Goal: Task Accomplishment & Management: Use online tool/utility

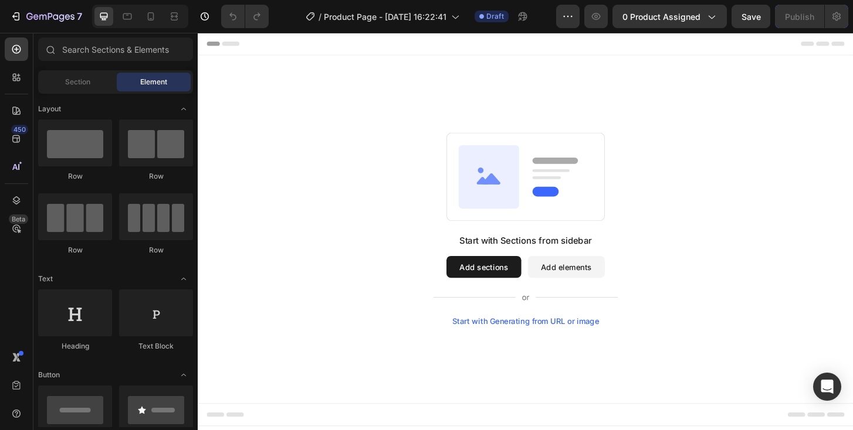
click at [440, 191] on div "Start with Sections from sidebar Add sections Add elements Start with Generatin…" at bounding box center [549, 244] width 619 height 208
click at [92, 81] on div "Section" at bounding box center [77, 82] width 74 height 19
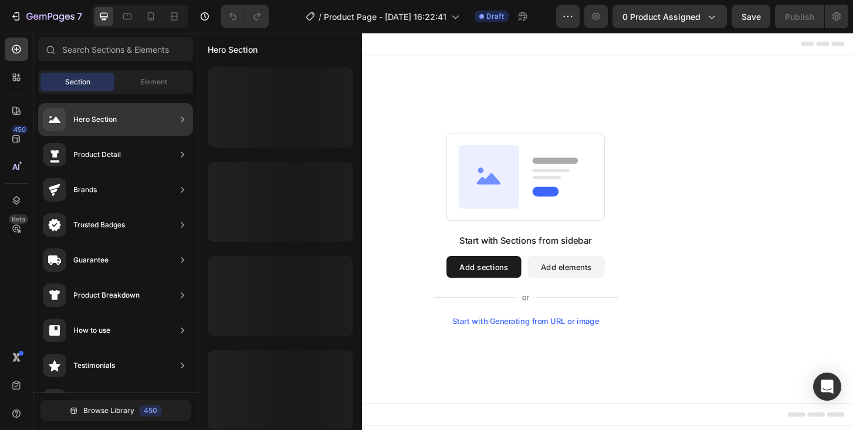
click at [113, 110] on div "Hero Section" at bounding box center [80, 119] width 74 height 23
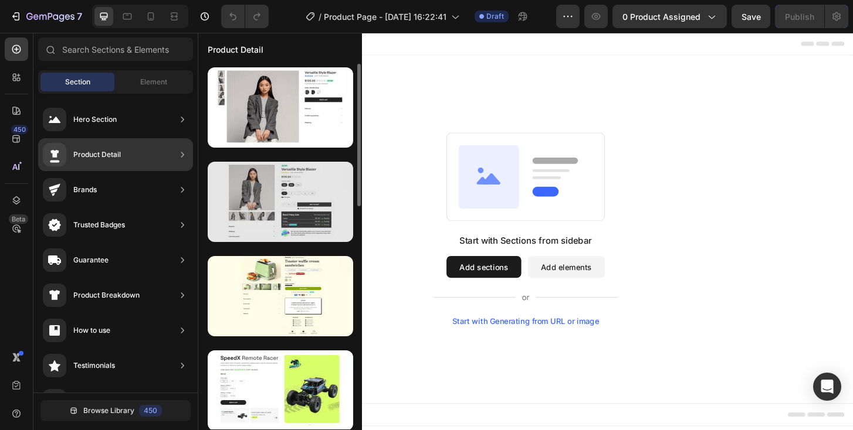
click at [253, 190] on div at bounding box center [280, 202] width 145 height 80
click at [285, 190] on div at bounding box center [280, 202] width 145 height 80
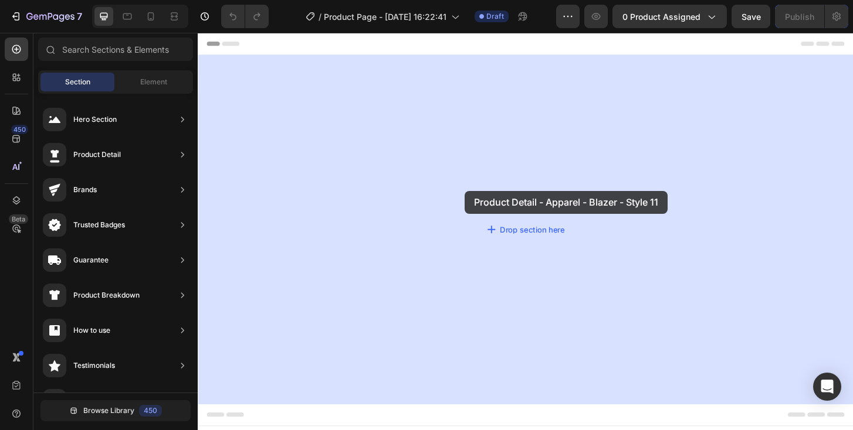
drag, startPoint x: 483, startPoint y: 223, endPoint x: 484, endPoint y: 203, distance: 20.0
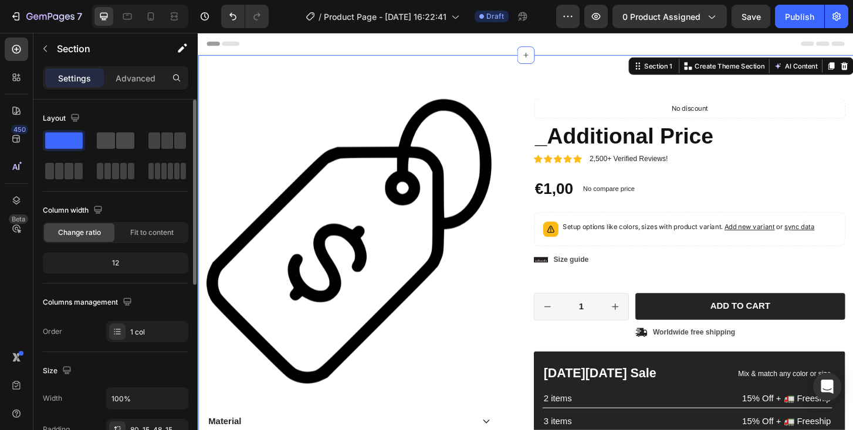
click at [105, 140] on span at bounding box center [106, 141] width 18 height 16
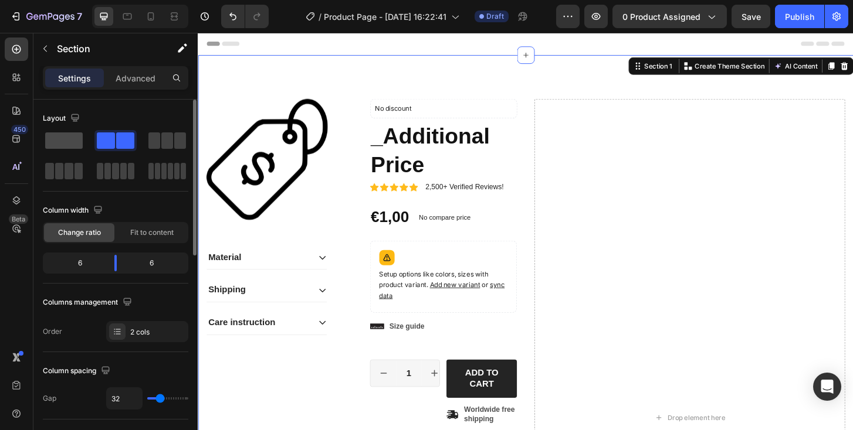
click at [52, 139] on span at bounding box center [64, 141] width 38 height 16
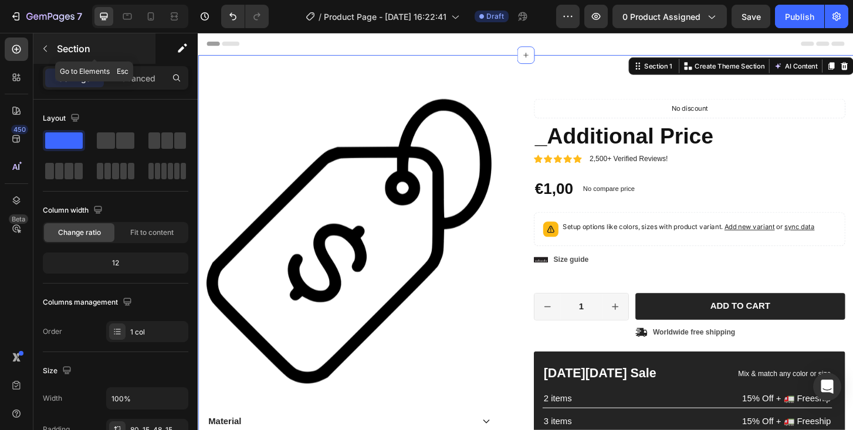
click at [43, 52] on icon "button" at bounding box center [44, 48] width 9 height 9
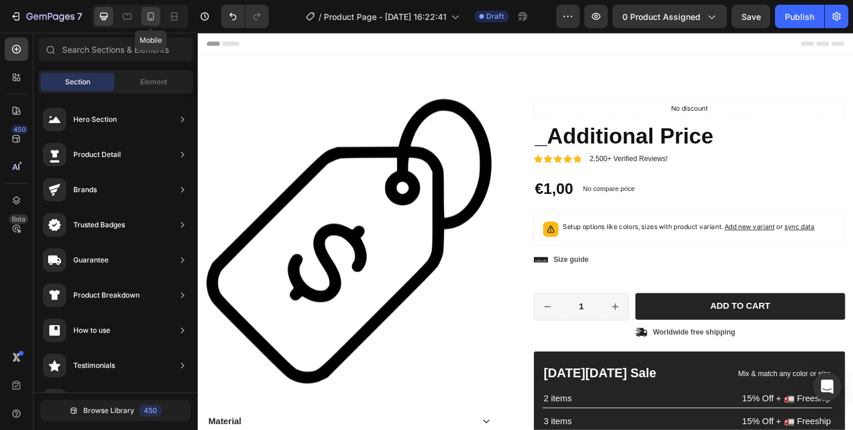
click at [150, 25] on div at bounding box center [150, 16] width 19 height 19
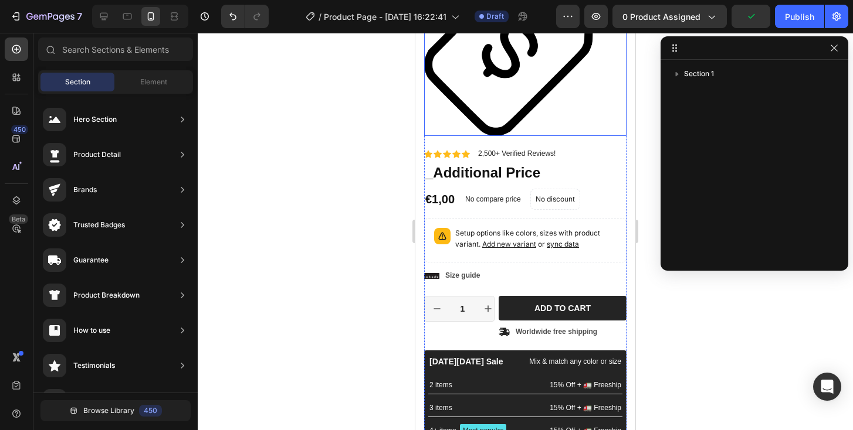
scroll to position [134, 0]
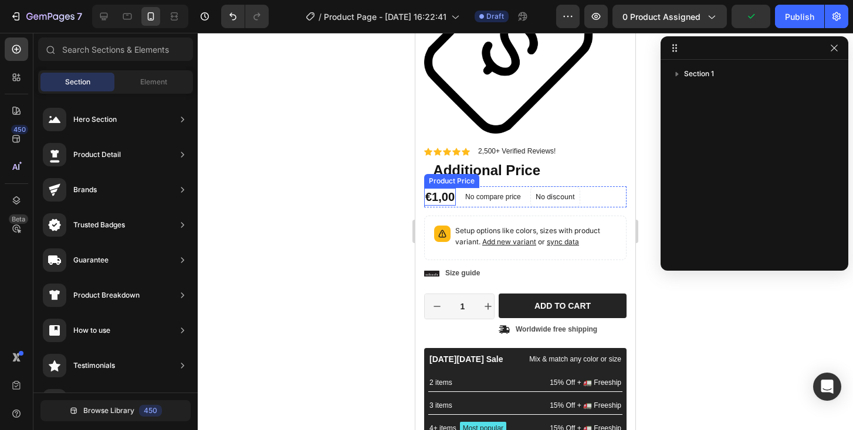
click at [439, 197] on div "€1,00" at bounding box center [440, 197] width 32 height 18
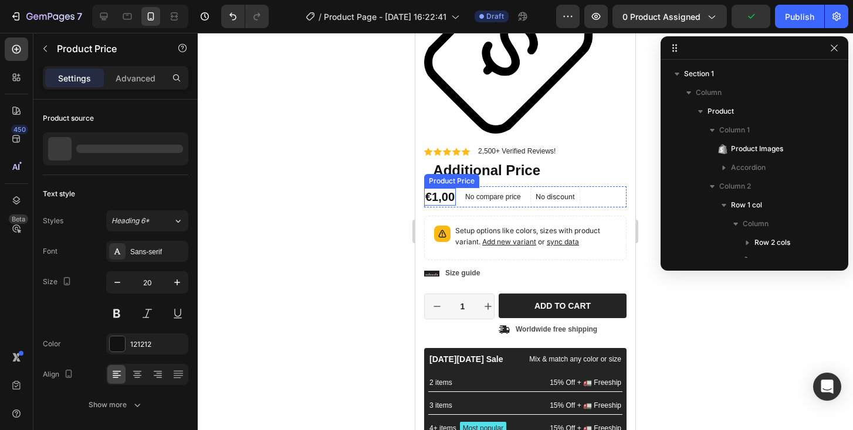
scroll to position [203, 0]
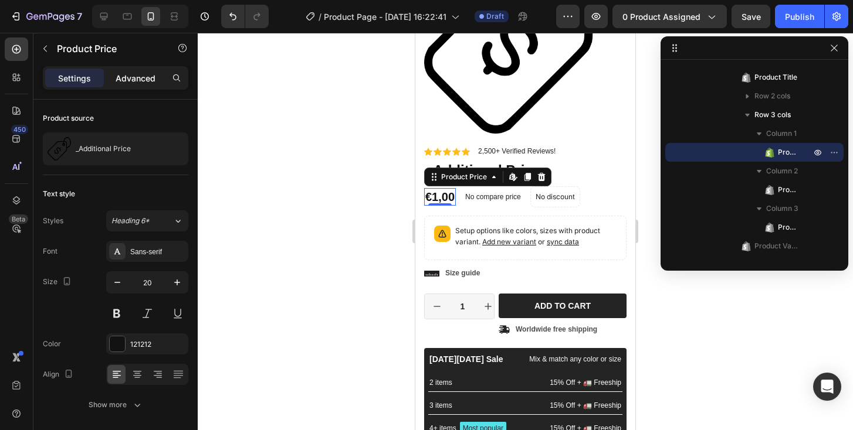
click at [143, 82] on p "Advanced" at bounding box center [136, 78] width 40 height 12
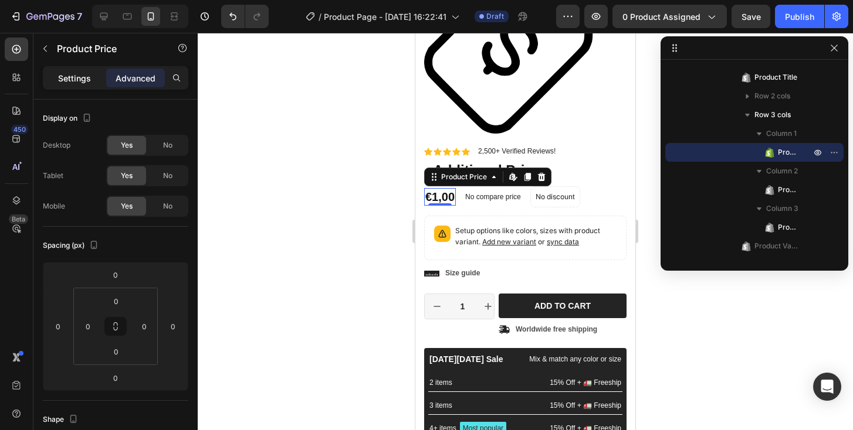
click at [83, 82] on p "Settings" at bounding box center [74, 78] width 33 height 12
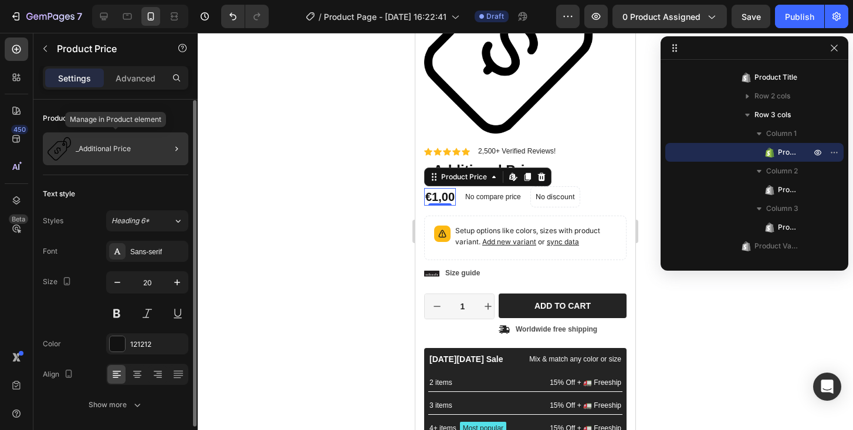
scroll to position [42, 0]
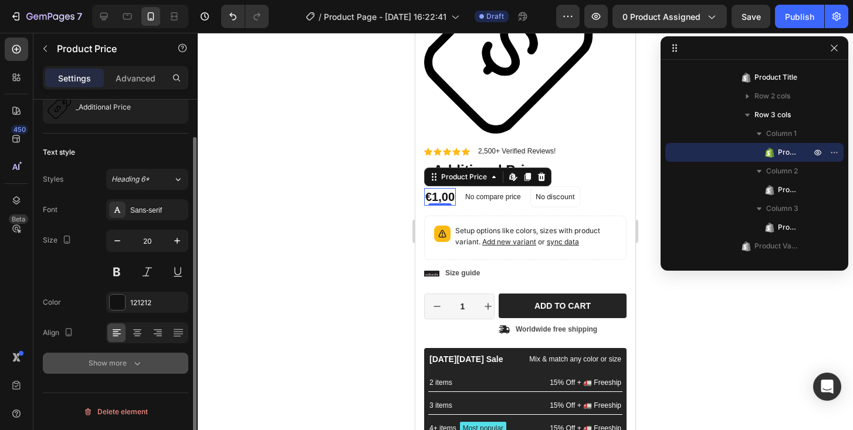
click at [115, 358] on div "Show more" at bounding box center [116, 364] width 55 height 12
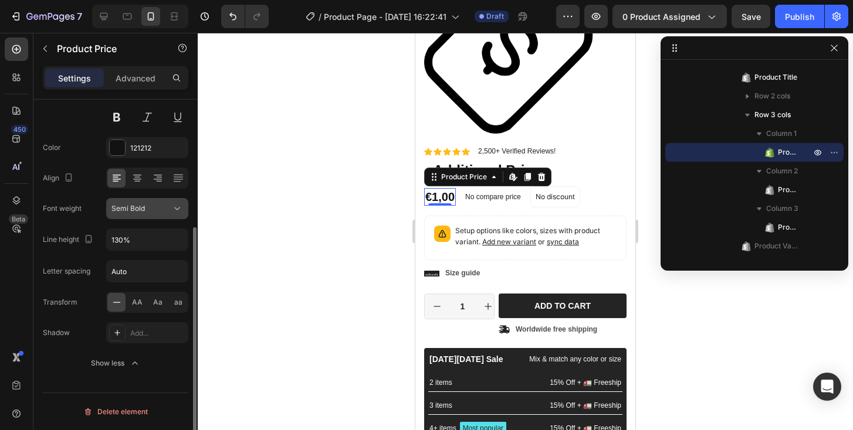
scroll to position [0, 0]
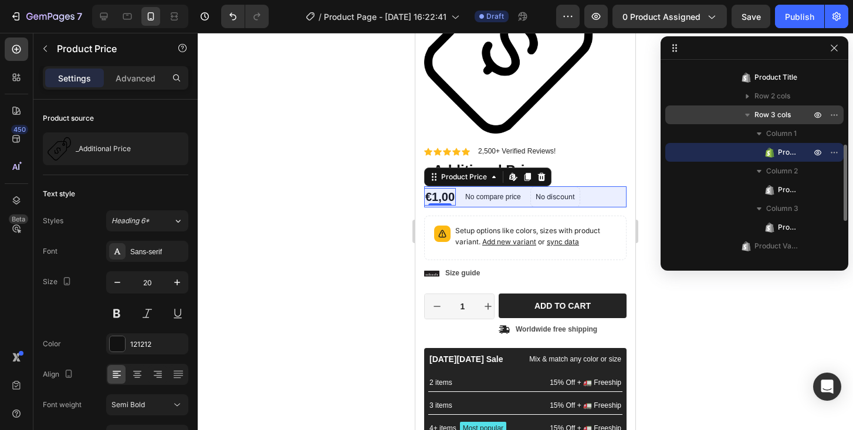
click at [751, 117] on icon "button" at bounding box center [747, 115] width 12 height 12
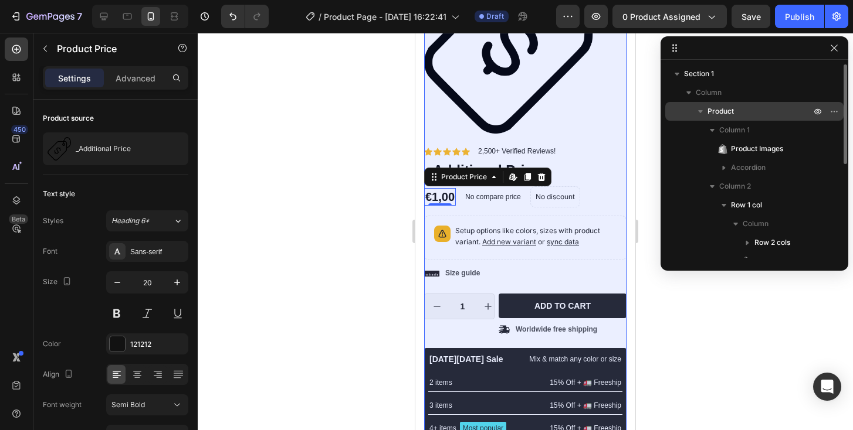
click at [703, 113] on icon "button" at bounding box center [700, 112] width 12 height 12
click at [701, 113] on icon "button" at bounding box center [700, 112] width 12 height 12
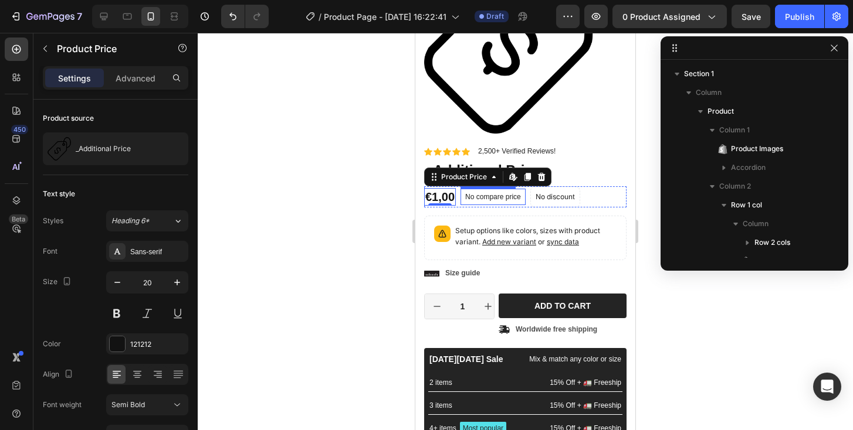
click at [478, 199] on p "No compare price" at bounding box center [493, 197] width 56 height 7
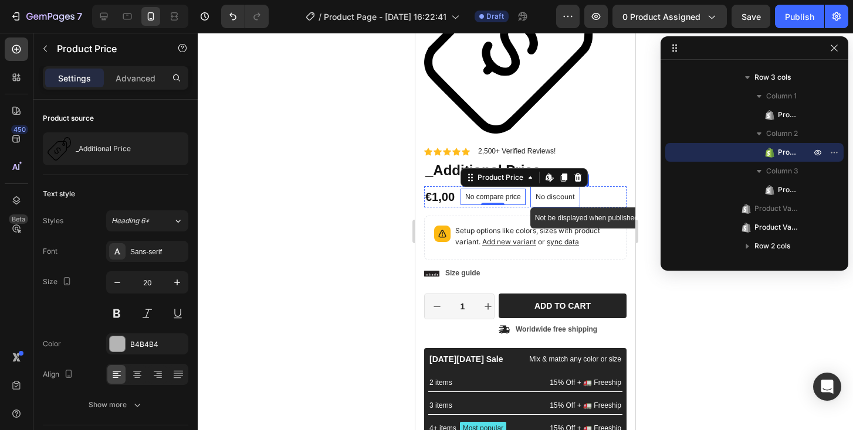
click at [548, 200] on p "No discount" at bounding box center [554, 197] width 39 height 11
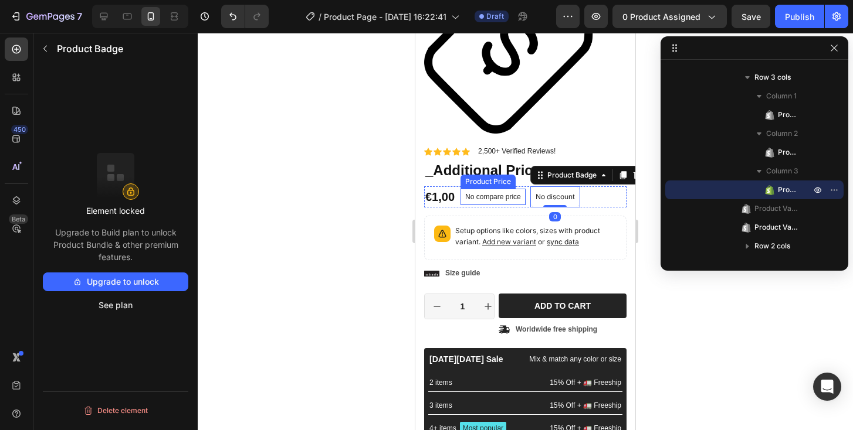
click at [494, 194] on p "No compare price" at bounding box center [493, 197] width 56 height 7
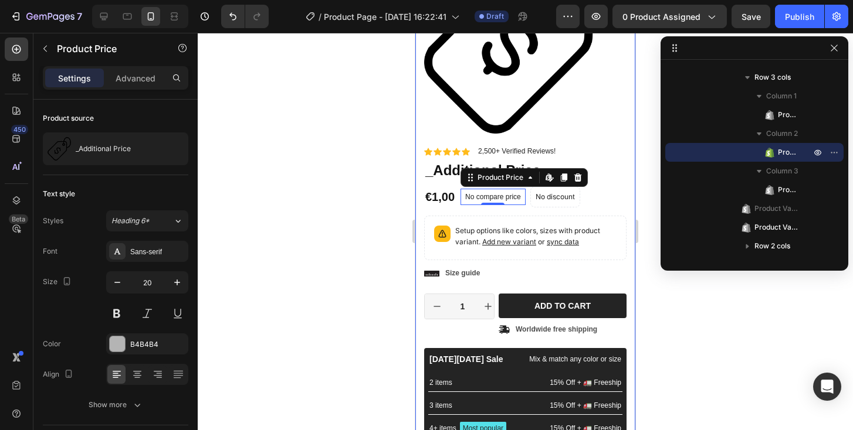
click at [384, 213] on div at bounding box center [525, 232] width 655 height 398
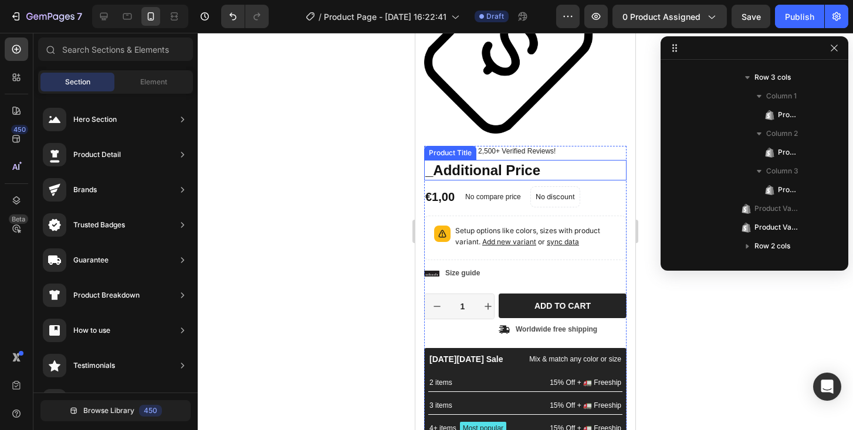
scroll to position [0, 0]
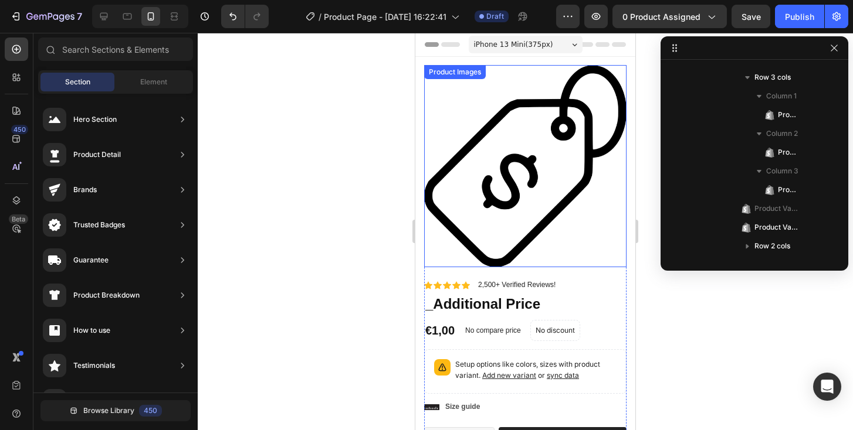
click at [503, 158] on img at bounding box center [525, 166] width 202 height 202
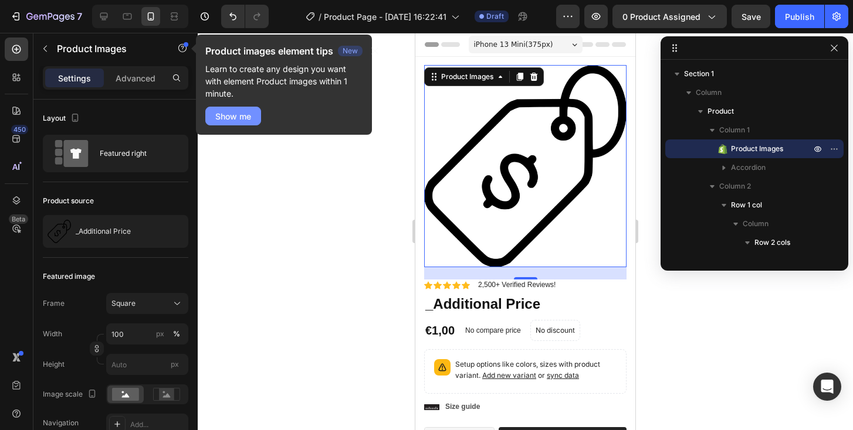
click at [240, 112] on div "Show me" at bounding box center [233, 116] width 36 height 12
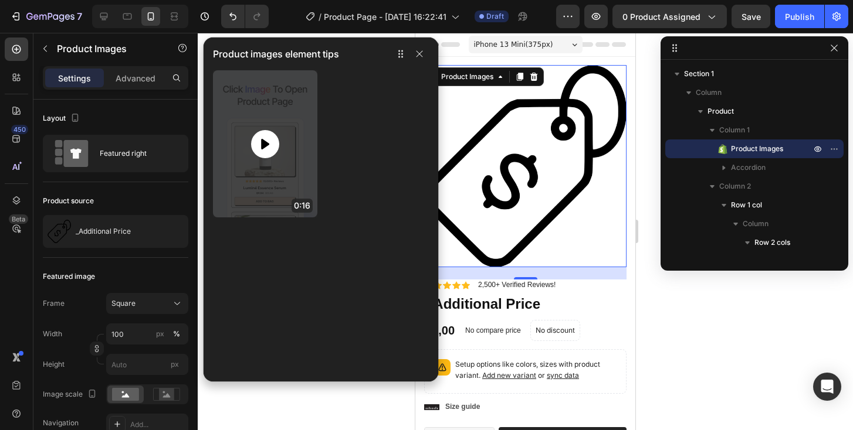
click at [279, 149] on div at bounding box center [265, 143] width 104 height 147
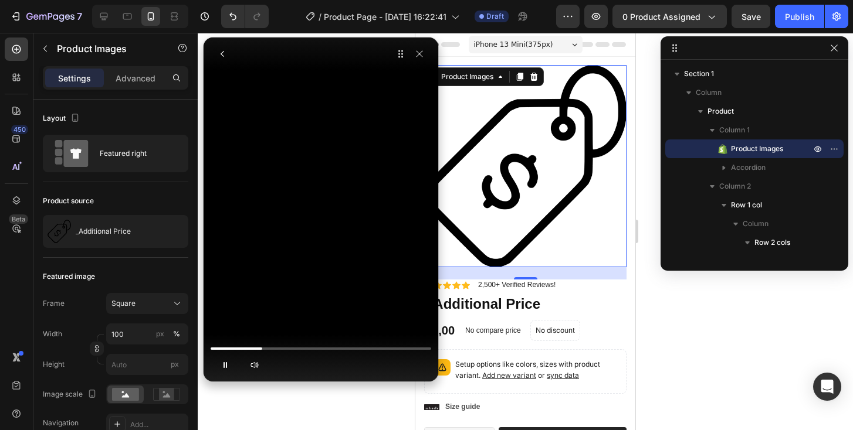
click at [328, 126] on video at bounding box center [321, 82] width 176 height 88
click at [223, 367] on icon "button" at bounding box center [225, 365] width 5 height 6
click at [223, 367] on icon "button" at bounding box center [225, 365] width 4 height 6
click at [223, 367] on icon "button" at bounding box center [225, 365] width 5 height 6
click at [223, 367] on icon "button" at bounding box center [225, 365] width 4 height 6
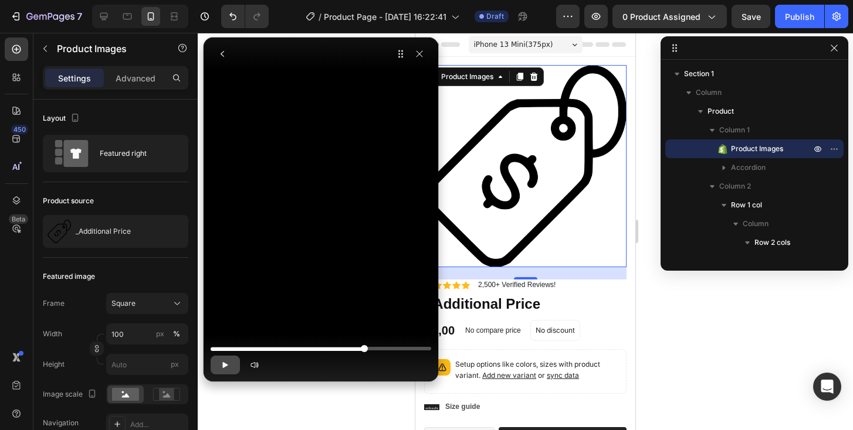
click at [223, 367] on icon "button" at bounding box center [225, 365] width 5 height 6
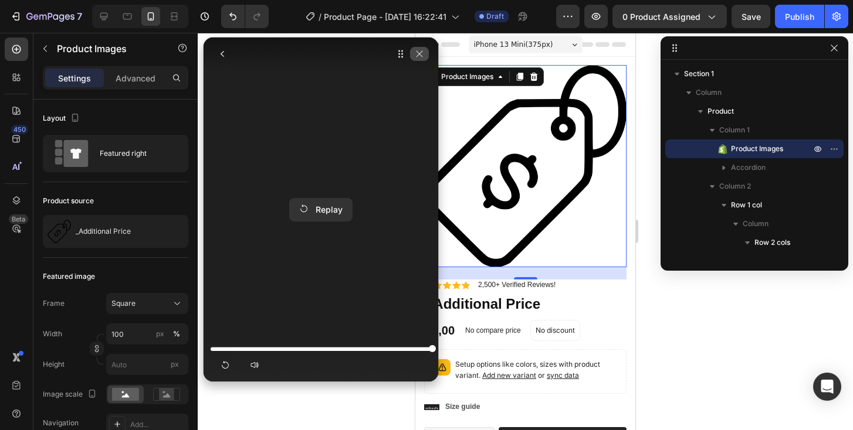
click at [418, 57] on icon "button" at bounding box center [419, 53] width 9 height 9
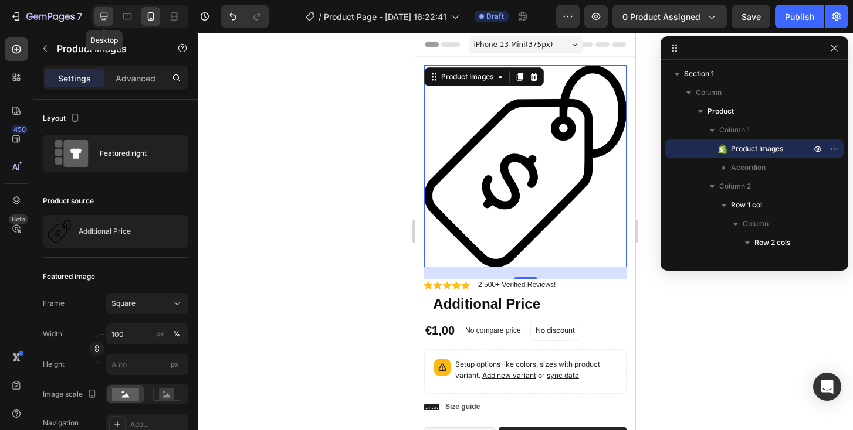
click at [111, 18] on div at bounding box center [103, 16] width 19 height 19
type input "16"
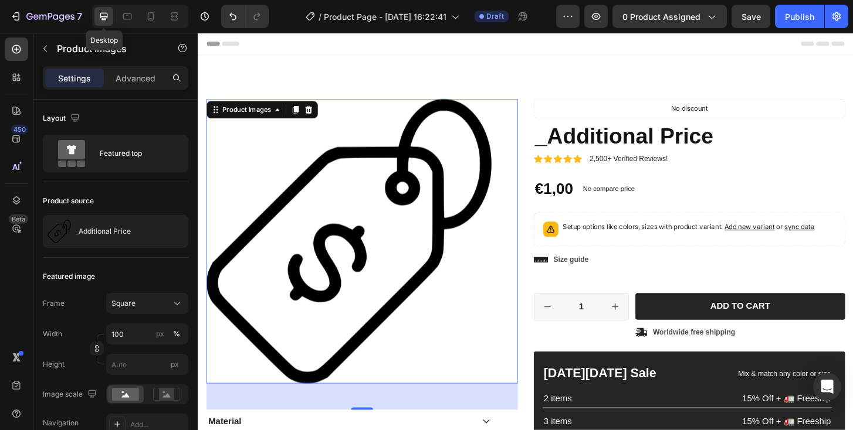
scroll to position [30, 0]
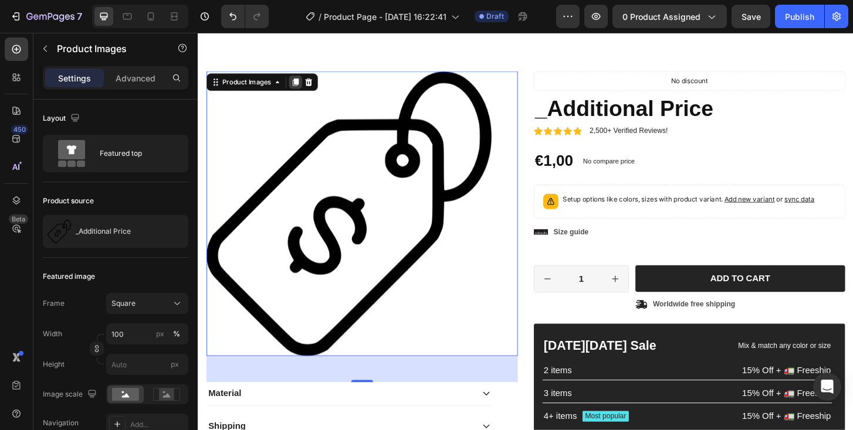
click at [304, 87] on icon at bounding box center [302, 86] width 6 height 8
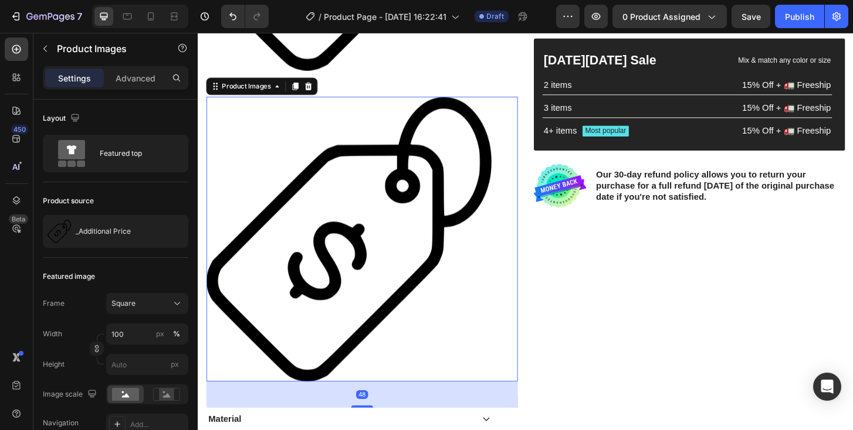
scroll to position [364, 0]
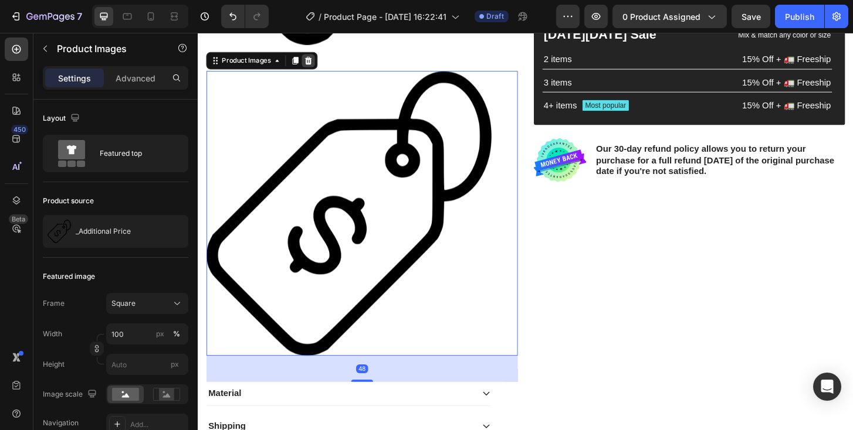
click at [316, 65] on icon at bounding box center [317, 63] width 8 height 8
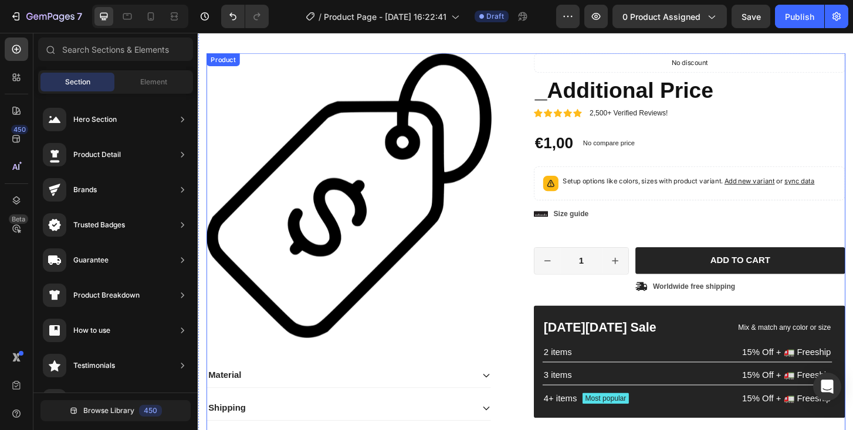
scroll to position [48, 0]
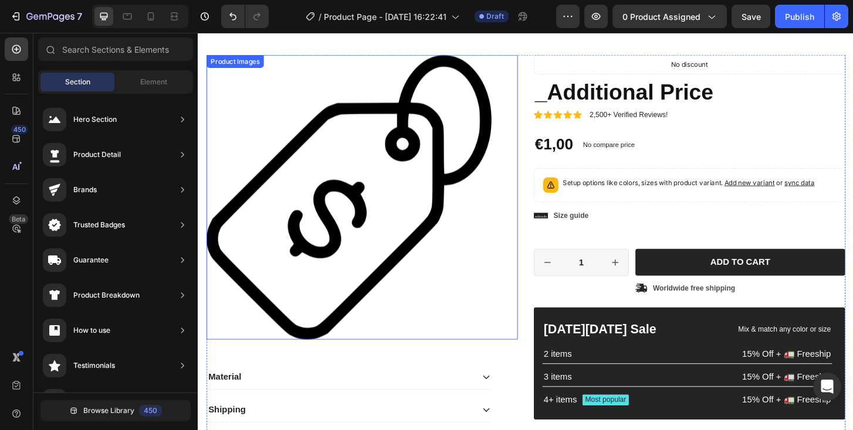
click at [360, 206] on img at bounding box center [359, 209] width 306 height 306
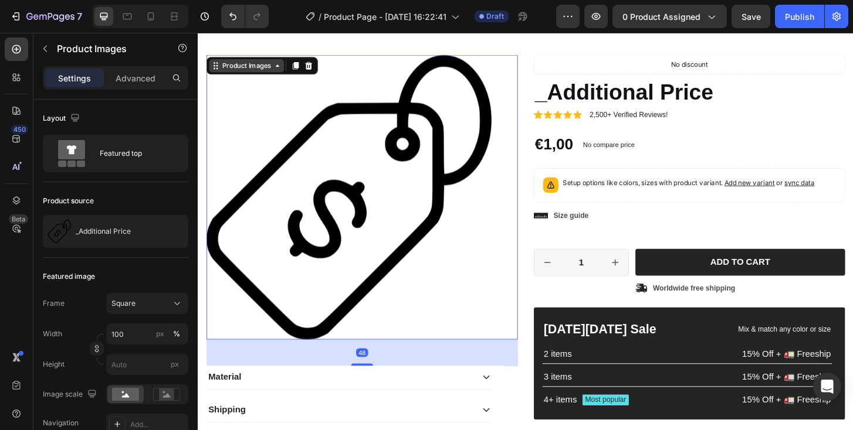
click at [247, 68] on div "Product Images" at bounding box center [249, 68] width 57 height 11
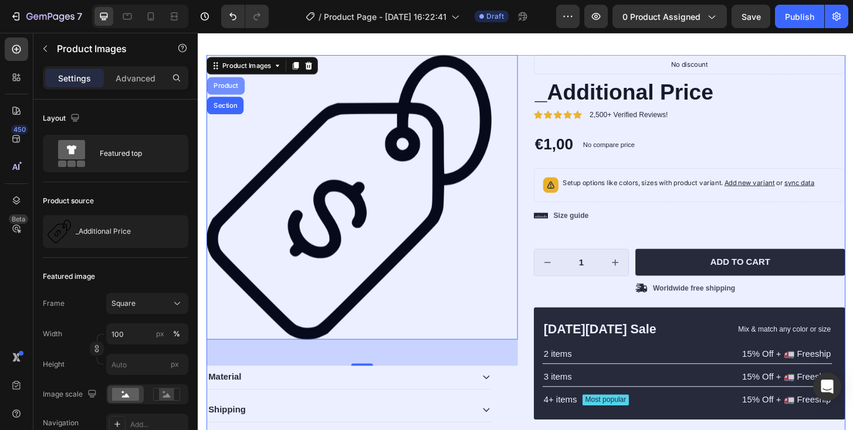
click at [235, 88] on div "Product" at bounding box center [227, 89] width 31 height 7
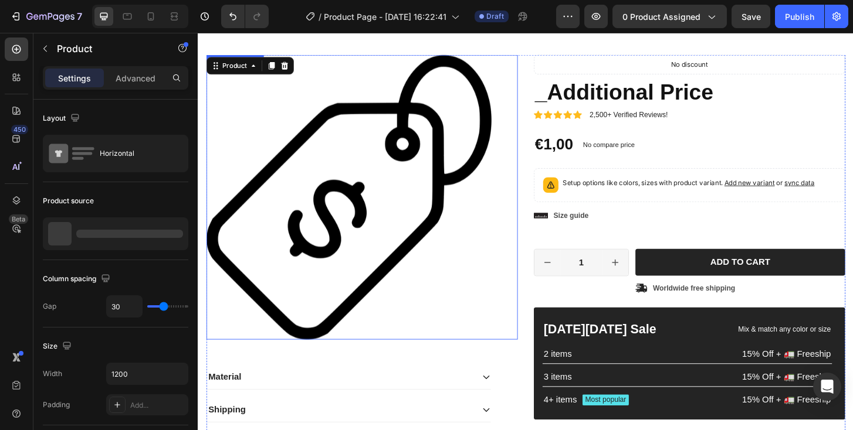
scroll to position [0, 0]
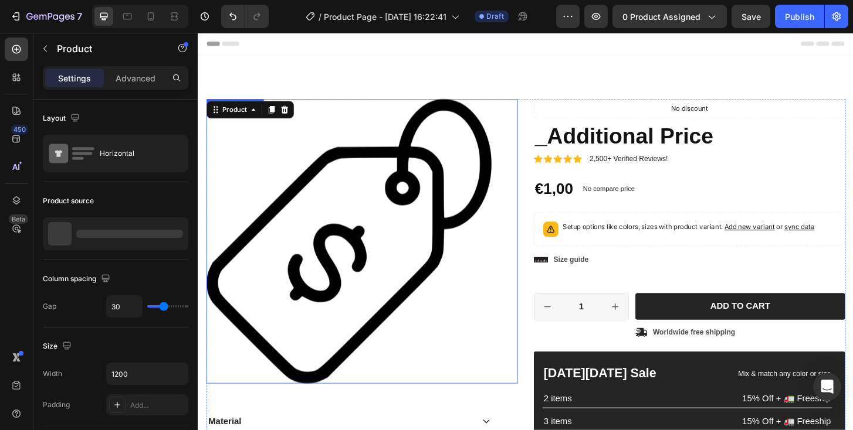
click at [239, 79] on div "Product Images Material Shipping Care instruction Accordion Icon Icon Icon Icon…" at bounding box center [550, 326] width 704 height 538
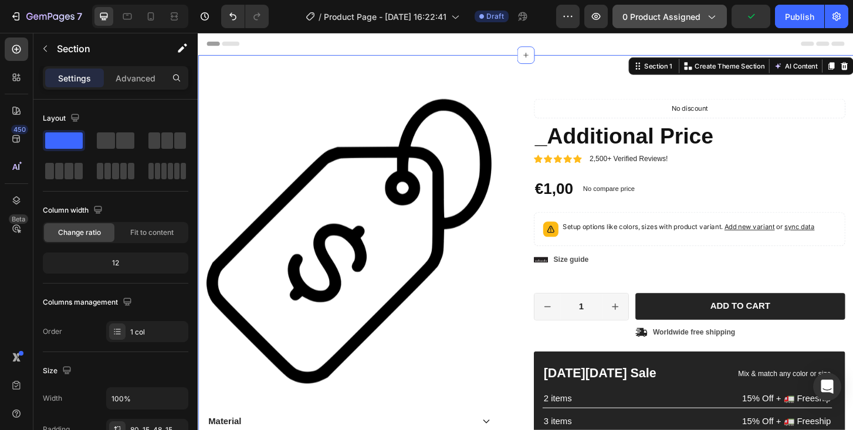
click at [706, 19] on icon "button" at bounding box center [711, 17] width 12 height 12
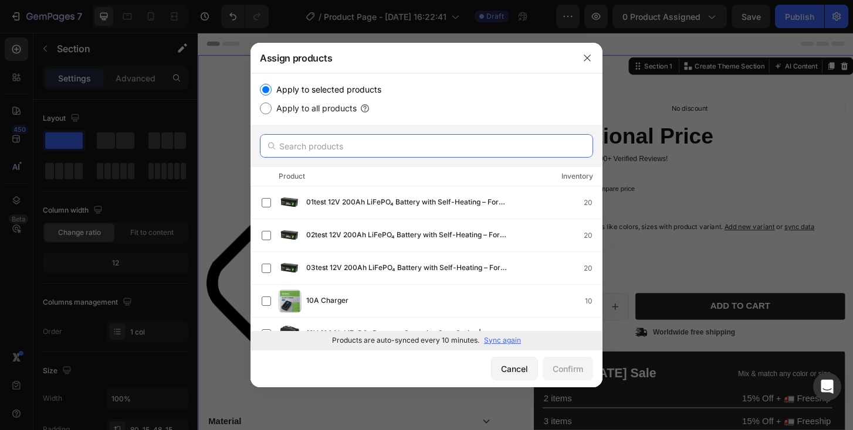
click at [328, 148] on input "text" at bounding box center [426, 145] width 333 height 23
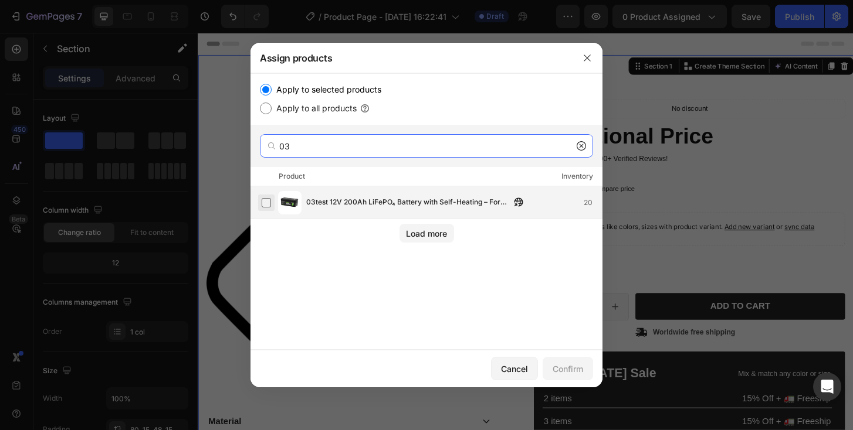
type input "03"
click at [268, 204] on label at bounding box center [266, 202] width 9 height 9
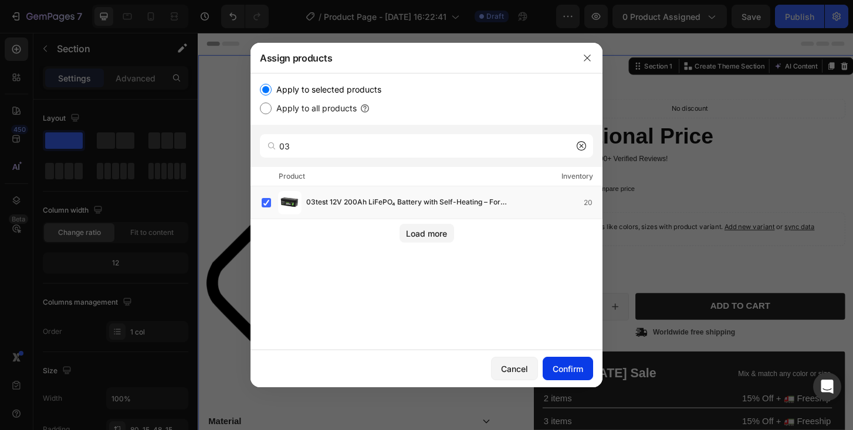
click at [557, 369] on div "Confirm" at bounding box center [567, 369] width 30 height 12
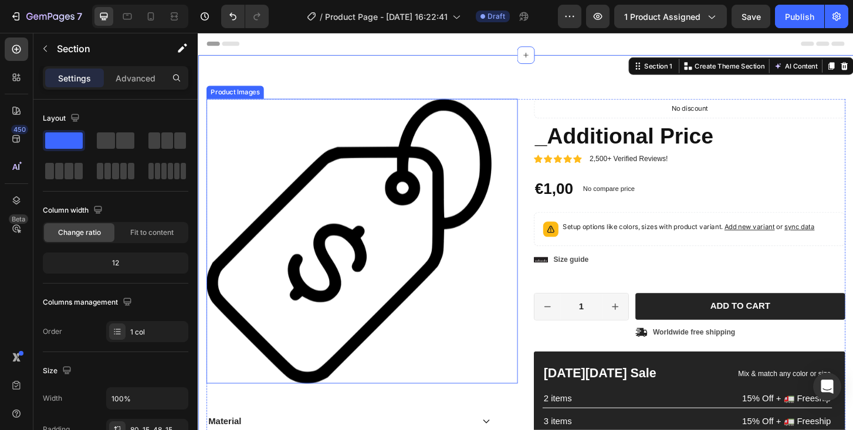
click at [355, 191] on img at bounding box center [359, 257] width 306 height 306
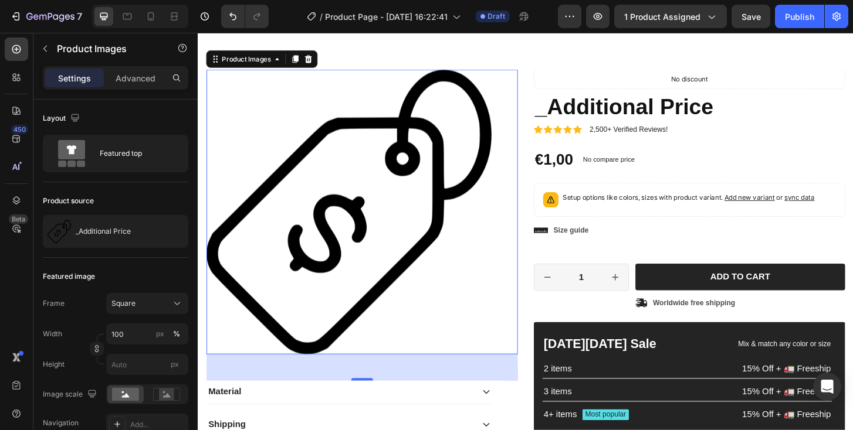
scroll to position [30, 0]
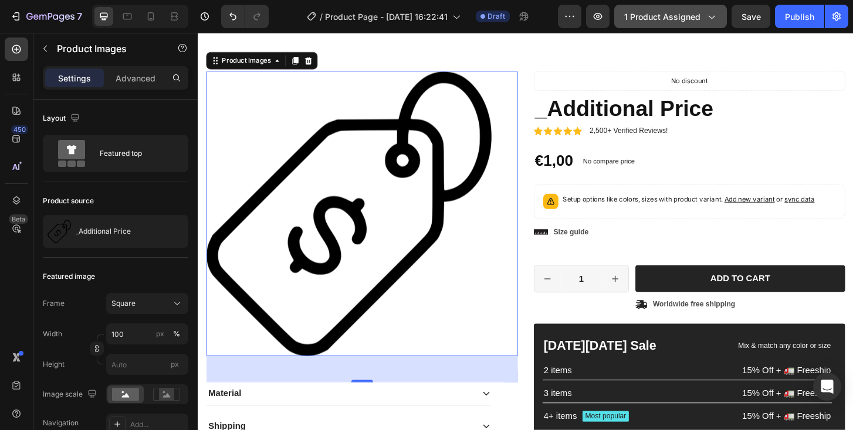
click at [653, 15] on span "1 product assigned" at bounding box center [662, 17] width 76 height 12
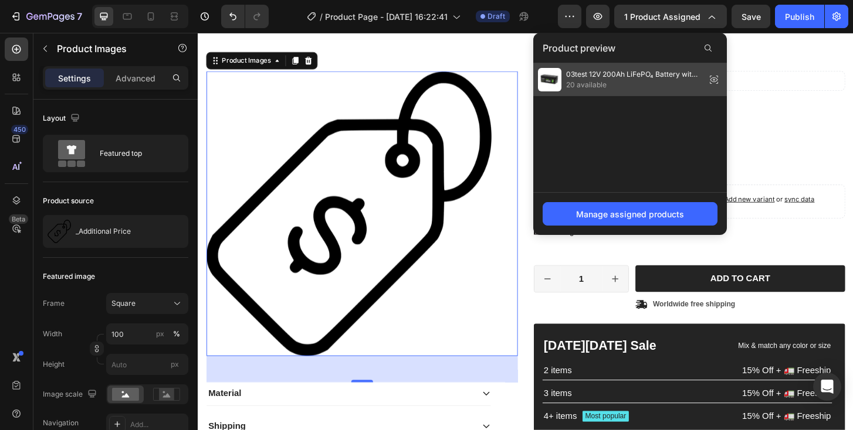
click at [714, 84] on icon at bounding box center [714, 80] width 16 height 16
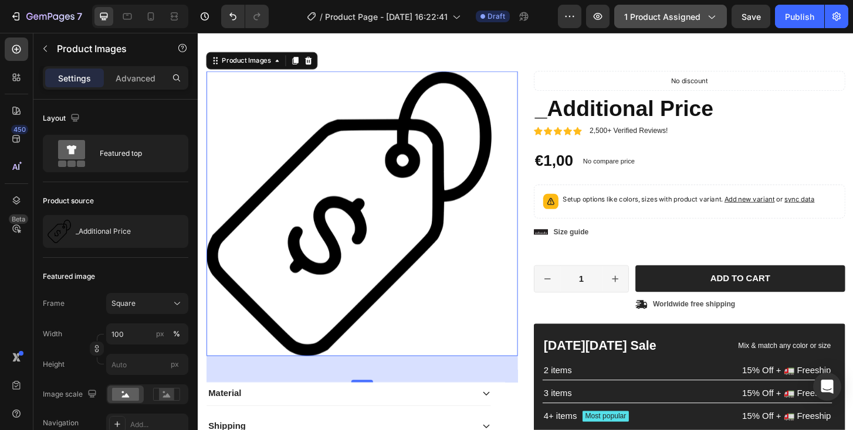
click at [701, 24] on button "1 product assigned" at bounding box center [670, 16] width 113 height 23
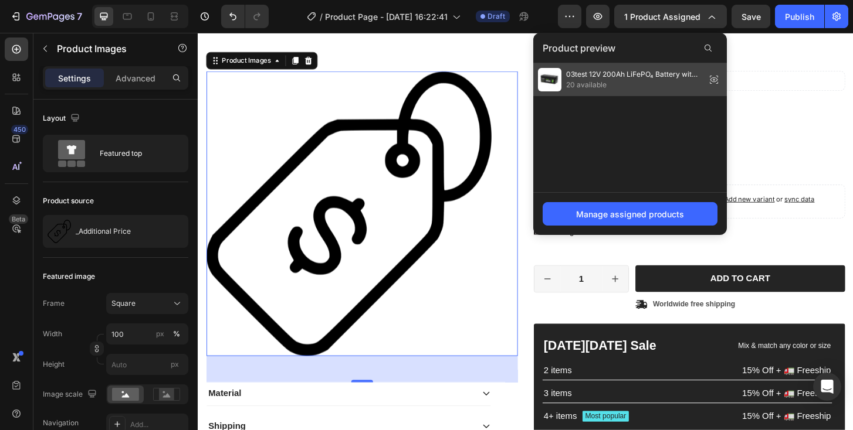
click at [712, 78] on icon at bounding box center [714, 80] width 16 height 16
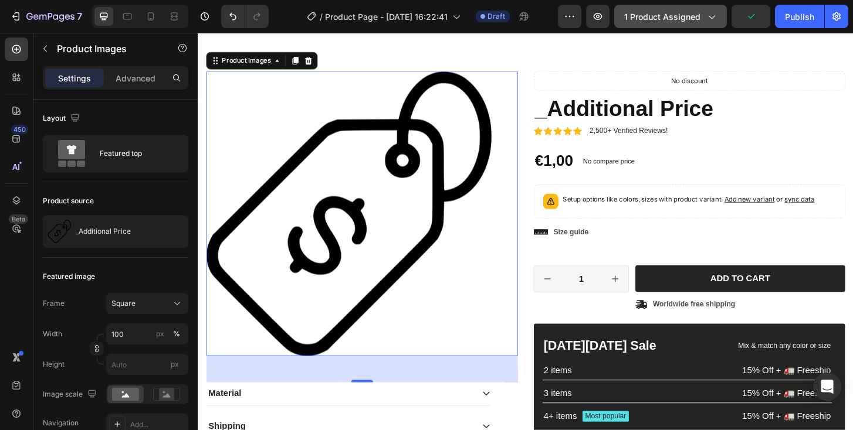
click at [702, 19] on div "1 product assigned" at bounding box center [670, 17] width 93 height 12
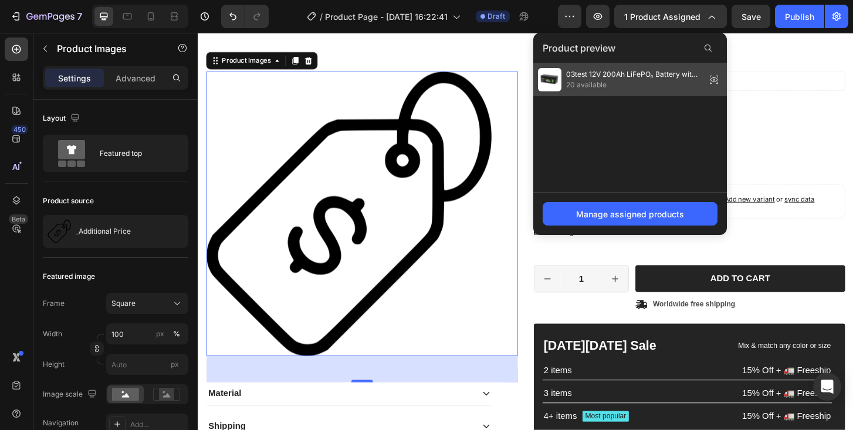
click at [609, 79] on span "03test 12V 200Ah LiFePO₄ Battery with Self-Heating – For Off-grid & Cold-climat…" at bounding box center [633, 74] width 135 height 11
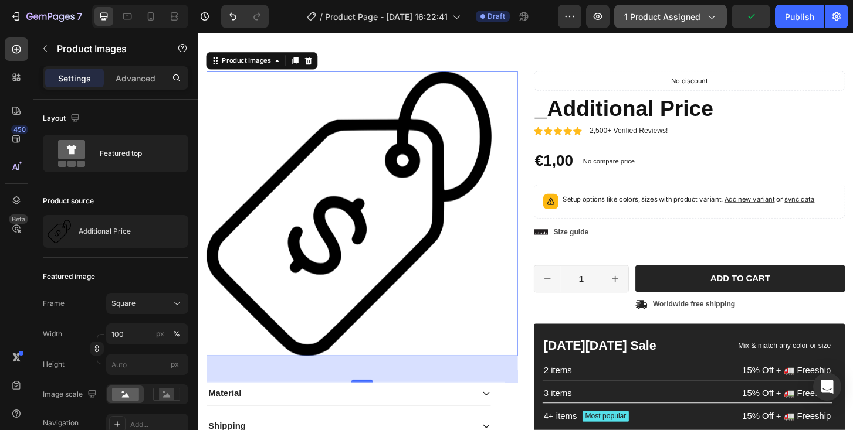
click at [678, 25] on button "1 product assigned" at bounding box center [670, 16] width 113 height 23
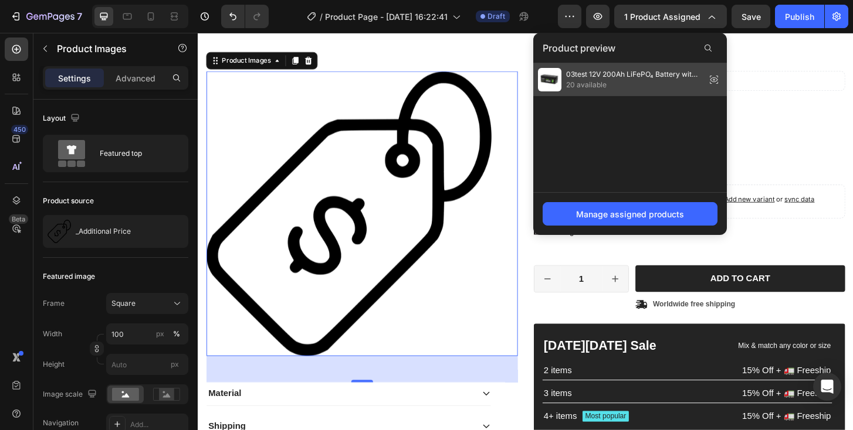
click at [621, 85] on span "20 available" at bounding box center [633, 85] width 135 height 11
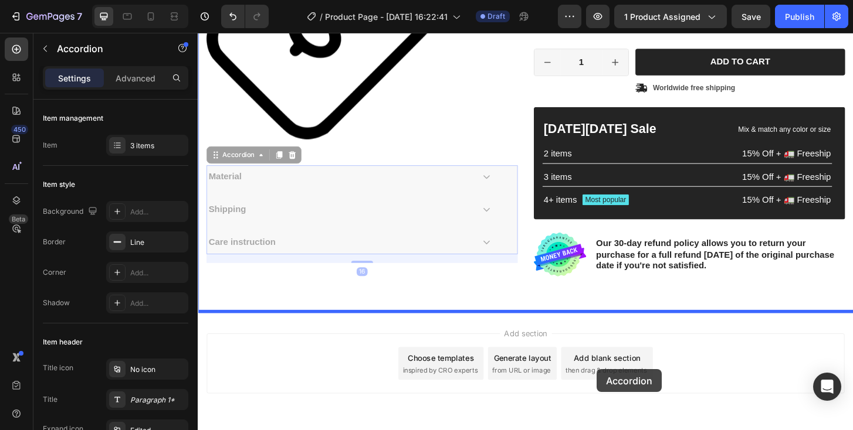
scroll to position [267, 0]
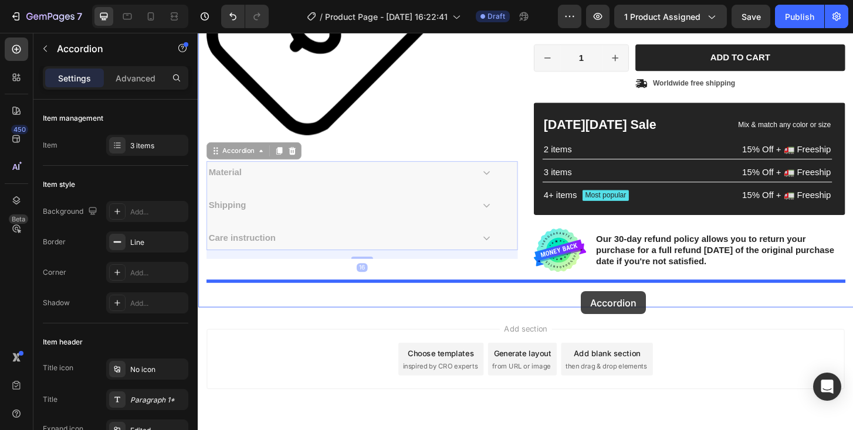
drag, startPoint x: 377, startPoint y: 340, endPoint x: 609, endPoint y: 311, distance: 234.7
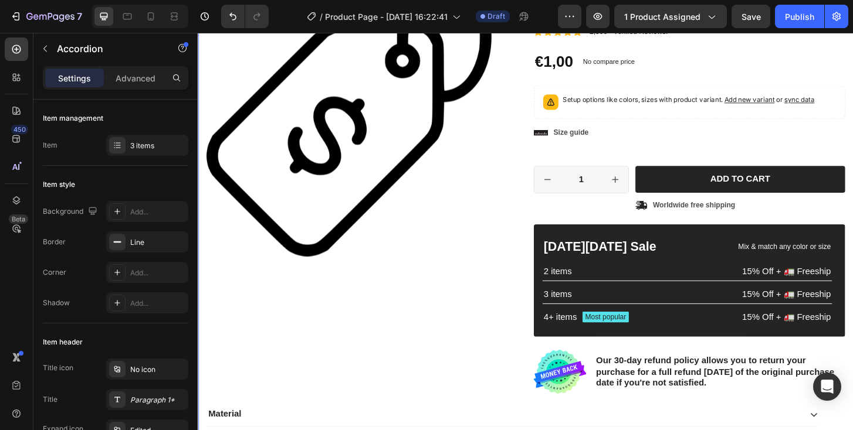
scroll to position [69, 0]
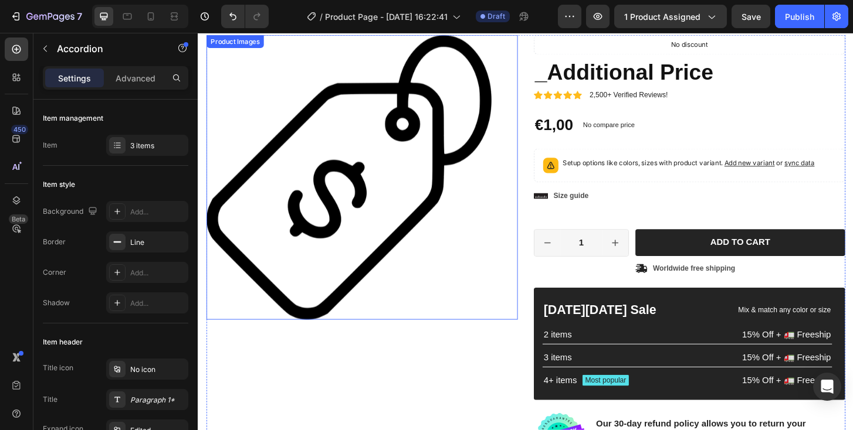
click at [385, 226] on img at bounding box center [359, 188] width 306 height 306
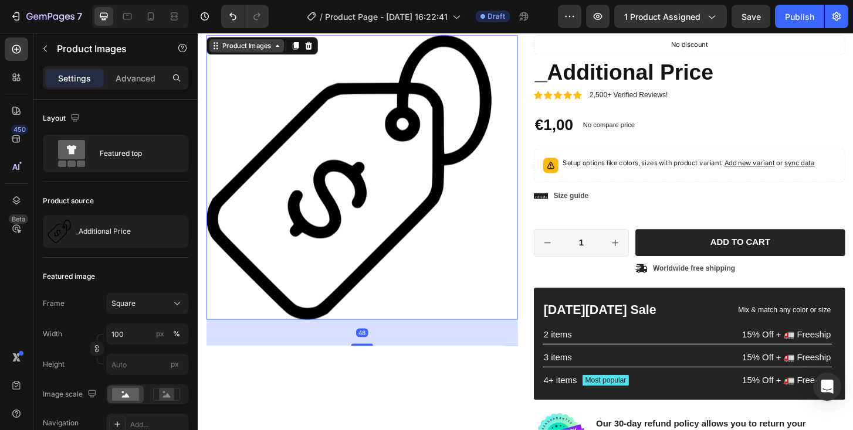
click at [245, 52] on div "Product Images" at bounding box center [249, 47] width 57 height 11
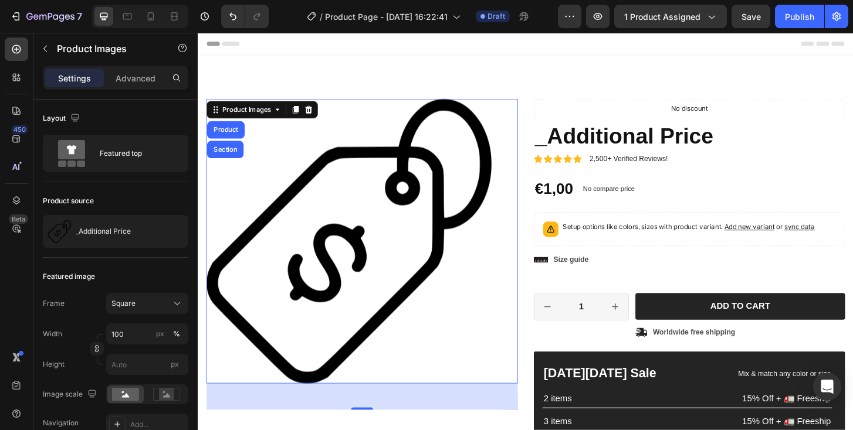
click at [350, 165] on img at bounding box center [359, 257] width 306 height 306
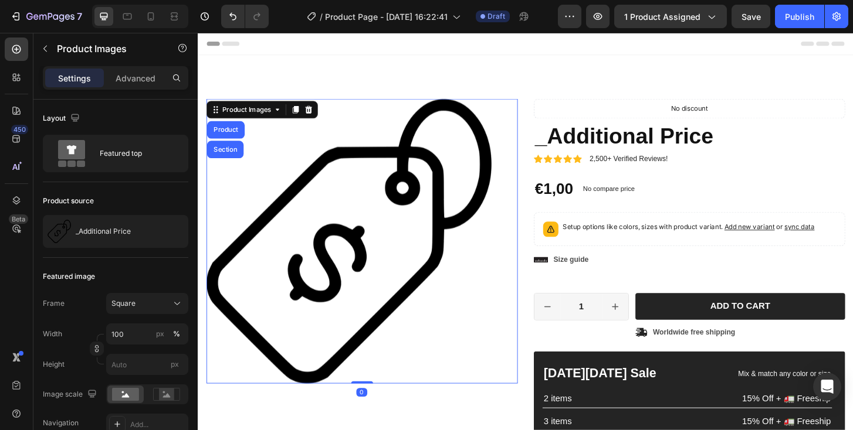
drag, startPoint x: 377, startPoint y: 434, endPoint x: 380, endPoint y: 321, distance: 113.2
click at [380, 321] on div "Product Images Product Section 0" at bounding box center [373, 257] width 334 height 306
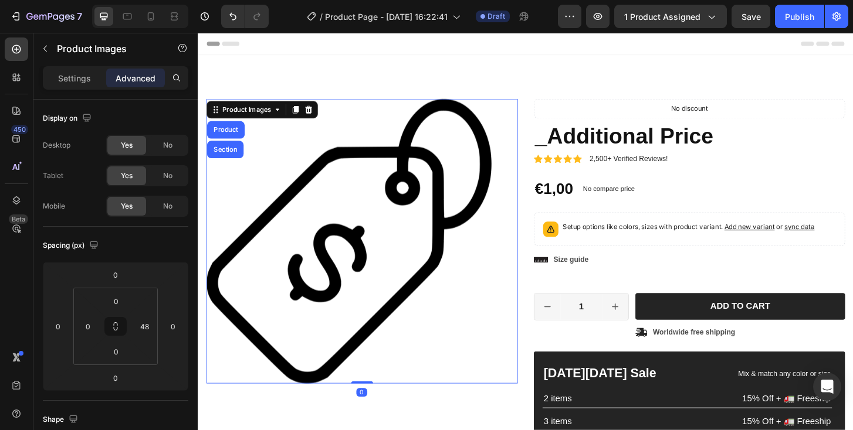
click at [397, 301] on img at bounding box center [359, 257] width 306 height 306
click at [344, 275] on img at bounding box center [359, 257] width 306 height 306
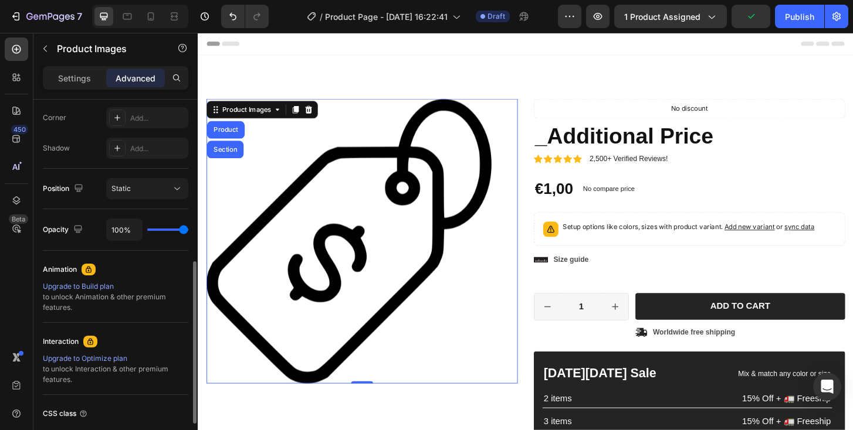
scroll to position [450, 0]
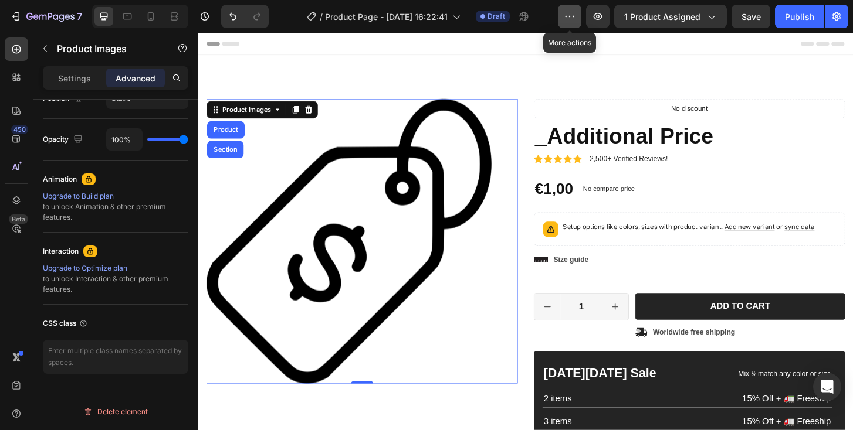
click at [567, 19] on icon "button" at bounding box center [570, 17] width 12 height 12
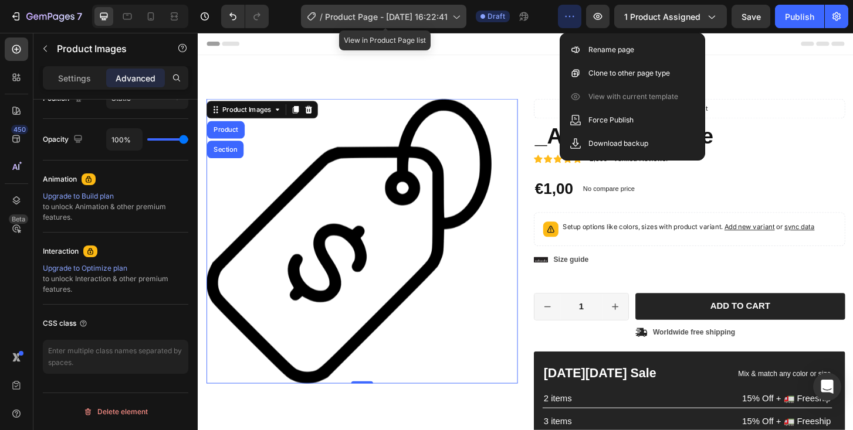
click at [394, 21] on span "Product Page - Aug 28, 16:22:41" at bounding box center [386, 17] width 123 height 12
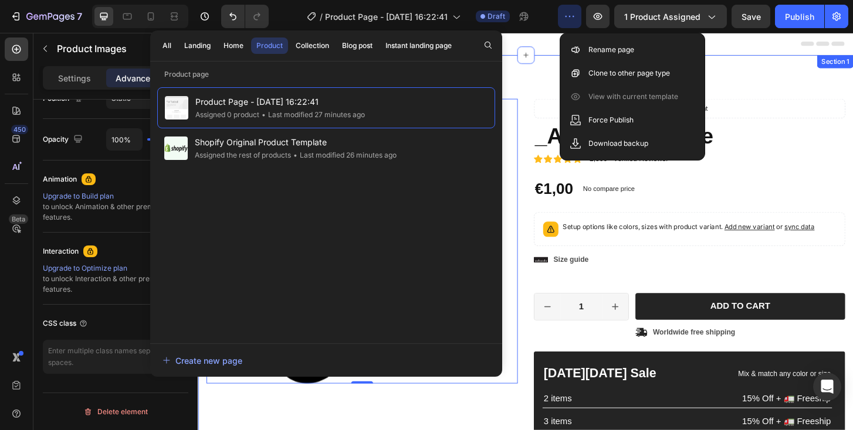
click at [550, 70] on div "Product Images Product Section 0 Icon Icon Icon Icon Icon Icon List 2,500+ Veri…" at bounding box center [550, 374] width 704 height 635
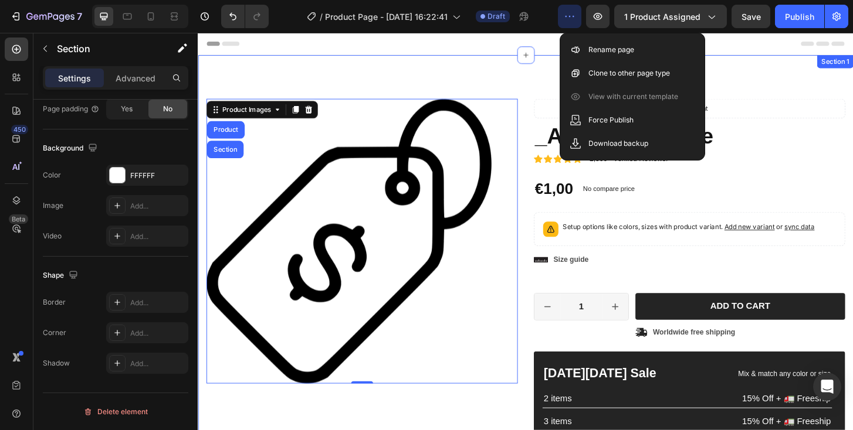
scroll to position [0, 0]
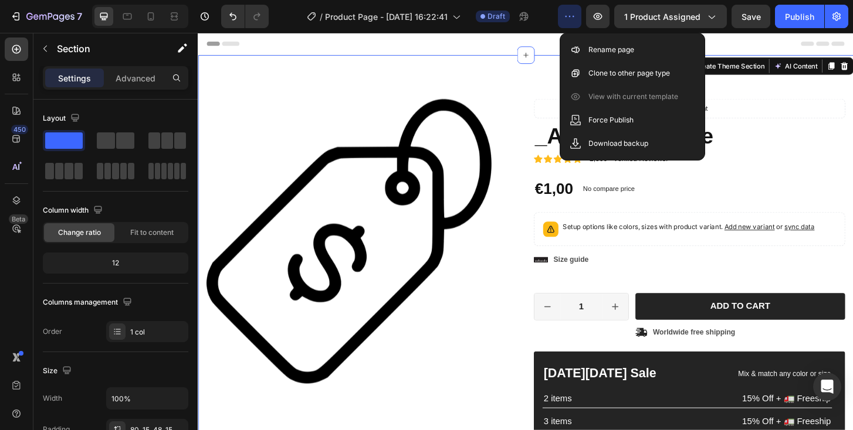
click at [748, 33] on div "7 / Product Page - Aug 28, 16:22:41 Draft Preview 1 product assigned Save Publi…" at bounding box center [426, 16] width 853 height 33
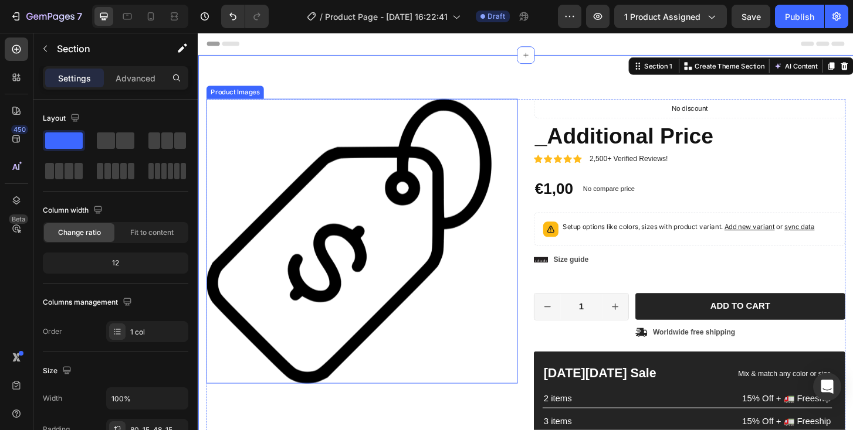
click at [360, 226] on img at bounding box center [359, 257] width 306 height 306
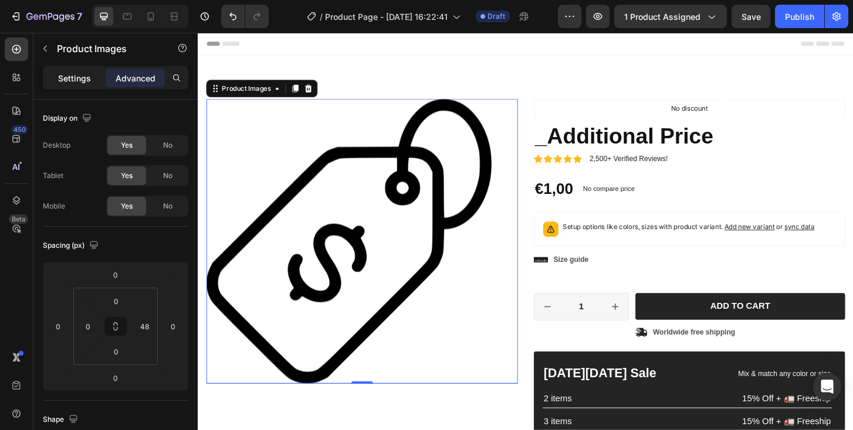
click at [89, 80] on p "Settings" at bounding box center [74, 78] width 33 height 12
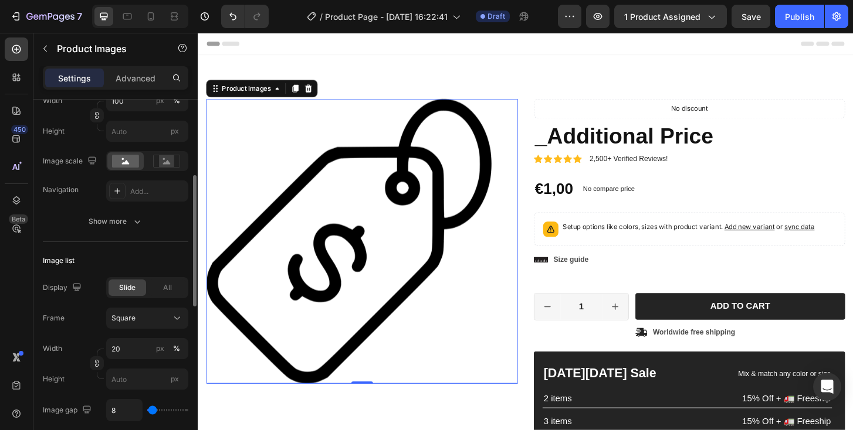
scroll to position [238, 0]
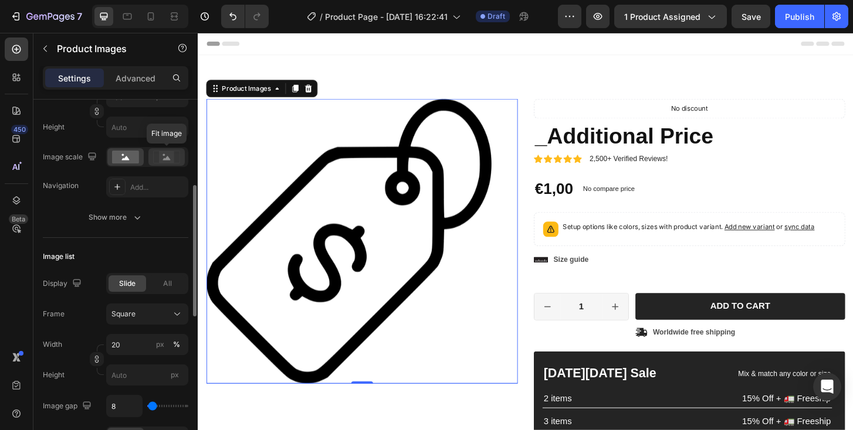
click at [158, 160] on icon at bounding box center [166, 157] width 27 height 13
click at [118, 158] on rect at bounding box center [125, 157] width 27 height 13
click at [137, 186] on div "Add..." at bounding box center [157, 187] width 55 height 11
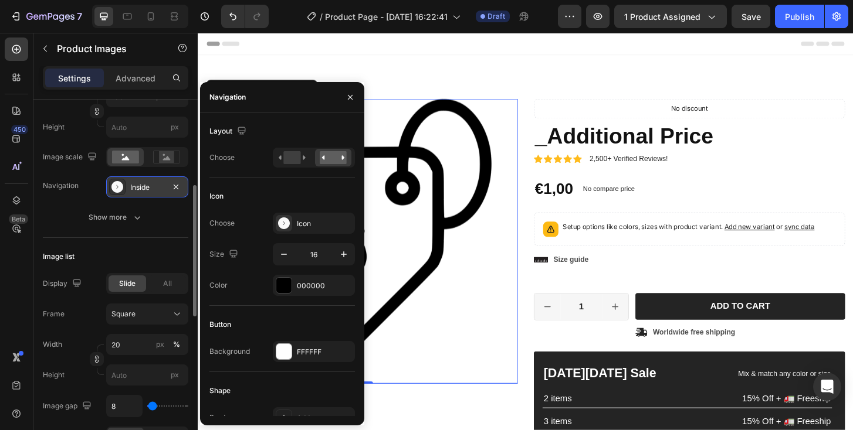
click at [79, 189] on div "Navigation Inside" at bounding box center [115, 187] width 145 height 21
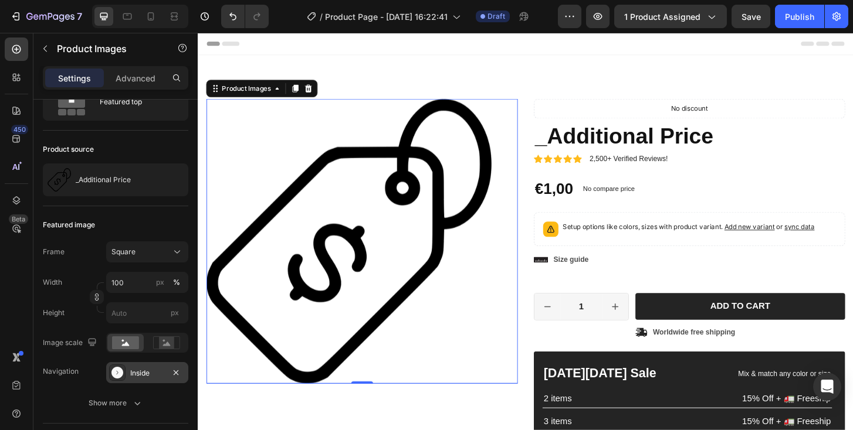
scroll to position [0, 0]
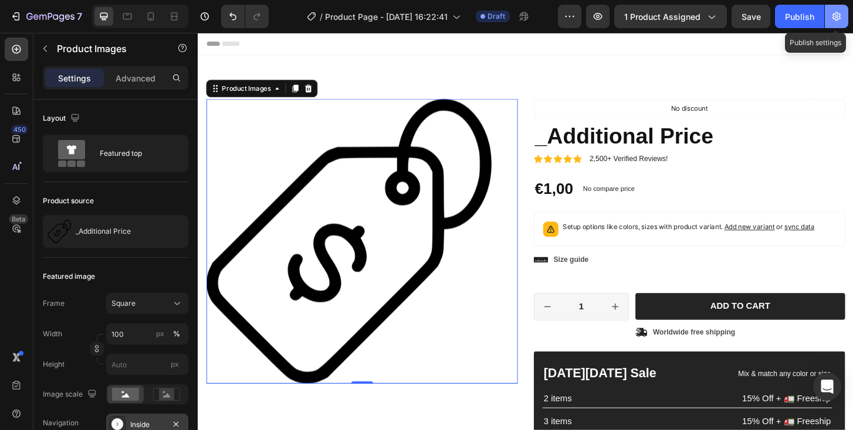
click at [832, 13] on icon "button" at bounding box center [836, 17] width 12 height 12
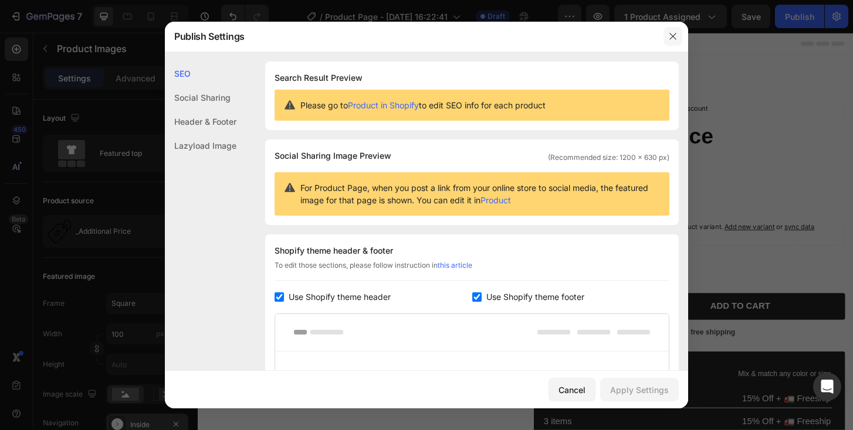
click at [673, 36] on icon "button" at bounding box center [672, 36] width 6 height 6
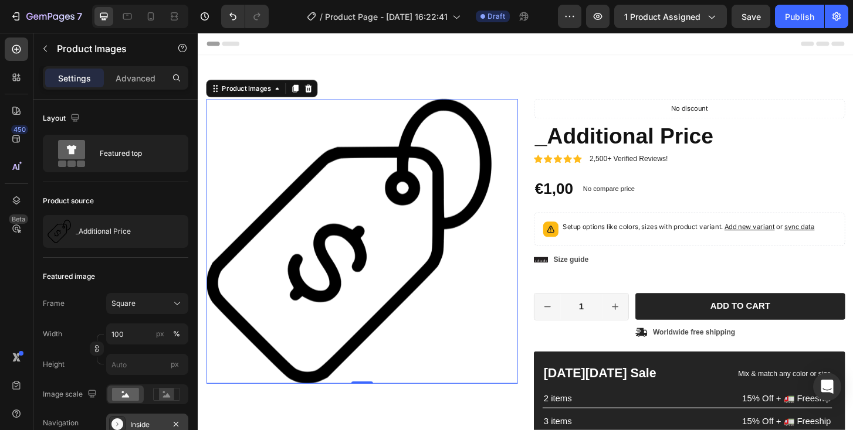
click at [374, 222] on img at bounding box center [359, 257] width 306 height 306
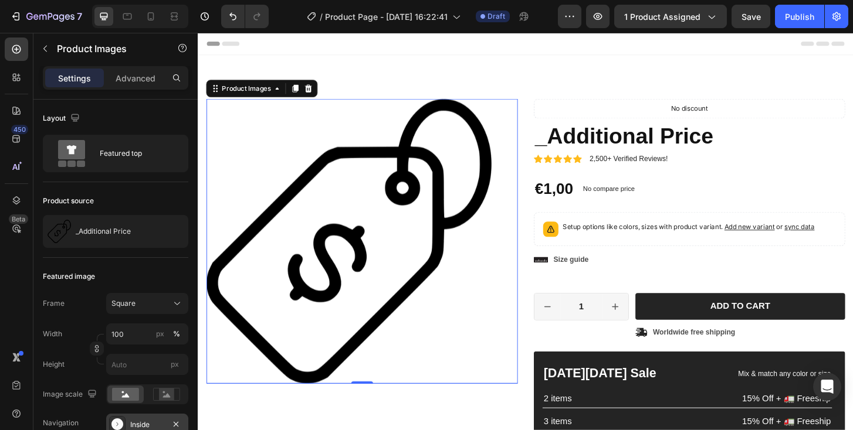
click at [374, 222] on img at bounding box center [359, 257] width 306 height 306
click at [13, 79] on icon at bounding box center [15, 80] width 4 height 4
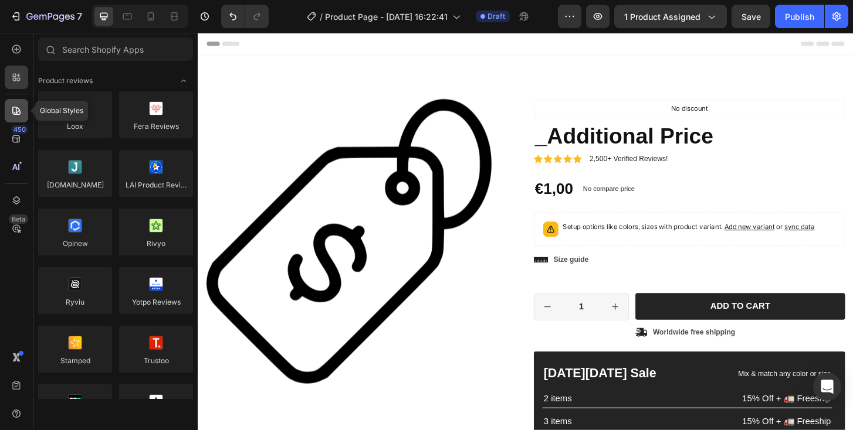
click at [18, 118] on div at bounding box center [16, 110] width 23 height 23
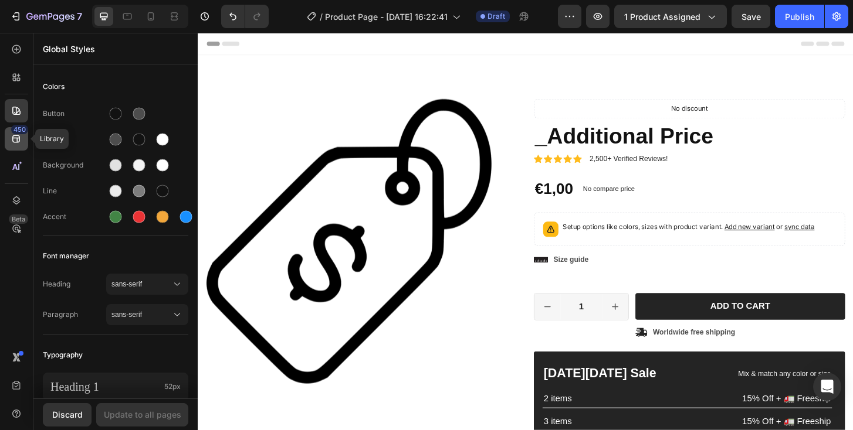
click at [18, 144] on icon at bounding box center [17, 139] width 12 height 12
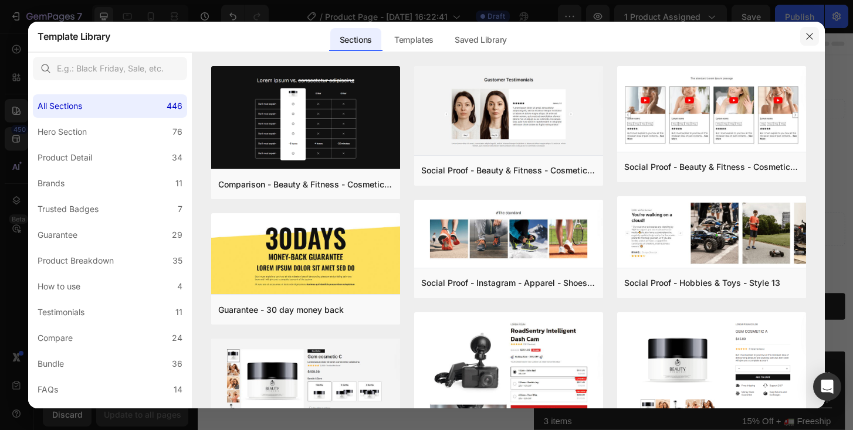
click at [810, 34] on icon "button" at bounding box center [809, 36] width 9 height 9
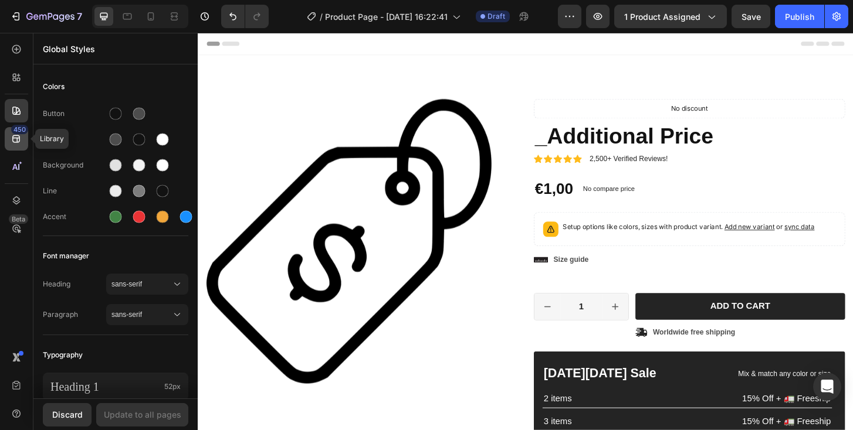
click at [21, 143] on icon at bounding box center [17, 139] width 12 height 12
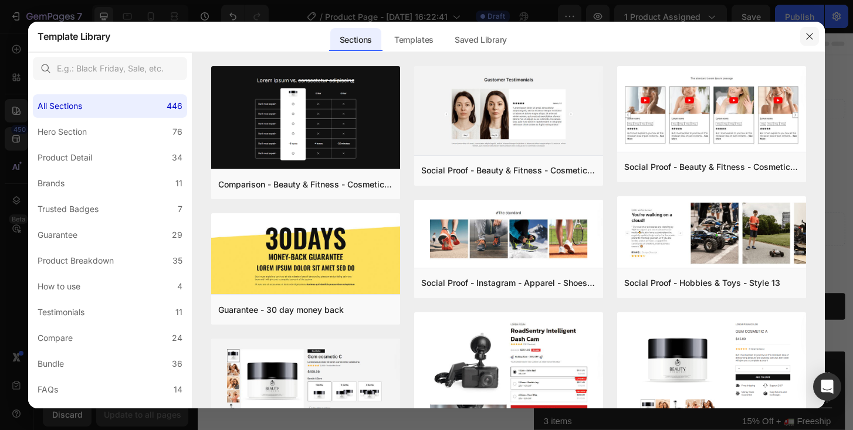
click at [812, 30] on button "button" at bounding box center [809, 36] width 19 height 19
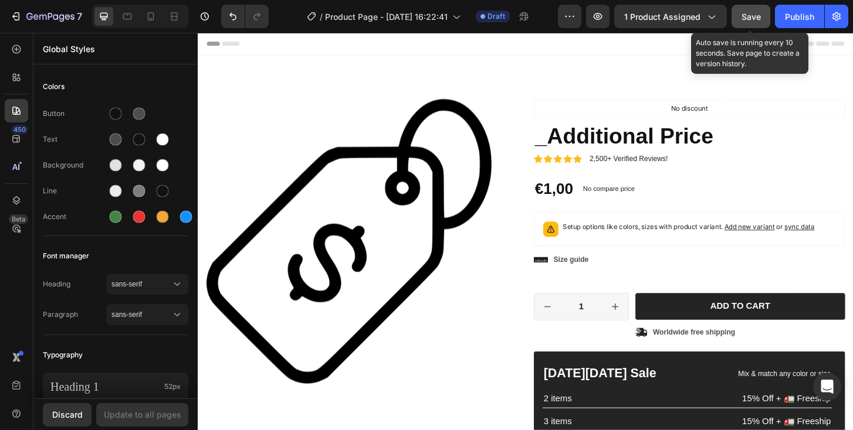
click at [749, 25] on button "Save" at bounding box center [750, 16] width 39 height 23
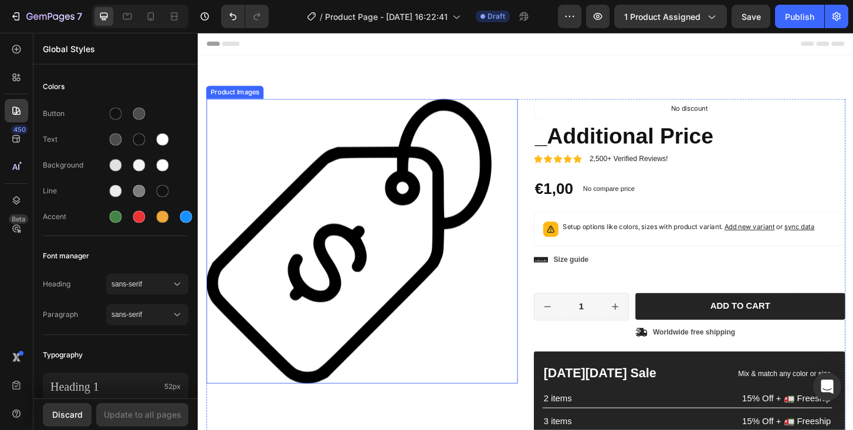
click at [480, 143] on img at bounding box center [359, 257] width 306 height 306
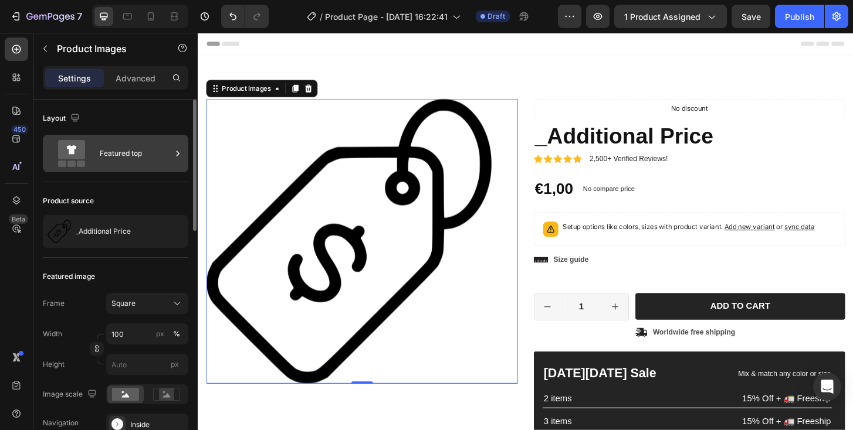
click at [110, 158] on div "Featured top" at bounding box center [136, 153] width 72 height 27
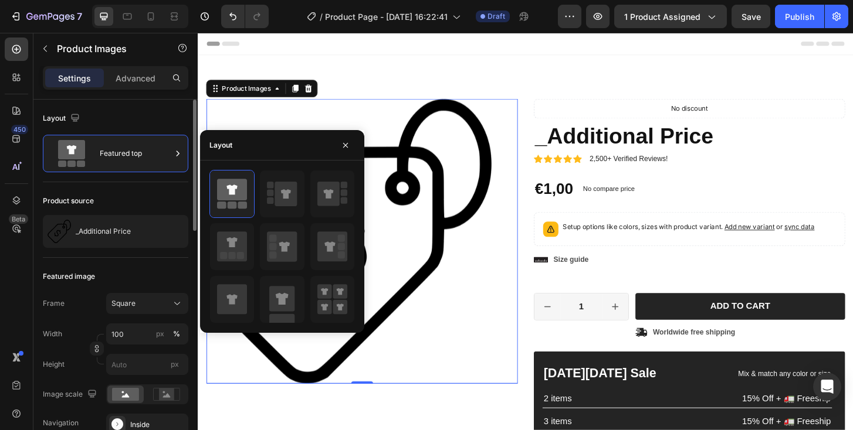
click at [148, 116] on div "Layout" at bounding box center [115, 118] width 145 height 19
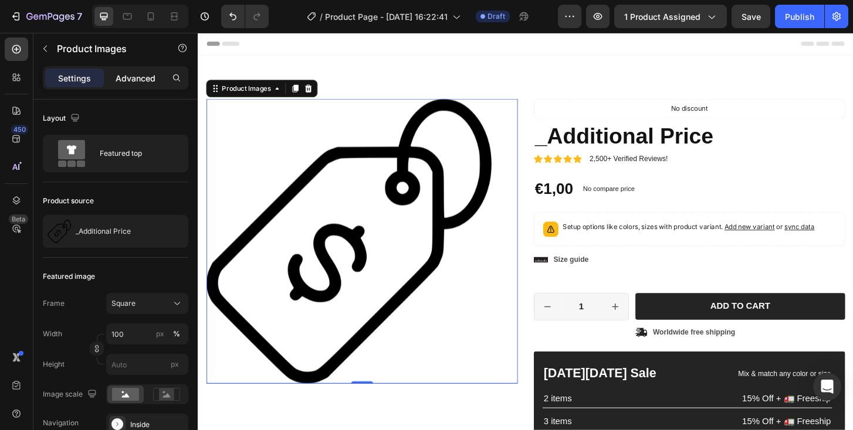
click at [125, 86] on div "Advanced" at bounding box center [135, 78] width 59 height 19
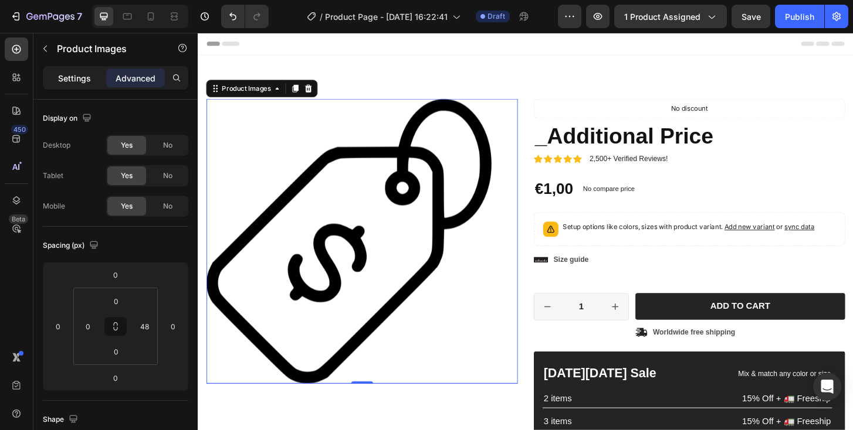
click at [78, 82] on p "Settings" at bounding box center [74, 78] width 33 height 12
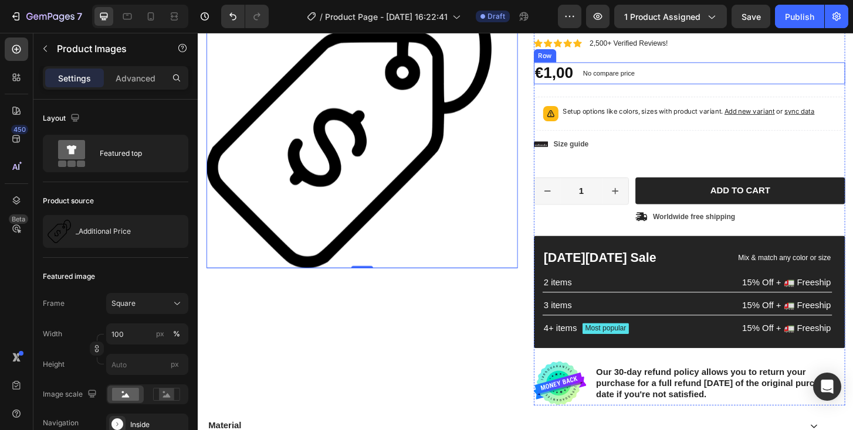
scroll to position [125, 0]
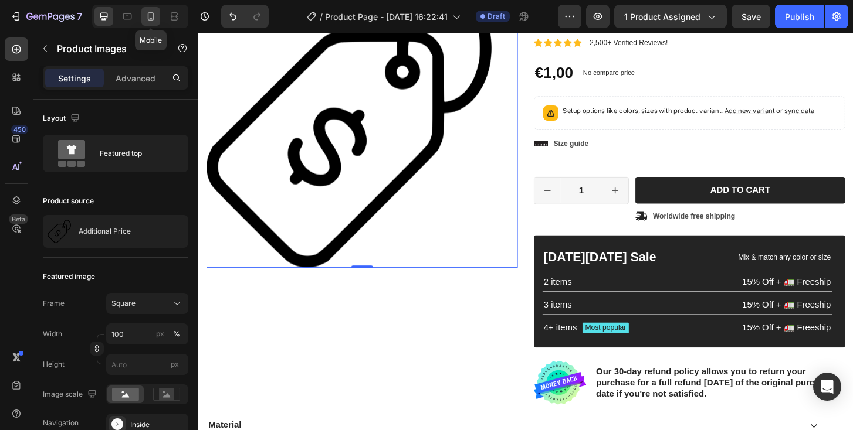
click at [152, 22] on icon at bounding box center [151, 17] width 12 height 12
type input "8"
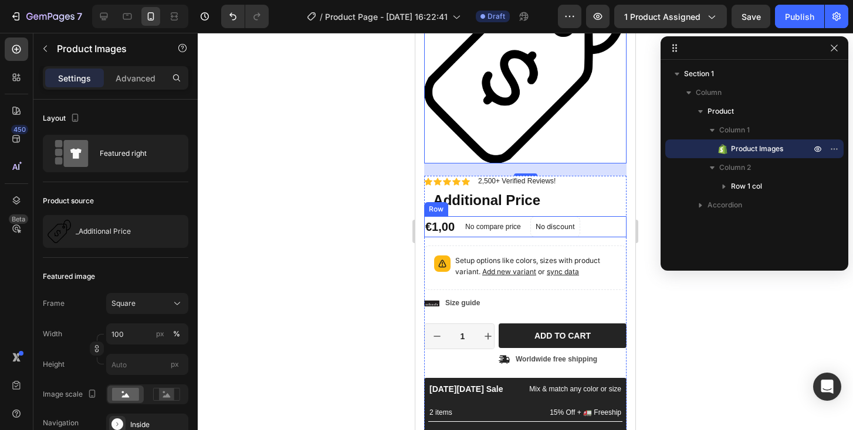
scroll to position [92, 0]
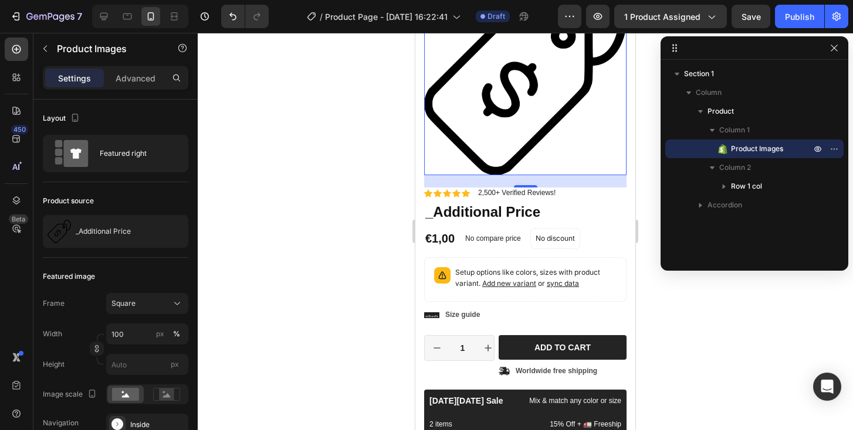
click at [735, 150] on span "Product Images" at bounding box center [757, 149] width 52 height 12
click at [816, 148] on icon "button" at bounding box center [817, 148] width 9 height 9
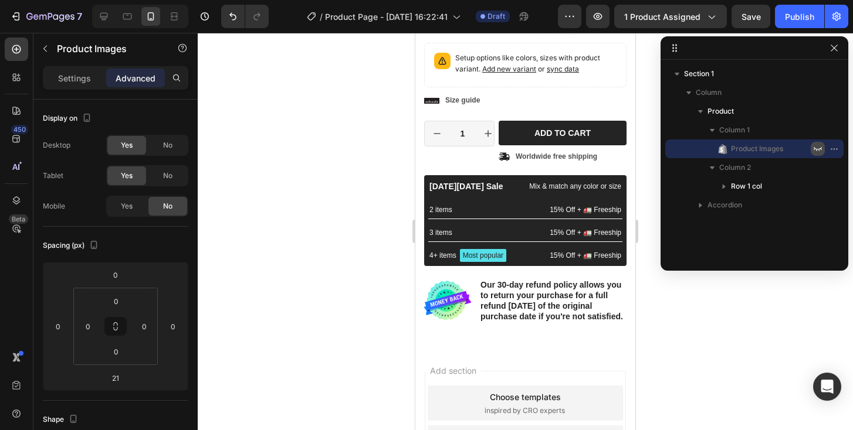
click at [816, 148] on icon "button" at bounding box center [817, 149] width 8 height 4
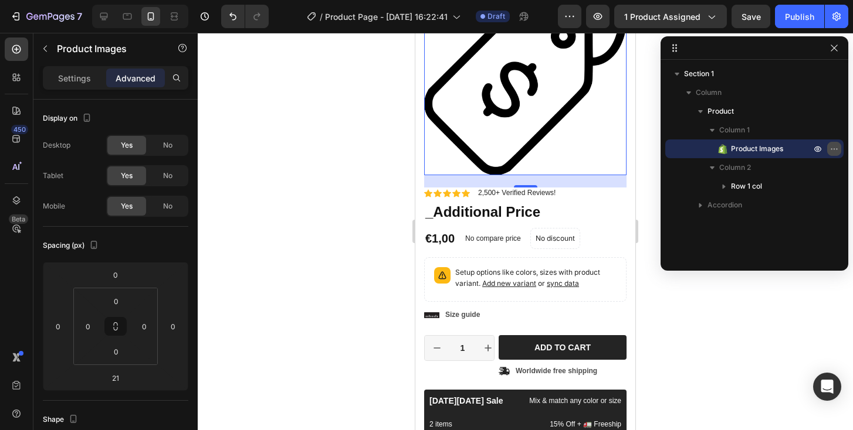
click at [835, 151] on icon "button" at bounding box center [833, 148] width 9 height 9
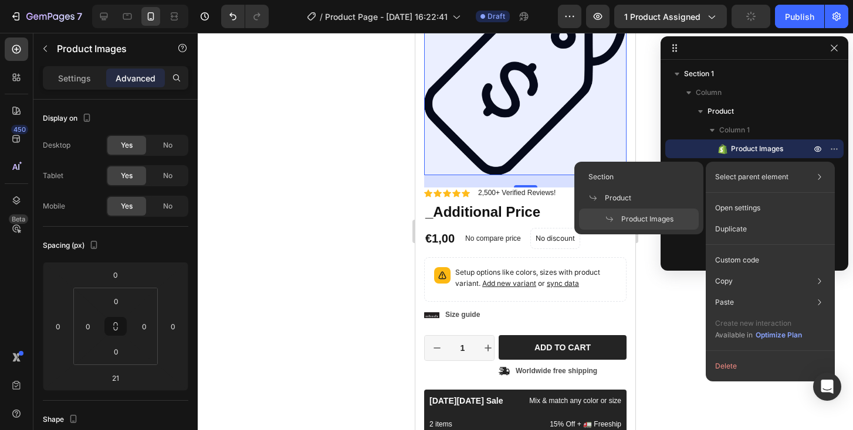
click at [657, 223] on span "Product Images" at bounding box center [647, 219] width 52 height 11
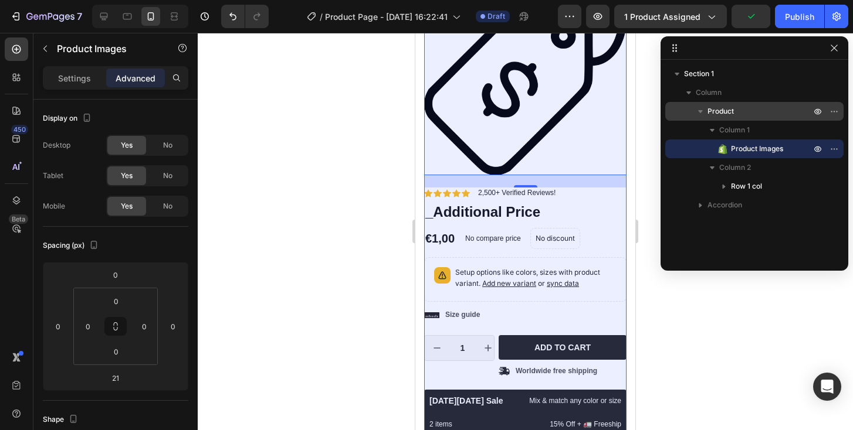
click at [700, 112] on icon "button" at bounding box center [700, 111] width 5 height 3
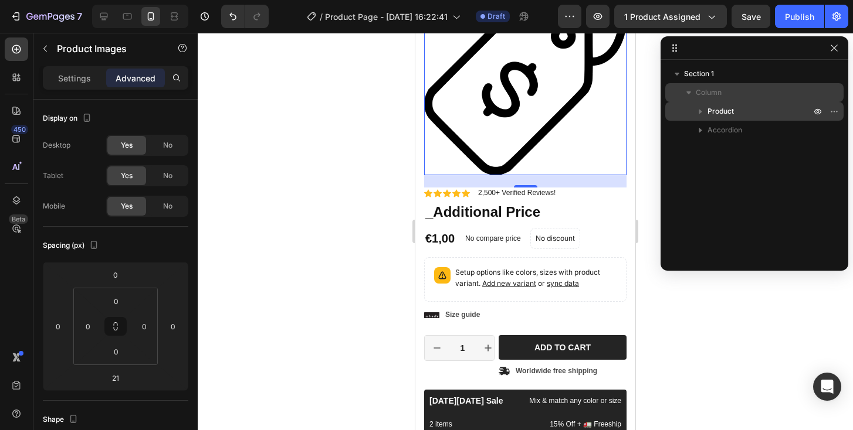
click at [689, 96] on icon "button" at bounding box center [689, 93] width 12 height 12
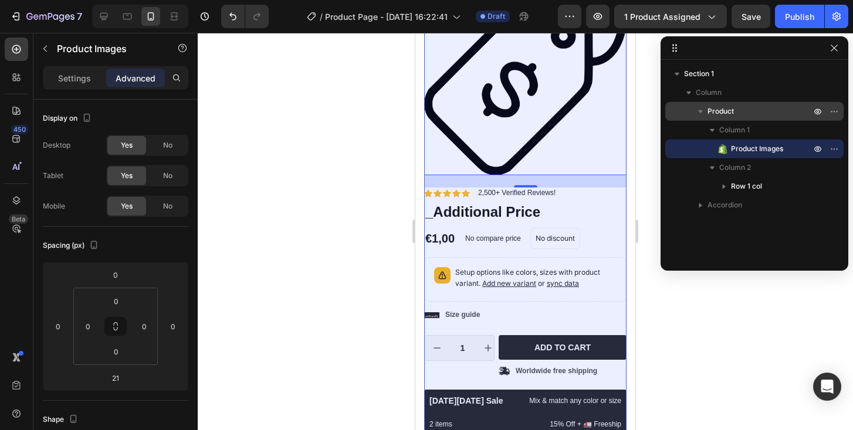
click at [702, 114] on icon "button" at bounding box center [700, 112] width 12 height 12
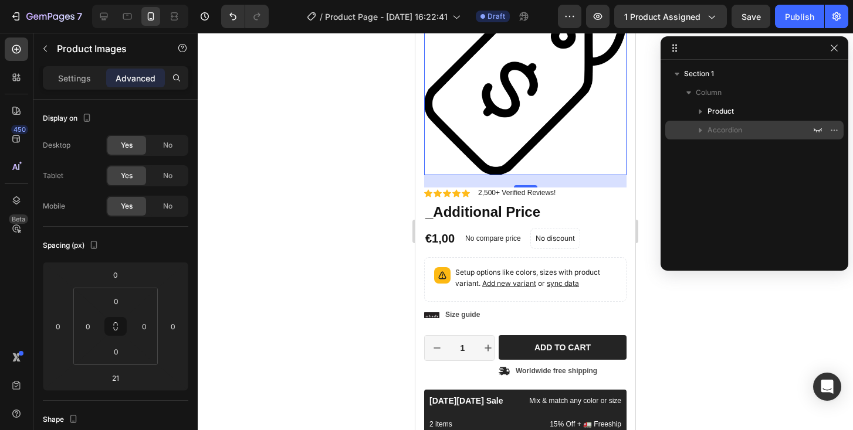
click at [701, 133] on icon "button" at bounding box center [700, 130] width 12 height 12
click at [813, 133] on icon "button" at bounding box center [817, 130] width 9 height 9
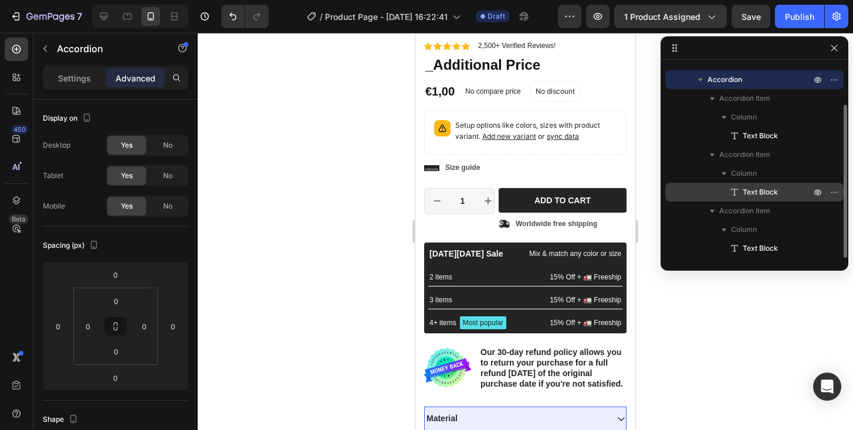
scroll to position [0, 0]
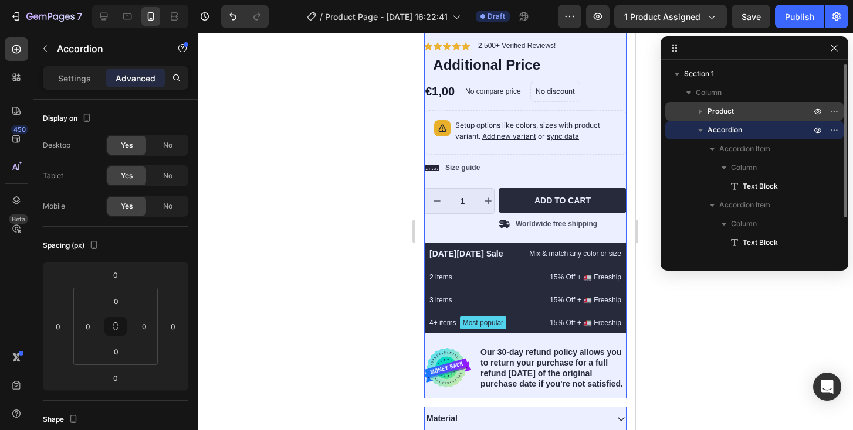
click at [700, 109] on icon "button" at bounding box center [700, 112] width 12 height 12
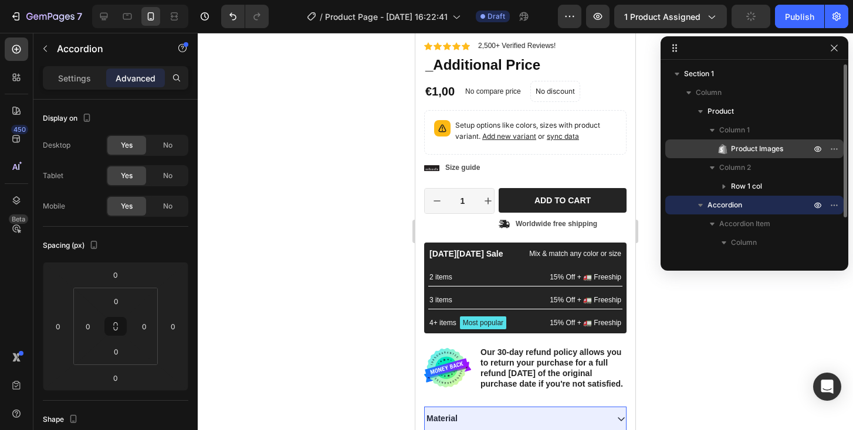
click at [730, 145] on p "Product Images" at bounding box center [758, 149] width 82 height 12
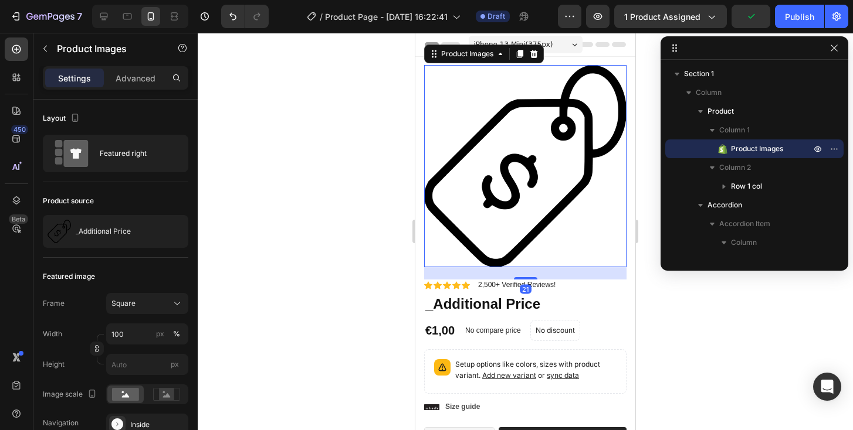
click at [561, 182] on img at bounding box center [525, 166] width 202 height 202
click at [469, 56] on div "Product Images" at bounding box center [467, 54] width 57 height 11
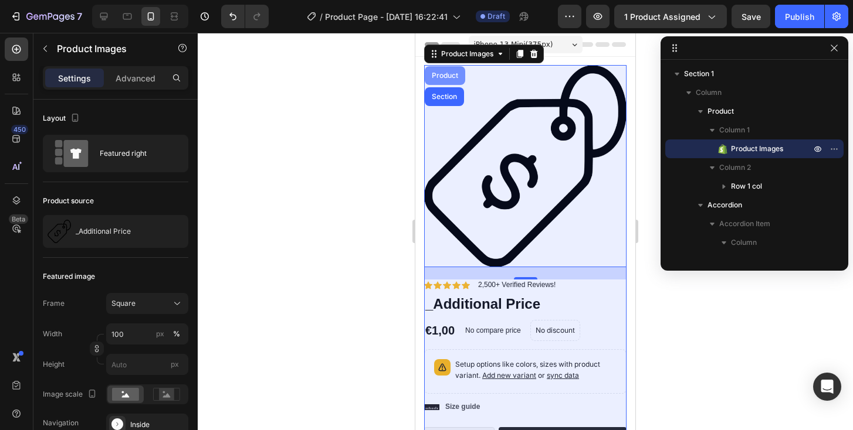
click at [449, 77] on div "Product" at bounding box center [444, 75] width 31 height 7
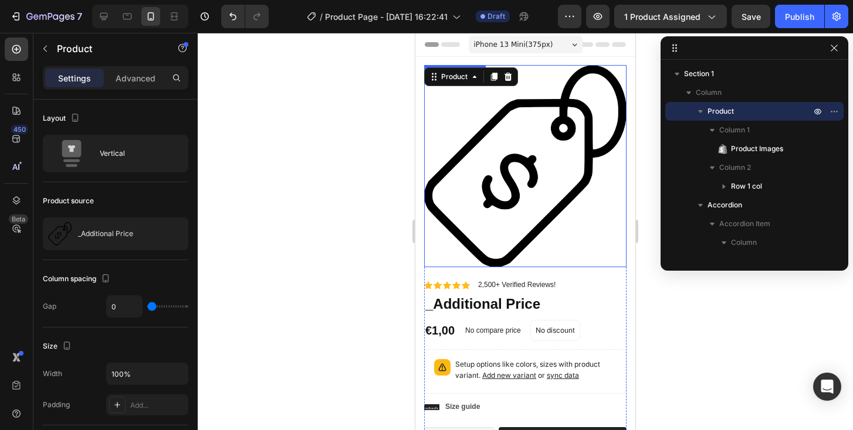
click at [503, 137] on img at bounding box center [525, 166] width 202 height 202
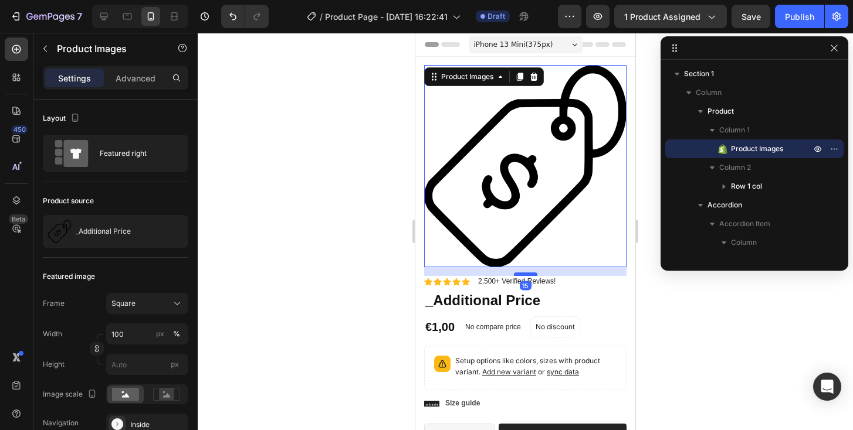
click at [529, 273] on div at bounding box center [525, 275] width 23 height 4
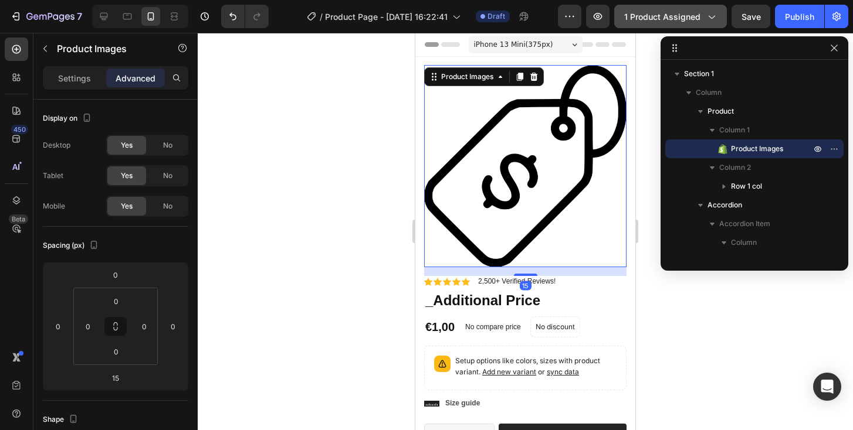
click at [683, 12] on span "1 product assigned" at bounding box center [662, 17] width 76 height 12
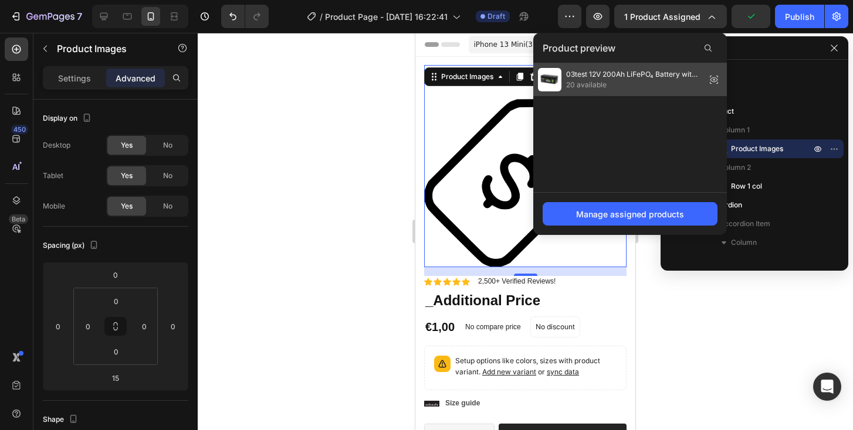
click at [651, 80] on span "20 available" at bounding box center [633, 85] width 135 height 11
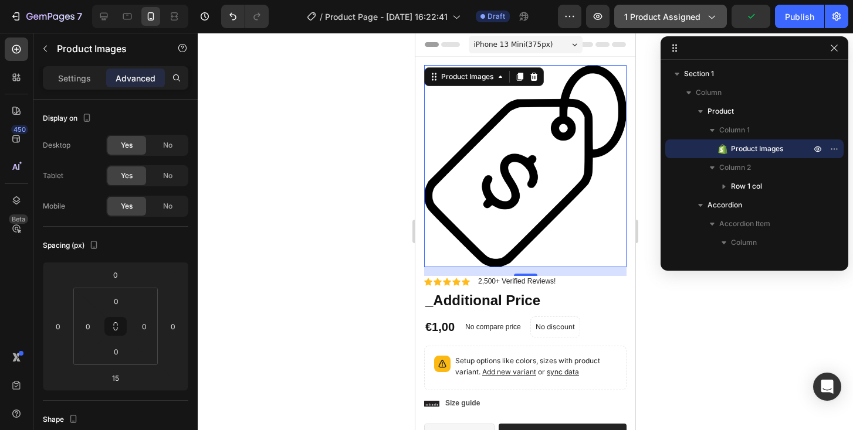
click at [666, 23] on button "1 product assigned" at bounding box center [670, 16] width 113 height 23
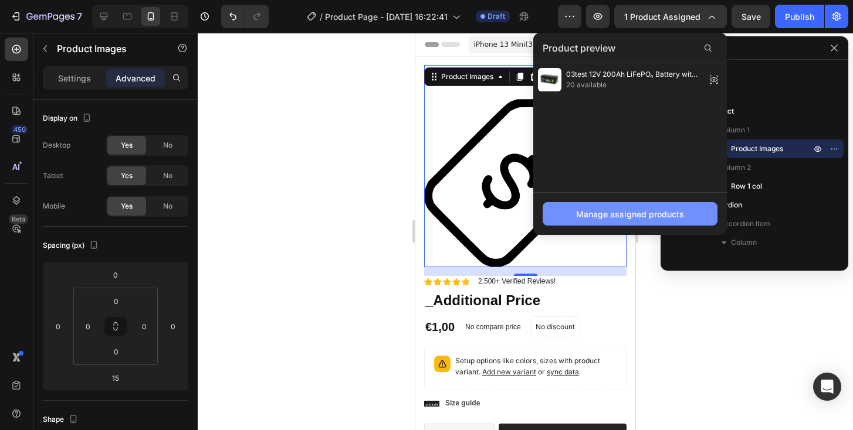
click at [629, 223] on button "Manage assigned products" at bounding box center [629, 213] width 175 height 23
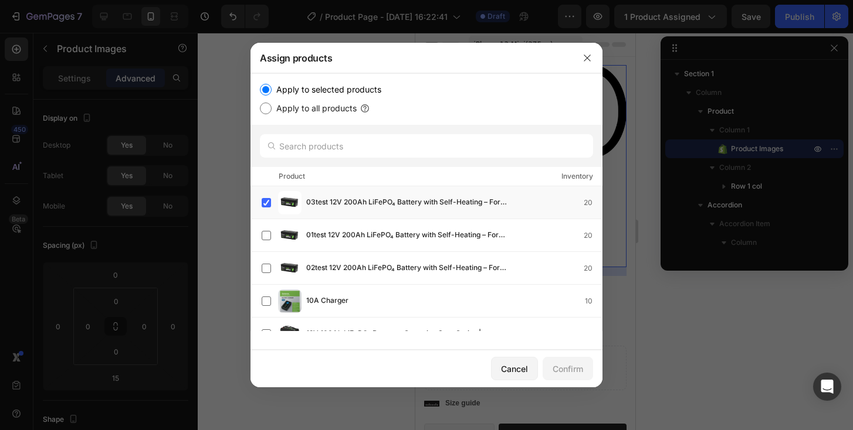
click at [571, 354] on div "Cancel Confirm" at bounding box center [426, 369] width 352 height 38
click at [503, 359] on button "Cancel" at bounding box center [514, 368] width 47 height 23
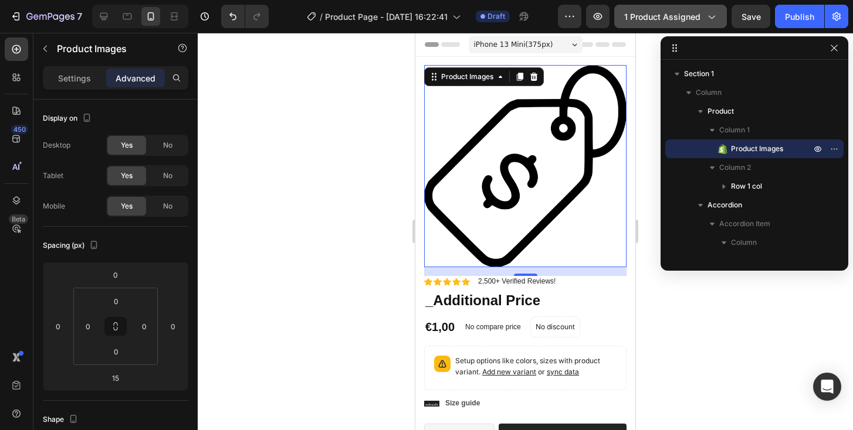
click at [695, 24] on button "1 product assigned" at bounding box center [670, 16] width 113 height 23
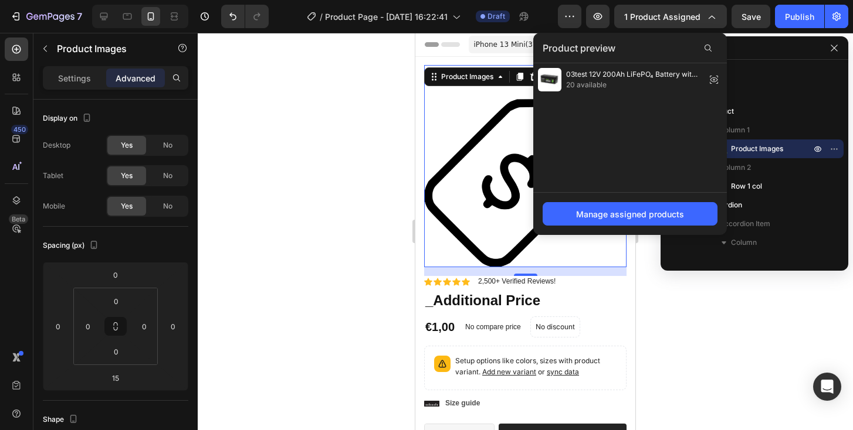
click at [364, 81] on div at bounding box center [525, 232] width 655 height 398
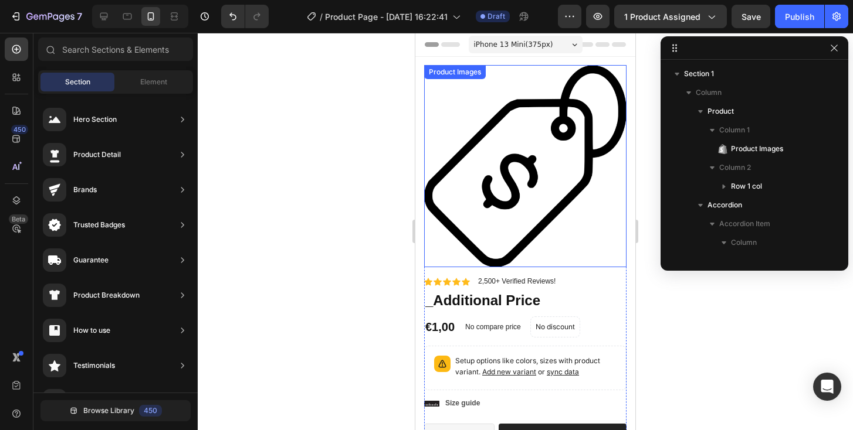
click at [445, 96] on img at bounding box center [525, 166] width 202 height 202
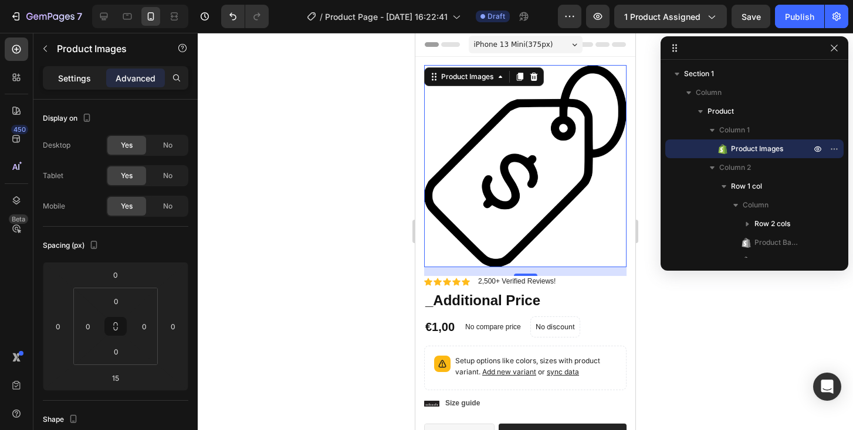
click at [82, 80] on p "Settings" at bounding box center [74, 78] width 33 height 12
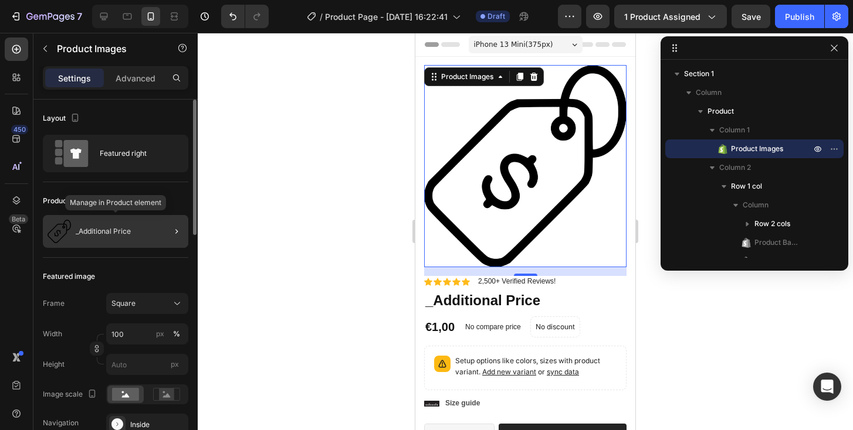
click at [131, 237] on div "_Additional Price" at bounding box center [115, 231] width 145 height 33
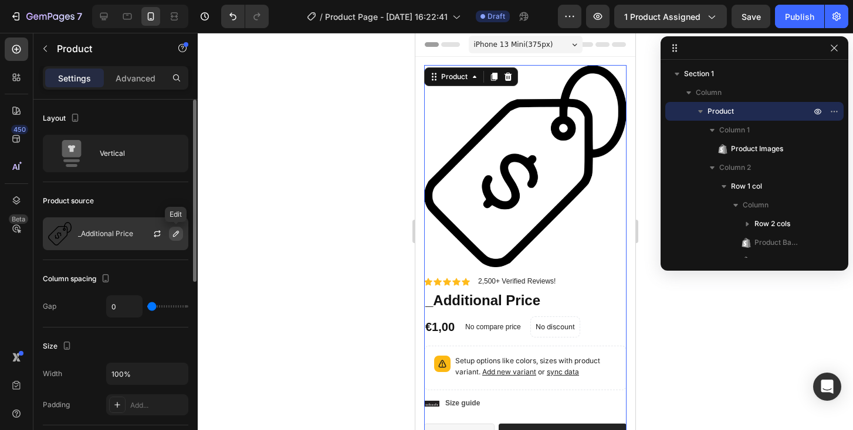
click at [177, 238] on icon "button" at bounding box center [175, 233] width 9 height 9
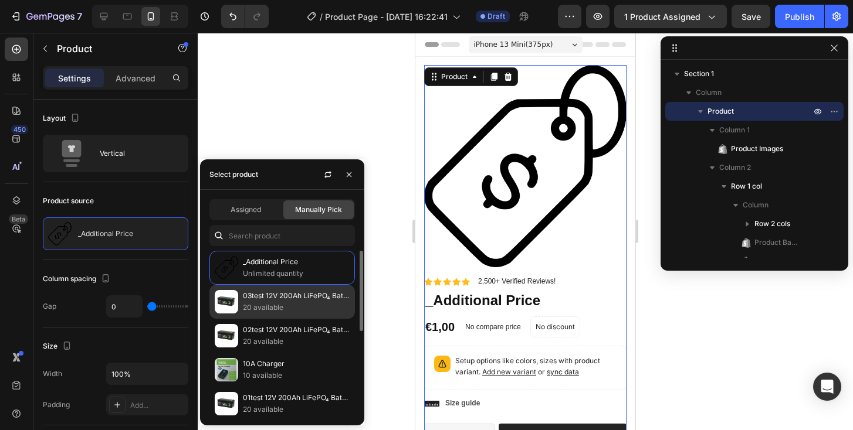
click at [297, 297] on p "03test 12V 200Ah LiFePO₄ Battery with Self-Heating – For Off-grid & Cold-climat…" at bounding box center [296, 296] width 107 height 12
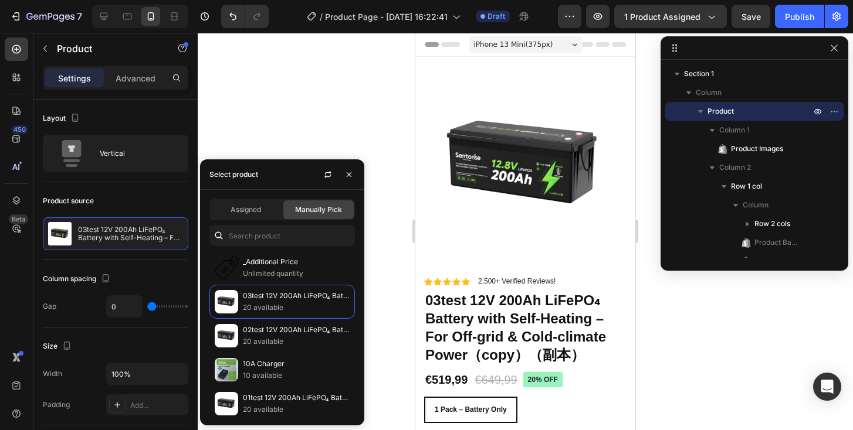
click at [362, 138] on div at bounding box center [525, 232] width 655 height 398
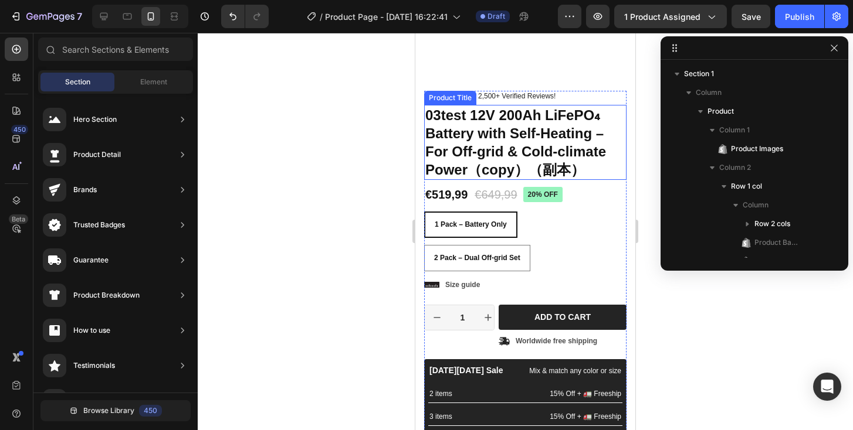
scroll to position [186, 0]
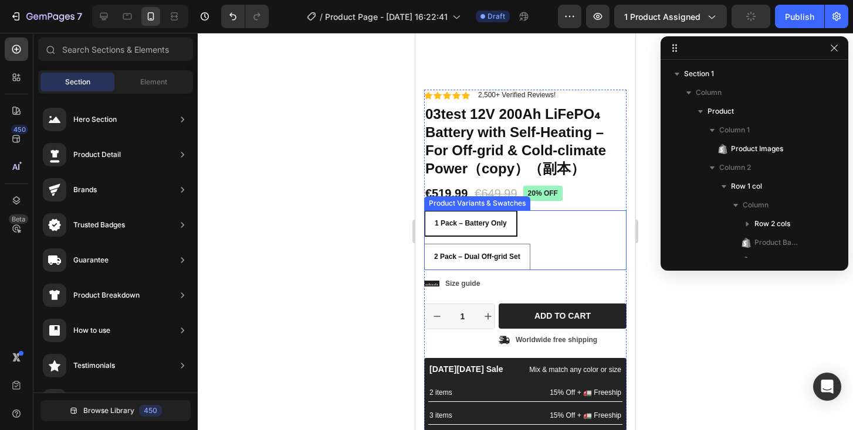
click at [541, 221] on div "1 Pack – Battery Only 1 Pack – Battery Only 1 Pack – Battery Only 2 Pack – Dual…" at bounding box center [525, 241] width 202 height 60
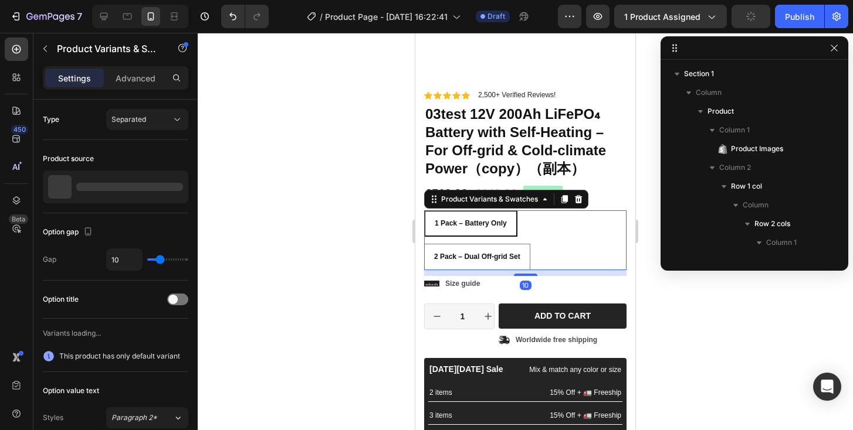
scroll to position [372, 0]
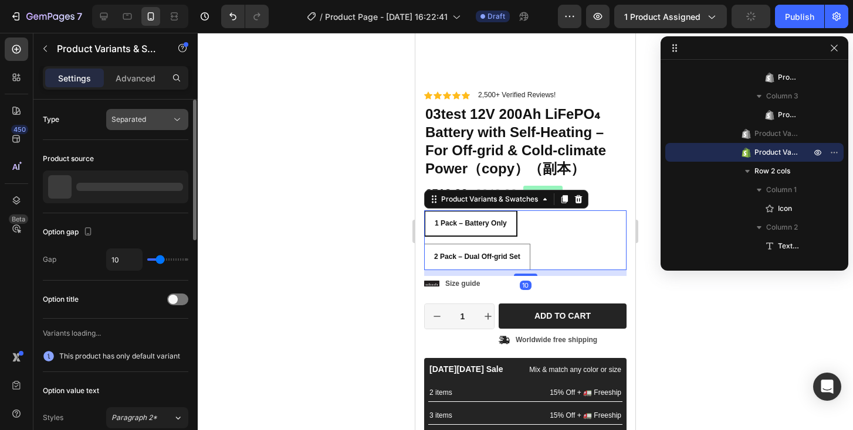
click at [128, 121] on span "Separated" at bounding box center [128, 119] width 35 height 9
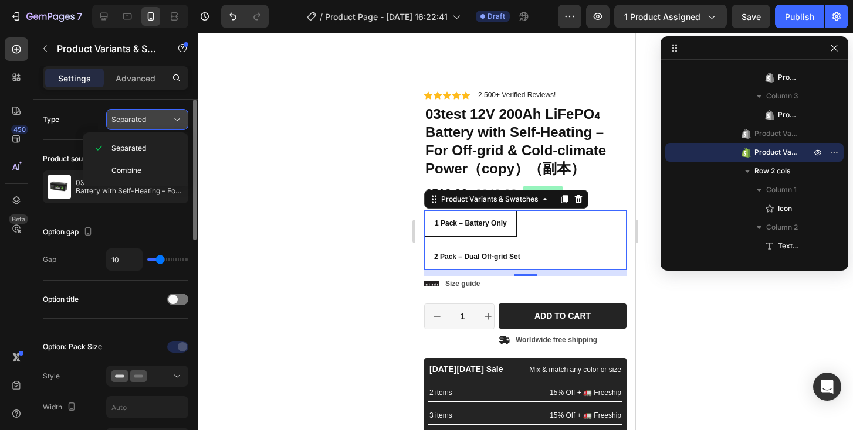
click at [150, 116] on div "Separated" at bounding box center [141, 119] width 60 height 11
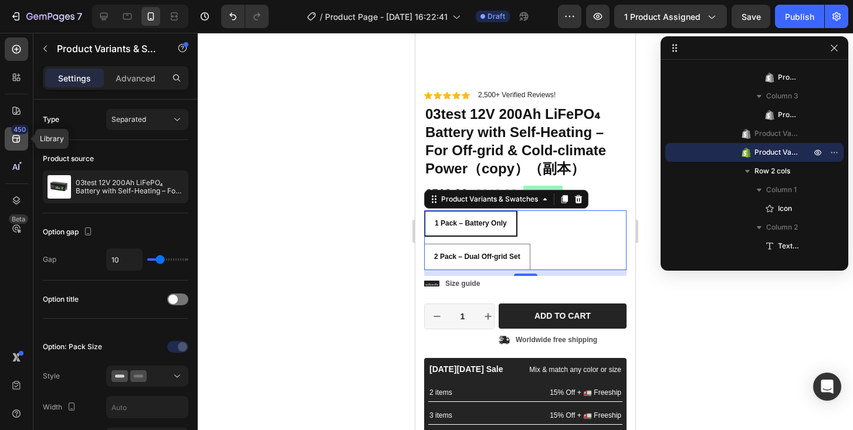
click at [14, 141] on icon at bounding box center [17, 139] width 12 height 12
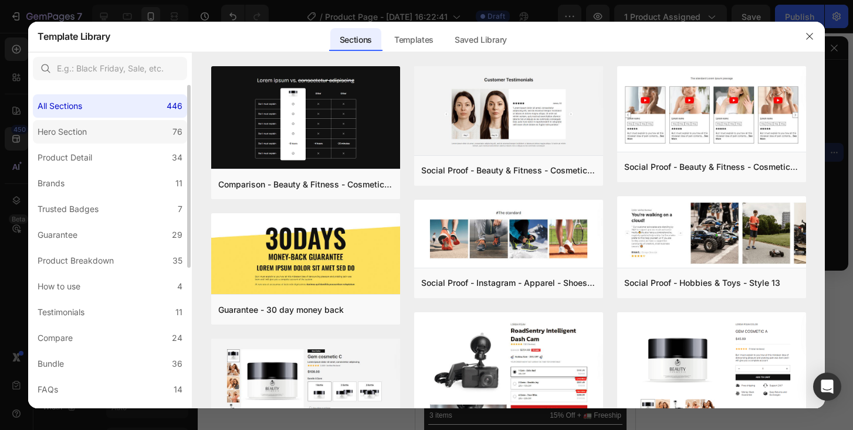
click at [86, 125] on div "Hero Section" at bounding box center [62, 132] width 49 height 14
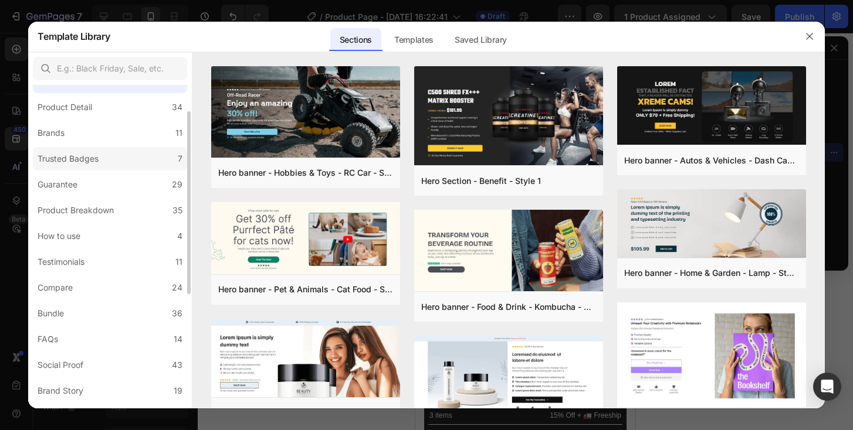
scroll to position [56, 0]
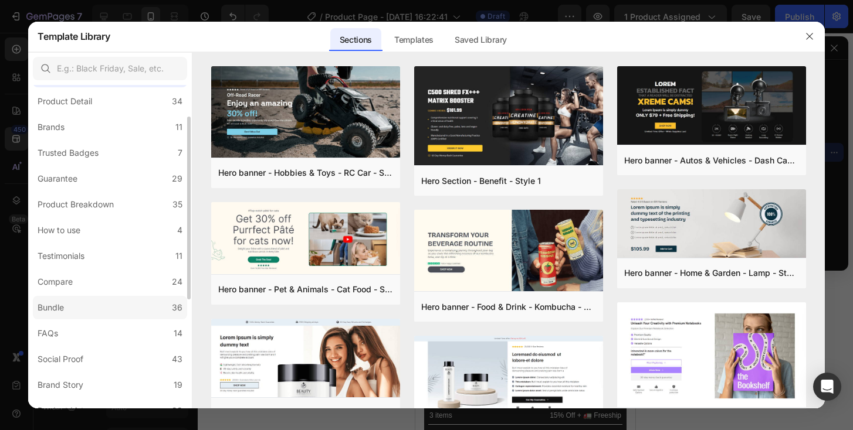
click at [113, 301] on label "Bundle 36" at bounding box center [110, 307] width 154 height 23
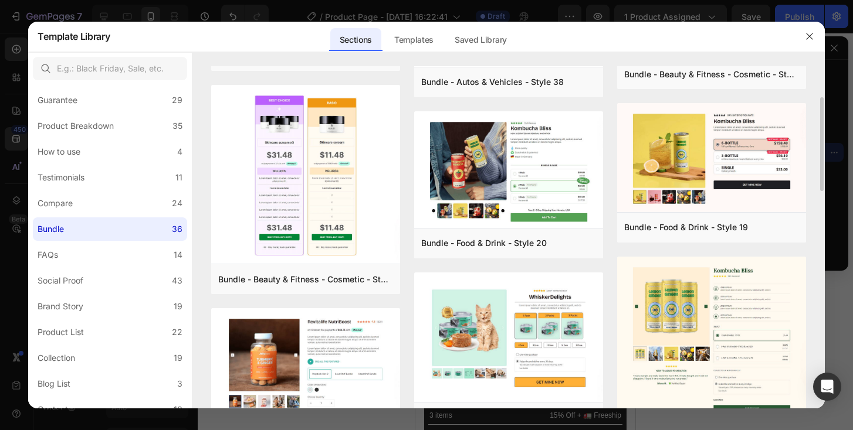
scroll to position [141, 0]
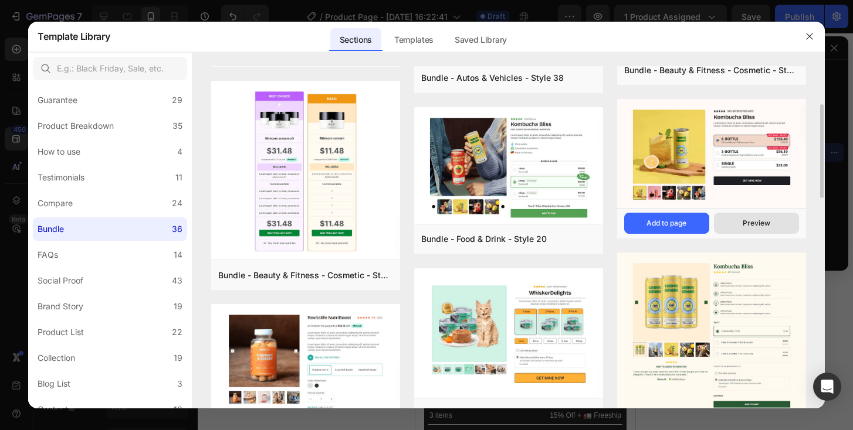
click at [752, 222] on div "Preview" at bounding box center [756, 223] width 28 height 11
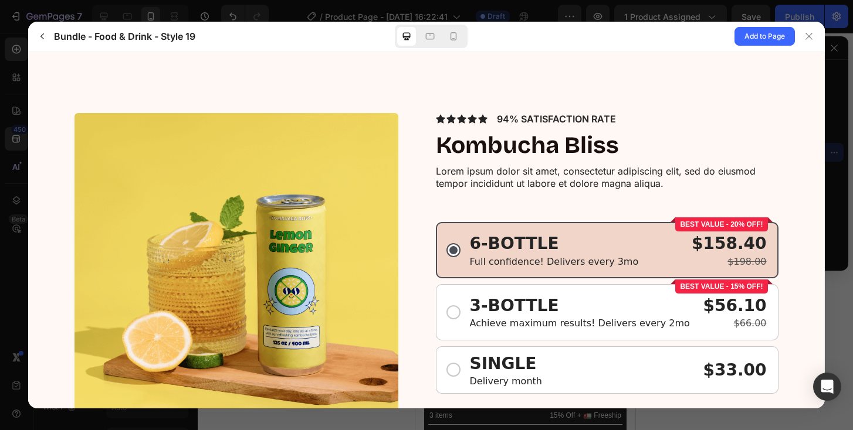
scroll to position [123, 0]
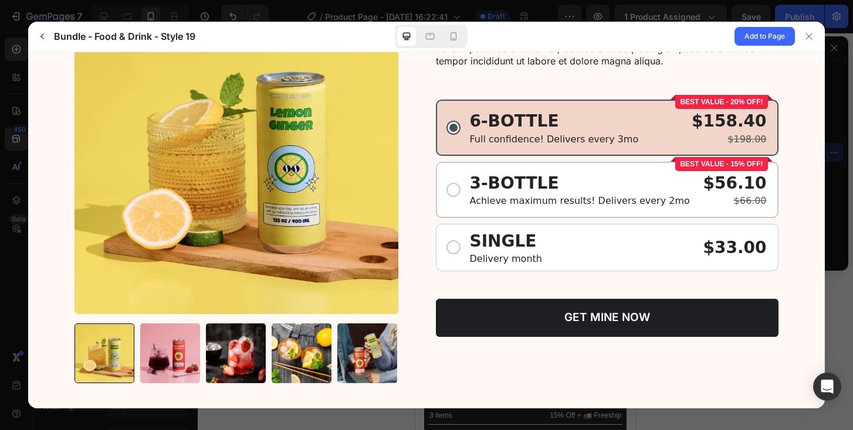
click at [552, 185] on div "3-BOTTLE Achieve maximum results! Delivers every 2mo" at bounding box center [584, 189] width 229 height 36
click at [28, 52] on input "BEST VALUE - 15% OFF! 3-BOTTLE Achieve maximum results! Delivers every 2mo $56.…" at bounding box center [28, 52] width 0 height 0
click at [545, 202] on div "Achieve maximum results! Delivers every 2mo" at bounding box center [580, 200] width 220 height 13
click at [28, 52] on input "BEST VALUE - 15% OFF! 3-BOTTLE Achieve maximum results! Delivers every 2mo $56.…" at bounding box center [28, 52] width 0 height 0
click at [45, 36] on icon "button" at bounding box center [42, 36] width 9 height 9
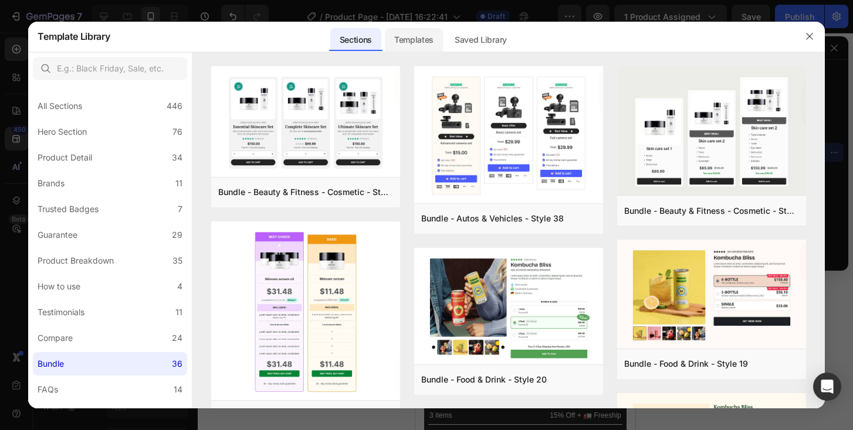
click at [406, 45] on div "Templates" at bounding box center [414, 39] width 58 height 23
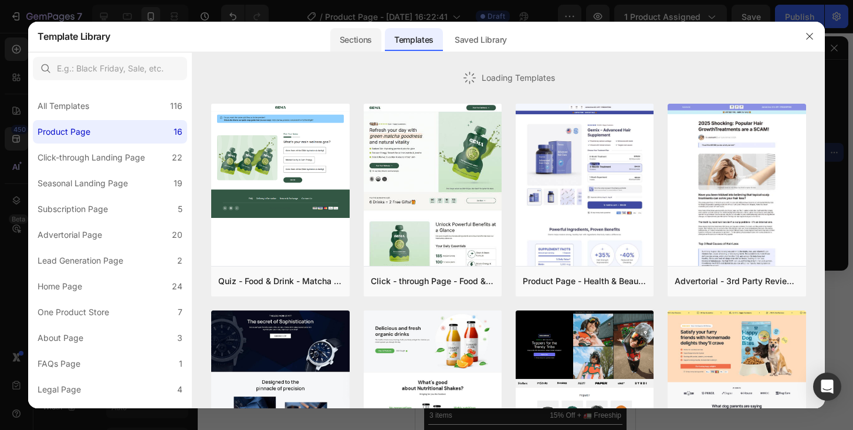
click at [368, 43] on div "Sections" at bounding box center [355, 39] width 51 height 23
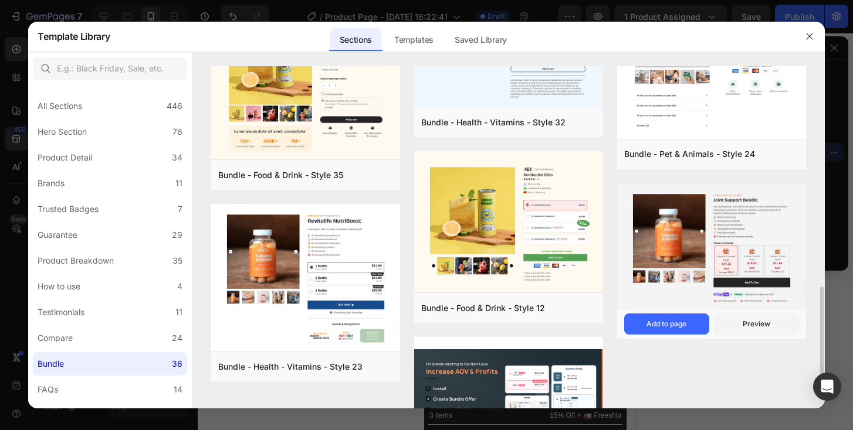
scroll to position [806, 0]
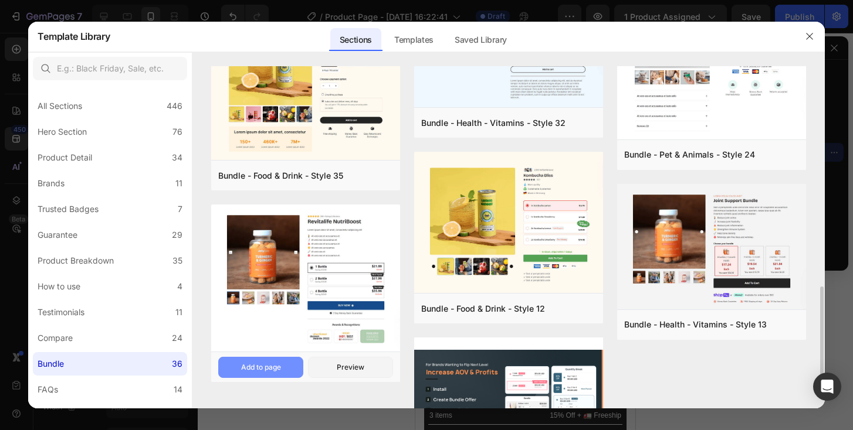
click at [267, 365] on div "Add to page" at bounding box center [261, 367] width 40 height 11
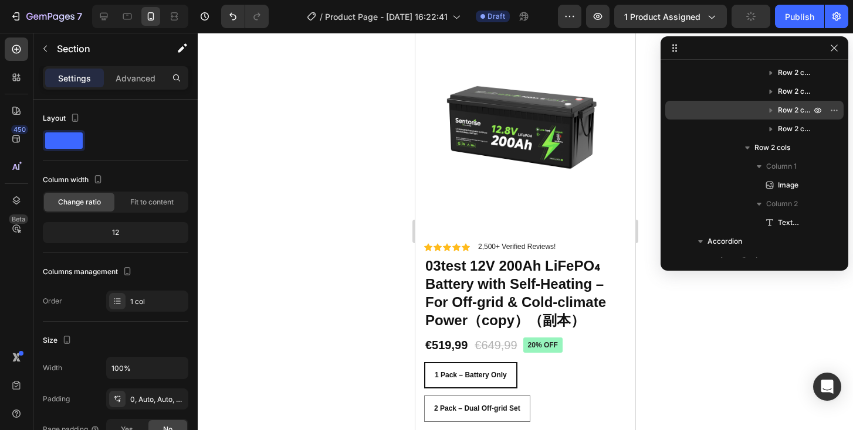
scroll to position [0, 0]
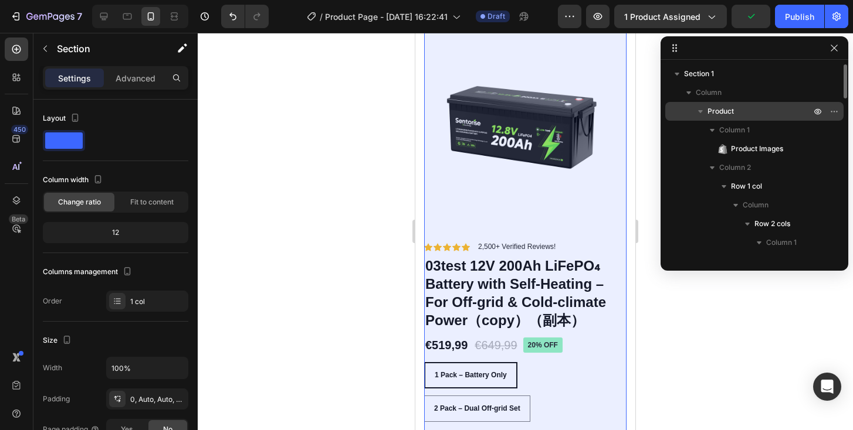
click at [698, 109] on icon "button" at bounding box center [700, 112] width 12 height 12
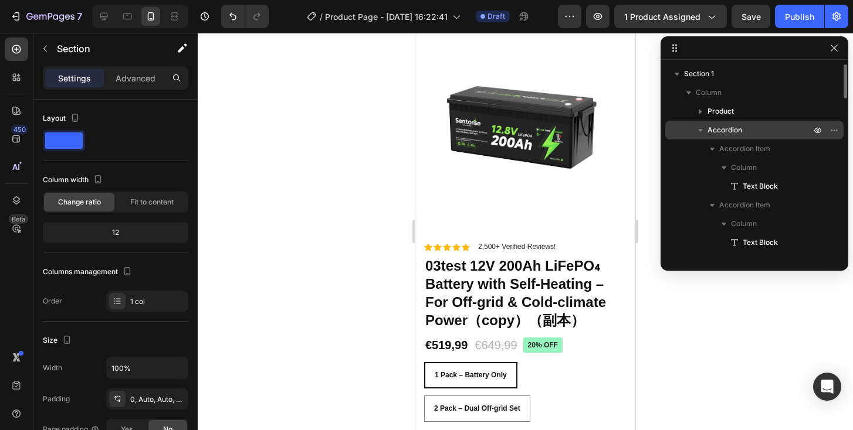
click at [698, 133] on icon "button" at bounding box center [700, 130] width 12 height 12
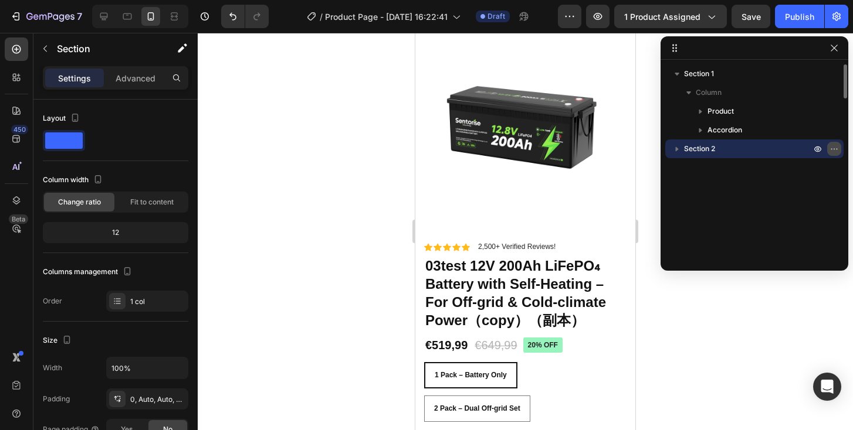
click at [832, 147] on icon "button" at bounding box center [833, 148] width 9 height 9
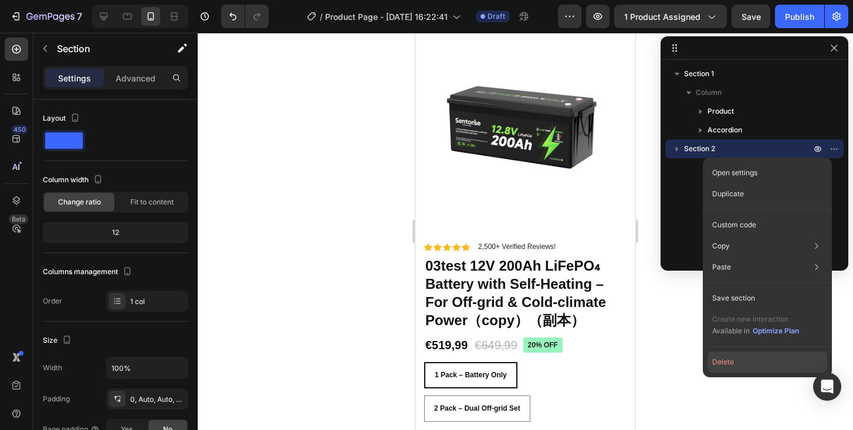
click at [775, 365] on button "Delete" at bounding box center [767, 362] width 120 height 21
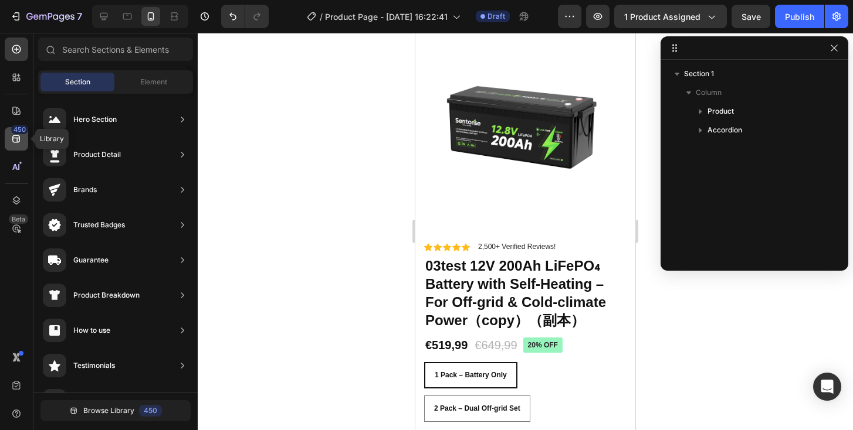
click at [19, 142] on icon at bounding box center [16, 139] width 8 height 8
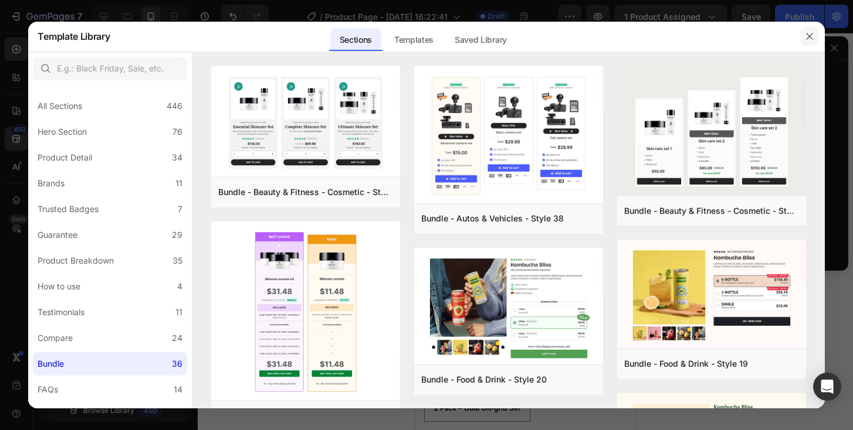
click at [810, 39] on icon "button" at bounding box center [809, 36] width 9 height 9
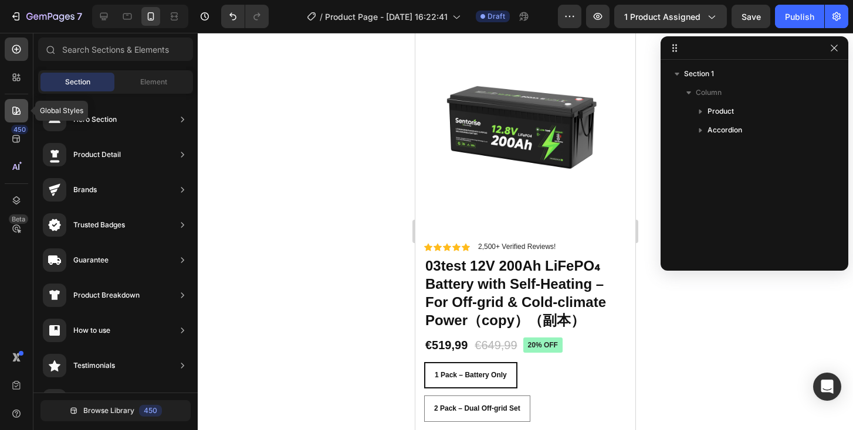
click at [18, 115] on icon at bounding box center [17, 111] width 12 height 12
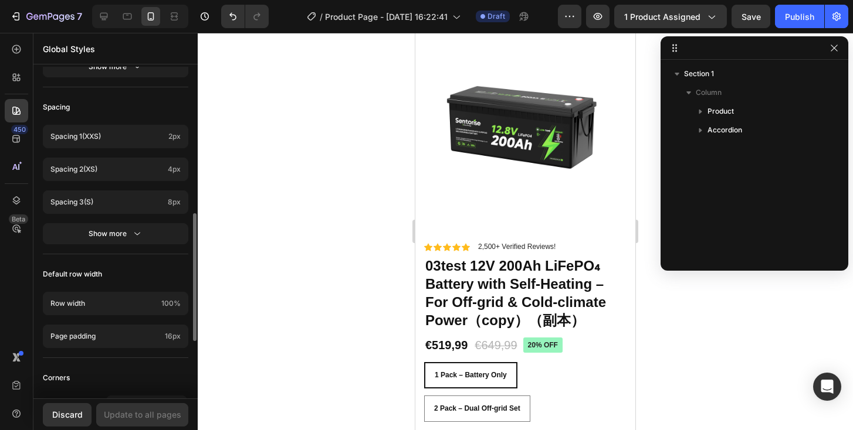
scroll to position [432, 0]
click at [9, 144] on div "450" at bounding box center [16, 138] width 23 height 23
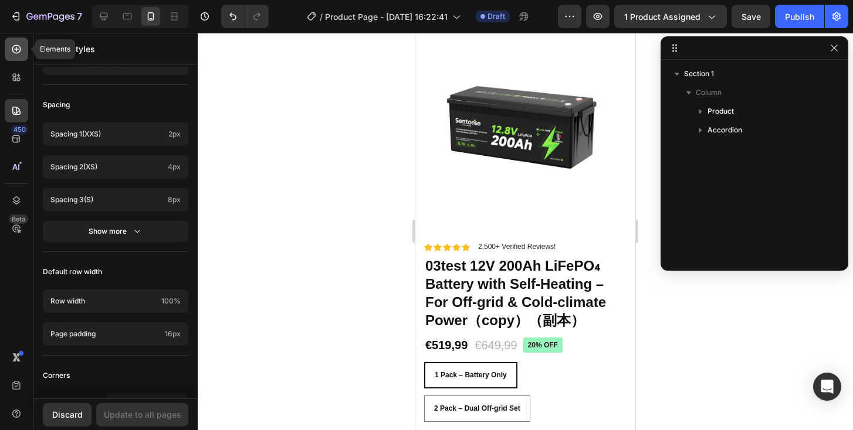
click at [13, 54] on icon at bounding box center [17, 49] width 12 height 12
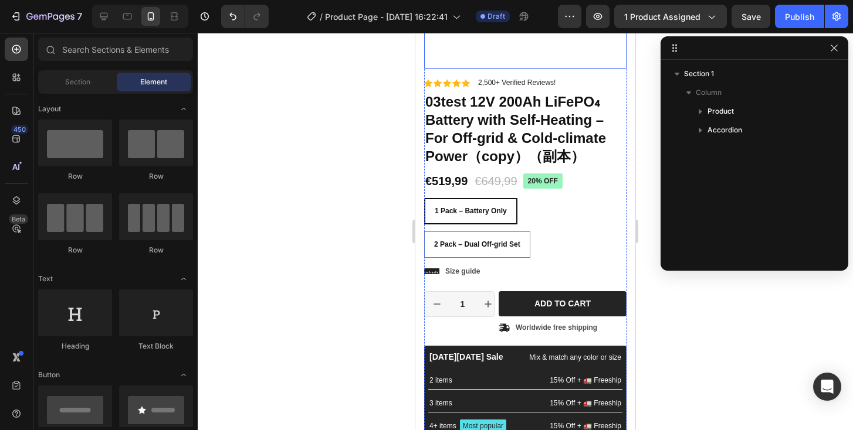
scroll to position [199, 0]
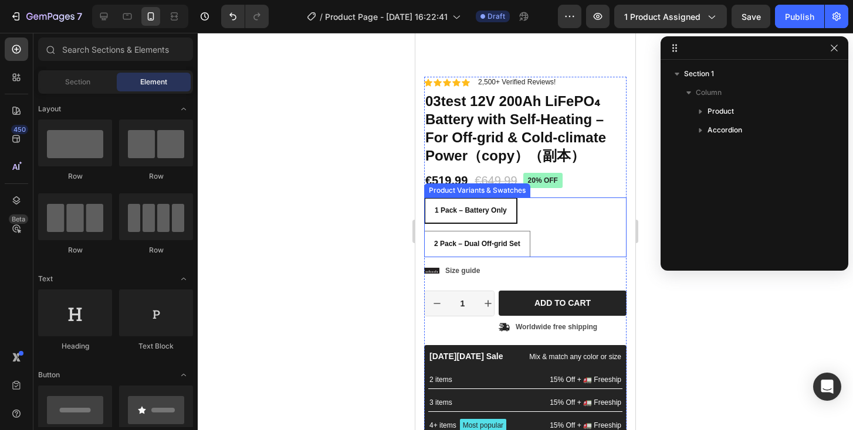
click at [476, 213] on span "1 Pack – Battery Only" at bounding box center [471, 210] width 72 height 8
click at [424, 198] on input "1 Pack – Battery Only 1 Pack – Battery Only 1 Pack – Battery Only" at bounding box center [423, 197] width 1 height 1
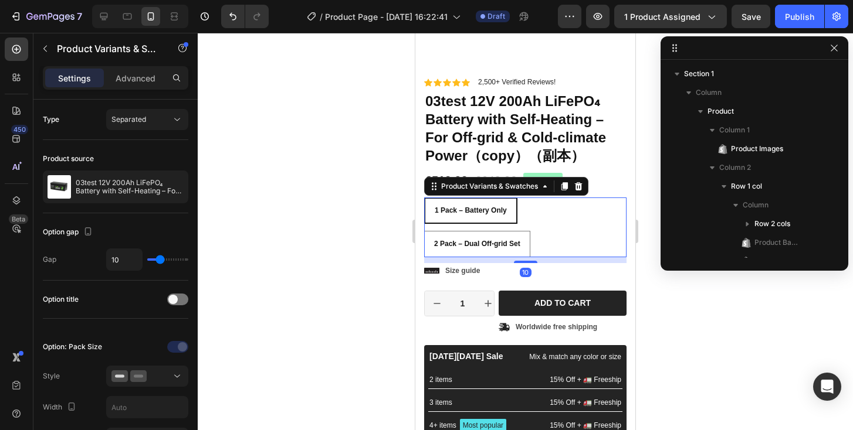
scroll to position [184, 0]
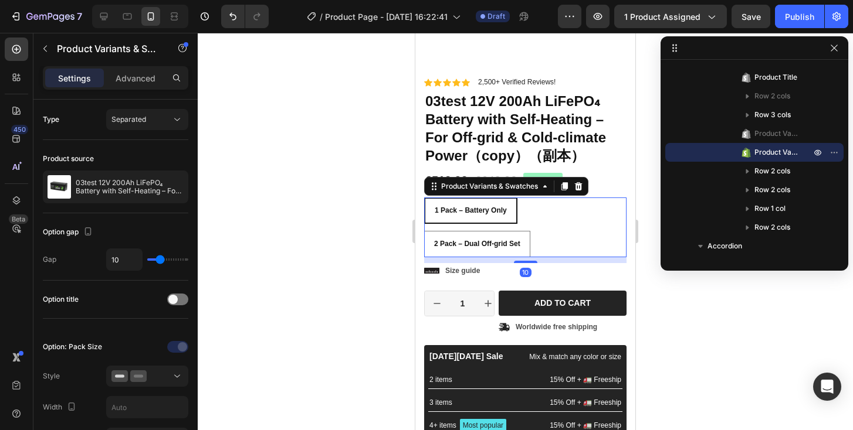
click at [541, 229] on div "1 Pack – Battery Only 1 Pack – Battery Only 1 Pack – Battery Only 2 Pack – Dual…" at bounding box center [525, 228] width 202 height 60
click at [544, 233] on div "1 Pack – Battery Only 1 Pack – Battery Only 1 Pack – Battery Only 2 Pack – Dual…" at bounding box center [525, 228] width 202 height 60
click at [549, 234] on div "1 Pack – Battery Only 1 Pack – Battery Only 1 Pack – Battery Only 2 Pack – Dual…" at bounding box center [525, 228] width 202 height 60
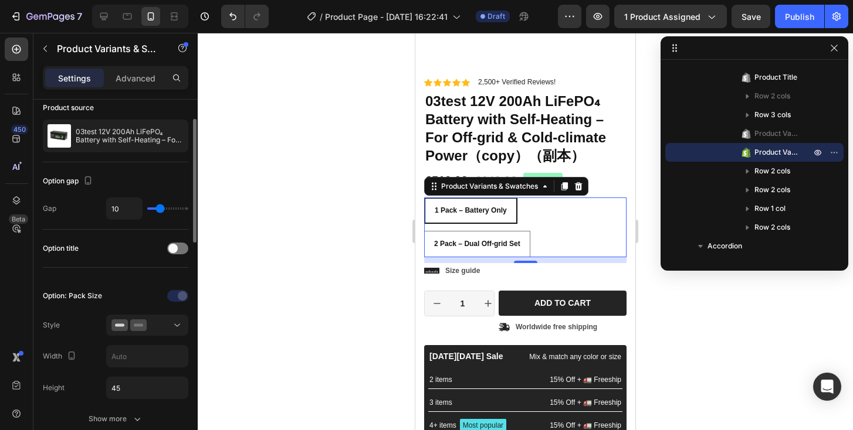
scroll to position [127, 0]
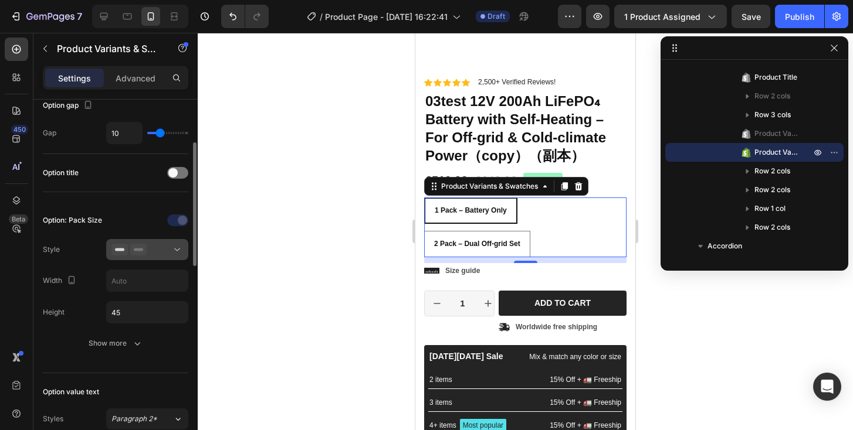
click at [181, 249] on icon at bounding box center [177, 250] width 12 height 12
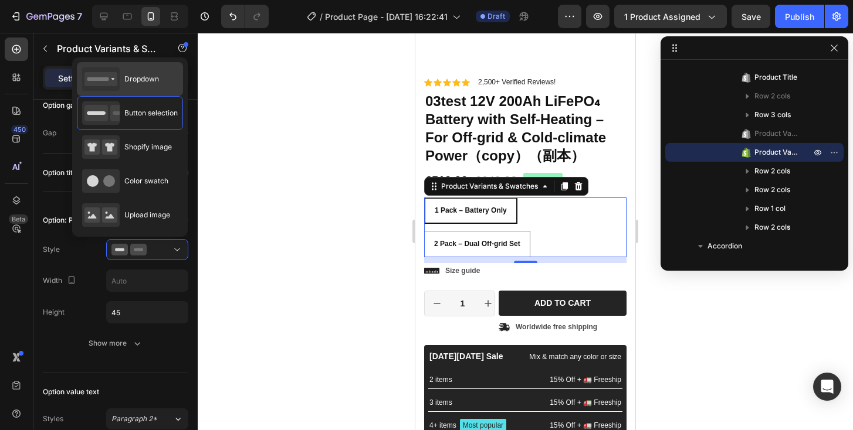
click at [141, 86] on div "Dropdown" at bounding box center [120, 78] width 77 height 23
type input "100%"
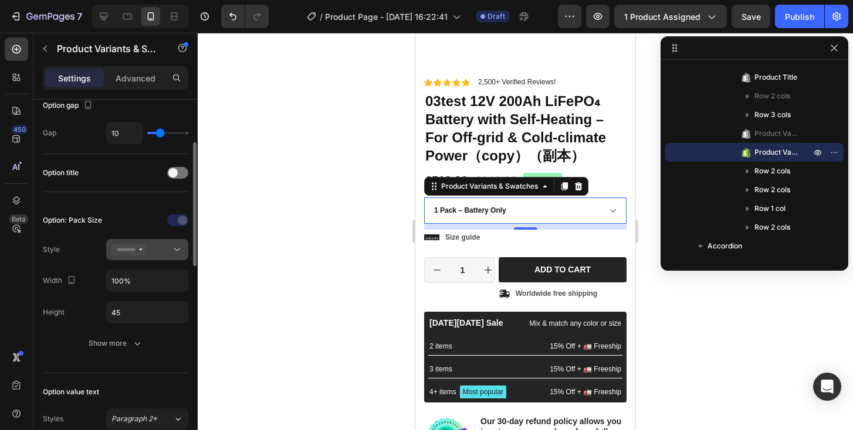
click at [164, 248] on div at bounding box center [147, 250] width 72 height 12
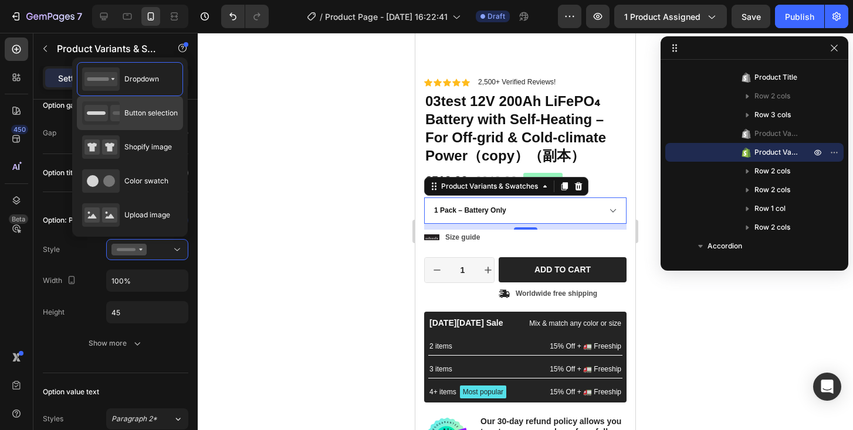
click at [135, 111] on span "Button selection" at bounding box center [150, 113] width 53 height 11
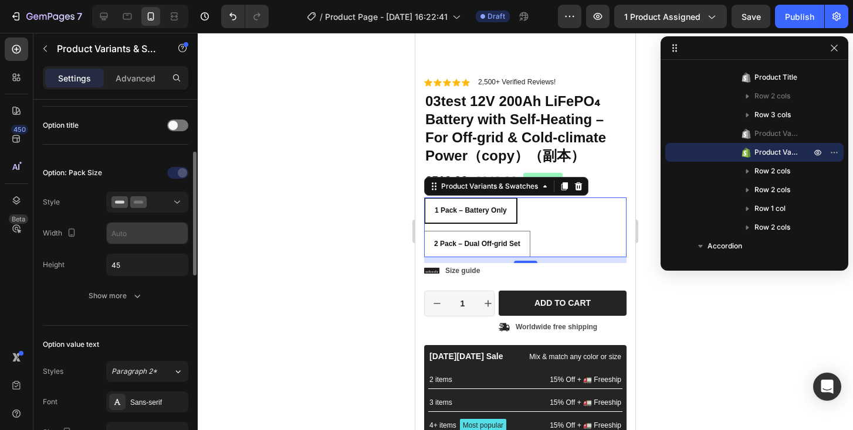
scroll to position [176, 0]
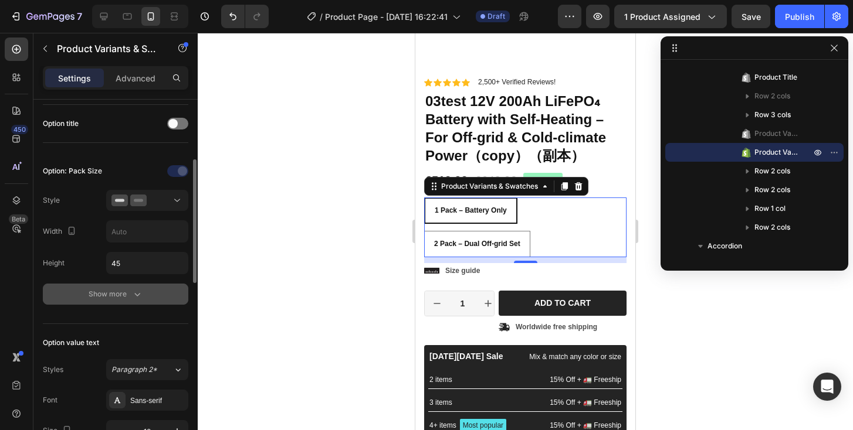
click at [126, 300] on button "Show more" at bounding box center [115, 294] width 145 height 21
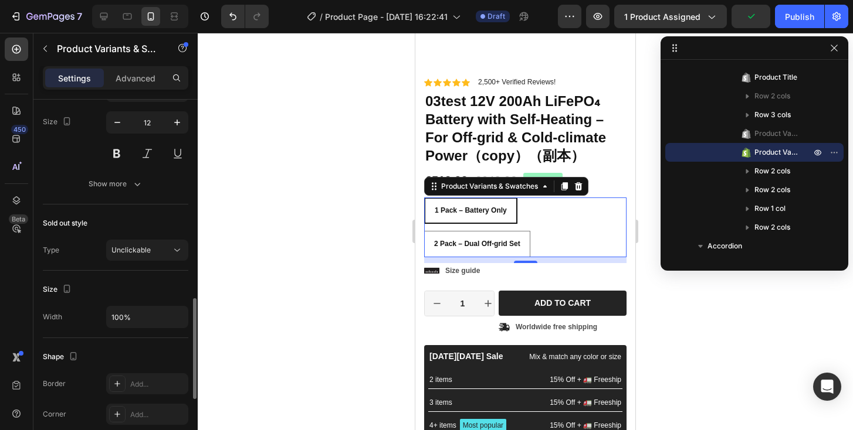
scroll to position [734, 0]
click at [113, 252] on span "Unclickable" at bounding box center [130, 247] width 39 height 11
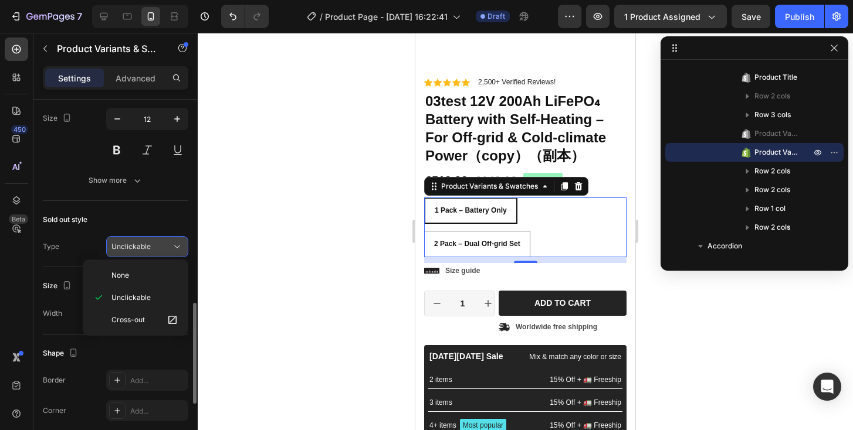
click at [140, 250] on span "Unclickable" at bounding box center [130, 246] width 39 height 9
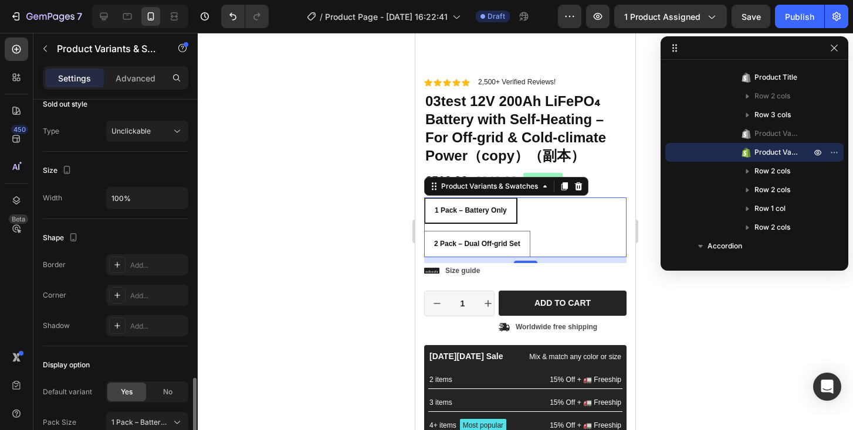
scroll to position [949, 0]
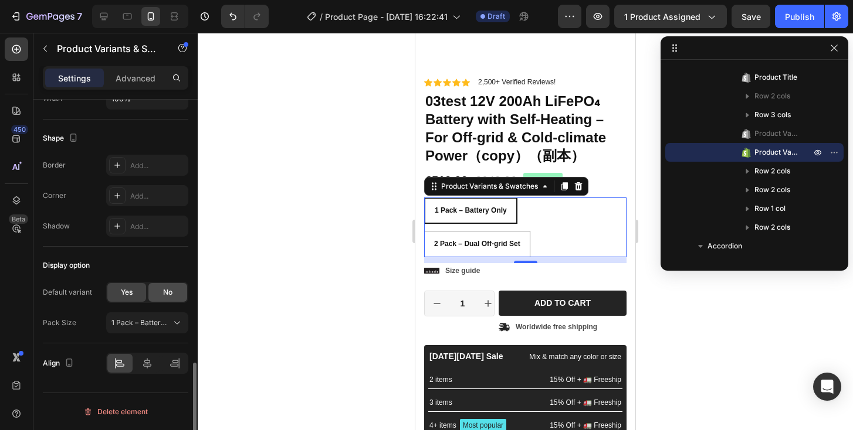
click at [172, 297] on div "No" at bounding box center [167, 292] width 39 height 19
click at [131, 294] on span "Yes" at bounding box center [127, 292] width 12 height 11
click at [155, 296] on div "No" at bounding box center [167, 292] width 39 height 19
click at [126, 297] on span "Yes" at bounding box center [127, 292] width 12 height 11
radio input "true"
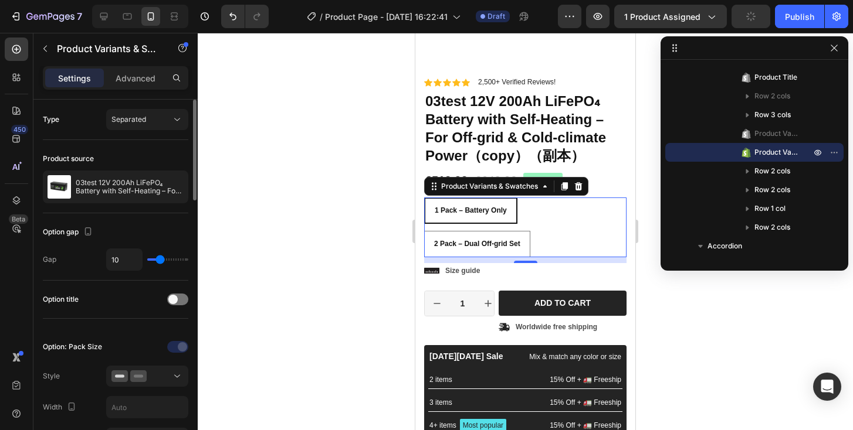
scroll to position [0, 0]
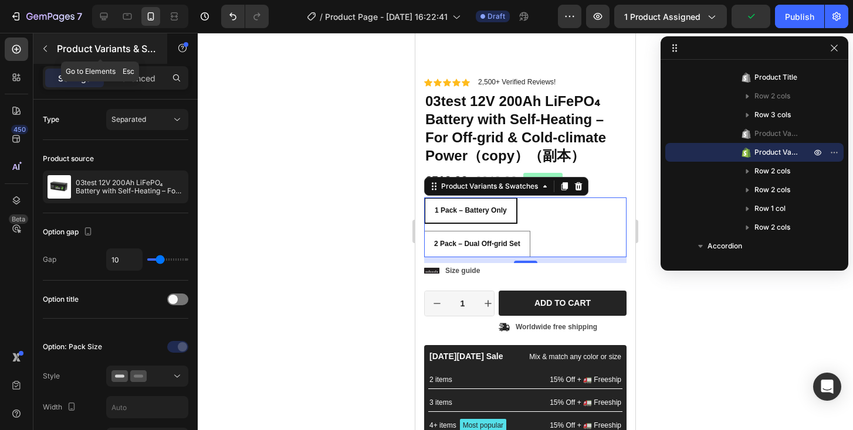
click at [40, 50] on button "button" at bounding box center [45, 48] width 19 height 19
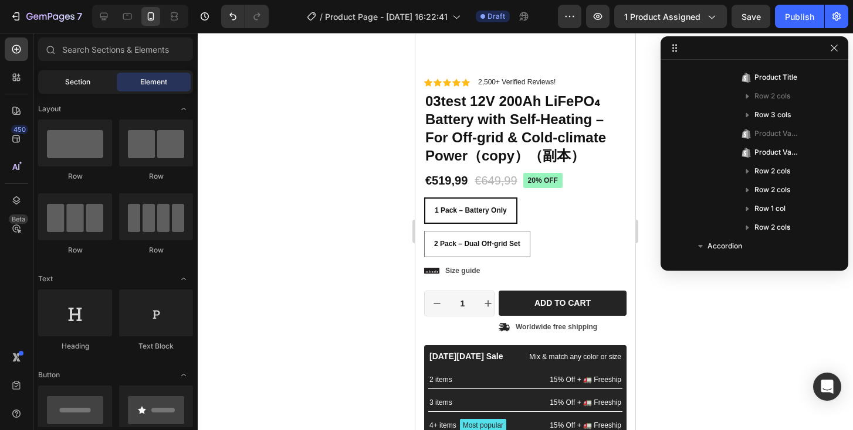
click at [83, 84] on span "Section" at bounding box center [77, 82] width 25 height 11
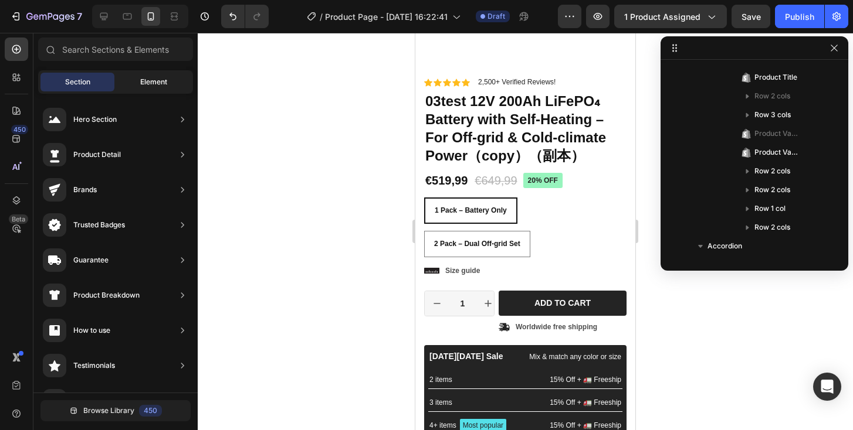
click at [156, 78] on span "Element" at bounding box center [153, 82] width 27 height 11
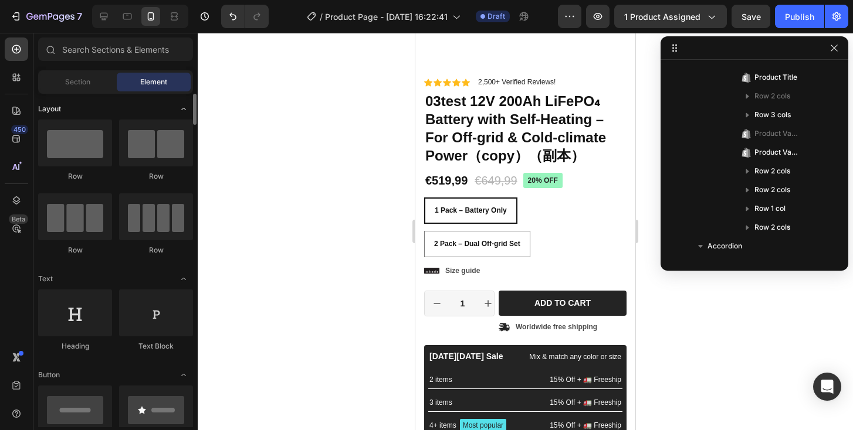
click at [147, 273] on div "Layout" at bounding box center [115, 279] width 155 height 12
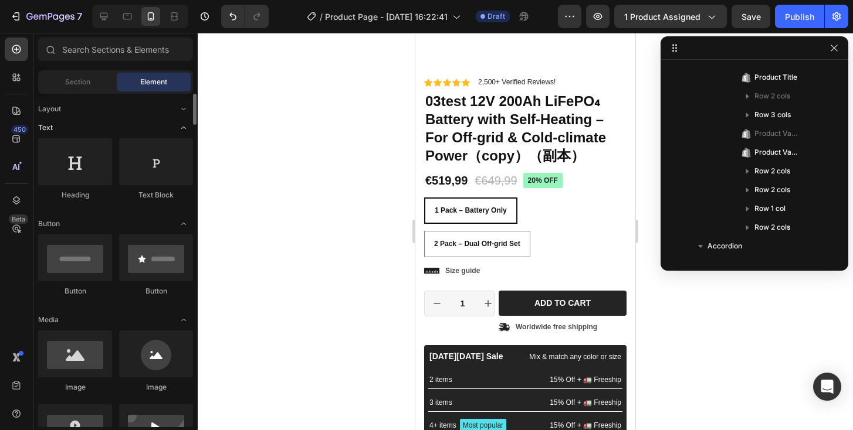
click at [143, 314] on div "Text" at bounding box center [115, 320] width 155 height 12
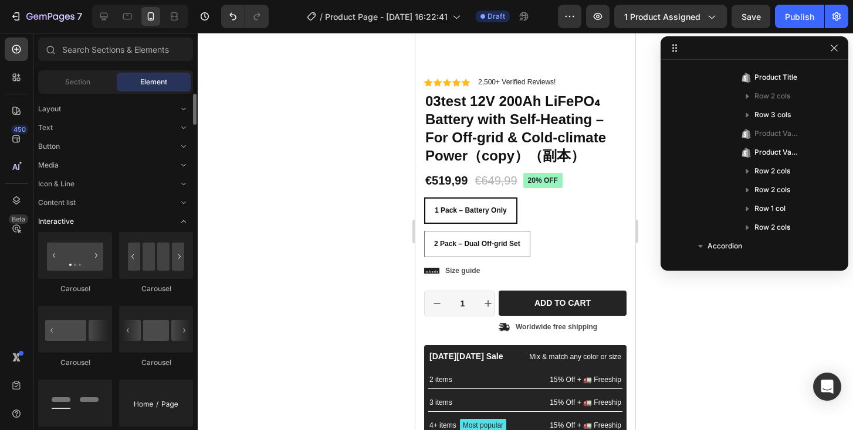
click at [87, 221] on div "Interactive" at bounding box center [115, 222] width 155 height 12
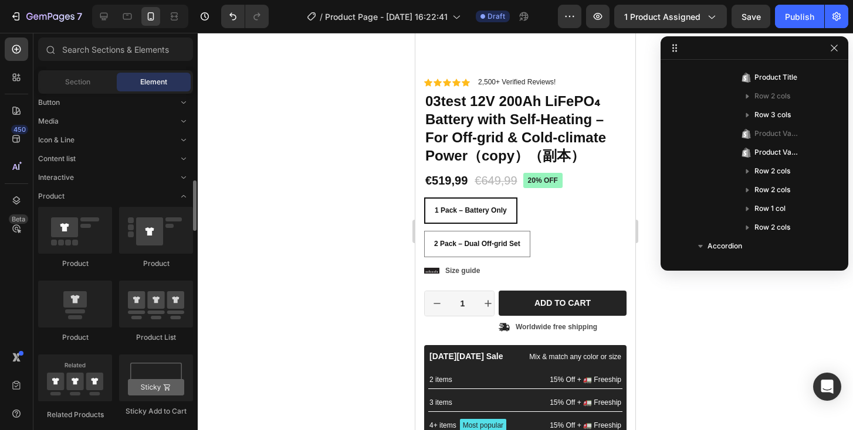
scroll to position [43, 0]
click at [110, 199] on div "Product" at bounding box center [115, 197] width 155 height 12
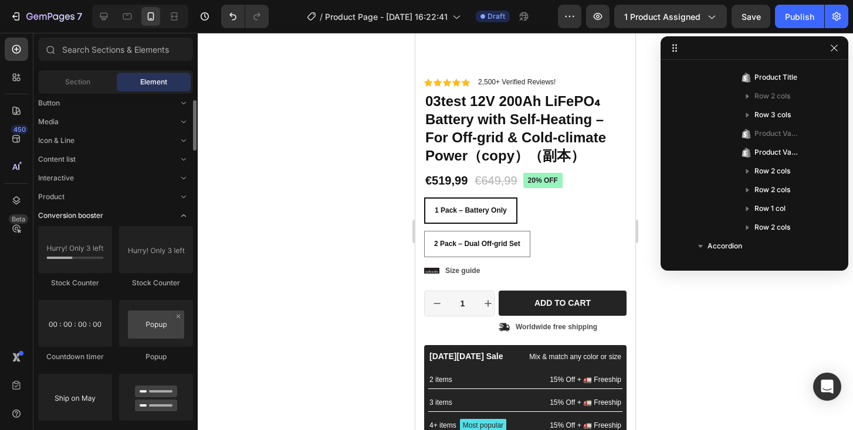
click at [104, 219] on div "Conversion booster" at bounding box center [115, 216] width 155 height 12
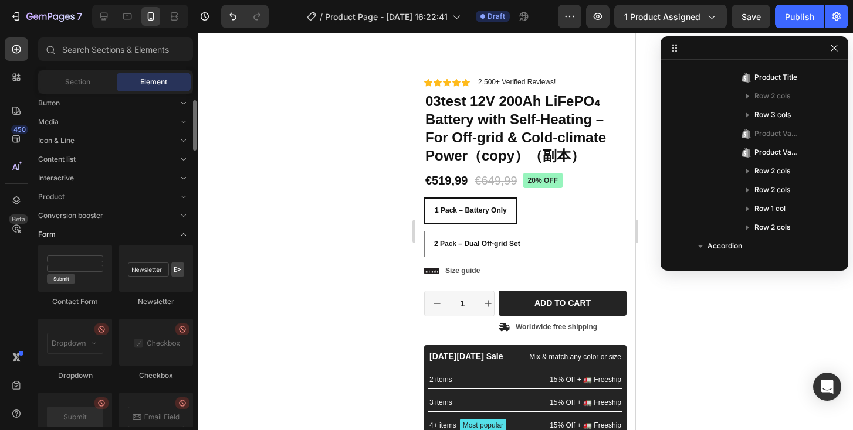
click at [100, 239] on div "Form" at bounding box center [115, 235] width 155 height 12
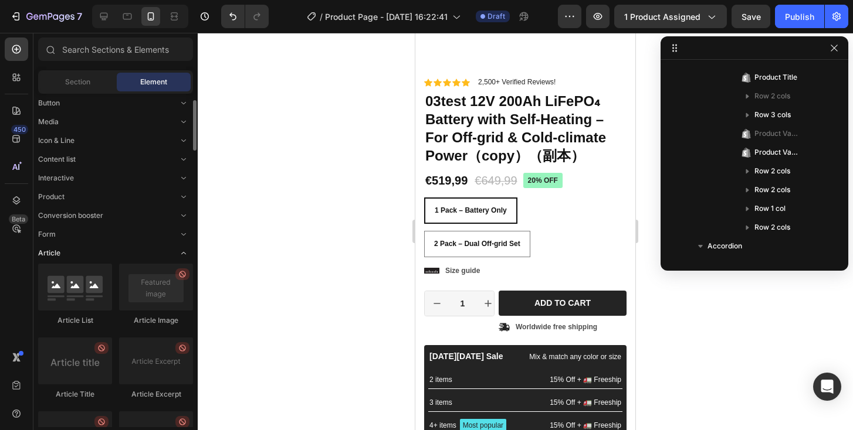
click at [97, 250] on div "Article" at bounding box center [115, 253] width 155 height 12
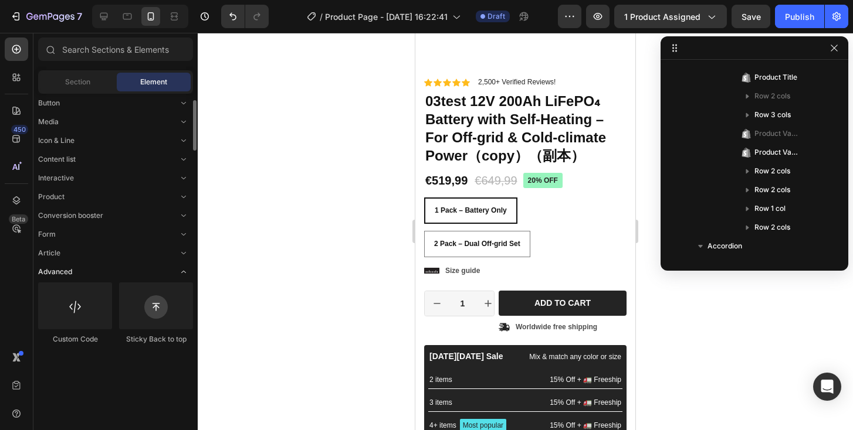
click at [93, 269] on div "Advanced" at bounding box center [115, 272] width 155 height 12
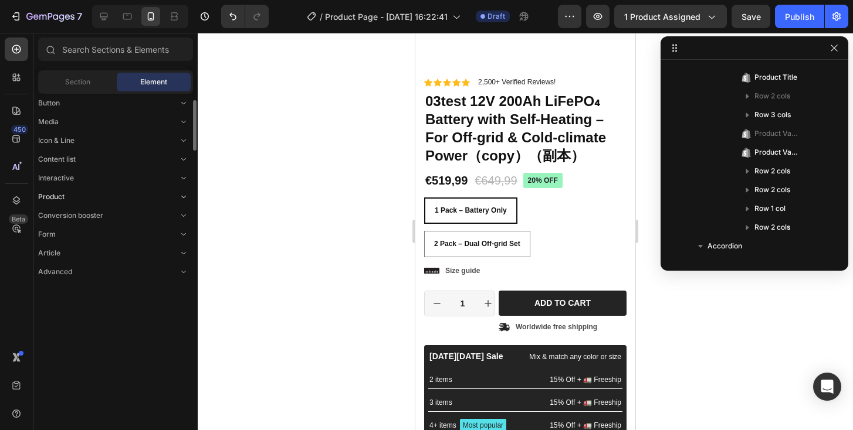
click at [70, 195] on div "Product" at bounding box center [115, 197] width 155 height 12
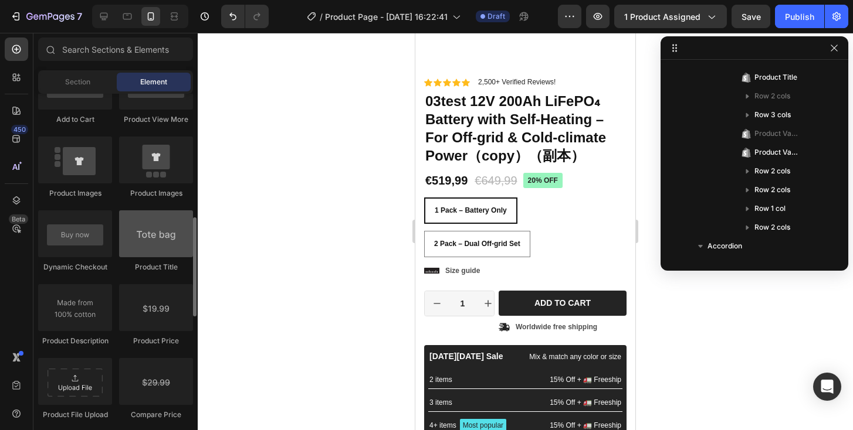
scroll to position [414, 0]
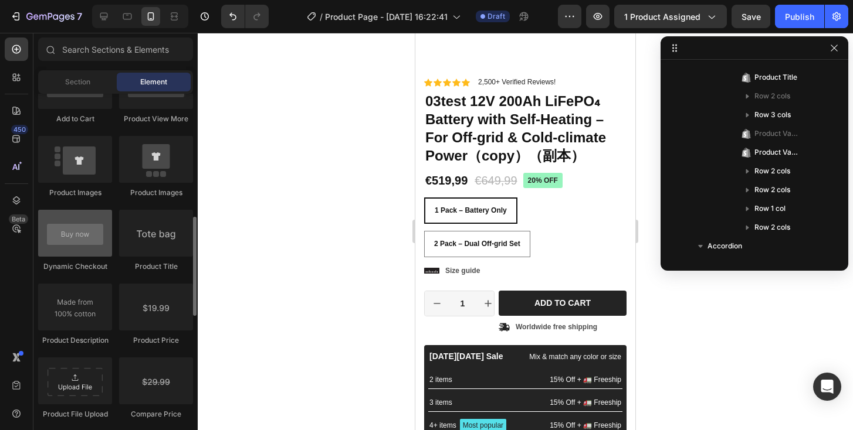
click at [76, 245] on div at bounding box center [75, 233] width 74 height 47
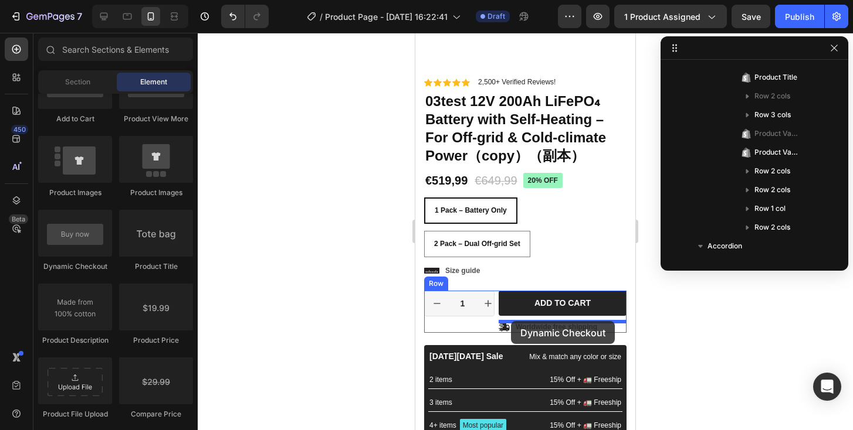
drag, startPoint x: 506, startPoint y: 275, endPoint x: 511, endPoint y: 321, distance: 46.6
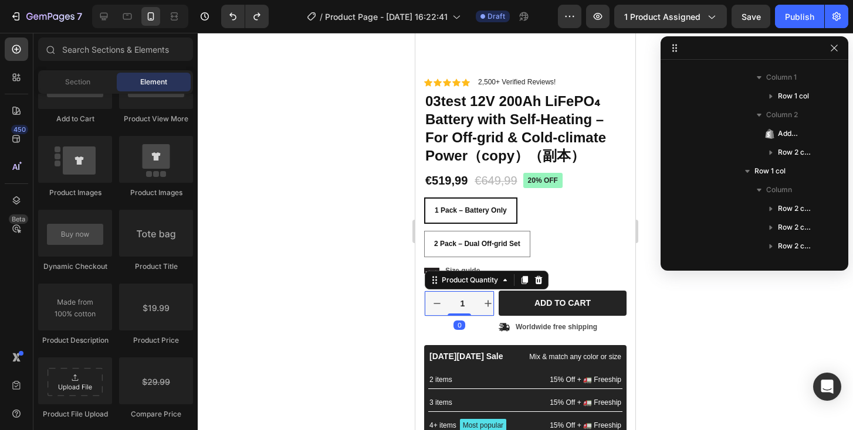
scroll to position [747, 0]
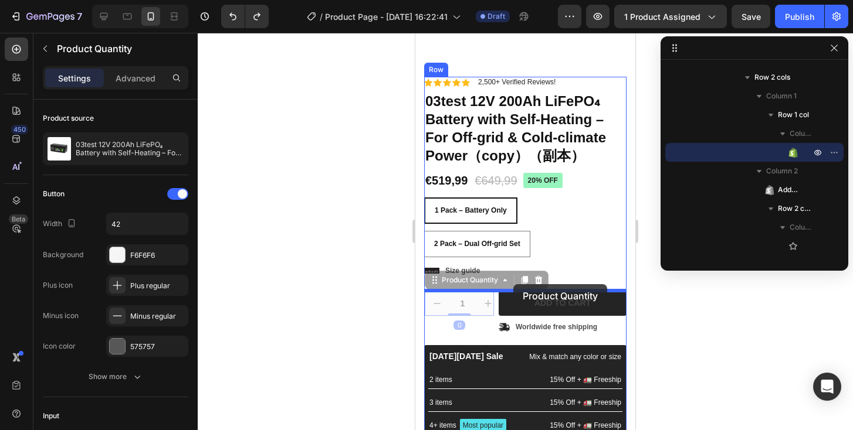
drag, startPoint x: 458, startPoint y: 314, endPoint x: 513, endPoint y: 284, distance: 62.4
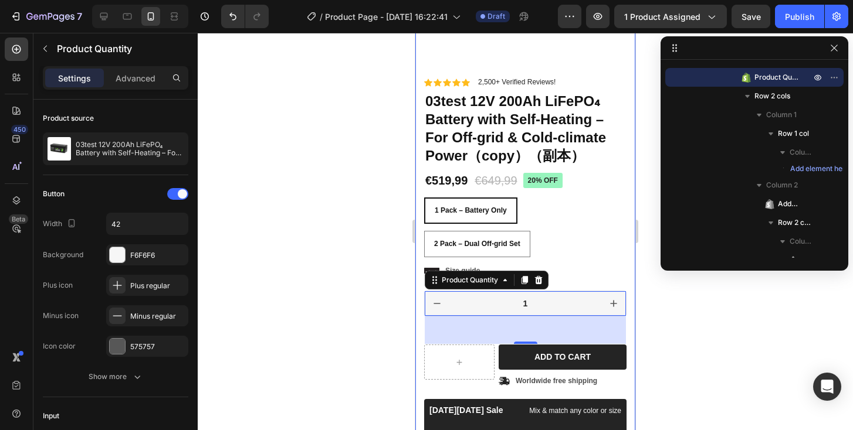
click at [671, 330] on div at bounding box center [525, 232] width 655 height 398
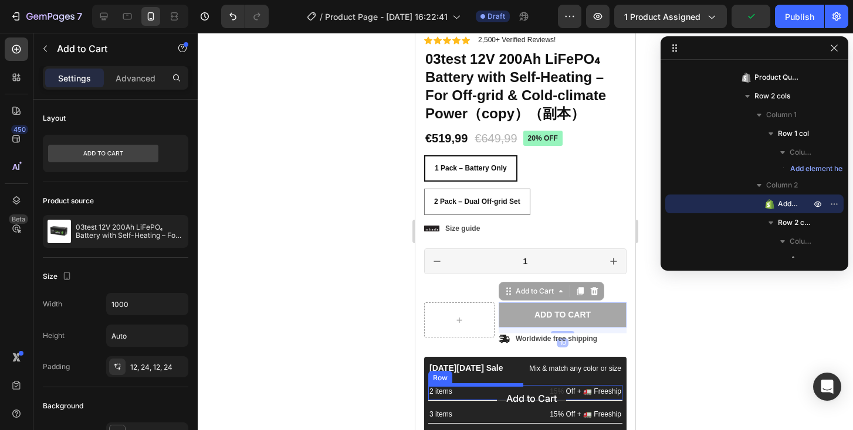
scroll to position [250, 0]
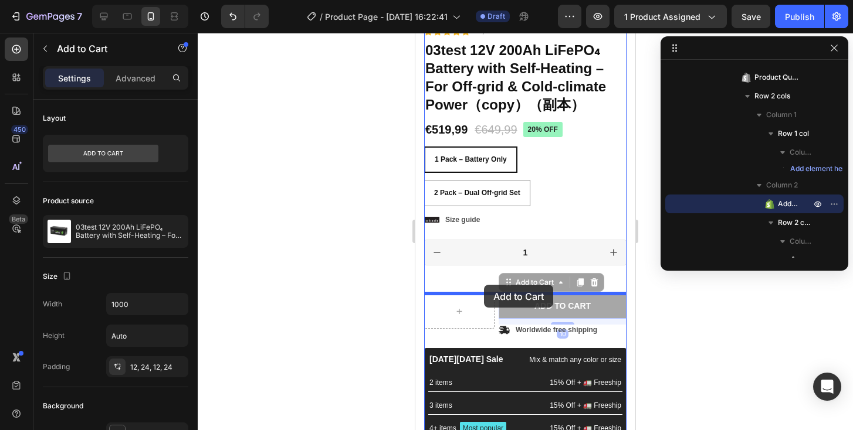
drag, startPoint x: 504, startPoint y: 358, endPoint x: 484, endPoint y: 285, distance: 76.1
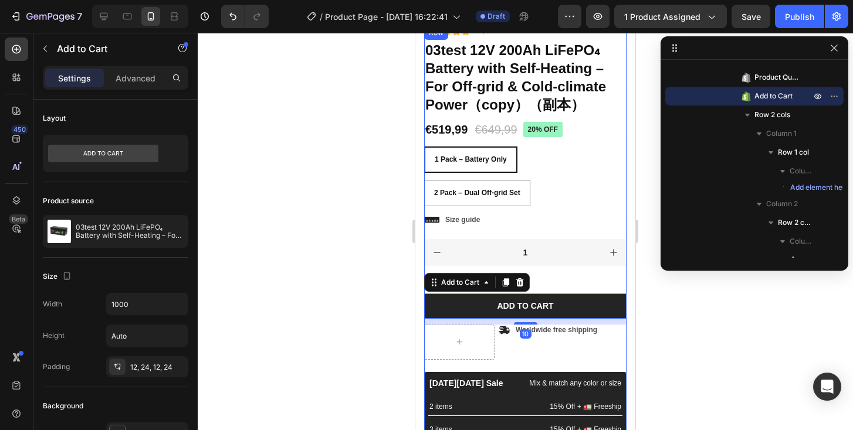
click at [690, 299] on div at bounding box center [525, 232] width 655 height 398
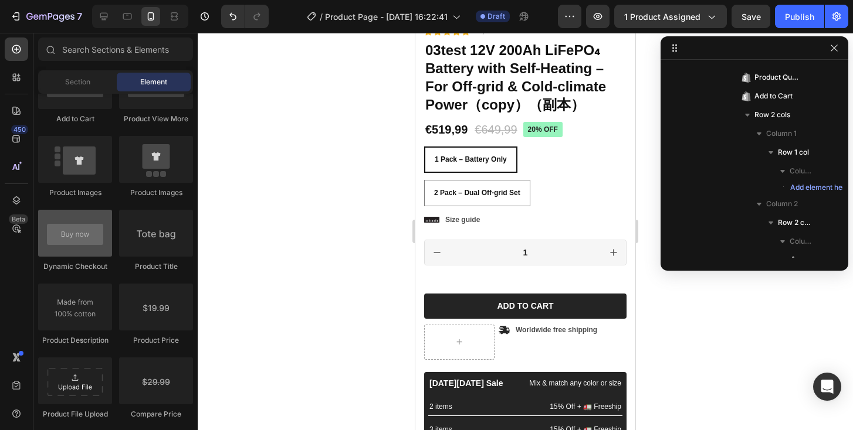
click at [90, 256] on div at bounding box center [75, 233] width 74 height 47
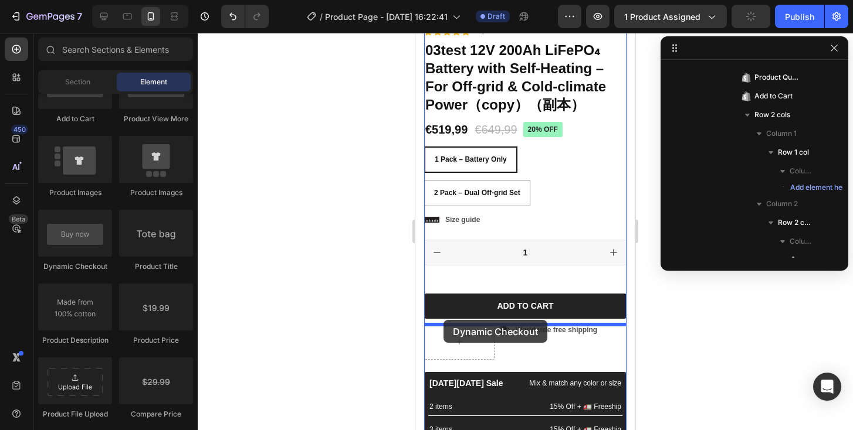
drag, startPoint x: 486, startPoint y: 267, endPoint x: 443, endPoint y: 320, distance: 68.0
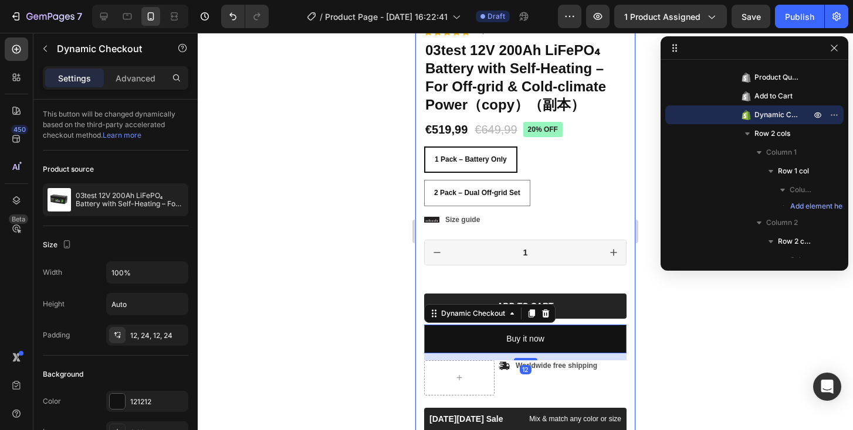
click at [675, 327] on div at bounding box center [525, 232] width 655 height 398
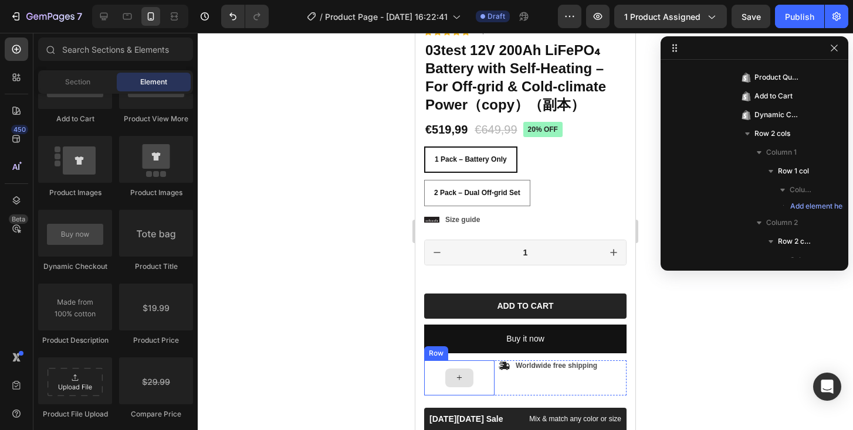
click at [467, 374] on div at bounding box center [459, 378] width 28 height 19
click at [485, 361] on div at bounding box center [459, 378] width 70 height 35
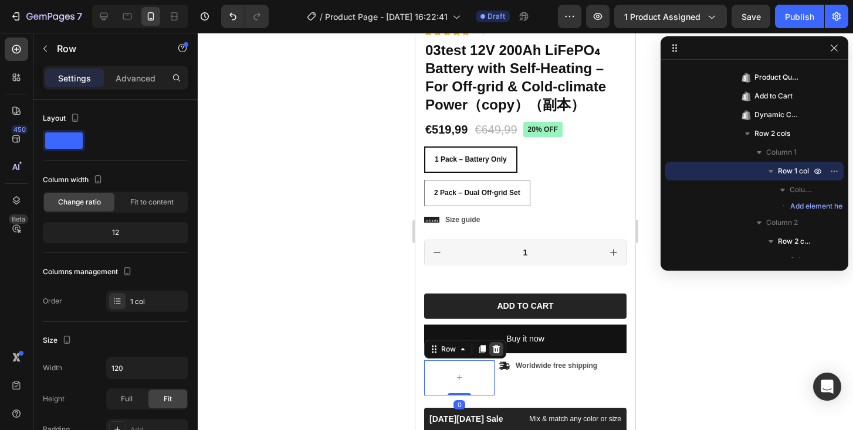
click at [491, 349] on icon at bounding box center [495, 349] width 9 height 9
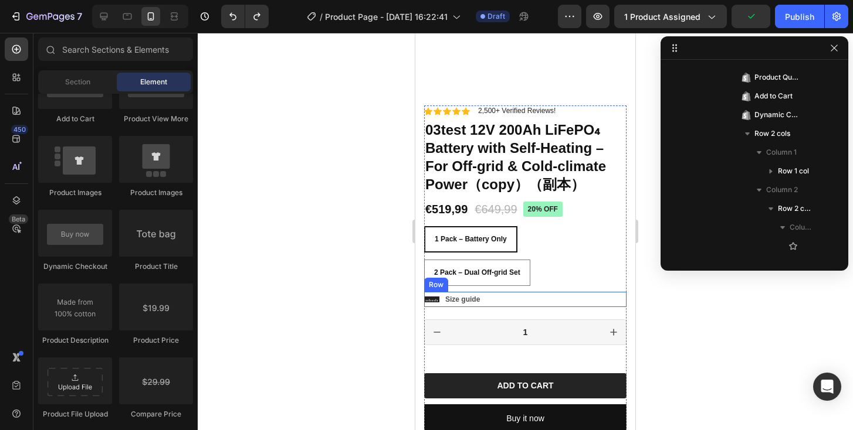
scroll to position [169, 0]
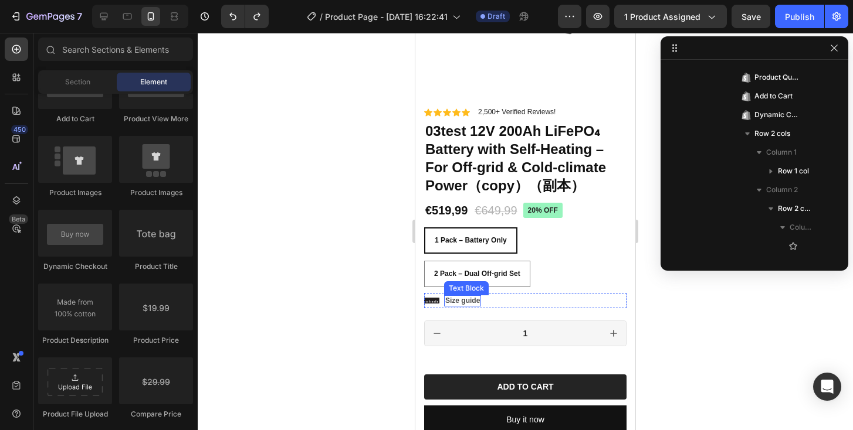
click at [460, 301] on p "Size guide" at bounding box center [462, 301] width 35 height 9
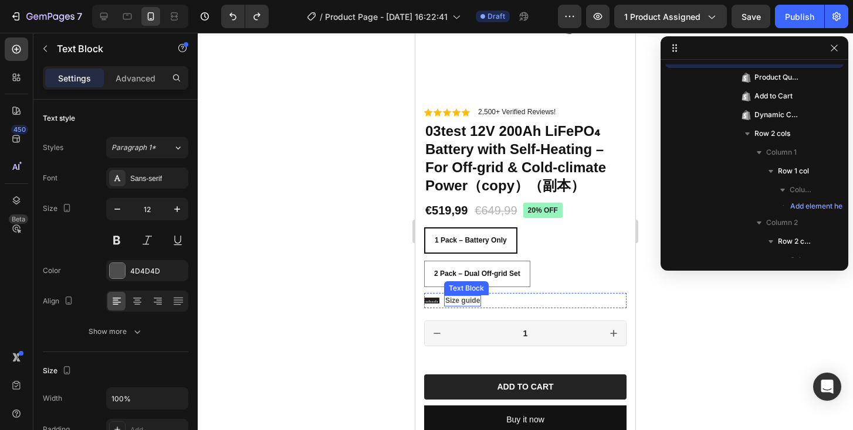
scroll to position [653, 0]
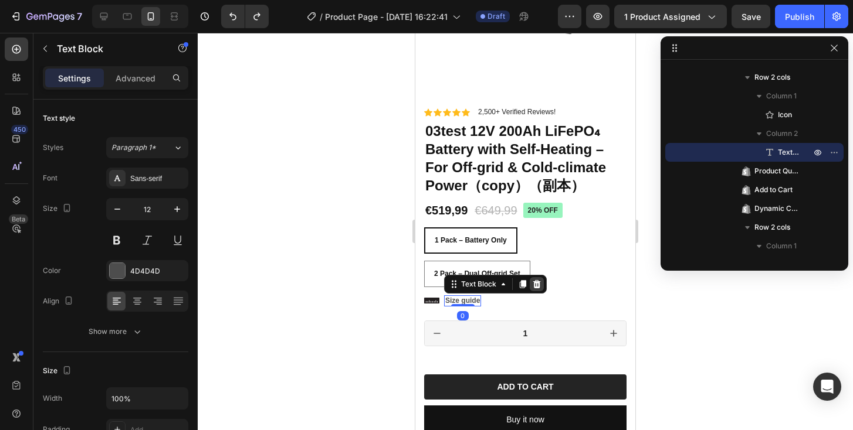
click at [534, 285] on icon at bounding box center [537, 284] width 8 height 8
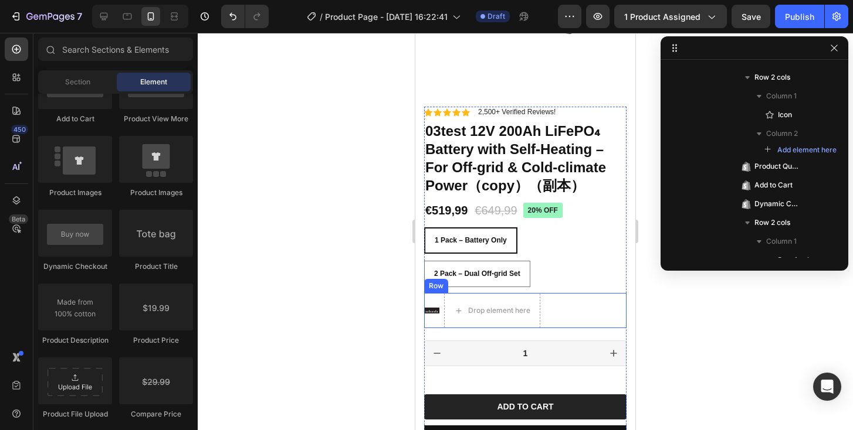
click at [438, 327] on div "Icon" at bounding box center [431, 310] width 15 height 35
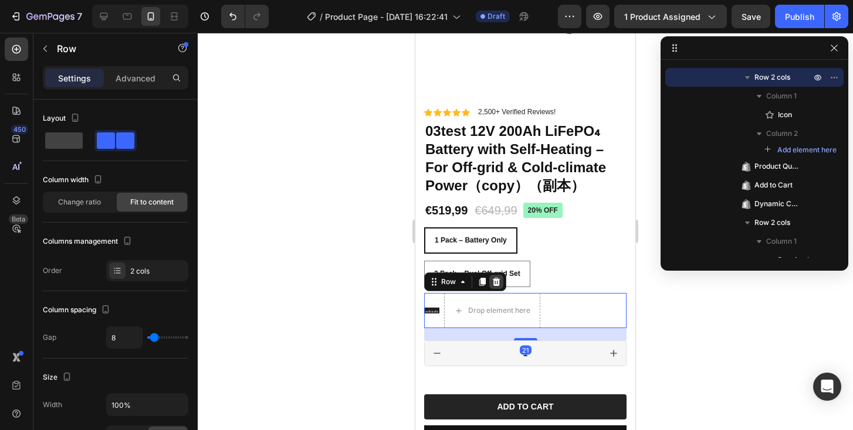
click at [491, 283] on icon at bounding box center [495, 281] width 9 height 9
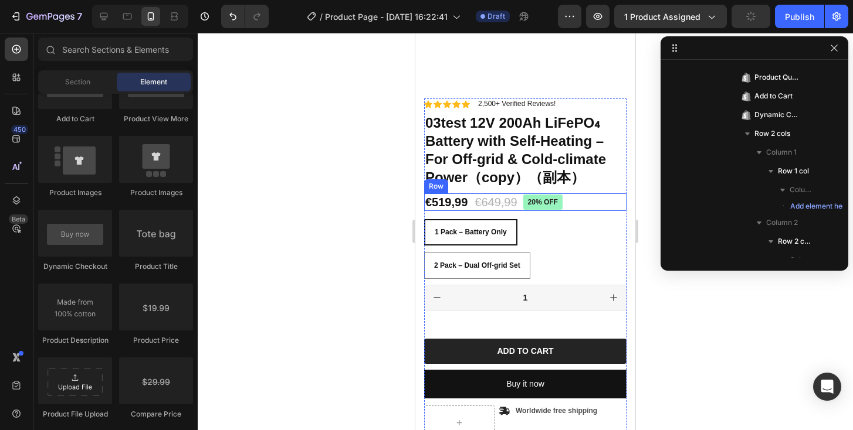
scroll to position [179, 0]
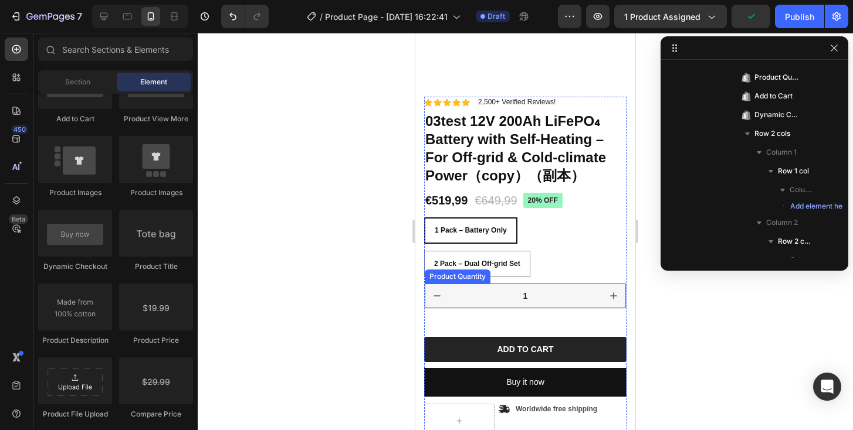
click at [546, 306] on input "1" at bounding box center [525, 296] width 152 height 25
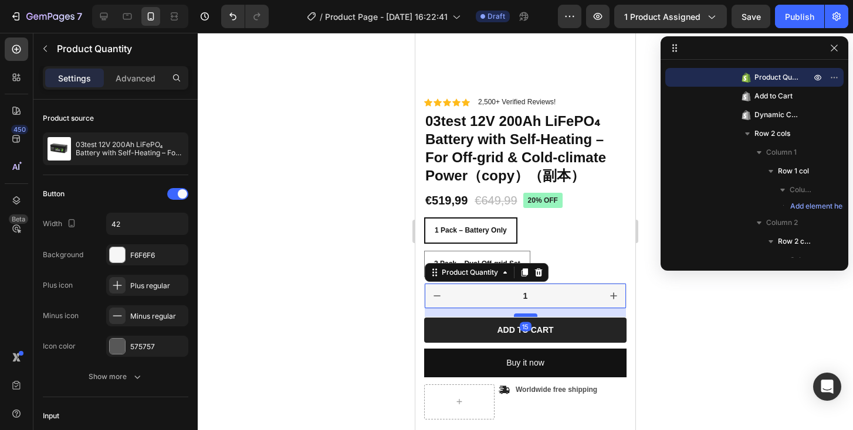
drag, startPoint x: 529, startPoint y: 334, endPoint x: 530, endPoint y: 315, distance: 19.4
click at [530, 315] on div at bounding box center [525, 316] width 23 height 4
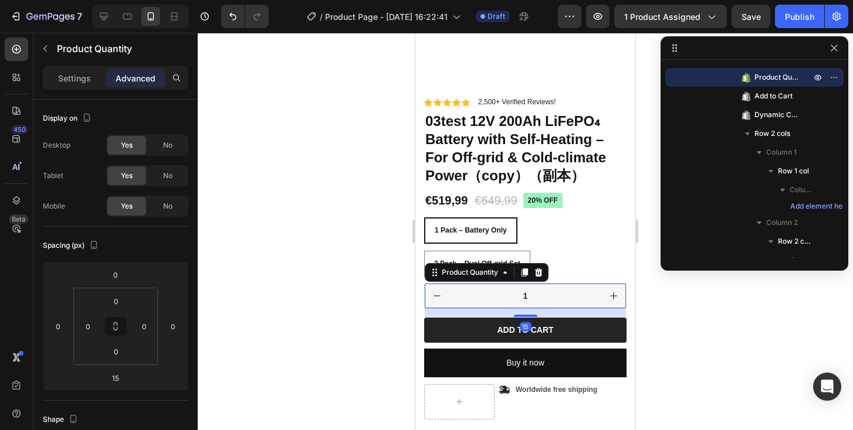
click at [712, 303] on div at bounding box center [525, 232] width 655 height 398
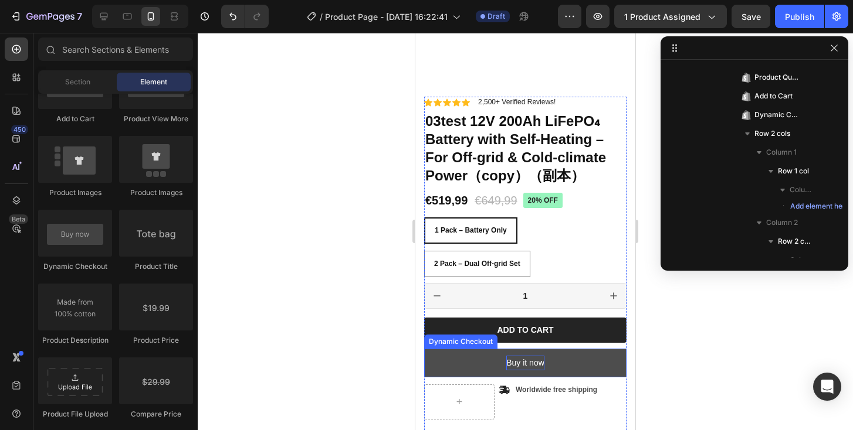
click at [517, 368] on div "Buy it now" at bounding box center [525, 363] width 38 height 15
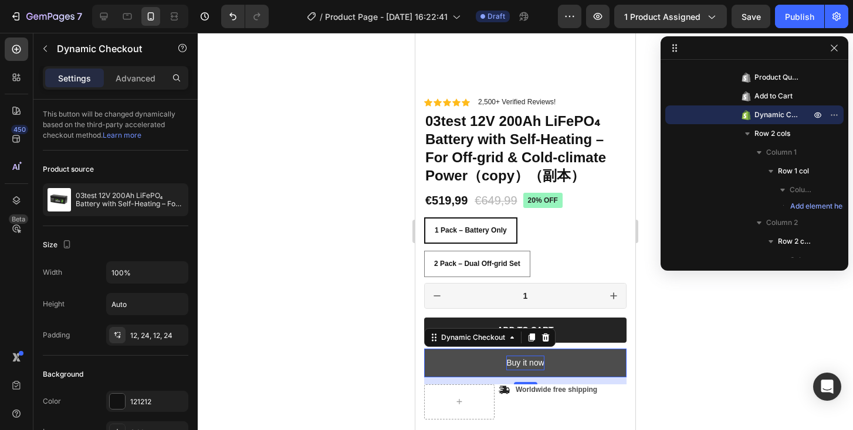
click at [535, 366] on div "Buy it now" at bounding box center [525, 363] width 38 height 15
click at [535, 366] on p "Buy it now" at bounding box center [525, 363] width 38 height 15
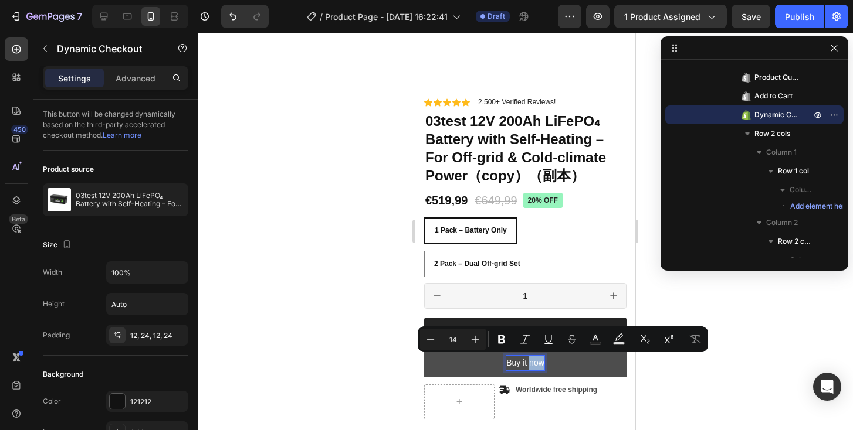
click at [528, 365] on p "Buy it now" at bounding box center [525, 363] width 38 height 15
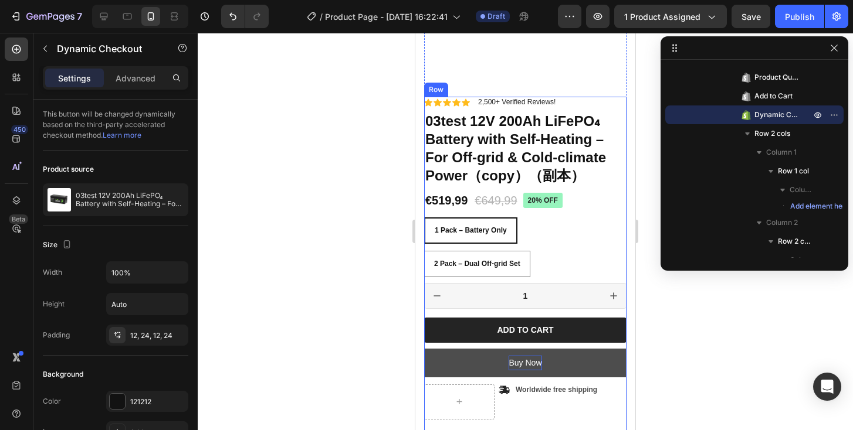
click at [387, 310] on div at bounding box center [525, 232] width 655 height 398
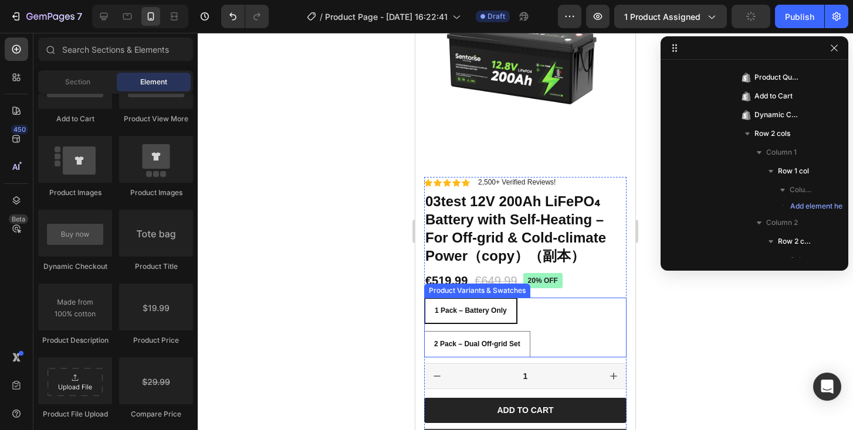
scroll to position [99, 0]
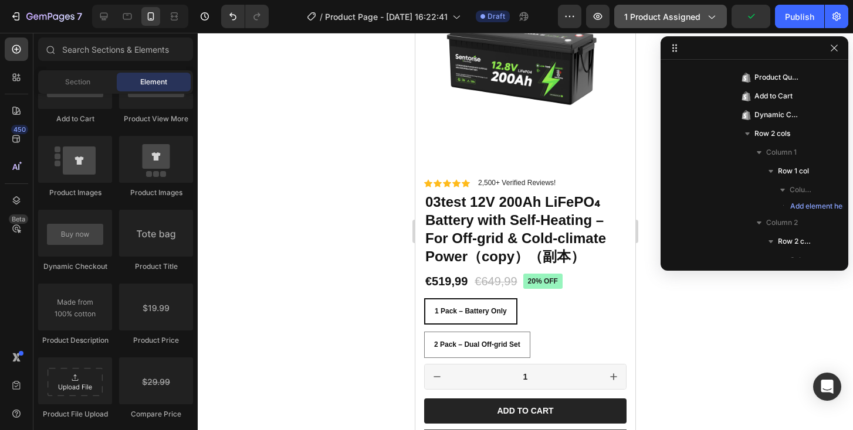
click at [673, 21] on span "1 product assigned" at bounding box center [662, 17] width 76 height 12
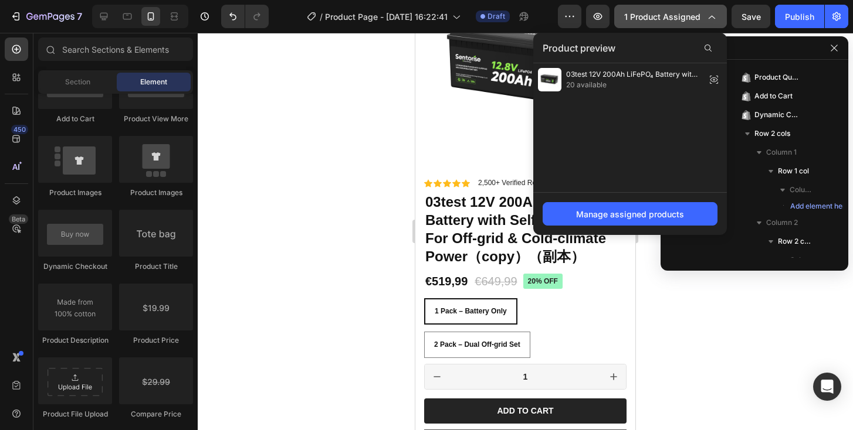
click at [697, 23] on button "1 product assigned" at bounding box center [670, 16] width 113 height 23
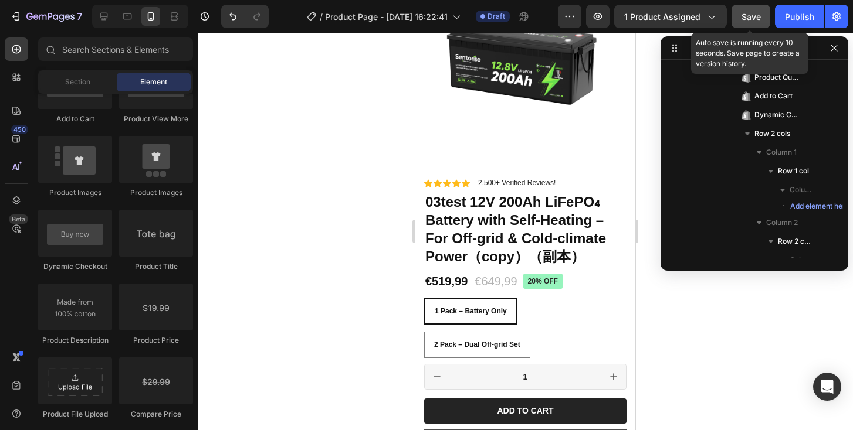
click at [757, 19] on span "Save" at bounding box center [750, 17] width 19 height 10
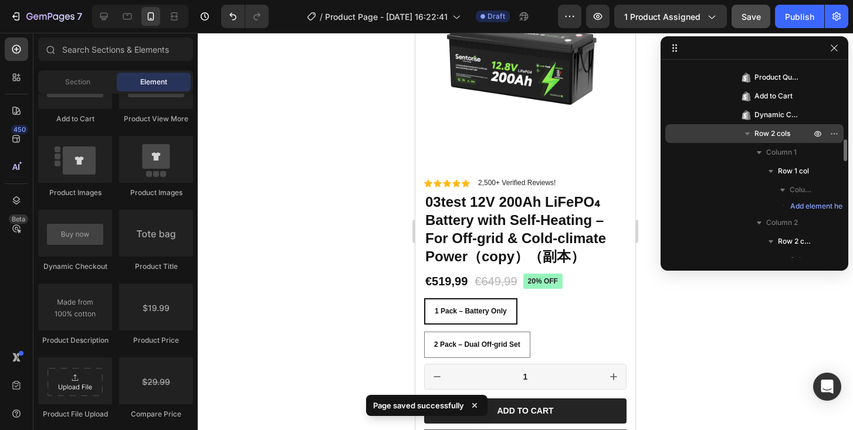
click at [748, 136] on icon "button" at bounding box center [747, 134] width 12 height 12
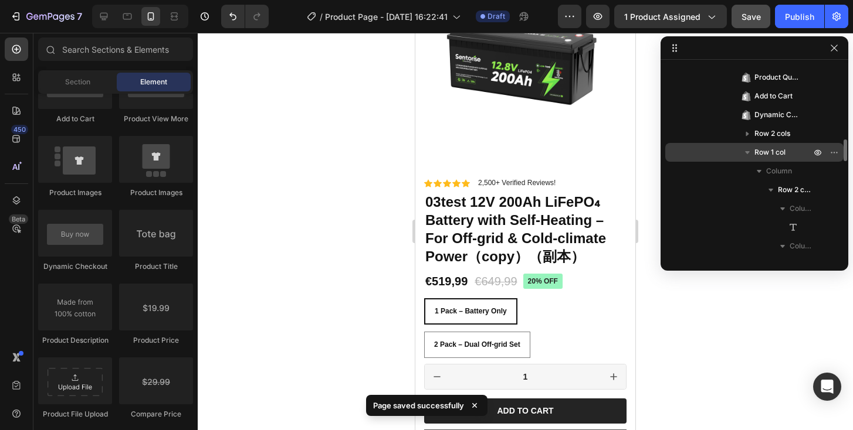
click at [747, 157] on icon "button" at bounding box center [747, 153] width 12 height 12
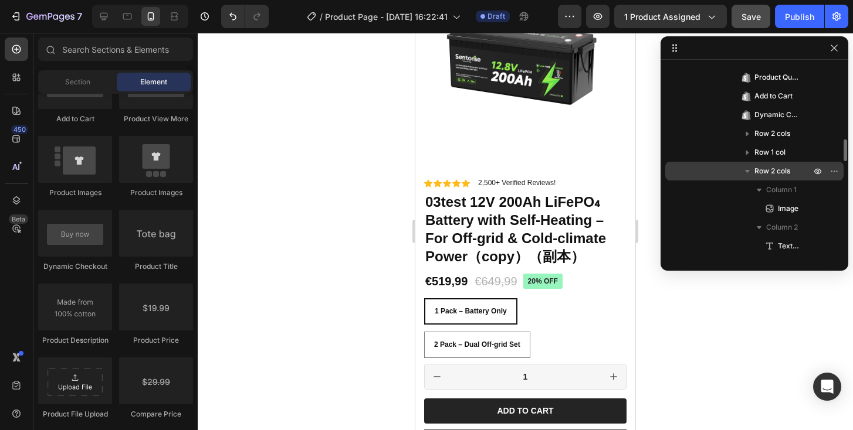
click at [747, 172] on icon "button" at bounding box center [747, 171] width 5 height 3
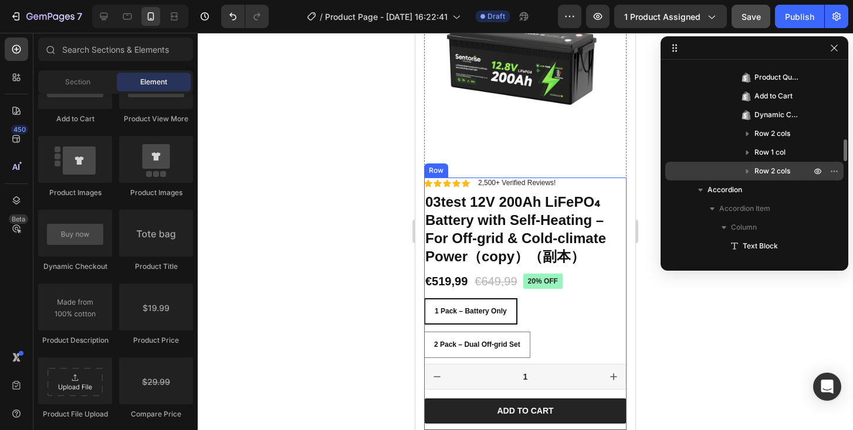
click at [368, 270] on div at bounding box center [525, 232] width 655 height 398
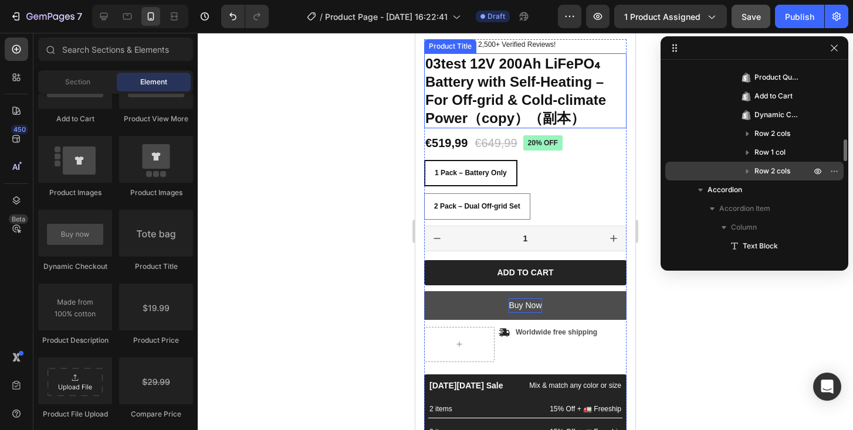
scroll to position [232, 0]
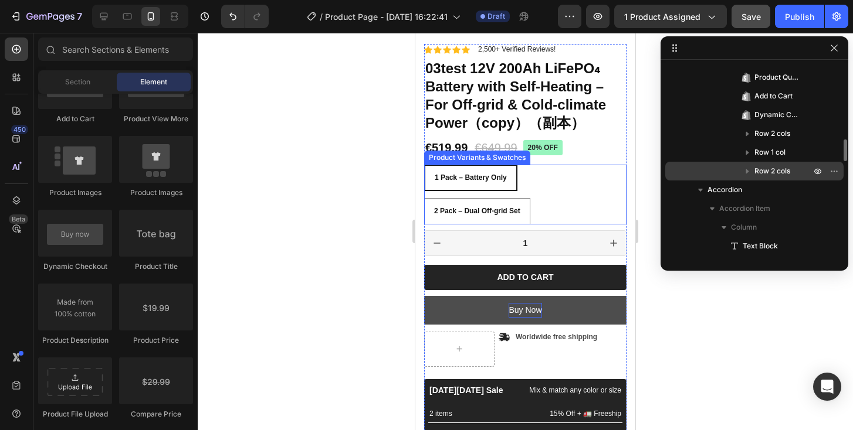
click at [558, 185] on div "1 Pack – Battery Only 1 Pack – Battery Only 1 Pack – Battery Only 2 Pack – Dual…" at bounding box center [525, 195] width 202 height 60
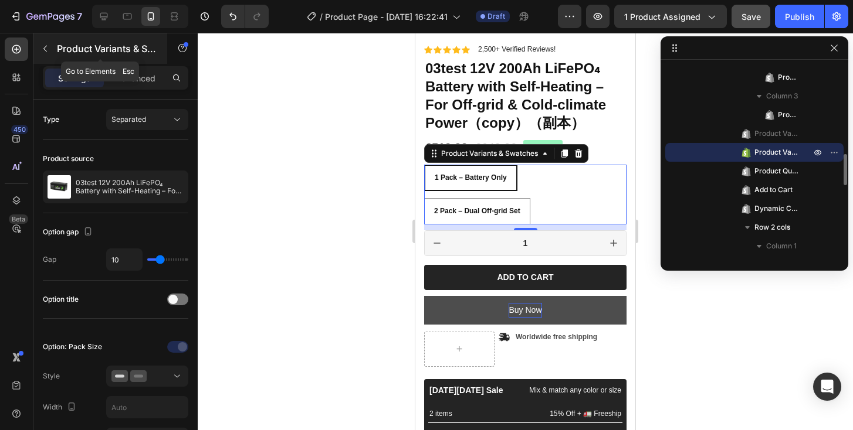
click at [46, 52] on icon "button" at bounding box center [44, 48] width 9 height 9
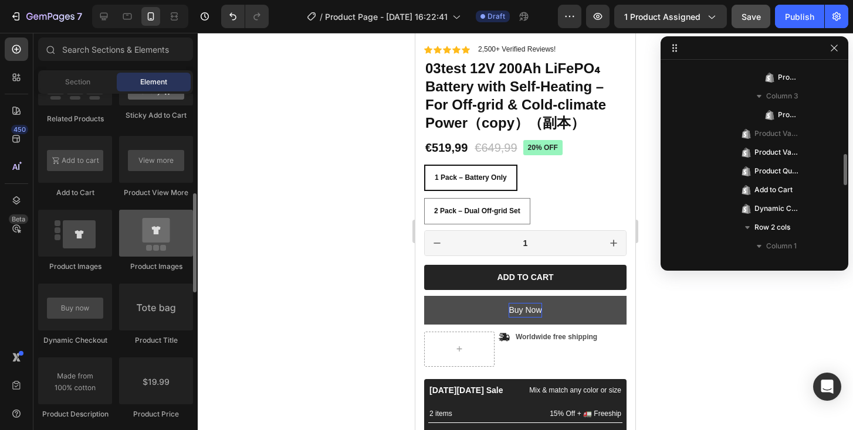
scroll to position [339, 0]
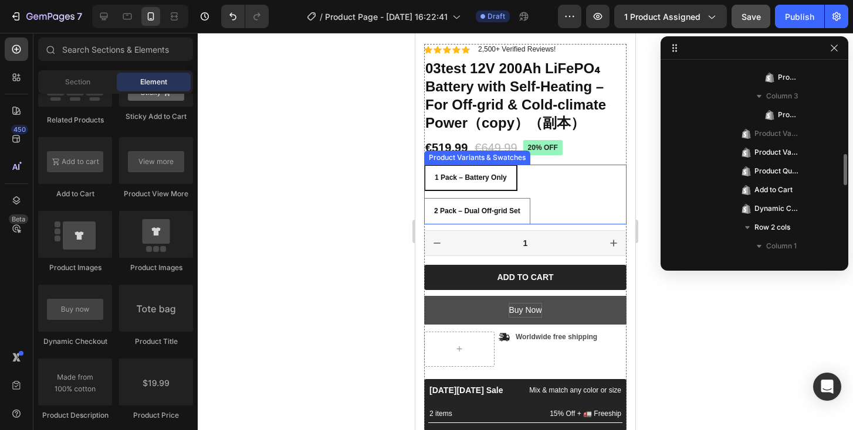
click at [564, 204] on div "1 Pack – Battery Only 1 Pack – Battery Only 1 Pack – Battery Only 2 Pack – Dual…" at bounding box center [525, 195] width 202 height 60
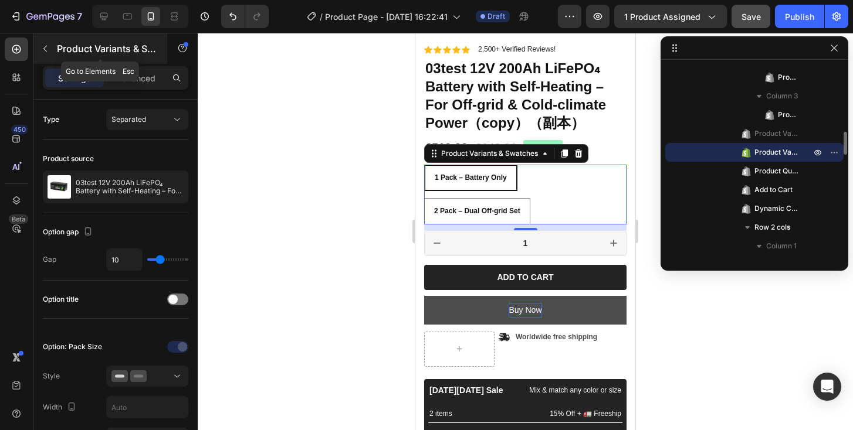
click at [48, 52] on icon "button" at bounding box center [44, 48] width 9 height 9
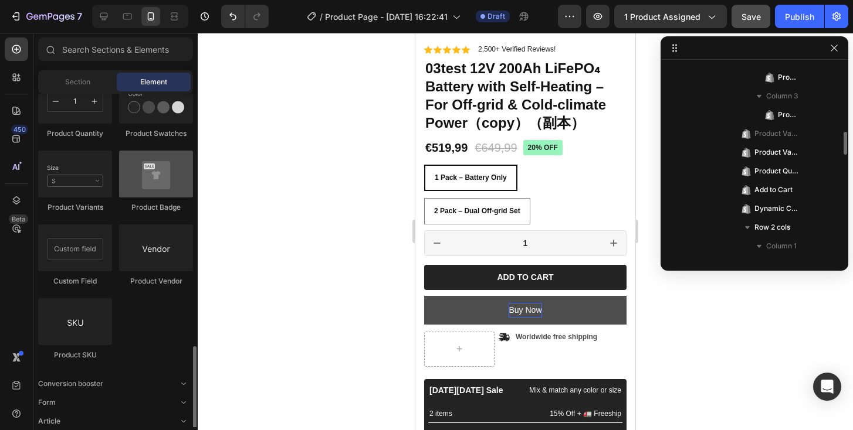
scroll to position [788, 0]
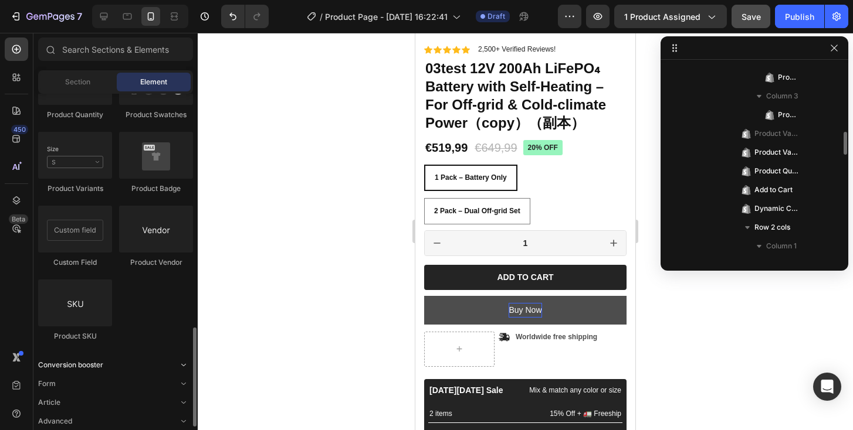
click at [68, 369] on span "Conversion booster" at bounding box center [70, 365] width 65 height 11
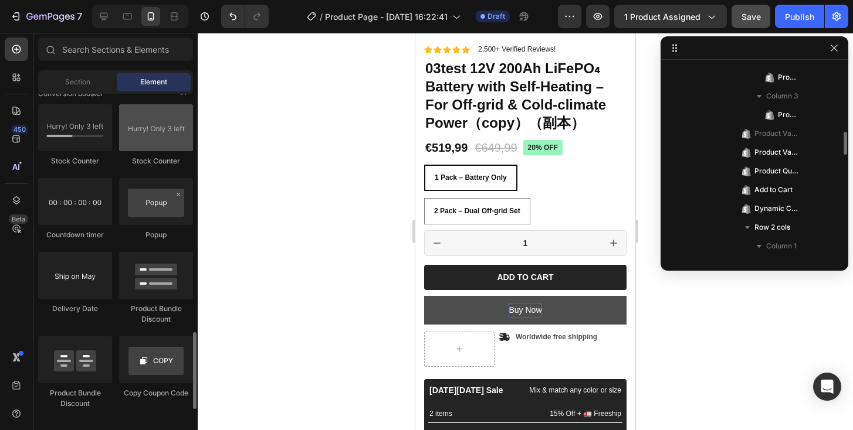
scroll to position [1060, 0]
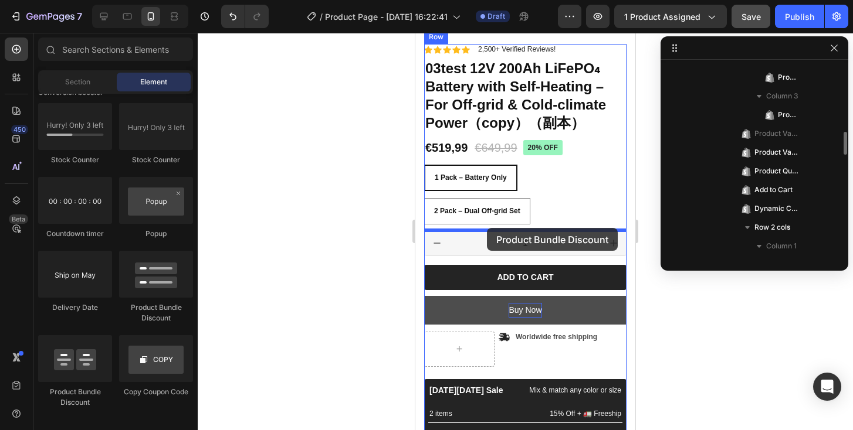
drag, startPoint x: 576, startPoint y: 325, endPoint x: 487, endPoint y: 228, distance: 132.0
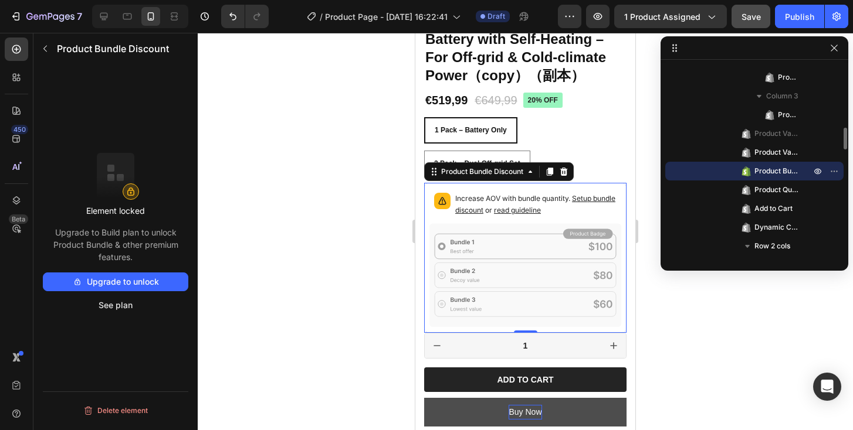
scroll to position [282, 0]
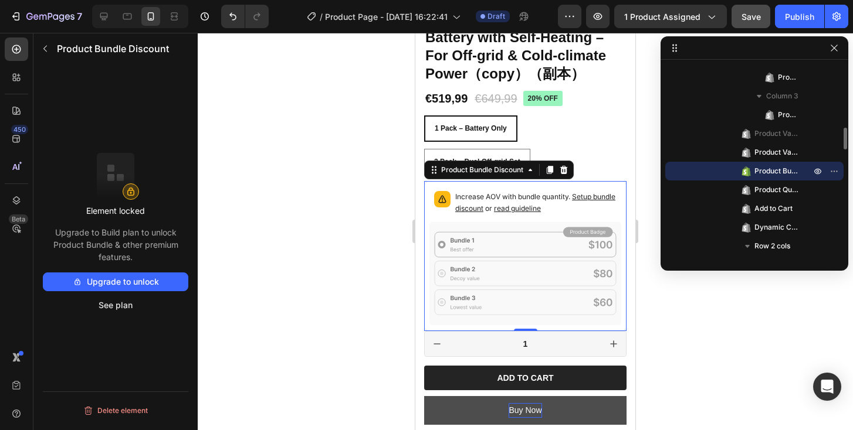
click at [517, 263] on icon at bounding box center [525, 274] width 192 height 104
click at [515, 240] on icon at bounding box center [525, 274] width 192 height 104
click at [168, 282] on button "Upgrade to unlock" at bounding box center [115, 282] width 145 height 19
click at [374, 183] on div at bounding box center [525, 232] width 655 height 398
click at [565, 237] on icon at bounding box center [525, 274] width 192 height 104
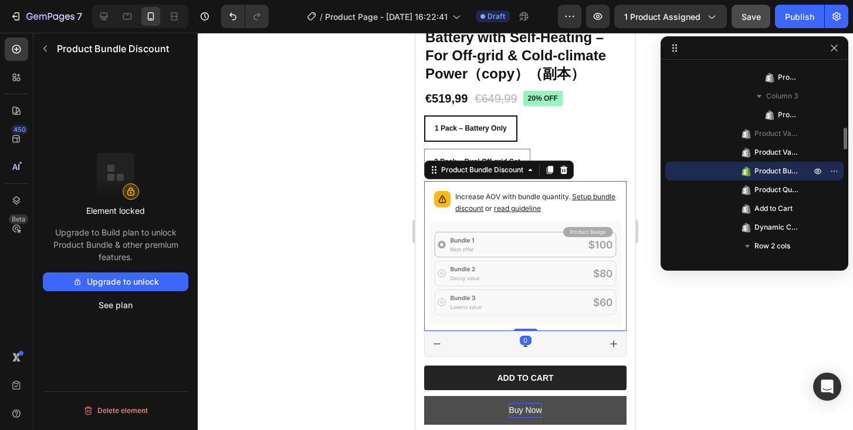
click at [495, 210] on span "Setup bundle discount" at bounding box center [535, 202] width 160 height 21
click at [113, 284] on button "Upgrade to unlock" at bounding box center [115, 282] width 145 height 19
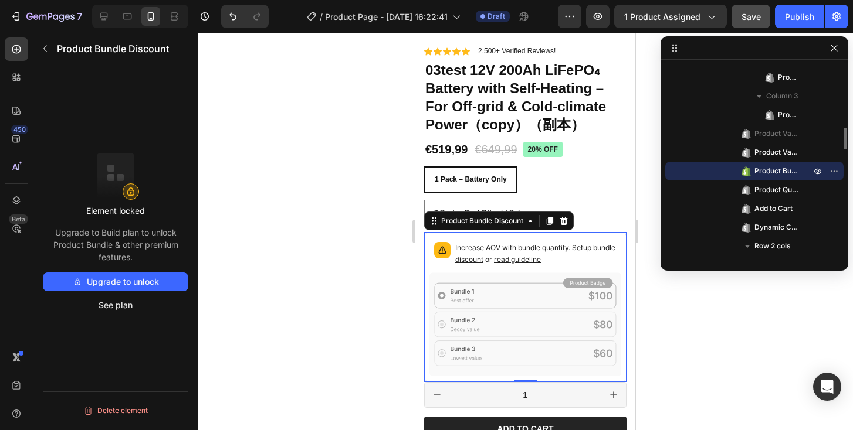
scroll to position [202, 0]
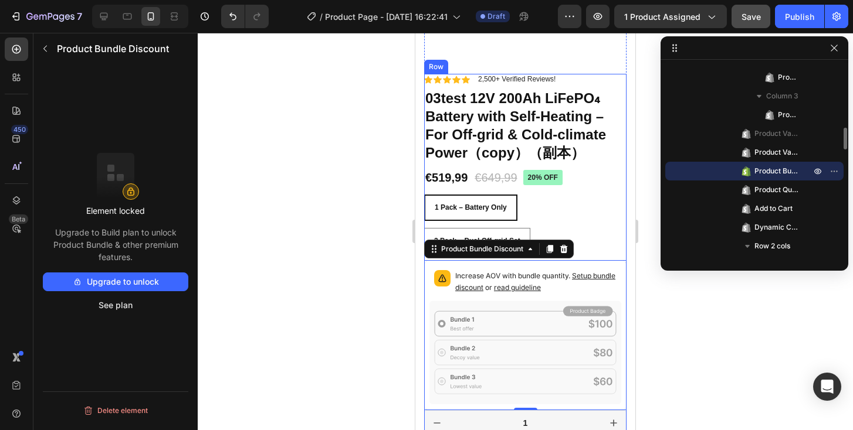
click at [361, 199] on div at bounding box center [525, 232] width 655 height 398
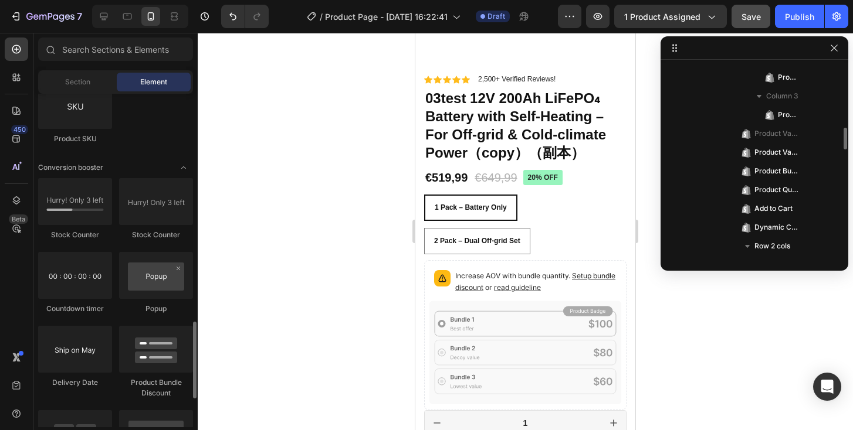
scroll to position [962, 0]
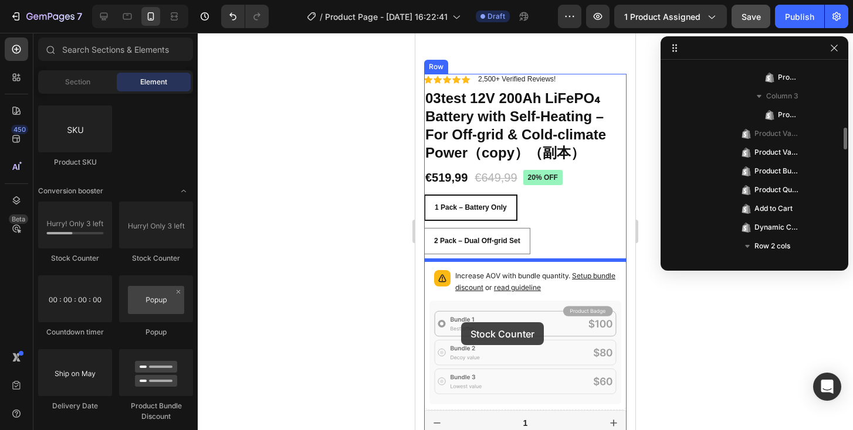
drag, startPoint x: 479, startPoint y: 262, endPoint x: 461, endPoint y: 323, distance: 63.1
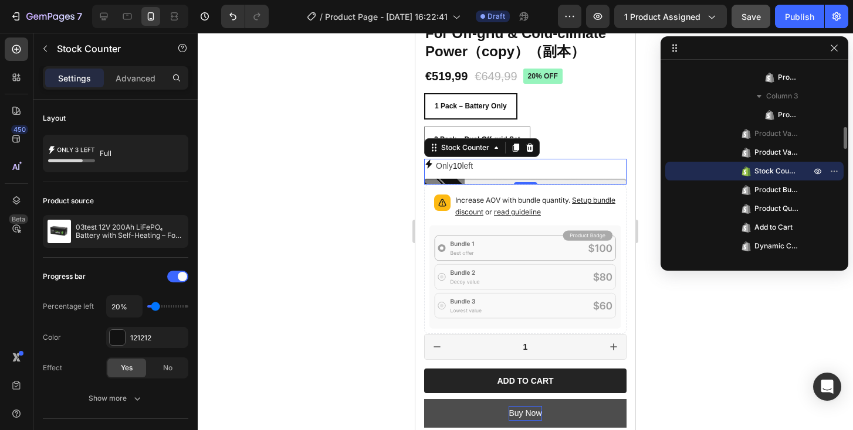
scroll to position [304, 0]
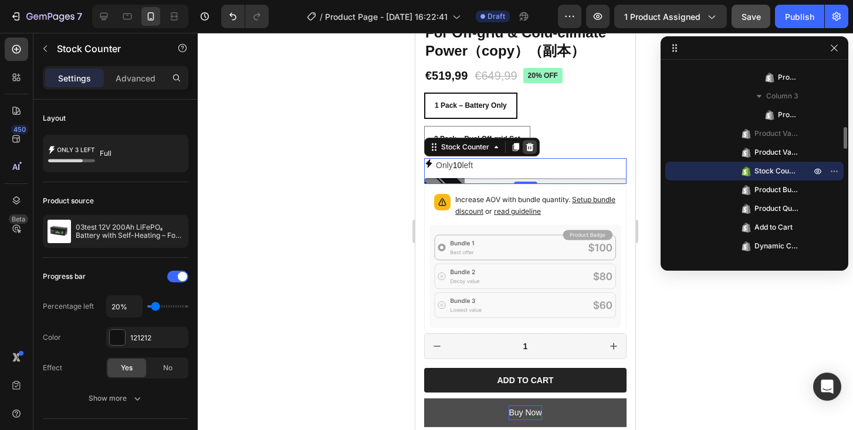
click at [531, 150] on icon at bounding box center [530, 147] width 8 height 8
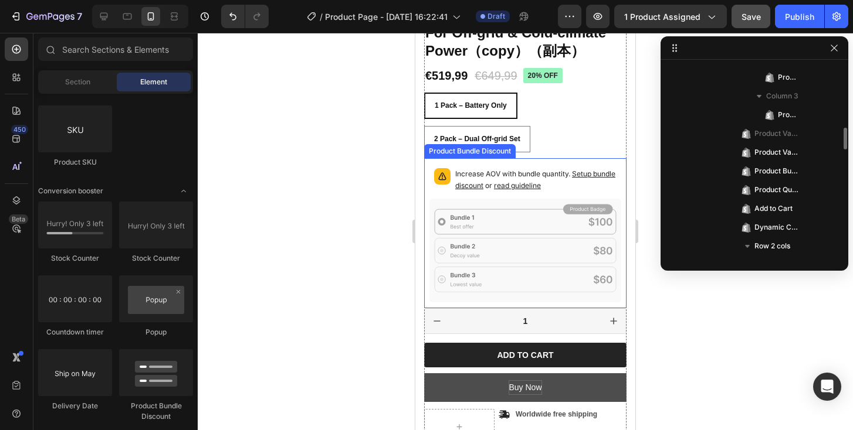
click at [493, 196] on div "Increase AOV with bundle quantity. Setup bundle discount or read guideline" at bounding box center [525, 181] width 192 height 35
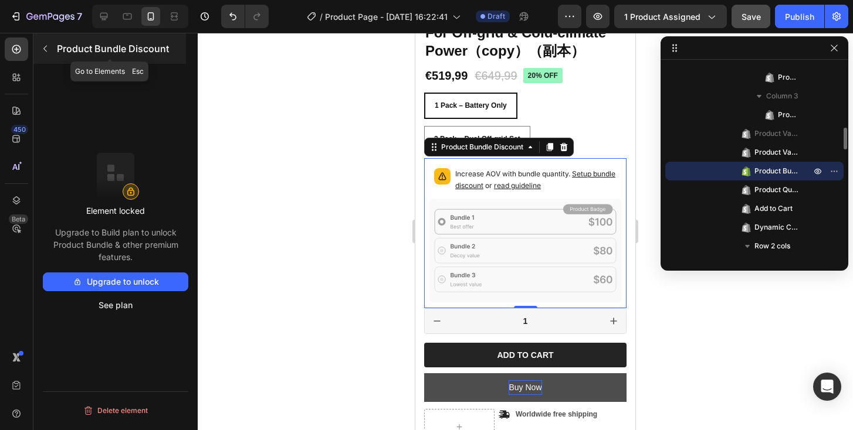
click at [44, 47] on icon "button" at bounding box center [44, 48] width 9 height 9
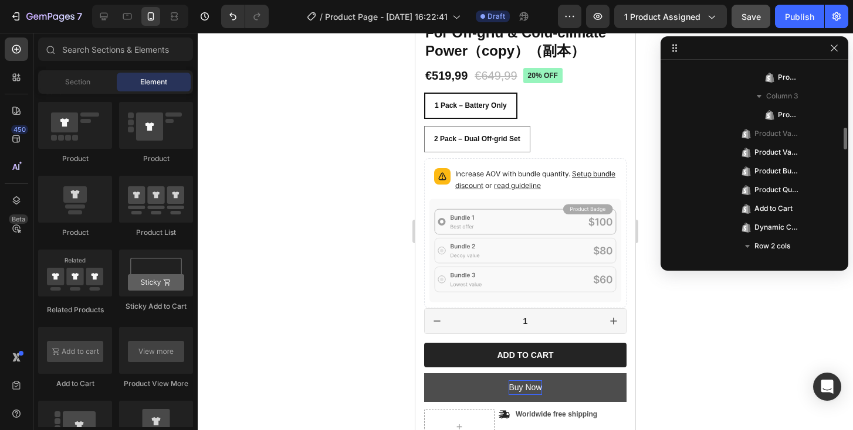
scroll to position [0, 0]
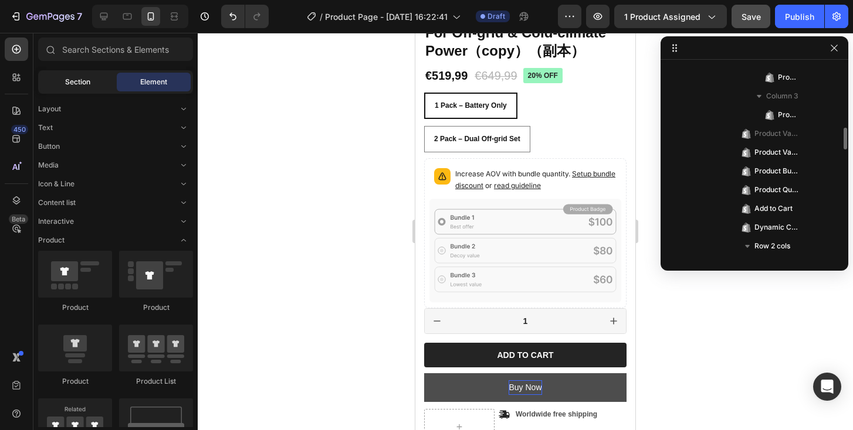
click at [87, 80] on span "Section" at bounding box center [77, 82] width 25 height 11
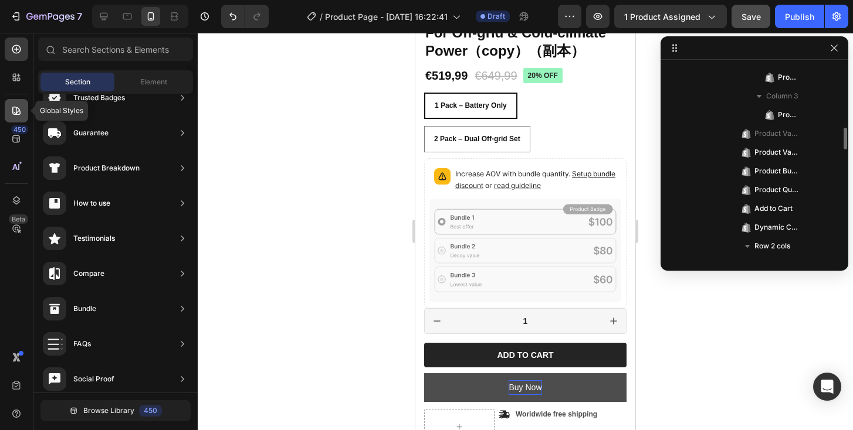
click at [9, 111] on div at bounding box center [16, 110] width 23 height 23
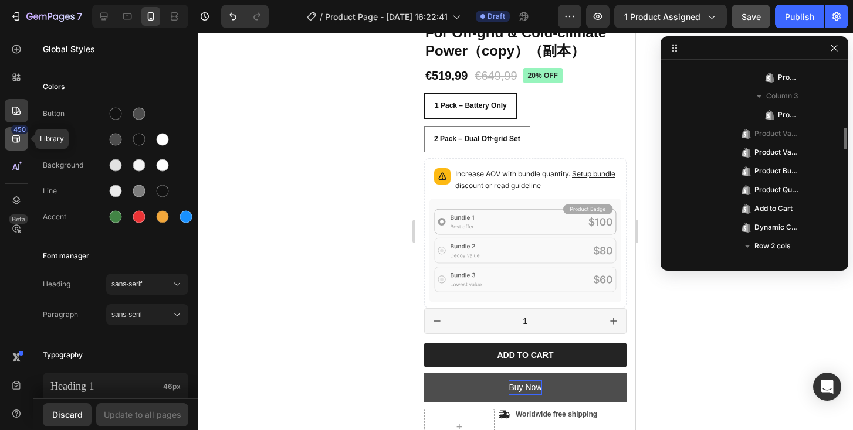
click at [16, 140] on icon at bounding box center [17, 139] width 12 height 12
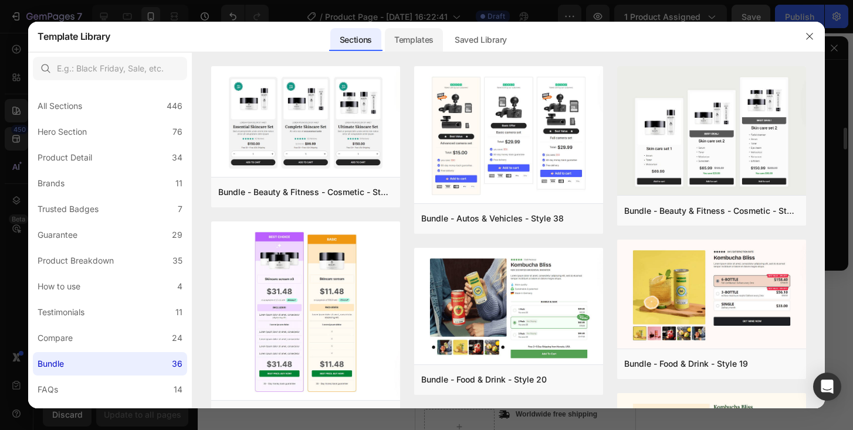
click at [423, 40] on div "Templates" at bounding box center [414, 39] width 58 height 23
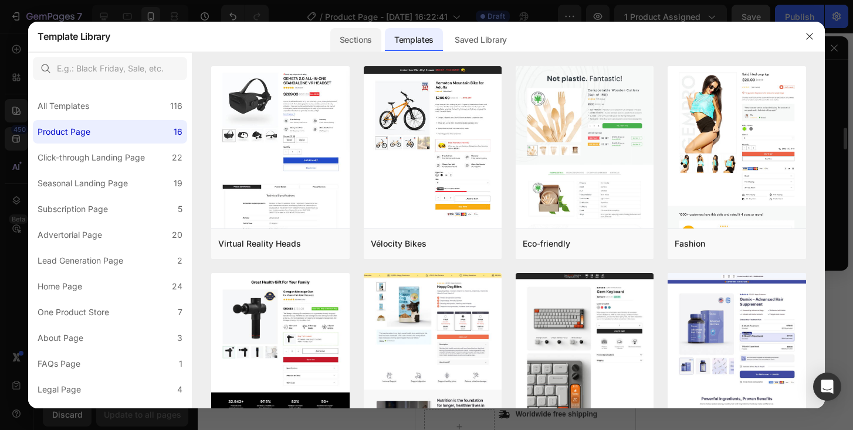
click at [355, 38] on div "Sections" at bounding box center [355, 39] width 51 height 23
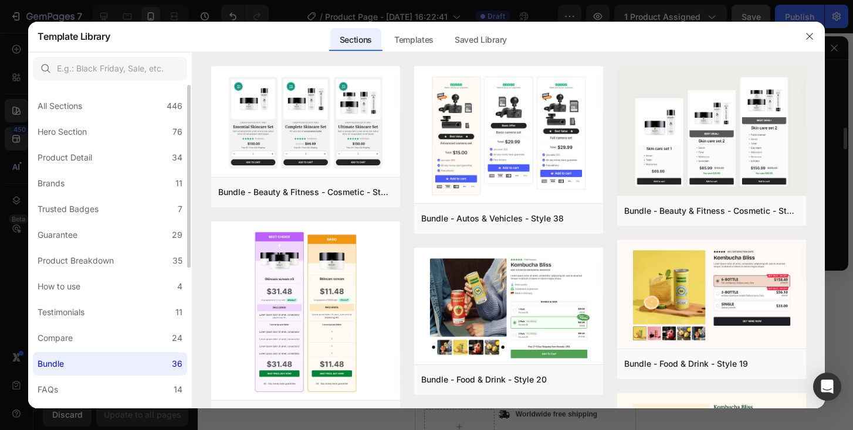
click at [90, 363] on label "Bundle 36" at bounding box center [110, 363] width 154 height 23
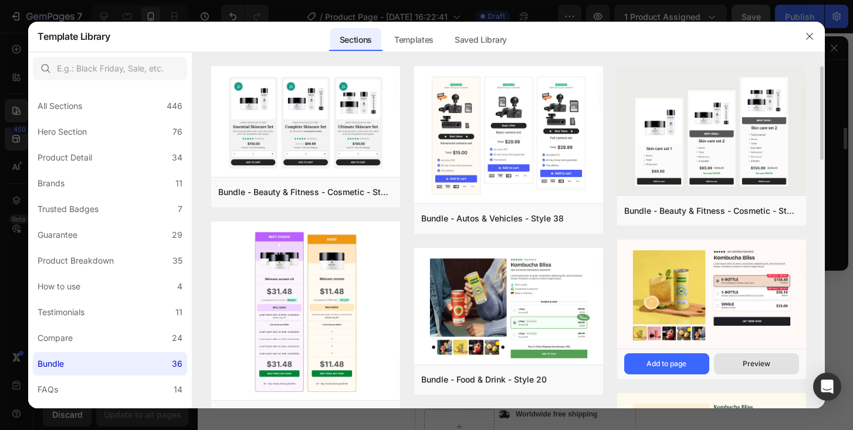
click at [734, 367] on button "Preview" at bounding box center [756, 364] width 85 height 21
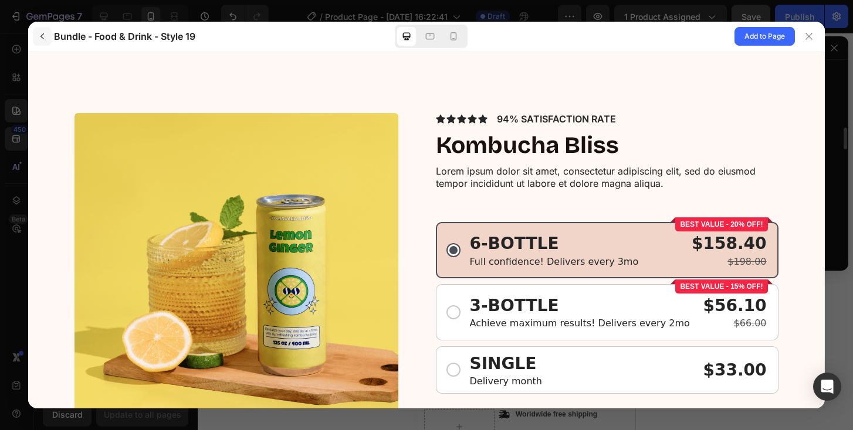
scroll to position [17, 0]
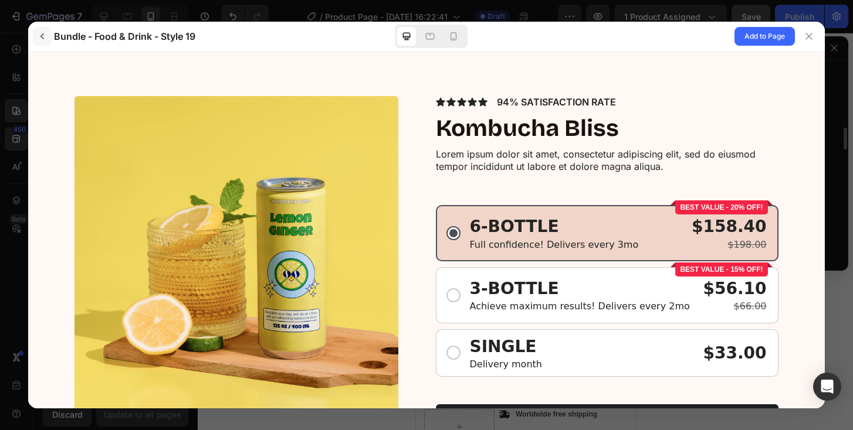
click at [45, 38] on icon "button" at bounding box center [42, 36] width 9 height 9
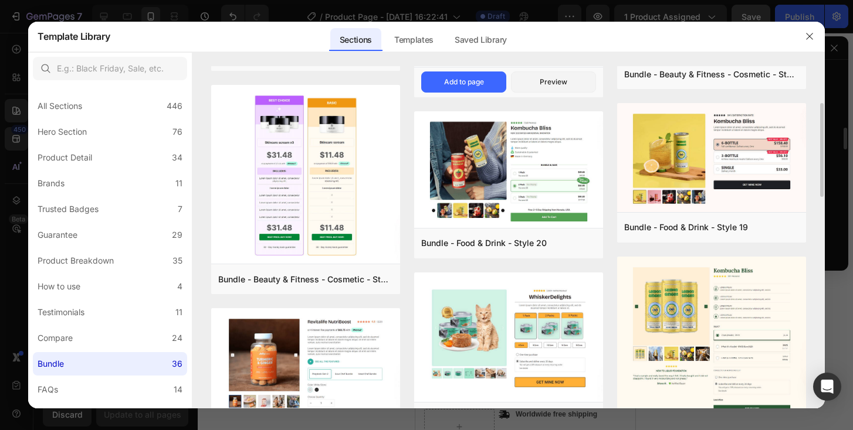
scroll to position [137, 0]
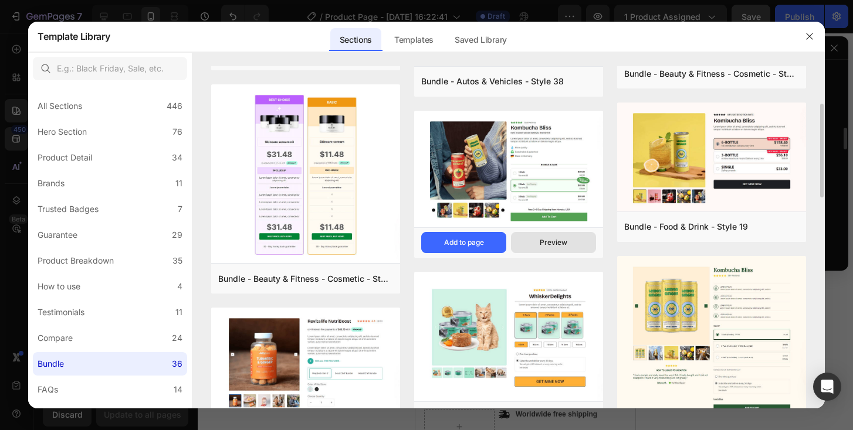
click at [545, 241] on div "Preview" at bounding box center [554, 243] width 28 height 11
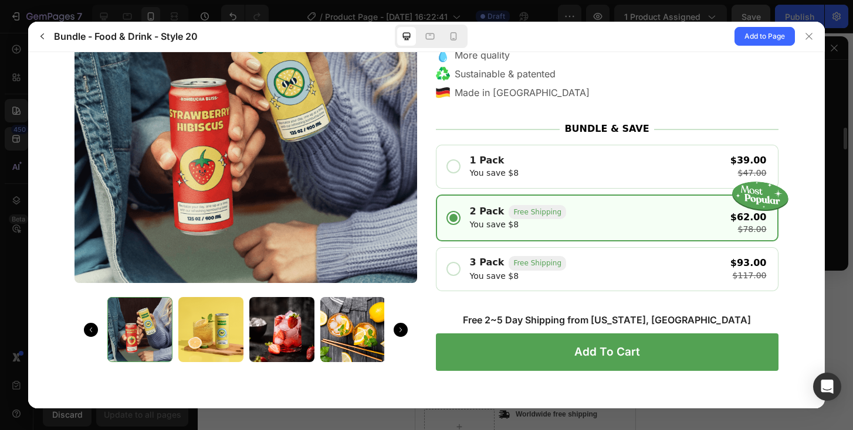
scroll to position [18, 0]
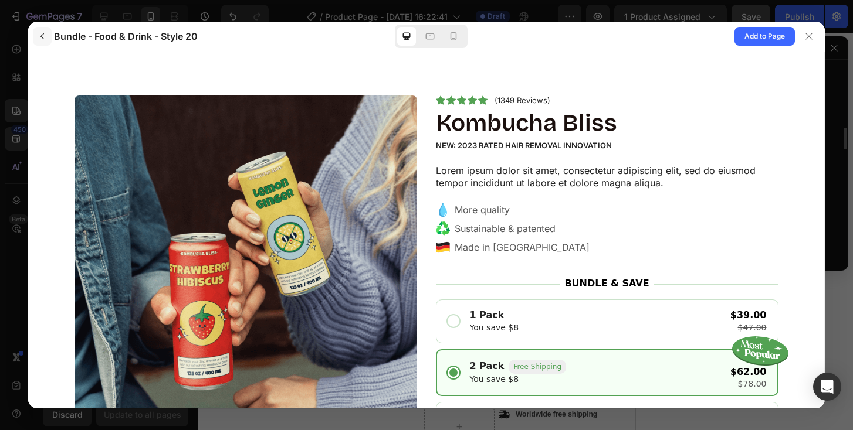
click at [42, 39] on icon "button" at bounding box center [42, 36] width 9 height 9
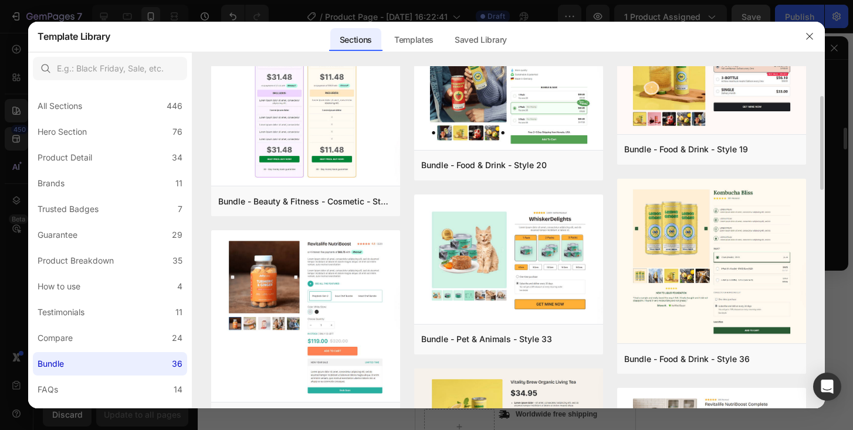
scroll to position [223, 0]
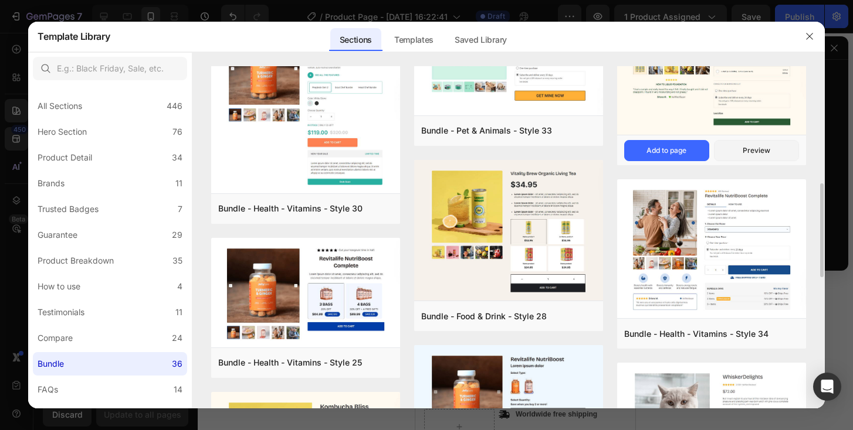
scroll to position [426, 0]
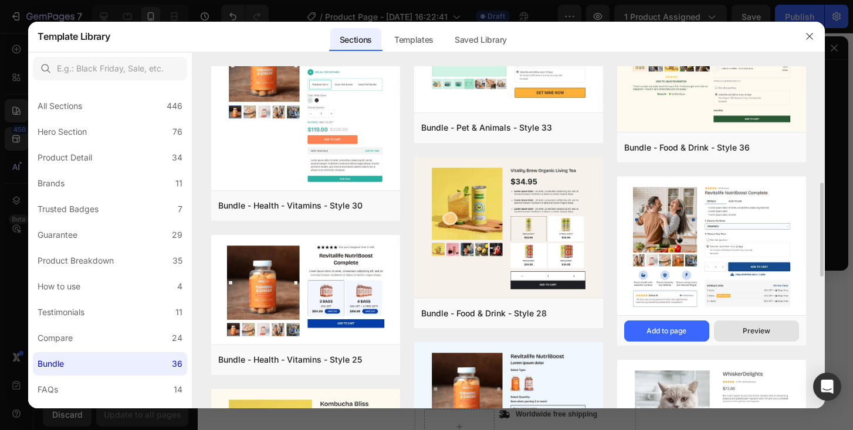
click at [733, 333] on button "Preview" at bounding box center [756, 331] width 85 height 21
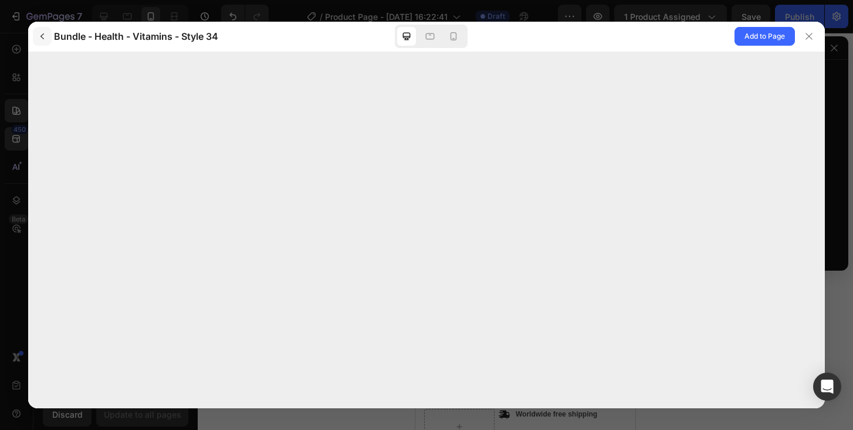
click at [42, 34] on icon "button" at bounding box center [42, 36] width 9 height 9
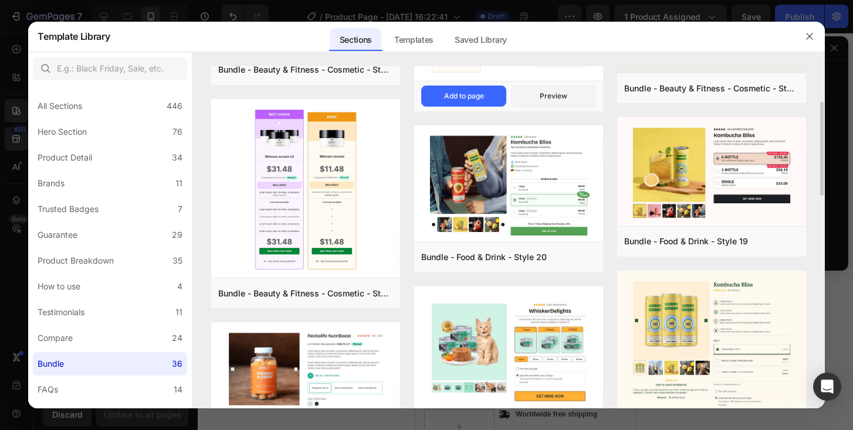
scroll to position [124, 0]
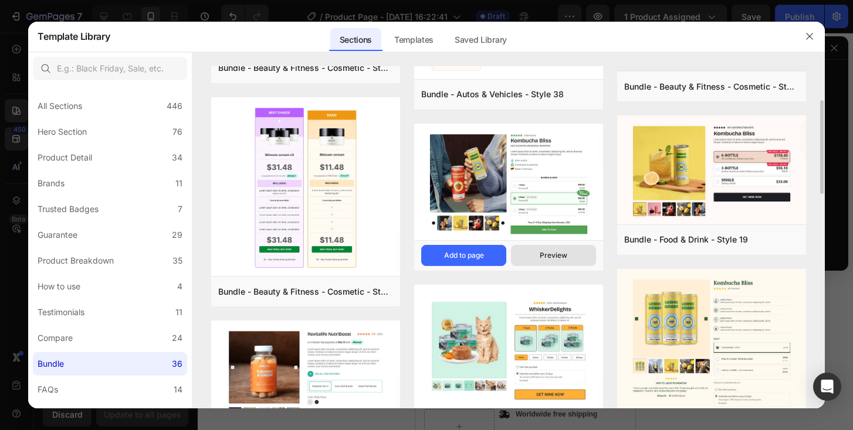
click at [531, 255] on button "Preview" at bounding box center [553, 255] width 85 height 21
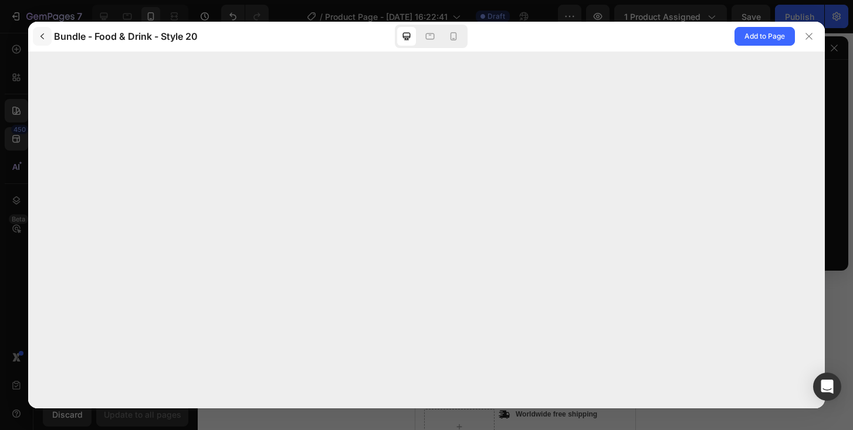
click at [43, 31] on button "button" at bounding box center [42, 36] width 19 height 19
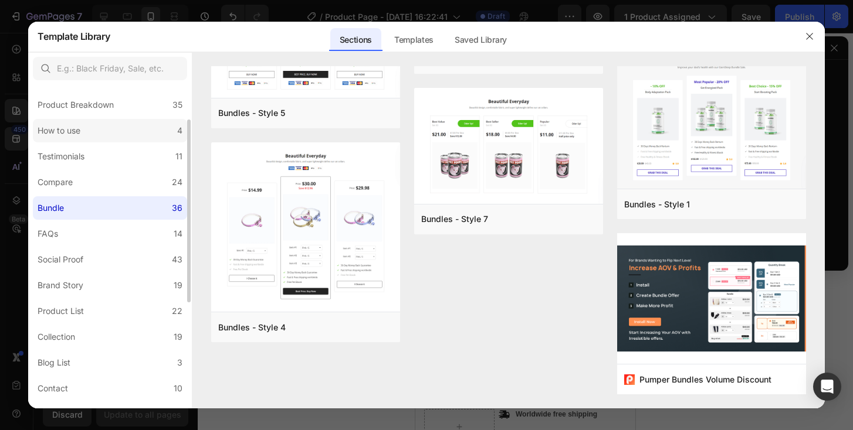
scroll to position [159, 0]
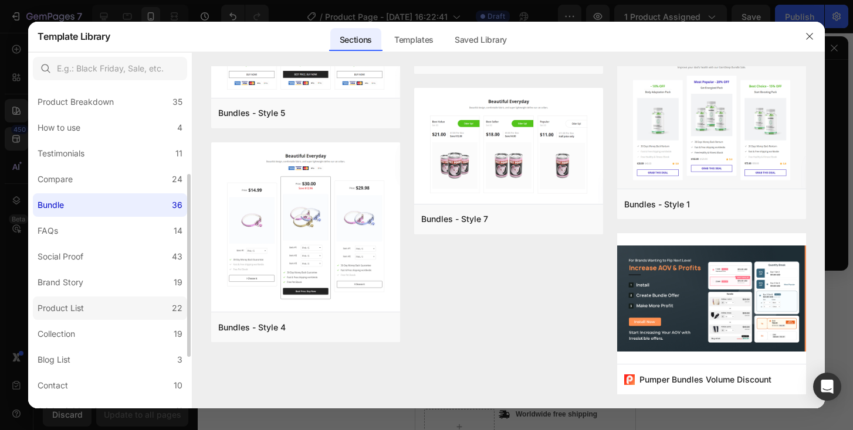
click at [108, 316] on label "Product List 22" at bounding box center [110, 308] width 154 height 23
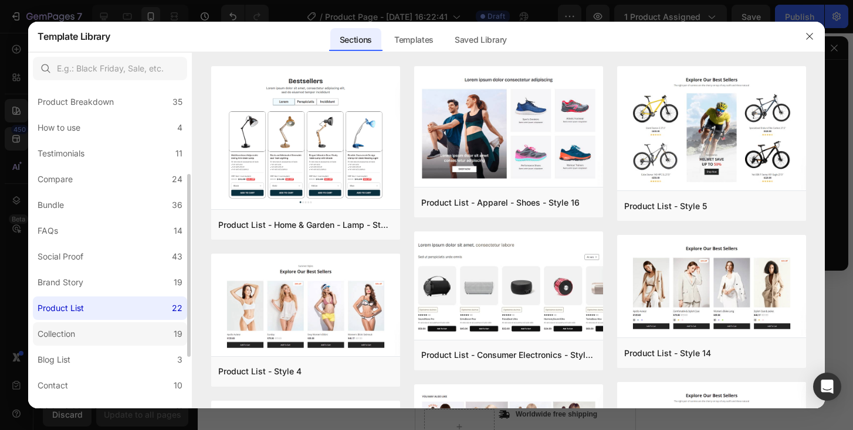
click at [104, 330] on label "Collection 19" at bounding box center [110, 334] width 154 height 23
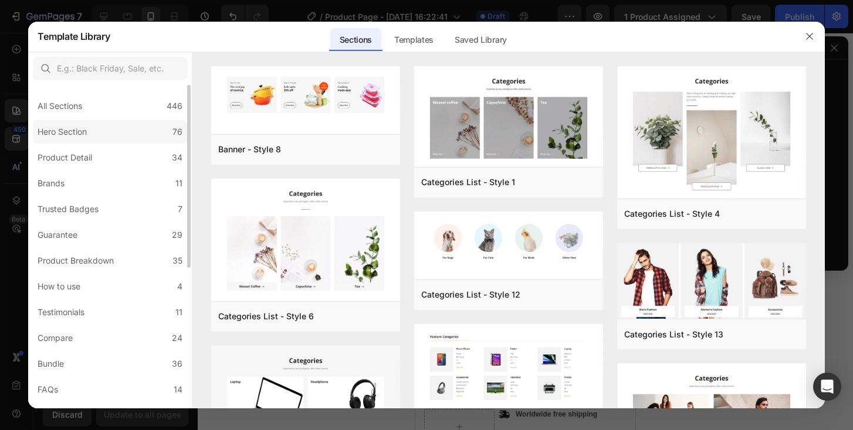
click at [100, 131] on label "Hero Section 76" at bounding box center [110, 131] width 154 height 23
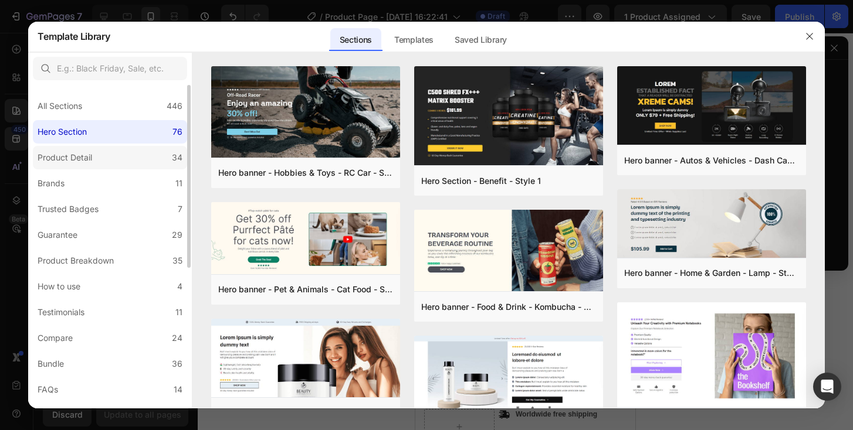
click at [86, 160] on div "Product Detail" at bounding box center [65, 158] width 55 height 14
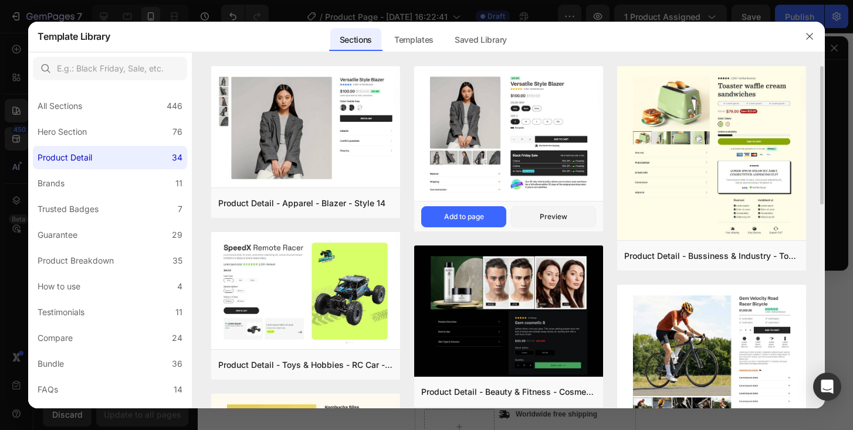
click at [564, 191] on img at bounding box center [508, 134] width 189 height 137
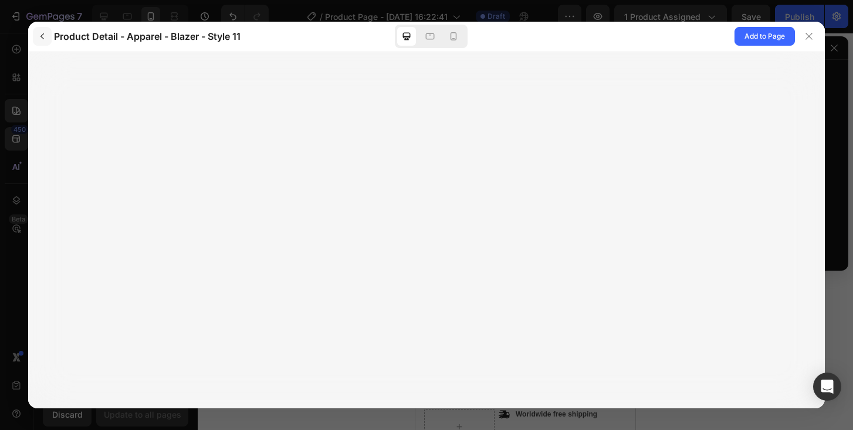
click at [43, 32] on icon "button" at bounding box center [42, 36] width 9 height 9
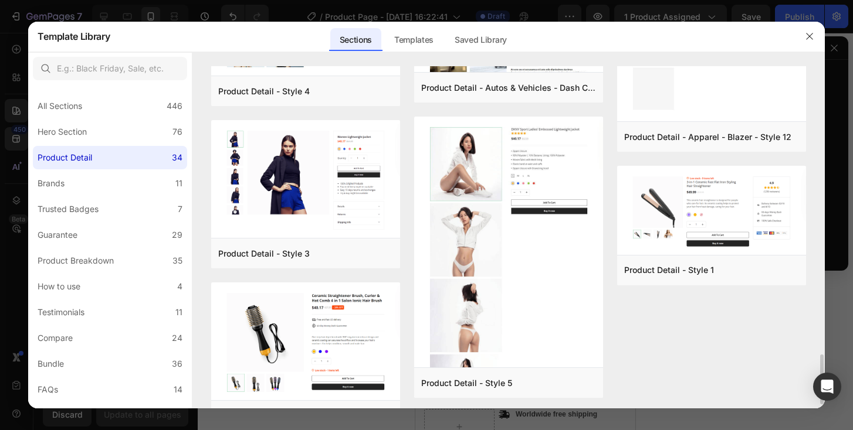
scroll to position [2007, 0]
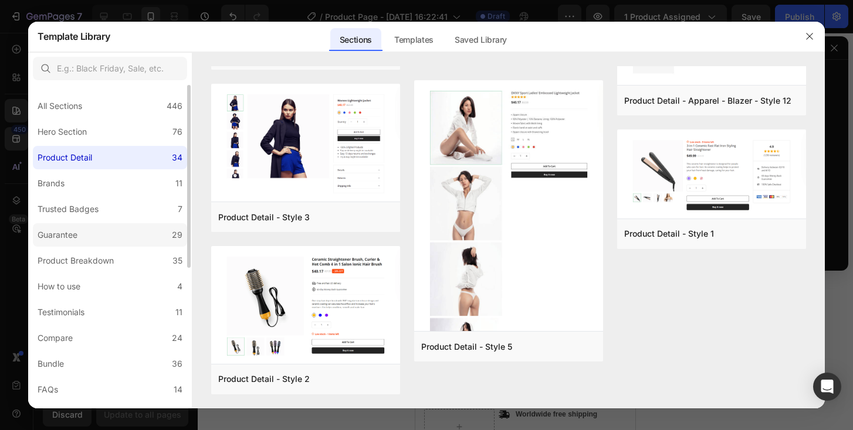
click at [82, 242] on div "Guarantee" at bounding box center [60, 235] width 45 height 14
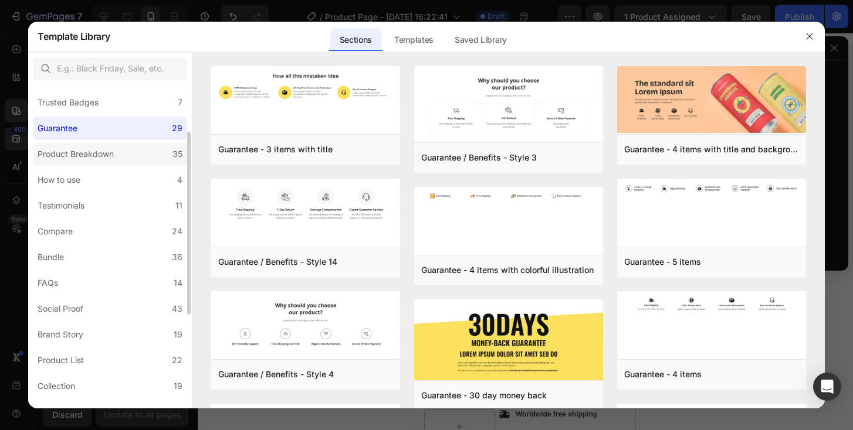
scroll to position [98, 0]
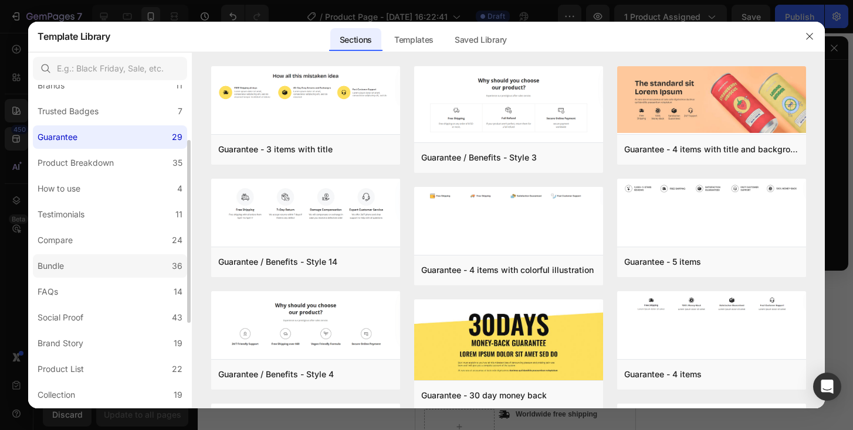
click at [115, 266] on label "Bundle 36" at bounding box center [110, 266] width 154 height 23
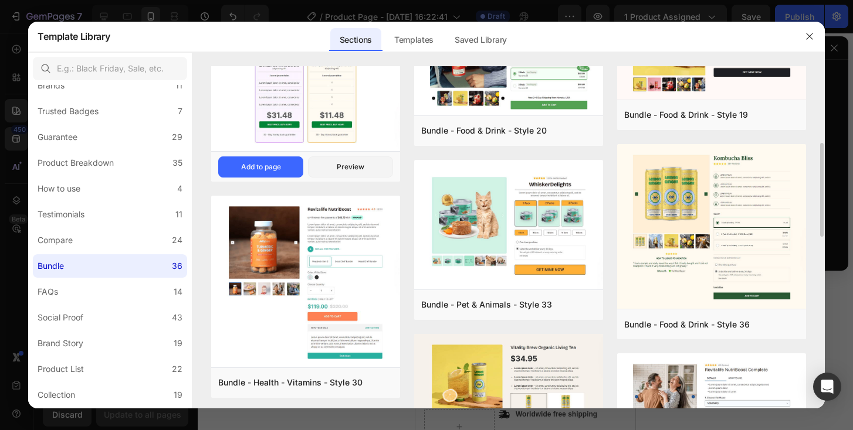
scroll to position [257, 0]
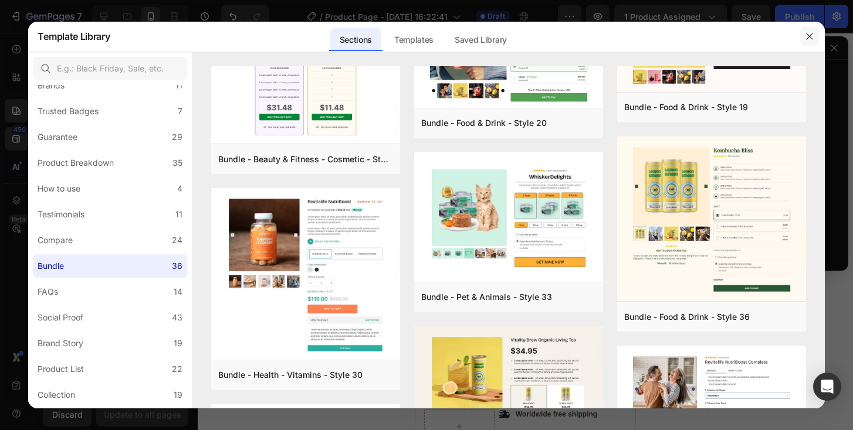
click at [808, 36] on icon "button" at bounding box center [809, 36] width 6 height 6
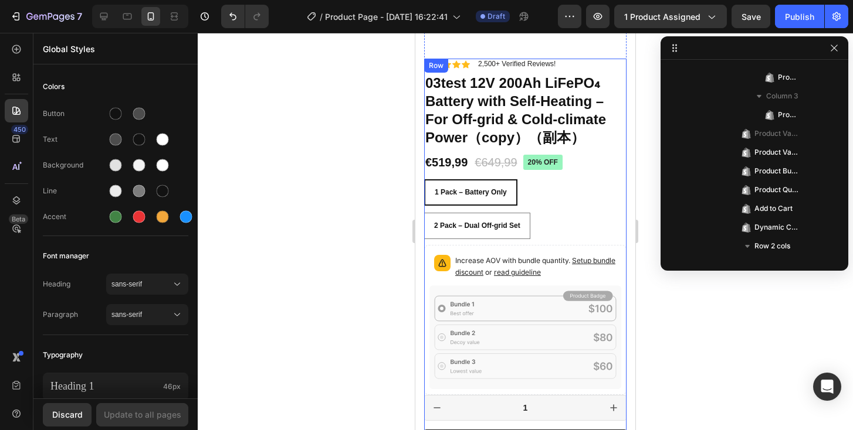
scroll to position [184, 0]
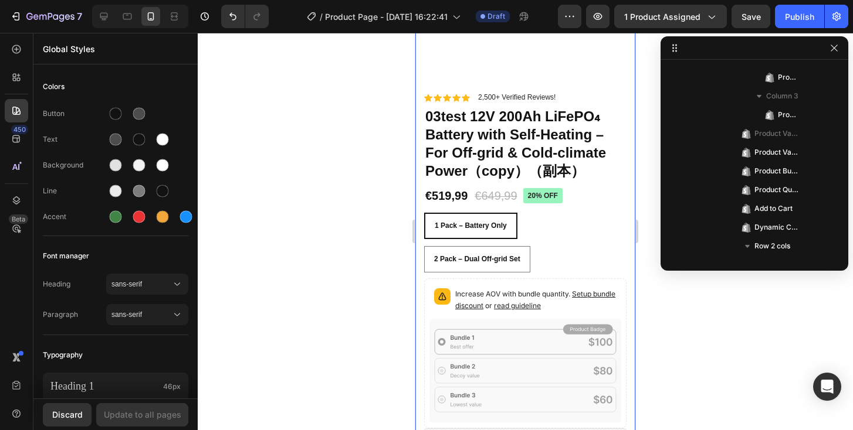
click at [348, 166] on div at bounding box center [525, 232] width 655 height 398
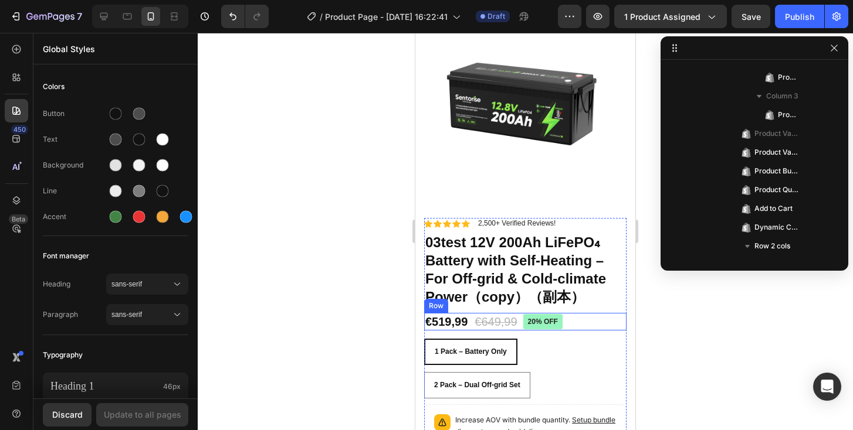
scroll to position [56, 0]
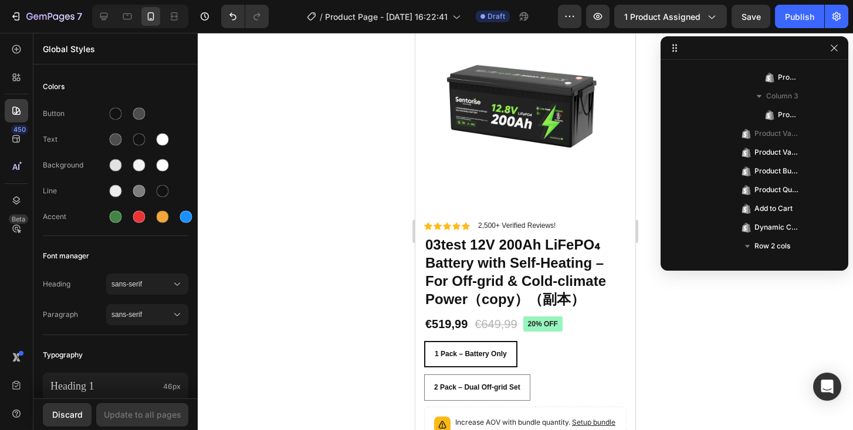
click at [368, 174] on div at bounding box center [525, 232] width 655 height 398
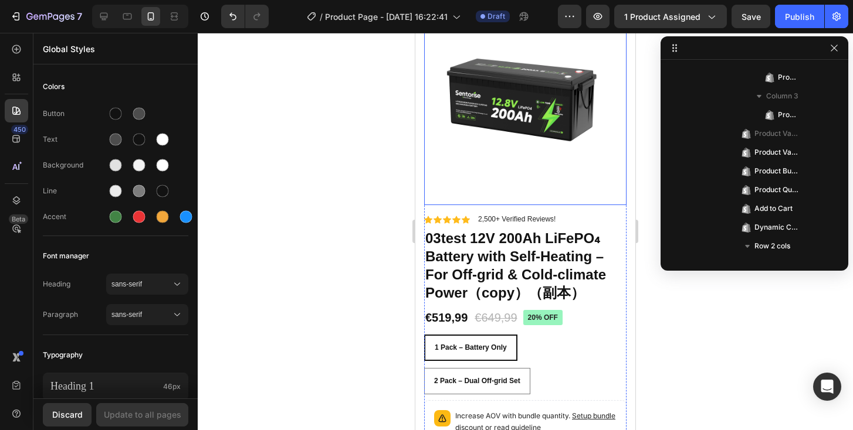
scroll to position [69, 0]
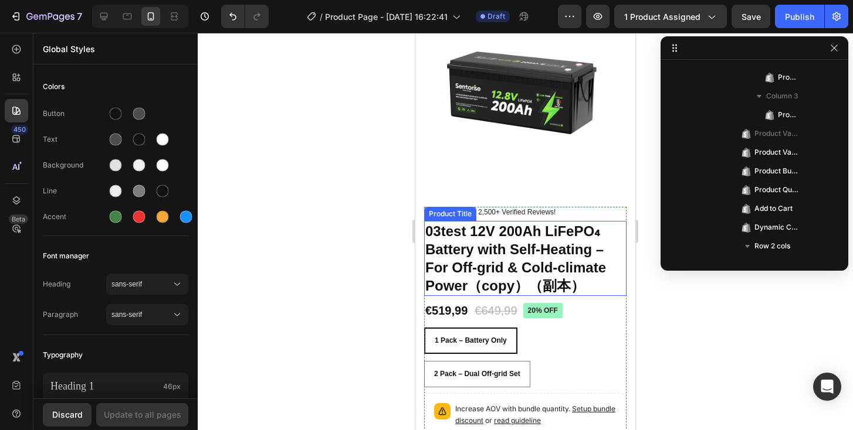
click at [517, 232] on h1 "03test 12V 200Ah LiFePO₄ Battery with Self-Heating – For Off-grid & Cold-climat…" at bounding box center [525, 259] width 202 height 76
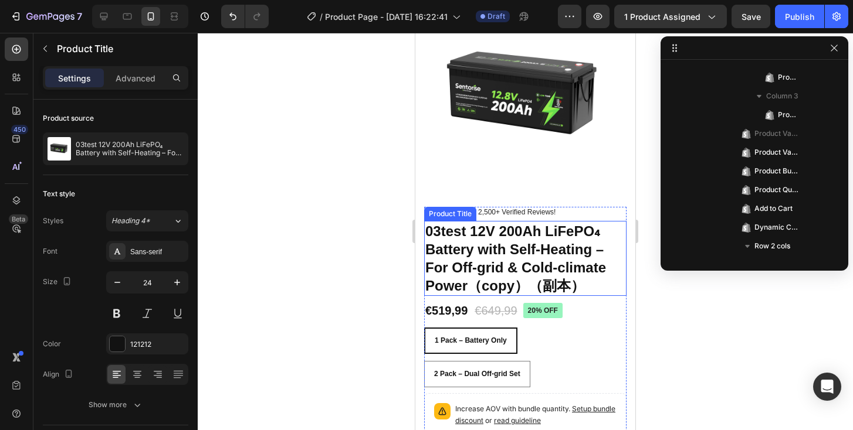
scroll to position [372, 0]
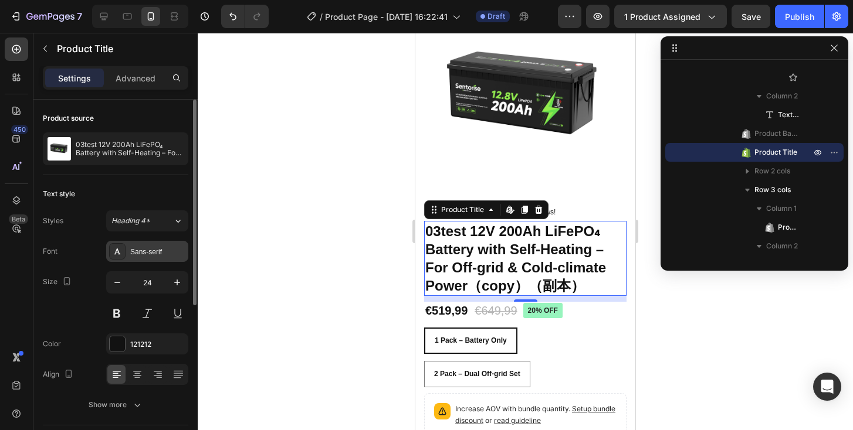
click at [136, 249] on div "Sans-serif" at bounding box center [157, 252] width 55 height 11
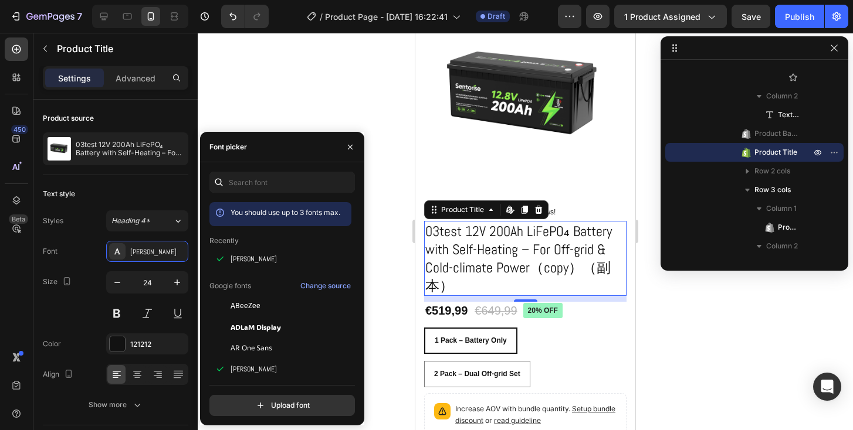
click at [386, 280] on div at bounding box center [525, 232] width 655 height 398
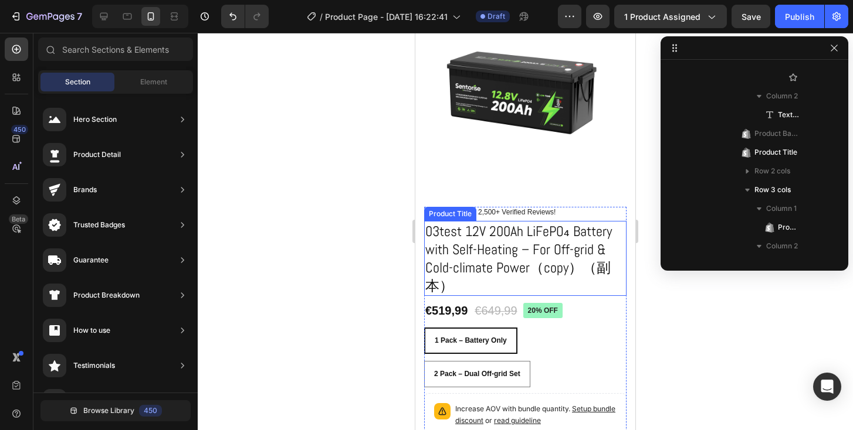
click at [496, 261] on h1 "03test 12V 200Ah LiFePO₄ Battery with Self-Heating – For Off-grid & Cold-climat…" at bounding box center [525, 259] width 202 height 76
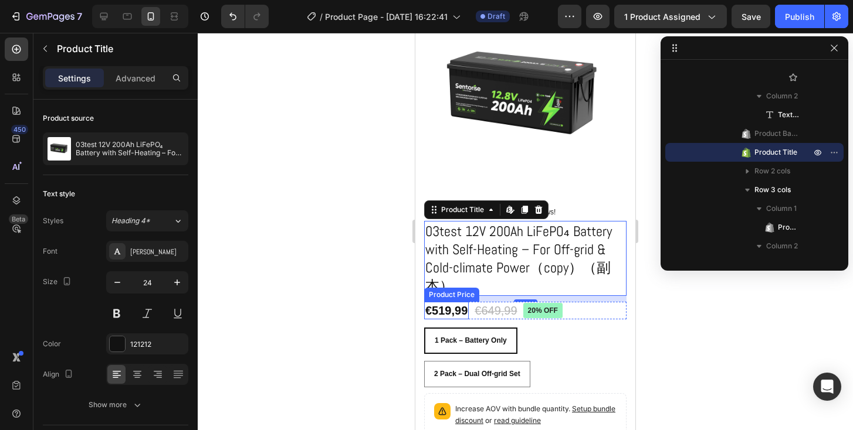
click at [441, 302] on div "€519,99" at bounding box center [446, 311] width 45 height 18
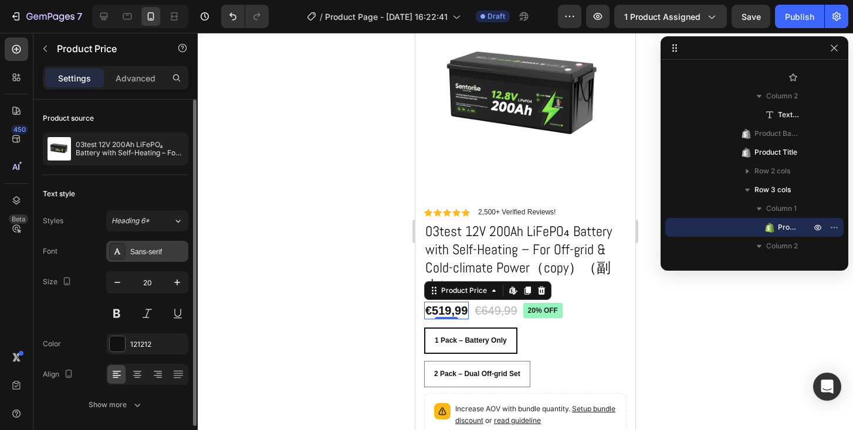
click at [152, 247] on div "Sans-serif" at bounding box center [157, 252] width 55 height 11
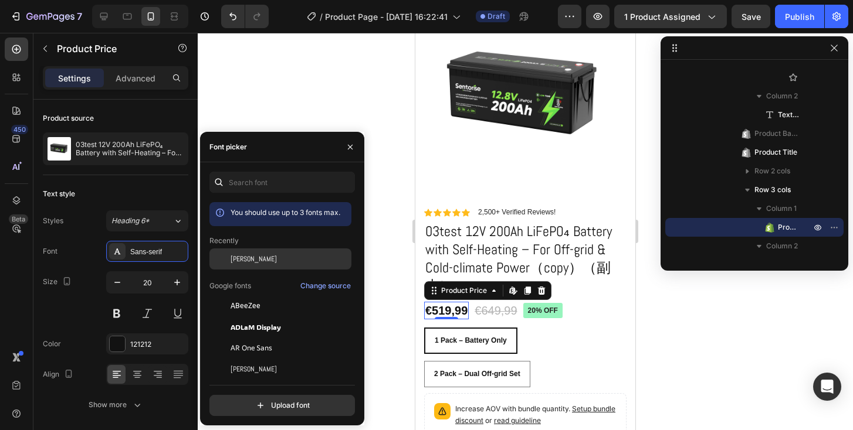
click at [262, 261] on div "Abel" at bounding box center [289, 259] width 118 height 11
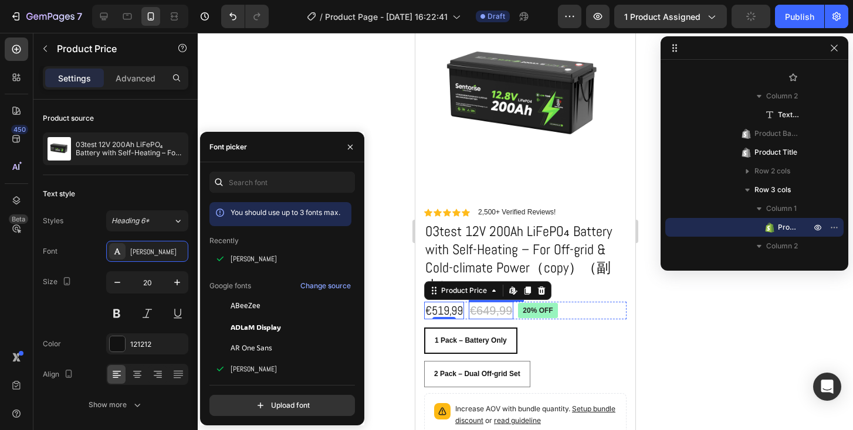
click at [511, 302] on div "€649,99" at bounding box center [491, 311] width 45 height 18
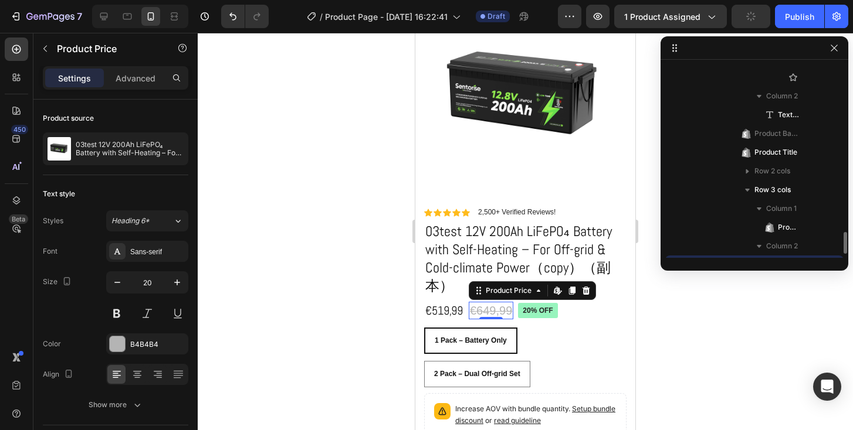
scroll to position [484, 0]
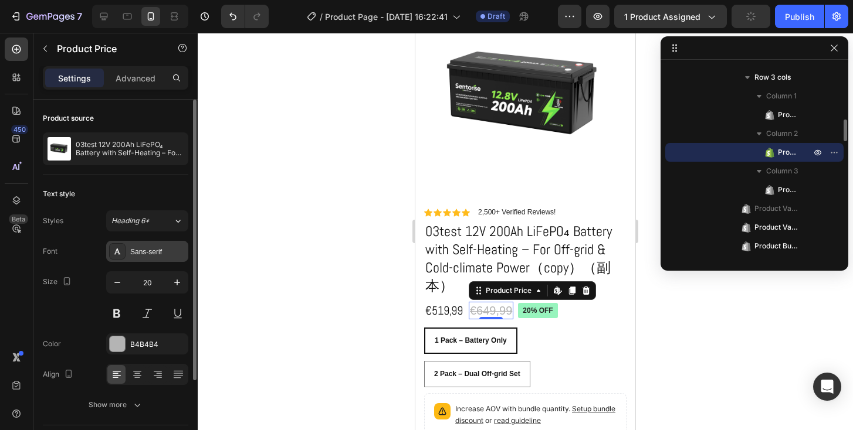
click at [157, 250] on div "Sans-serif" at bounding box center [157, 252] width 55 height 11
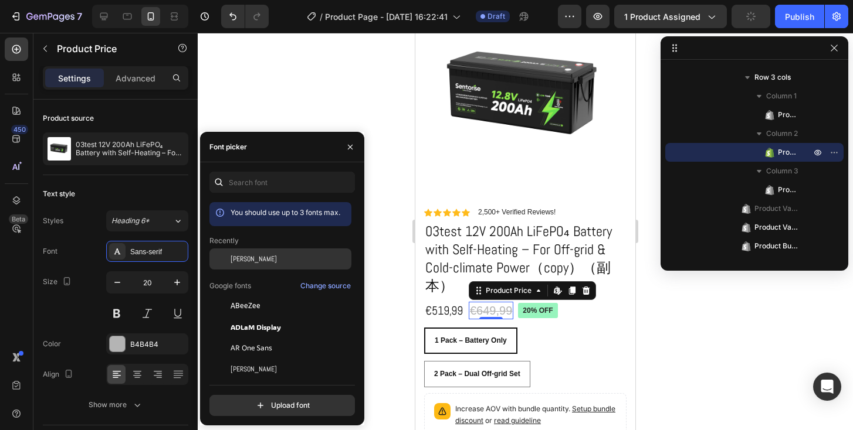
click at [240, 262] on span "Abel" at bounding box center [253, 259] width 46 height 11
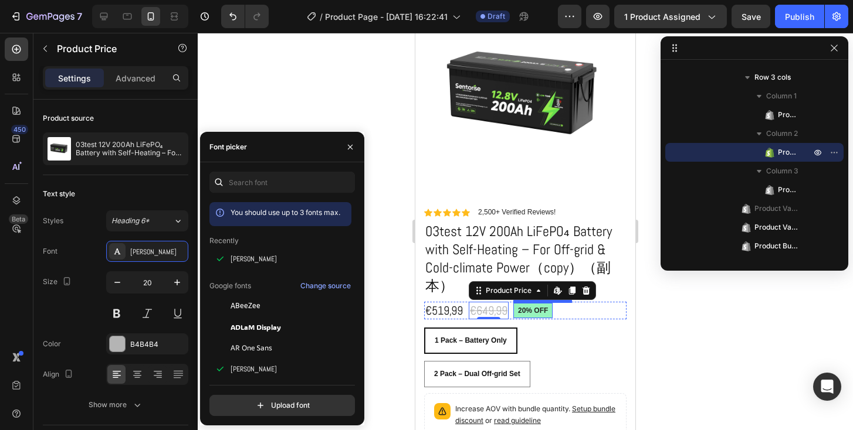
click at [537, 303] on pre "20% off" at bounding box center [532, 310] width 39 height 15
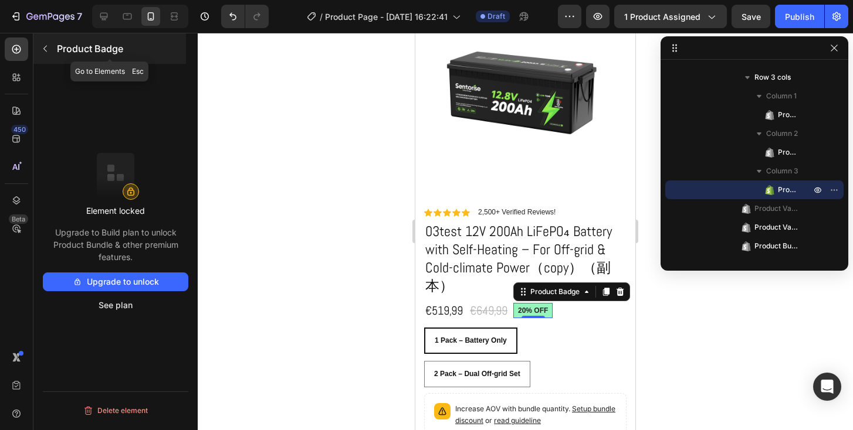
click at [43, 44] on icon "button" at bounding box center [44, 48] width 9 height 9
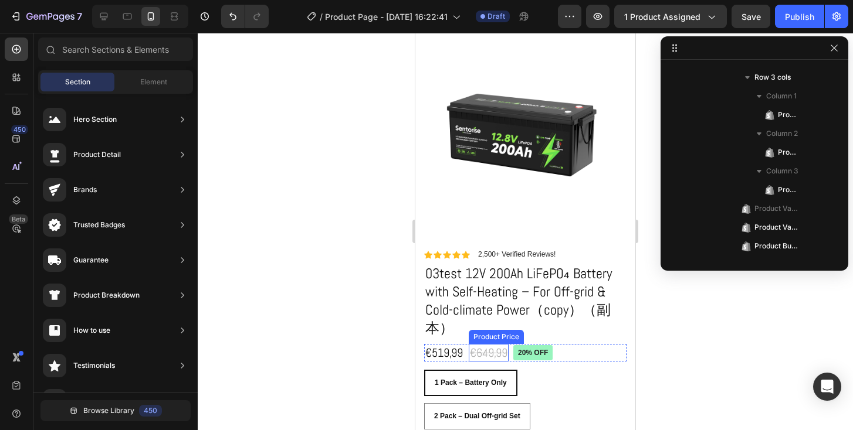
scroll to position [26, 0]
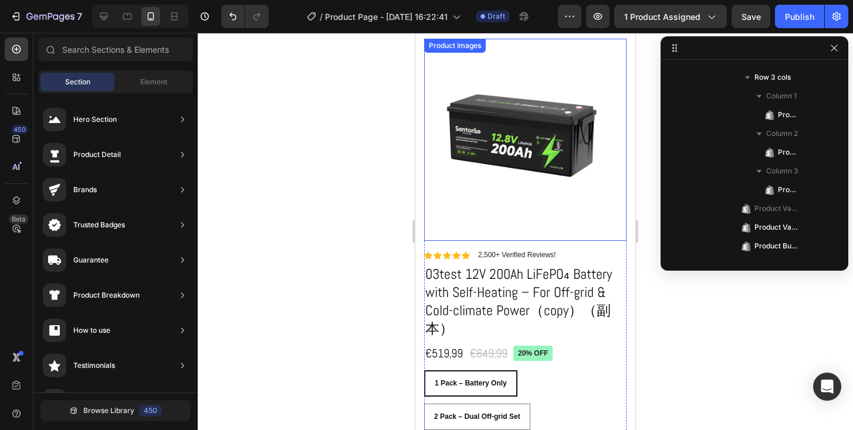
click at [513, 174] on img at bounding box center [525, 140] width 202 height 202
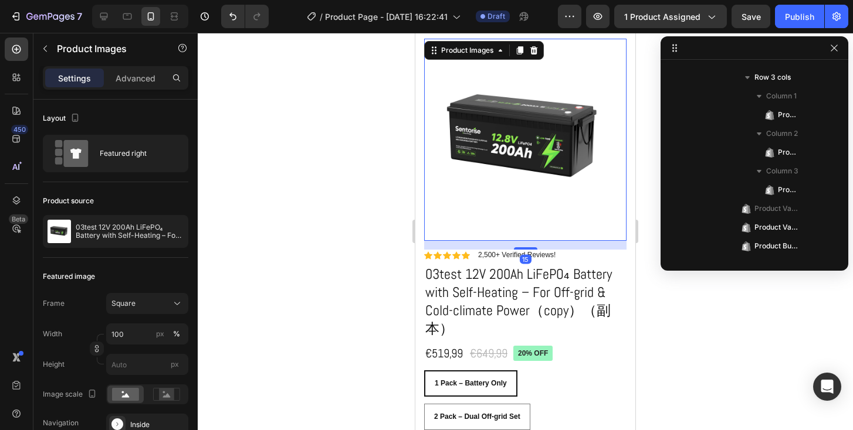
scroll to position [0, 0]
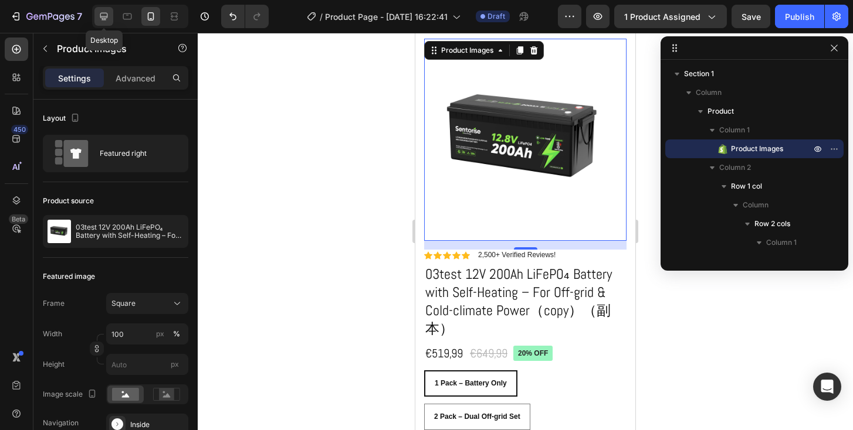
click at [110, 19] on div at bounding box center [103, 16] width 19 height 19
type input "16"
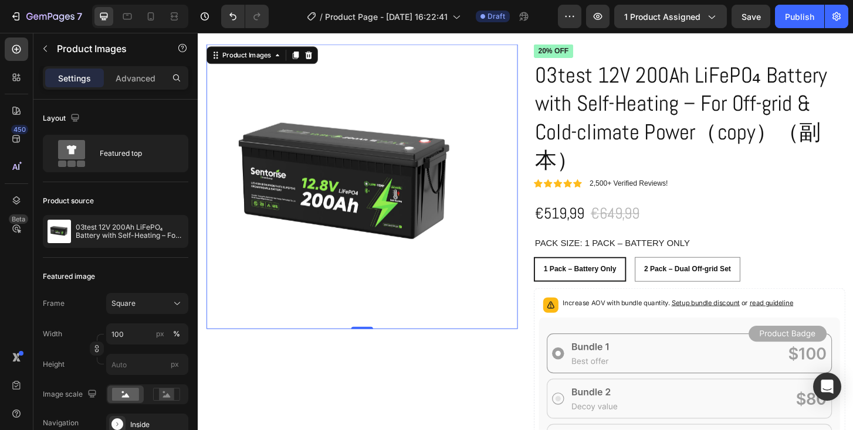
scroll to position [12, 0]
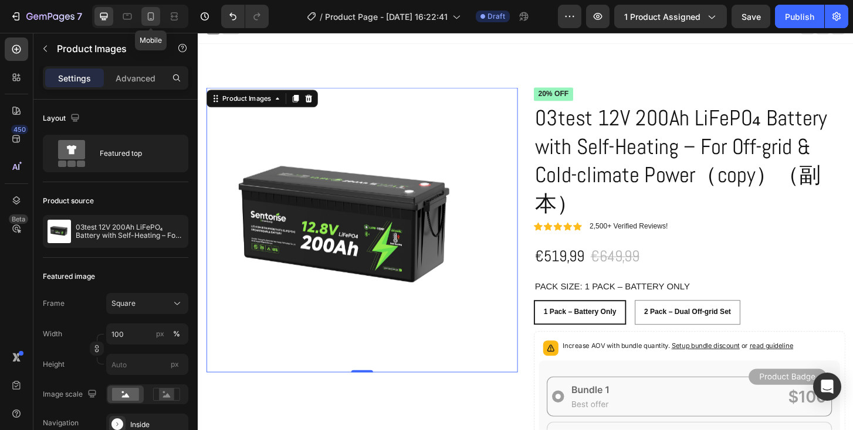
click at [147, 13] on icon at bounding box center [151, 17] width 12 height 12
type input "8"
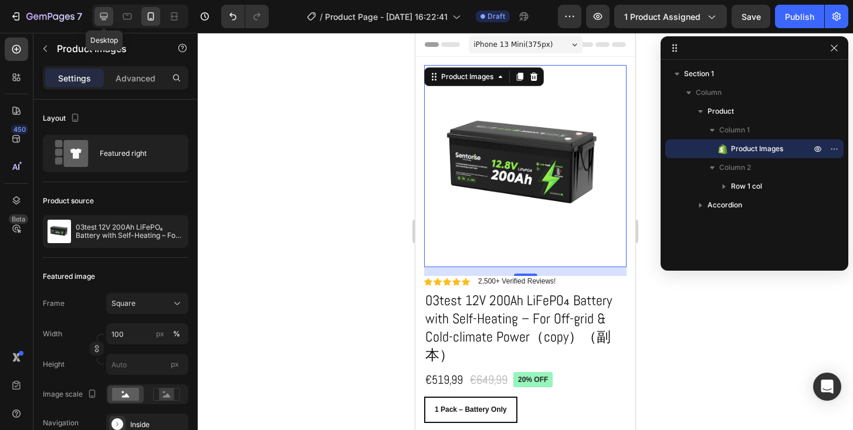
click at [102, 16] on icon at bounding box center [104, 17] width 8 height 8
type input "16"
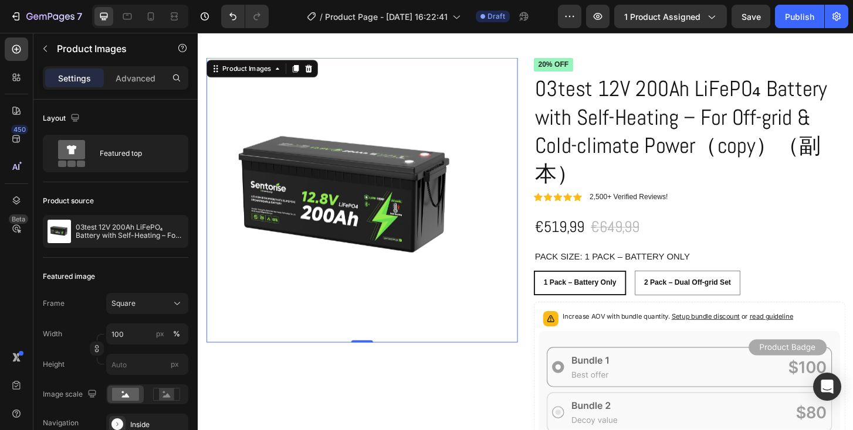
scroll to position [45, 0]
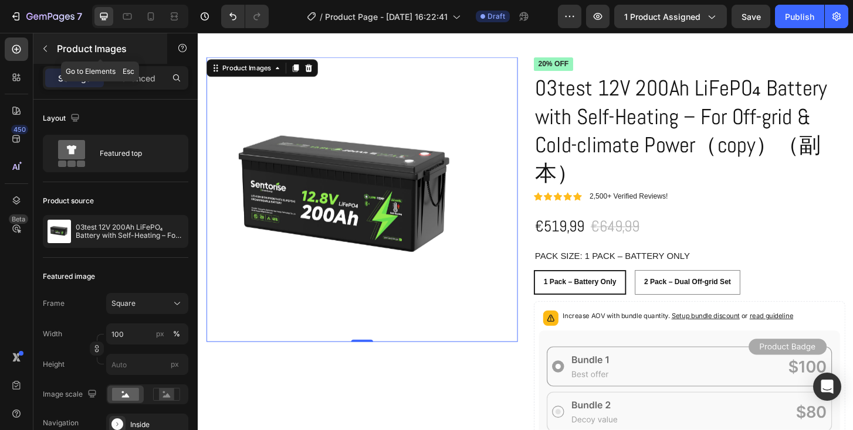
click at [45, 53] on icon "button" at bounding box center [44, 48] width 9 height 9
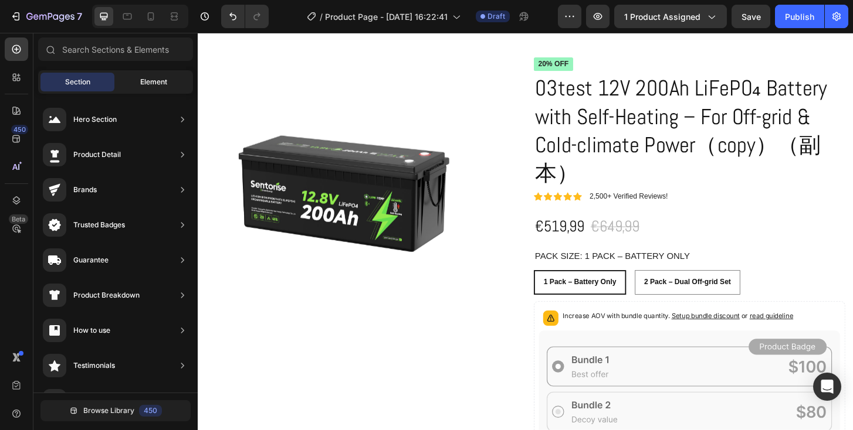
click at [150, 87] on span "Element" at bounding box center [153, 82] width 27 height 11
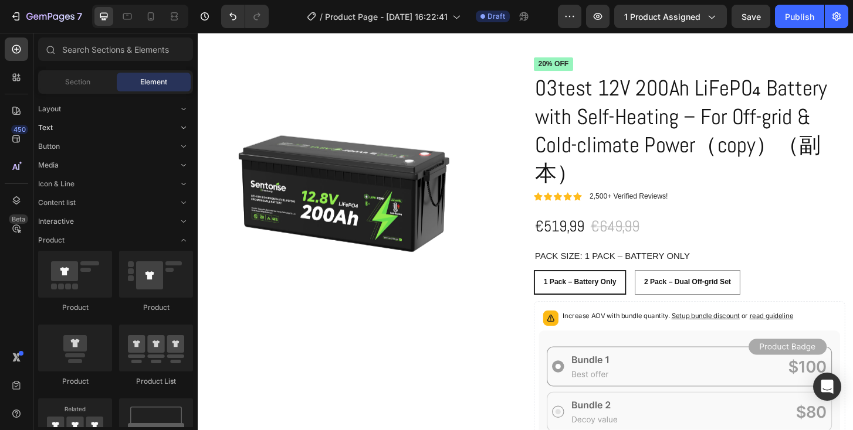
click at [106, 197] on div "Text" at bounding box center [115, 203] width 155 height 12
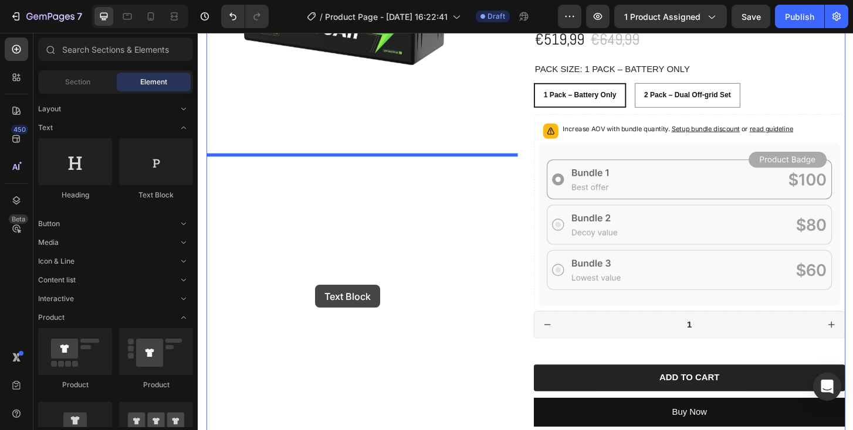
scroll to position [256, 0]
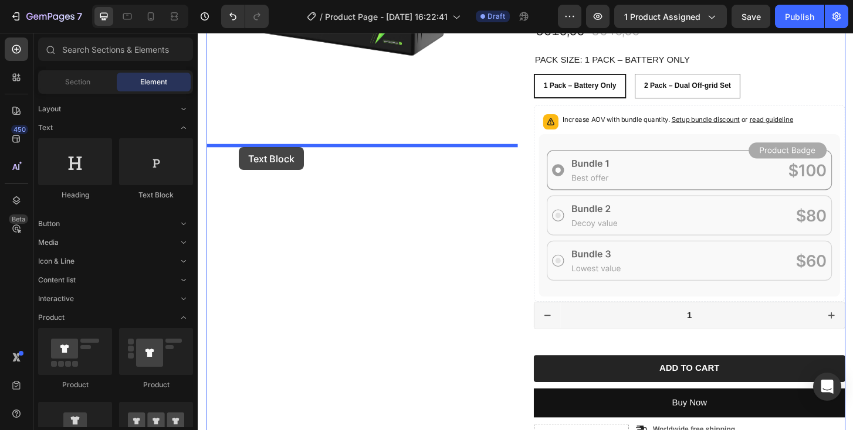
drag, startPoint x: 348, startPoint y: 199, endPoint x: 242, endPoint y: 156, distance: 115.0
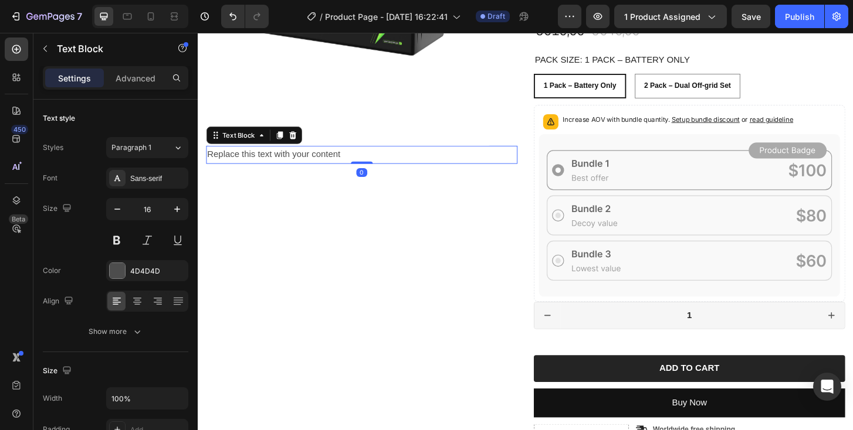
click at [288, 168] on div "Replace this text with your content" at bounding box center [373, 163] width 334 height 19
click at [288, 168] on p "Replace this text with your content" at bounding box center [374, 163] width 332 height 17
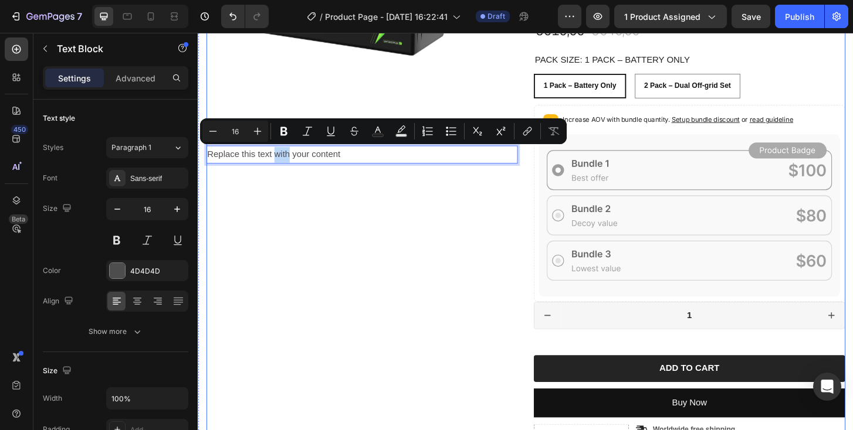
click at [291, 183] on div "Product Images Replace this text with your content Text Block 0" at bounding box center [373, 262] width 334 height 829
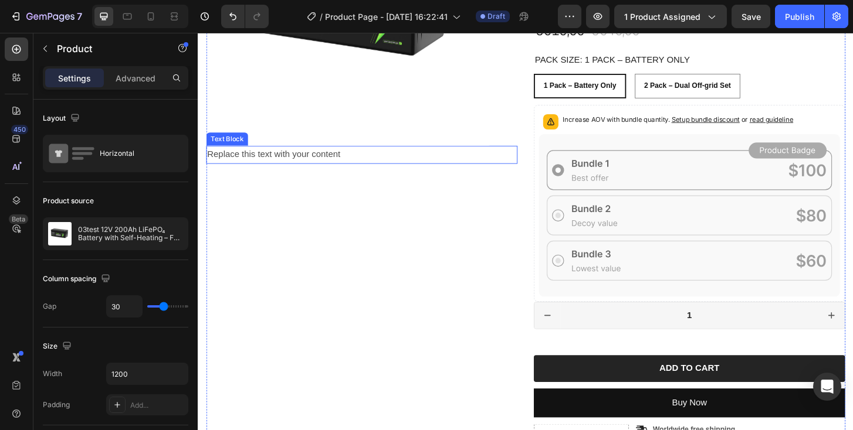
click at [297, 168] on p "Replace this text with your content" at bounding box center [374, 163] width 332 height 17
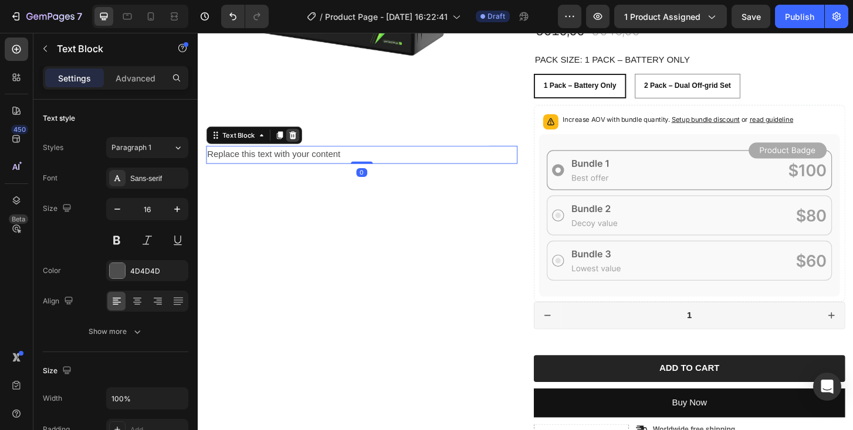
click at [297, 139] on icon at bounding box center [300, 143] width 8 height 8
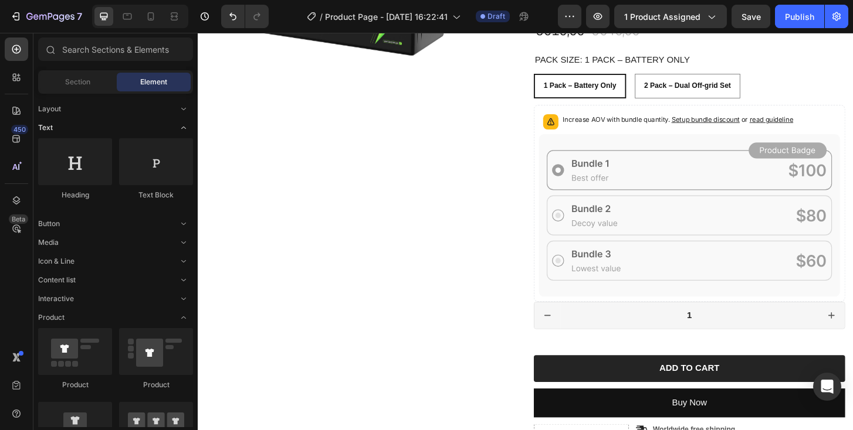
click at [93, 256] on div "Text" at bounding box center [115, 262] width 155 height 12
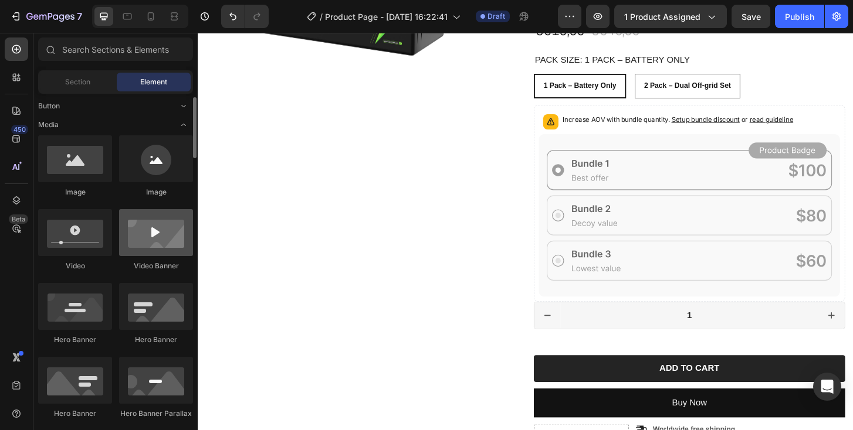
scroll to position [38, 0]
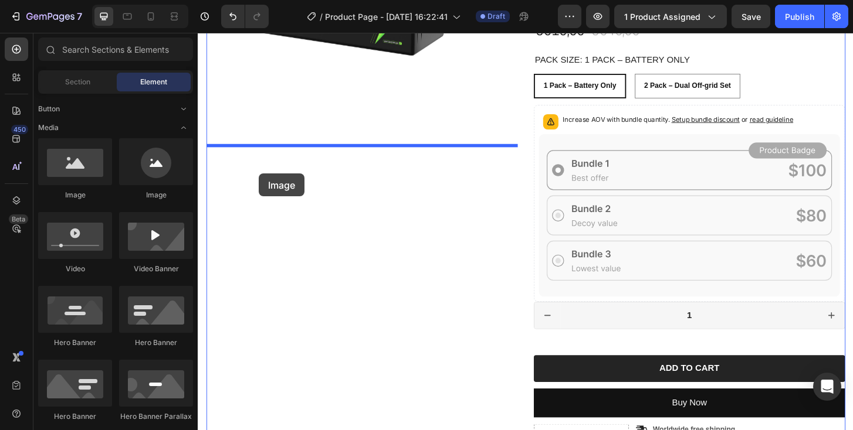
drag, startPoint x: 275, startPoint y: 209, endPoint x: 263, endPoint y: 184, distance: 27.8
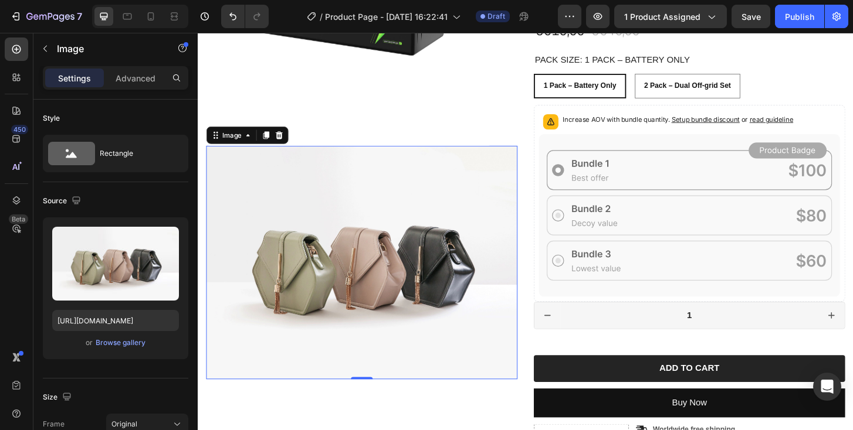
click at [513, 389] on img at bounding box center [373, 279] width 334 height 251
click at [537, 401] on img at bounding box center [373, 279] width 334 height 251
click at [236, 147] on div "Image" at bounding box center [233, 143] width 25 height 11
click at [238, 147] on div "Image" at bounding box center [233, 143] width 25 height 11
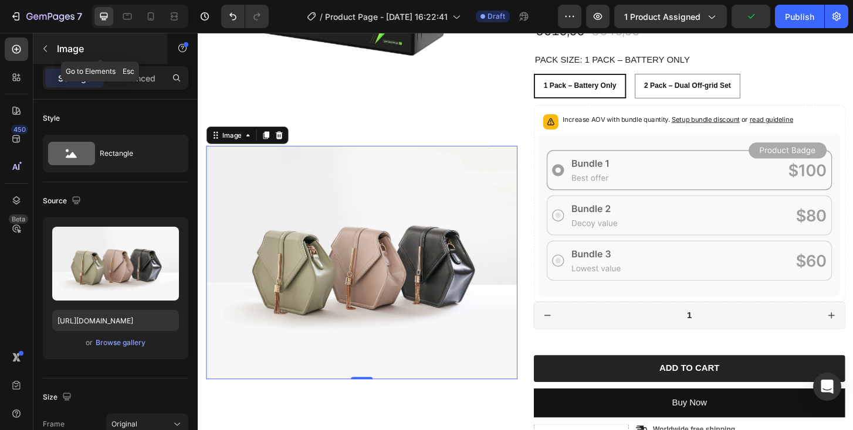
click at [50, 53] on button "button" at bounding box center [45, 48] width 19 height 19
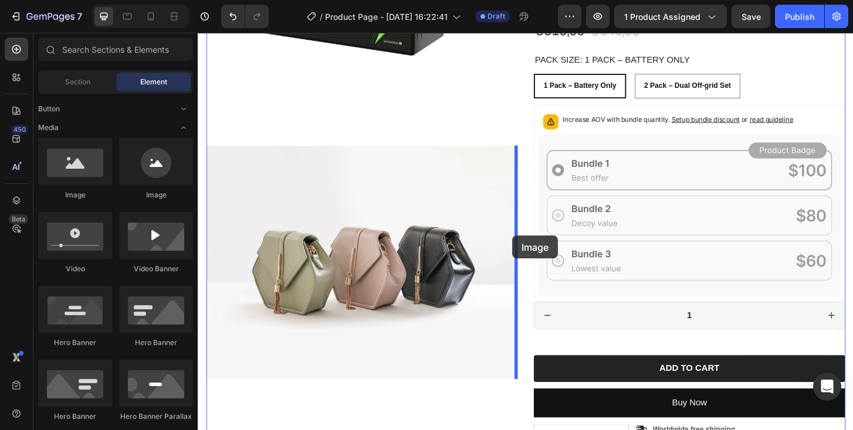
drag, startPoint x: 279, startPoint y: 207, endPoint x: 535, endPoint y: 251, distance: 260.6
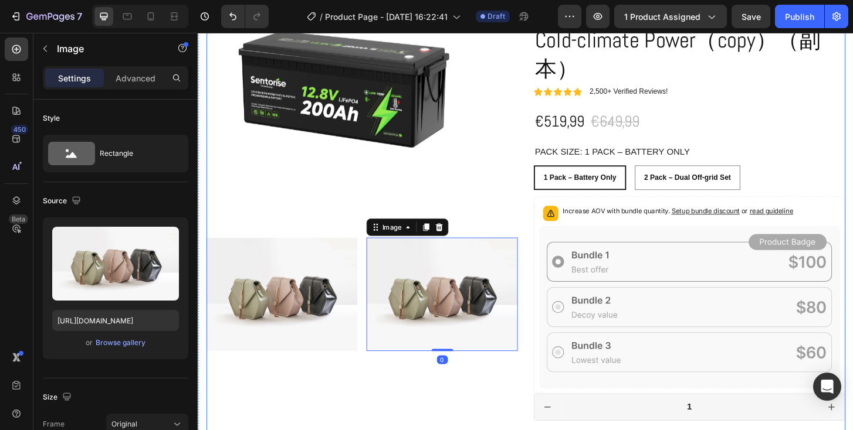
scroll to position [154, 0]
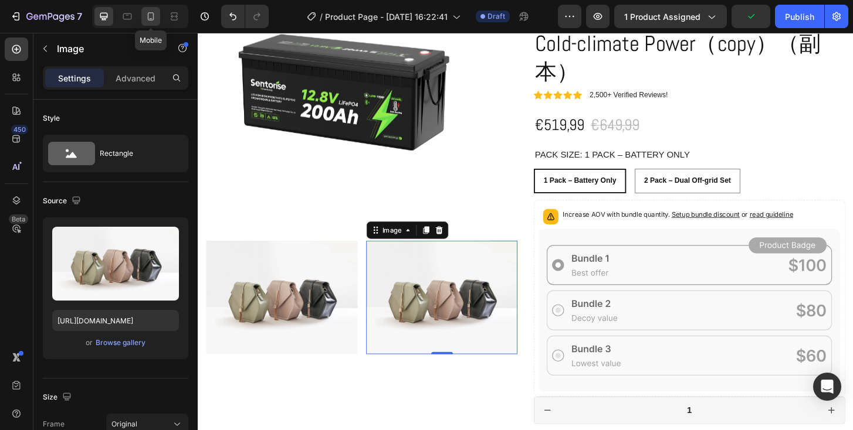
click at [149, 18] on icon at bounding box center [151, 17] width 12 height 12
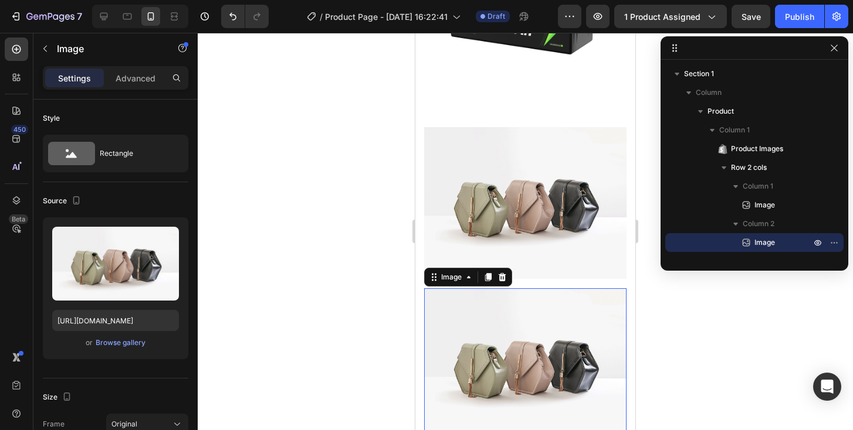
scroll to position [148, 0]
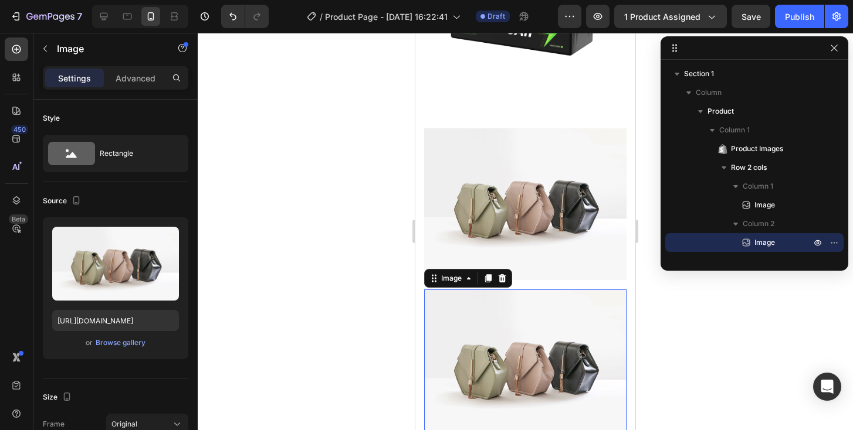
click at [475, 189] on img at bounding box center [525, 204] width 202 height 152
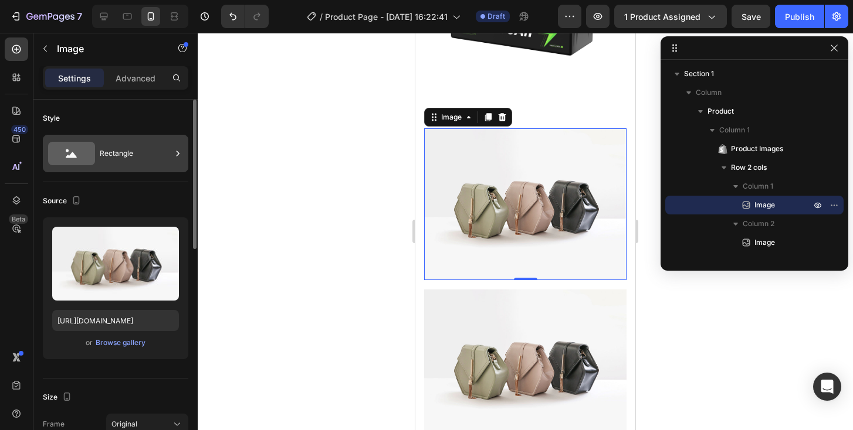
click at [126, 158] on div "Rectangle" at bounding box center [136, 153] width 72 height 27
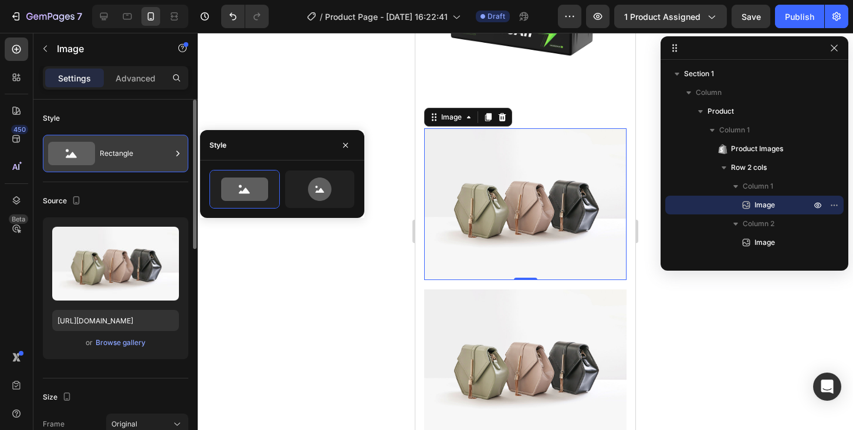
click at [126, 158] on div "Rectangle" at bounding box center [136, 153] width 72 height 27
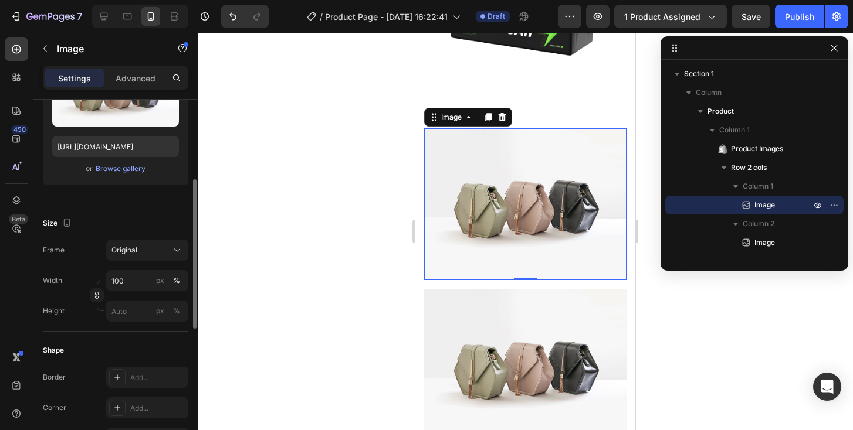
scroll to position [209, 0]
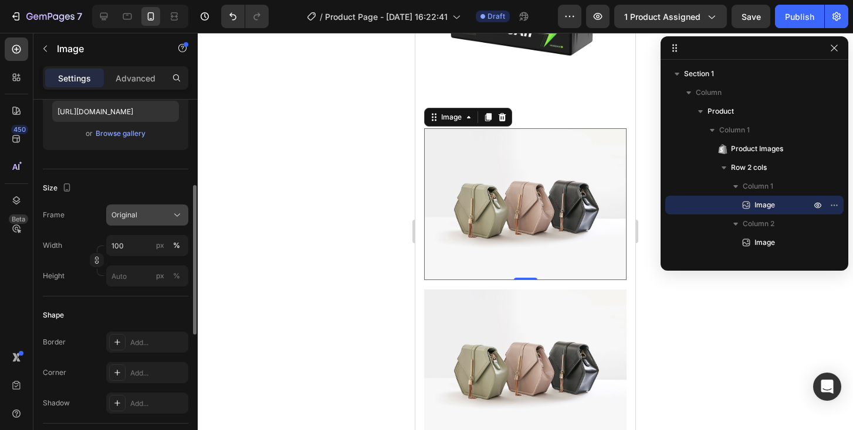
click at [135, 208] on button "Original" at bounding box center [147, 215] width 82 height 21
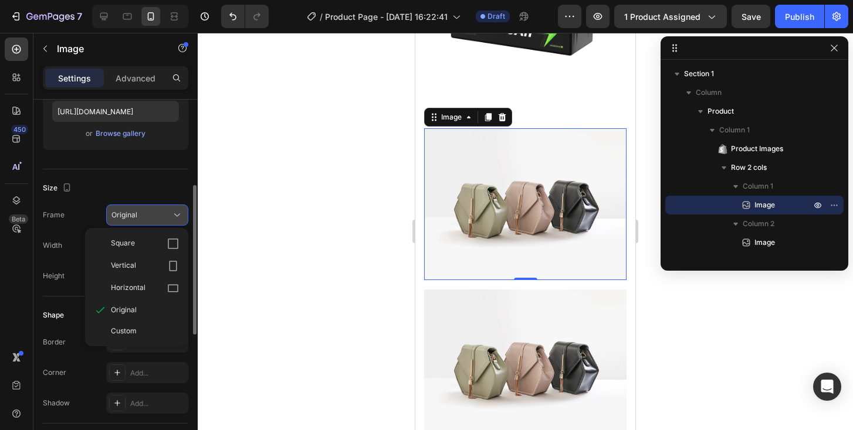
click at [135, 216] on span "Original" at bounding box center [124, 215] width 26 height 11
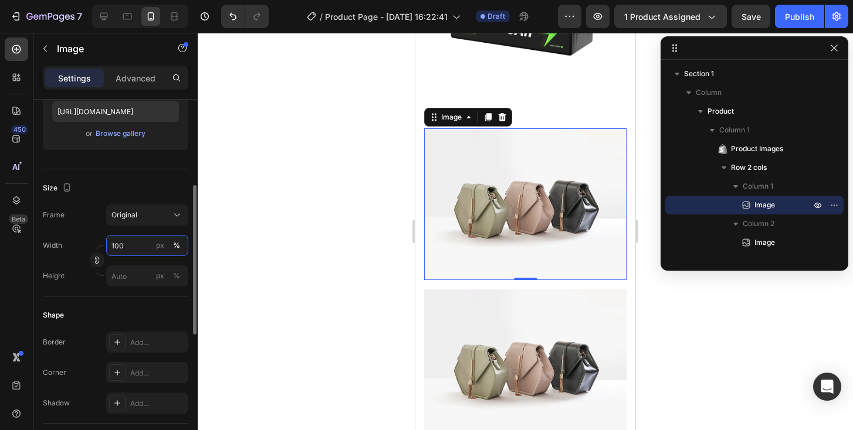
click at [137, 249] on input "100" at bounding box center [147, 245] width 82 height 21
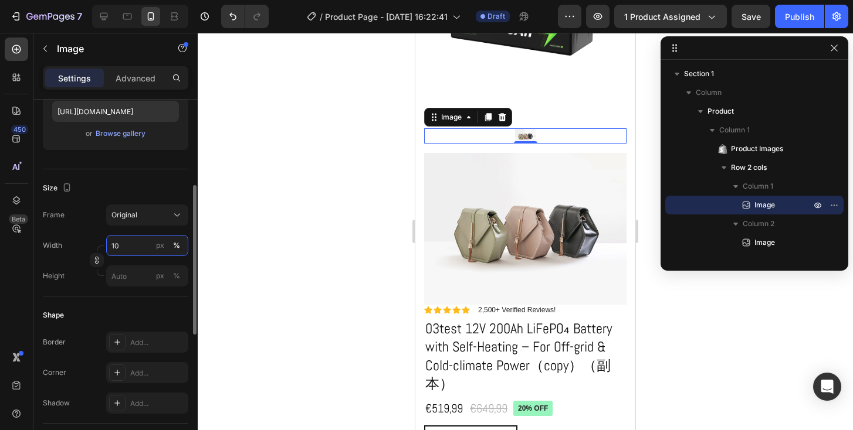
type input "1"
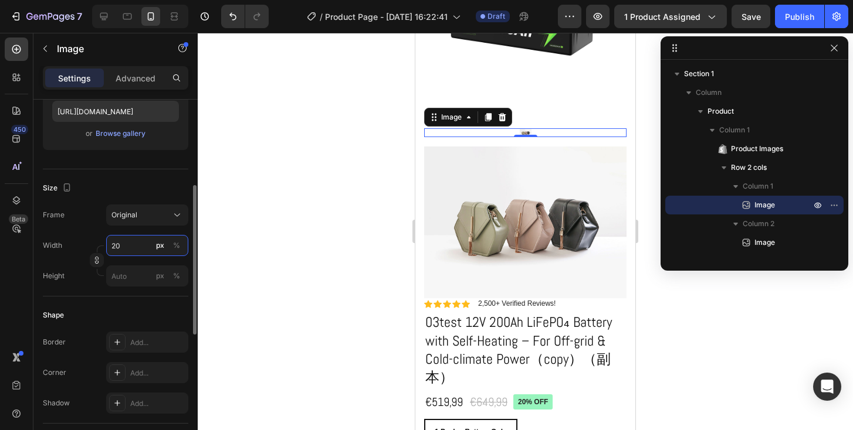
type input "2"
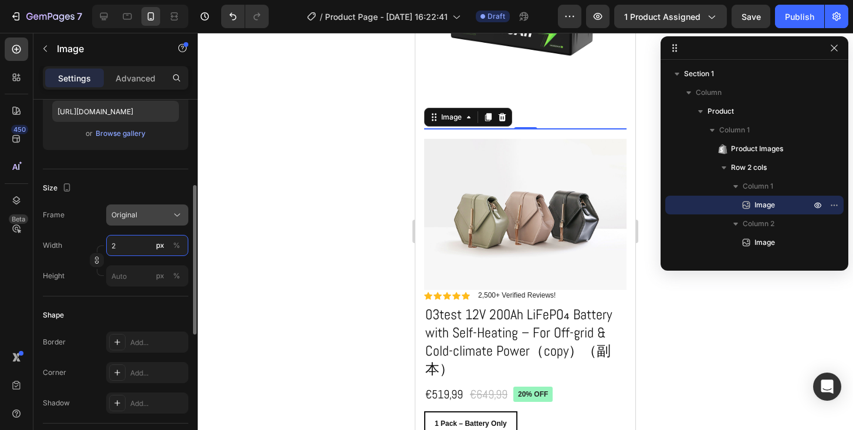
type input "2"
click at [140, 220] on div "Original" at bounding box center [139, 215] width 57 height 11
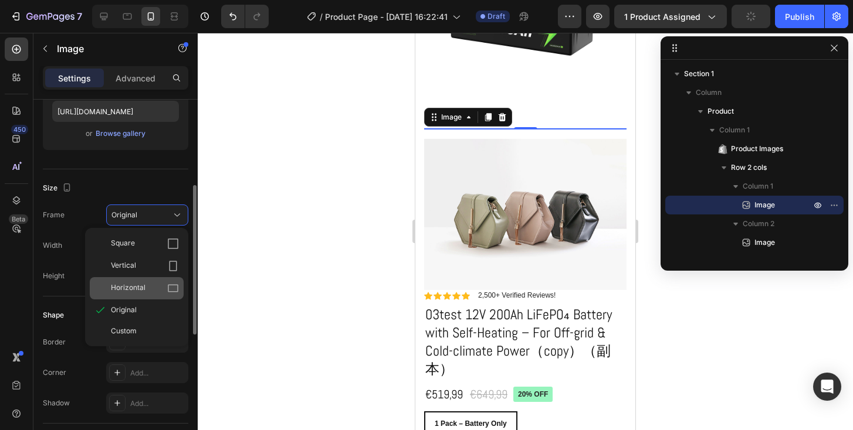
click at [173, 290] on icon at bounding box center [173, 289] width 12 height 12
type input "2"
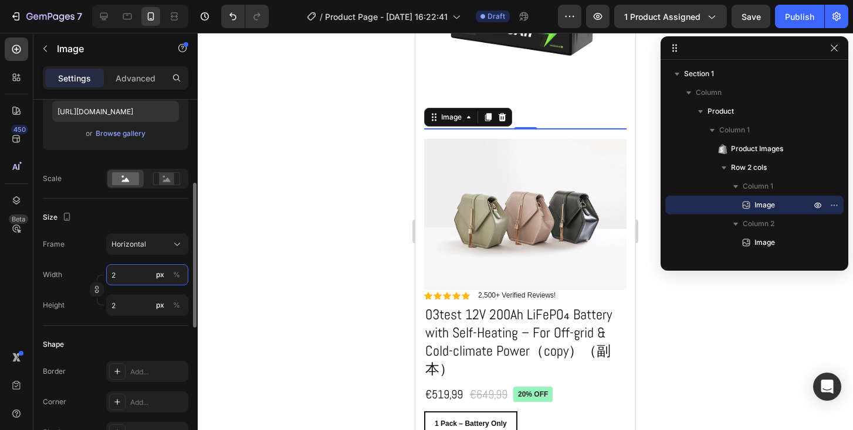
click at [137, 282] on input "2" at bounding box center [147, 274] width 82 height 21
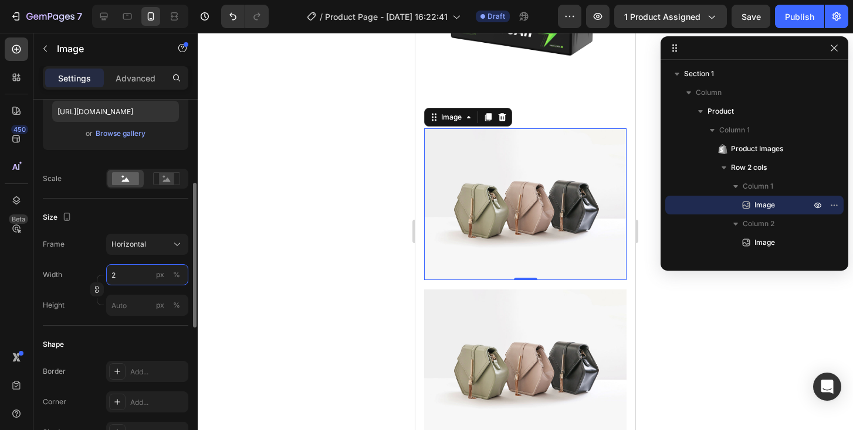
type input "20"
type input "15"
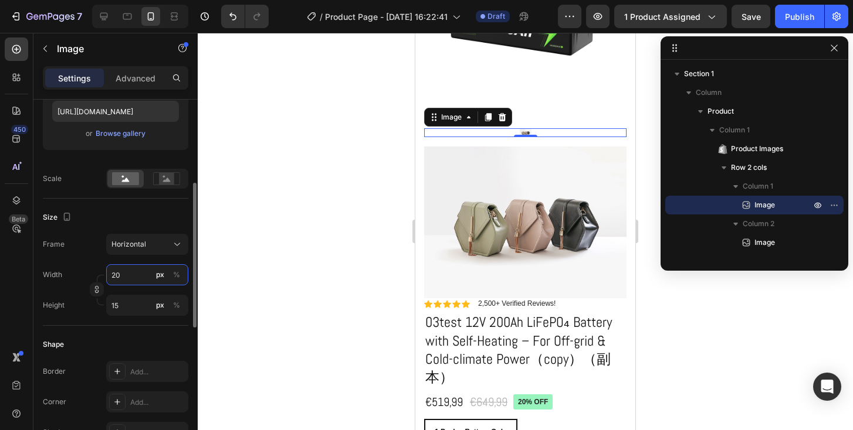
type input "2"
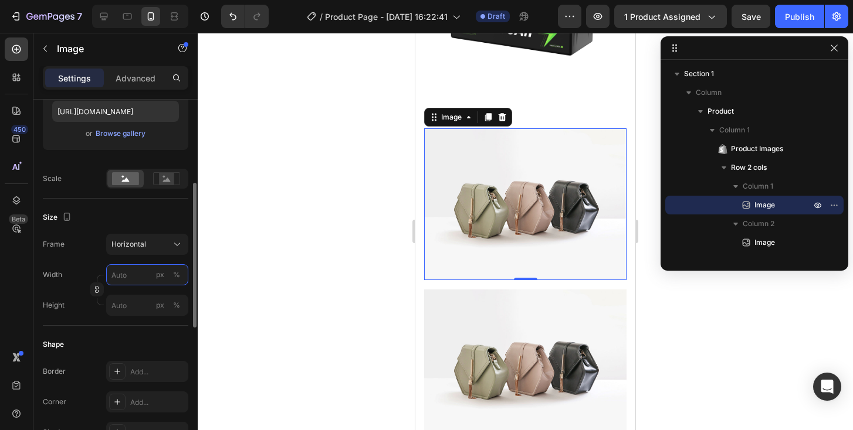
type input "1"
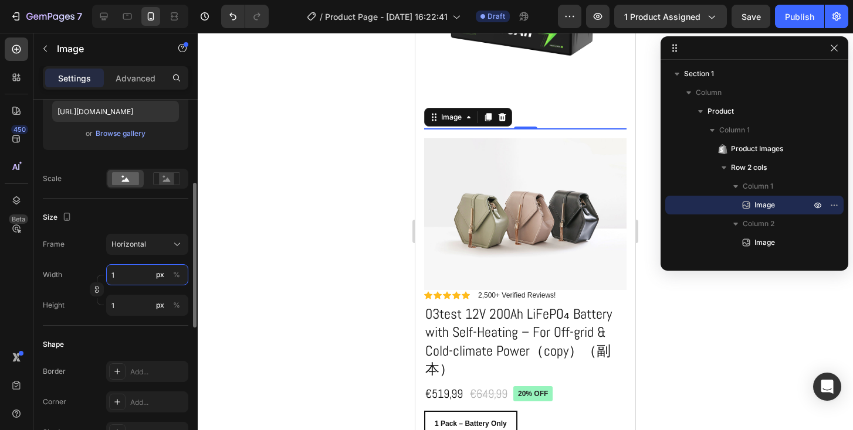
type input "10"
type input "8"
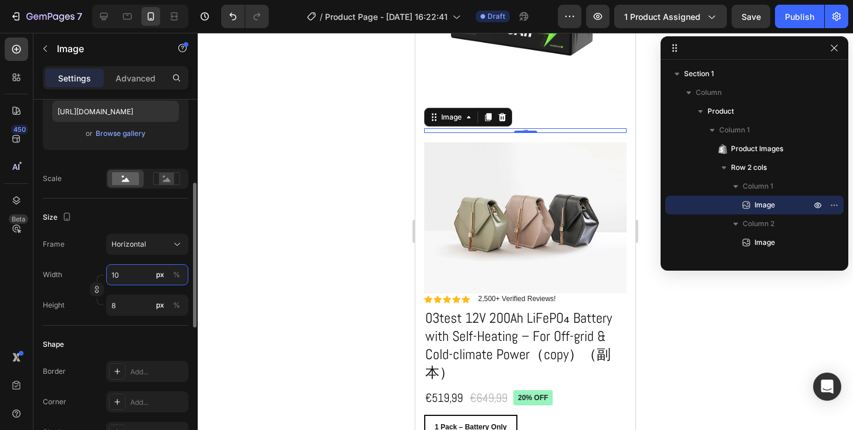
type input "100"
type input "75"
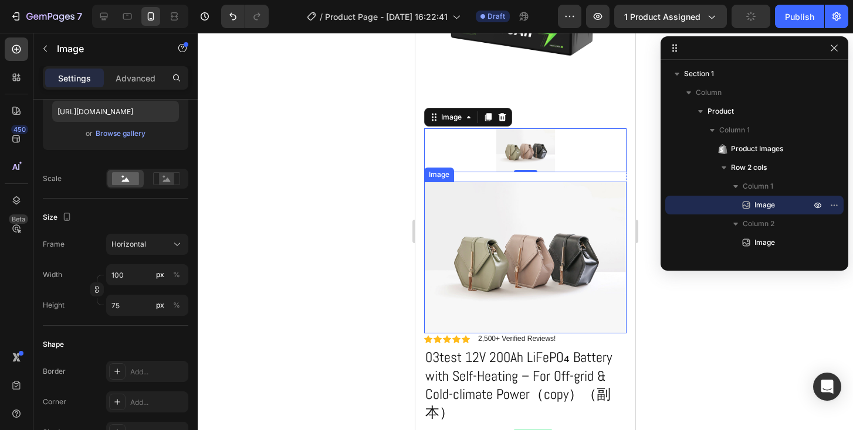
click at [531, 246] on img at bounding box center [525, 258] width 202 height 152
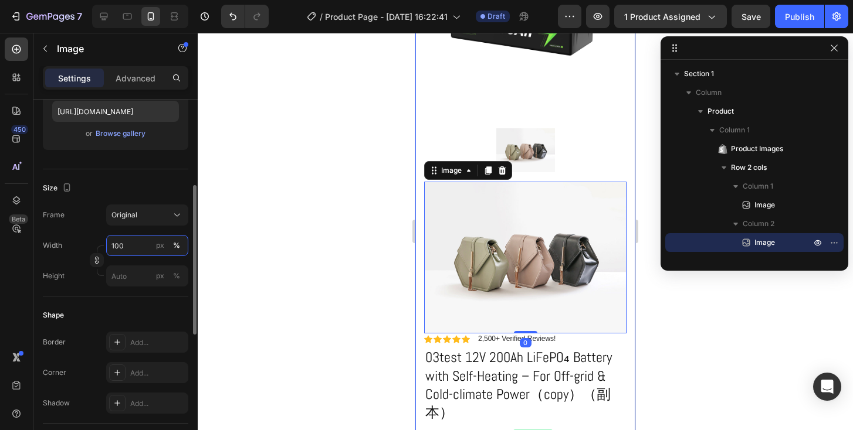
click at [130, 249] on input "100" at bounding box center [147, 245] width 82 height 21
click at [141, 224] on button "Original" at bounding box center [147, 215] width 82 height 21
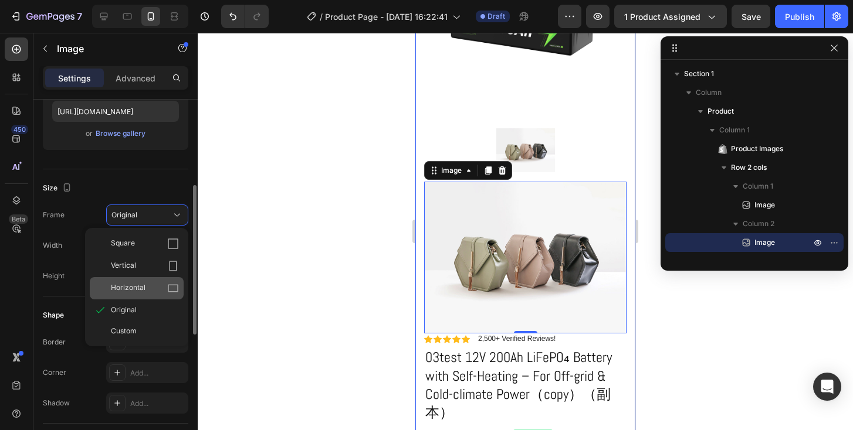
click at [139, 283] on span "Horizontal" at bounding box center [128, 289] width 35 height 12
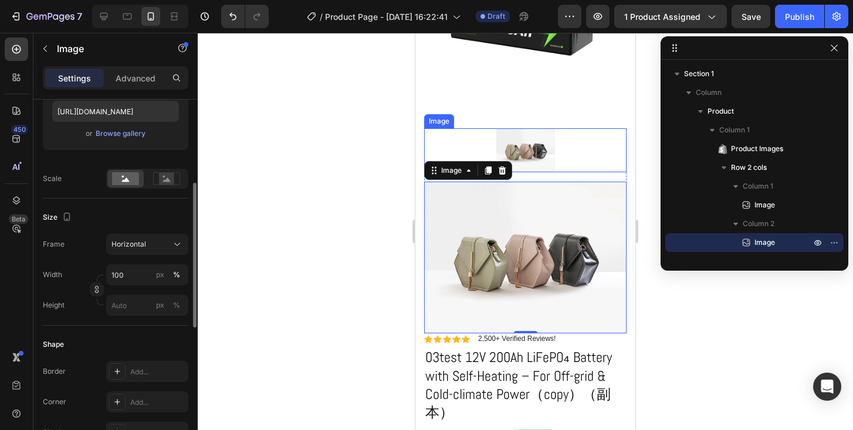
click at [515, 149] on img at bounding box center [525, 150] width 59 height 44
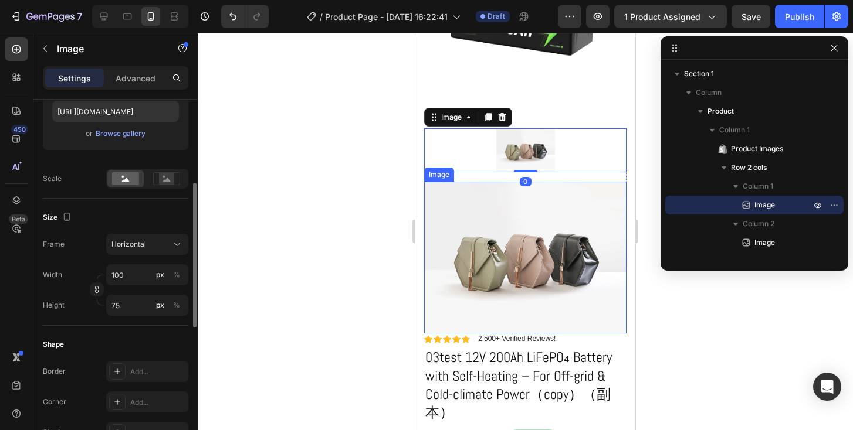
click at [503, 232] on img at bounding box center [525, 258] width 202 height 152
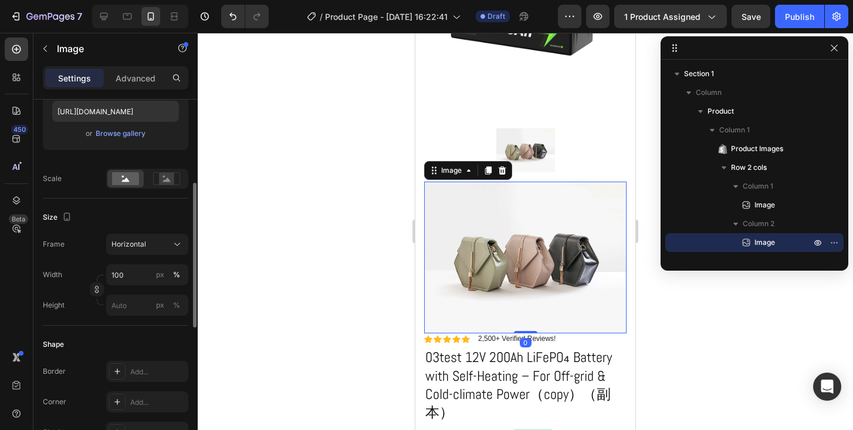
click at [503, 232] on img at bounding box center [525, 258] width 202 height 152
click at [100, 291] on icon "button" at bounding box center [97, 290] width 8 height 8
click at [133, 282] on input "100" at bounding box center [147, 274] width 82 height 21
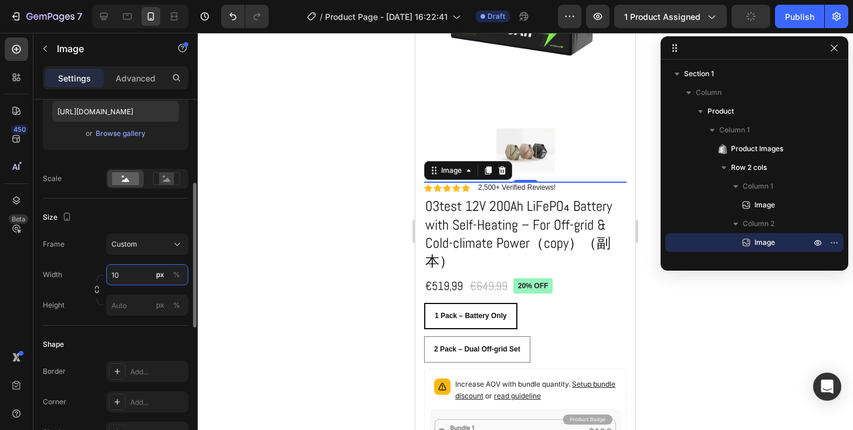
type input "100"
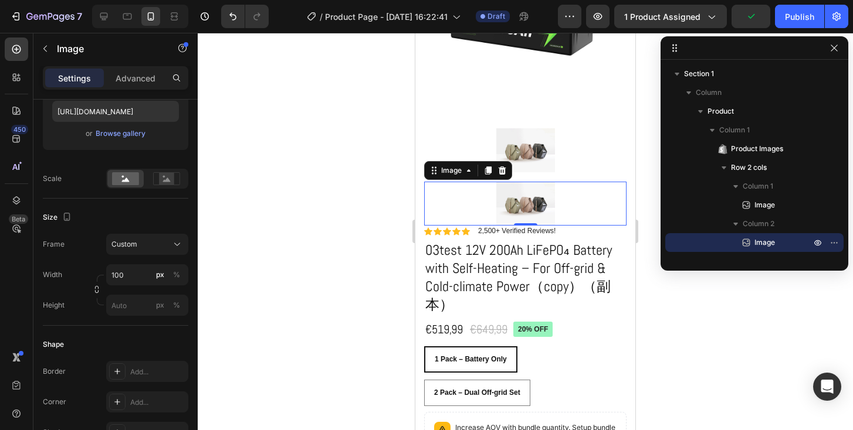
click at [358, 209] on div at bounding box center [525, 232] width 655 height 398
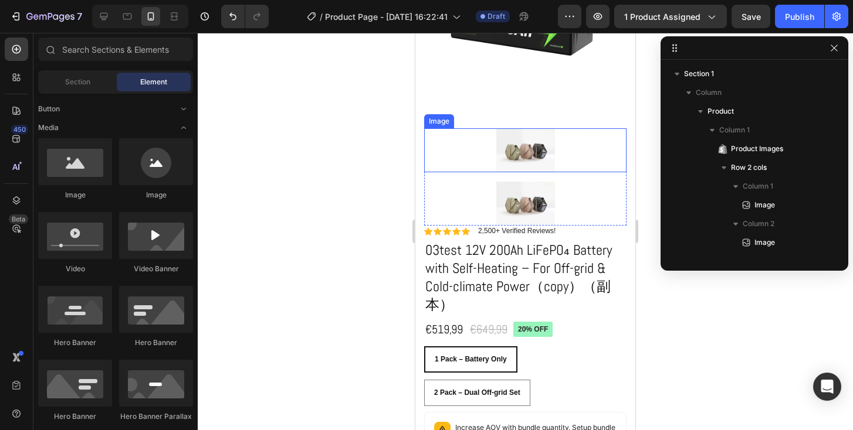
click at [507, 140] on img at bounding box center [525, 150] width 59 height 44
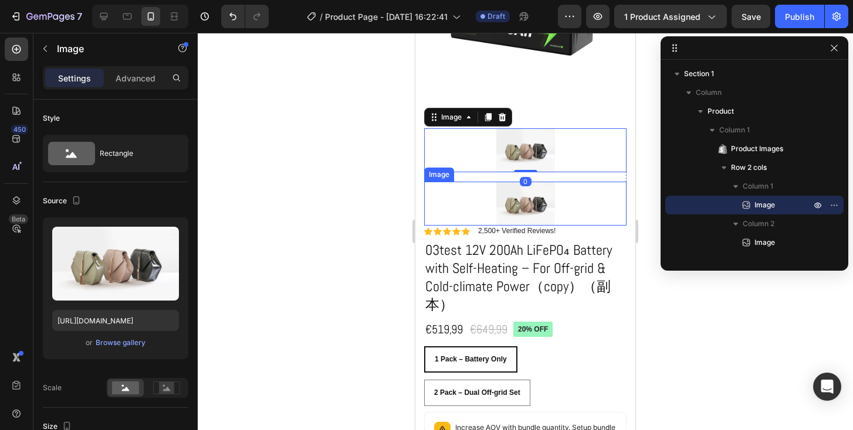
click at [476, 199] on div at bounding box center [525, 204] width 202 height 44
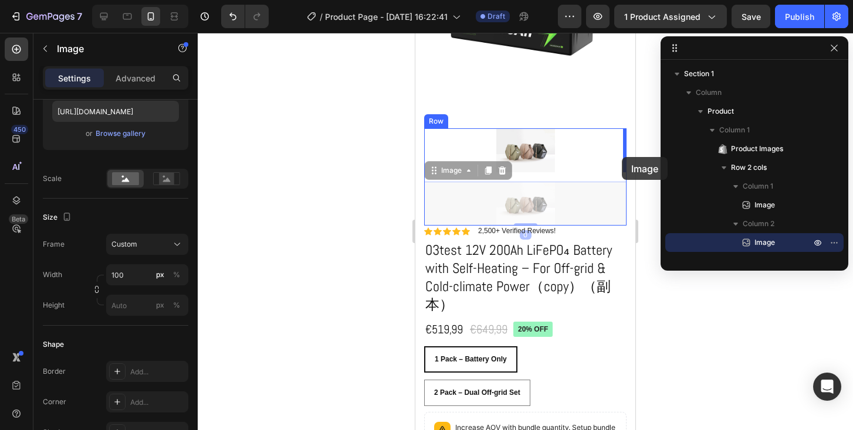
drag, startPoint x: 430, startPoint y: 175, endPoint x: 622, endPoint y: 157, distance: 192.6
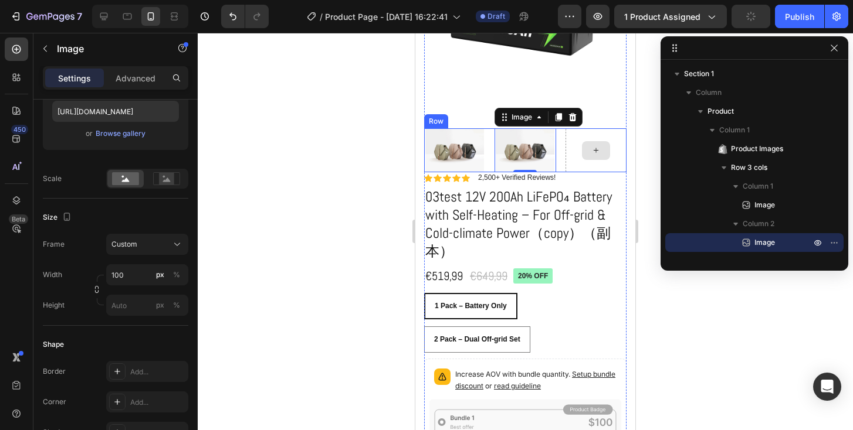
click at [593, 128] on div at bounding box center [595, 150] width 61 height 44
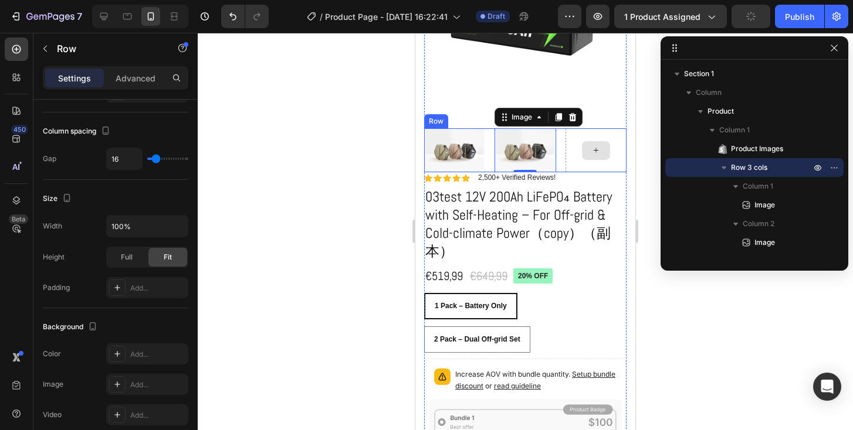
scroll to position [0, 0]
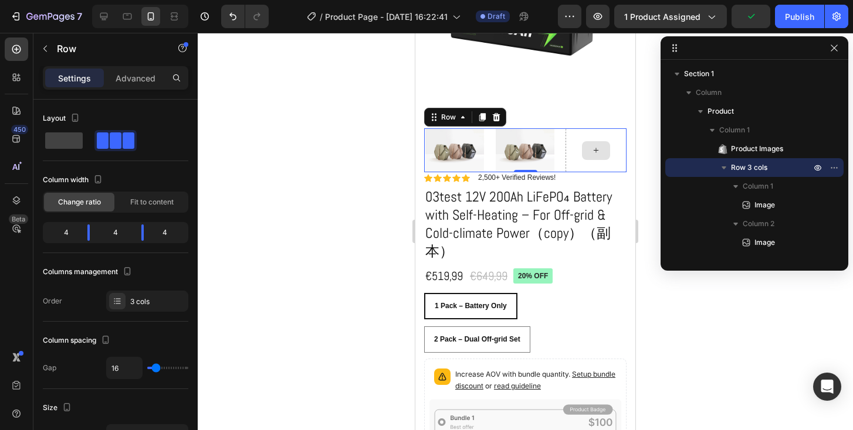
click at [570, 158] on div at bounding box center [595, 150] width 61 height 44
click at [449, 114] on div "Row" at bounding box center [448, 117] width 19 height 11
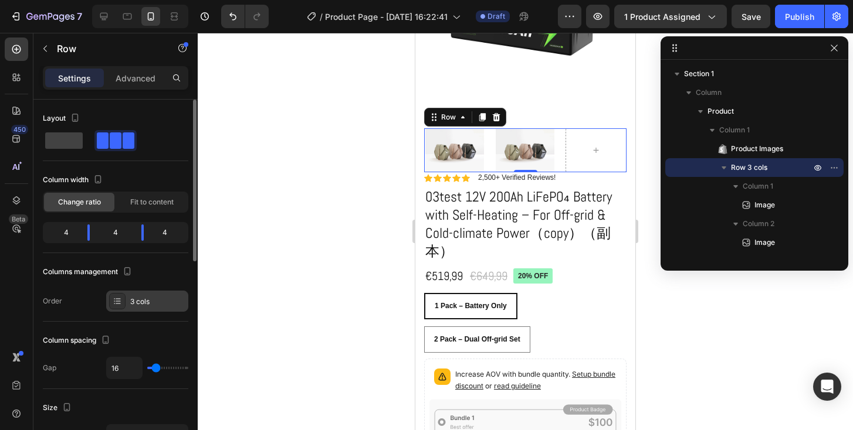
click at [134, 306] on div "3 cols" at bounding box center [157, 302] width 55 height 11
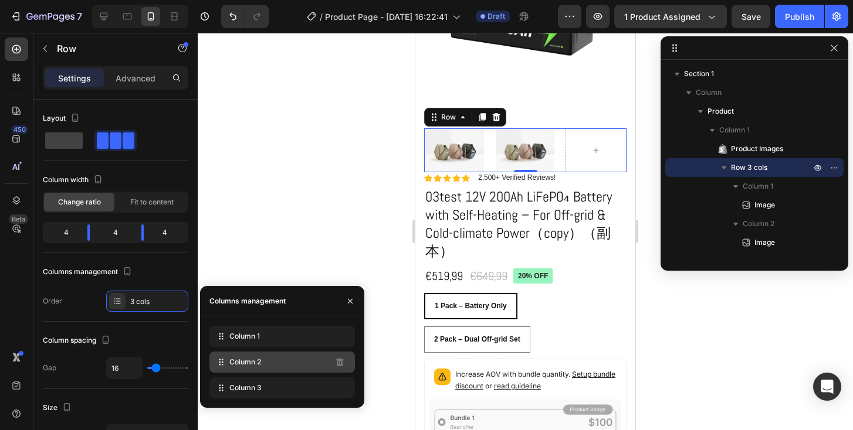
click at [245, 361] on span "Column 2" at bounding box center [245, 362] width 32 height 11
click at [258, 362] on span "Column 2" at bounding box center [245, 362] width 32 height 11
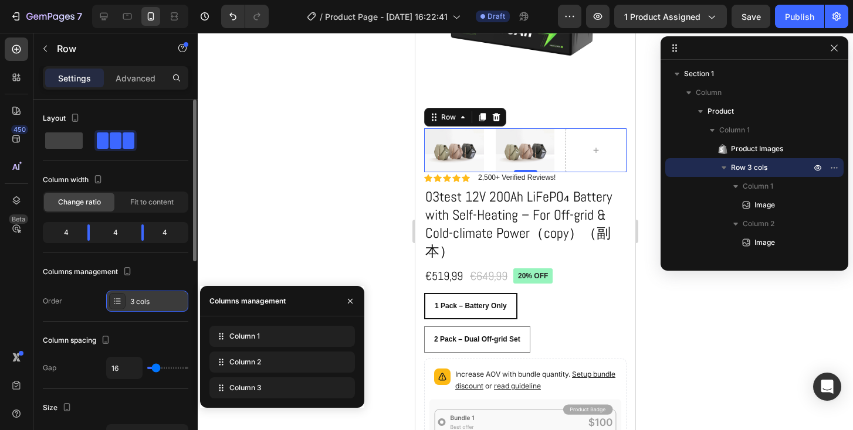
click at [138, 297] on div "3 cols" at bounding box center [157, 302] width 55 height 11
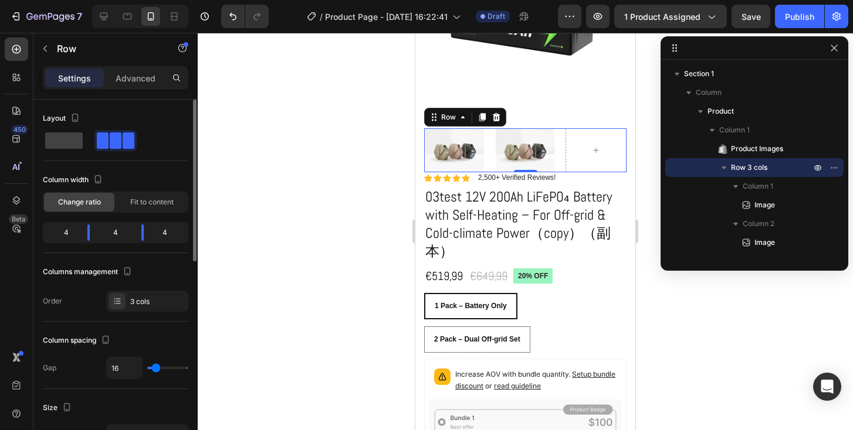
click at [110, 142] on span at bounding box center [116, 141] width 12 height 16
click at [123, 145] on span at bounding box center [129, 141] width 12 height 16
click at [144, 0] on body "7 / Product Page - Aug 28, 16:22:41 Draft Preview 1 product assigned Save Publi…" at bounding box center [426, 0] width 853 height 0
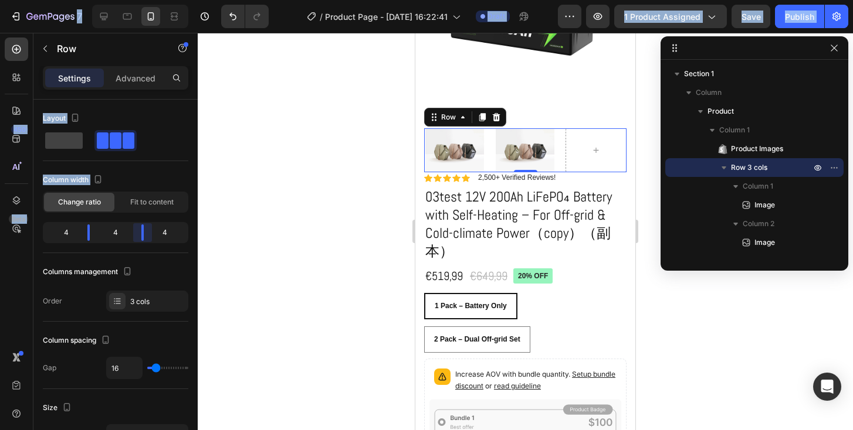
click at [143, 0] on body "7 / Product Page - Aug 28, 16:22:41 Draft Preview 1 product assigned Save Publi…" at bounding box center [426, 0] width 853 height 0
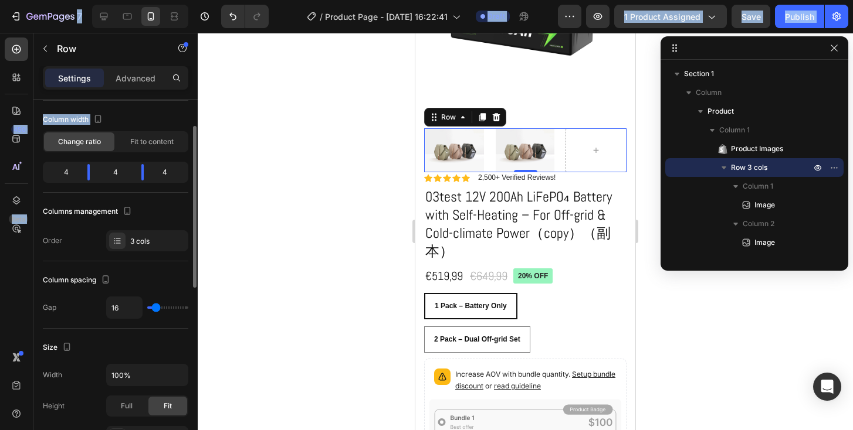
scroll to position [62, 0]
click at [141, 238] on div "3 cols" at bounding box center [157, 240] width 55 height 11
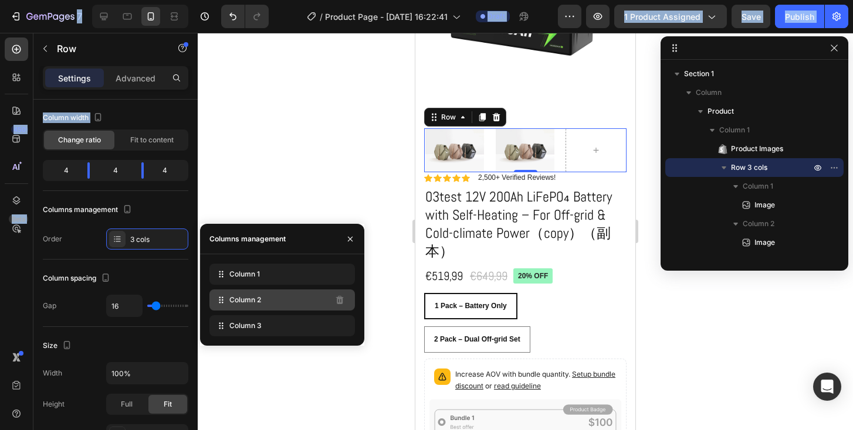
click at [225, 296] on icon at bounding box center [221, 300] width 12 height 12
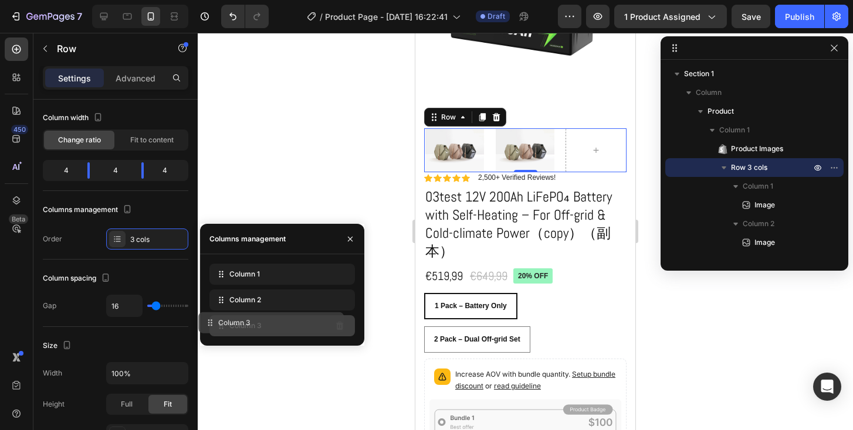
click at [324, 325] on div "Column 3" at bounding box center [281, 326] width 145 height 21
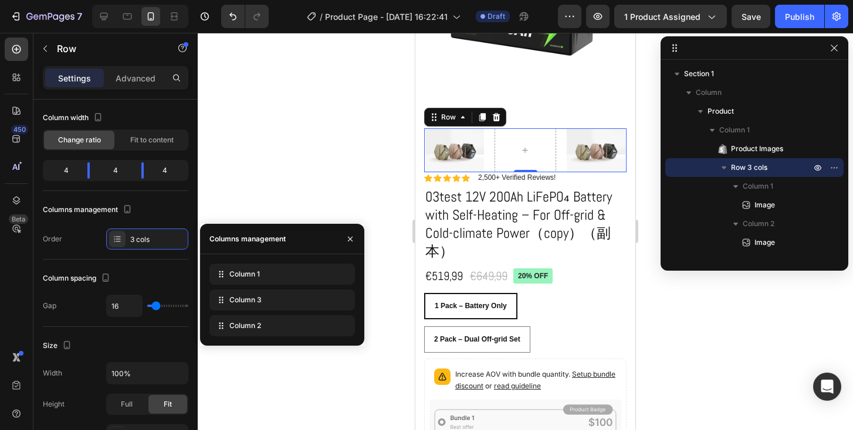
drag, startPoint x: 316, startPoint y: 298, endPoint x: 318, endPoint y: 257, distance: 41.1
drag, startPoint x: 283, startPoint y: 333, endPoint x: 284, endPoint y: 293, distance: 39.3
click at [351, 235] on icon "button" at bounding box center [349, 239] width 9 height 9
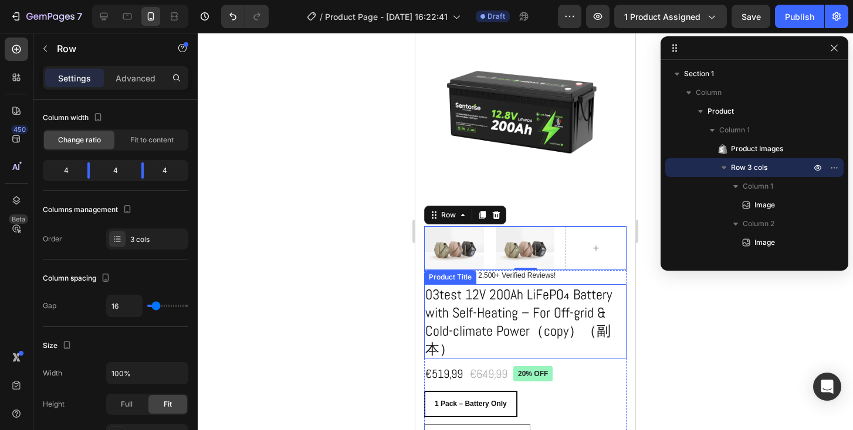
scroll to position [47, 0]
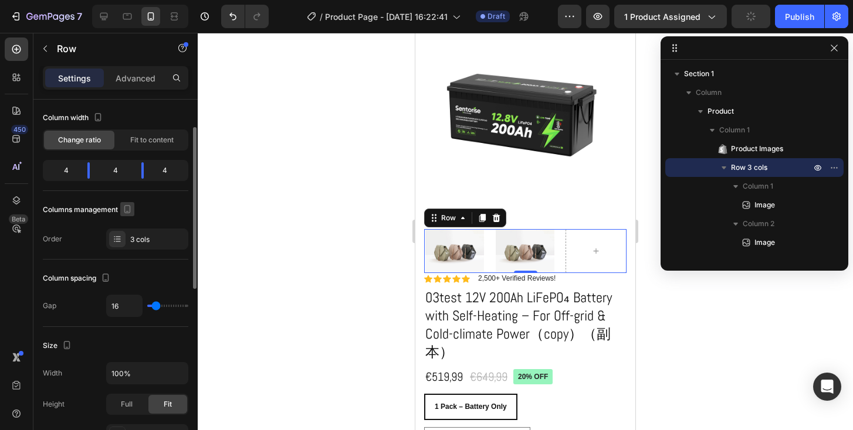
click at [128, 211] on icon "button" at bounding box center [127, 211] width 3 height 1
click at [150, 218] on div "Columns management" at bounding box center [115, 210] width 145 height 19
click at [107, 17] on icon at bounding box center [104, 17] width 8 height 8
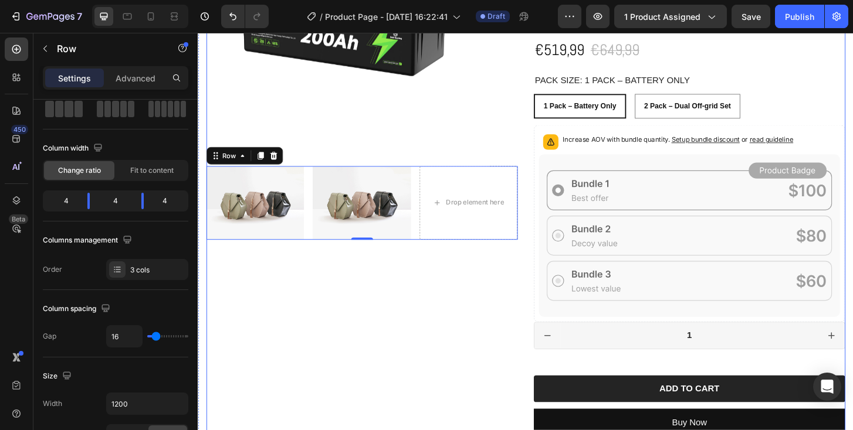
scroll to position [195, 0]
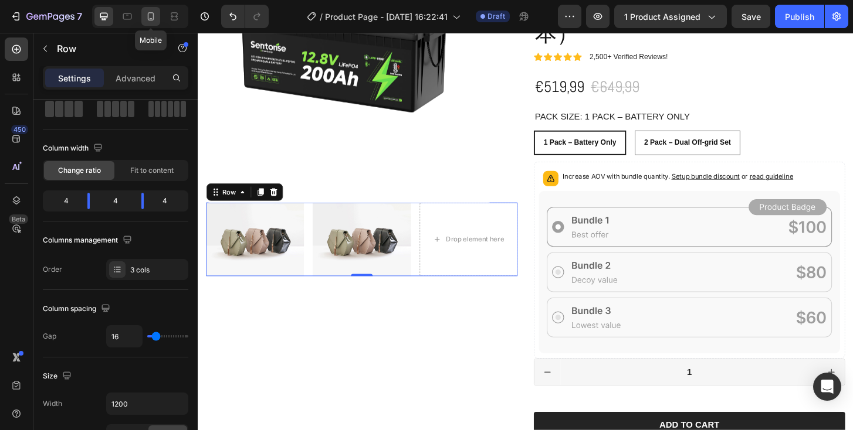
click at [145, 12] on icon at bounding box center [151, 17] width 12 height 12
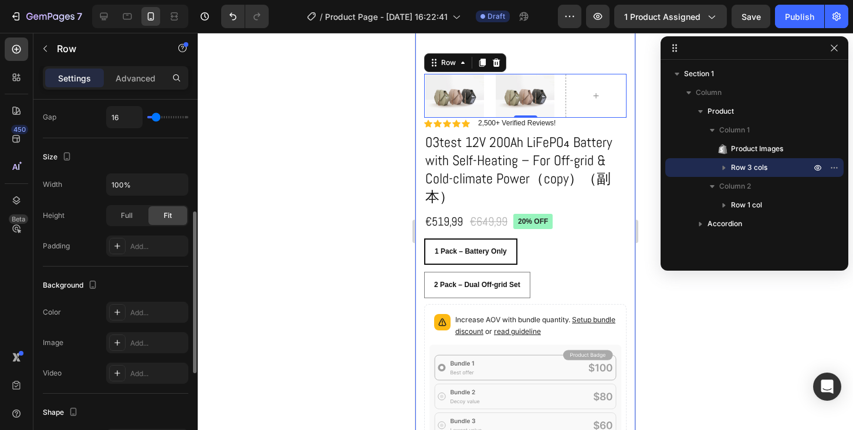
scroll to position [252, 0]
click at [139, 247] on div "Add..." at bounding box center [157, 246] width 55 height 11
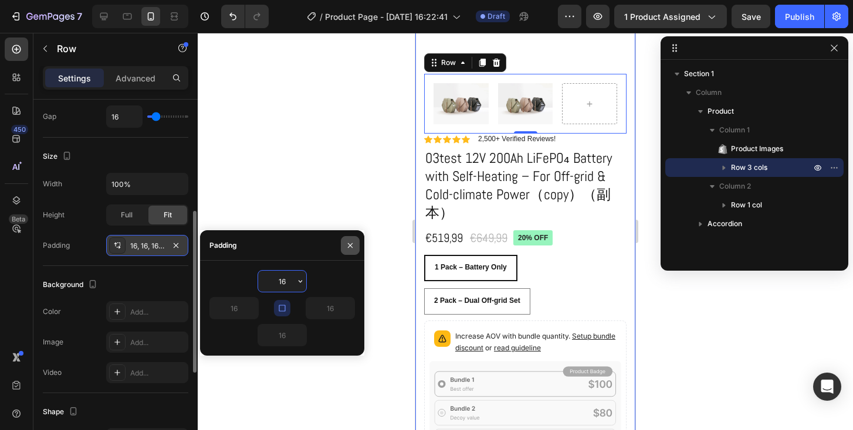
click at [350, 249] on icon "button" at bounding box center [349, 245] width 9 height 9
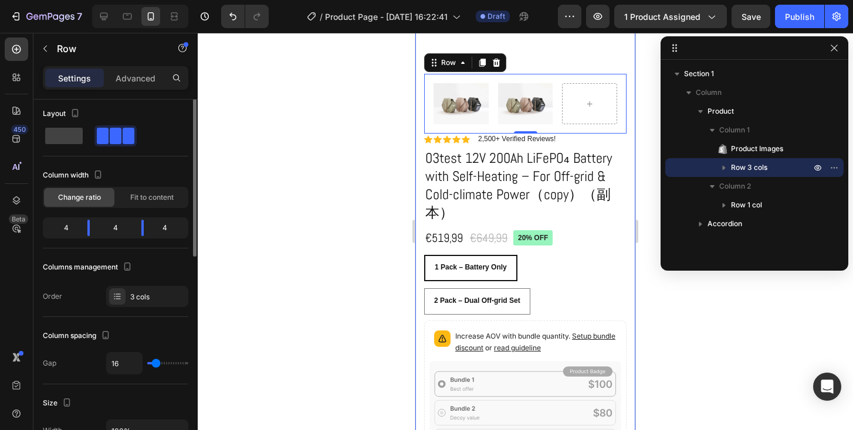
scroll to position [0, 0]
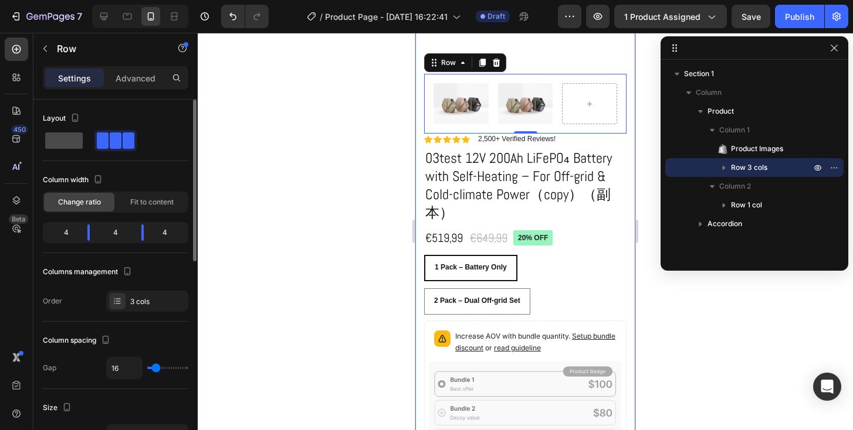
click at [52, 138] on span at bounding box center [64, 141] width 38 height 16
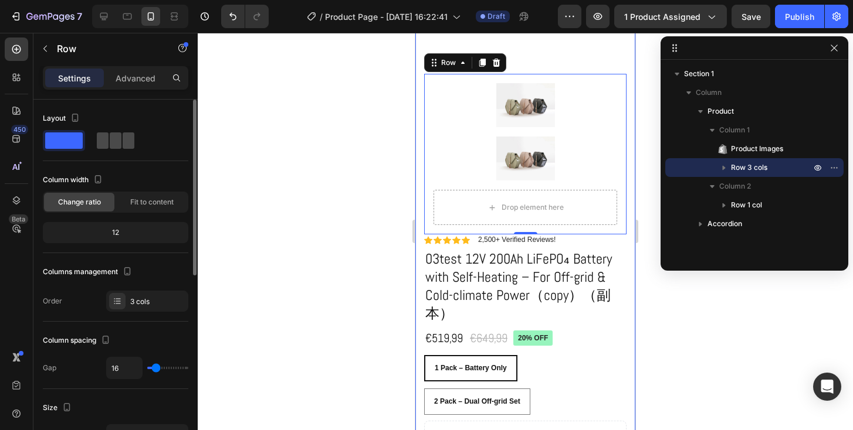
click at [110, 140] on span at bounding box center [116, 141] width 12 height 16
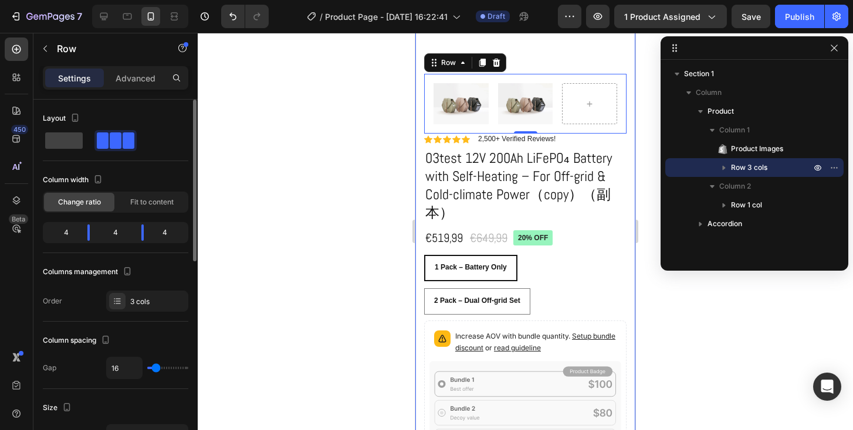
click at [123, 140] on span at bounding box center [129, 141] width 12 height 16
click at [120, 235] on div "4" at bounding box center [115, 233] width 33 height 16
click at [116, 234] on div "4" at bounding box center [115, 233] width 33 height 16
click at [142, 208] on div "Fit to content" at bounding box center [152, 202] width 70 height 19
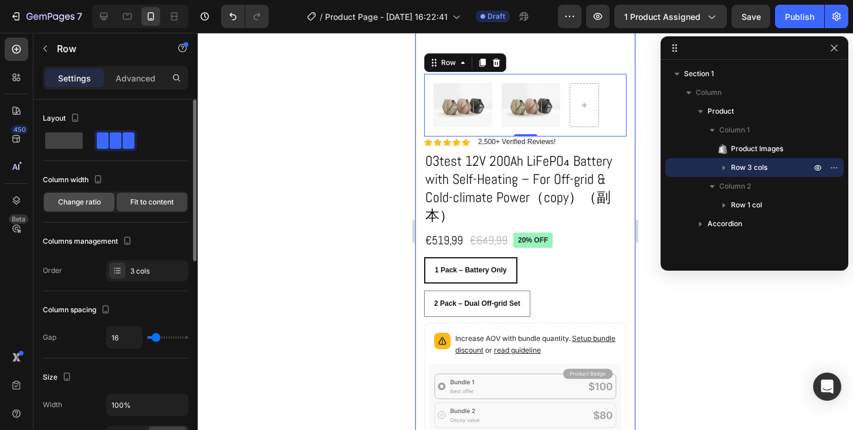
click at [84, 197] on span "Change ratio" at bounding box center [79, 202] width 43 height 11
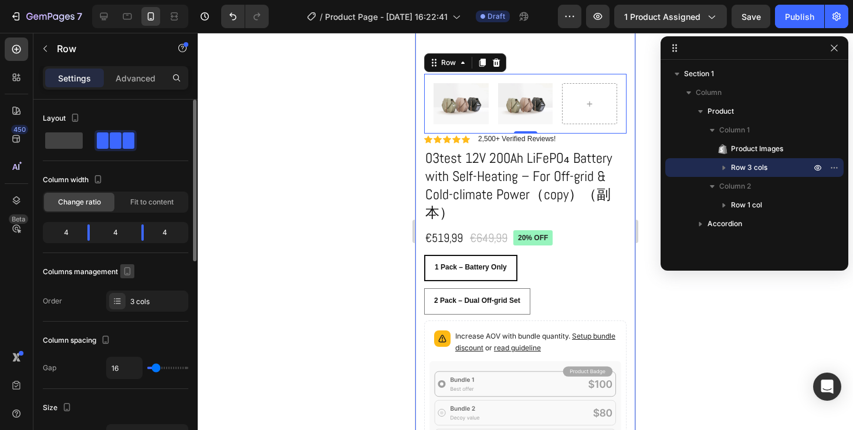
click at [130, 273] on icon "button" at bounding box center [127, 272] width 12 height 12
click at [130, 292] on icon "button" at bounding box center [130, 290] width 12 height 12
type input "1200"
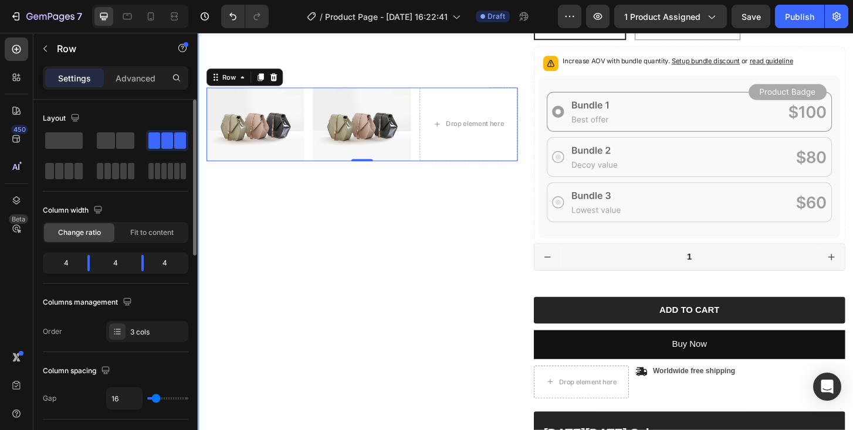
scroll to position [336, 0]
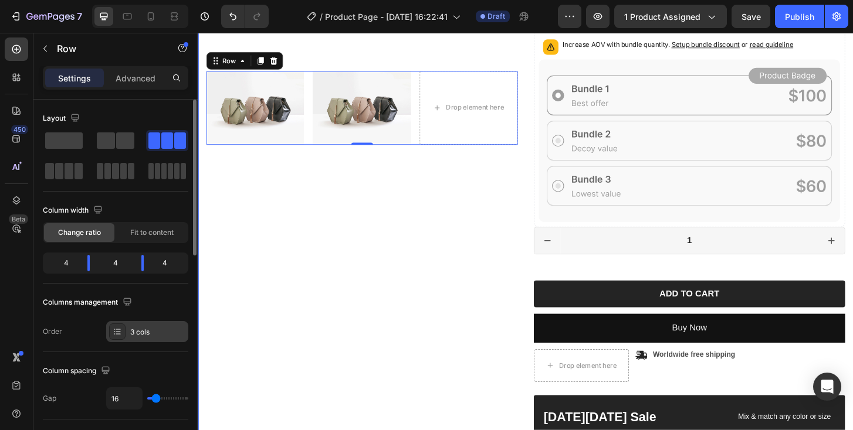
click at [147, 334] on div "3 cols" at bounding box center [157, 332] width 55 height 11
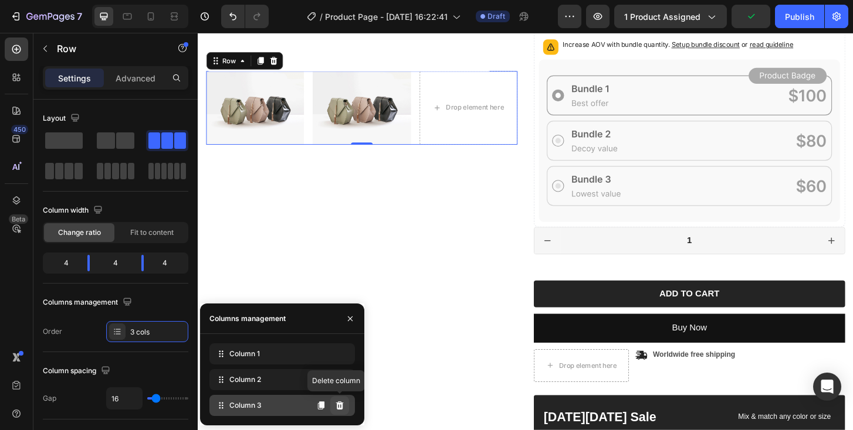
click at [337, 413] on button at bounding box center [339, 405] width 19 height 19
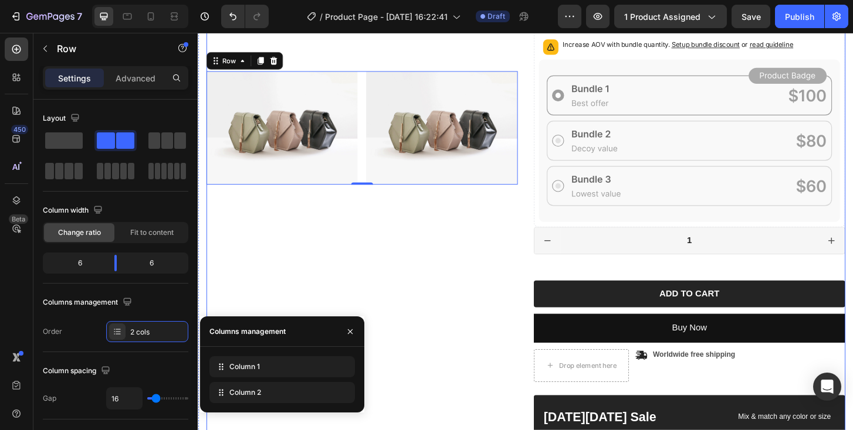
click at [348, 294] on div "Product Images Image Image Row 0" at bounding box center [373, 182] width 334 height 829
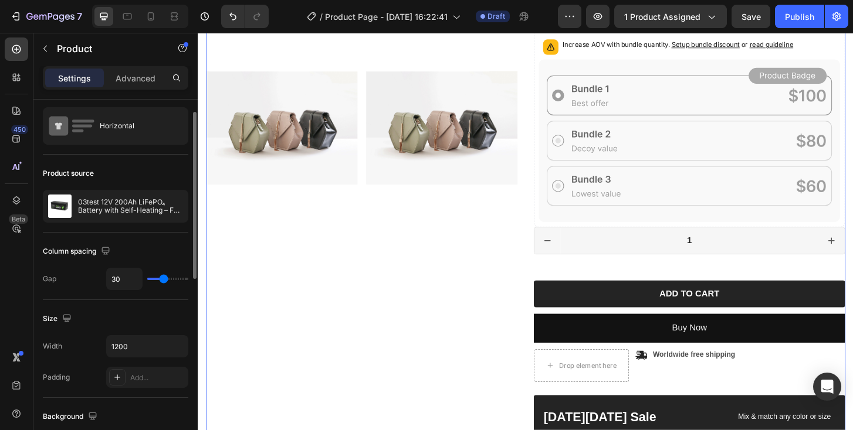
scroll to position [128, 0]
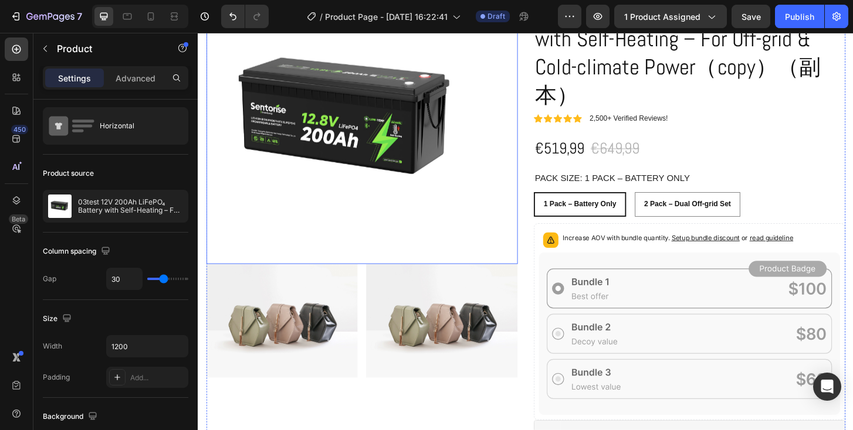
click at [330, 279] on img at bounding box center [359, 128] width 306 height 306
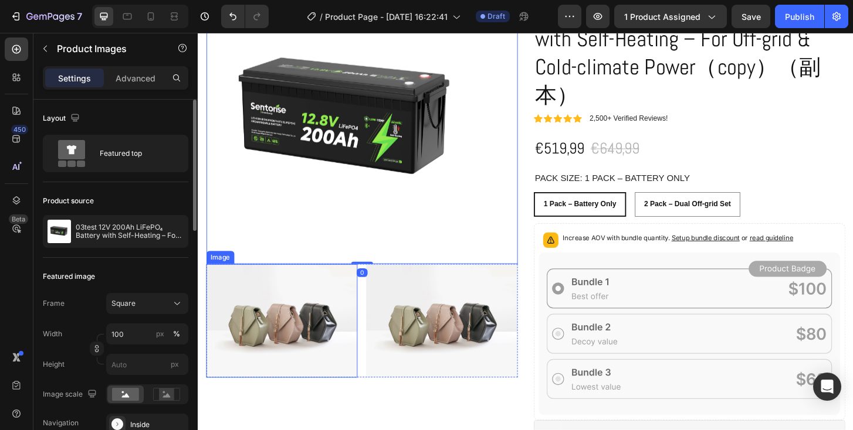
click at [329, 314] on img at bounding box center [287, 343] width 162 height 122
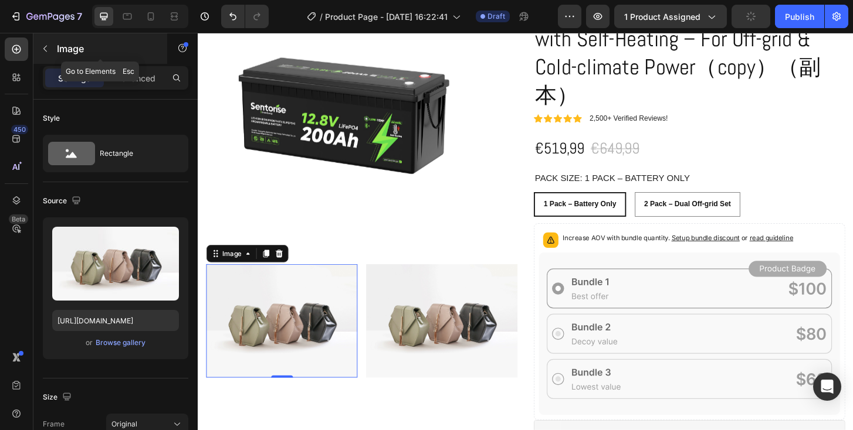
click at [43, 51] on icon "button" at bounding box center [44, 48] width 9 height 9
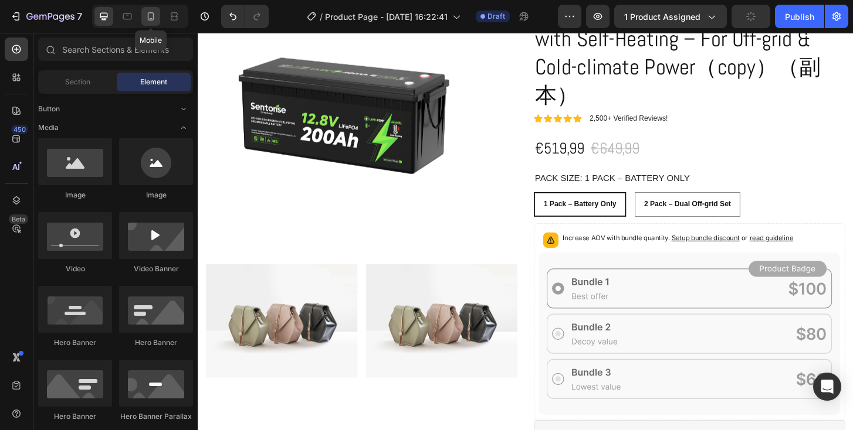
click at [148, 16] on icon at bounding box center [151, 16] width 6 height 8
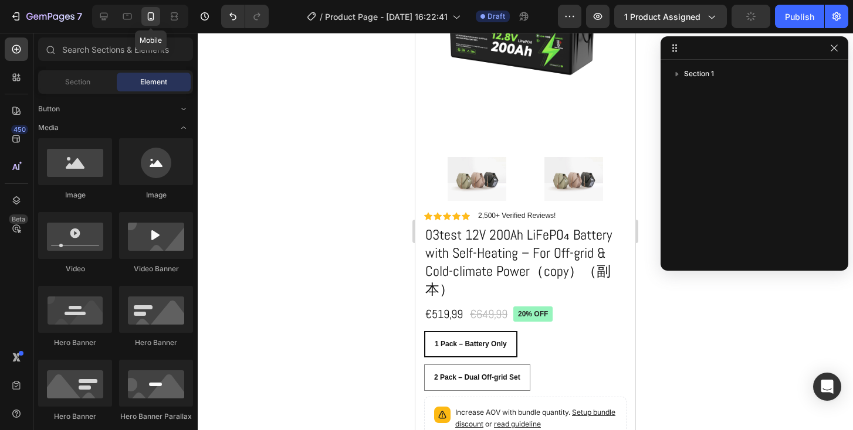
scroll to position [72, 0]
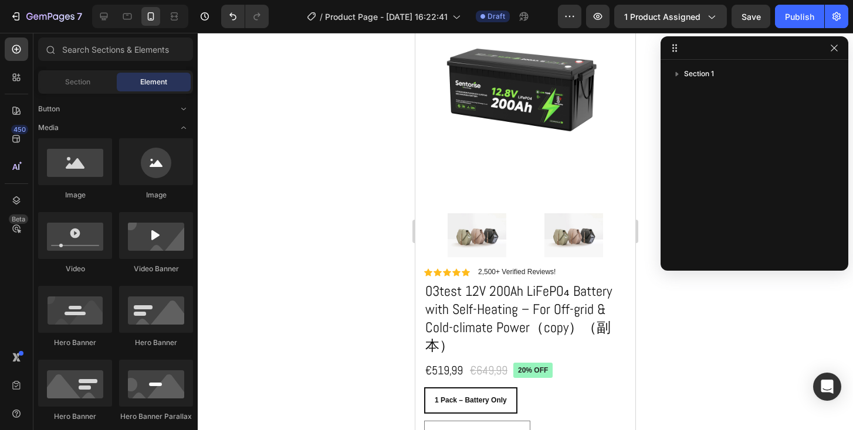
click at [308, 191] on div at bounding box center [525, 232] width 655 height 398
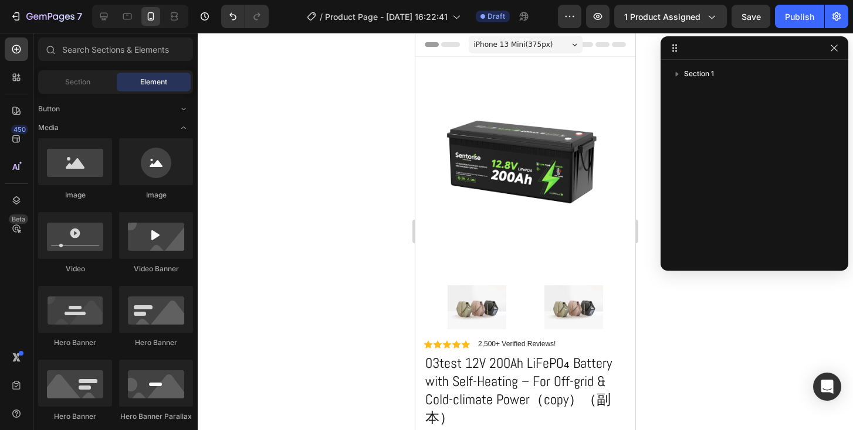
click at [357, 152] on div at bounding box center [525, 232] width 655 height 398
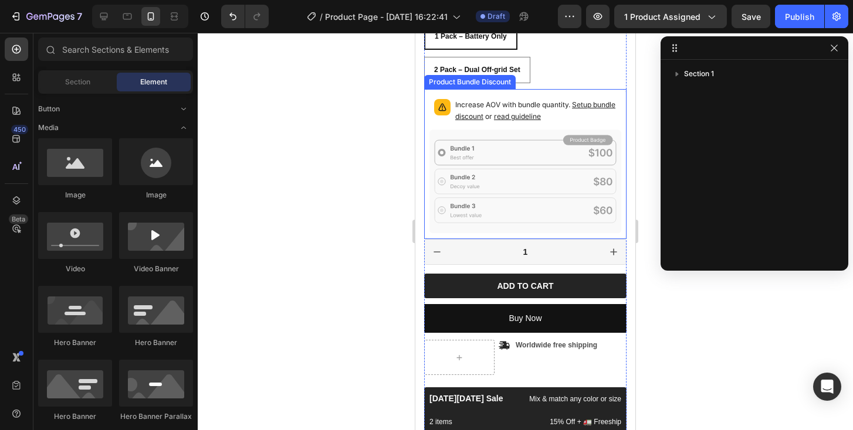
scroll to position [452, 0]
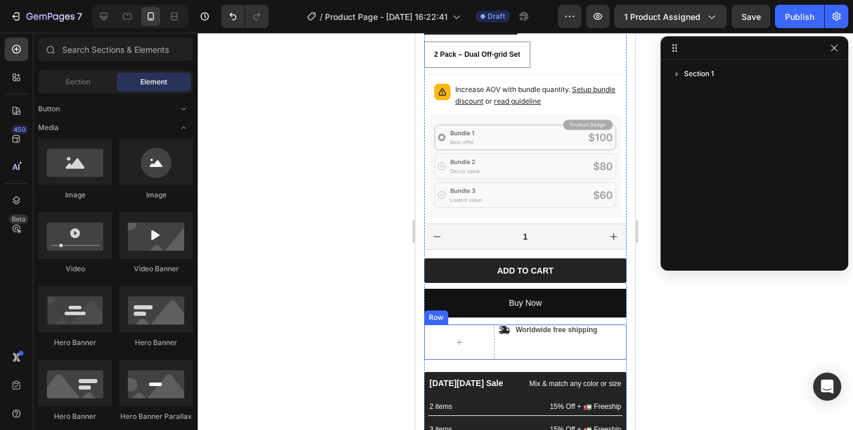
click at [498, 328] on div "Icon Worldwide free shipping Text Block Row" at bounding box center [548, 342] width 100 height 35
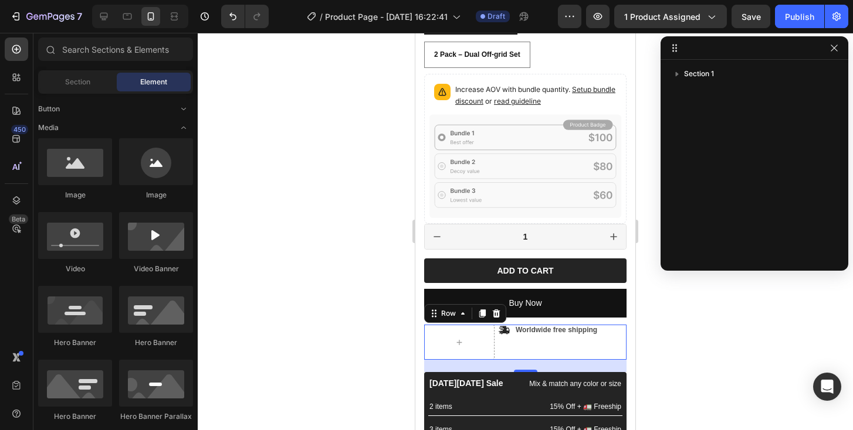
scroll to position [257, 0]
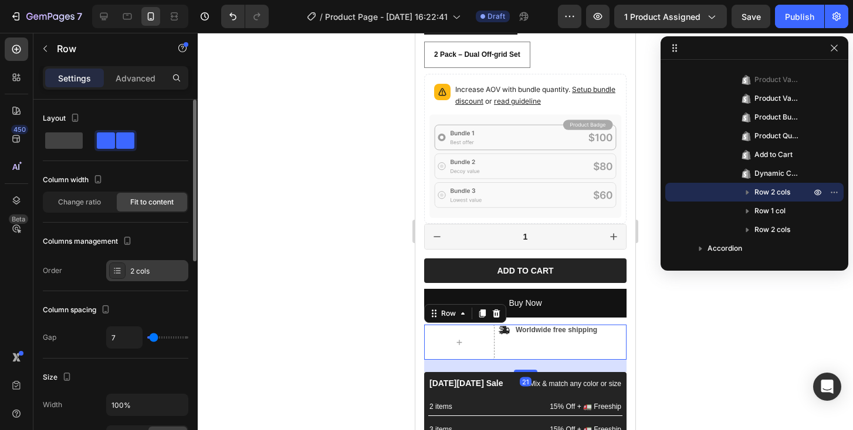
click at [141, 276] on div "2 cols" at bounding box center [147, 270] width 82 height 21
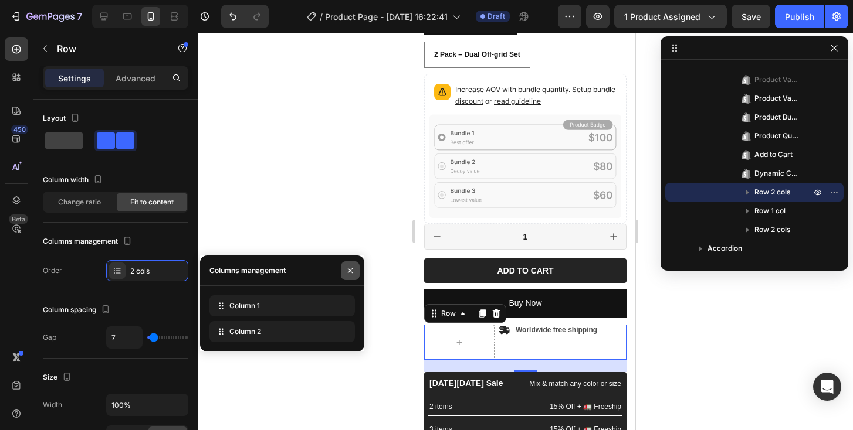
click at [345, 266] on icon "button" at bounding box center [349, 270] width 9 height 9
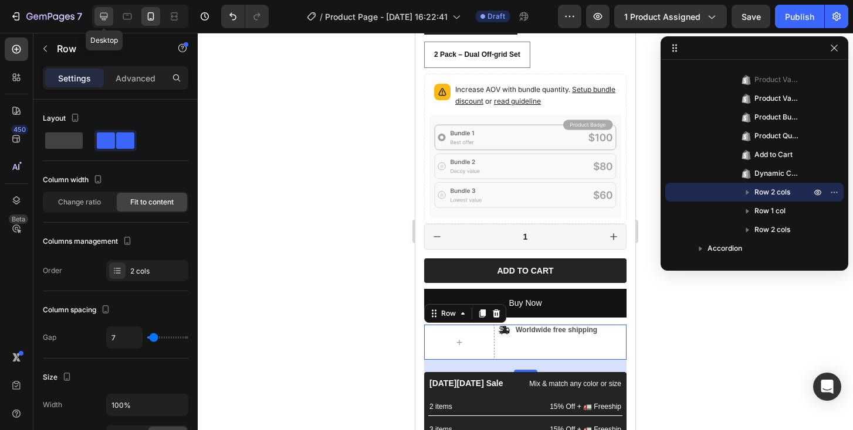
click at [100, 18] on icon at bounding box center [104, 17] width 12 height 12
type input "12"
type input "1200"
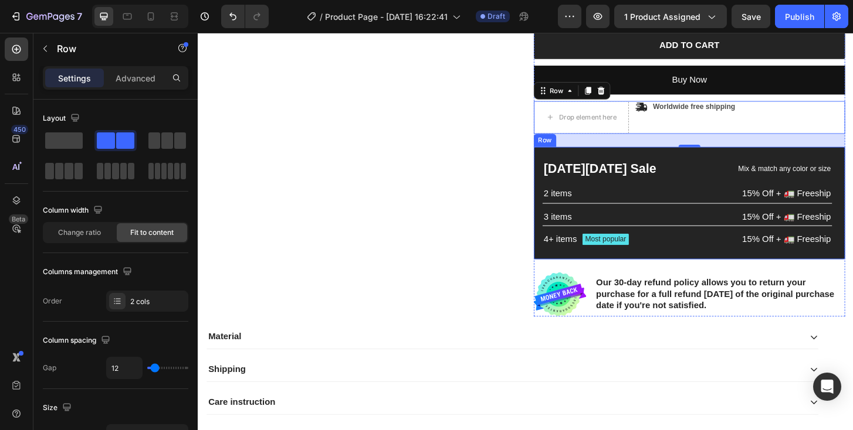
scroll to position [605, 0]
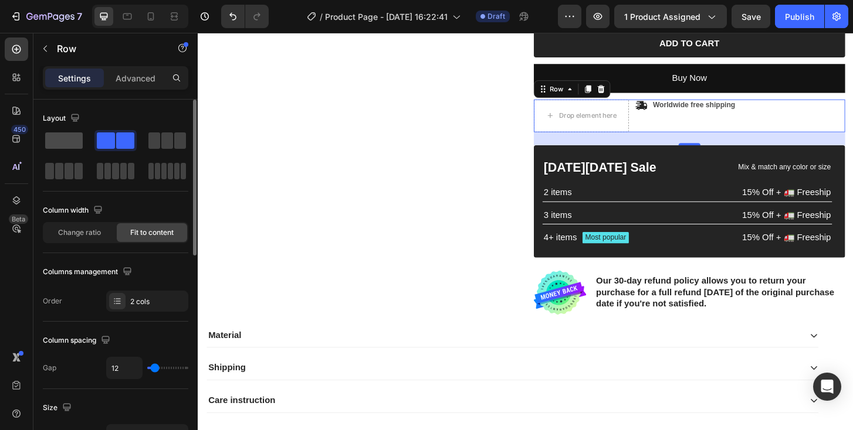
click at [60, 144] on span at bounding box center [64, 141] width 38 height 16
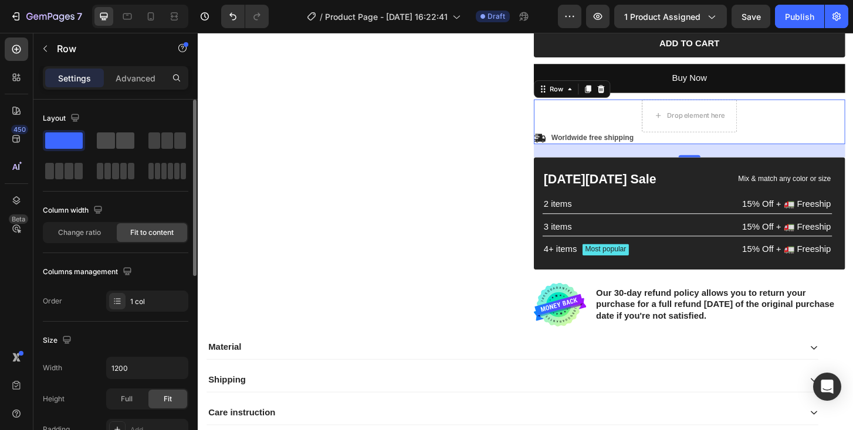
click at [117, 141] on span at bounding box center [125, 141] width 18 height 16
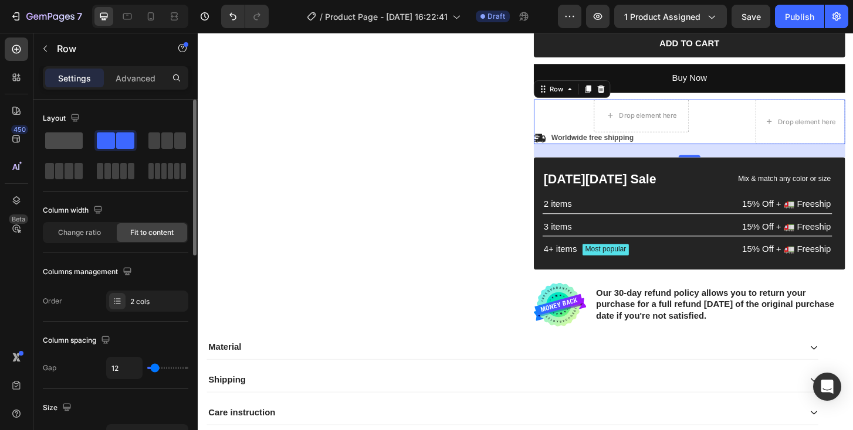
click at [59, 137] on span at bounding box center [64, 141] width 38 height 16
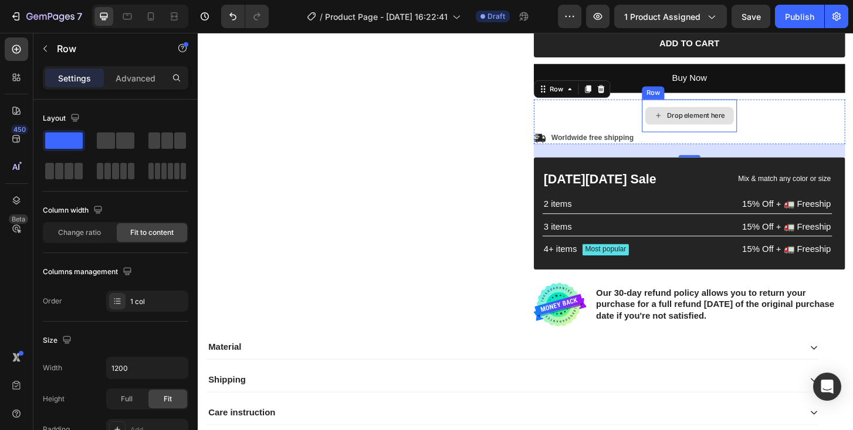
click at [675, 104] on div "Drop element here" at bounding box center [725, 121] width 102 height 35
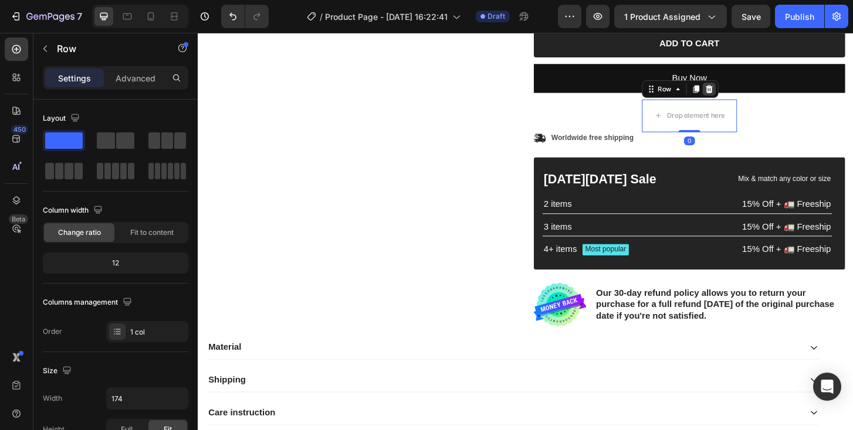
click at [748, 89] on icon at bounding box center [747, 93] width 8 height 8
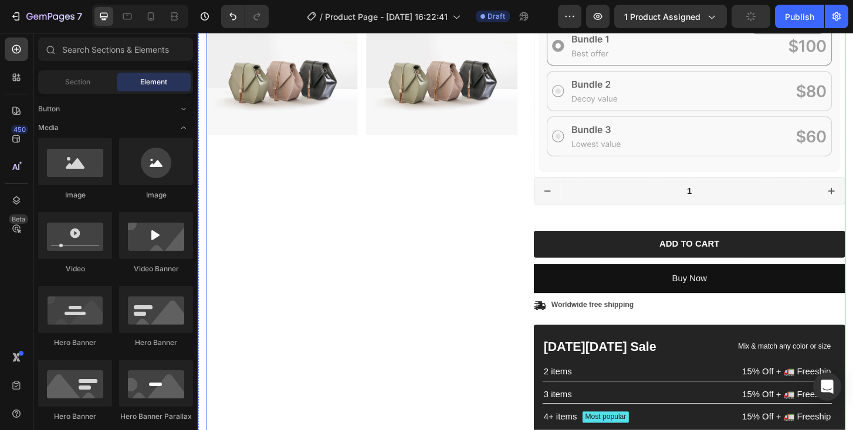
scroll to position [390, 0]
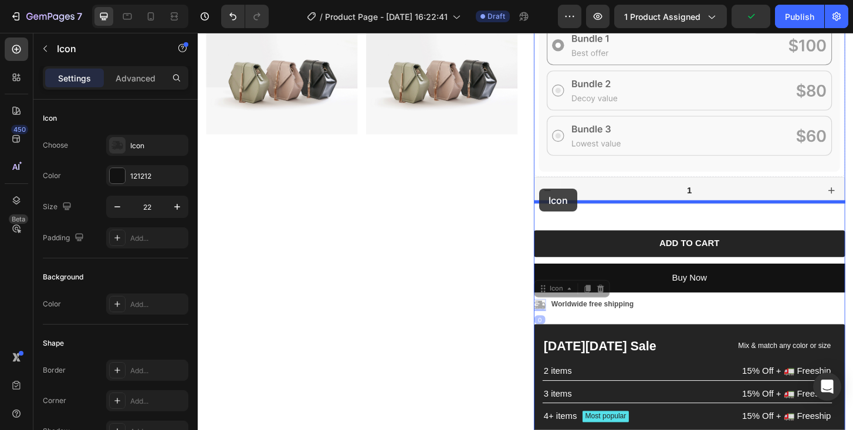
drag, startPoint x: 564, startPoint y: 296, endPoint x: 564, endPoint y: 201, distance: 95.0
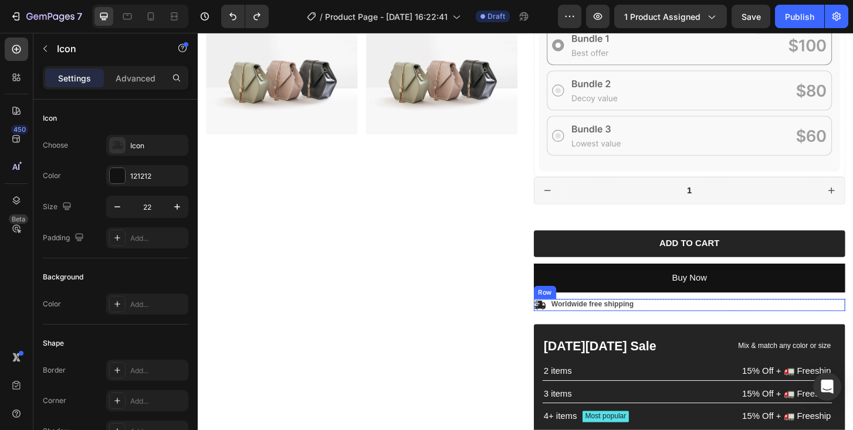
click at [675, 319] on div "Icon Worldwide free shipping Text Block Row" at bounding box center [725, 325] width 334 height 13
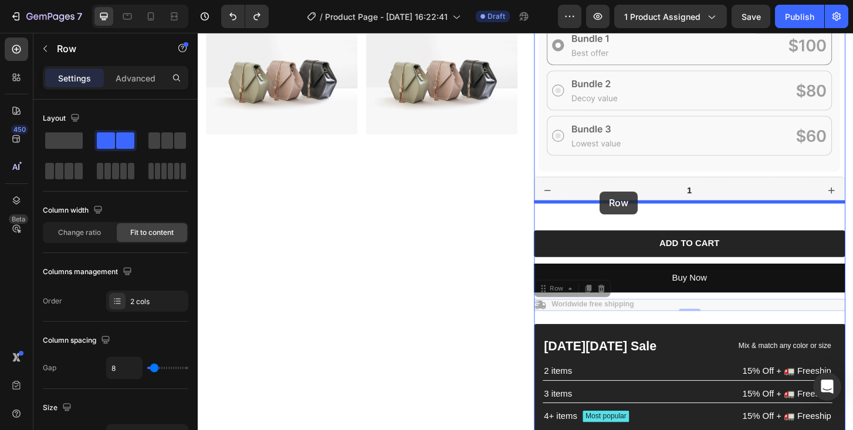
drag, startPoint x: 681, startPoint y: 299, endPoint x: 629, endPoint y: 204, distance: 108.4
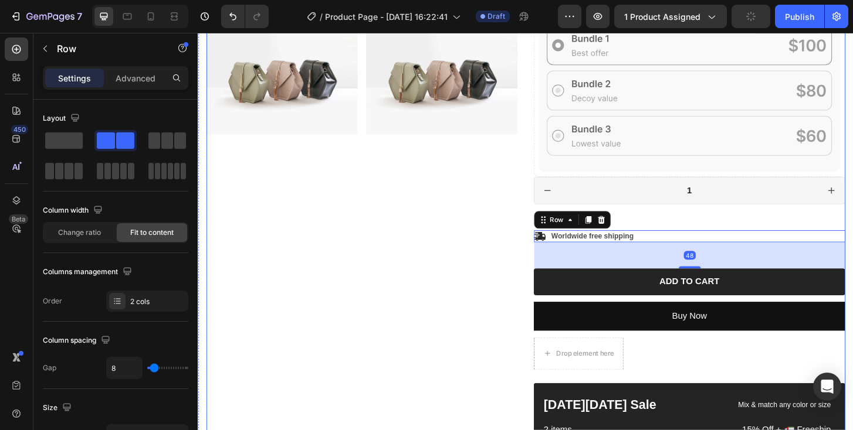
click at [488, 246] on div "Product Images Image Image Row" at bounding box center [373, 153] width 334 height 878
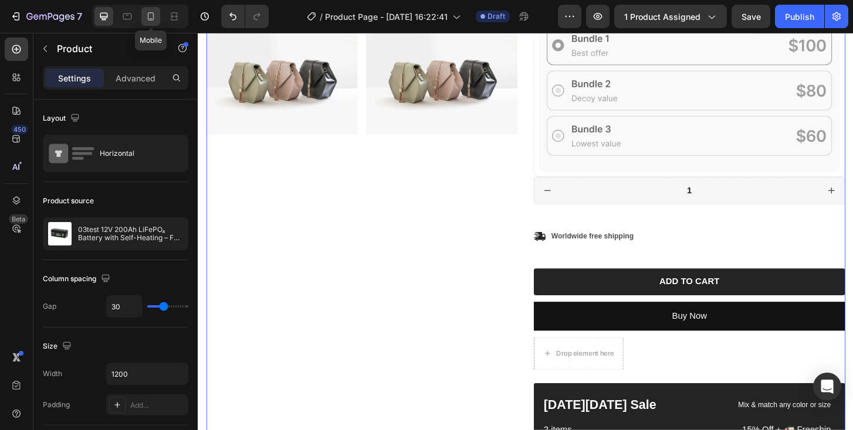
click at [149, 19] on icon at bounding box center [151, 17] width 12 height 12
type input "0"
type input "100%"
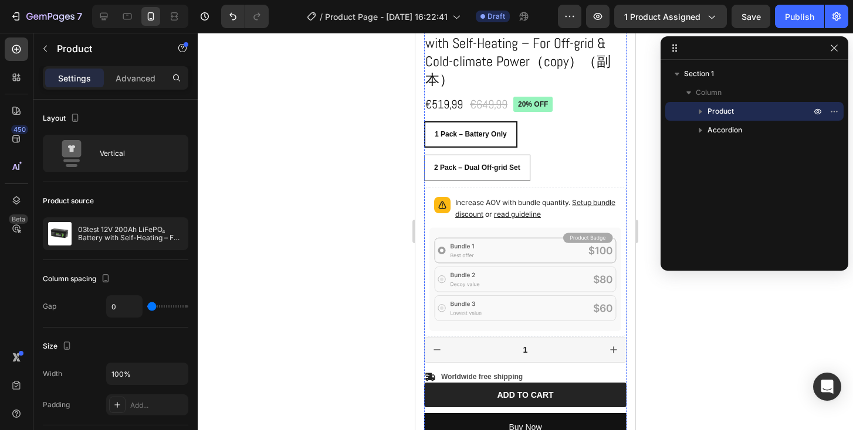
scroll to position [435, 0]
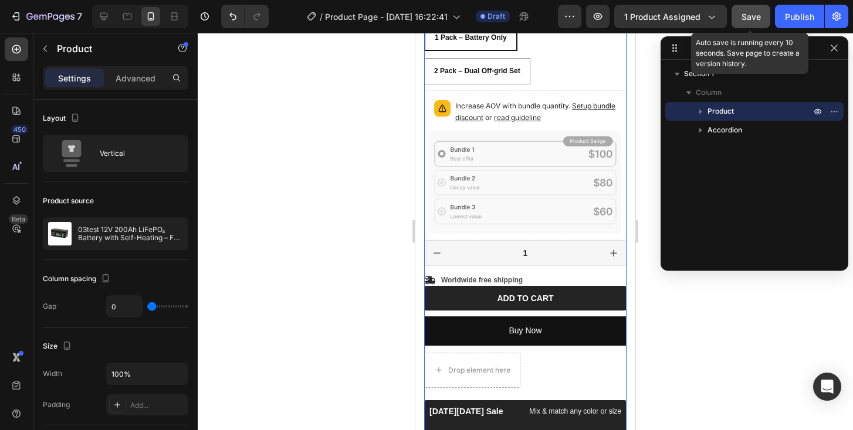
click at [748, 13] on span "Save" at bounding box center [750, 17] width 19 height 10
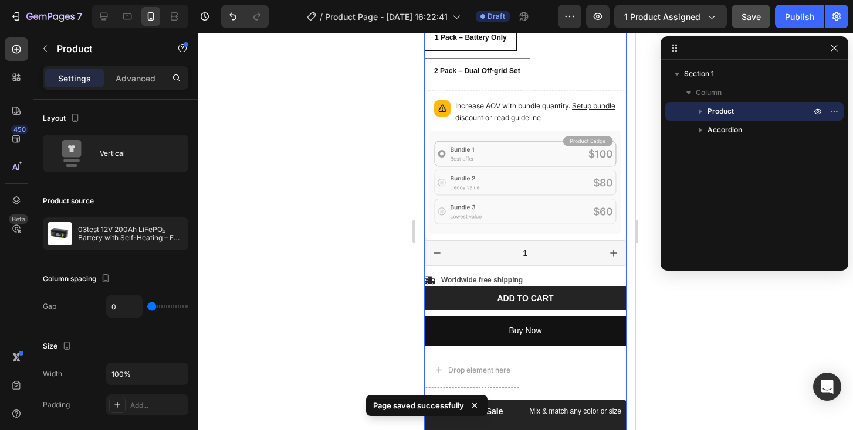
click at [558, 250] on div "Icon Icon Icon Icon Icon Icon List 2,500+ Verified Reviews! Text Block Row 20% …" at bounding box center [525, 226] width 202 height 645
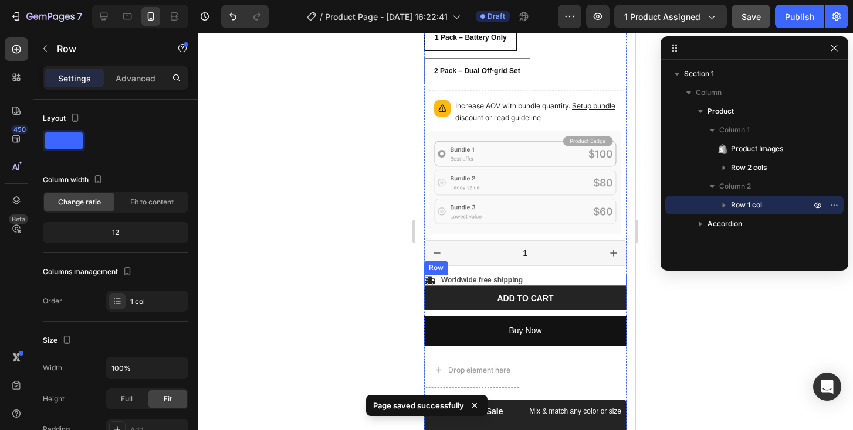
click at [551, 275] on div "Icon Worldwide free shipping Text Block Row" at bounding box center [525, 281] width 202 height 12
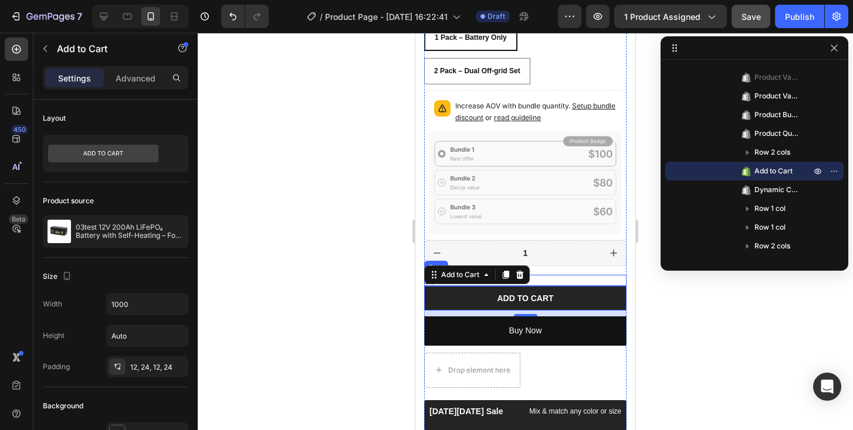
click at [562, 275] on div "Icon Worldwide free shipping Text Block Row" at bounding box center [525, 281] width 202 height 12
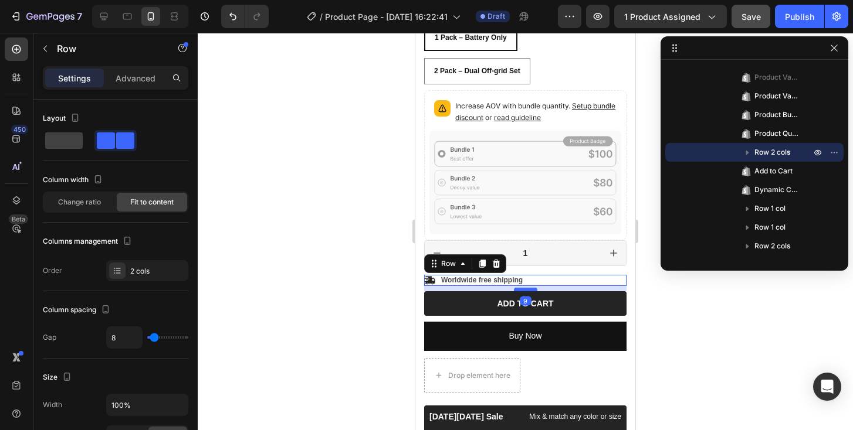
drag, startPoint x: 529, startPoint y: 266, endPoint x: 790, endPoint y: 328, distance: 268.1
click at [530, 288] on div at bounding box center [525, 290] width 23 height 4
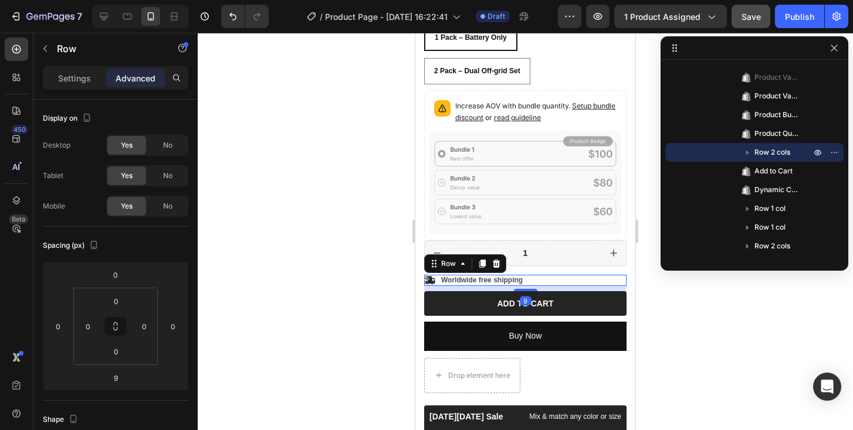
click at [333, 290] on div at bounding box center [525, 232] width 655 height 398
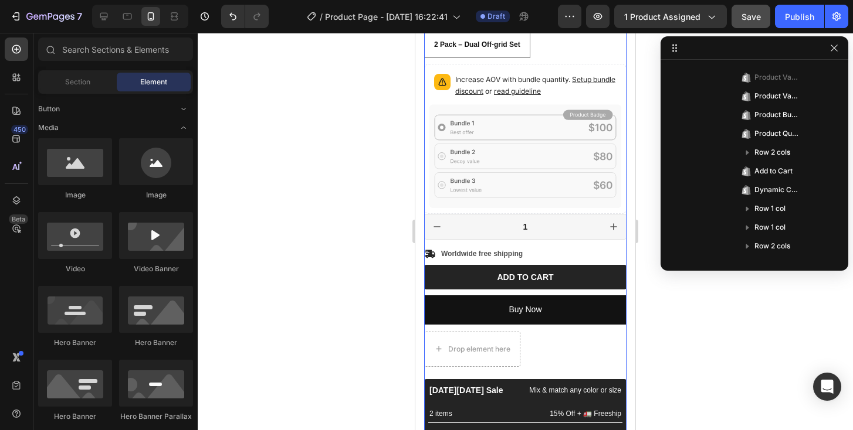
scroll to position [461, 0]
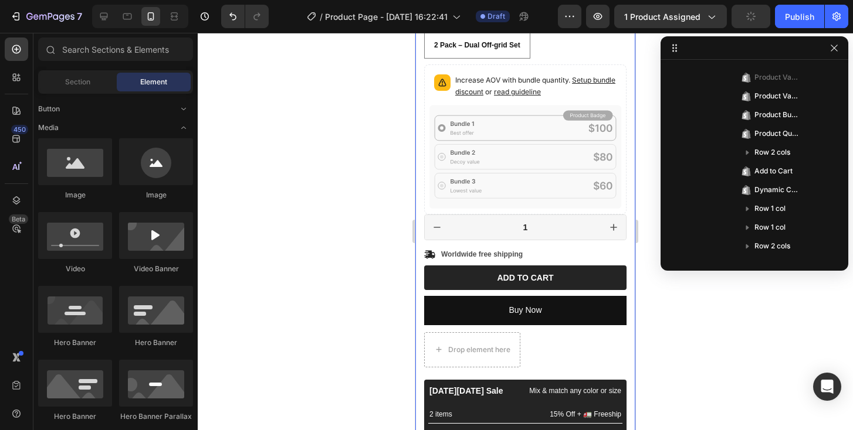
click at [377, 233] on div at bounding box center [525, 232] width 655 height 398
click at [731, 305] on div at bounding box center [525, 232] width 655 height 398
click at [358, 274] on div at bounding box center [525, 232] width 655 height 398
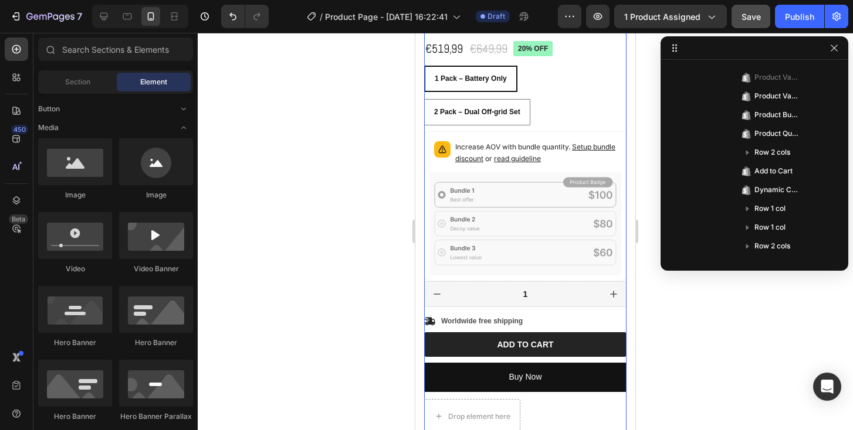
scroll to position [392, 0]
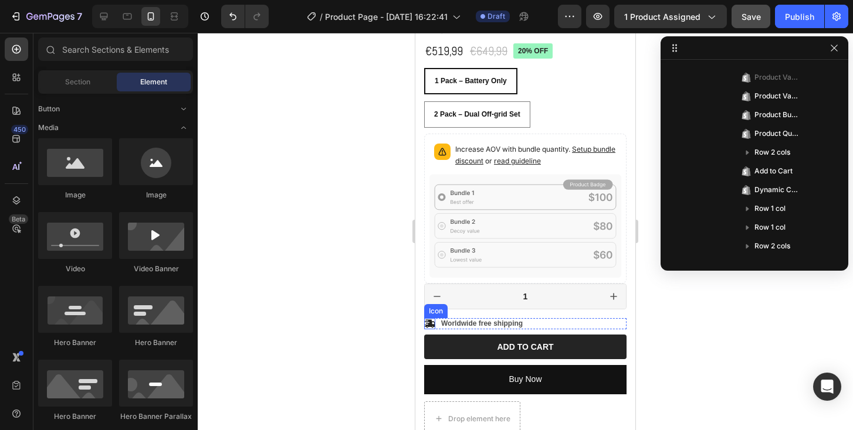
click at [432, 318] on icon at bounding box center [429, 323] width 11 height 11
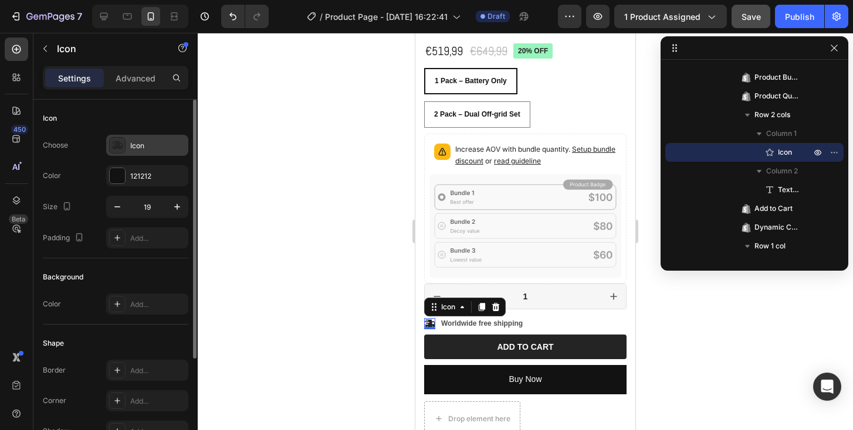
click at [145, 149] on div "Icon" at bounding box center [157, 146] width 55 height 11
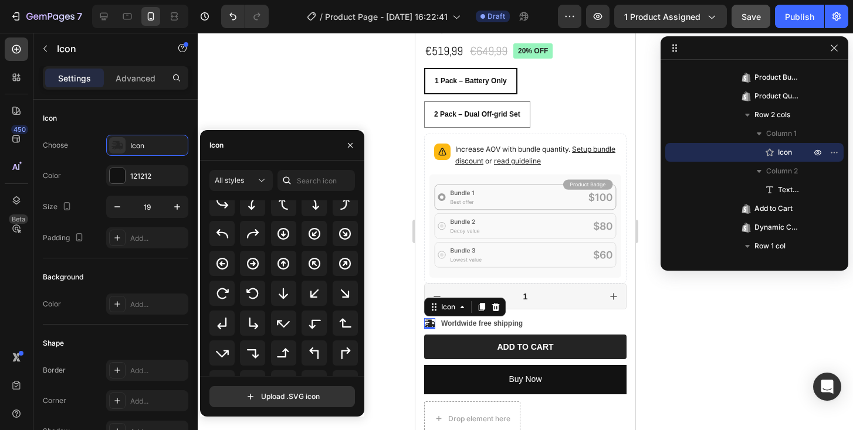
scroll to position [267, 0]
click at [264, 144] on div "Icon" at bounding box center [282, 145] width 164 height 30
click at [304, 189] on input "text" at bounding box center [315, 180] width 77 height 21
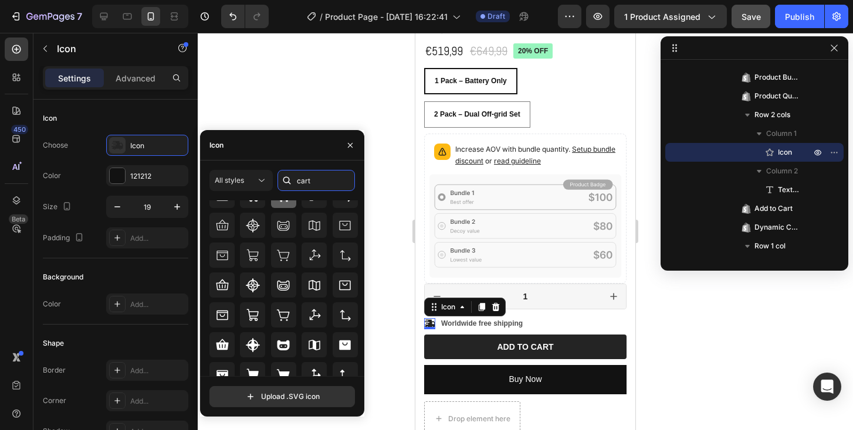
scroll to position [74, 0]
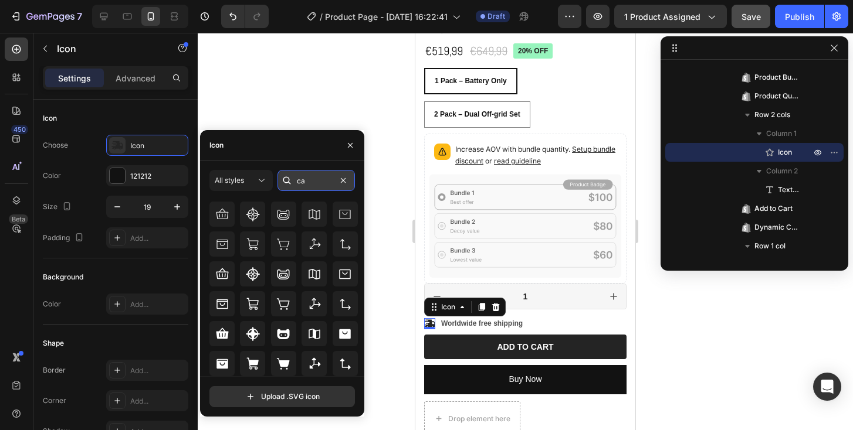
type input "c"
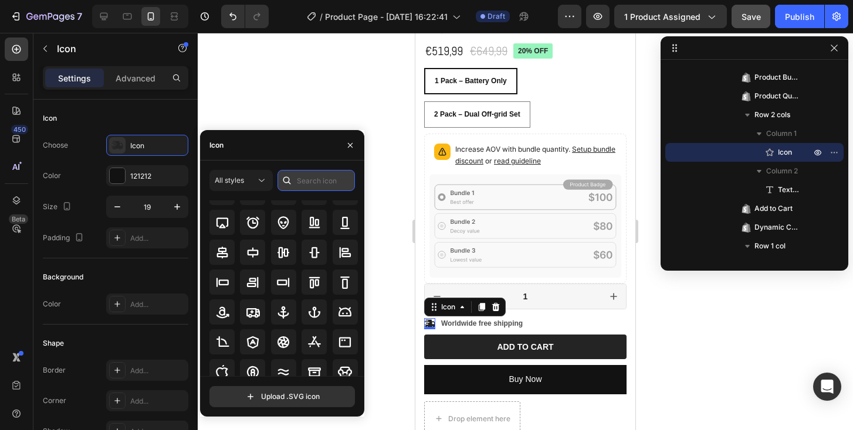
scroll to position [0, 0]
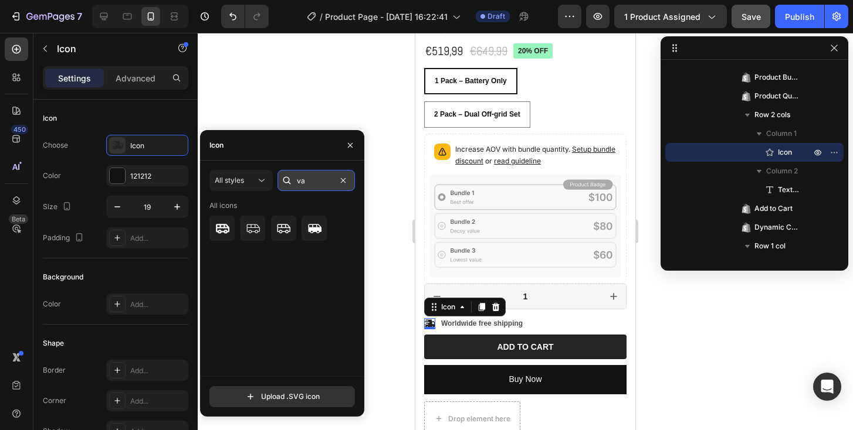
type input "v"
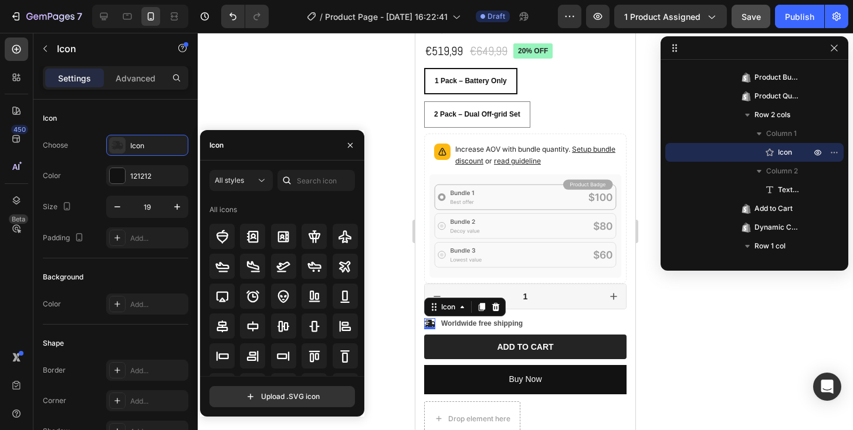
click at [226, 207] on div "All icons" at bounding box center [223, 210] width 28 height 11
click at [236, 182] on span "All styles" at bounding box center [229, 180] width 29 height 9
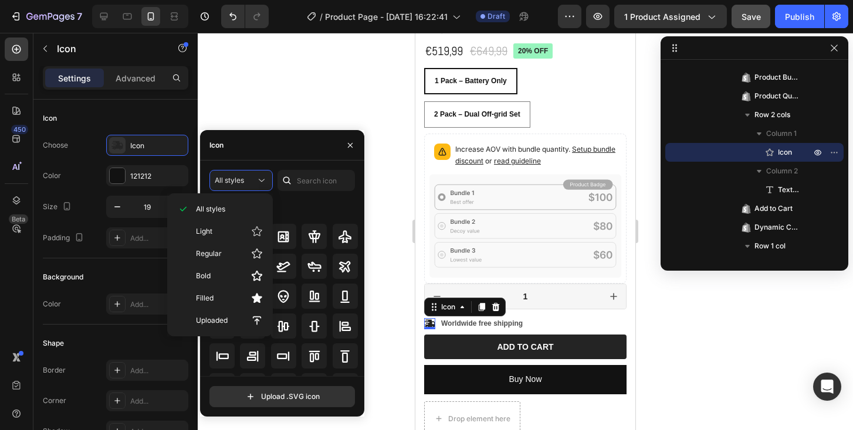
click at [306, 207] on div "All icons" at bounding box center [283, 210] width 149 height 19
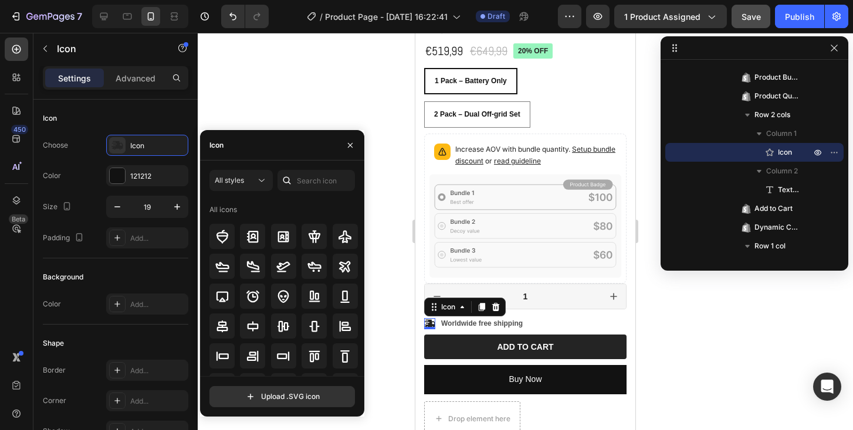
click at [272, 111] on div at bounding box center [525, 232] width 655 height 398
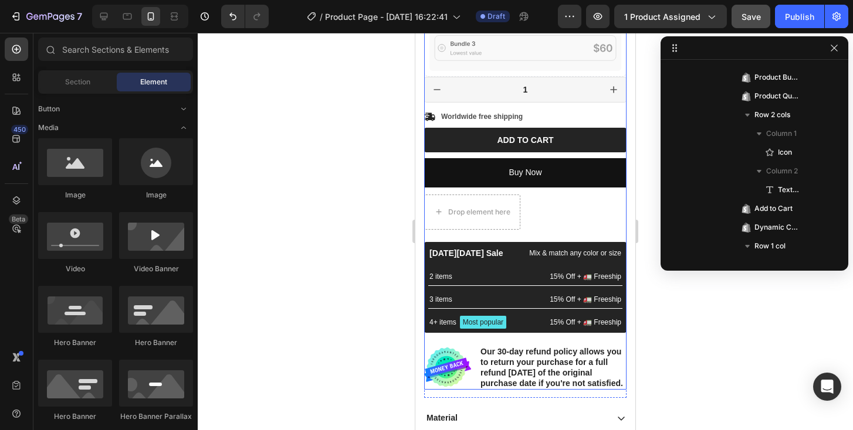
scroll to position [599, 0]
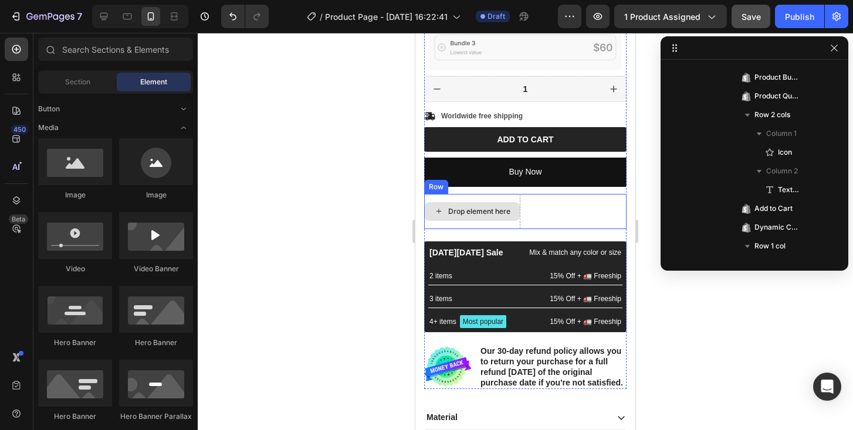
click at [473, 194] on div "Drop element here" at bounding box center [472, 211] width 96 height 35
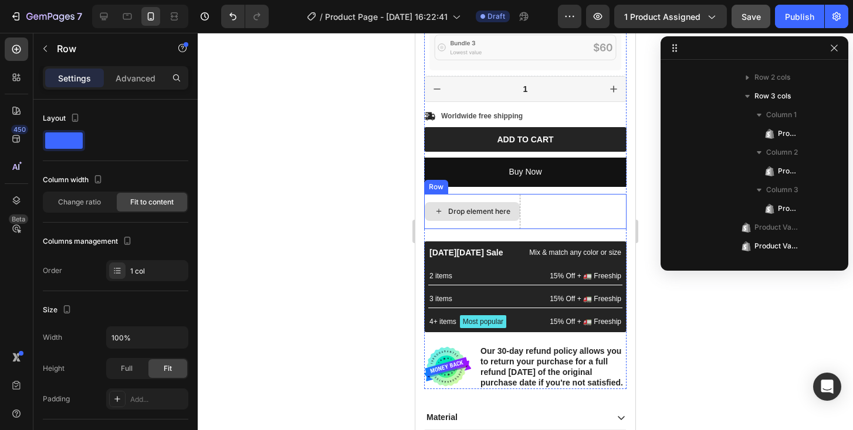
scroll to position [841, 0]
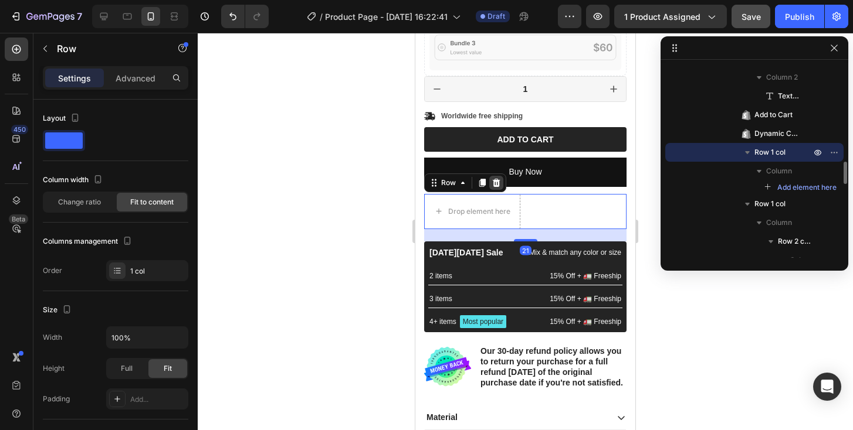
click at [494, 179] on icon at bounding box center [497, 183] width 8 height 8
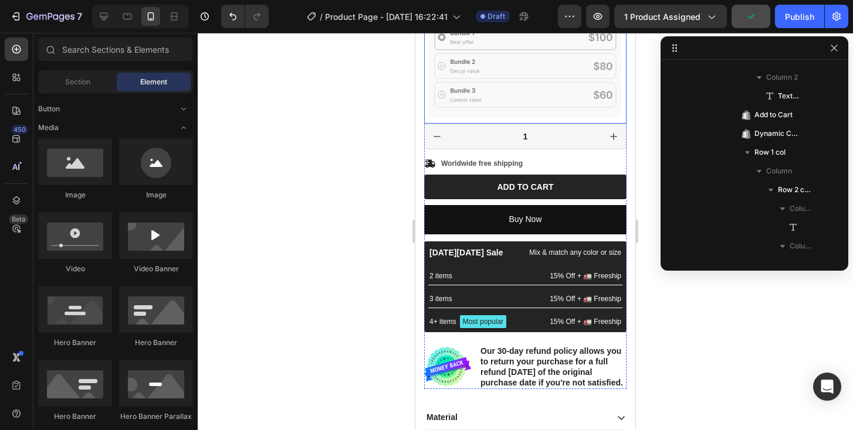
scroll to position [559, 0]
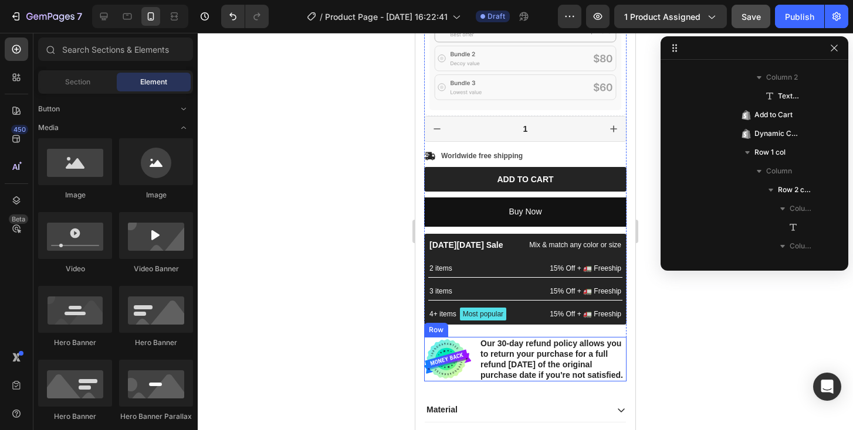
click at [476, 362] on div "Image Our 30-day refund policy allows you to return your purchase for a full re…" at bounding box center [525, 359] width 202 height 45
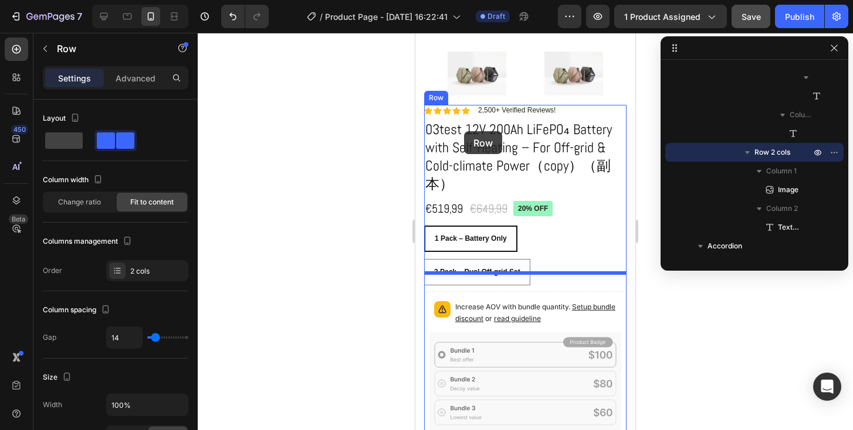
scroll to position [230, 0]
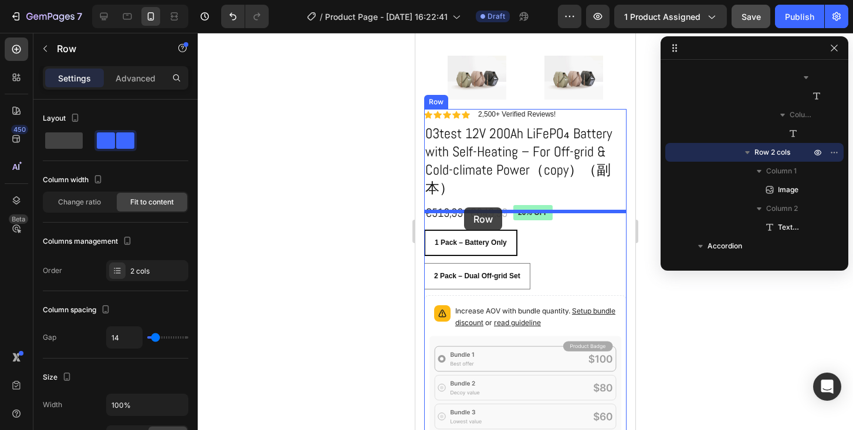
drag, startPoint x: 430, startPoint y: 306, endPoint x: 464, endPoint y: 208, distance: 103.5
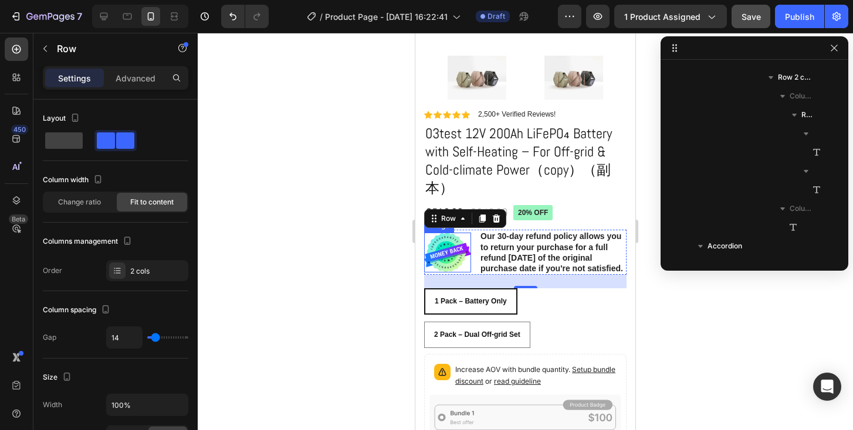
click at [443, 238] on img at bounding box center [447, 253] width 47 height 40
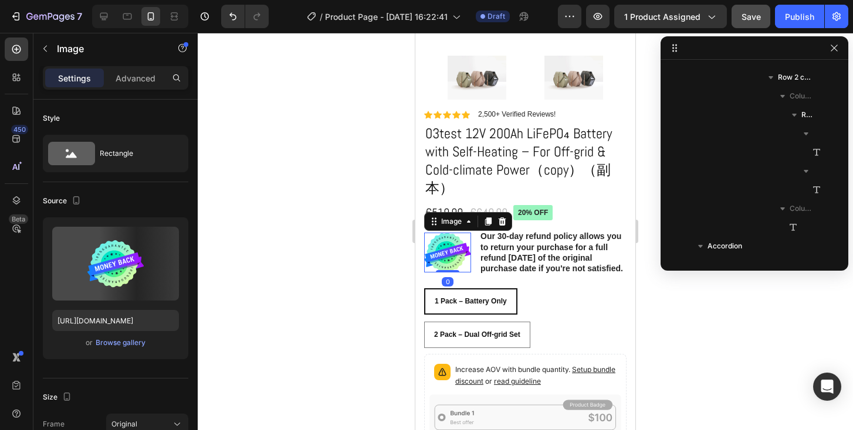
scroll to position [672, 0]
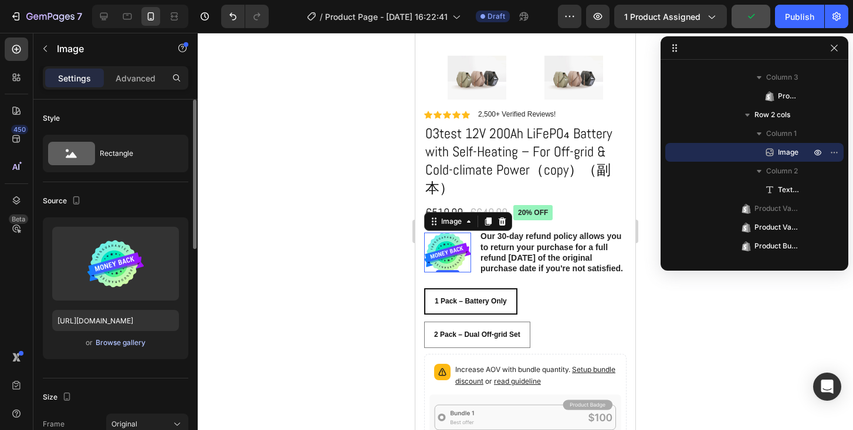
click at [109, 344] on div "Browse gallery" at bounding box center [121, 343] width 50 height 11
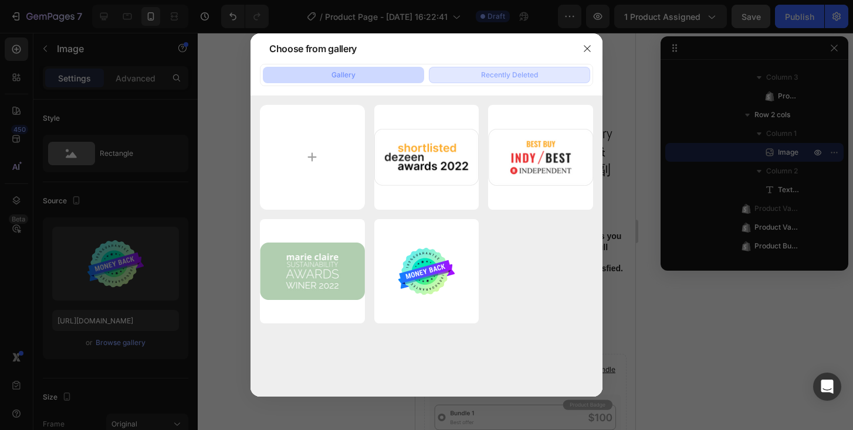
click at [473, 74] on button "Recently Deleted" at bounding box center [509, 75] width 161 height 16
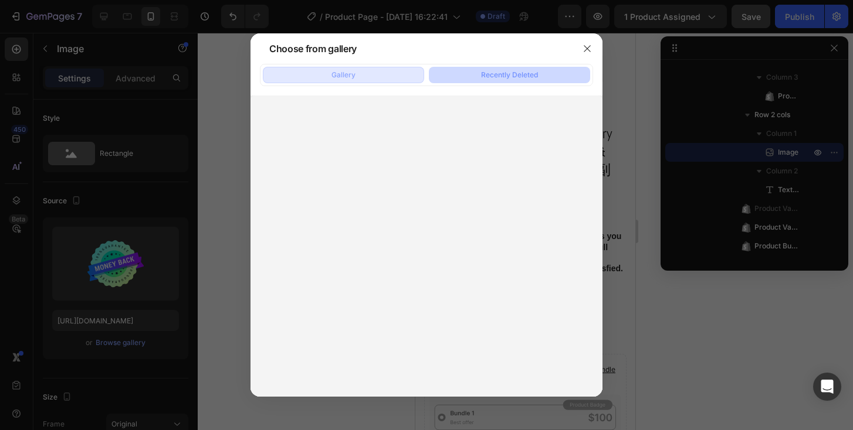
click at [370, 73] on button "Gallery" at bounding box center [343, 75] width 161 height 16
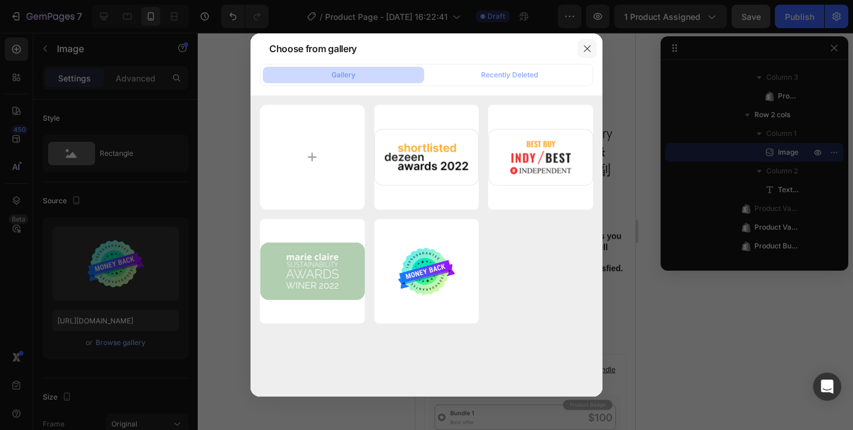
click at [584, 48] on icon "button" at bounding box center [586, 48] width 9 height 9
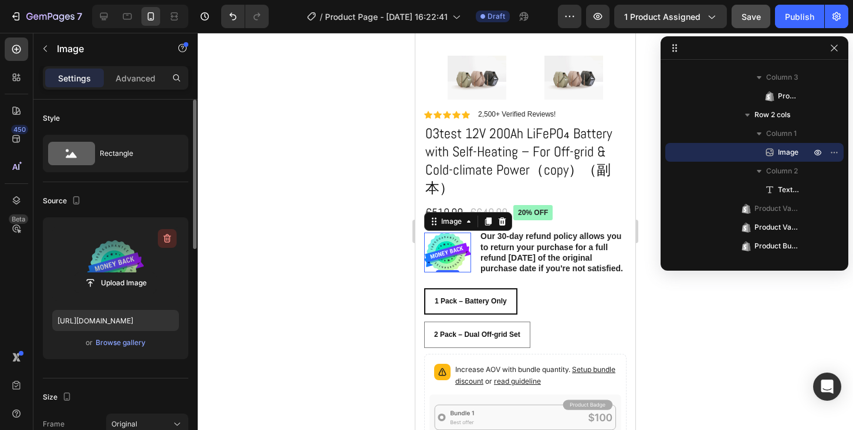
click at [168, 239] on icon "button" at bounding box center [167, 239] width 12 height 12
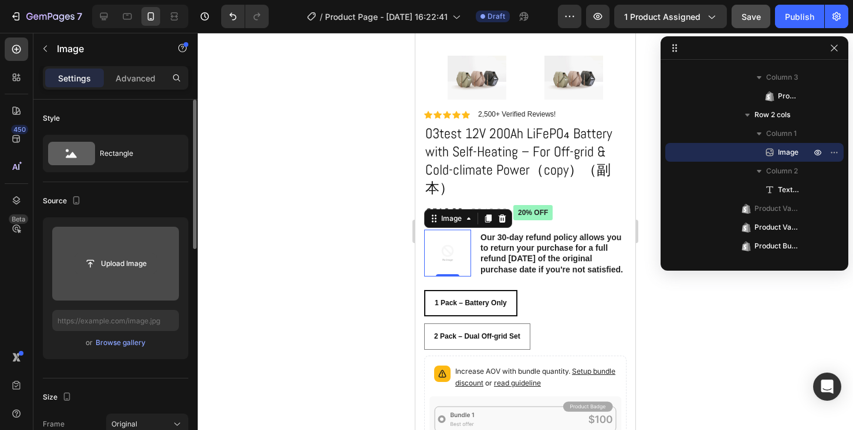
click at [117, 269] on input "file" at bounding box center [115, 264] width 81 height 20
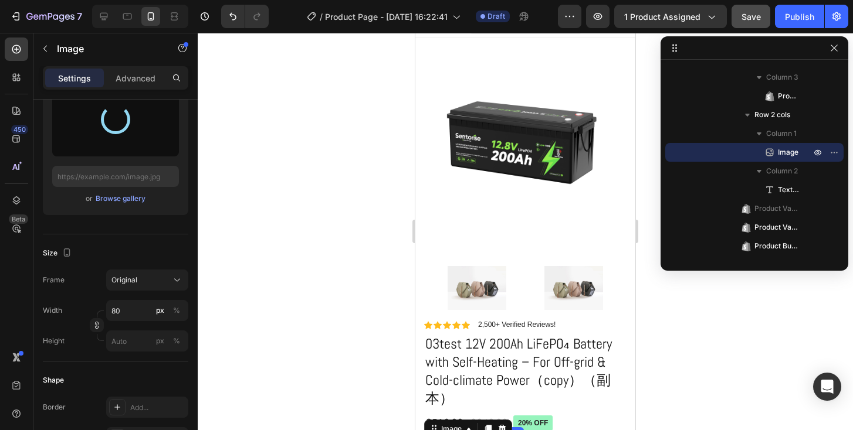
scroll to position [0, 0]
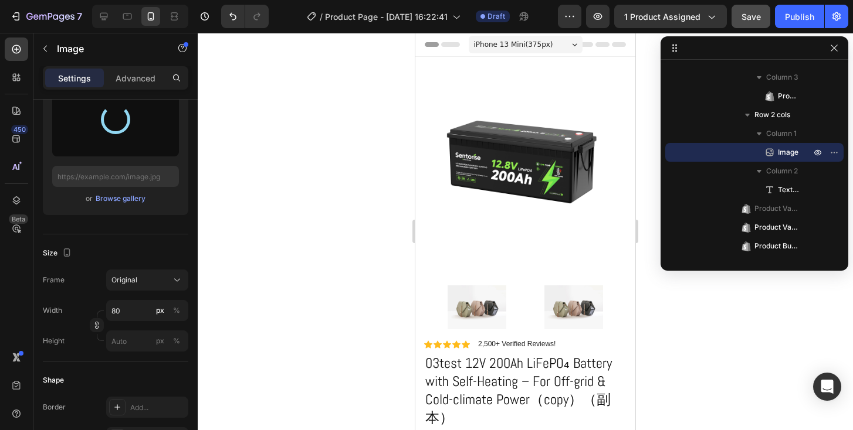
click at [507, 50] on div "iPhone 13 Mini ( 375 px)" at bounding box center [526, 45] width 114 height 18
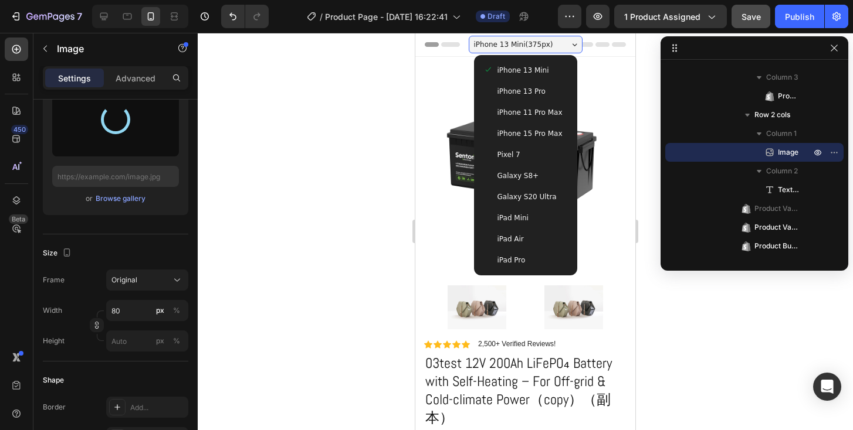
click at [542, 91] on span "iPhone 13 Pro" at bounding box center [521, 92] width 48 height 12
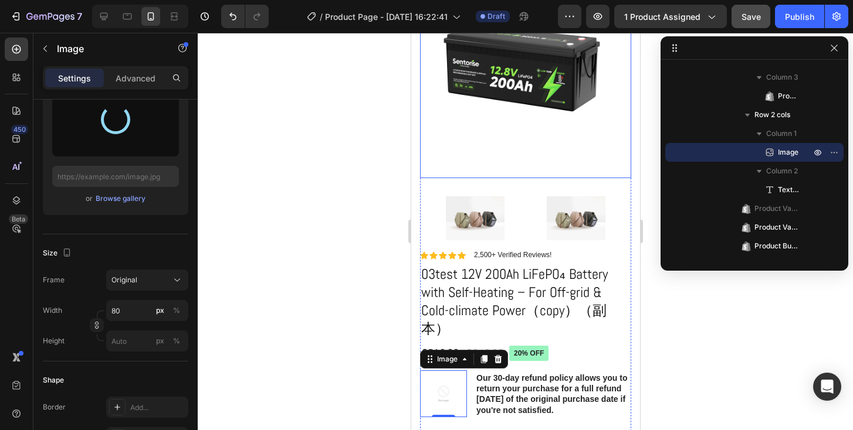
scroll to position [99, 0]
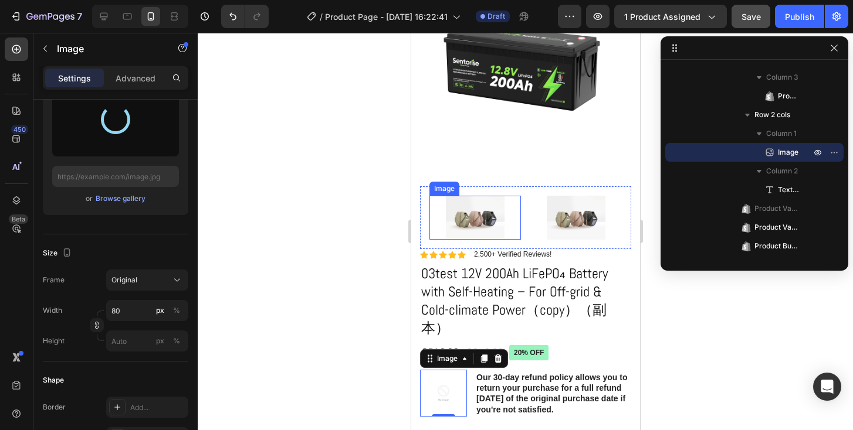
click at [478, 219] on img at bounding box center [474, 218] width 59 height 44
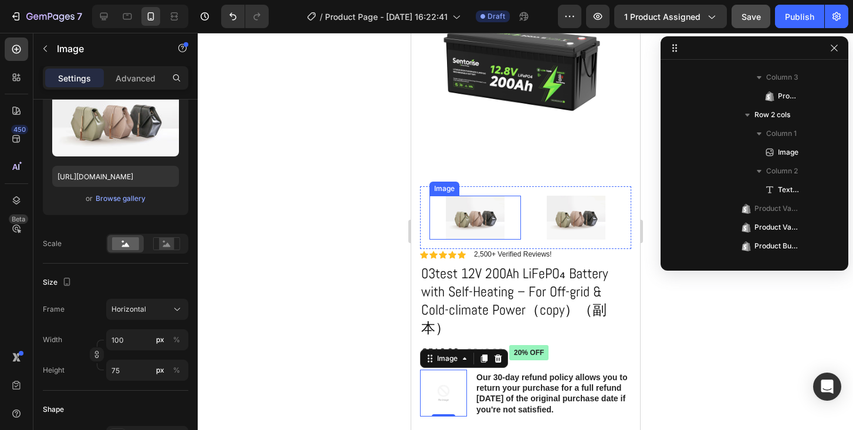
scroll to position [53, 0]
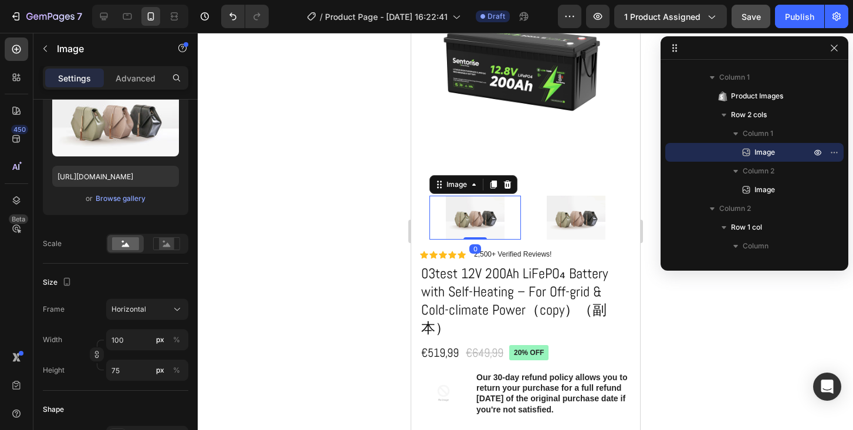
click at [478, 219] on img at bounding box center [474, 218] width 59 height 44
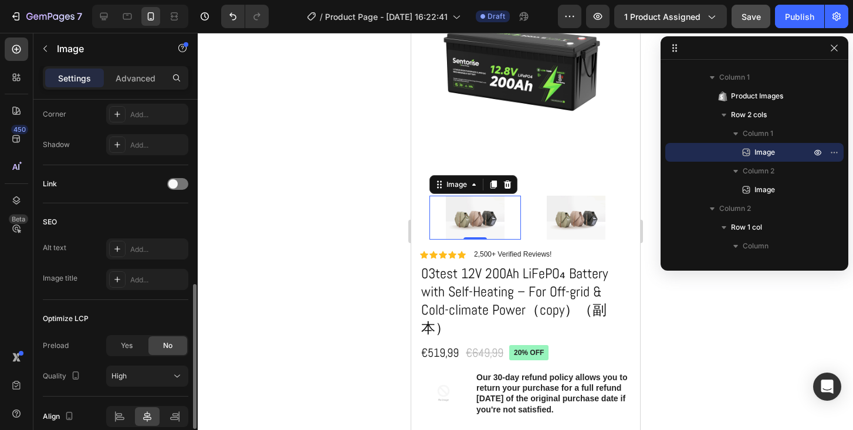
scroll to position [499, 0]
click at [134, 279] on div "Add..." at bounding box center [157, 278] width 55 height 11
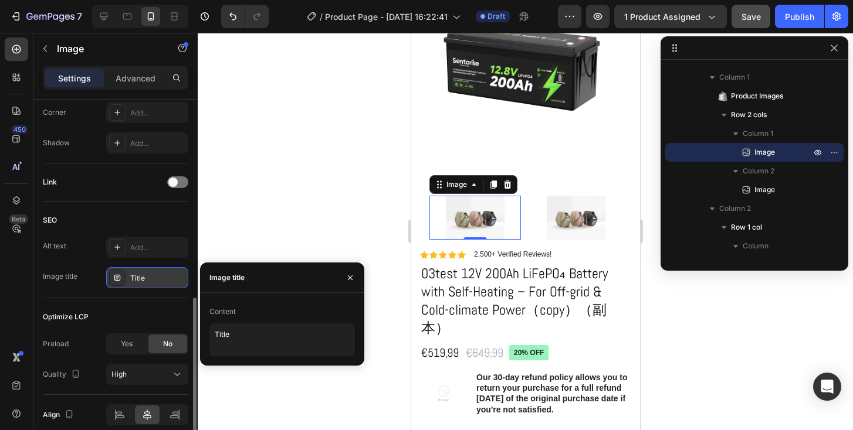
click at [223, 312] on div "Content" at bounding box center [222, 312] width 26 height 11
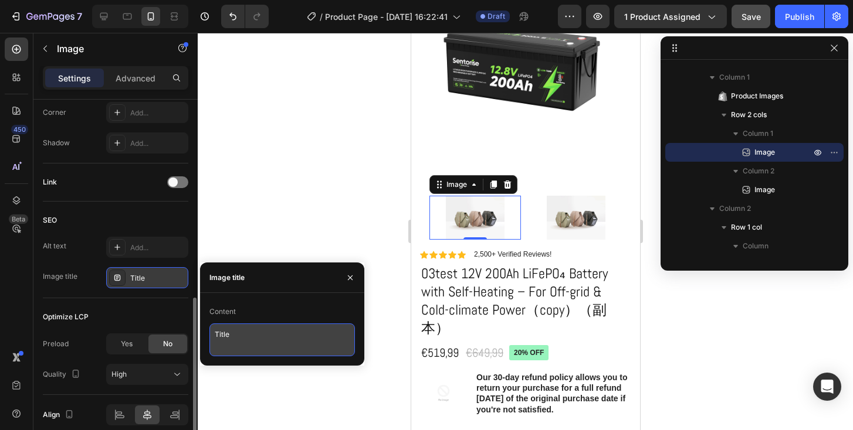
click at [232, 337] on textarea "Title" at bounding box center [281, 340] width 145 height 33
type textarea "T"
type textarea "123"
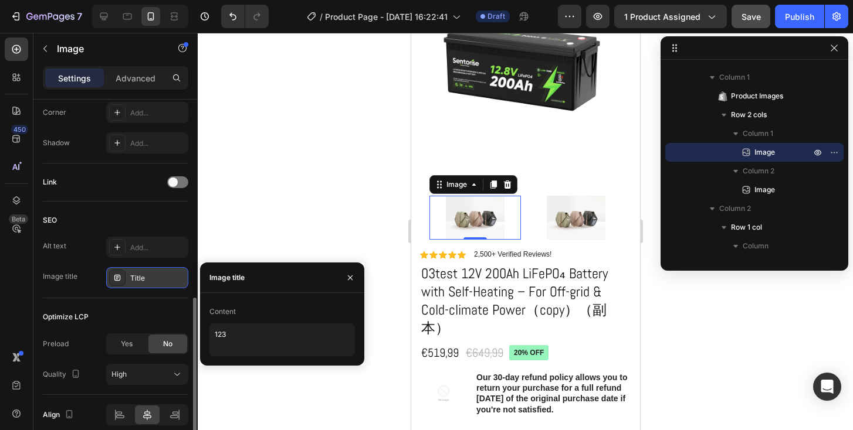
click at [76, 276] on div "Image title" at bounding box center [60, 277] width 35 height 11
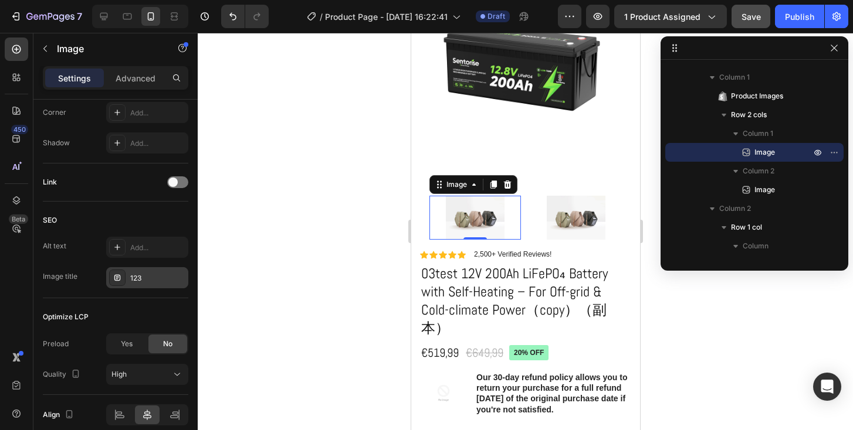
click at [456, 212] on img at bounding box center [474, 218] width 59 height 44
click at [309, 223] on div at bounding box center [525, 232] width 655 height 398
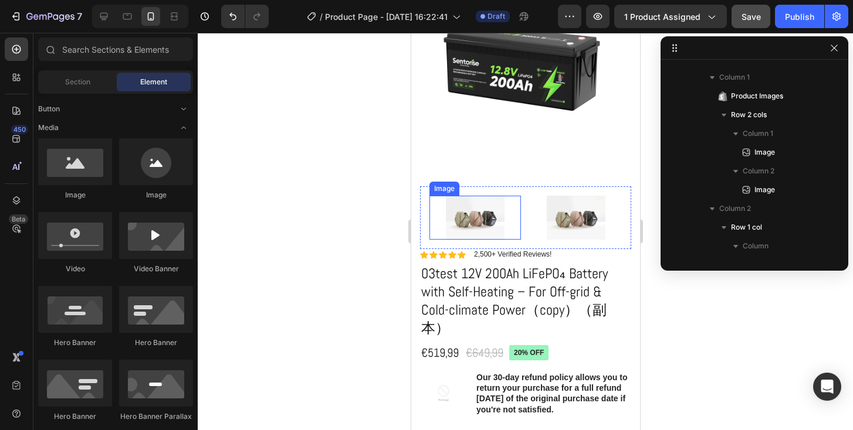
click at [462, 219] on img at bounding box center [474, 218] width 59 height 44
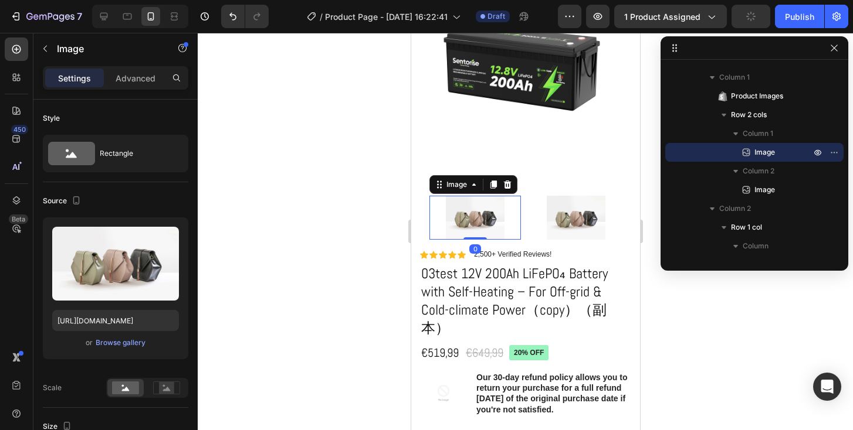
click at [462, 219] on img at bounding box center [474, 218] width 59 height 44
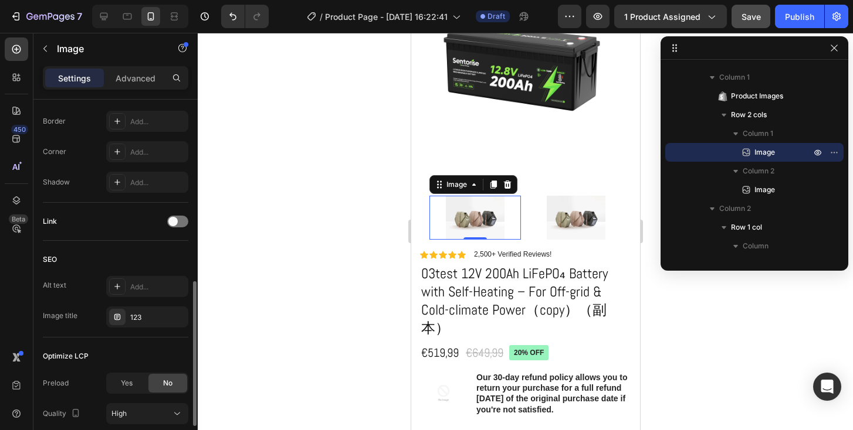
scroll to position [459, 0]
click at [147, 320] on div "123" at bounding box center [157, 318] width 55 height 11
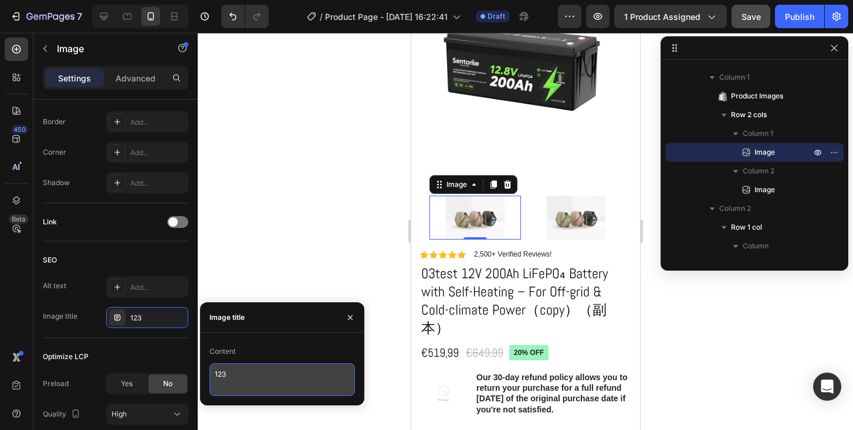
click at [240, 377] on textarea "123" at bounding box center [281, 380] width 145 height 33
type textarea "1"
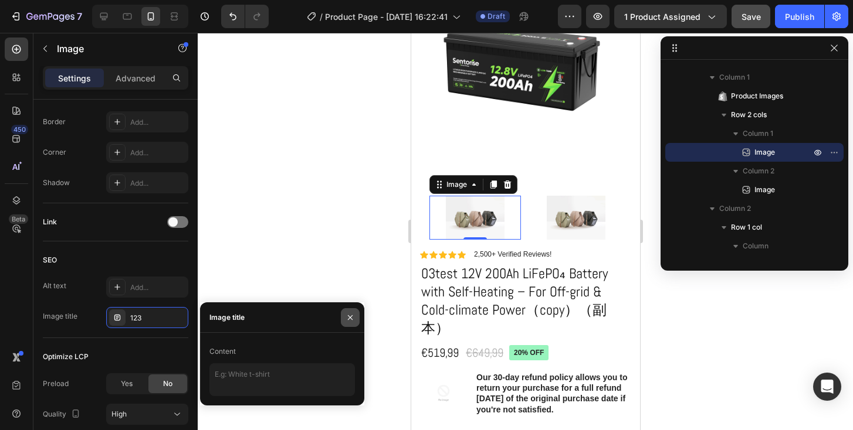
click at [347, 313] on icon "button" at bounding box center [349, 317] width 9 height 9
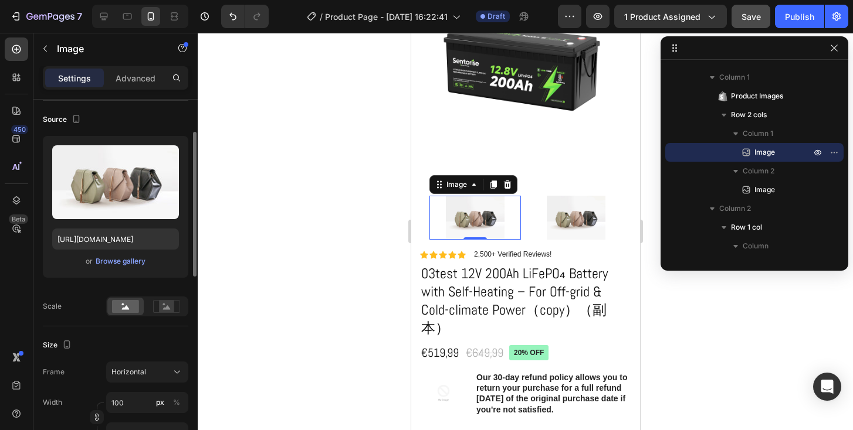
scroll to position [0, 0]
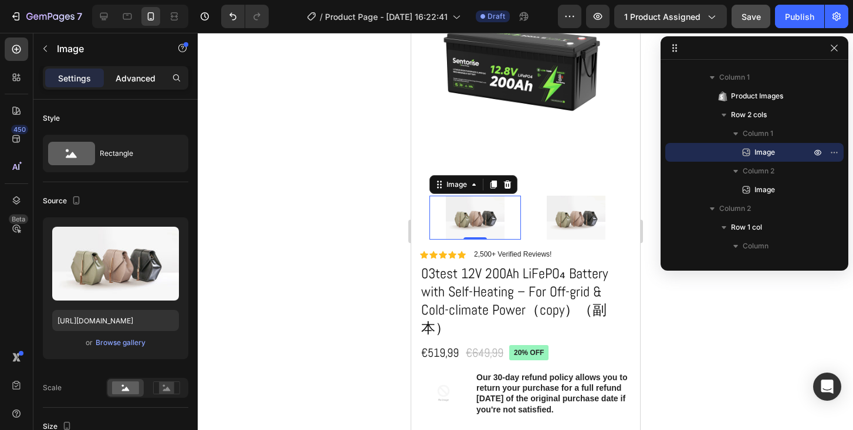
click at [120, 76] on p "Advanced" at bounding box center [136, 78] width 40 height 12
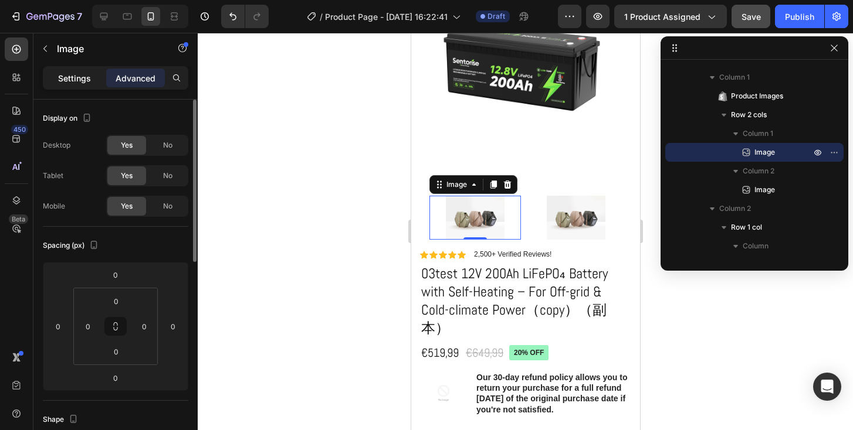
click at [76, 86] on div "Settings" at bounding box center [74, 78] width 59 height 19
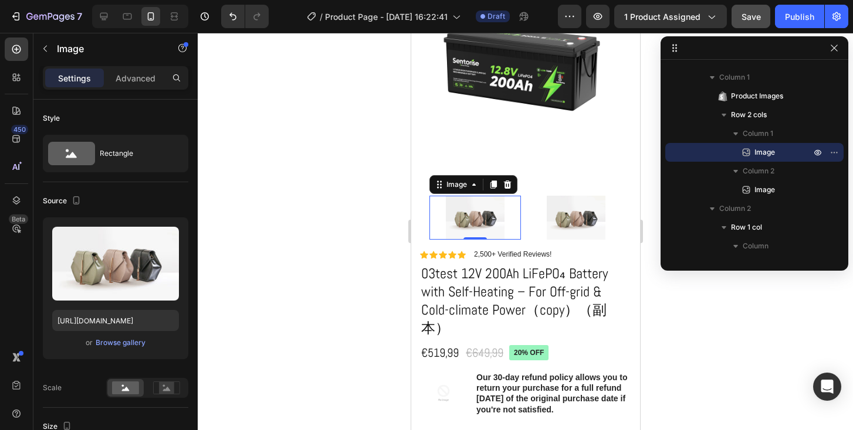
click at [352, 211] on div at bounding box center [525, 232] width 655 height 398
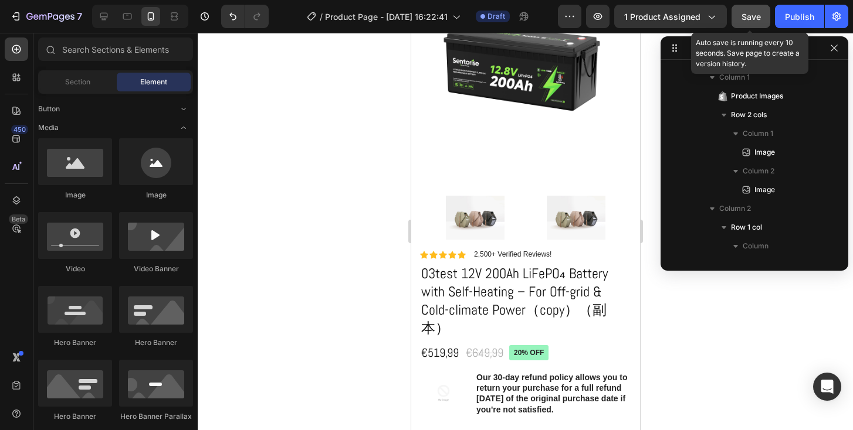
click at [738, 16] on button "Save" at bounding box center [750, 16] width 39 height 23
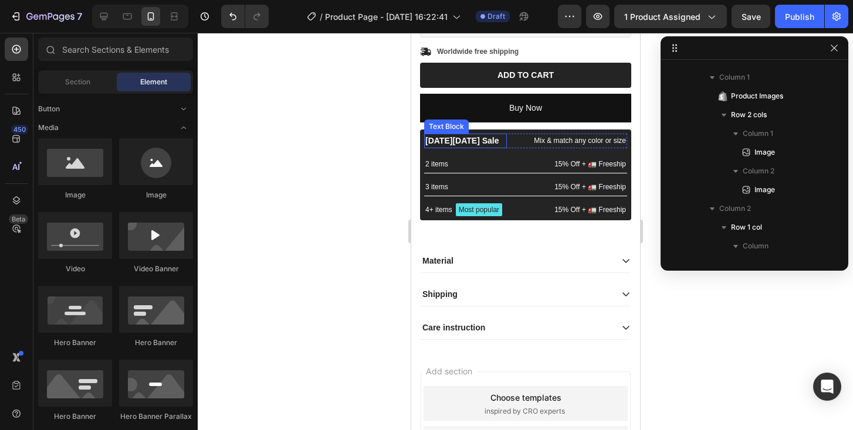
scroll to position [706, 0]
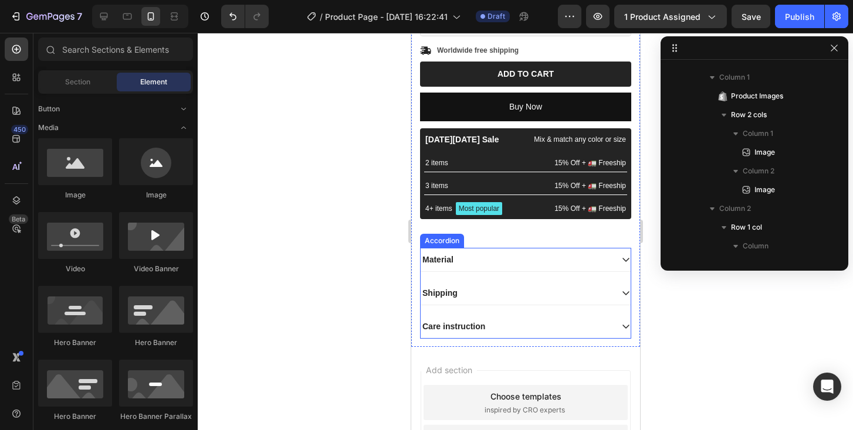
click at [463, 267] on div "Material" at bounding box center [515, 260] width 191 height 14
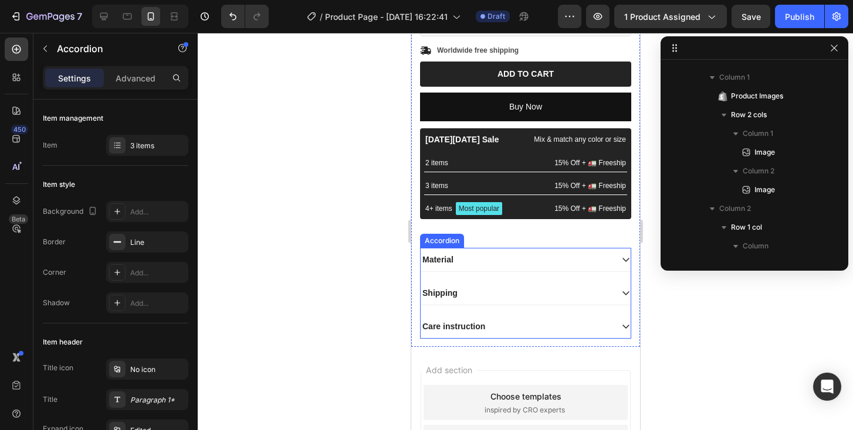
scroll to position [1423, 0]
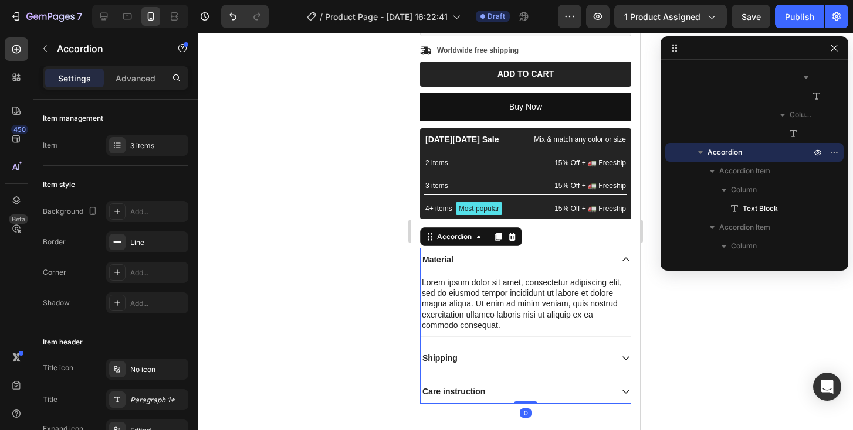
click at [564, 267] on div "Material" at bounding box center [515, 260] width 191 height 14
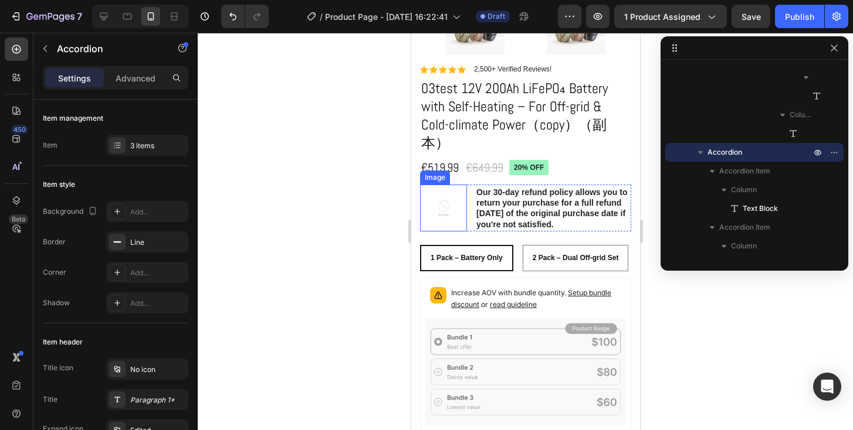
scroll to position [157, 0]
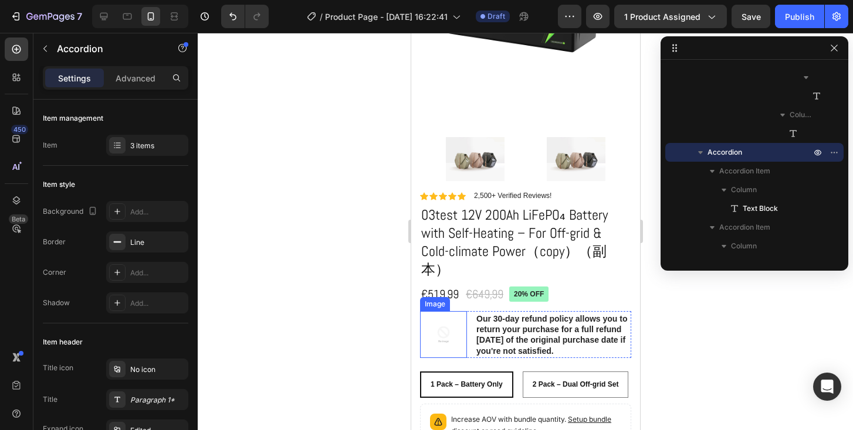
click at [446, 318] on img at bounding box center [442, 334] width 47 height 47
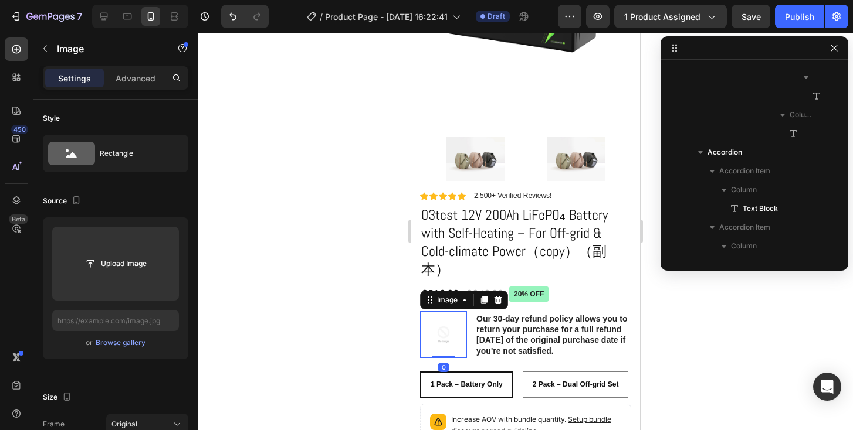
scroll to position [672, 0]
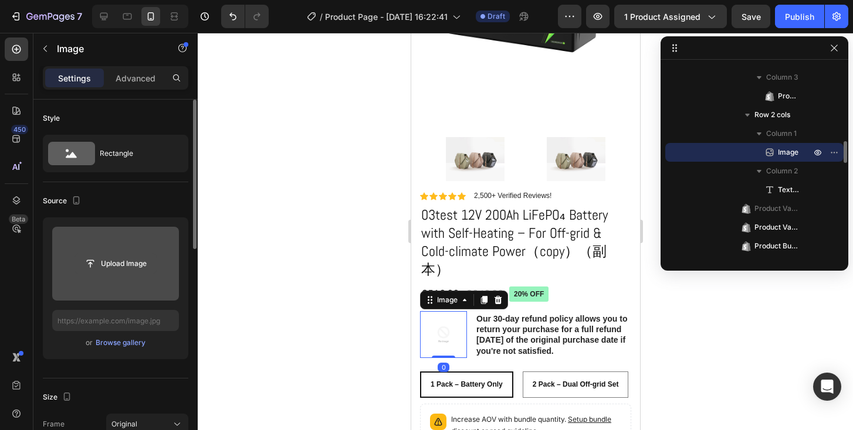
click at [115, 273] on input "file" at bounding box center [115, 264] width 81 height 20
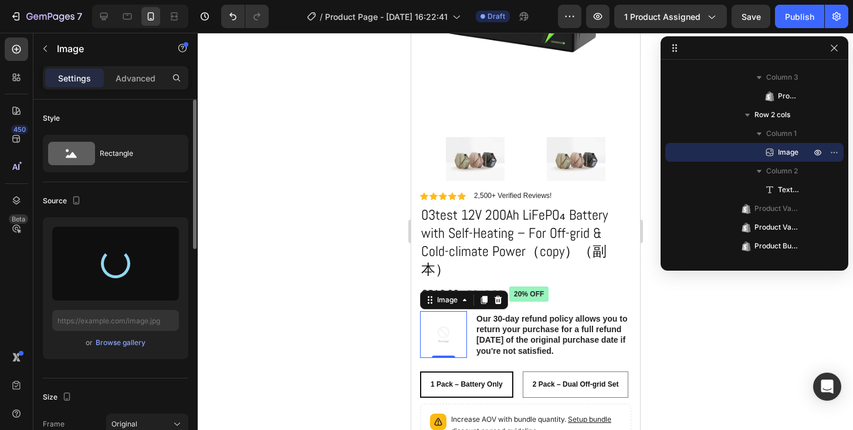
type input "https://cdn.shopify.com/s/files/1/0944/0690/2066/files/gempages_581900527529362…"
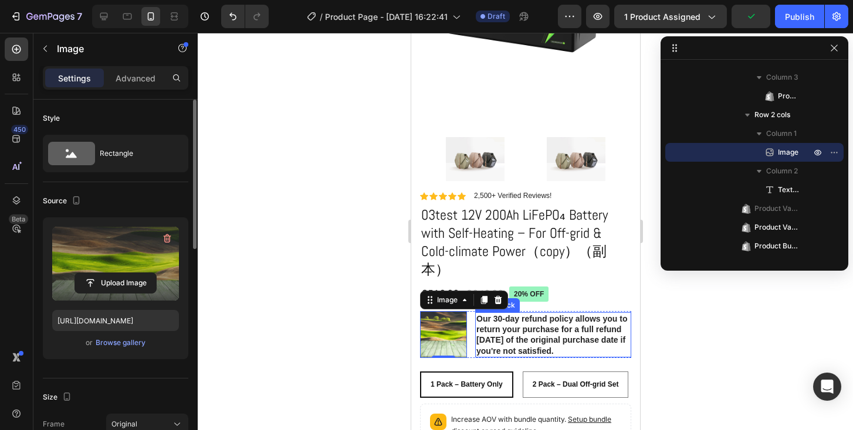
click at [486, 314] on p "Our 30-day refund policy allows you to return your purchase for a full refund w…" at bounding box center [553, 335] width 154 height 43
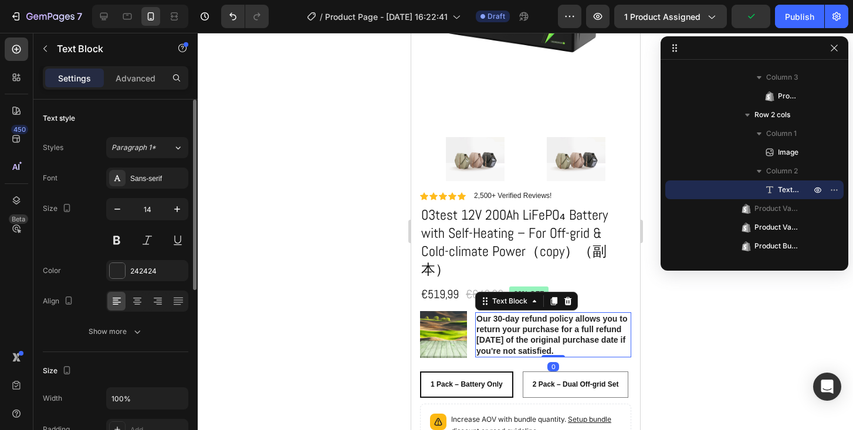
click at [486, 314] on p "Our 30-day refund policy allows you to return your purchase for a full refund w…" at bounding box center [553, 335] width 154 height 43
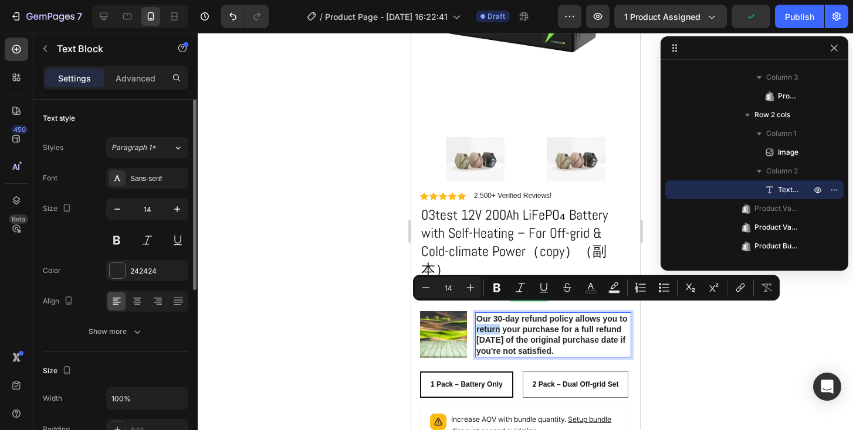
click at [513, 324] on p "Our 30-day refund policy allows you to return your purchase for a full refund w…" at bounding box center [553, 335] width 154 height 43
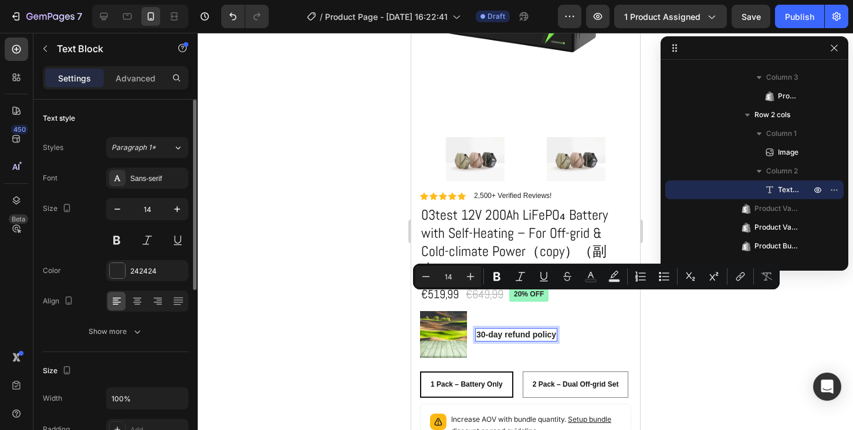
scroll to position [173, 0]
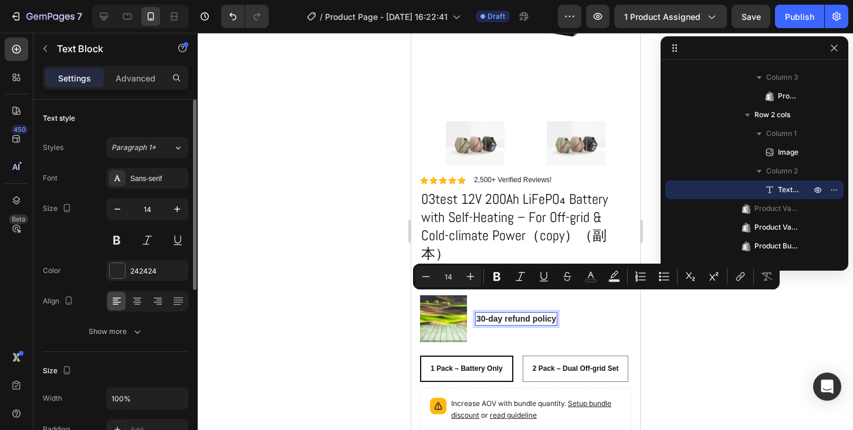
drag, startPoint x: 583, startPoint y: 329, endPoint x: 564, endPoint y: 303, distance: 32.7
click at [557, 313] on div "30-day refund policy" at bounding box center [515, 319] width 82 height 13
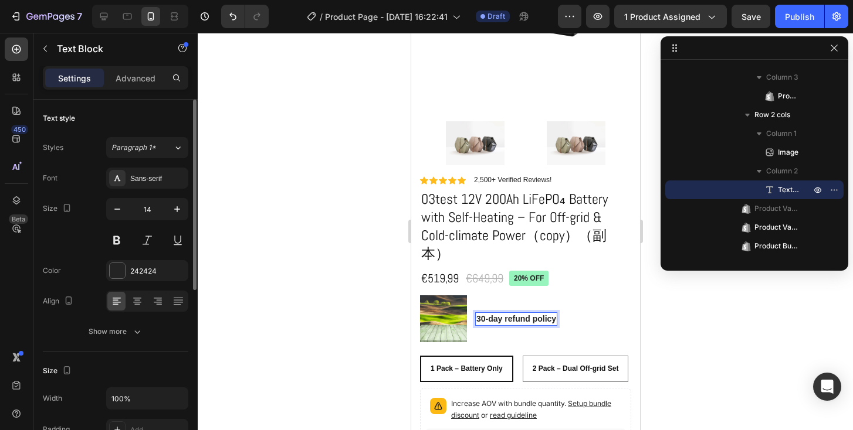
click at [542, 314] on p "30-day refund policy" at bounding box center [516, 319] width 80 height 11
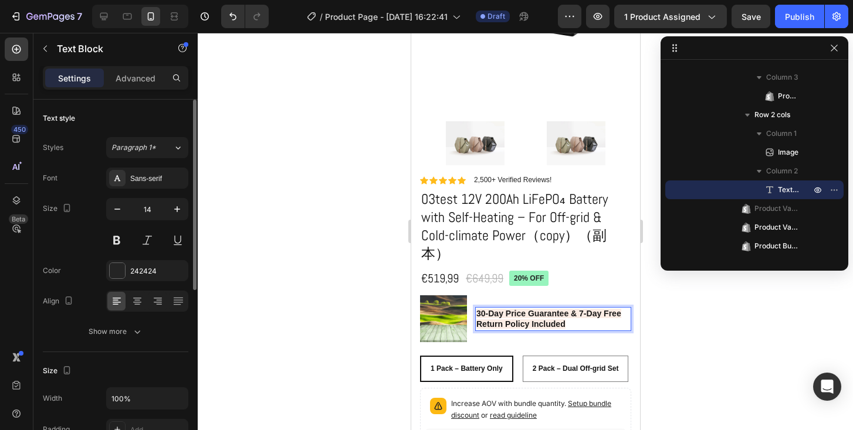
click at [693, 312] on div at bounding box center [525, 232] width 655 height 398
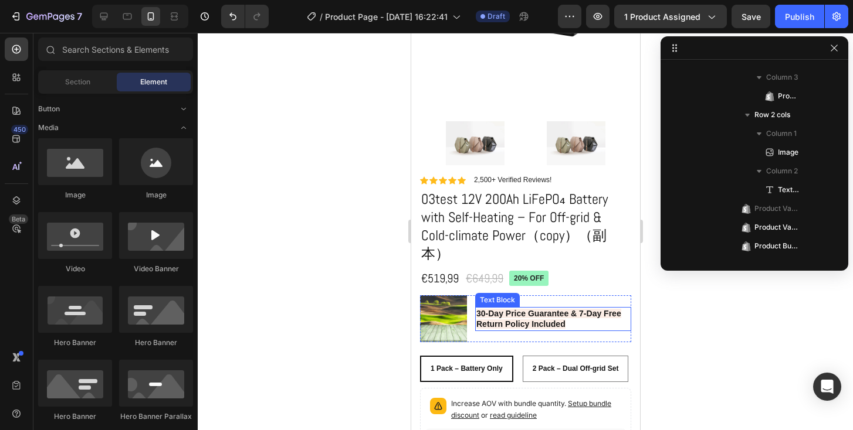
click at [575, 308] on p "30-Day Price Guarantee & 7-Day Free Return Policy Included" at bounding box center [553, 318] width 154 height 21
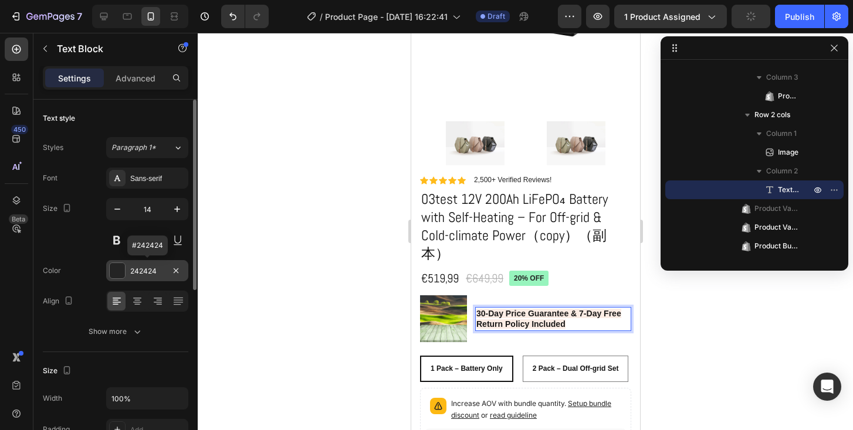
click at [127, 279] on div "242424" at bounding box center [147, 270] width 82 height 21
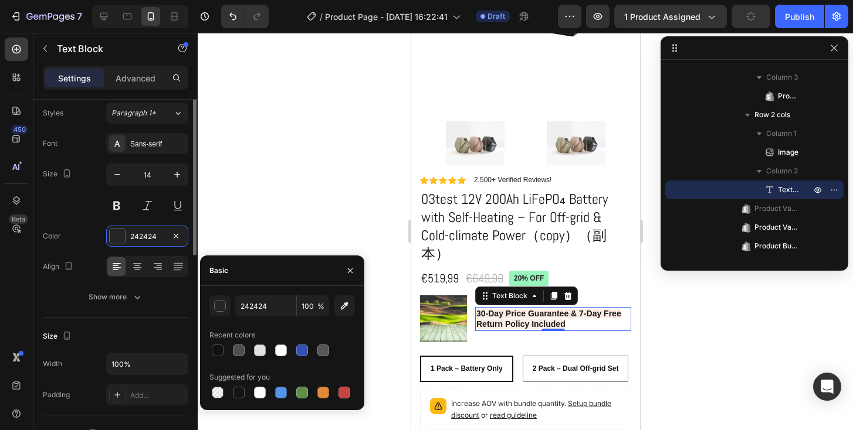
scroll to position [0, 0]
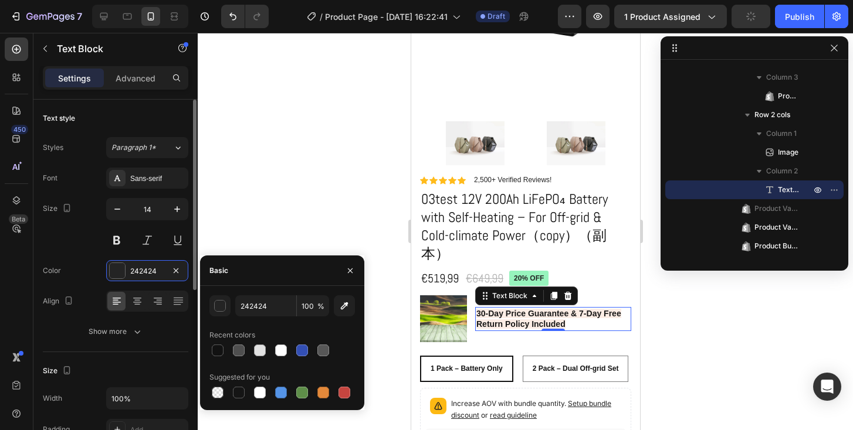
click at [48, 238] on div "Size 14" at bounding box center [115, 224] width 145 height 53
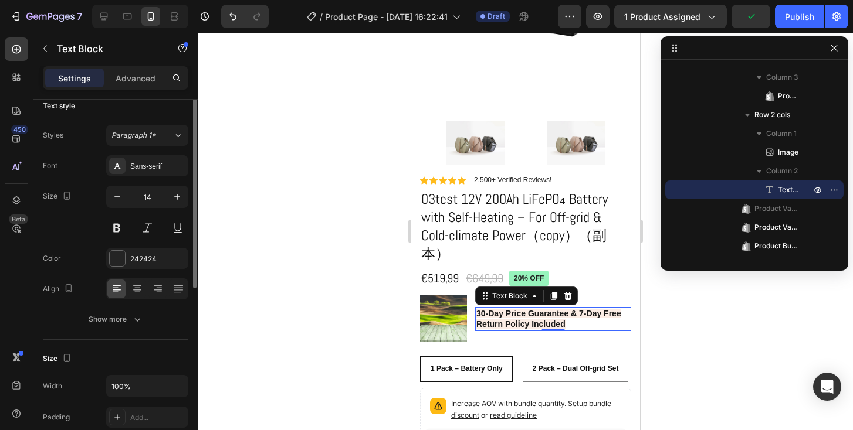
scroll to position [6, 0]
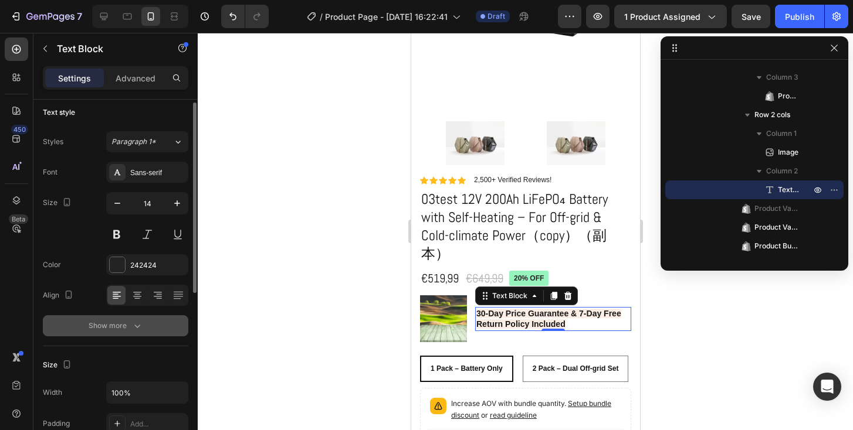
click at [102, 331] on div "Show more" at bounding box center [116, 326] width 55 height 12
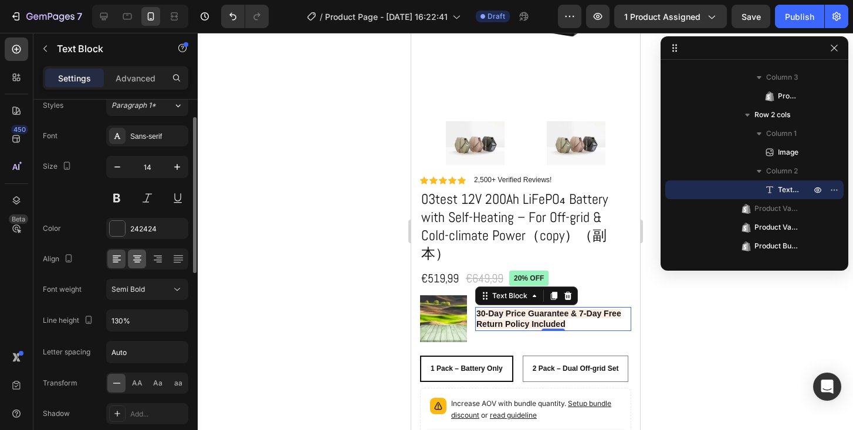
scroll to position [38, 0]
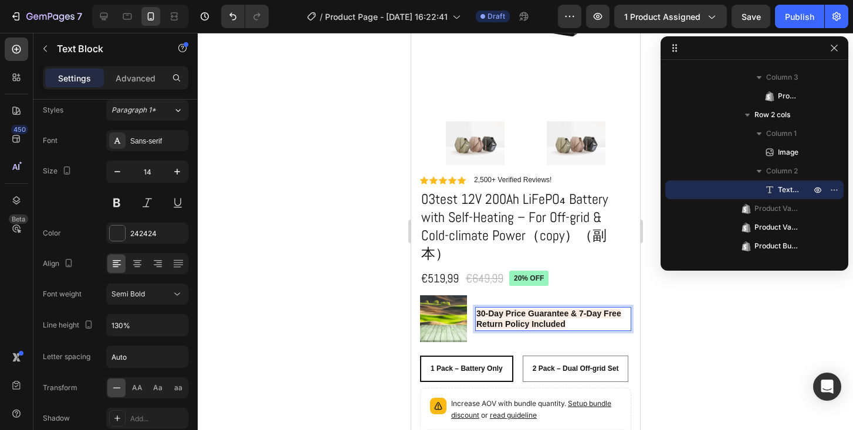
click at [491, 309] on strong "30-Day Price Guarantee & 7-Day Free Return Policy Included" at bounding box center [548, 319] width 145 height 20
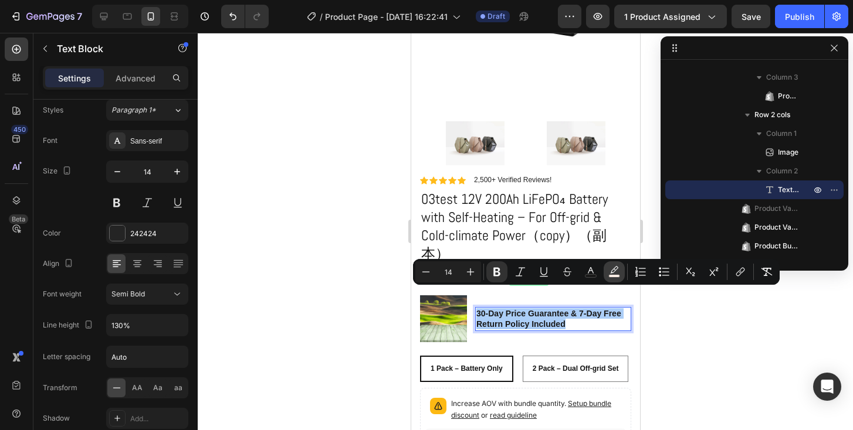
click at [618, 272] on icon "Editor contextual toolbar" at bounding box center [614, 272] width 12 height 12
type input "FCEDE5"
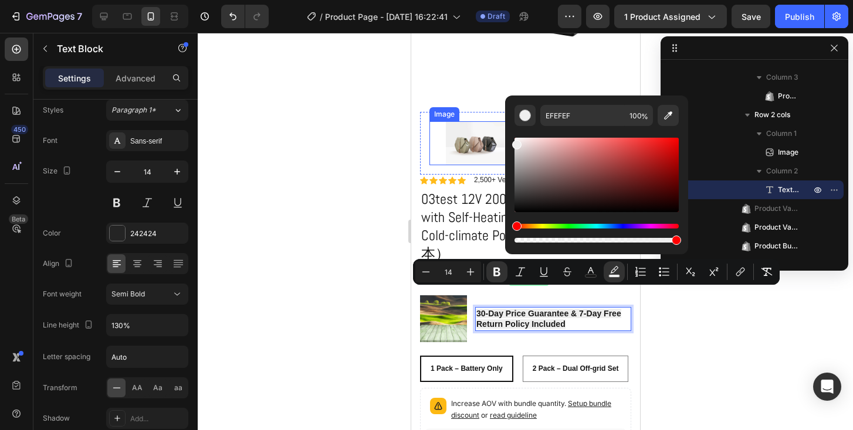
drag, startPoint x: 953, startPoint y: 174, endPoint x: 919, endPoint y: 161, distance: 36.2
type input "FFFFFF"
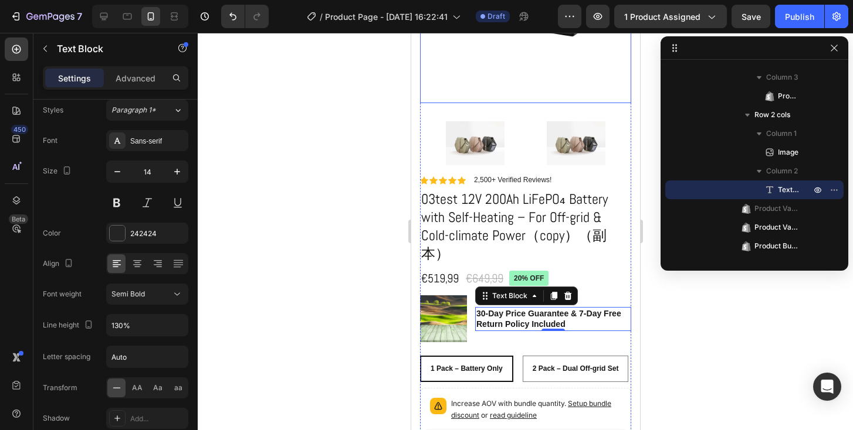
drag, startPoint x: 927, startPoint y: 174, endPoint x: 502, endPoint y: 97, distance: 432.1
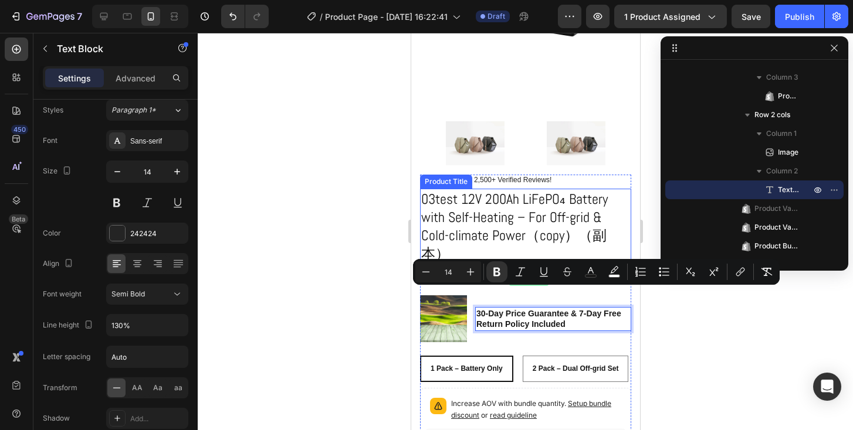
click at [317, 199] on div at bounding box center [525, 232] width 655 height 398
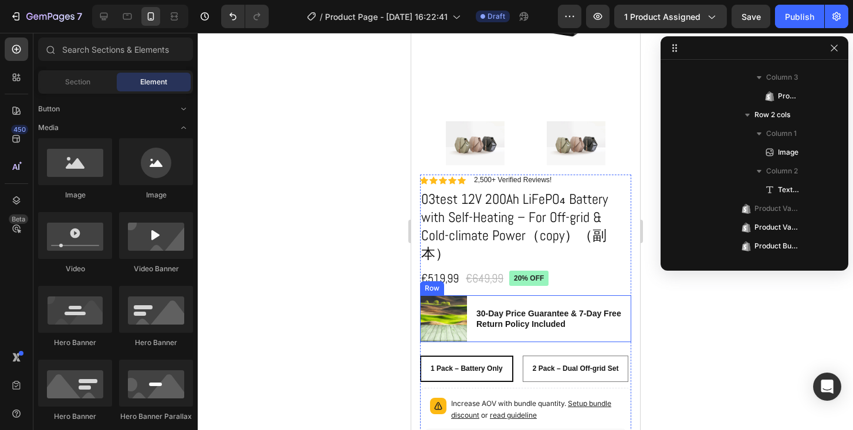
click at [492, 320] on div "30-Day Price Guarantee & 7-Day Free Return Policy Included Text Block" at bounding box center [552, 319] width 156 height 47
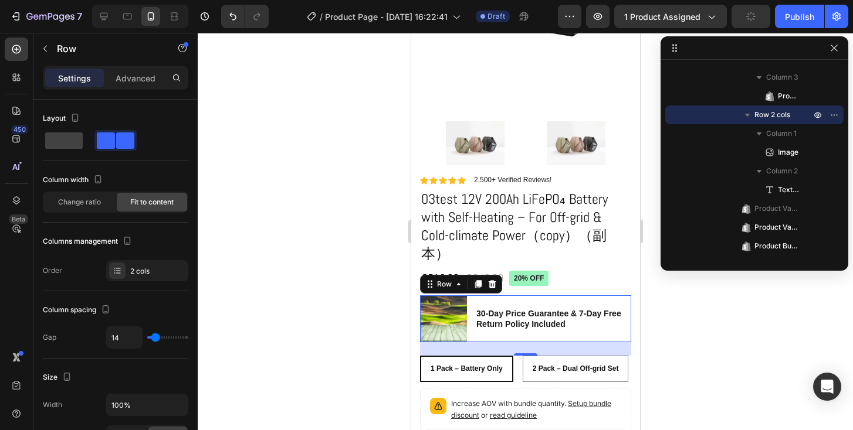
click at [529, 313] on div "30-Day Price Guarantee & 7-Day Free Return Policy Included Text Block" at bounding box center [552, 319] width 156 height 47
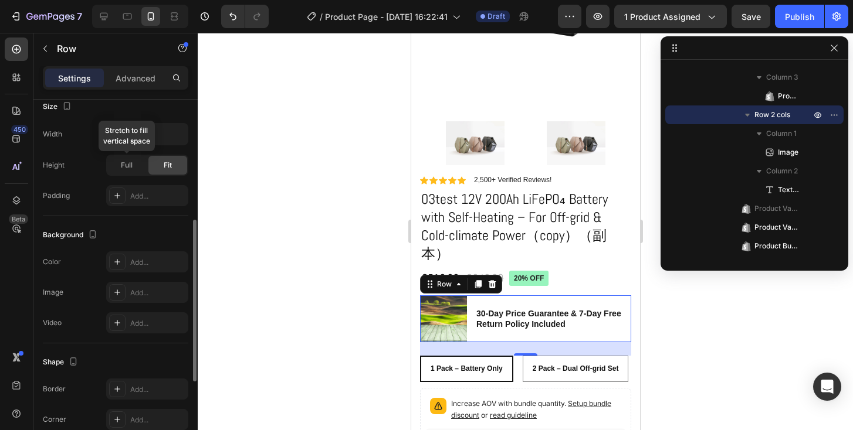
scroll to position [287, 0]
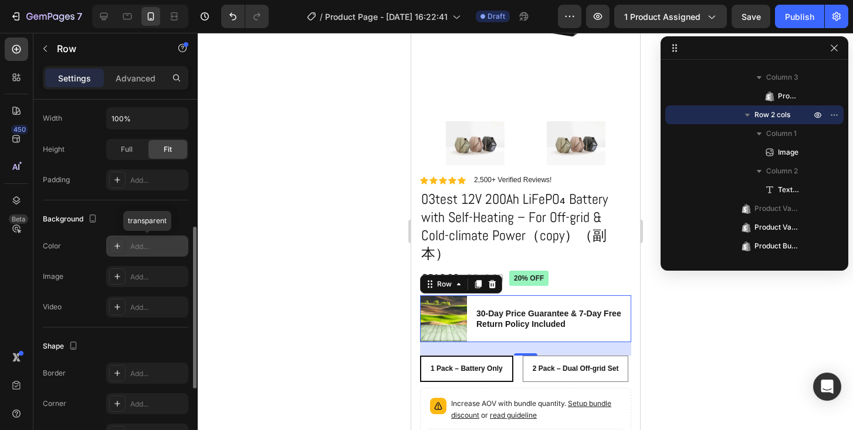
click at [141, 242] on div "Add..." at bounding box center [157, 247] width 55 height 11
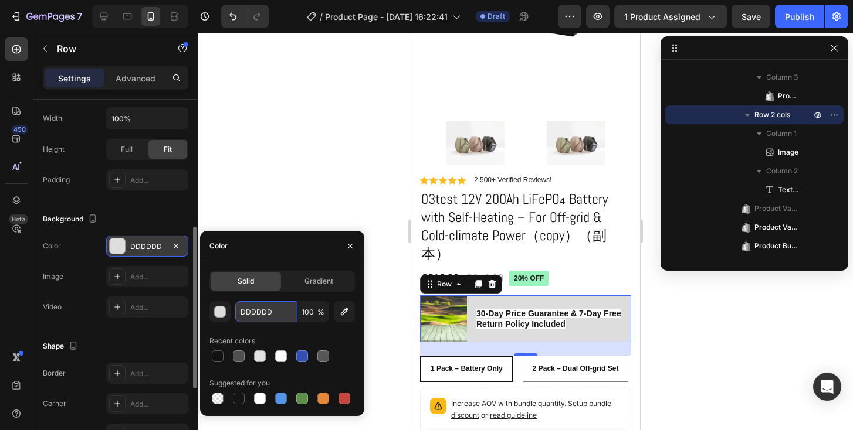
click at [263, 317] on input "DDDDDD" at bounding box center [265, 311] width 61 height 21
paste input "#6BB93A"
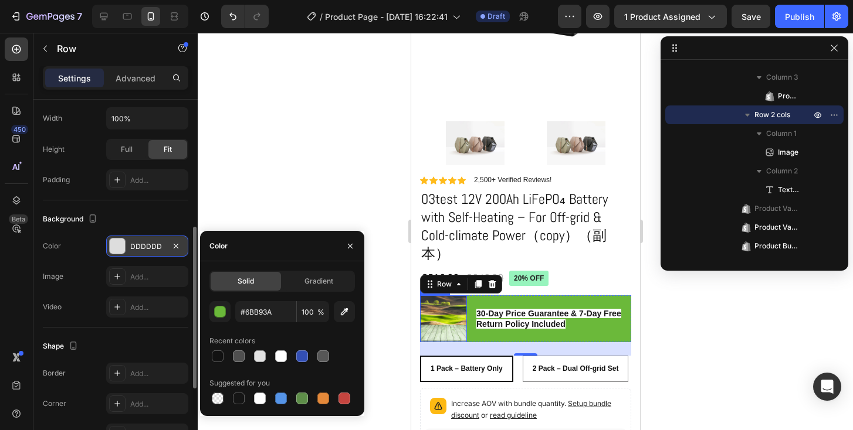
type input "6BB93A"
click at [294, 192] on div at bounding box center [525, 232] width 655 height 398
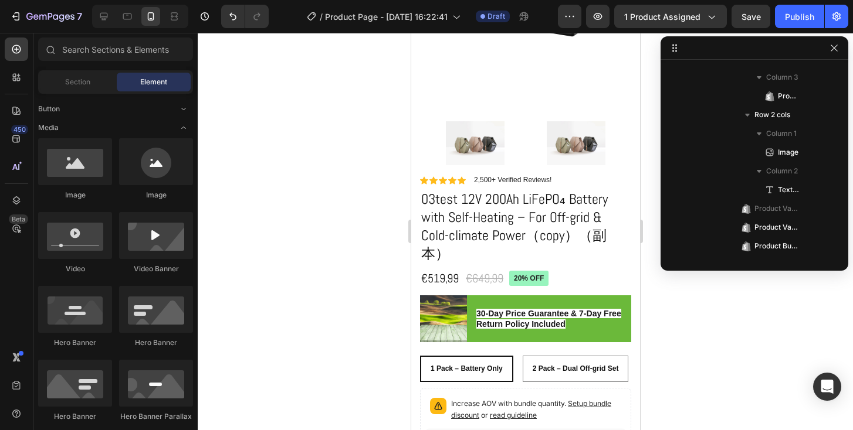
click at [652, 321] on div at bounding box center [525, 232] width 655 height 398
click at [542, 309] on strong "30-Day Price Guarantee & 7-Day Free Return Policy Included" at bounding box center [548, 319] width 145 height 20
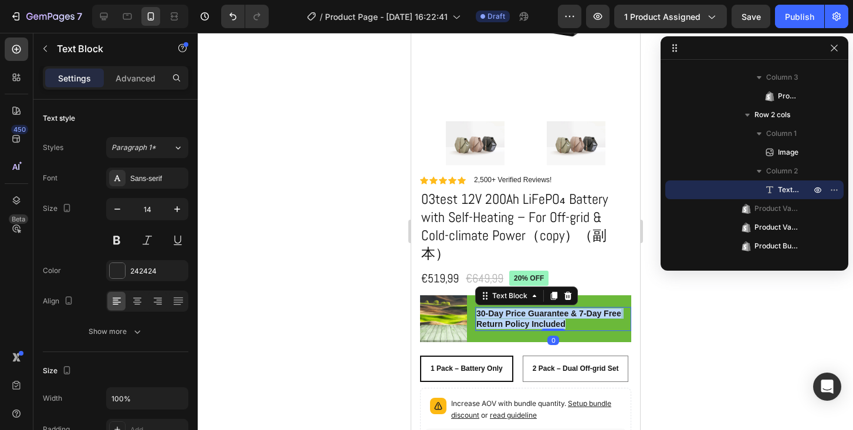
click at [542, 309] on strong "30-Day Price Guarantee & 7-Day Free Return Policy Included" at bounding box center [548, 319] width 145 height 20
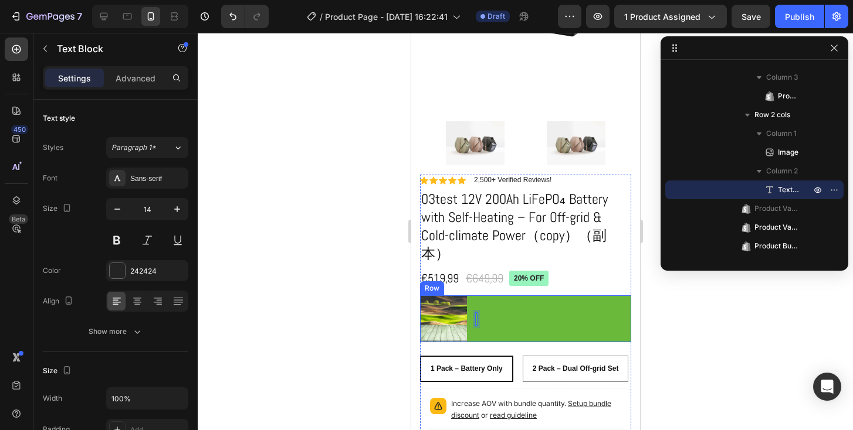
click at [477, 301] on div "Image Text Block 0 Row" at bounding box center [524, 319] width 211 height 47
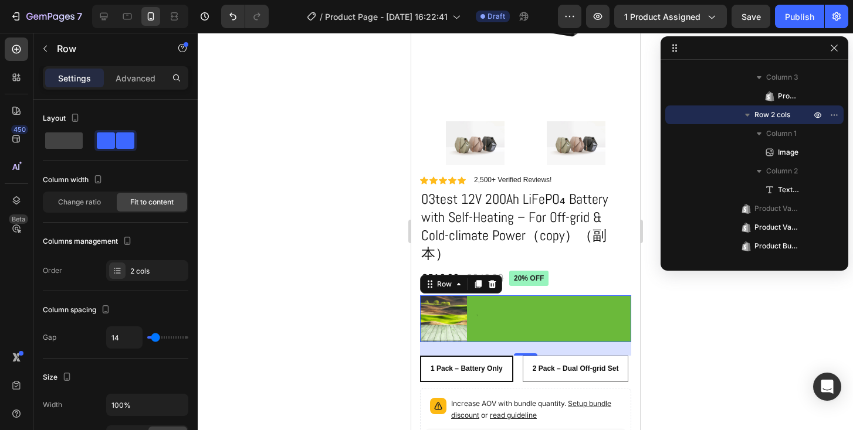
click at [477, 301] on div "Image Text Block Row 0" at bounding box center [524, 319] width 211 height 47
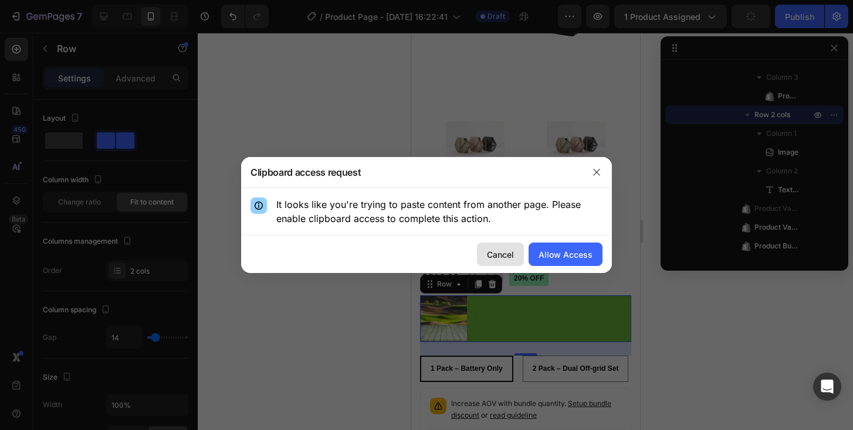
click at [504, 250] on div "Cancel" at bounding box center [500, 255] width 27 height 12
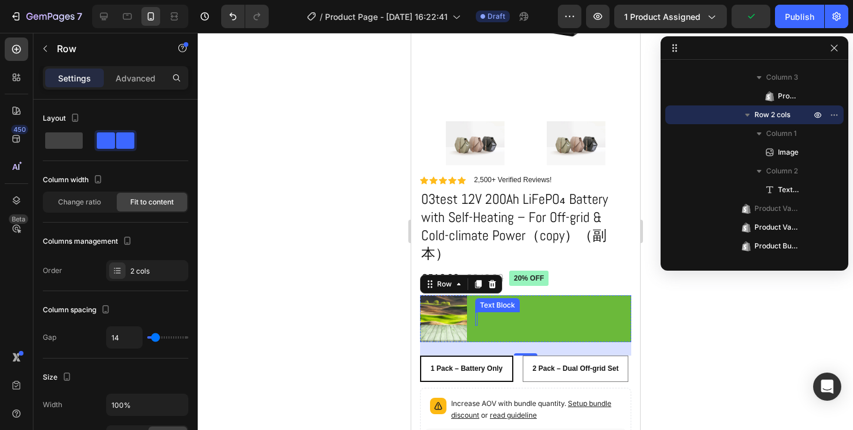
click at [474, 313] on div "Rich Text Editor. Editing area: main" at bounding box center [475, 319] width 2 height 13
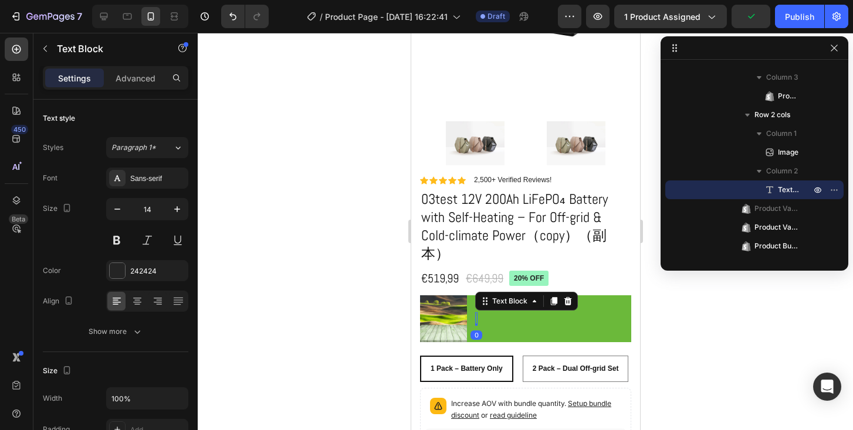
click at [476, 313] on div "Rich Text Editor. Editing area: main" at bounding box center [475, 319] width 2 height 13
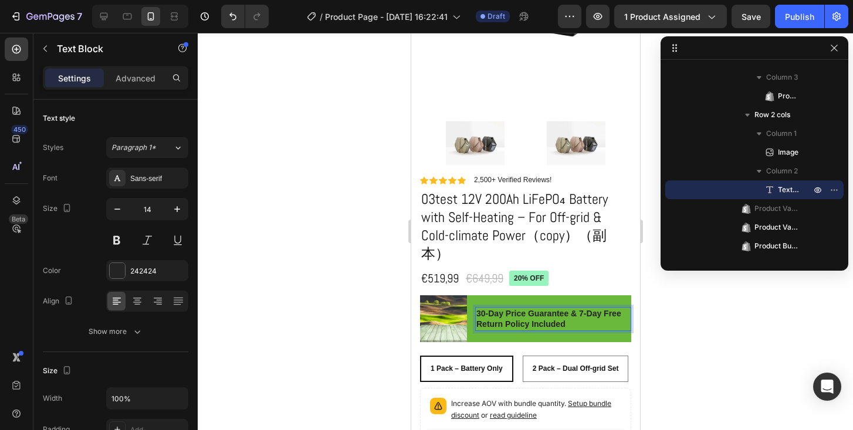
click at [710, 306] on div at bounding box center [525, 232] width 655 height 398
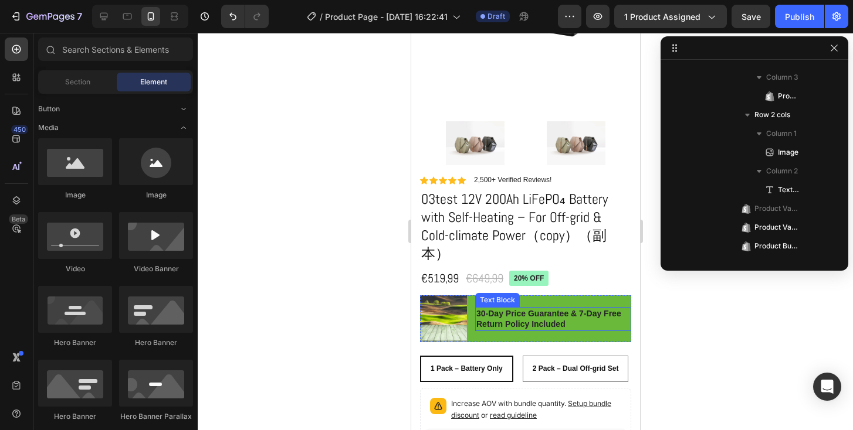
click at [554, 309] on strong "30-Day Price Guarantee & 7-Day Free Return Policy Included" at bounding box center [548, 319] width 145 height 20
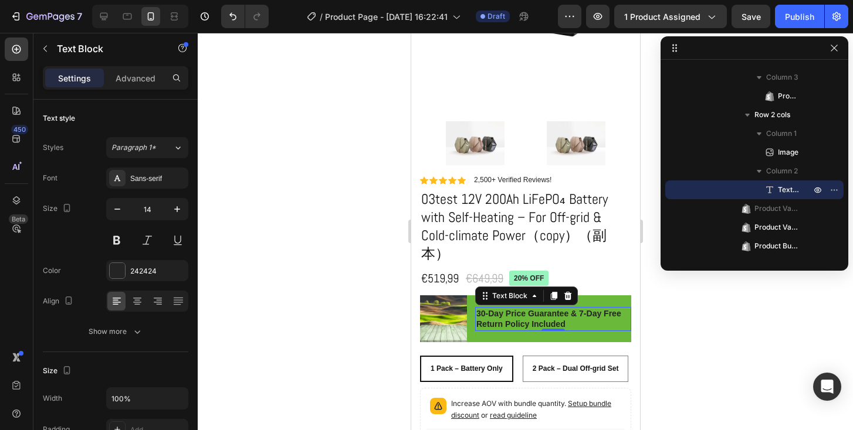
click at [528, 309] on strong "30-Day Price Guarantee & 7-Day Free Return Policy Included" at bounding box center [548, 319] width 145 height 20
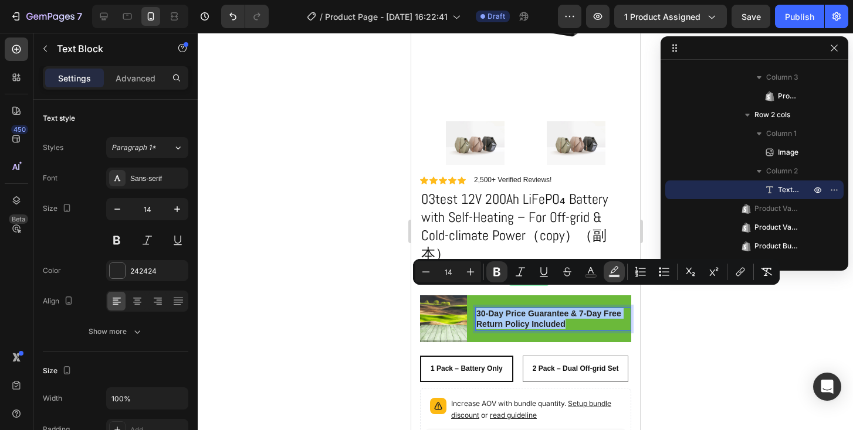
click at [616, 273] on icon "Editor contextual toolbar" at bounding box center [614, 272] width 12 height 12
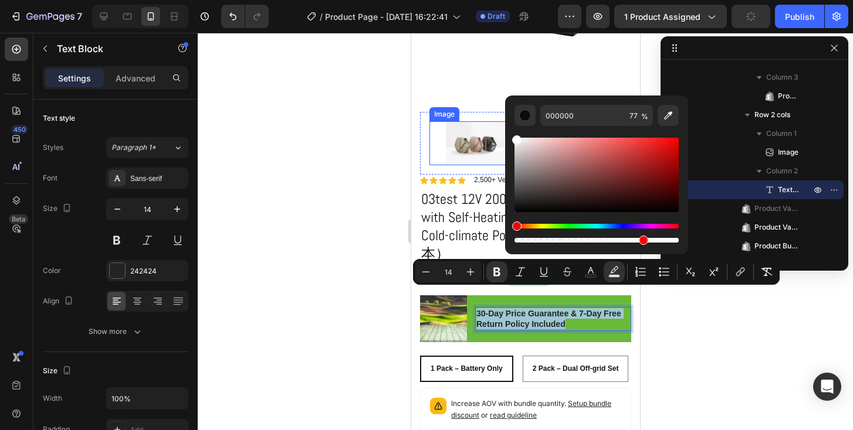
type input "FFFFFF"
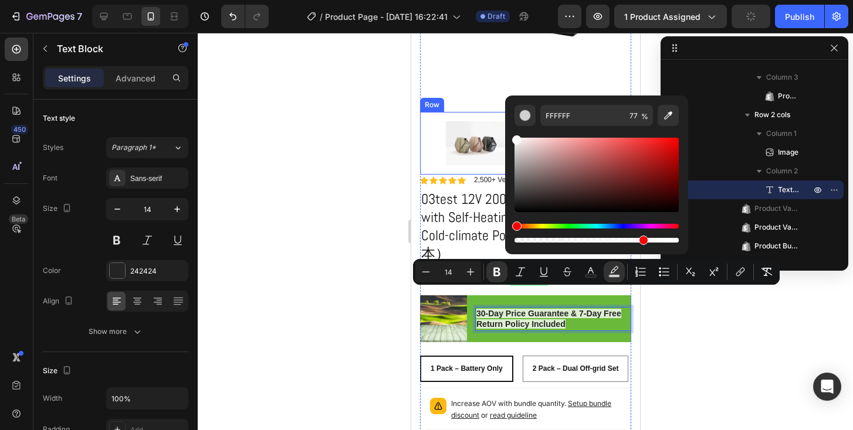
drag, startPoint x: 935, startPoint y: 187, endPoint x: 935, endPoint y: 165, distance: 21.7
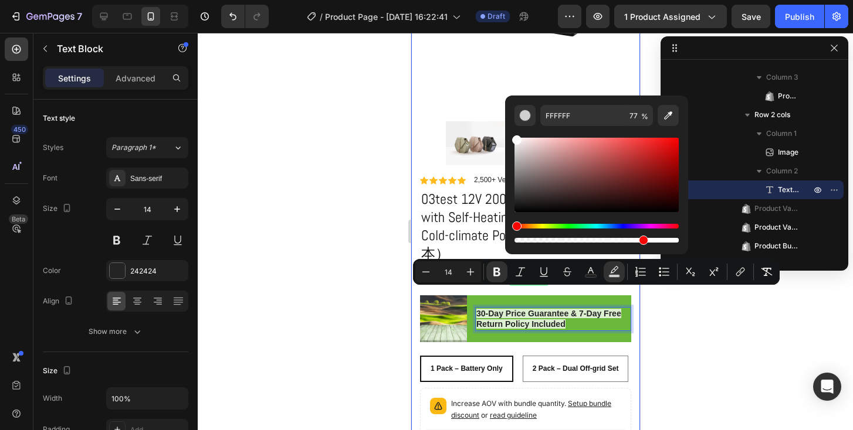
click at [360, 181] on div at bounding box center [525, 232] width 655 height 398
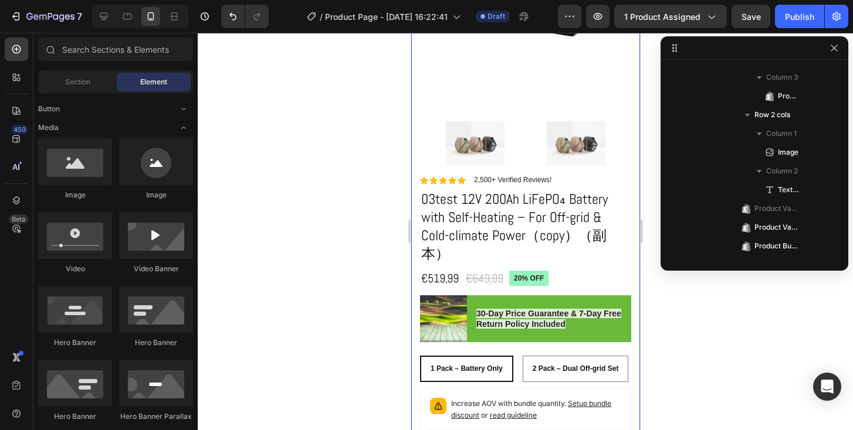
click at [686, 328] on div at bounding box center [525, 232] width 655 height 398
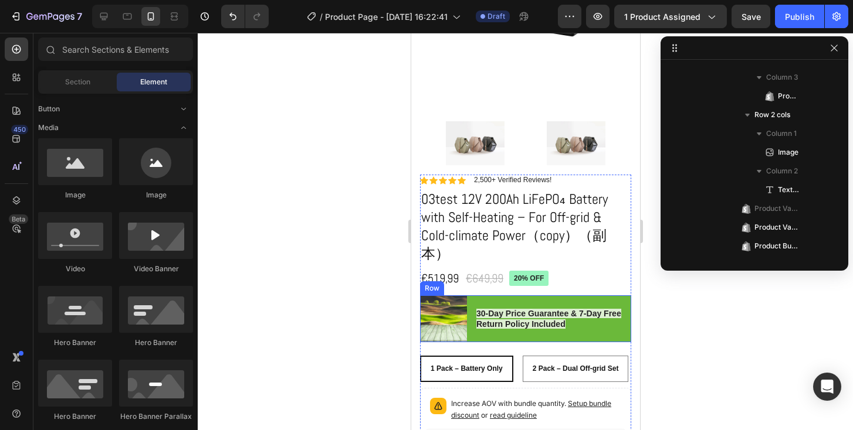
click at [616, 320] on div "30-Day Price Guarantee & 7-Day Free Return Policy Included Text Block" at bounding box center [552, 319] width 156 height 47
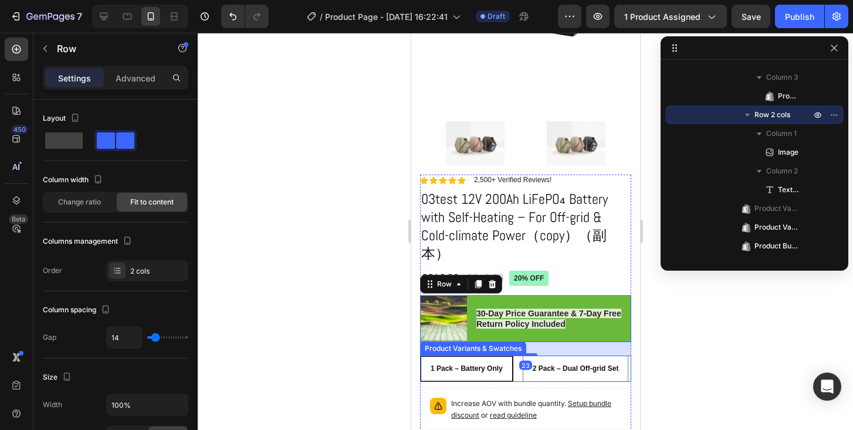
click at [610, 356] on div "1 Pack – Battery Only 1 Pack – Battery Only 1 Pack – Battery Only 2 Pack – Dual…" at bounding box center [524, 369] width 211 height 26
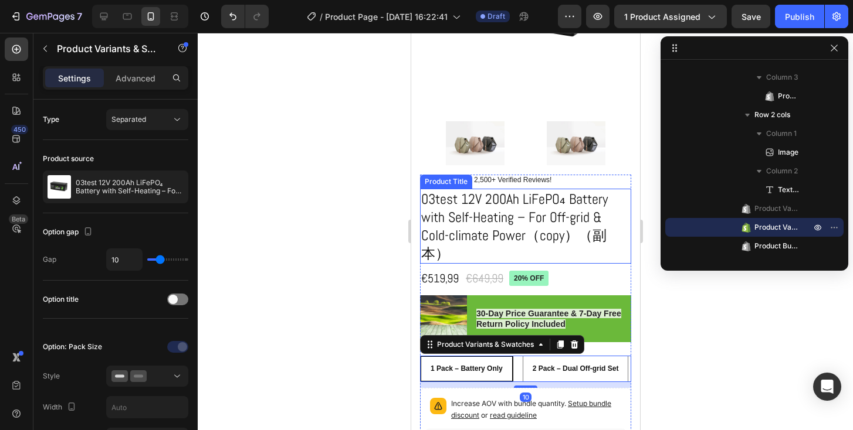
click at [494, 230] on h1 "03test 12V 200Ah LiFePO₄ Battery with Self-Heating – For Off-grid & Cold-climat…" at bounding box center [524, 227] width 211 height 76
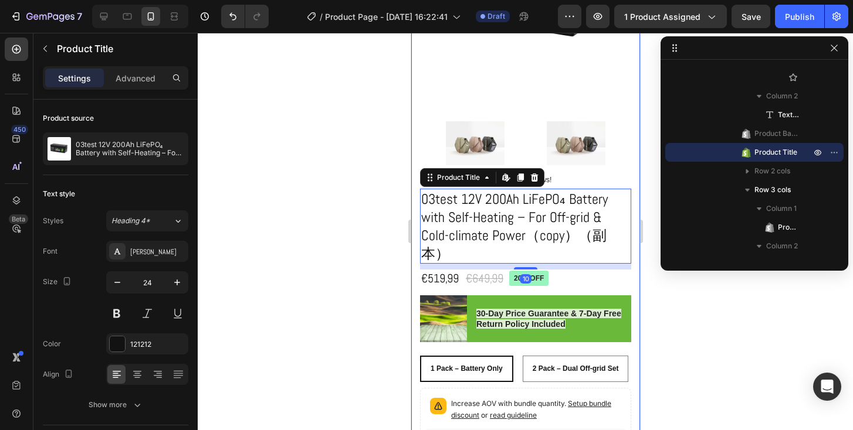
click at [631, 306] on div "Product Images Image Image Row Icon Icon Icon Icon Icon Icon List 2,500+ Verifi…" at bounding box center [525, 382] width 229 height 996
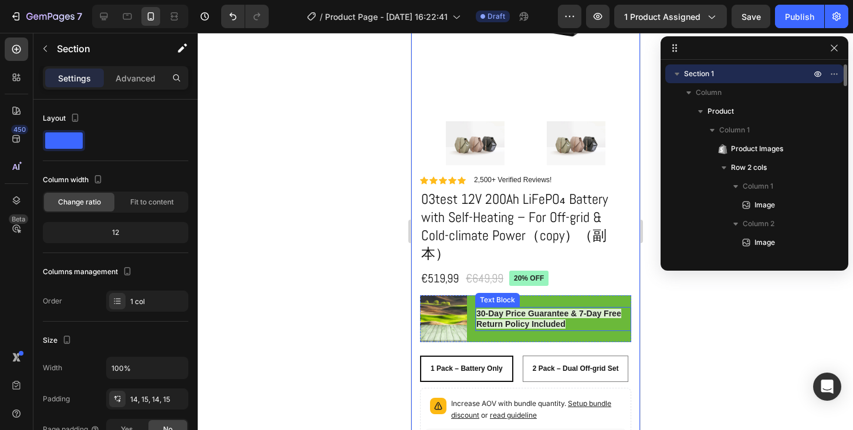
click at [611, 310] on p "30-Day Price Guarantee & 7-Day Free Return Policy Included" at bounding box center [553, 318] width 154 height 21
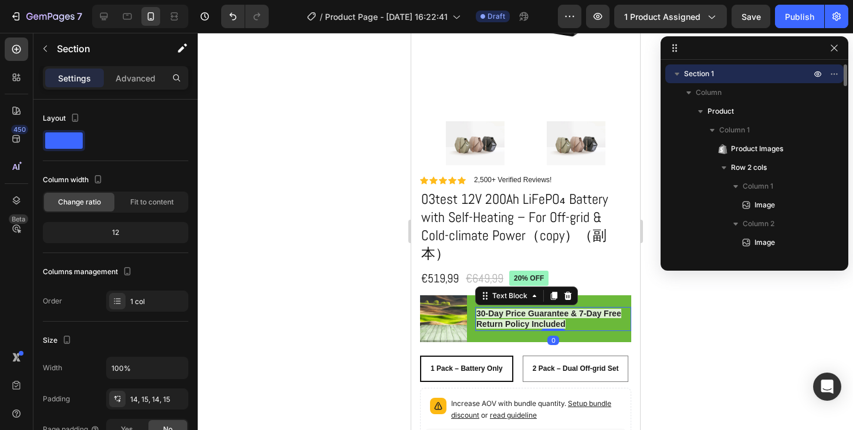
scroll to position [710, 0]
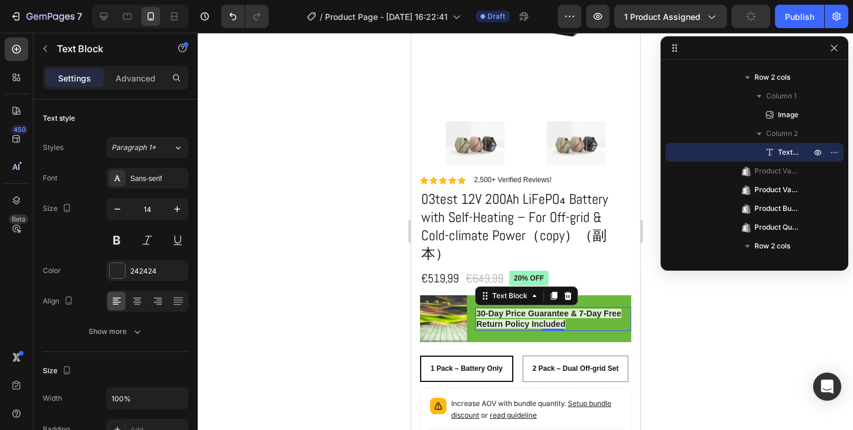
click at [564, 309] on strong "30-Day Price Guarantee & 7-Day Free Return Policy Included" at bounding box center [548, 319] width 145 height 20
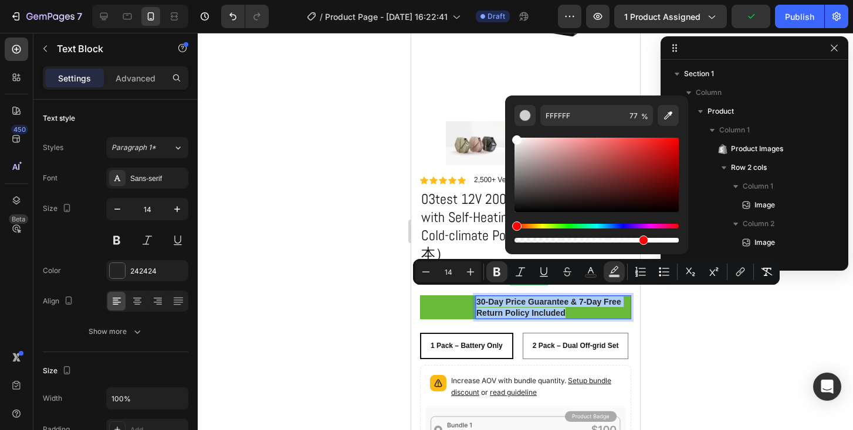
scroll to position [710, 0]
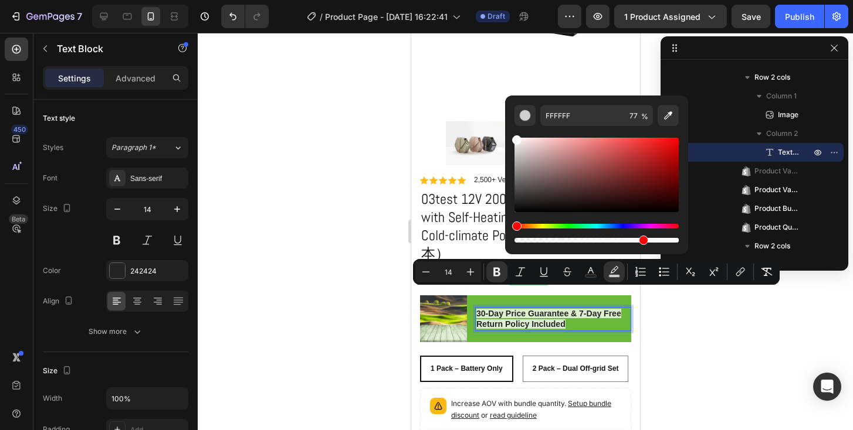
drag, startPoint x: 521, startPoint y: 145, endPoint x: 509, endPoint y: 124, distance: 24.2
click at [509, 124] on div "FFFFFF 77 %" at bounding box center [596, 171] width 183 height 150
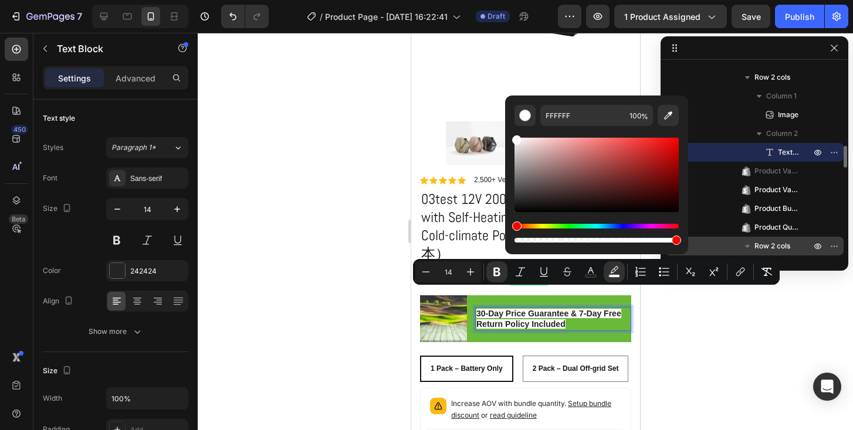
drag, startPoint x: 643, startPoint y: 240, endPoint x: 693, endPoint y: 243, distance: 49.9
click at [693, 0] on body "7 / Product Page - Aug 28, 16:22:41 Draft Preview 1 product assigned Save Publi…" at bounding box center [426, 0] width 853 height 0
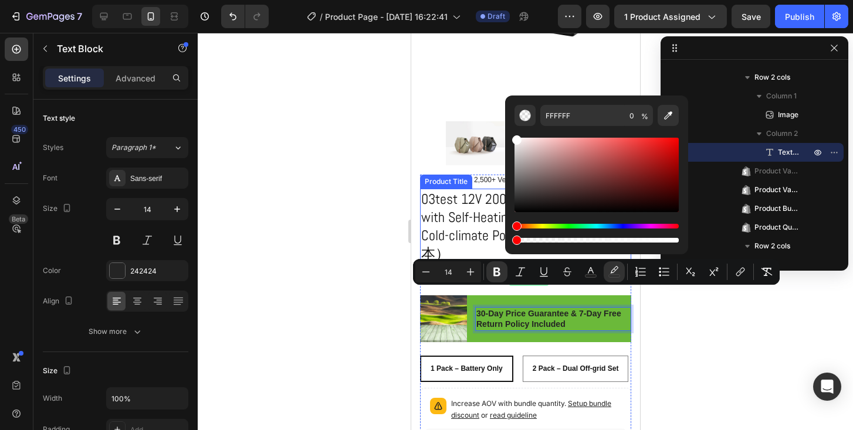
drag, startPoint x: 1087, startPoint y: 270, endPoint x: 952, endPoint y: 316, distance: 141.7
type input "100"
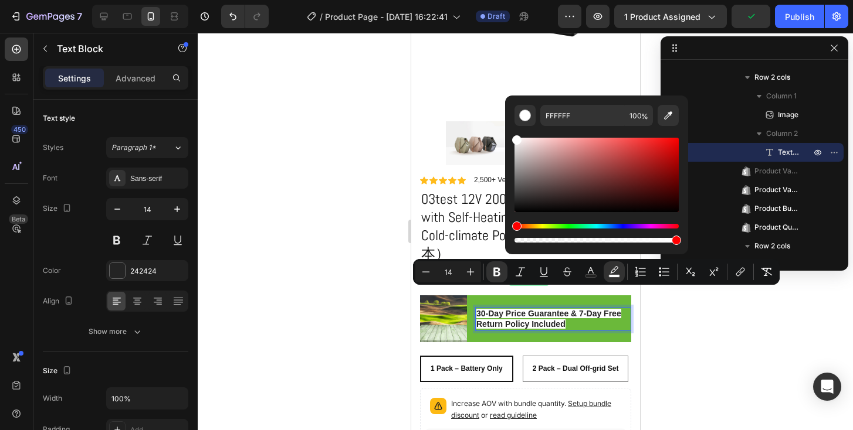
drag, startPoint x: 517, startPoint y: 242, endPoint x: 681, endPoint y: 243, distance: 164.8
click at [681, 243] on div "FFFFFF 100 %" at bounding box center [596, 171] width 183 height 150
click at [557, 167] on div "Editor contextual toolbar" at bounding box center [596, 175] width 164 height 74
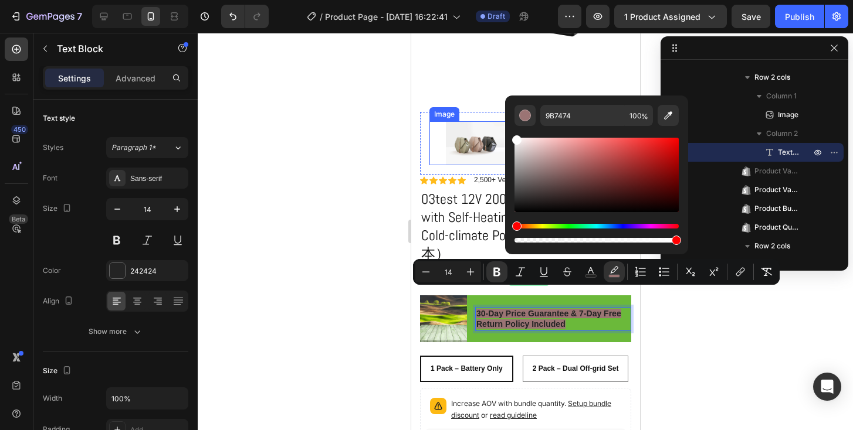
type input "FFFFFF"
drag, startPoint x: 935, startPoint y: 180, endPoint x: 493, endPoint y: 125, distance: 446.2
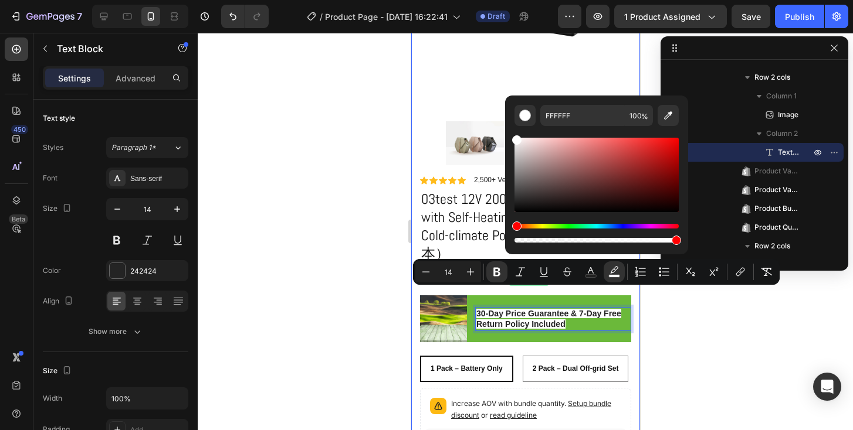
click at [653, 316] on div at bounding box center [525, 232] width 655 height 398
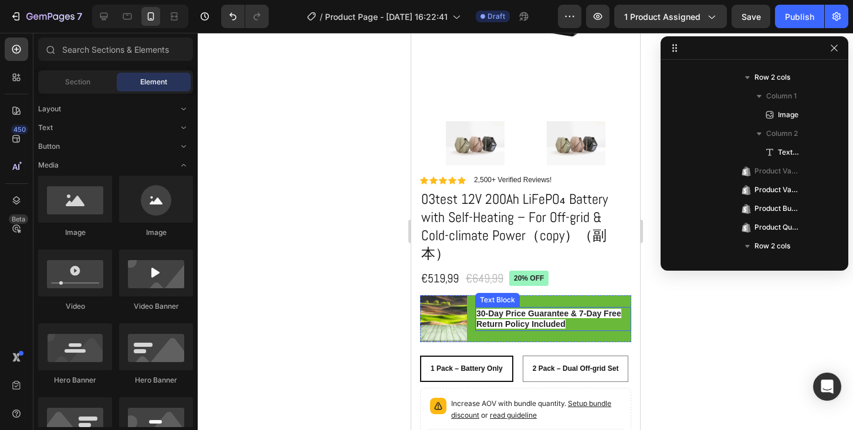
click at [568, 309] on strong "30-Day Price Guarantee & 7-Day Free Return Policy Included" at bounding box center [548, 319] width 145 height 20
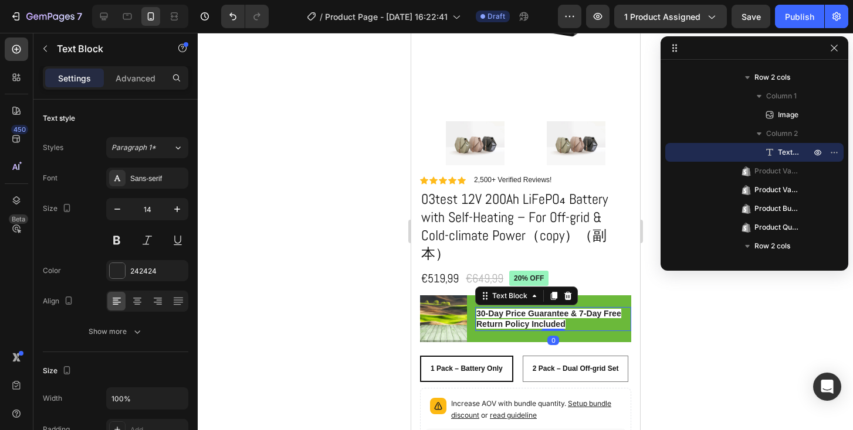
click at [568, 309] on strong "30-Day Price Guarantee & 7-Day Free Return Policy Included" at bounding box center [548, 319] width 145 height 20
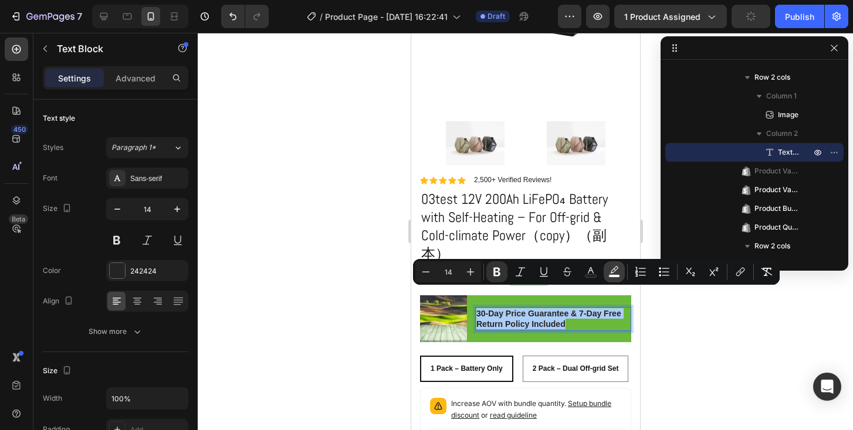
click at [613, 272] on icon "Editor contextual toolbar" at bounding box center [614, 272] width 12 height 12
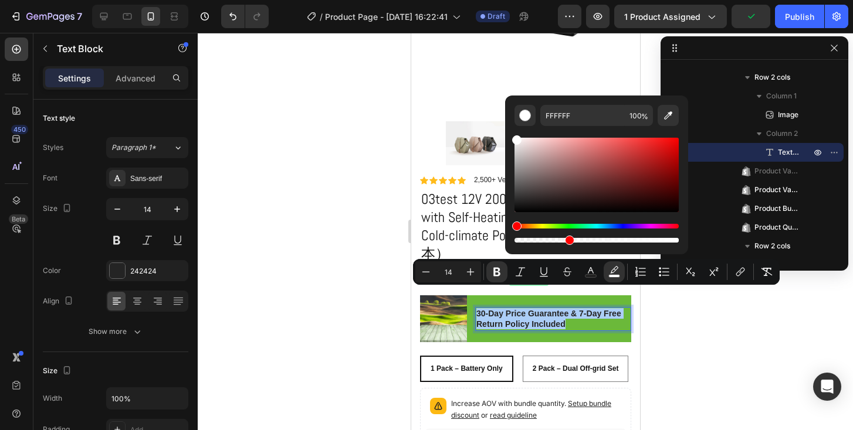
click at [567, 240] on div "Editor contextual toolbar" at bounding box center [596, 240] width 164 height 5
type input "0"
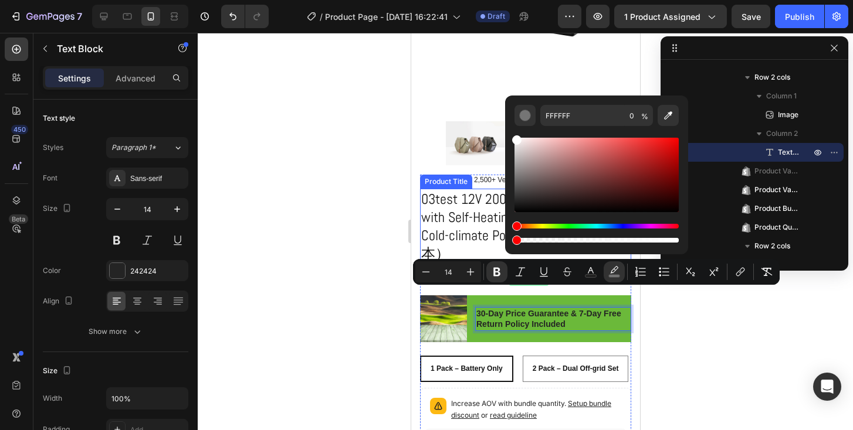
drag, startPoint x: 977, startPoint y: 273, endPoint x: 500, endPoint y: 240, distance: 478.5
click at [676, 350] on div at bounding box center [525, 232] width 655 height 398
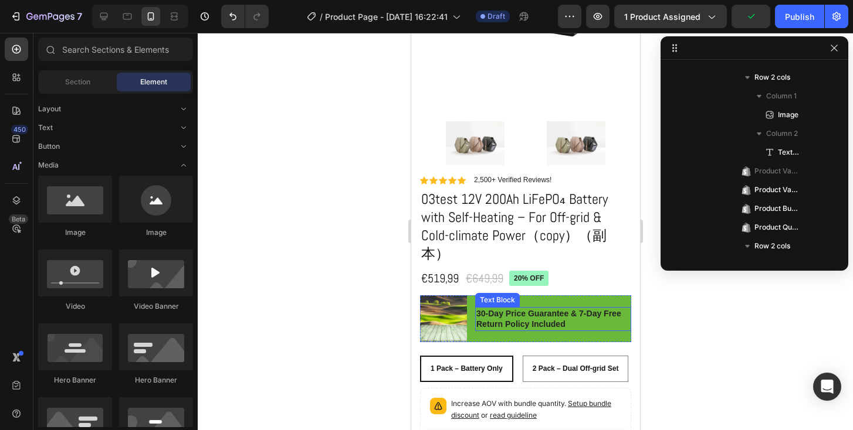
click at [499, 309] on strong "30-Day Price Guarantee & 7-Day Free Return Policy Included" at bounding box center [548, 319] width 145 height 20
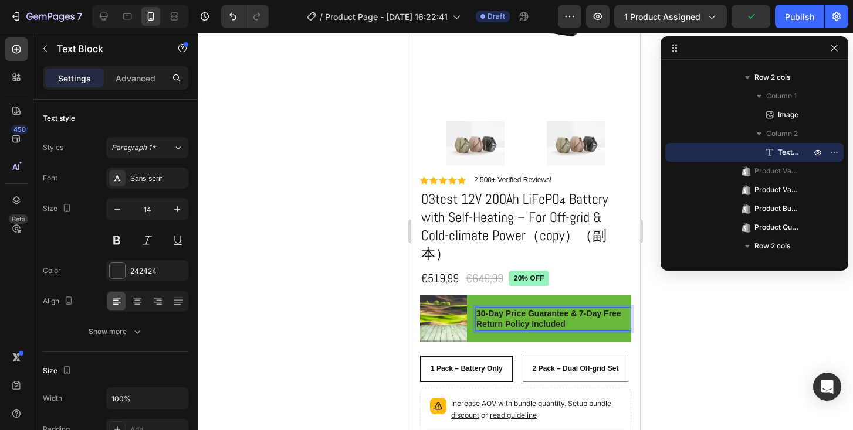
click at [499, 309] on strong "30-Day Price Guarantee & 7-Day Free Return Policy Included" at bounding box center [548, 319] width 145 height 20
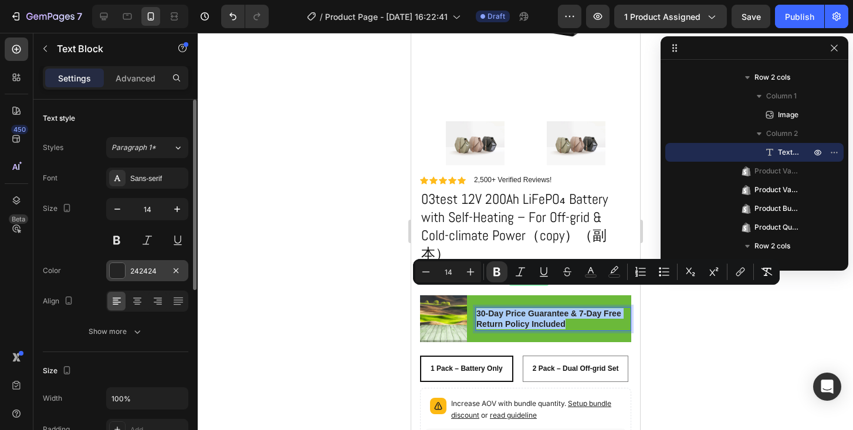
click at [127, 269] on div "242424" at bounding box center [147, 270] width 82 height 21
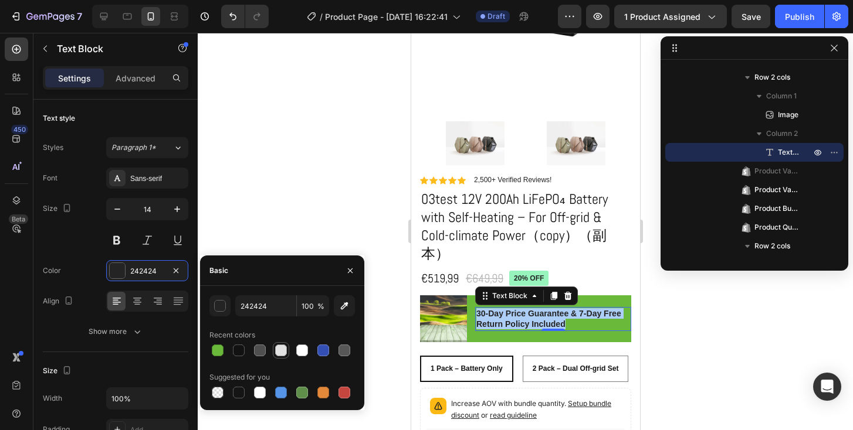
click at [279, 350] on div at bounding box center [281, 351] width 12 height 12
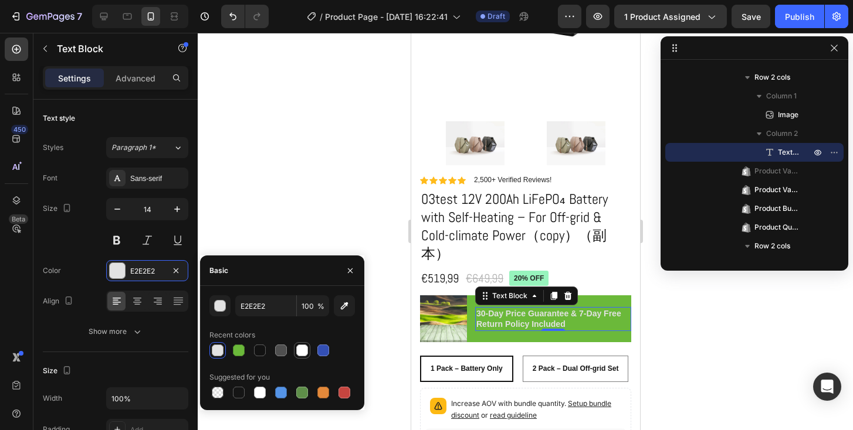
click at [295, 352] on div at bounding box center [302, 351] width 14 height 14
type input "FFFFFF"
click at [649, 314] on div at bounding box center [525, 232] width 655 height 398
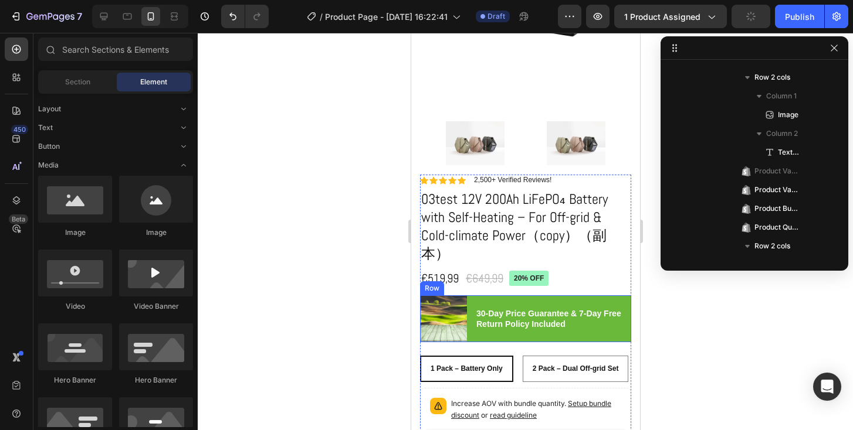
click at [580, 317] on div "30-Day Price Guarantee & 7-Day Free Return Policy Included Text Block" at bounding box center [552, 319] width 156 height 47
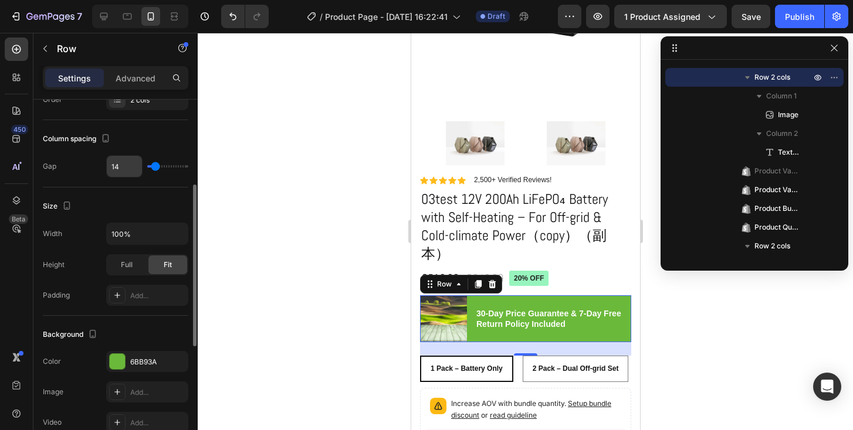
scroll to position [170, 0]
click at [544, 296] on div "30-Day Price Guarantee & 7-Day Free Return Policy Included Text Block" at bounding box center [552, 319] width 156 height 47
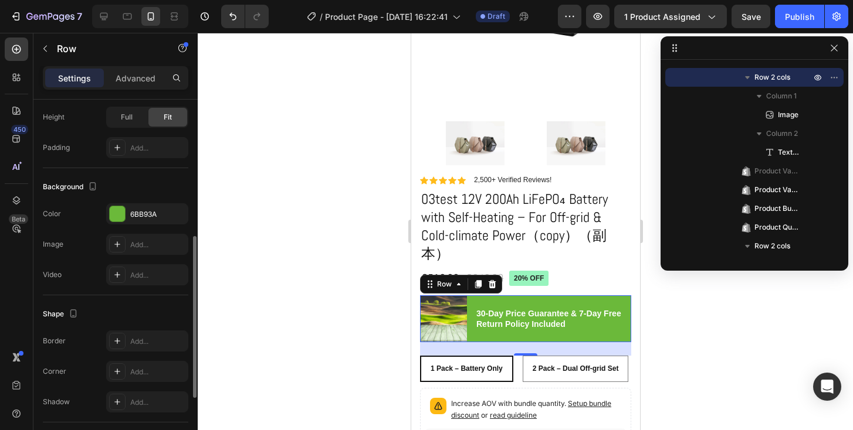
scroll to position [320, 0]
click at [147, 342] on div "Add..." at bounding box center [157, 340] width 55 height 11
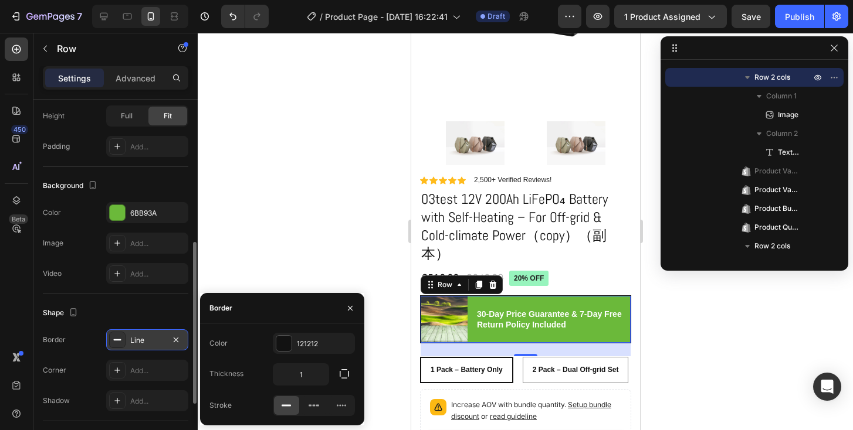
click at [117, 347] on div at bounding box center [117, 340] width 16 height 16
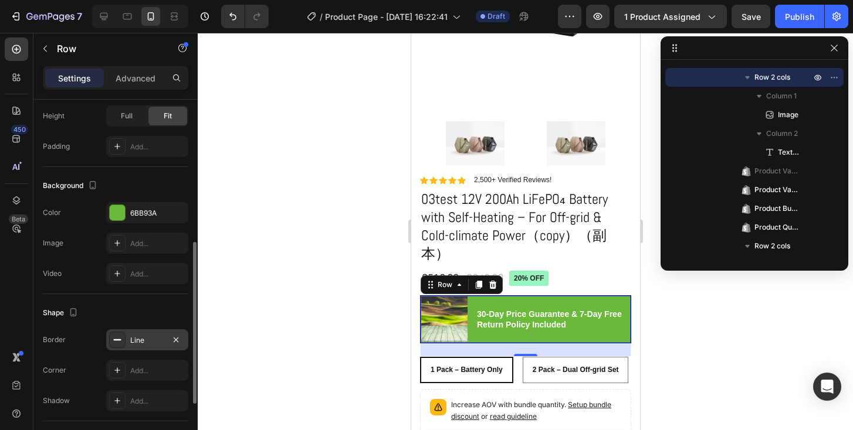
click at [117, 346] on div at bounding box center [117, 340] width 16 height 16
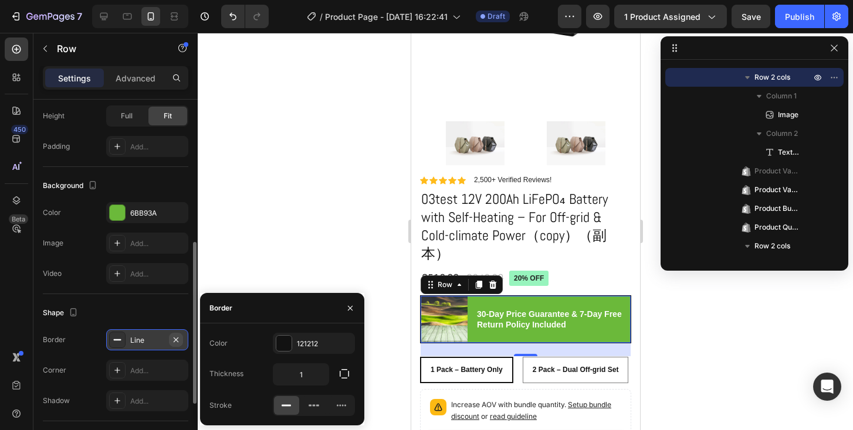
click at [179, 337] on icon "button" at bounding box center [175, 339] width 9 height 9
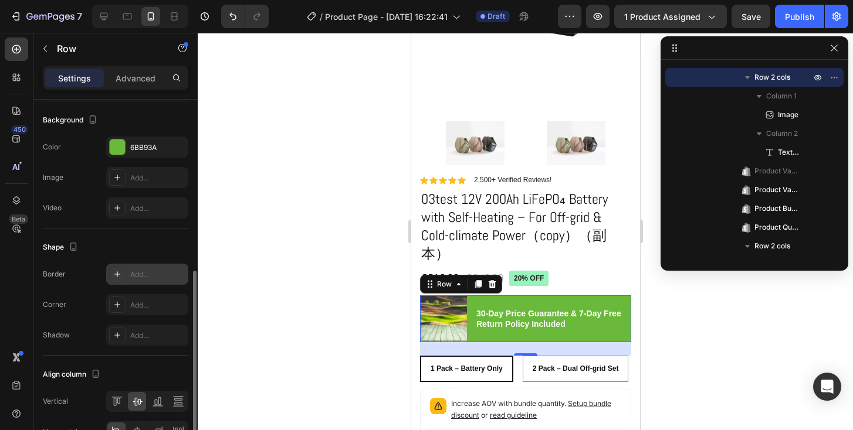
scroll to position [386, 0]
click at [139, 304] on div "Add..." at bounding box center [157, 305] width 55 height 11
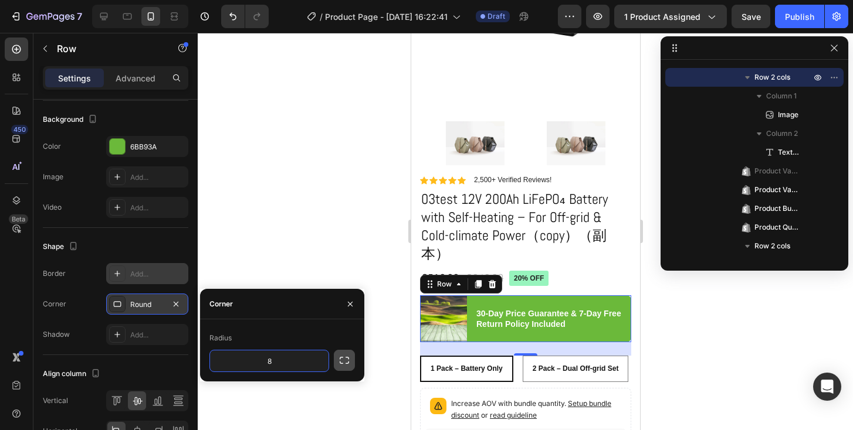
click at [341, 361] on icon "button" at bounding box center [344, 361] width 12 height 12
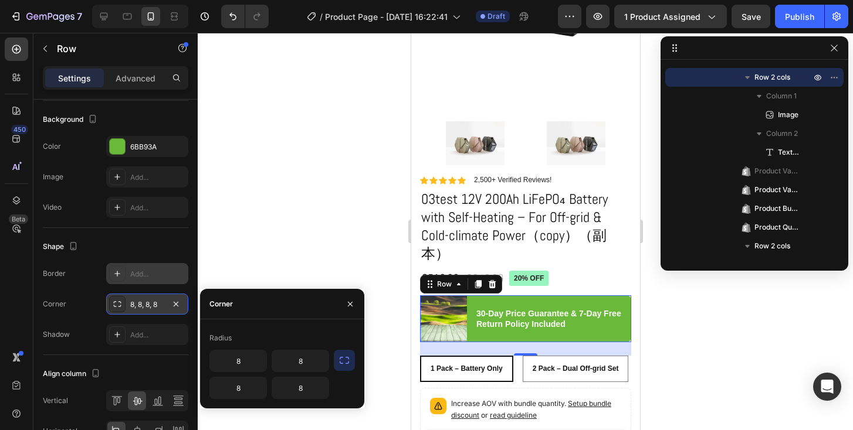
click at [340, 361] on icon "button" at bounding box center [344, 361] width 12 height 12
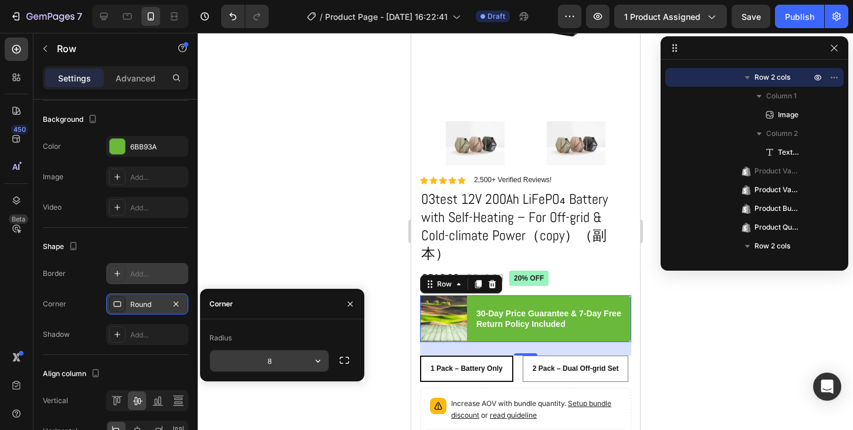
click at [280, 362] on input "8" at bounding box center [269, 361] width 118 height 21
type input "10"
click at [267, 240] on div at bounding box center [525, 232] width 655 height 398
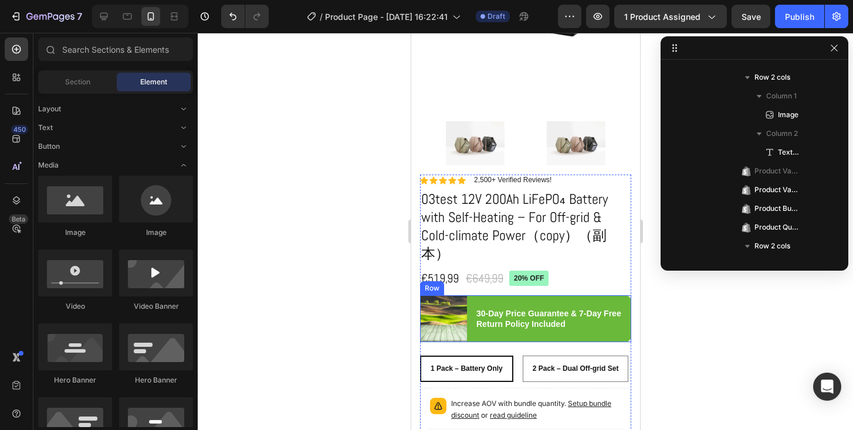
click at [523, 318] on div "30-Day Price Guarantee & 7-Day Free Return Policy Included Text Block" at bounding box center [552, 319] width 156 height 47
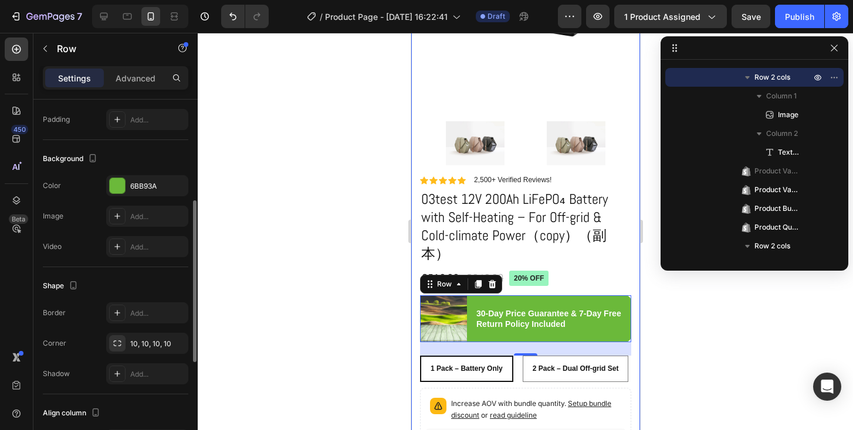
scroll to position [349, 0]
click at [150, 351] on div "10, 10, 10, 10" at bounding box center [147, 341] width 82 height 21
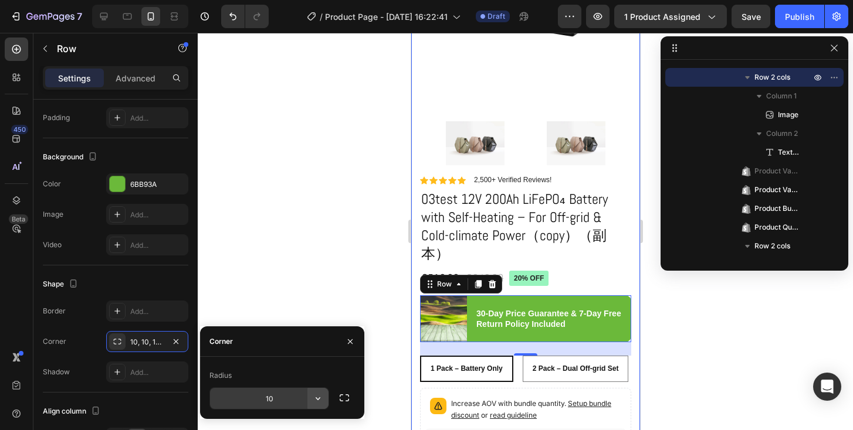
click at [321, 404] on icon "button" at bounding box center [318, 399] width 12 height 12
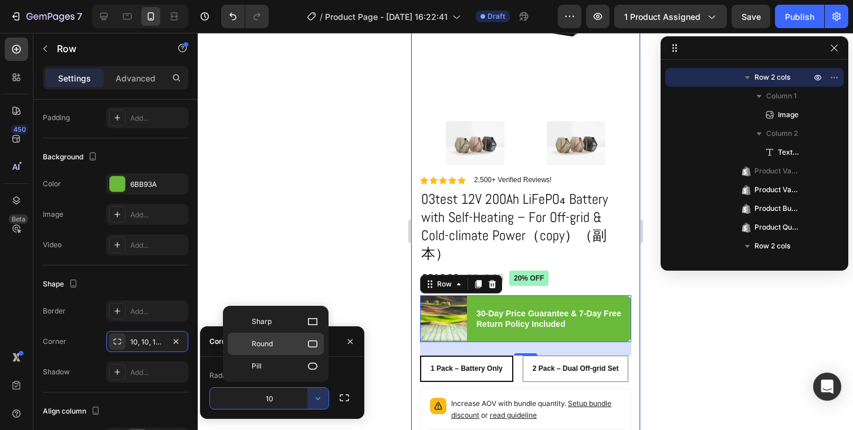
click at [293, 347] on p "Round" at bounding box center [285, 344] width 67 height 12
type input "8"
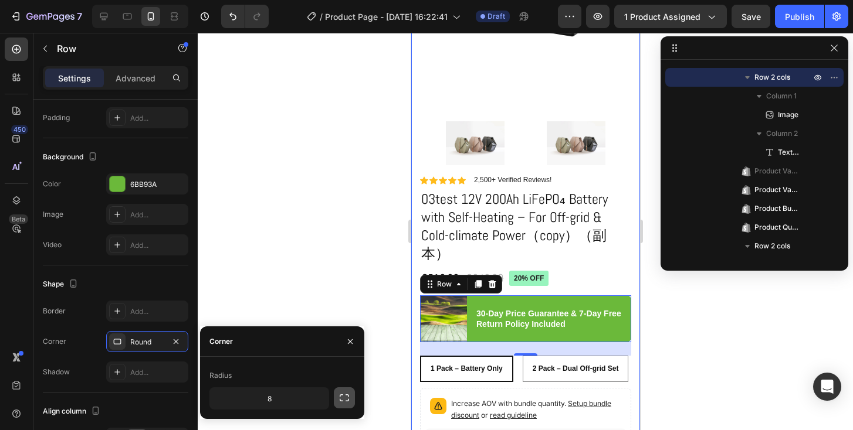
click at [344, 405] on button "button" at bounding box center [344, 398] width 21 height 21
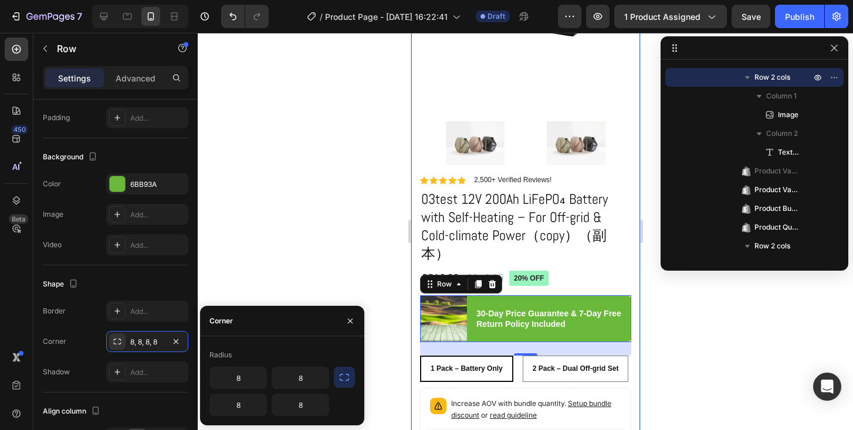
click at [282, 268] on div at bounding box center [525, 232] width 655 height 398
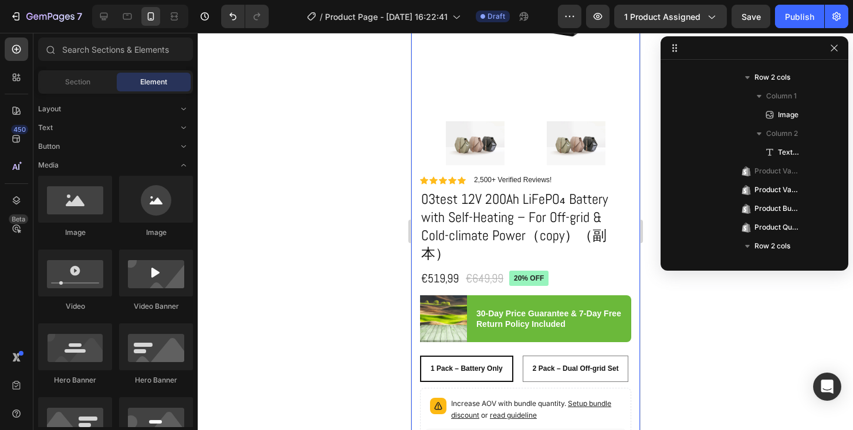
click at [666, 337] on div at bounding box center [525, 232] width 655 height 398
click at [442, 304] on img at bounding box center [442, 319] width 47 height 47
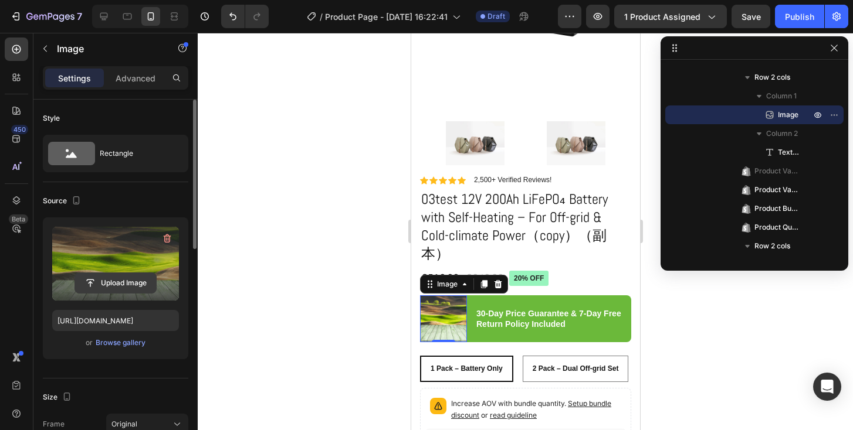
click at [143, 280] on input "file" at bounding box center [115, 283] width 81 height 20
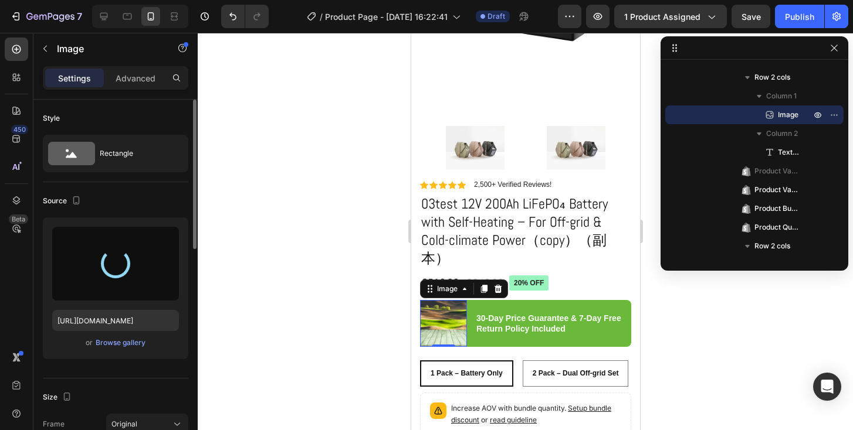
scroll to position [169, 0]
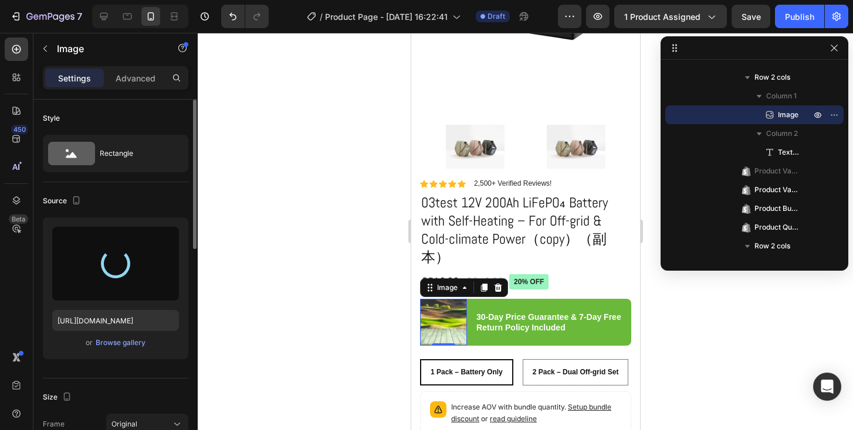
click at [389, 285] on div at bounding box center [525, 232] width 655 height 398
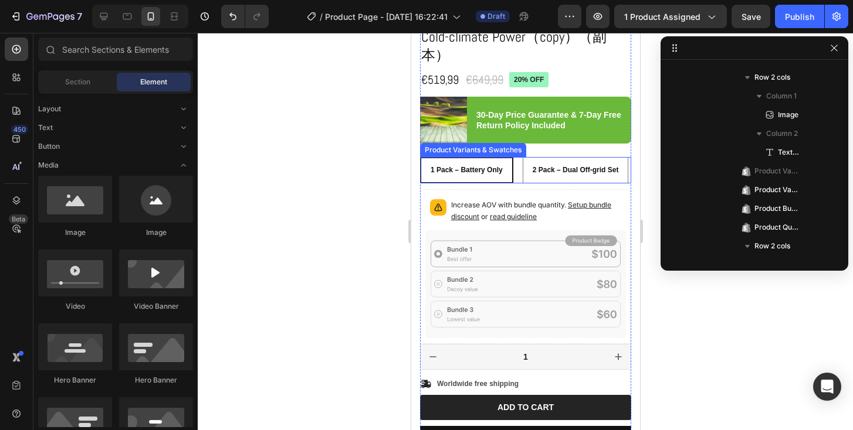
scroll to position [365, 0]
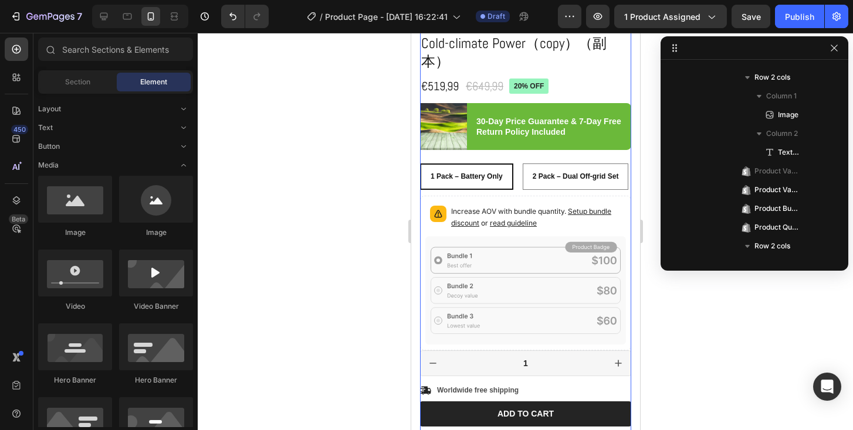
click at [540, 145] on div "Icon Icon Icon Icon Icon Icon List 2,500+ Verified Reviews! Text Block Row 20% …" at bounding box center [524, 276] width 211 height 589
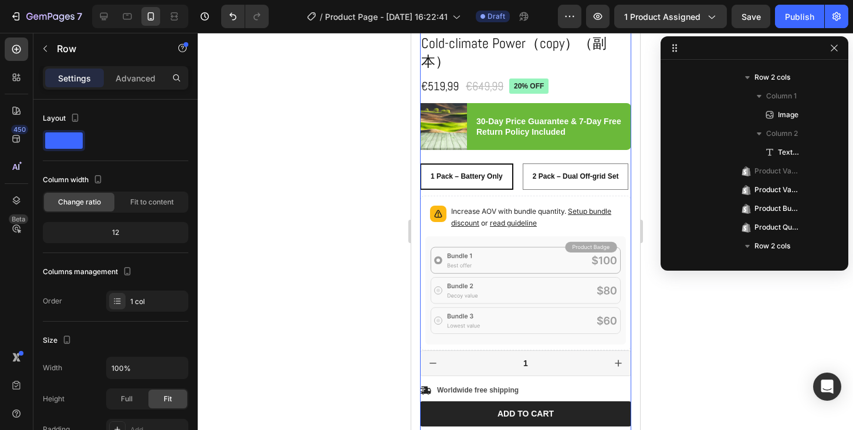
scroll to position [128, 0]
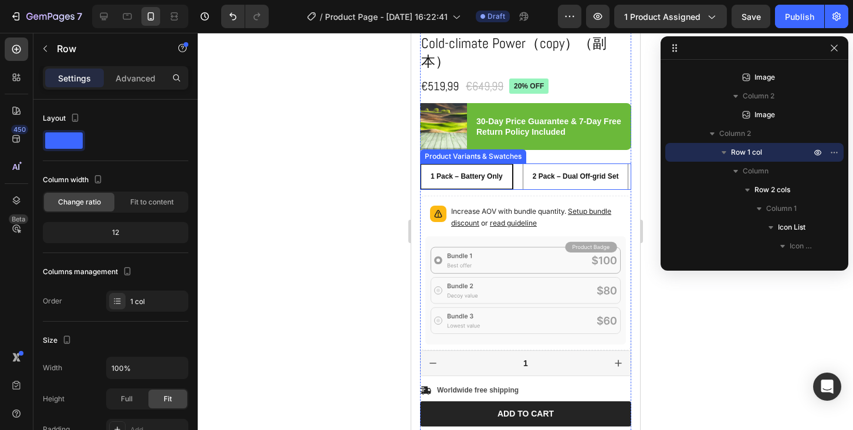
click at [533, 164] on div "1 Pack – Battery Only 1 Pack – Battery Only 1 Pack – Battery Only 2 Pack – Dual…" at bounding box center [524, 177] width 211 height 26
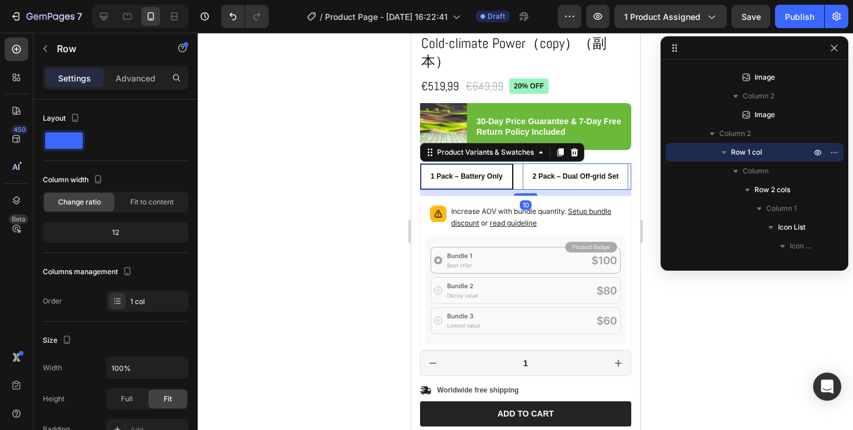
scroll to position [747, 0]
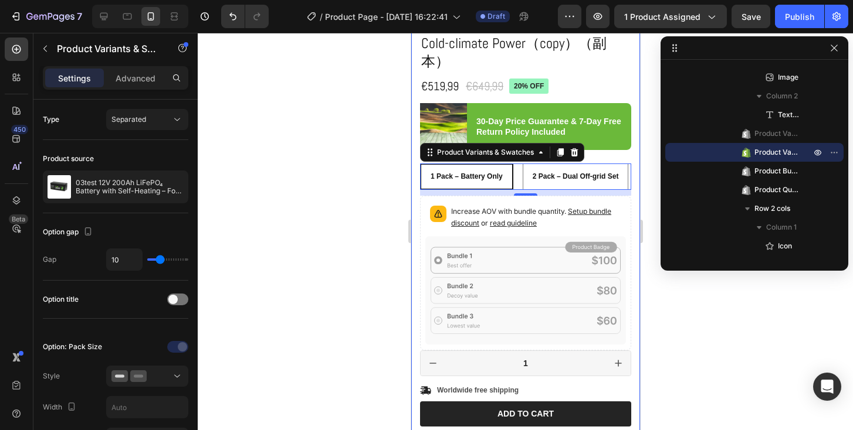
click at [389, 219] on div at bounding box center [525, 232] width 655 height 398
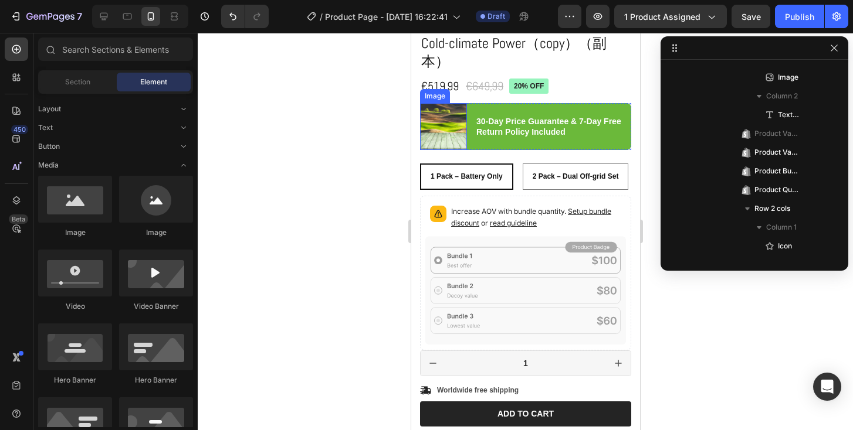
click at [446, 114] on img at bounding box center [442, 126] width 47 height 47
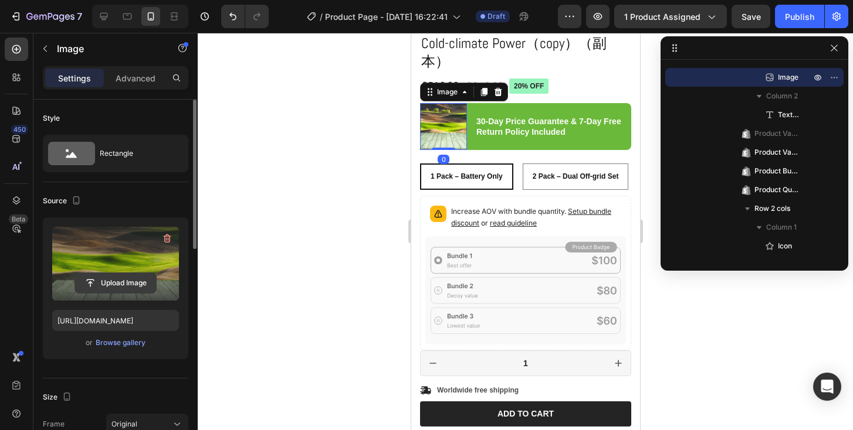
click at [117, 281] on input "file" at bounding box center [115, 283] width 81 height 20
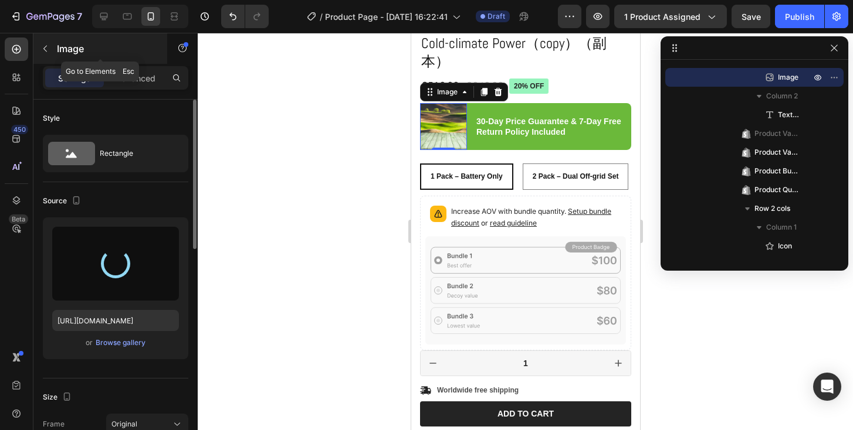
type input "https://cdn.shopify.com/s/files/1/0944/0690/2066/files/gempages_581900527529362…"
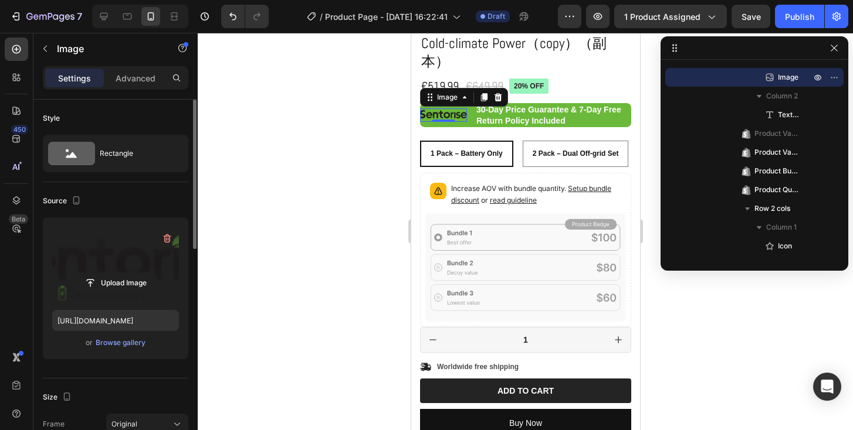
click at [331, 160] on div at bounding box center [525, 232] width 655 height 398
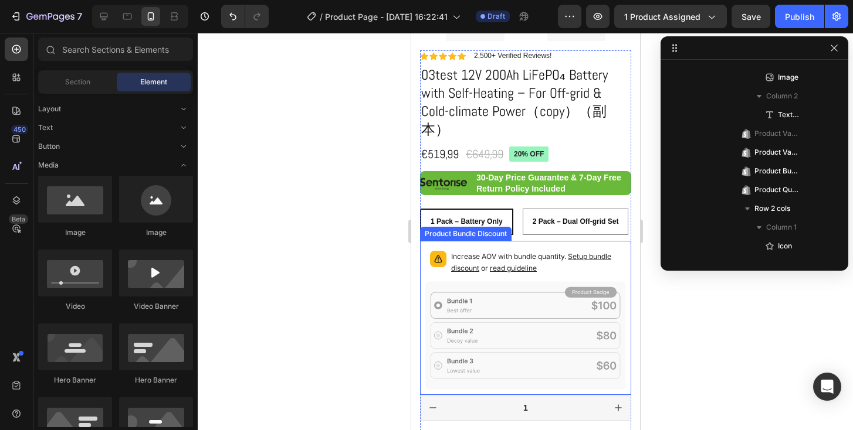
scroll to position [297, 0]
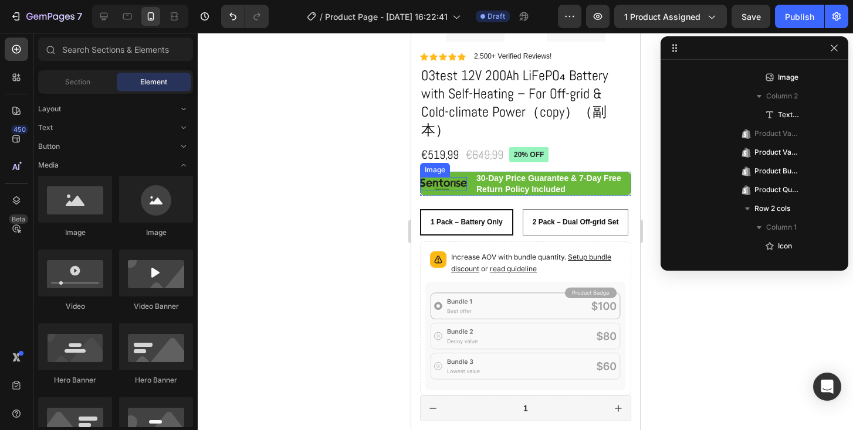
click at [429, 177] on img at bounding box center [442, 183] width 47 height 13
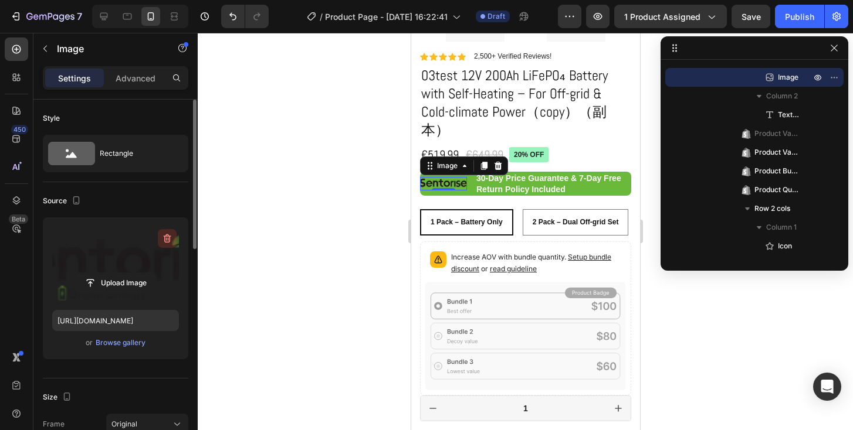
click at [171, 243] on icon "button" at bounding box center [167, 239] width 12 height 12
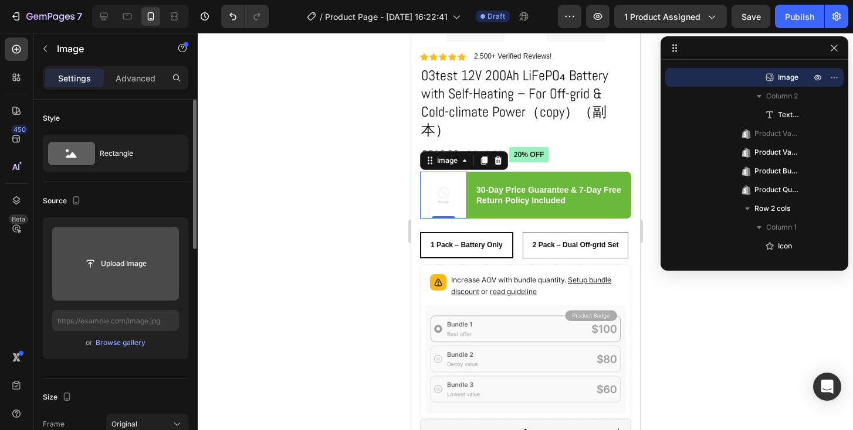
click at [121, 259] on input "file" at bounding box center [115, 264] width 81 height 20
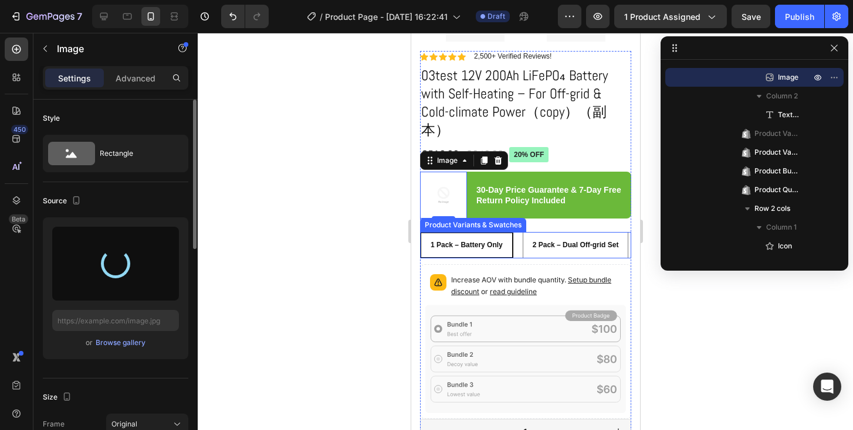
click at [436, 236] on div "1 Pack – Battery Only" at bounding box center [465, 245] width 91 height 19
click at [419, 232] on input "1 Pack – Battery Only 1 Pack – Battery Only 1 Pack – Battery Only" at bounding box center [419, 232] width 1 height 1
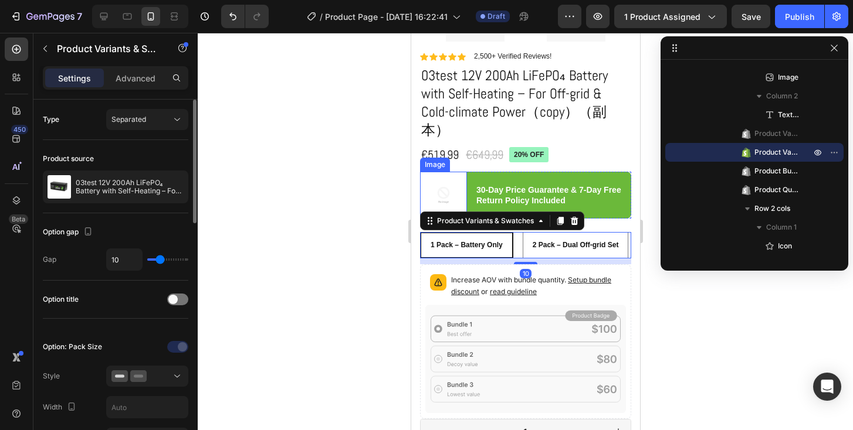
click at [445, 172] on img at bounding box center [442, 195] width 47 height 47
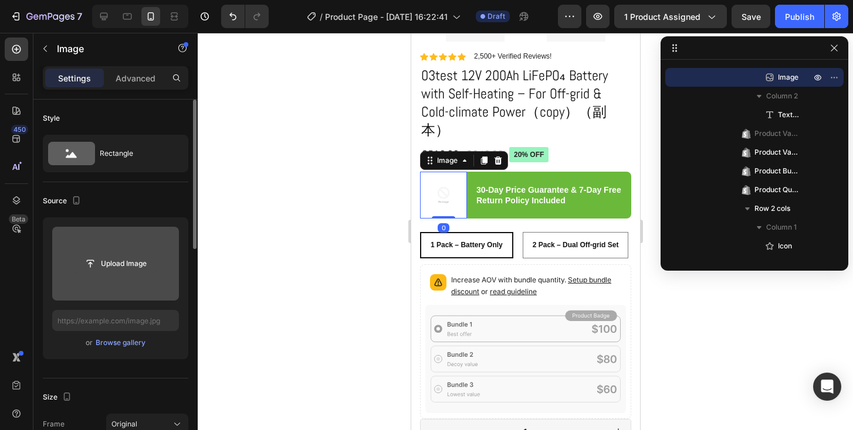
click at [126, 267] on input "file" at bounding box center [115, 264] width 81 height 20
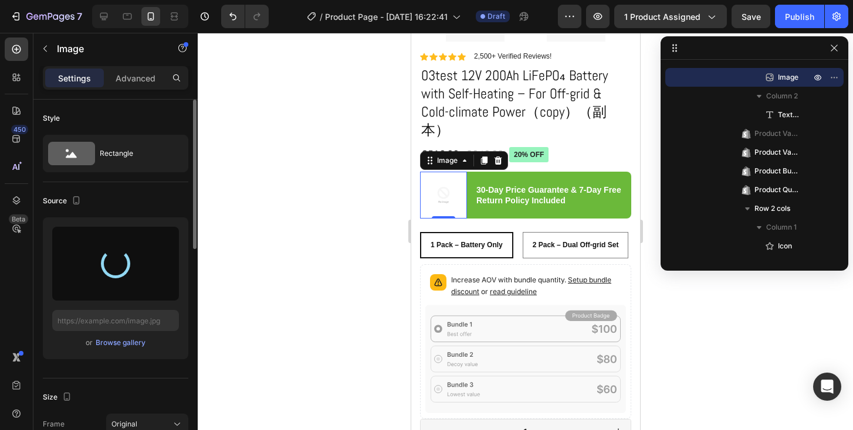
type input "https://cdn.shopify.com/s/files/1/0944/0690/2066/files/gempages_581900527529362…"
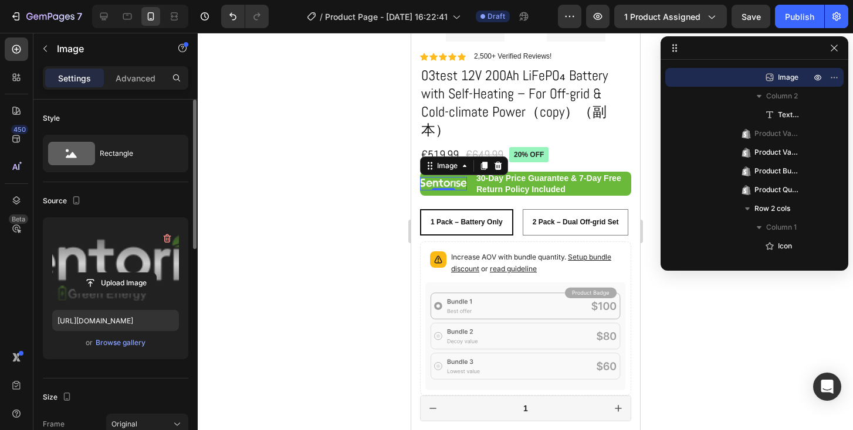
click at [259, 154] on div at bounding box center [525, 232] width 655 height 398
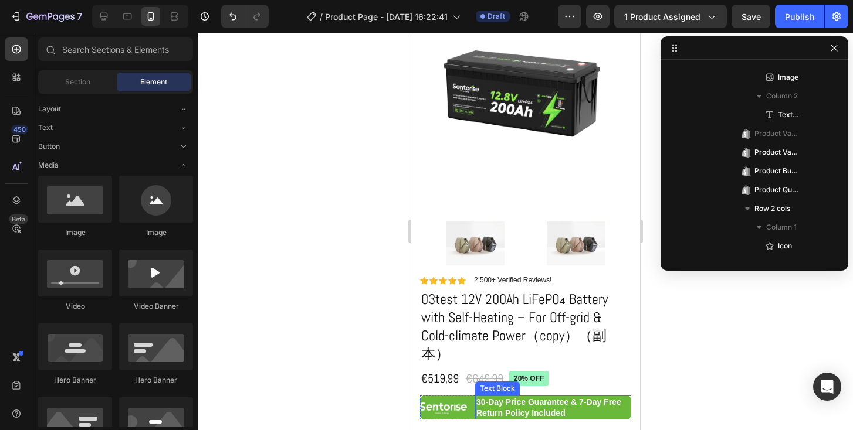
scroll to position [71, 0]
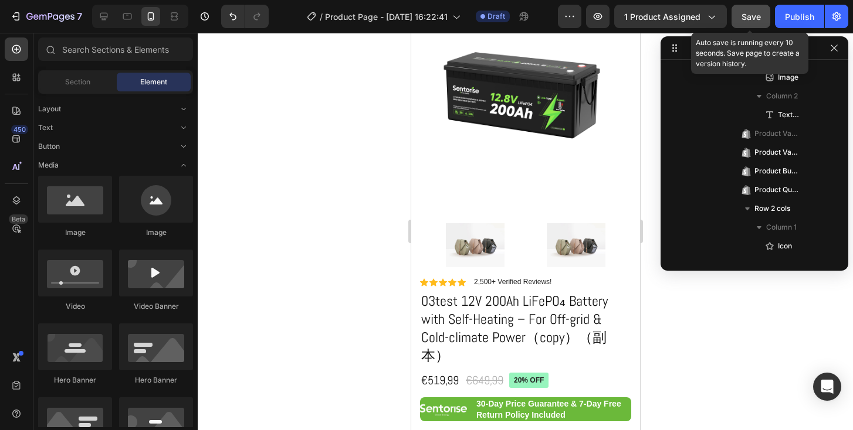
click at [743, 22] on div "Save" at bounding box center [750, 17] width 19 height 12
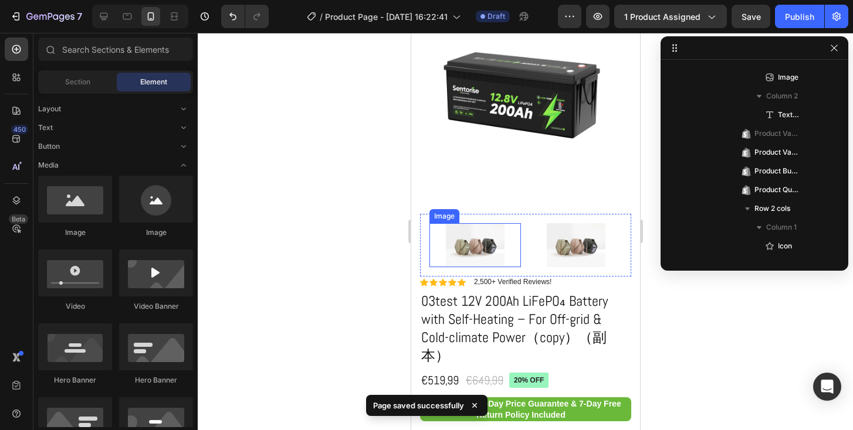
click at [469, 252] on img at bounding box center [474, 245] width 59 height 44
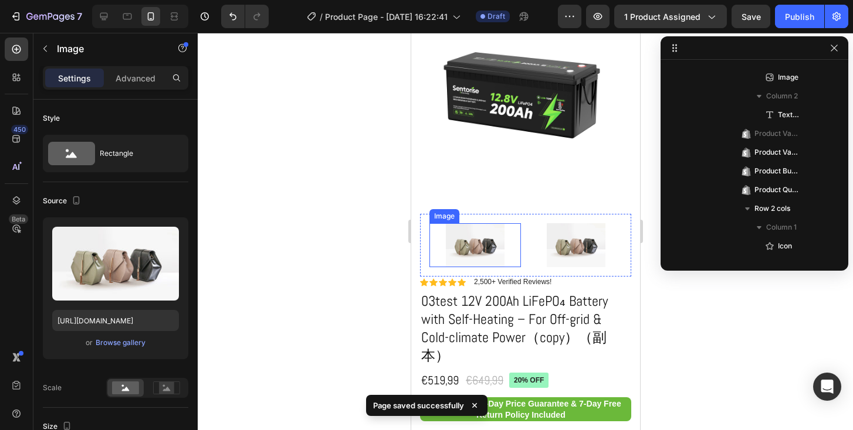
scroll to position [53, 0]
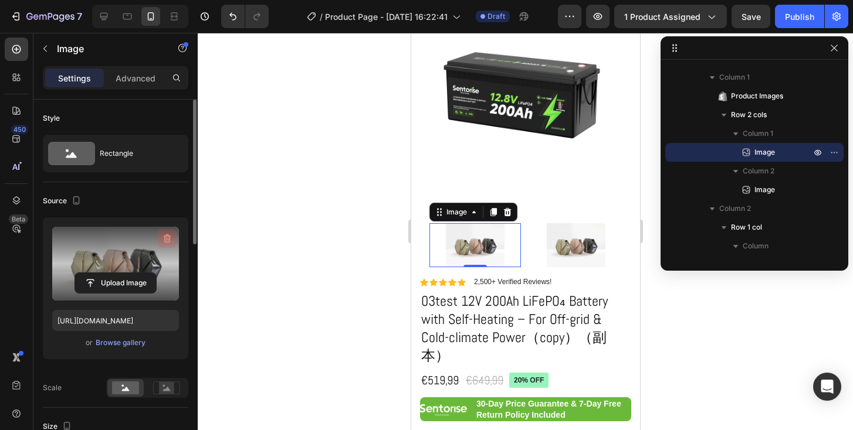
click at [167, 241] on icon "button" at bounding box center [167, 239] width 12 height 12
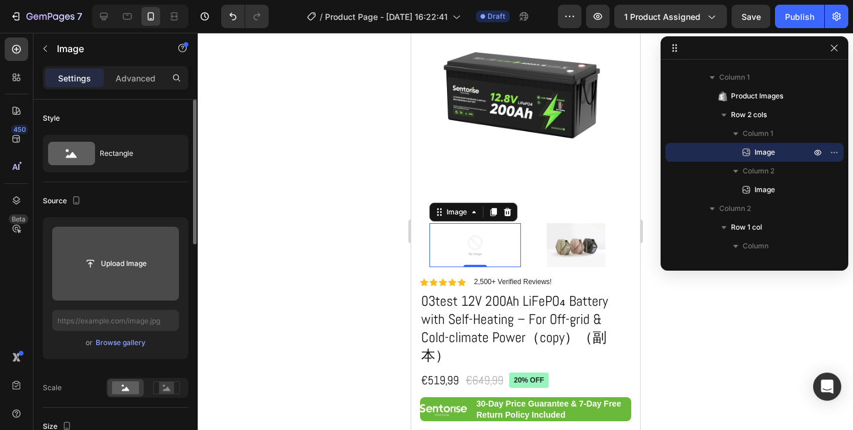
click at [114, 267] on input "file" at bounding box center [115, 264] width 81 height 20
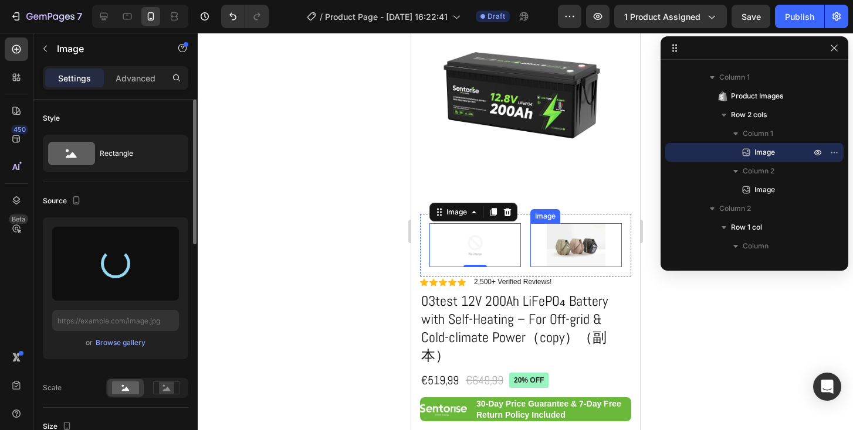
click at [554, 254] on img at bounding box center [575, 245] width 59 height 44
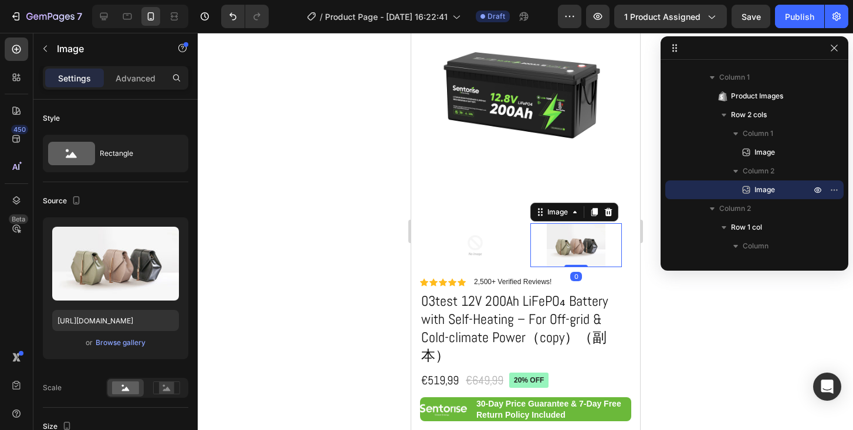
scroll to position [349, 0]
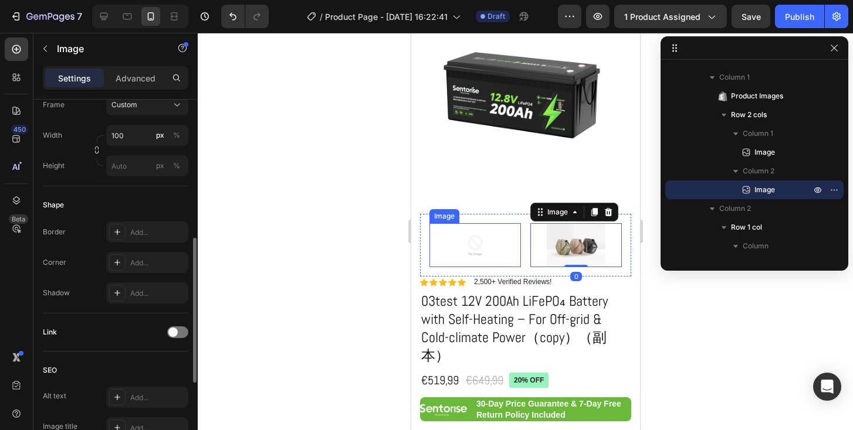
click at [469, 245] on img at bounding box center [474, 245] width 59 height 44
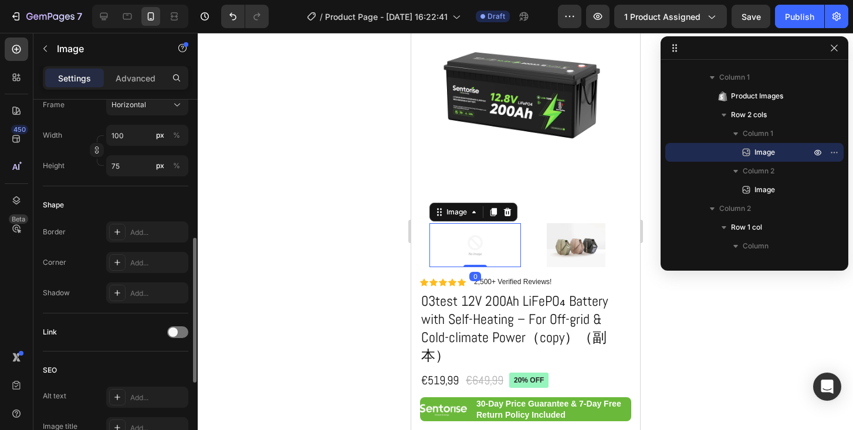
click at [472, 236] on img at bounding box center [474, 245] width 59 height 44
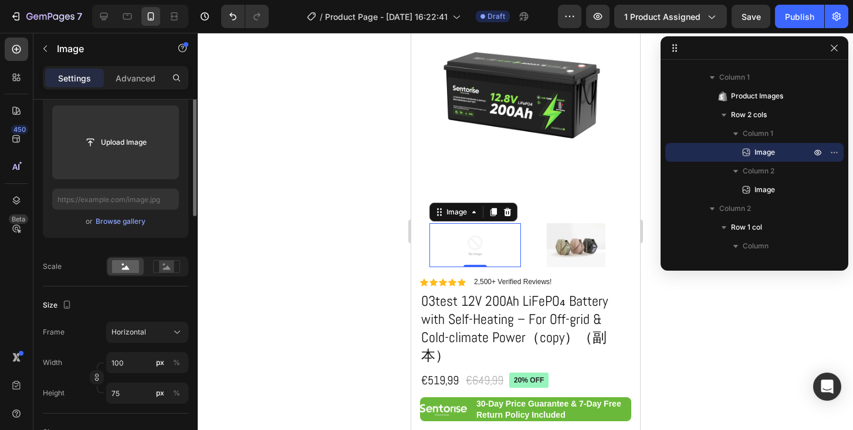
scroll to position [33, 0]
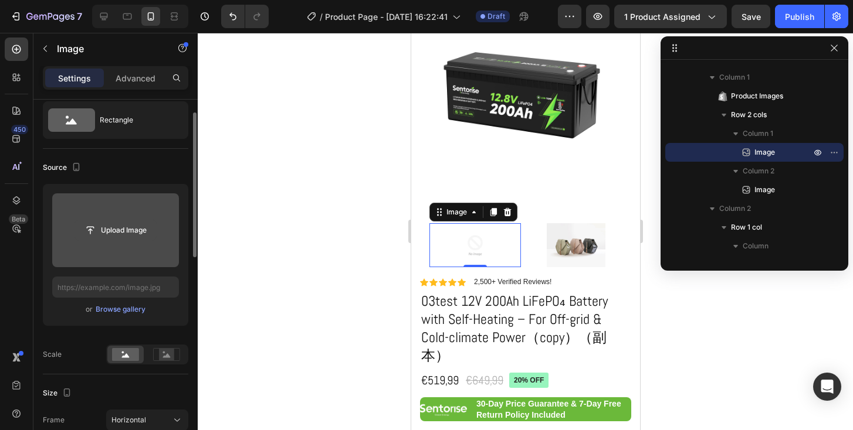
click at [104, 238] on input "file" at bounding box center [115, 231] width 81 height 20
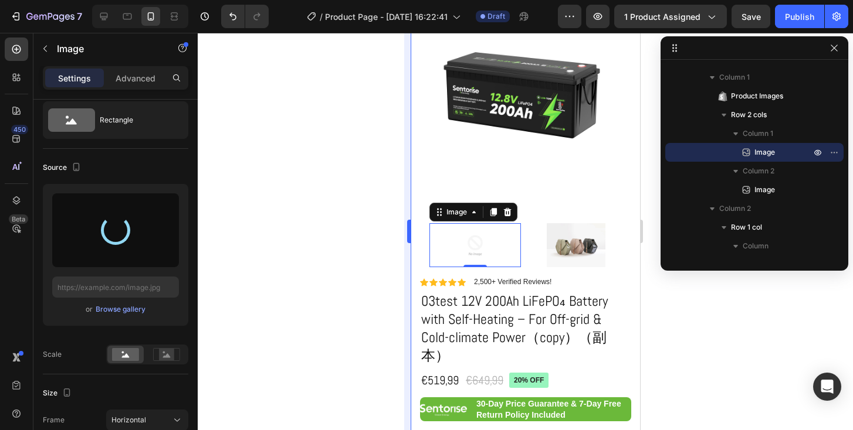
type input "[URL][DOMAIN_NAME]"
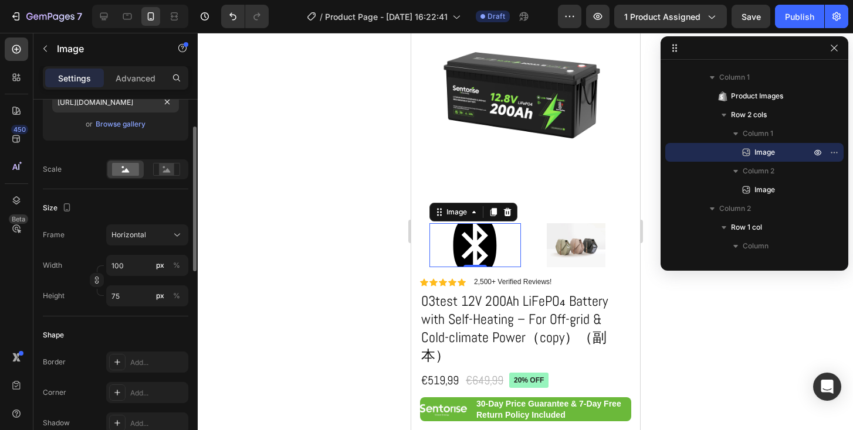
scroll to position [220, 0]
click at [140, 264] on input "100" at bounding box center [147, 264] width 82 height 21
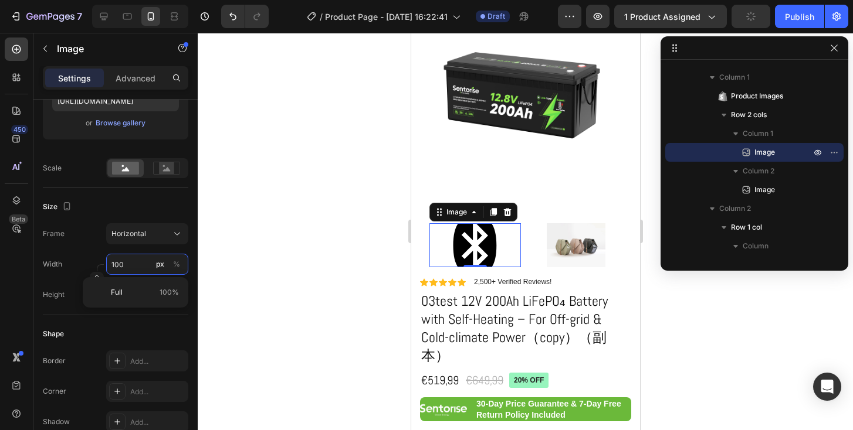
type input "4"
type input "3"
type input "40"
type input "30"
type input "100"
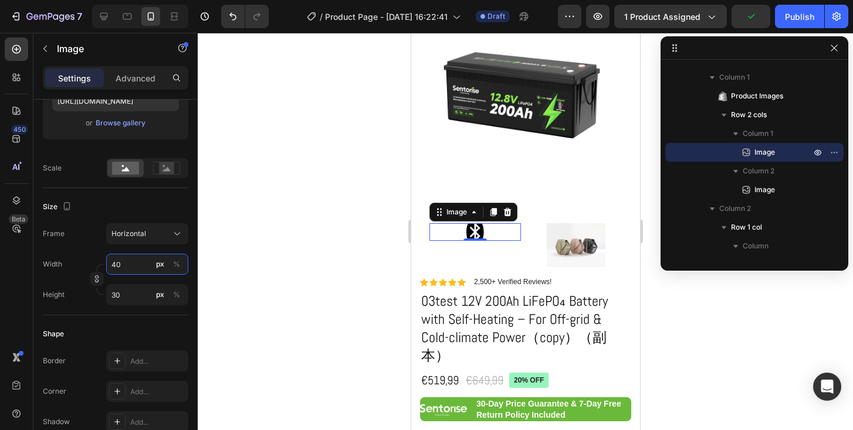
type input "75"
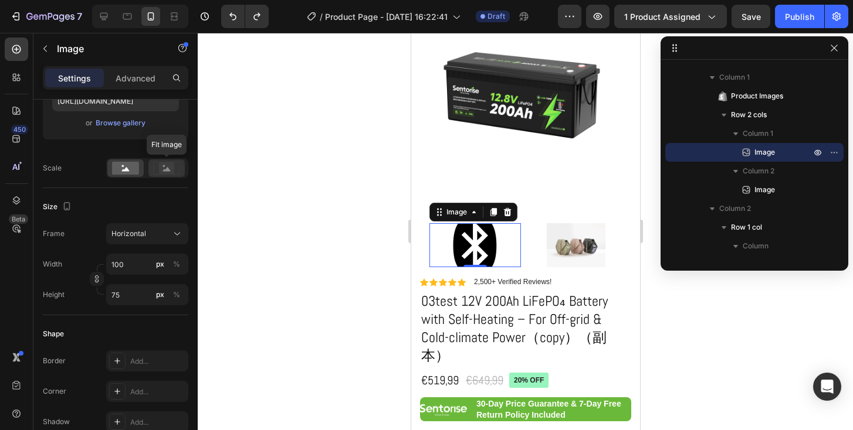
click at [167, 168] on icon at bounding box center [167, 169] width 8 height 4
click at [286, 192] on div at bounding box center [525, 232] width 655 height 398
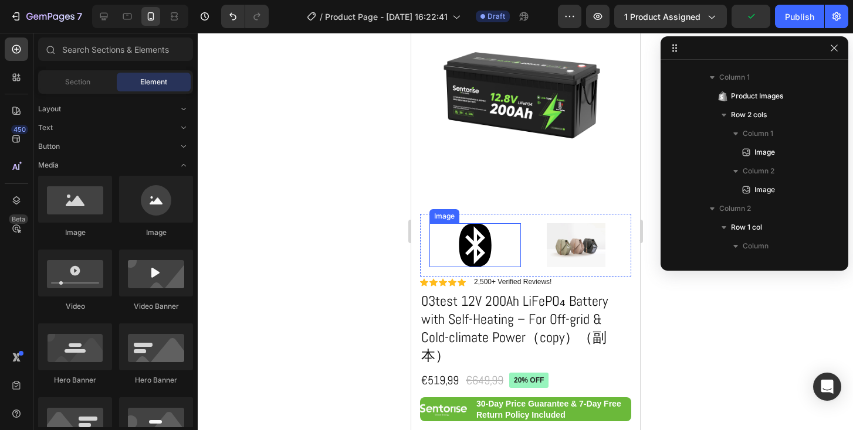
click at [463, 248] on img at bounding box center [474, 245] width 59 height 44
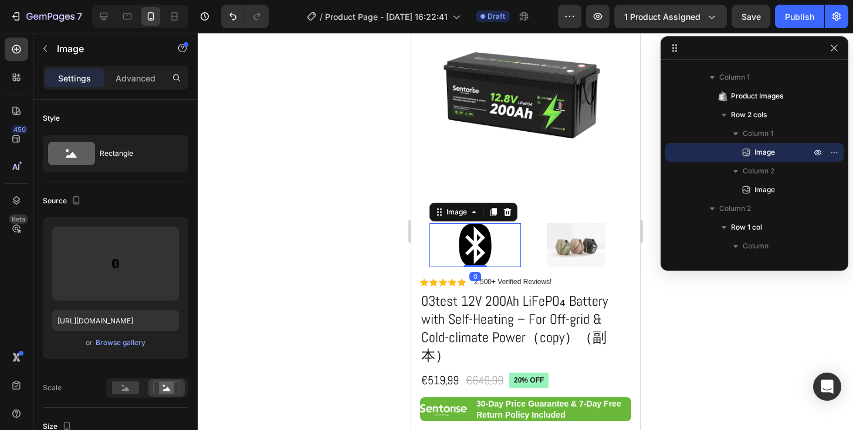
click at [436, 246] on div at bounding box center [474, 245] width 91 height 44
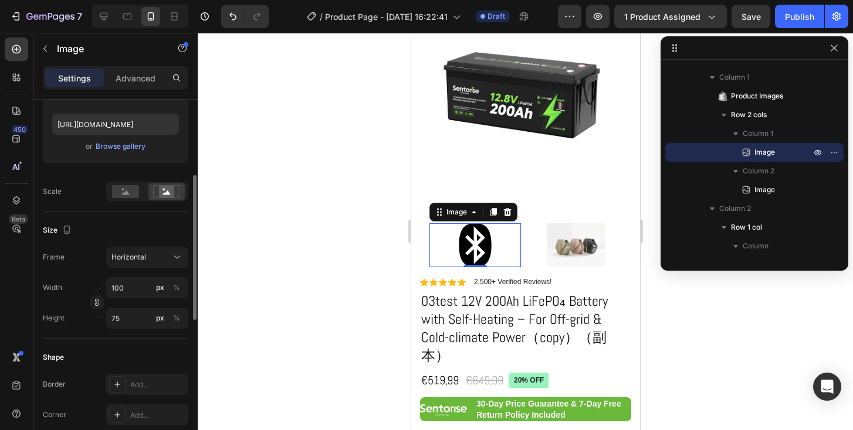
scroll to position [199, 0]
click at [134, 260] on span "Horizontal" at bounding box center [128, 255] width 35 height 11
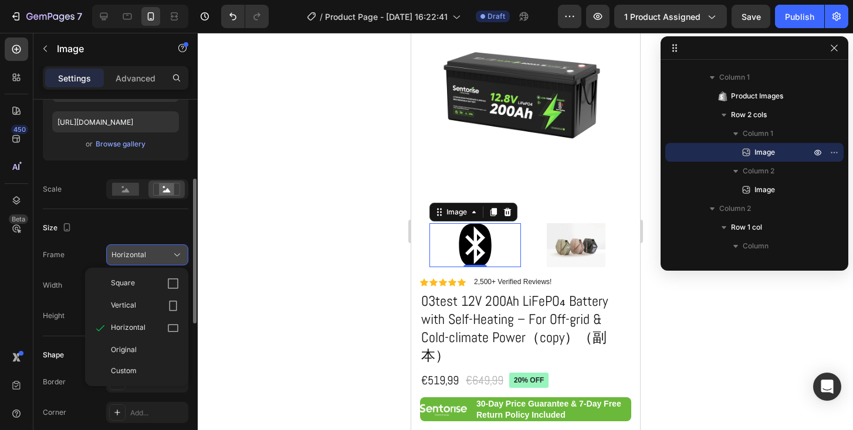
click at [134, 260] on span "Horizontal" at bounding box center [128, 255] width 35 height 11
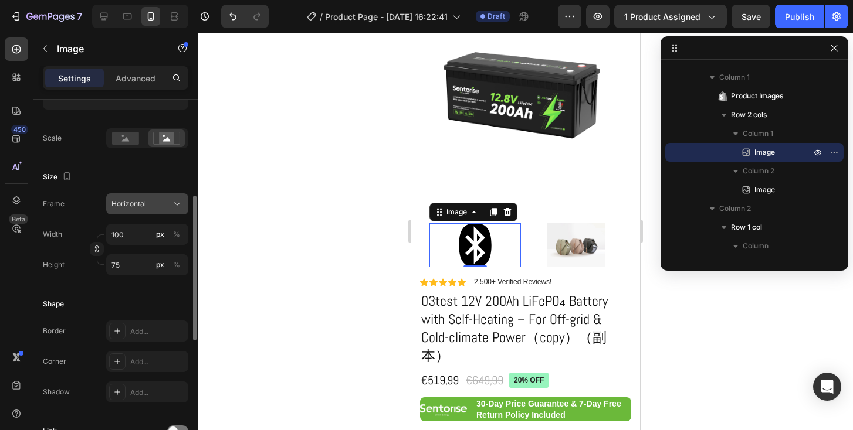
scroll to position [251, 0]
click at [143, 238] on input "100" at bounding box center [147, 233] width 82 height 21
type input "9"
type input "7"
type input "90"
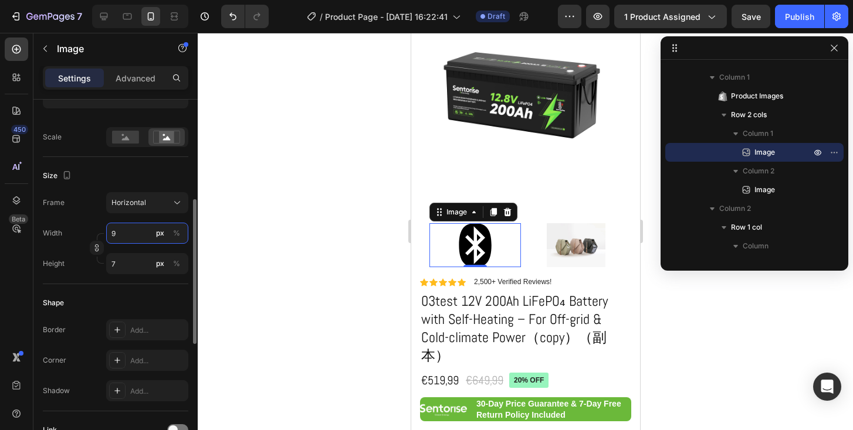
type input "68"
type input "9"
type input "7"
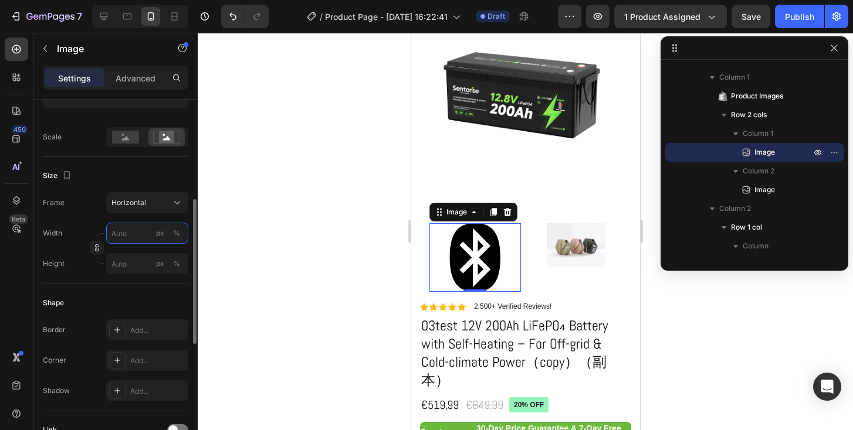
type input "7"
type input "5"
type input "70"
type input "53"
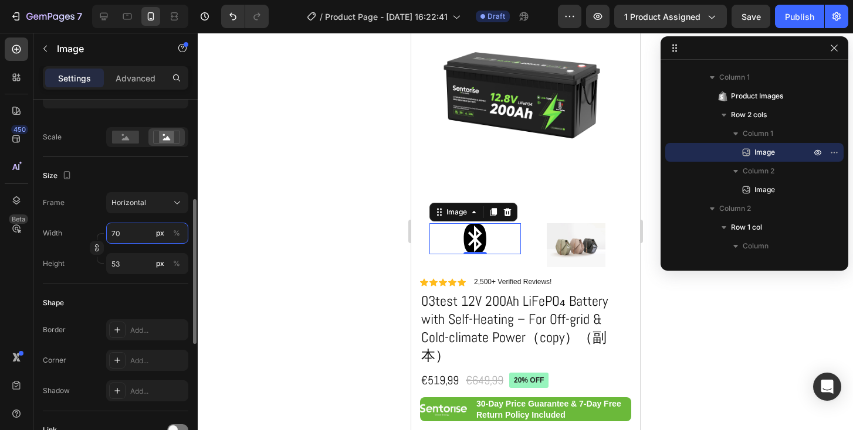
type input "7"
type input "5"
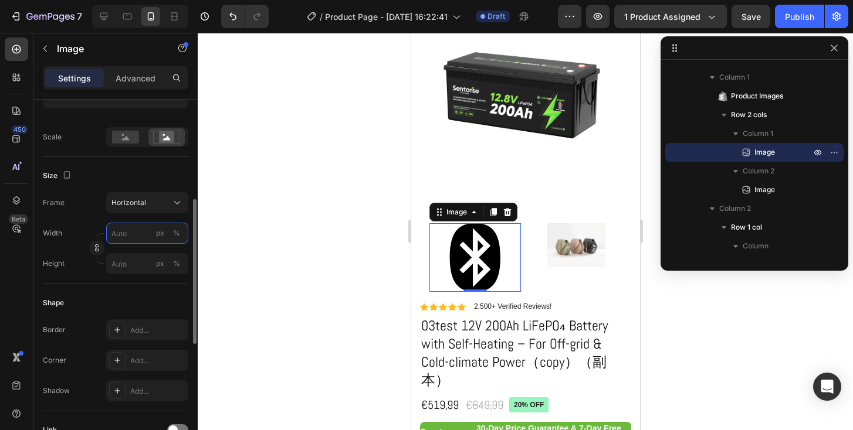
type input "6"
type input "5"
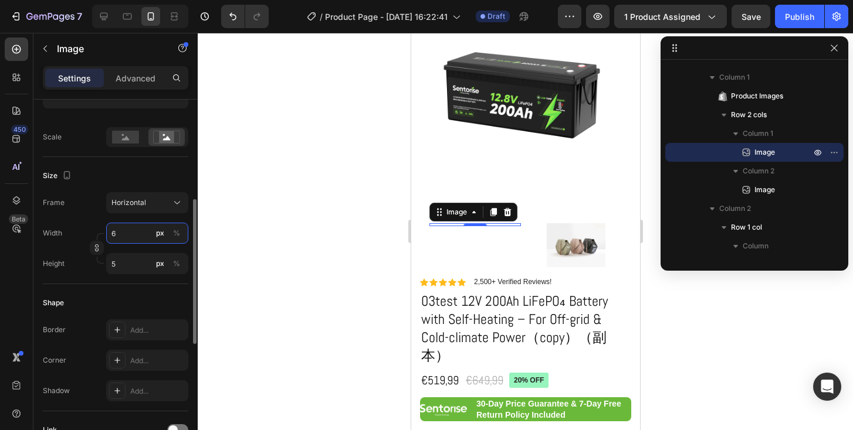
type input "60"
type input "45"
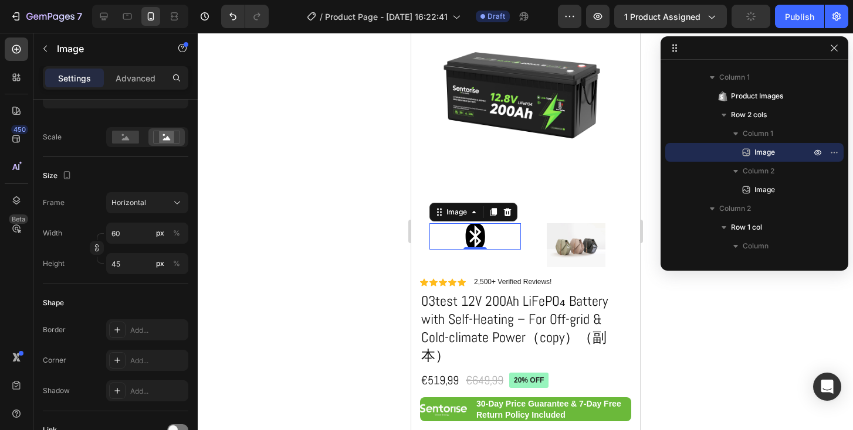
click at [314, 242] on div at bounding box center [525, 232] width 655 height 398
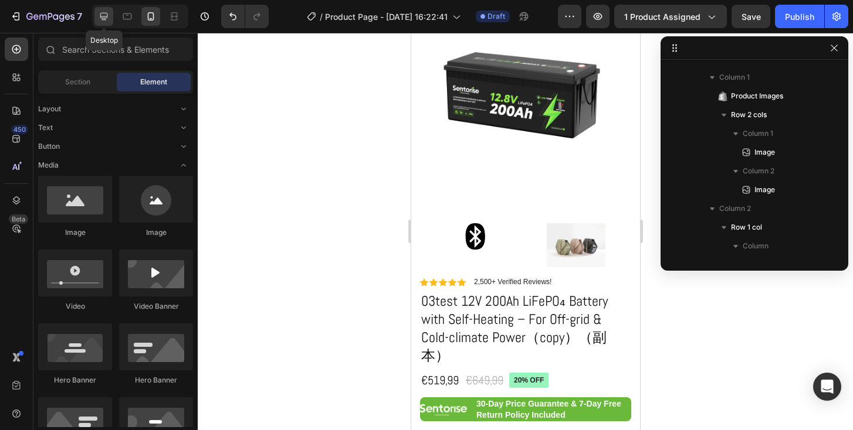
click at [109, 16] on icon at bounding box center [104, 17] width 12 height 12
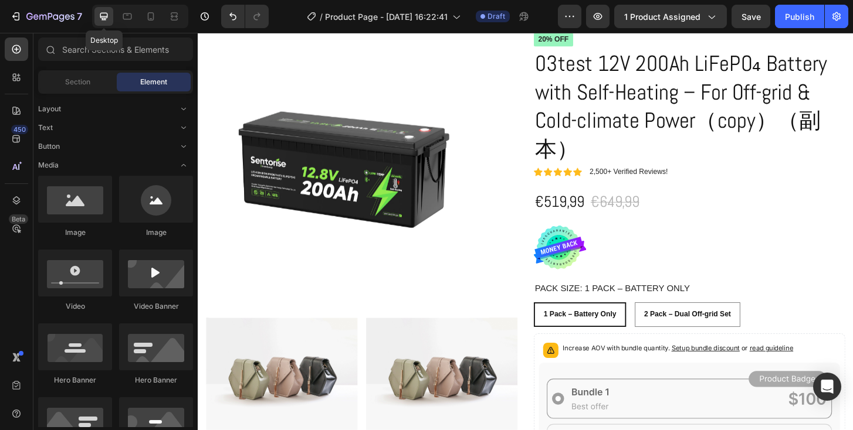
scroll to position [147, 0]
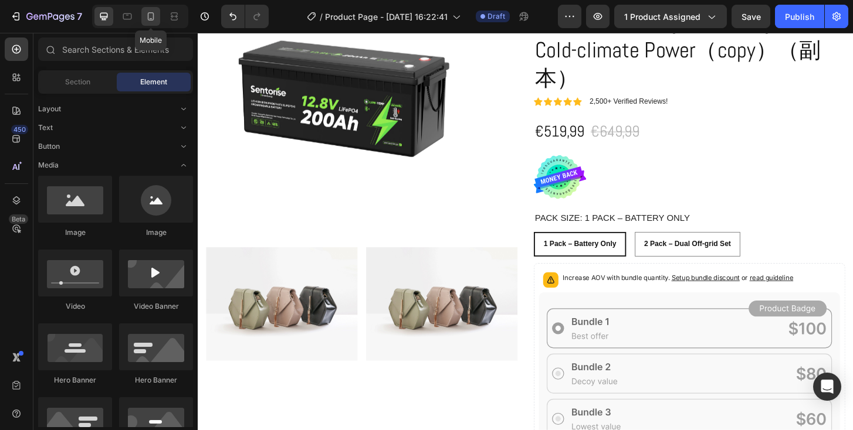
click at [154, 21] on icon at bounding box center [151, 17] width 12 height 12
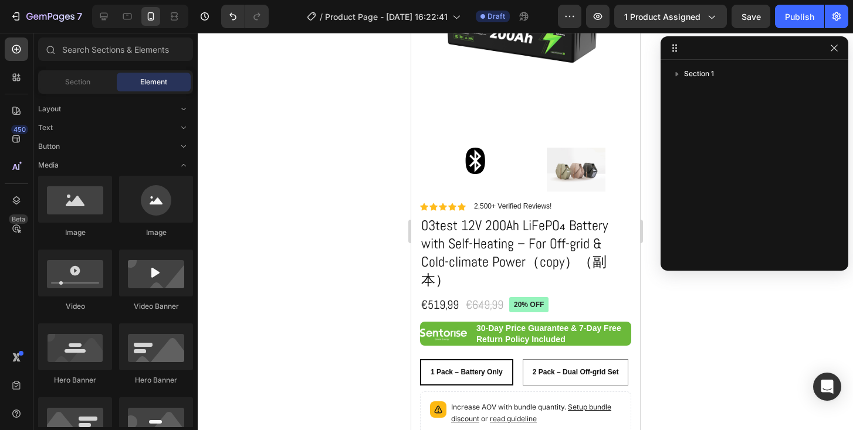
scroll to position [77, 0]
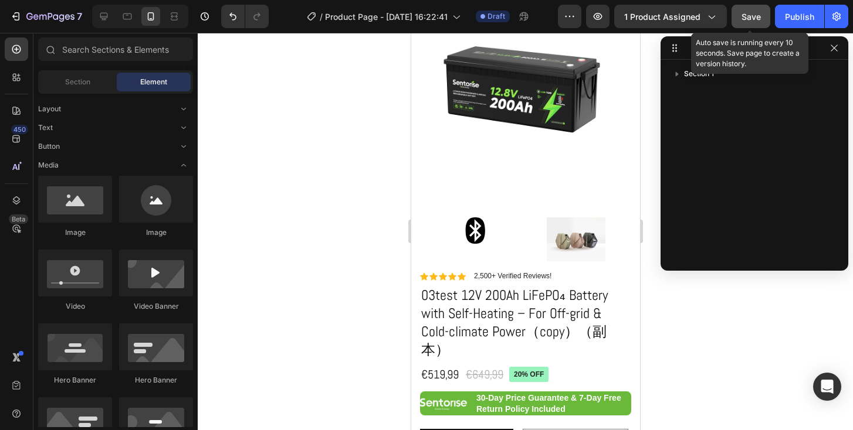
click at [749, 23] on button "Save" at bounding box center [750, 16] width 39 height 23
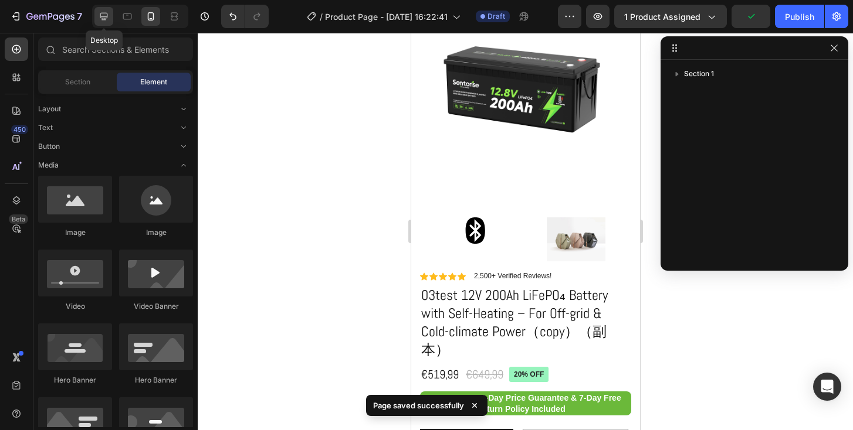
click at [101, 17] on icon at bounding box center [104, 17] width 12 height 12
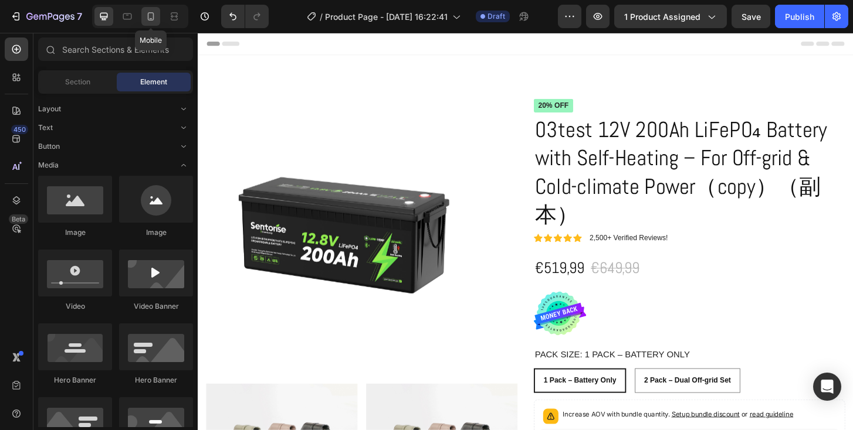
click at [153, 19] on icon at bounding box center [151, 16] width 6 height 8
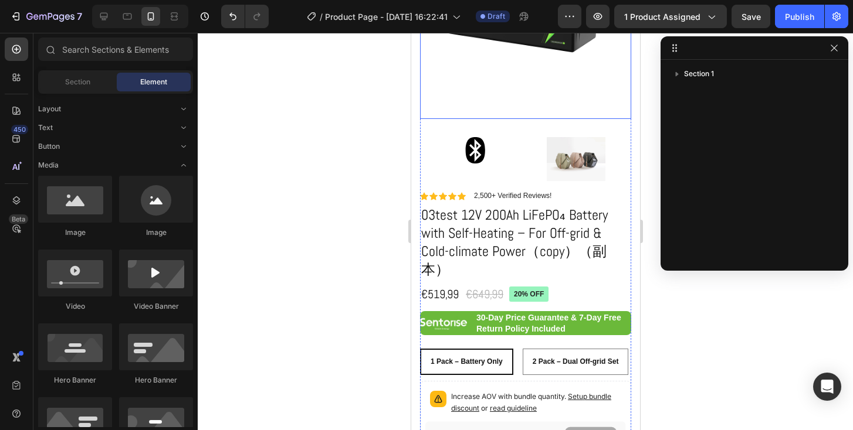
scroll to position [159, 0]
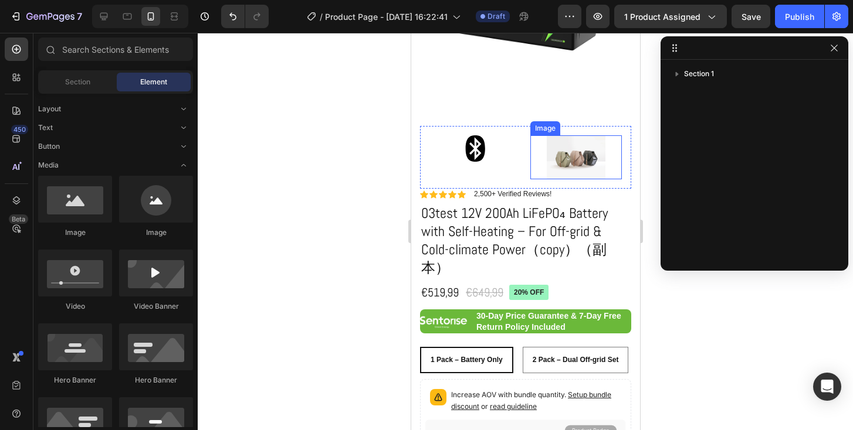
click at [560, 155] on img at bounding box center [575, 157] width 59 height 44
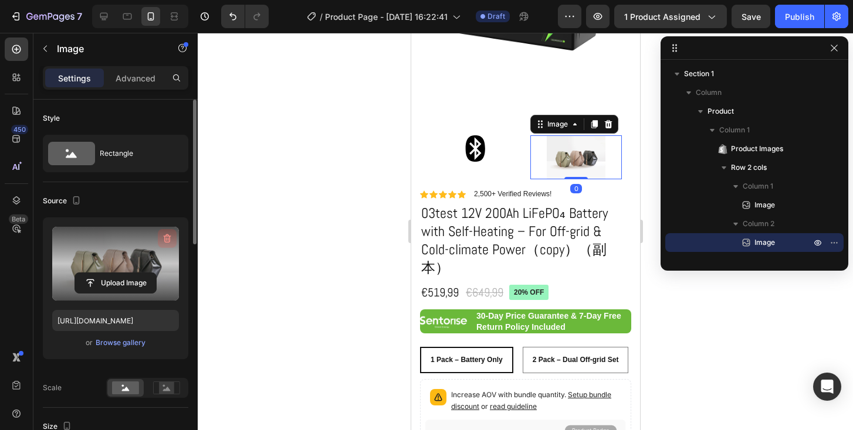
click at [167, 239] on icon "button" at bounding box center [167, 239] width 12 height 12
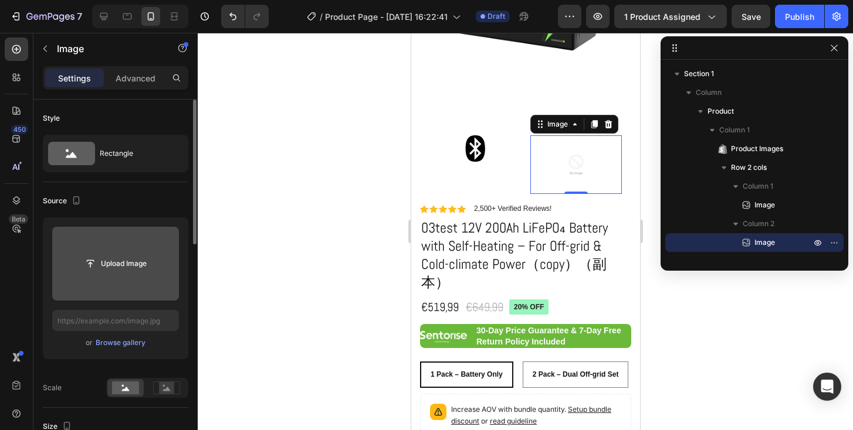
click at [128, 263] on input "file" at bounding box center [115, 264] width 81 height 20
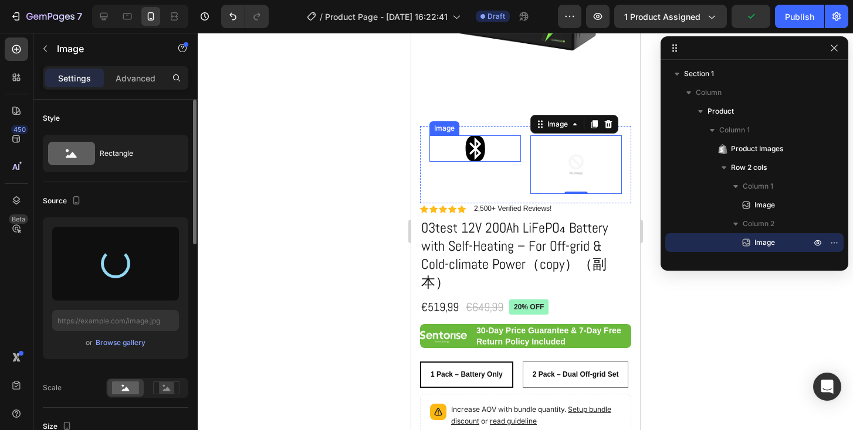
click at [506, 142] on div at bounding box center [474, 148] width 91 height 26
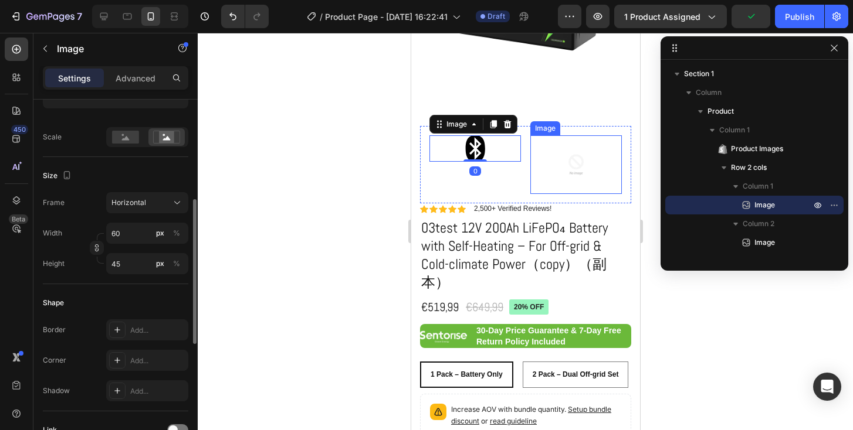
click at [544, 151] on div at bounding box center [575, 164] width 91 height 59
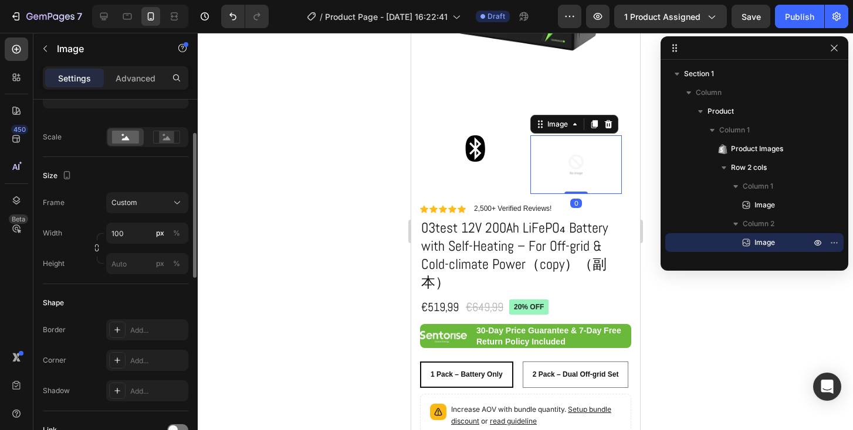
scroll to position [0, 0]
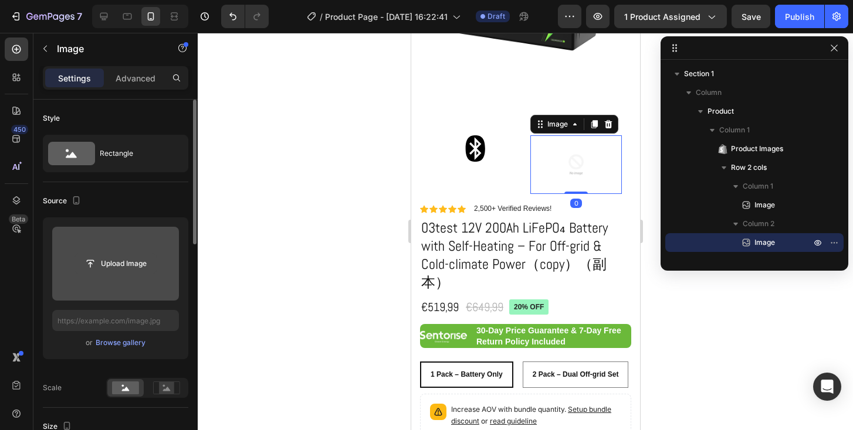
click at [109, 268] on input "file" at bounding box center [115, 264] width 81 height 20
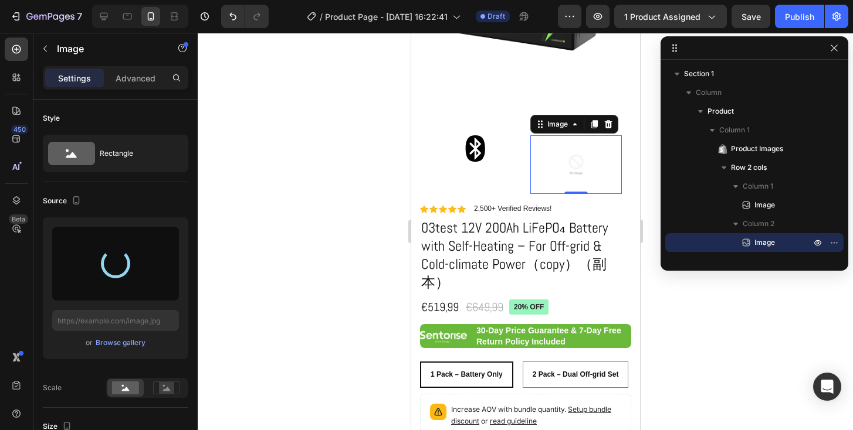
type input "https://cdn.shopify.com/s/files/1/0944/0690/2066/files/gempages_581900527529362…"
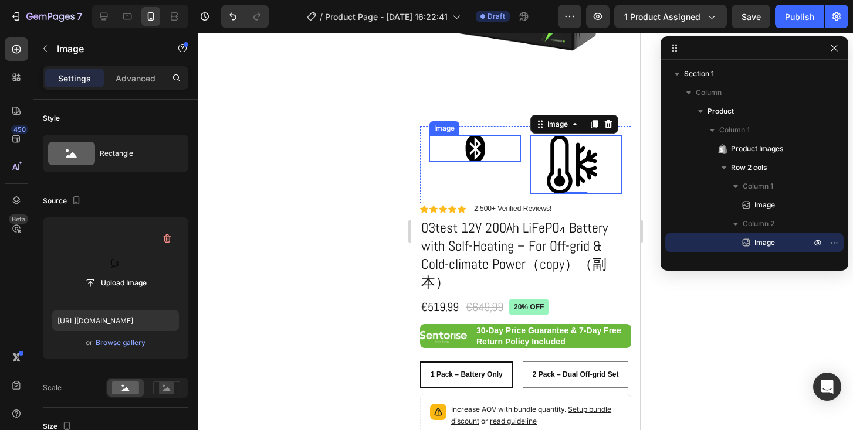
click at [491, 147] on img at bounding box center [474, 148] width 35 height 26
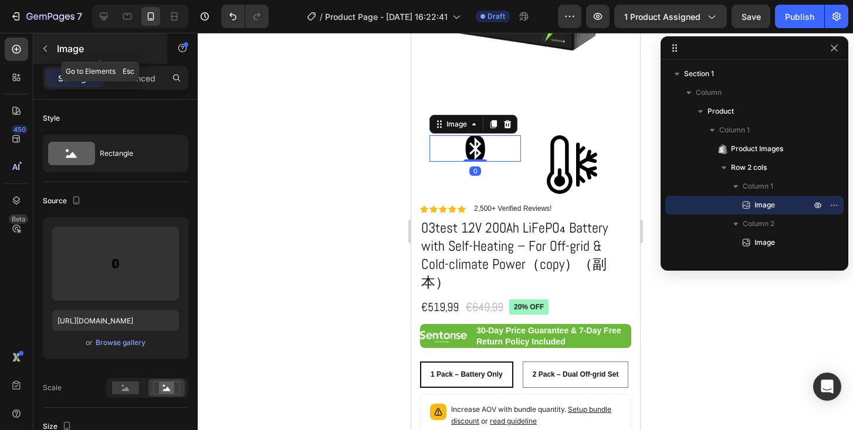
click at [49, 50] on icon "button" at bounding box center [44, 48] width 9 height 9
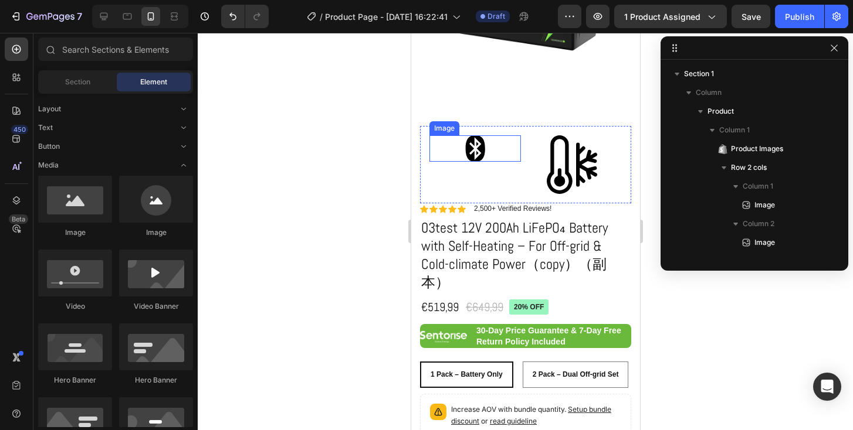
click at [461, 150] on img at bounding box center [474, 148] width 35 height 26
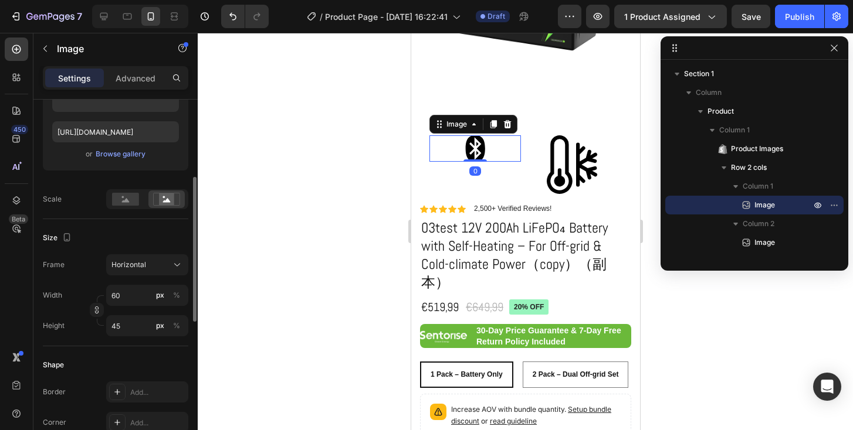
scroll to position [192, 0]
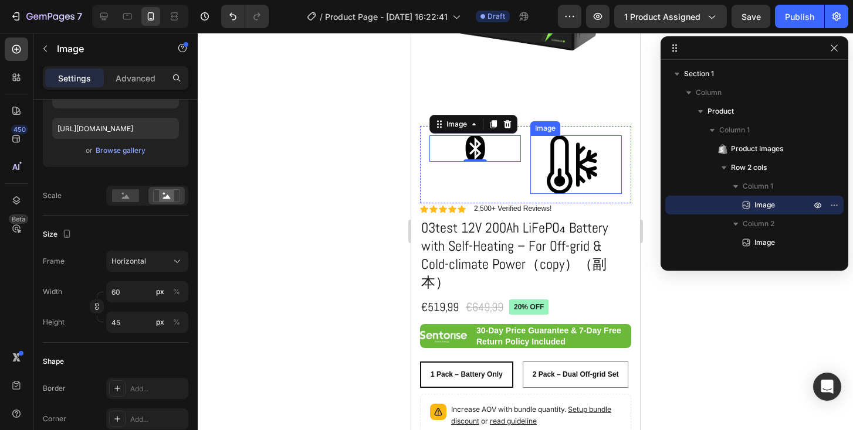
click at [552, 167] on img at bounding box center [575, 164] width 59 height 59
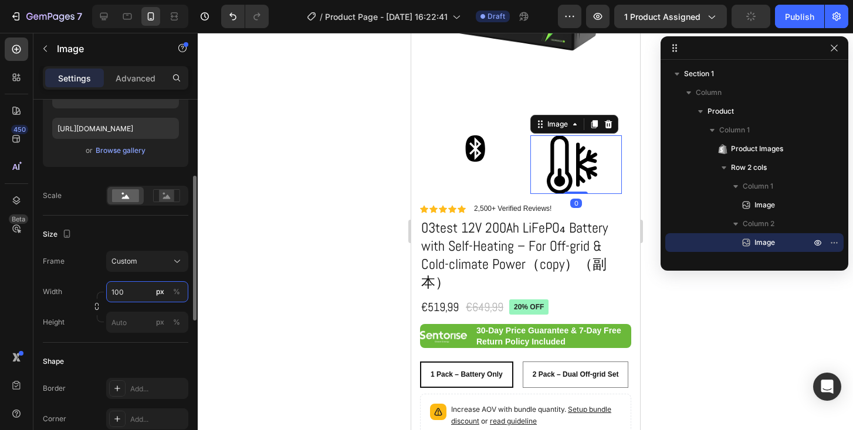
click at [136, 297] on input "100" at bounding box center [147, 292] width 82 height 21
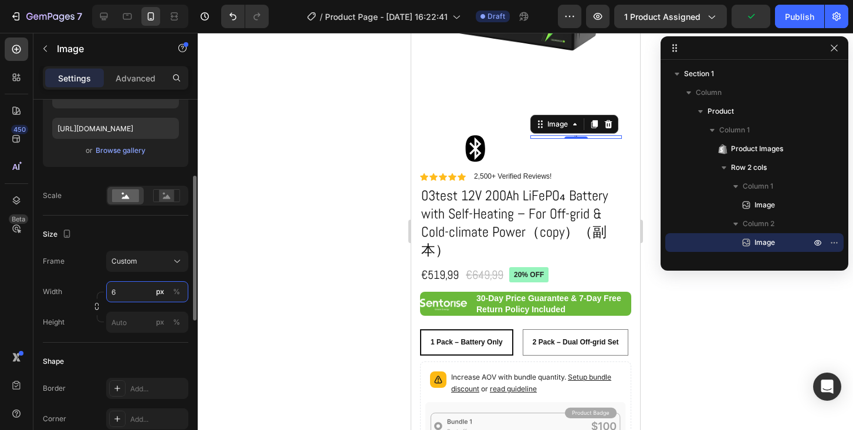
type input "60"
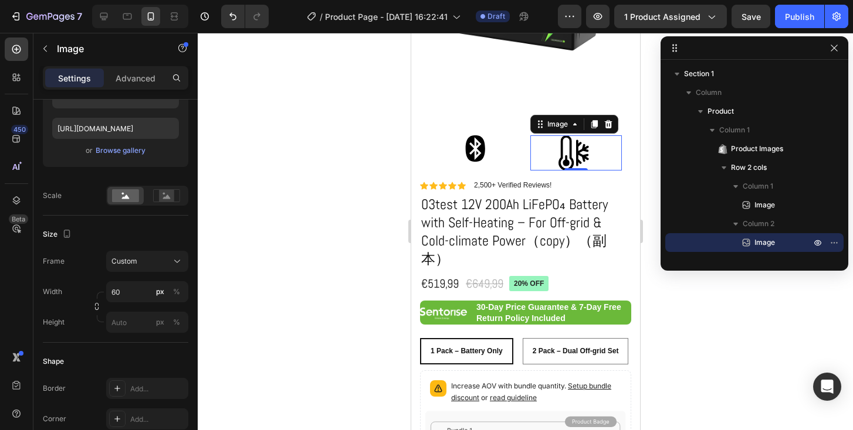
click at [249, 205] on div at bounding box center [525, 232] width 655 height 398
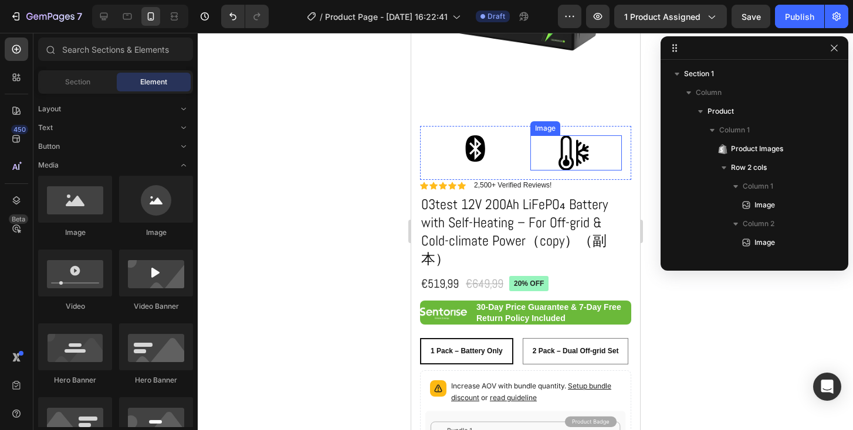
click at [571, 157] on img at bounding box center [575, 152] width 35 height 35
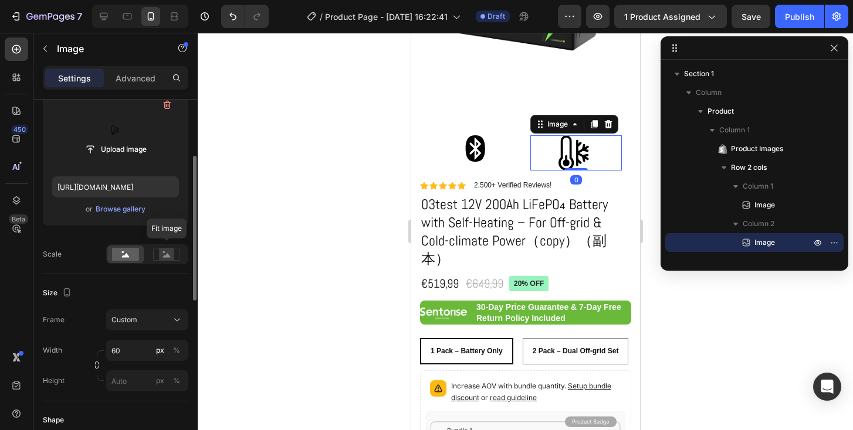
scroll to position [136, 0]
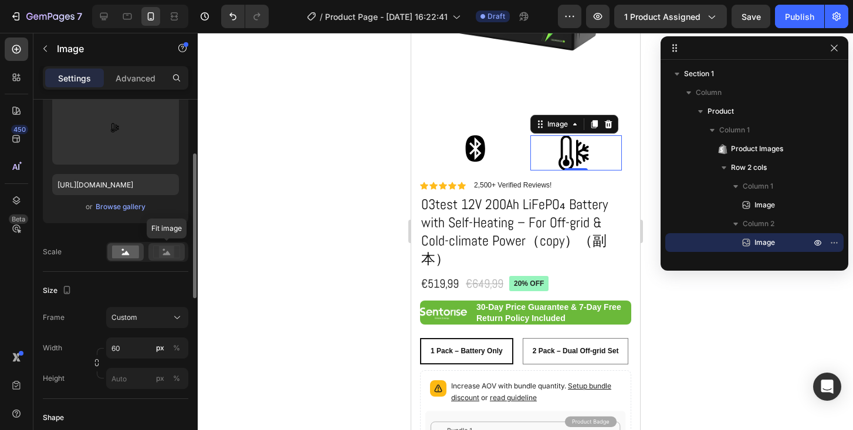
click at [164, 253] on rect at bounding box center [166, 252] width 15 height 12
click at [128, 249] on rect at bounding box center [125, 252] width 27 height 13
click at [162, 252] on rect at bounding box center [166, 252] width 15 height 12
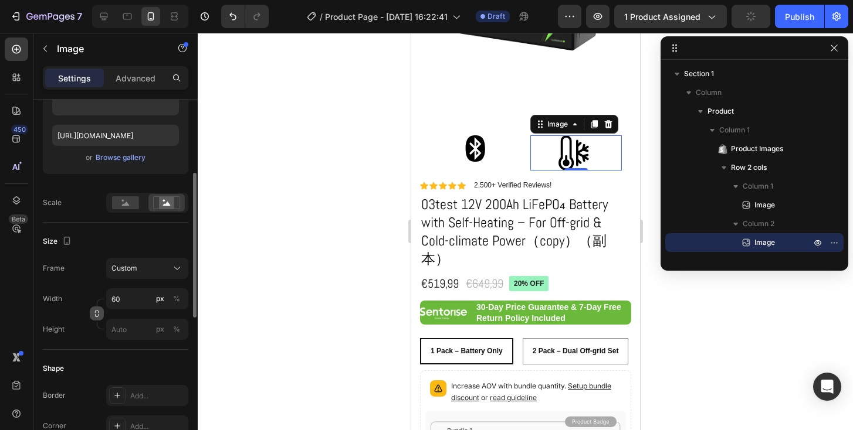
click at [99, 313] on icon "button" at bounding box center [97, 314] width 8 height 8
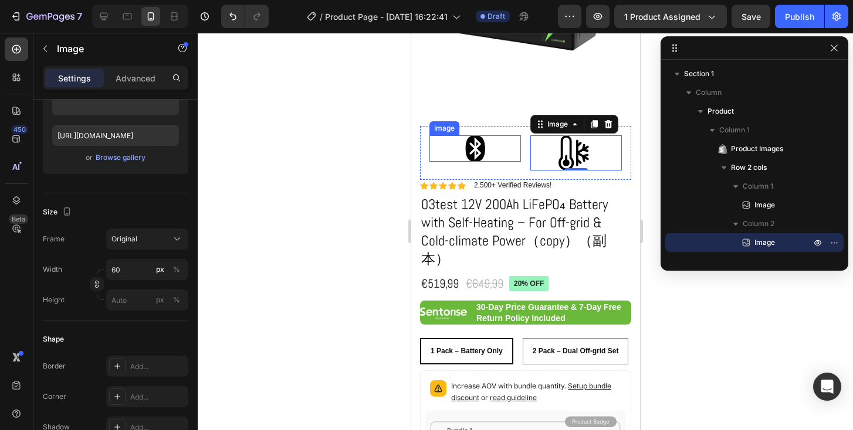
click at [484, 152] on img at bounding box center [474, 148] width 35 height 26
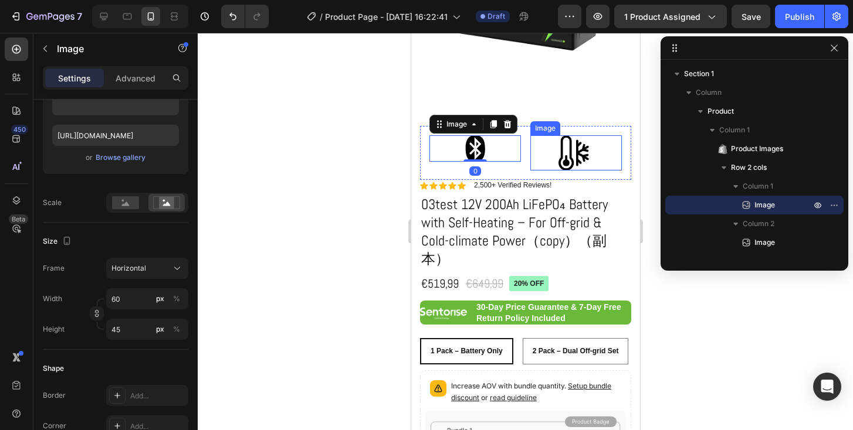
click at [572, 155] on img at bounding box center [575, 152] width 35 height 35
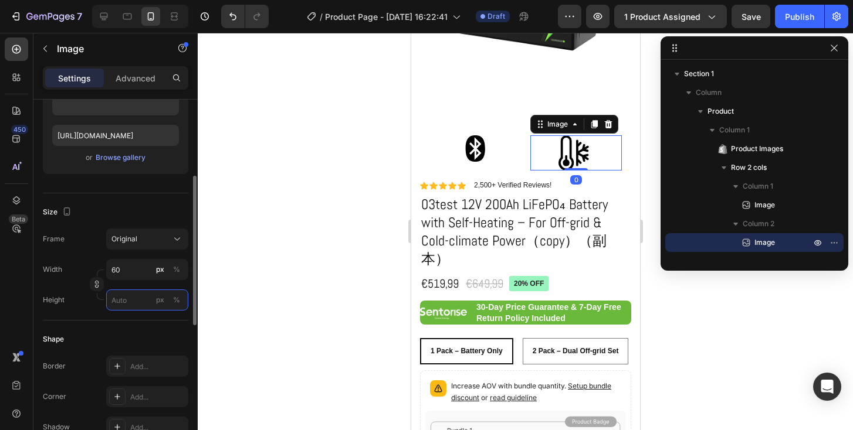
click at [138, 296] on input "px %" at bounding box center [147, 300] width 82 height 21
click at [135, 271] on input "60" at bounding box center [147, 269] width 82 height 21
type input "60"
click at [96, 286] on icon "button" at bounding box center [97, 284] width 8 height 8
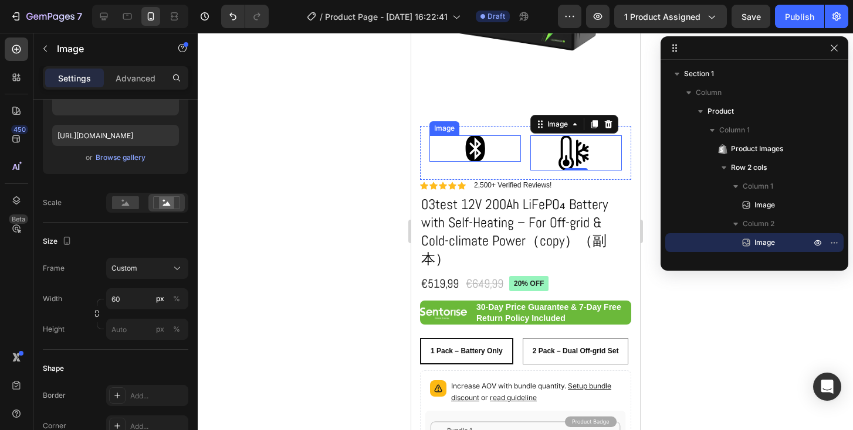
click at [480, 148] on img at bounding box center [474, 148] width 35 height 26
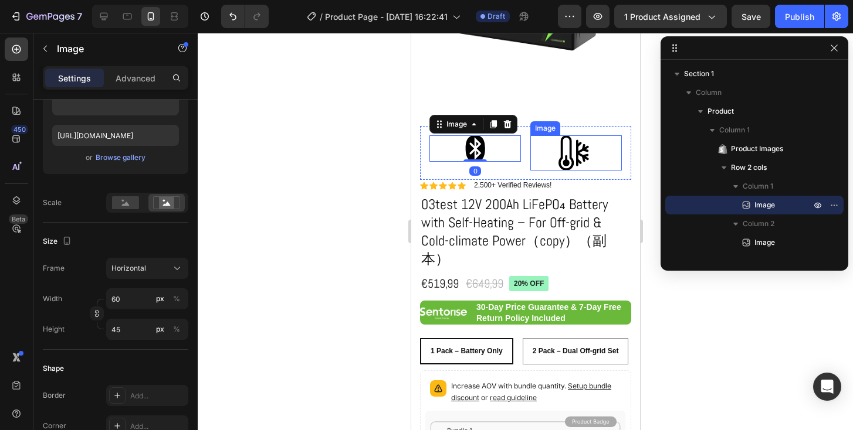
click at [571, 154] on img at bounding box center [575, 152] width 35 height 35
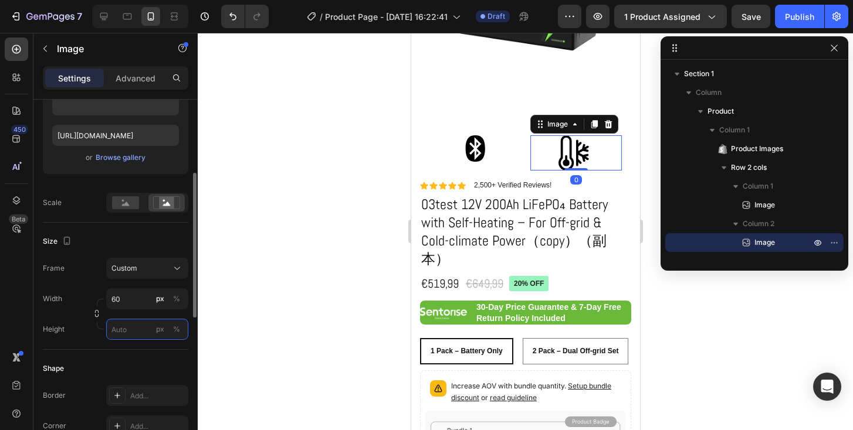
click at [123, 333] on input "px %" at bounding box center [147, 329] width 82 height 21
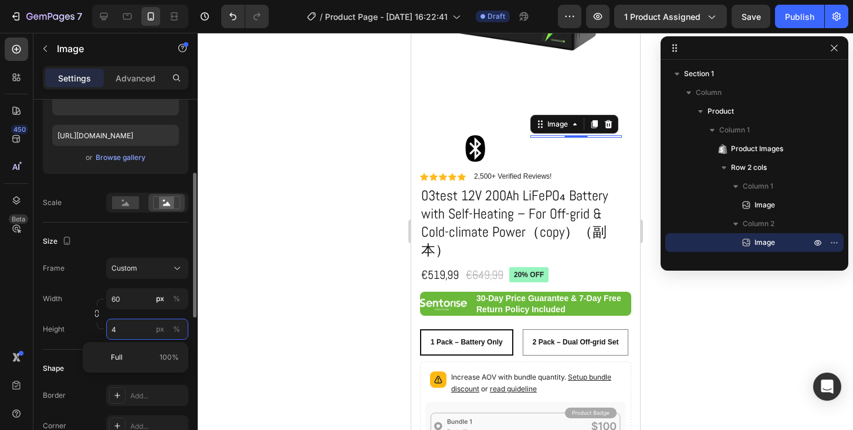
type input "45"
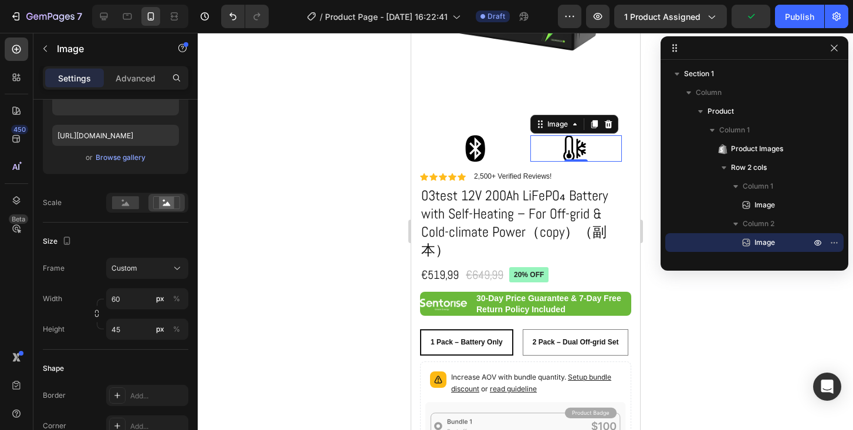
click at [277, 168] on div at bounding box center [525, 232] width 655 height 398
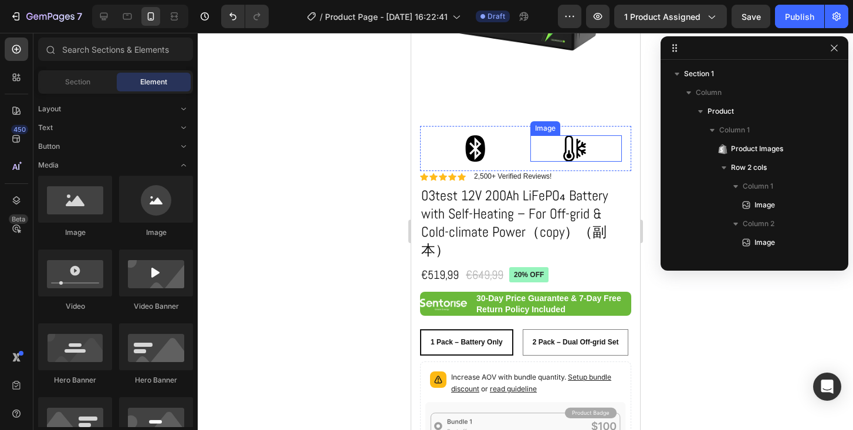
click at [569, 146] on img at bounding box center [575, 148] width 35 height 26
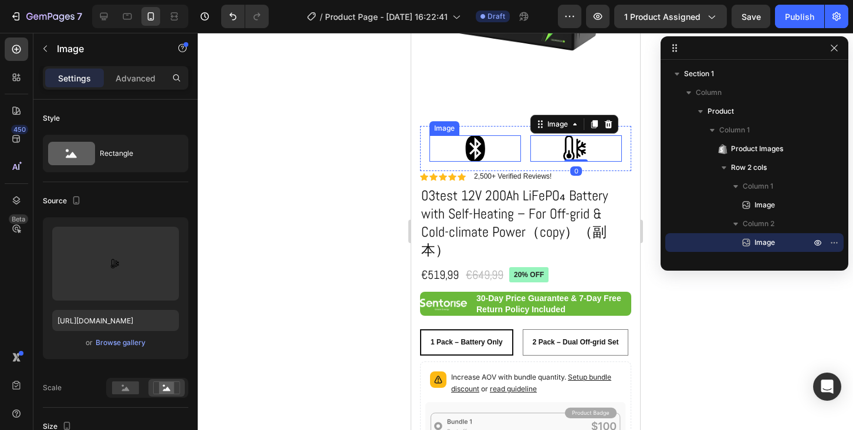
click at [479, 153] on img at bounding box center [474, 148] width 35 height 26
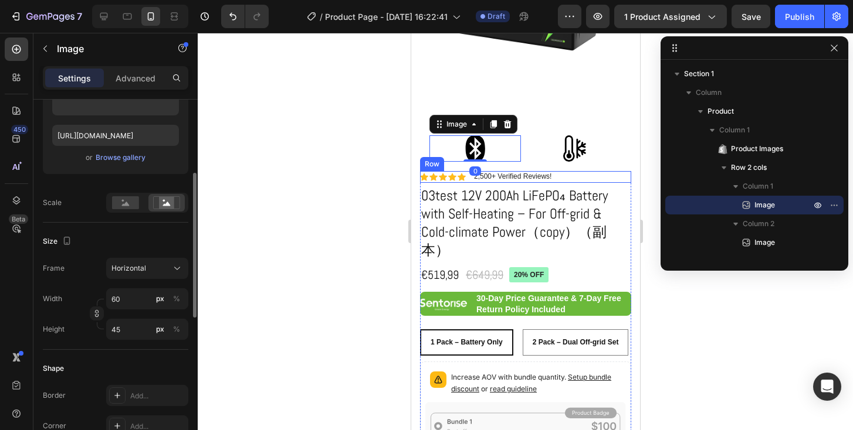
click at [343, 198] on div at bounding box center [525, 232] width 655 height 398
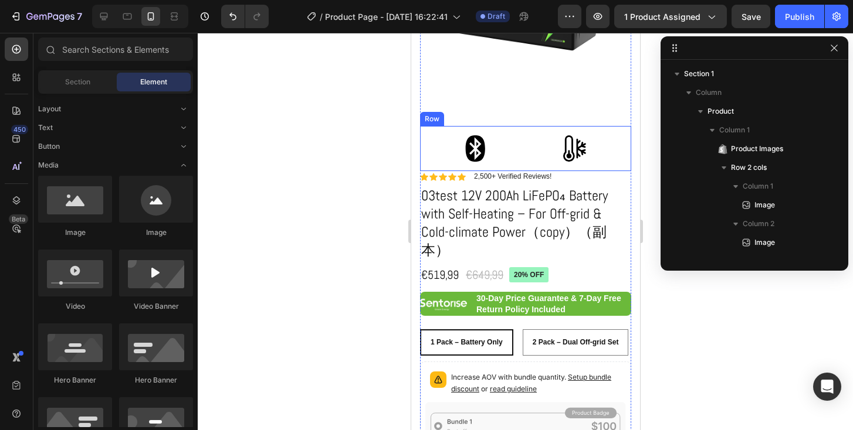
click at [505, 169] on div "Image Image Row" at bounding box center [524, 148] width 211 height 45
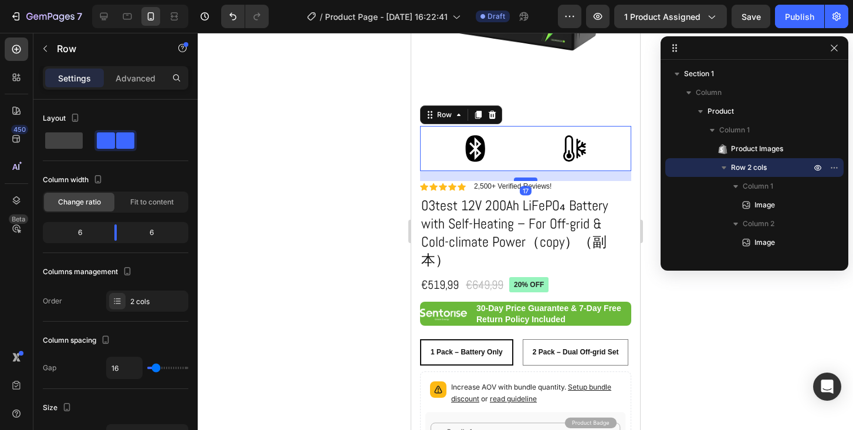
drag, startPoint x: 520, startPoint y: 168, endPoint x: 520, endPoint y: 178, distance: 10.0
click at [520, 178] on div at bounding box center [524, 180] width 23 height 4
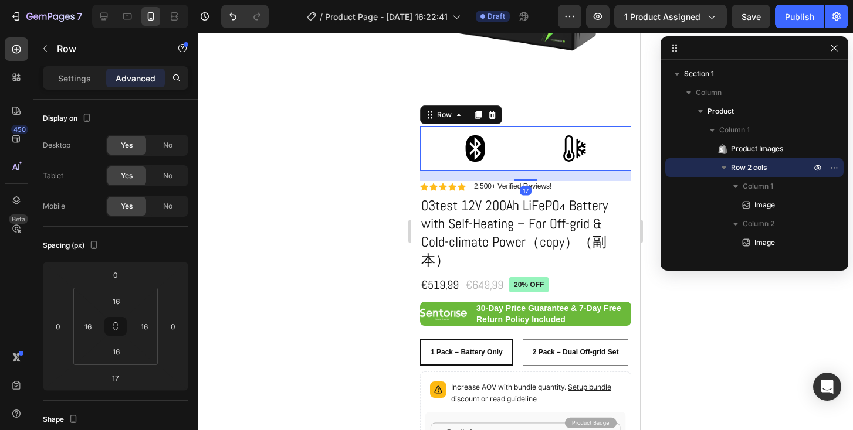
click at [375, 202] on div at bounding box center [525, 232] width 655 height 398
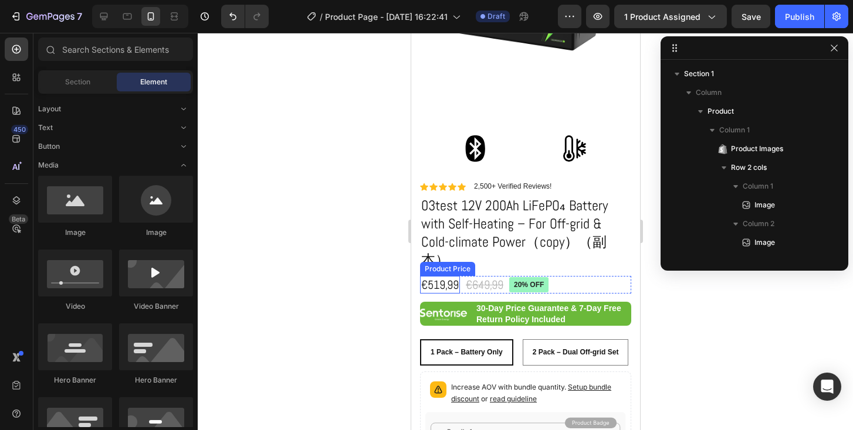
scroll to position [151, 0]
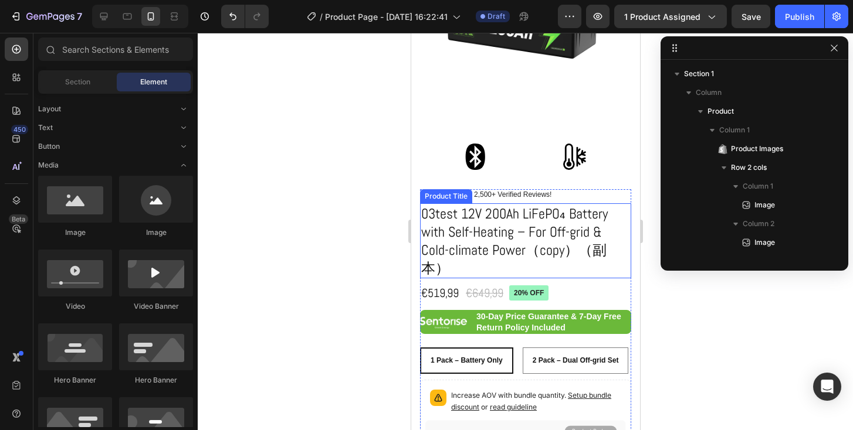
click at [515, 206] on h1 "03test 12V 200Ah LiFePO₄ Battery with Self-Heating – For Off-grid & Cold-climat…" at bounding box center [524, 242] width 211 height 76
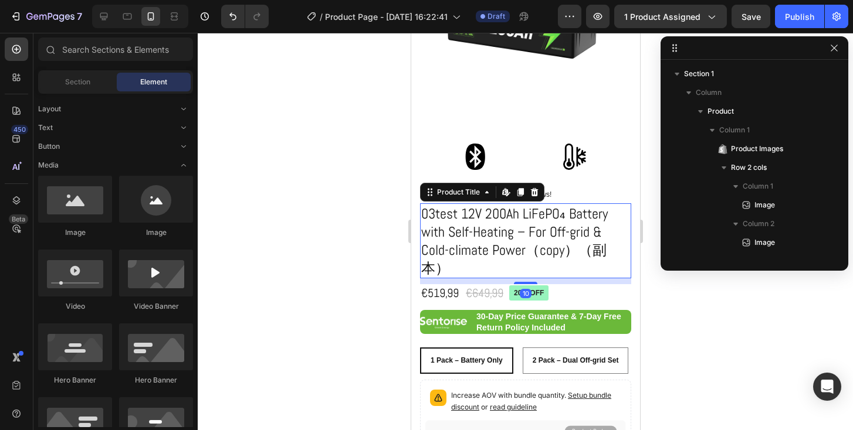
scroll to position [466, 0]
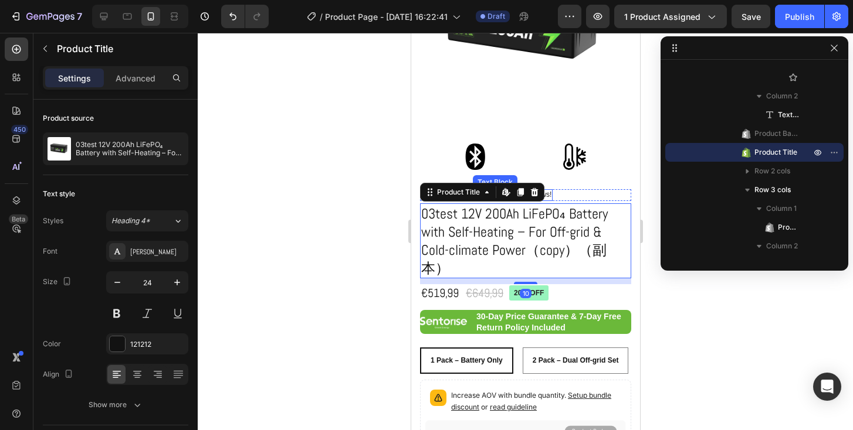
click at [549, 193] on p "2,500+ Verified Reviews!" at bounding box center [511, 195] width 77 height 9
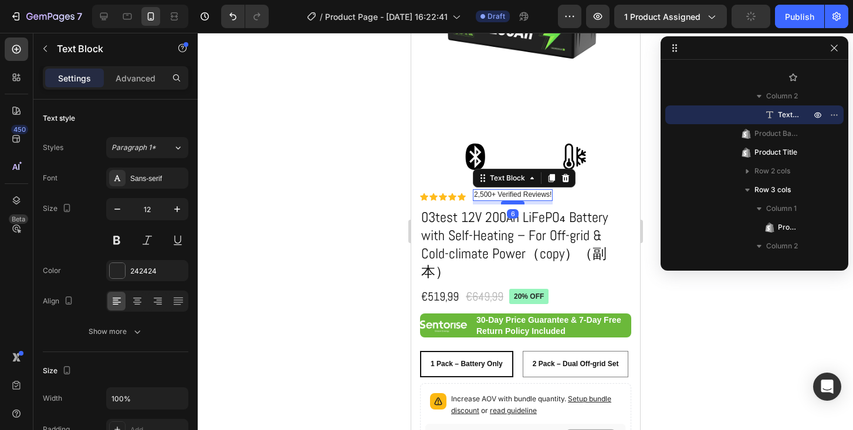
drag, startPoint x: 511, startPoint y: 199, endPoint x: 806, endPoint y: 233, distance: 296.9
click at [512, 203] on div at bounding box center [511, 203] width 23 height 4
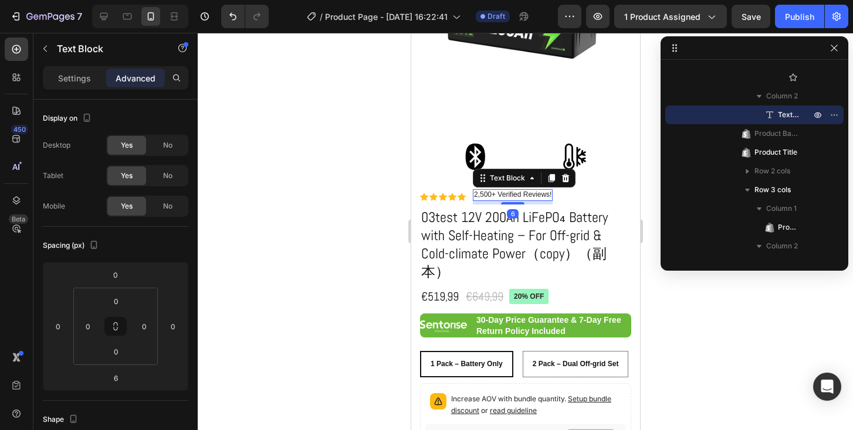
click at [389, 200] on div at bounding box center [525, 232] width 655 height 398
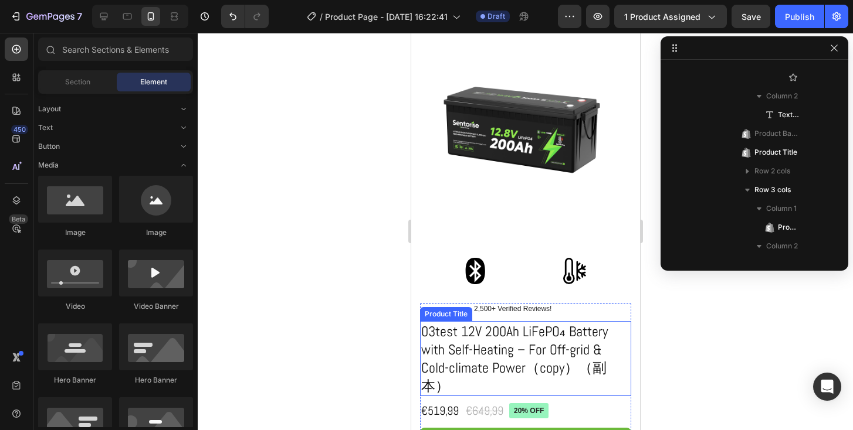
scroll to position [33, 0]
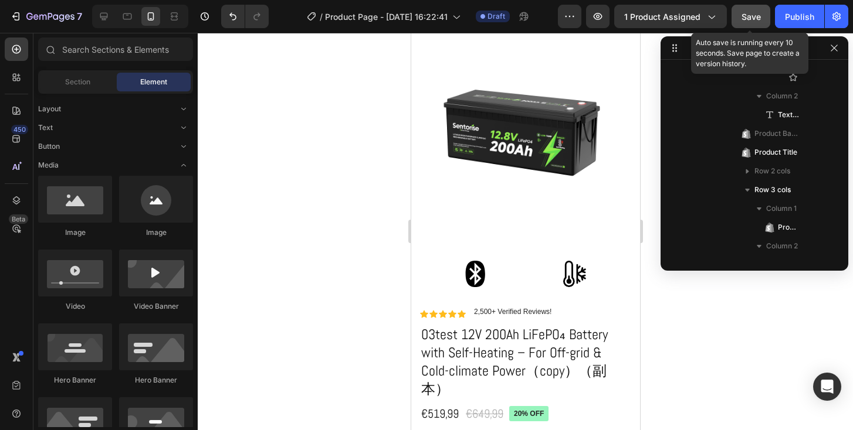
click at [742, 13] on span "Save" at bounding box center [750, 17] width 19 height 10
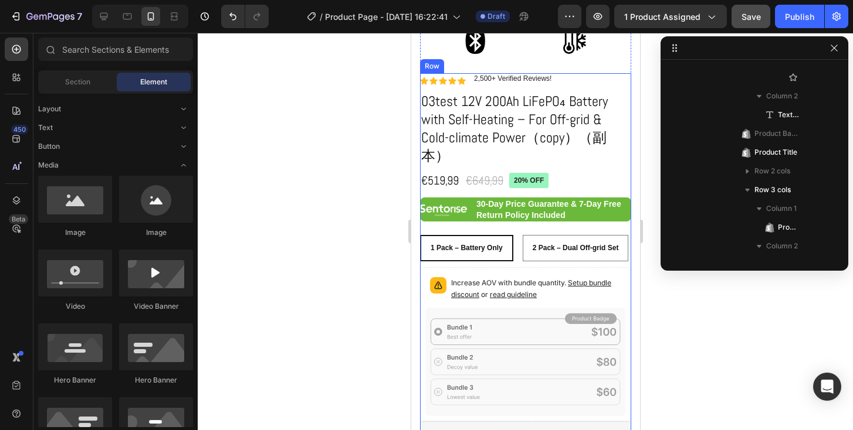
scroll to position [275, 0]
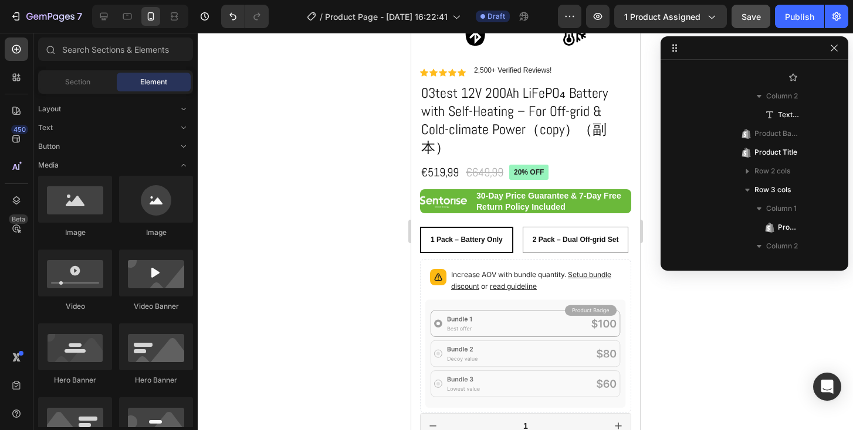
click at [322, 180] on div at bounding box center [525, 232] width 655 height 398
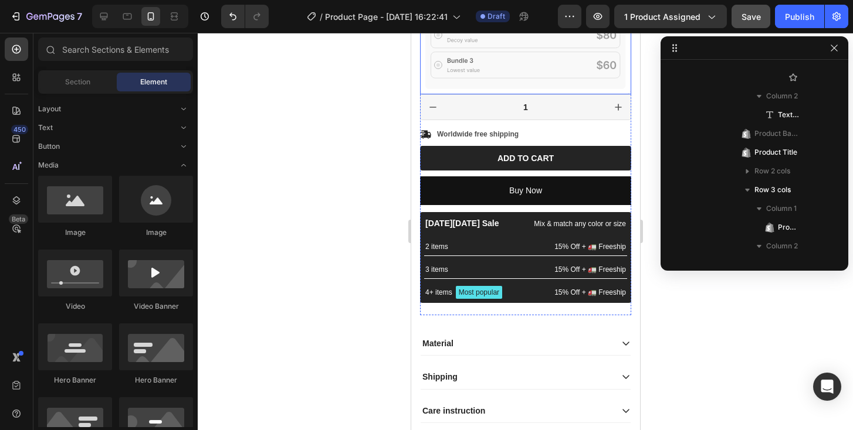
scroll to position [595, 0]
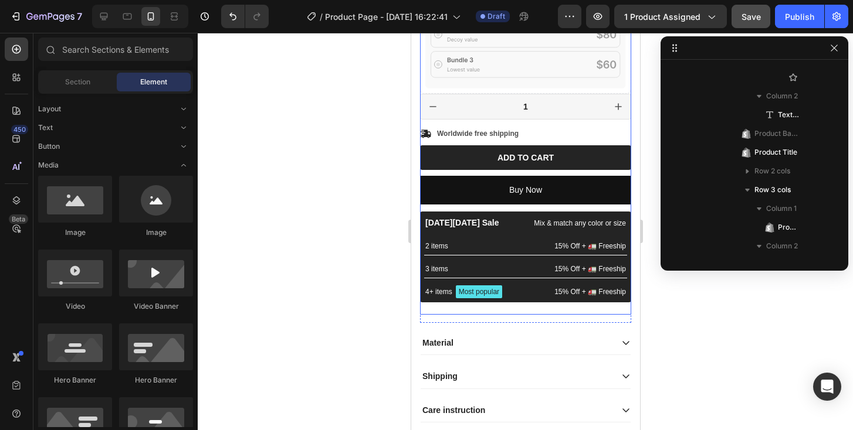
click at [299, 157] on div at bounding box center [525, 232] width 655 height 398
click at [341, 148] on div at bounding box center [525, 232] width 655 height 398
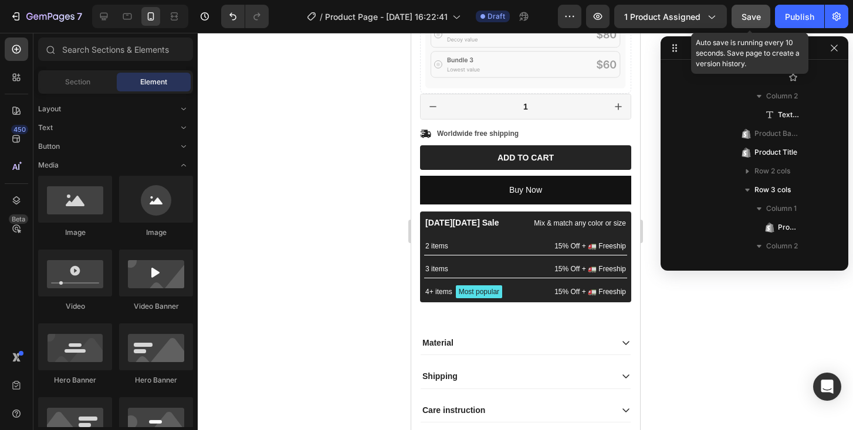
click at [748, 15] on span "Save" at bounding box center [750, 17] width 19 height 10
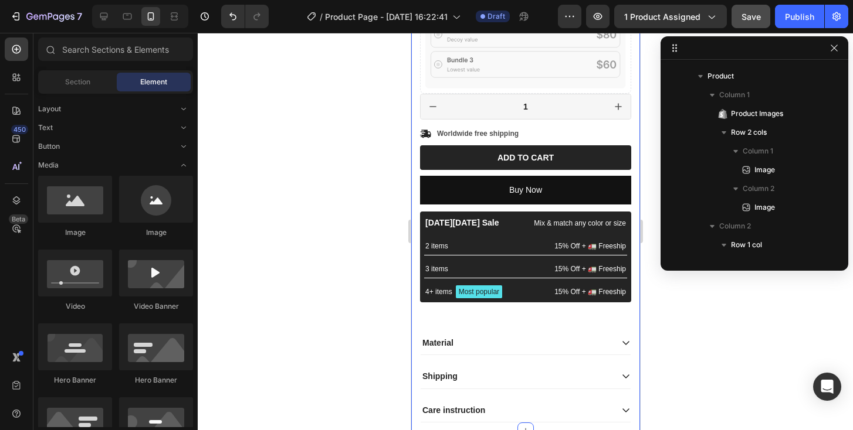
scroll to position [0, 0]
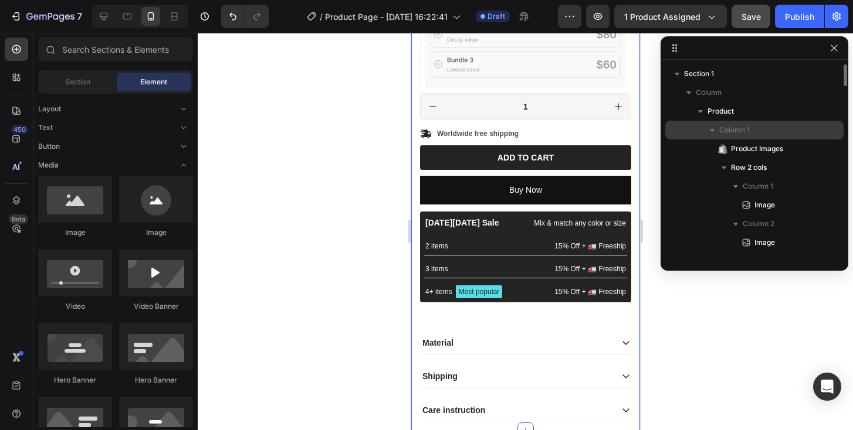
click at [710, 130] on icon "button" at bounding box center [712, 130] width 5 height 3
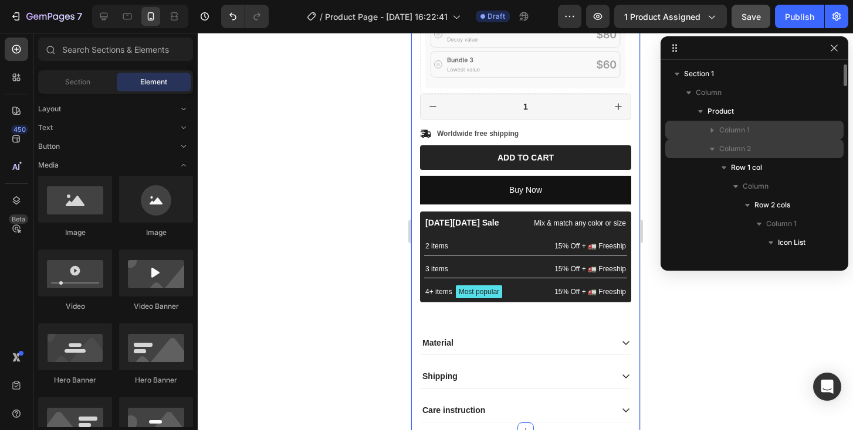
click at [714, 150] on icon "button" at bounding box center [712, 149] width 12 height 12
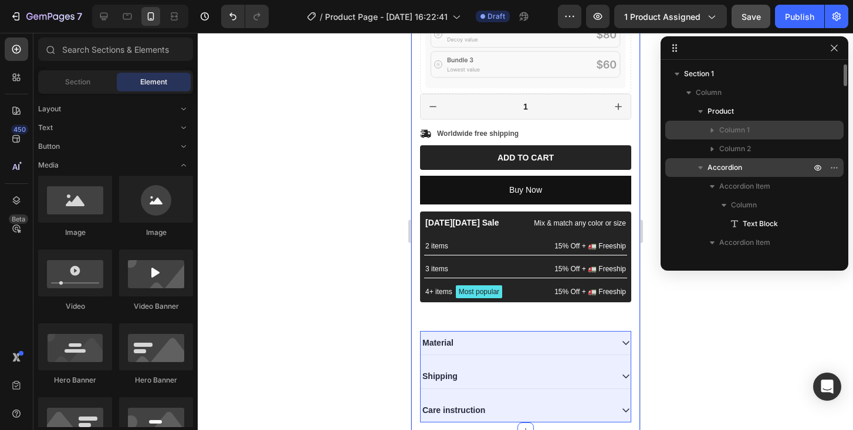
click at [701, 167] on icon "button" at bounding box center [700, 168] width 5 height 3
click at [820, 169] on icon "button" at bounding box center [817, 167] width 9 height 9
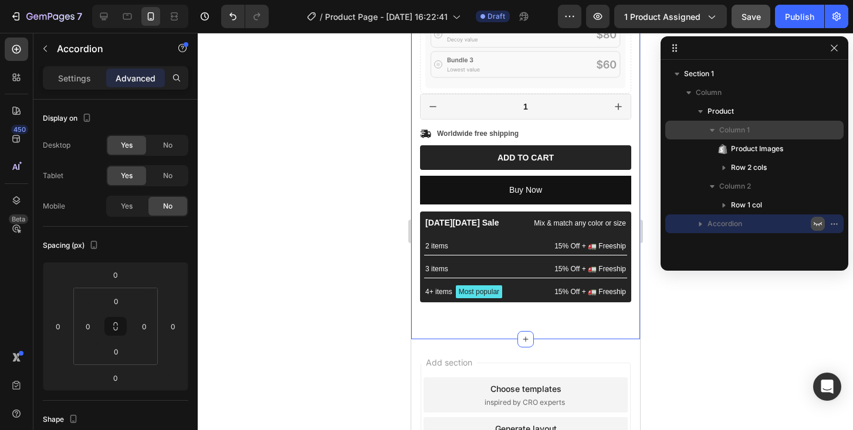
click at [820, 169] on icon "button" at bounding box center [817, 167] width 9 height 9
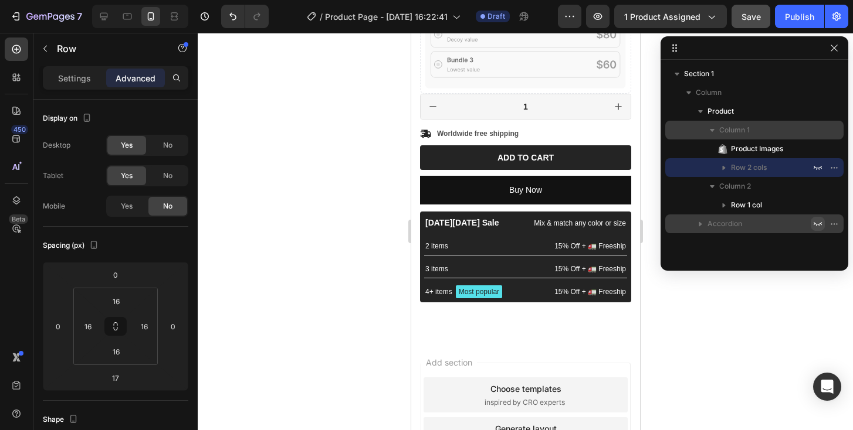
click at [820, 169] on icon "button" at bounding box center [817, 167] width 9 height 9
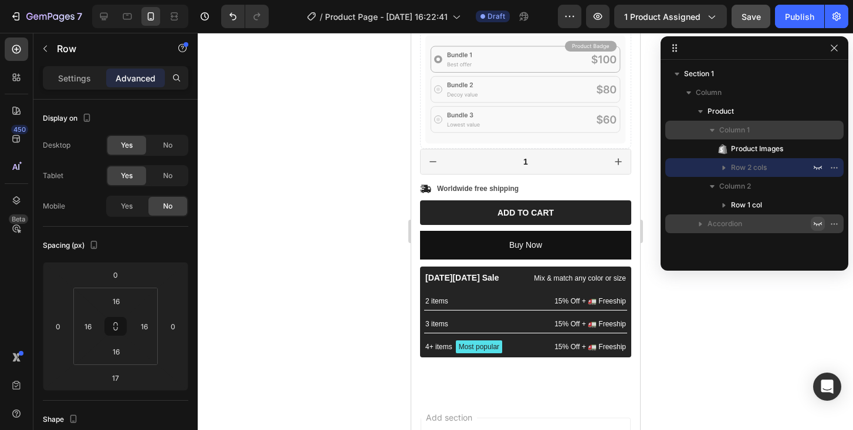
scroll to position [595, 0]
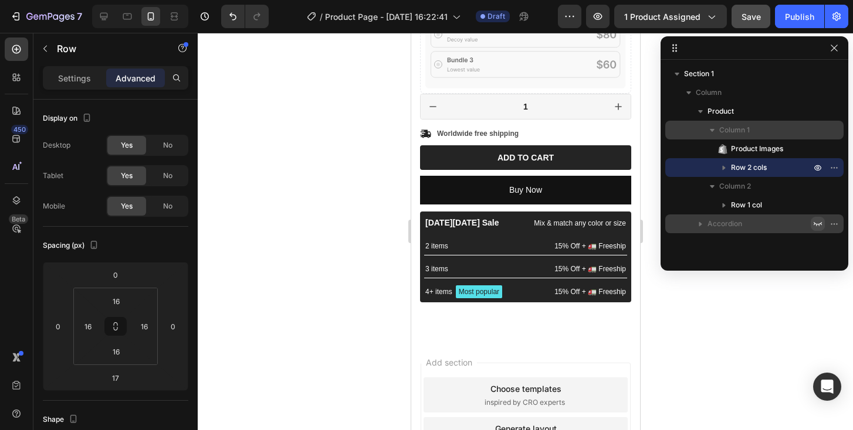
click at [815, 225] on icon "button" at bounding box center [817, 223] width 9 height 9
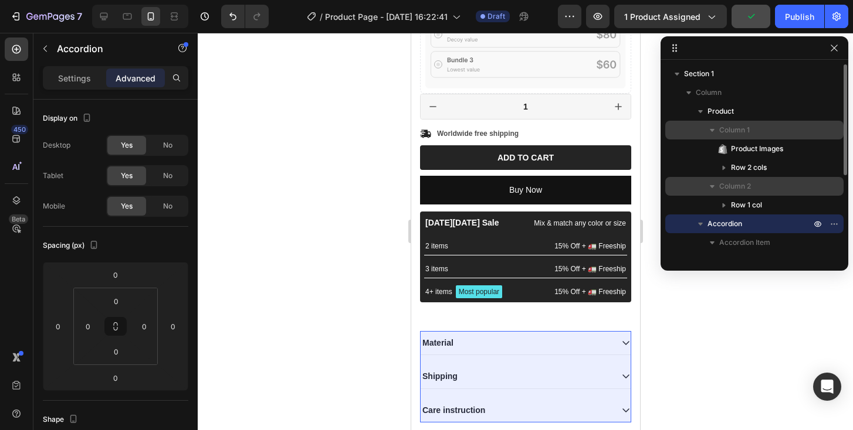
click at [715, 188] on icon "button" at bounding box center [712, 187] width 12 height 12
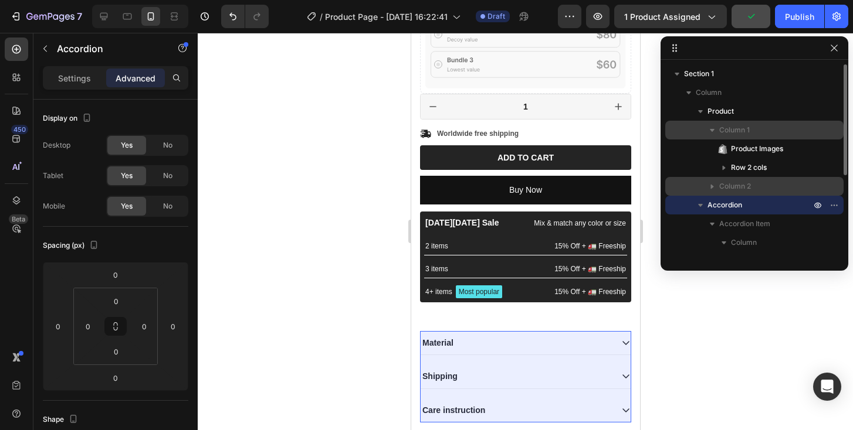
click at [715, 188] on icon "button" at bounding box center [712, 187] width 12 height 12
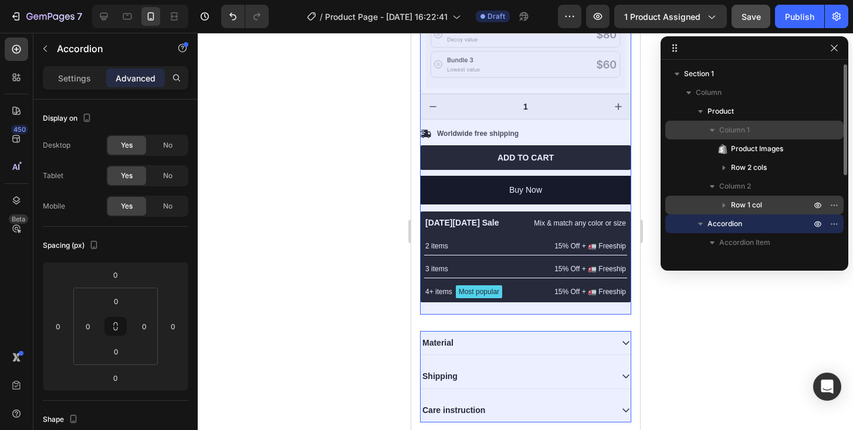
click at [725, 206] on icon "button" at bounding box center [724, 205] width 12 height 12
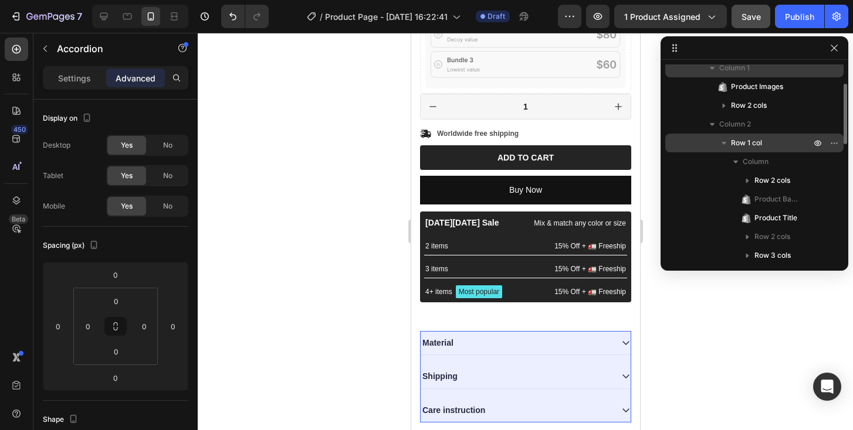
scroll to position [66, 0]
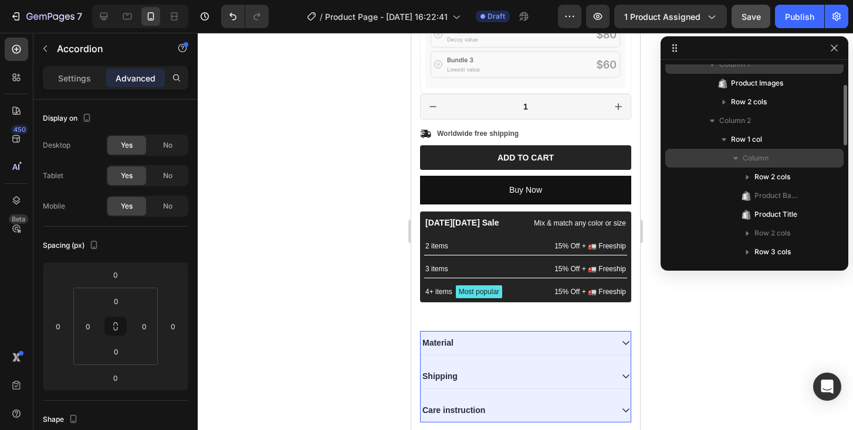
click at [733, 158] on icon "button" at bounding box center [736, 158] width 12 height 12
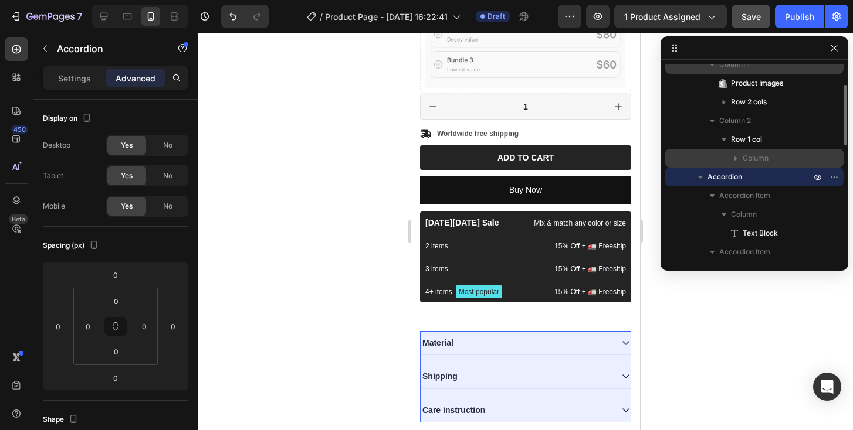
click at [737, 158] on icon "button" at bounding box center [736, 158] width 12 height 12
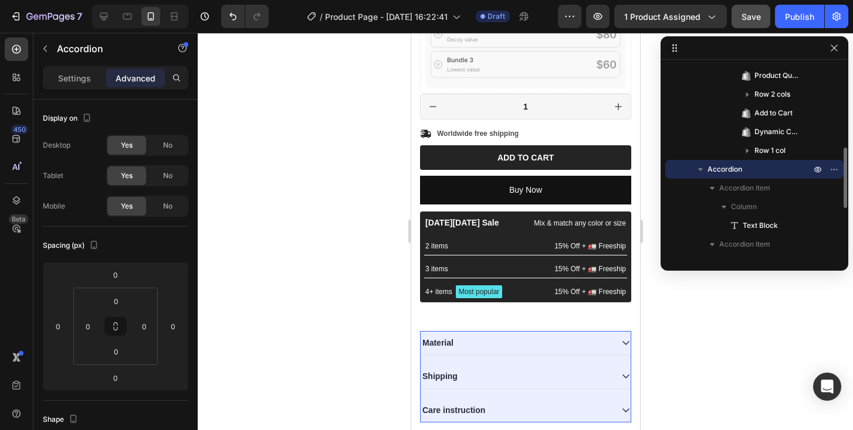
scroll to position [340, 0]
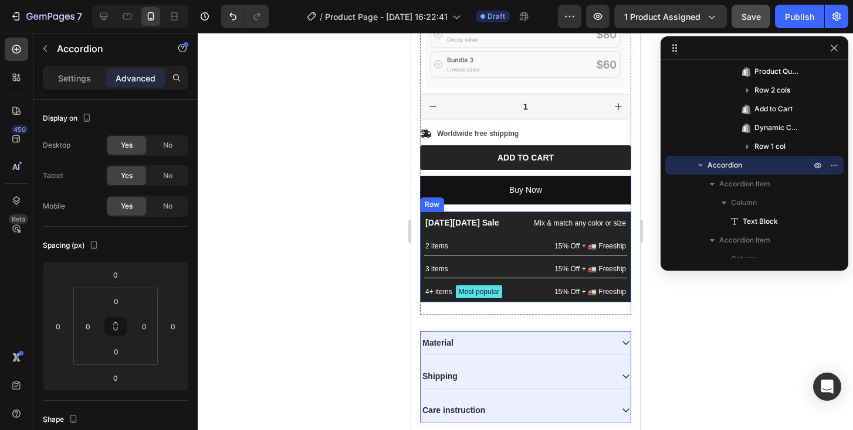
click at [510, 229] on div "Black Friday Sale Text Block Mix & match any color or size Text Block Row 2 ite…" at bounding box center [524, 257] width 211 height 91
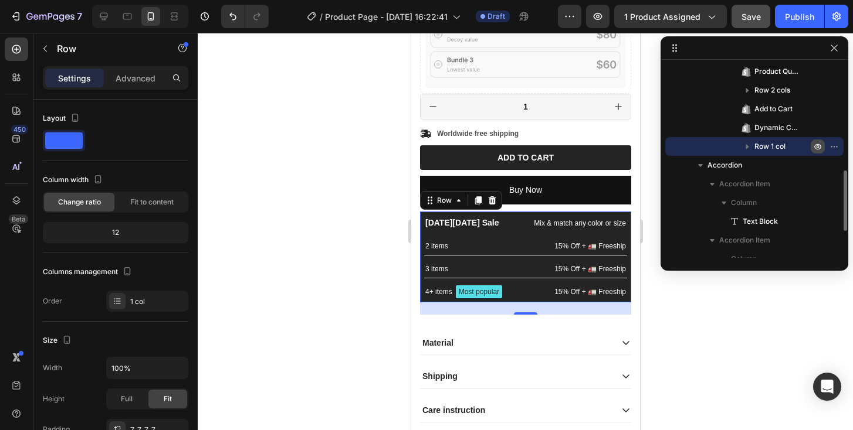
click at [836, 147] on icon "button" at bounding box center [836, 146] width 1 height 1
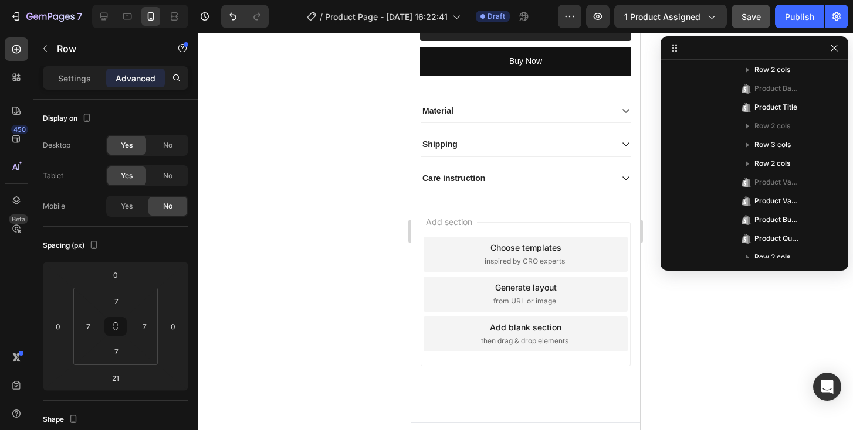
scroll to position [0, 0]
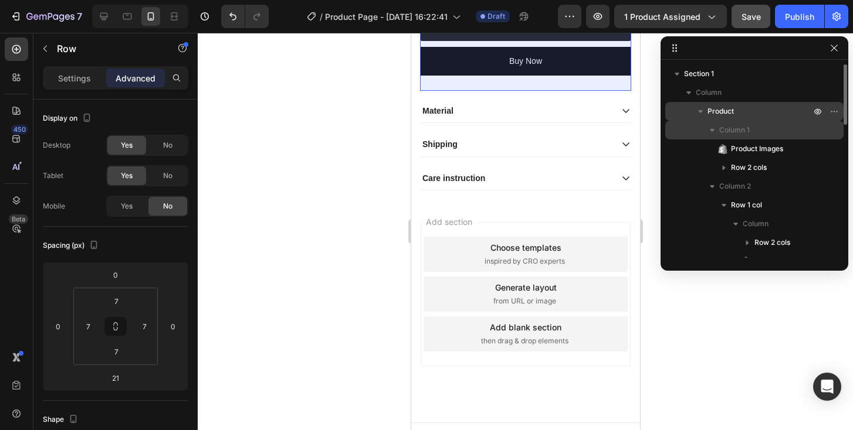
click at [701, 116] on icon "button" at bounding box center [700, 112] width 12 height 12
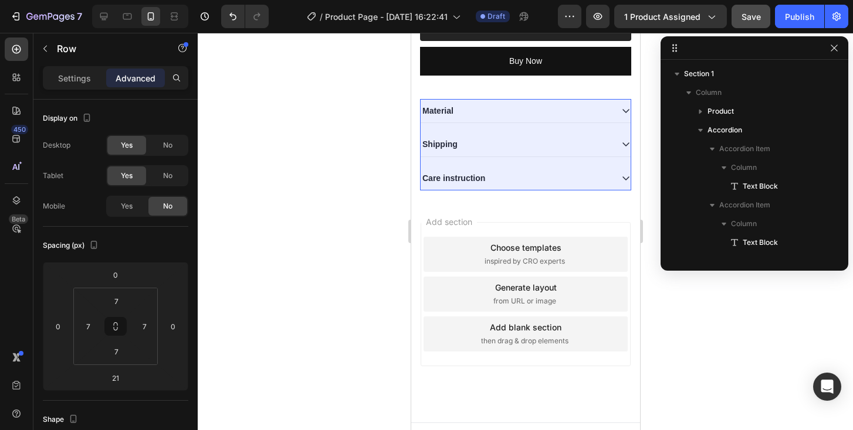
click at [701, 133] on icon "button" at bounding box center [700, 130] width 12 height 12
click at [702, 135] on icon "button" at bounding box center [700, 130] width 12 height 12
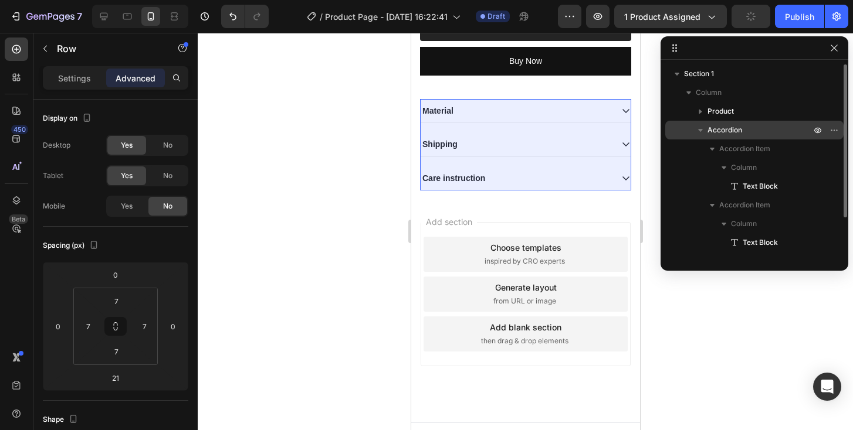
click at [698, 134] on icon "button" at bounding box center [700, 130] width 12 height 12
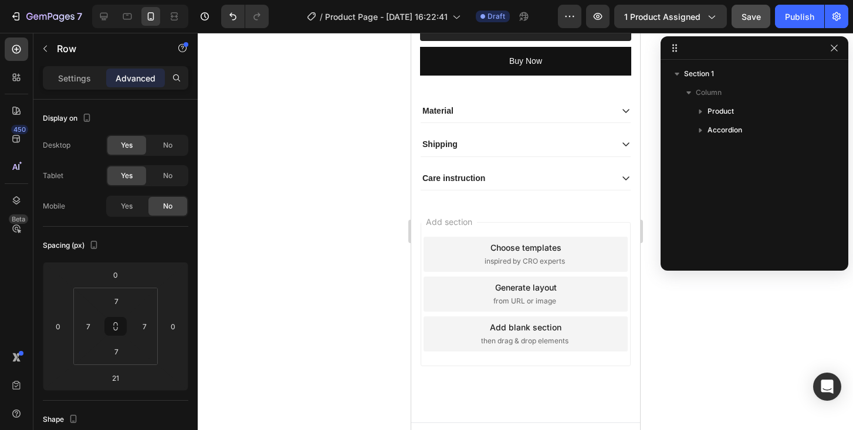
click at [546, 237] on div "Add section Choose templates inspired by CRO experts Generate layout from URL o…" at bounding box center [525, 294] width 210 height 144
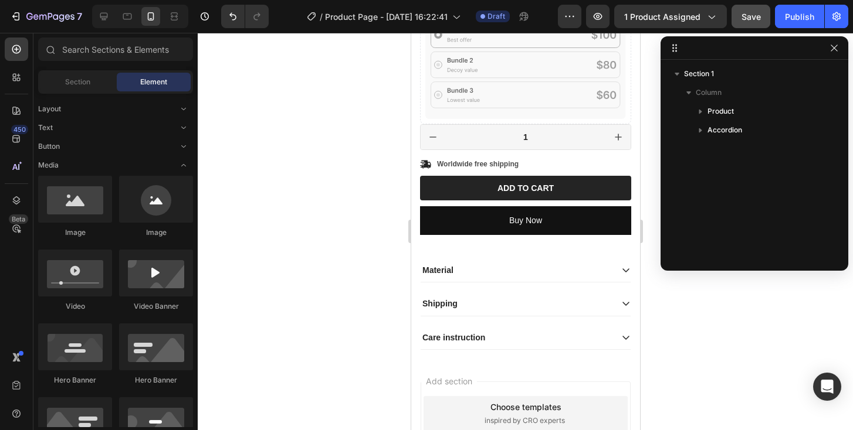
scroll to position [560, 0]
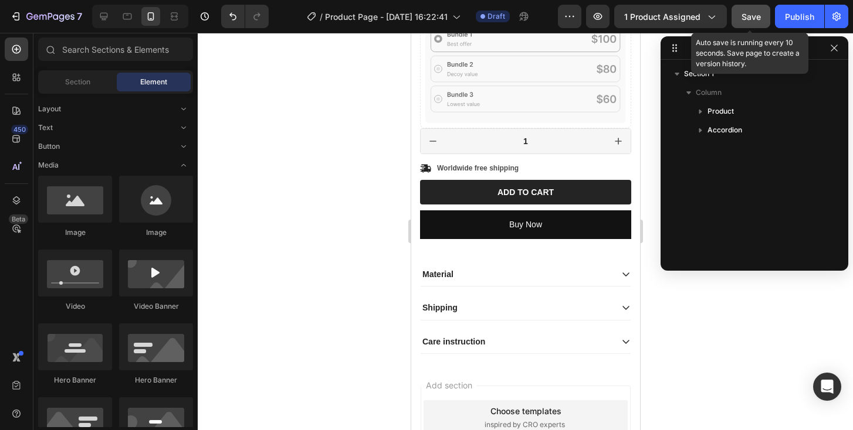
click at [751, 20] on span "Save" at bounding box center [750, 17] width 19 height 10
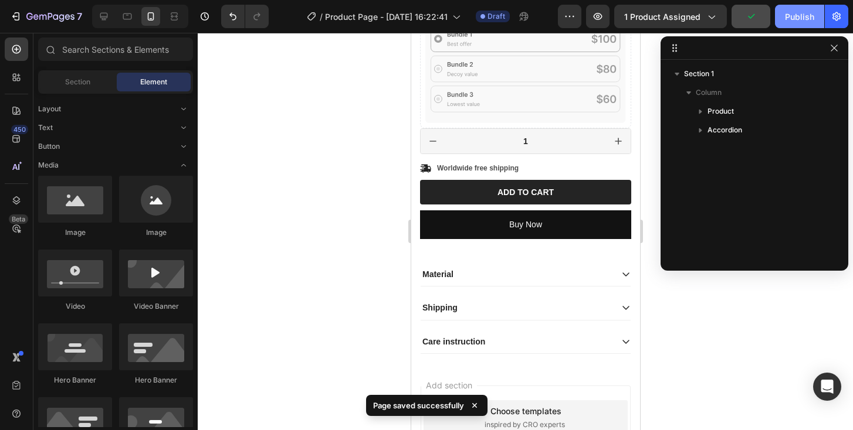
click at [794, 20] on div "Publish" at bounding box center [799, 17] width 29 height 12
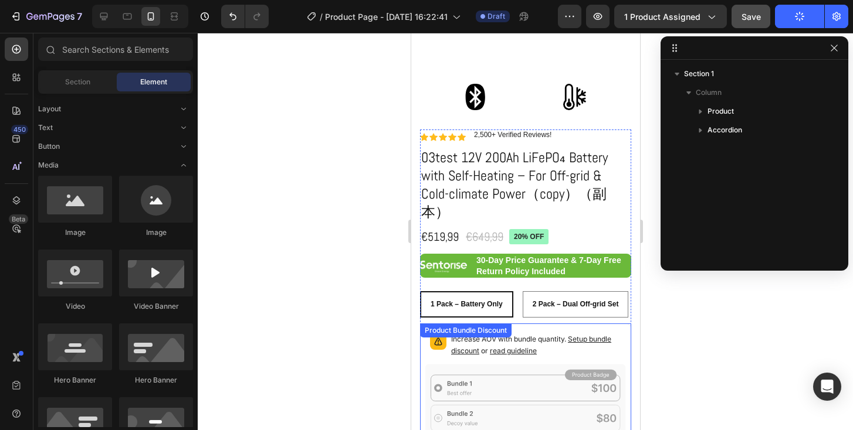
scroll to position [242, 0]
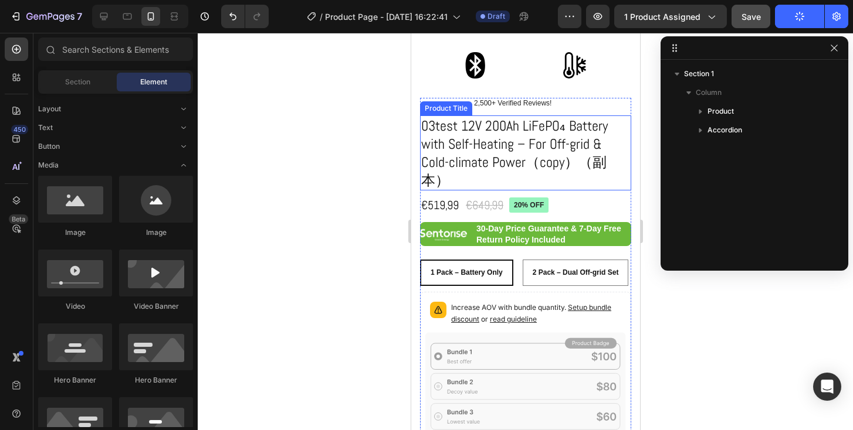
click at [361, 160] on div at bounding box center [525, 232] width 655 height 398
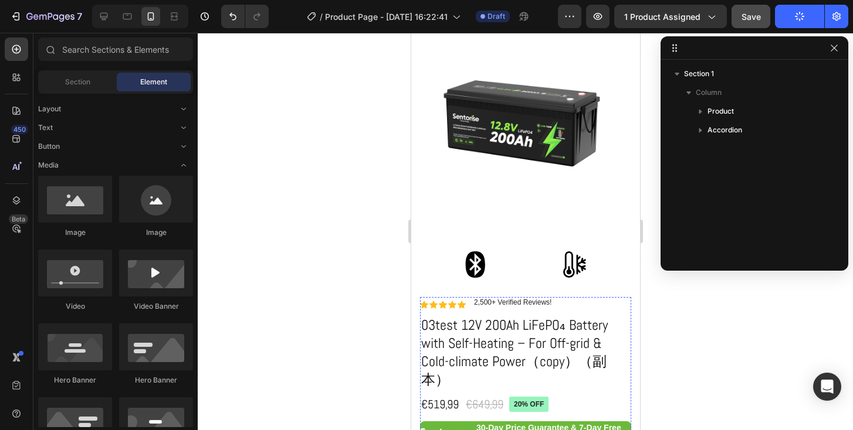
scroll to position [42, 0]
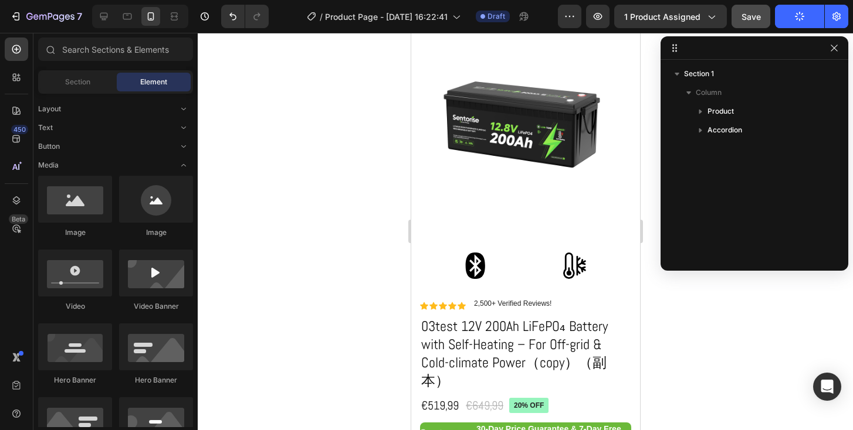
click at [804, 17] on icon "button" at bounding box center [799, 16] width 11 height 11
click at [804, 17] on button "Publish" at bounding box center [799, 16] width 49 height 23
click at [804, 17] on icon "button" at bounding box center [799, 16] width 11 height 11
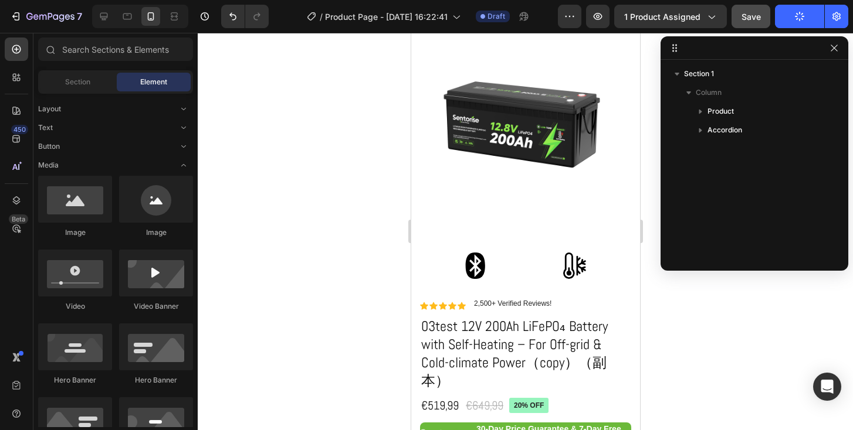
click at [804, 17] on button "Publish" at bounding box center [799, 16] width 49 height 23
click at [804, 17] on icon "button" at bounding box center [799, 16] width 11 height 11
click at [748, 19] on span "Save" at bounding box center [750, 17] width 19 height 10
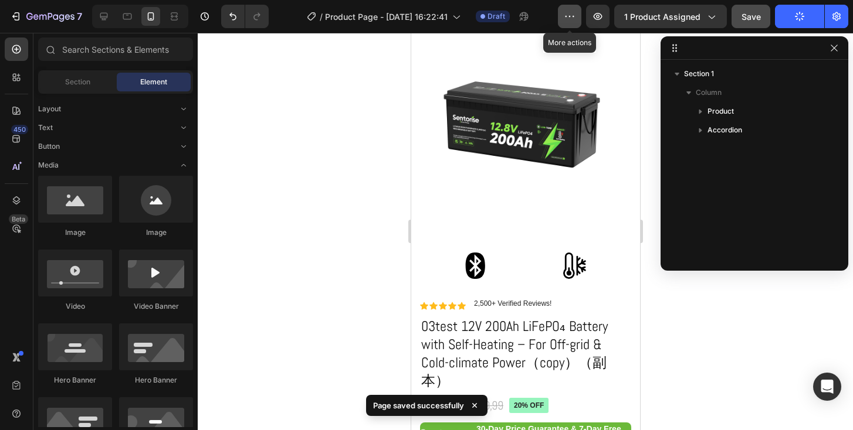
click at [568, 19] on icon "button" at bounding box center [570, 17] width 12 height 12
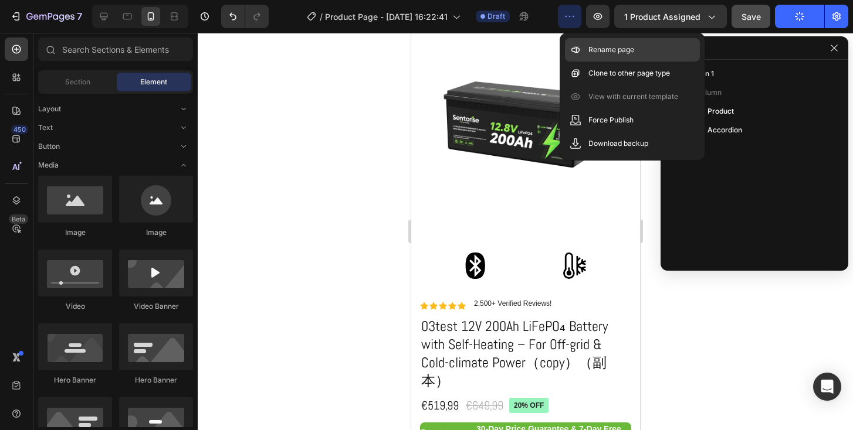
click at [585, 62] on div "Rename page" at bounding box center [632, 73] width 135 height 23
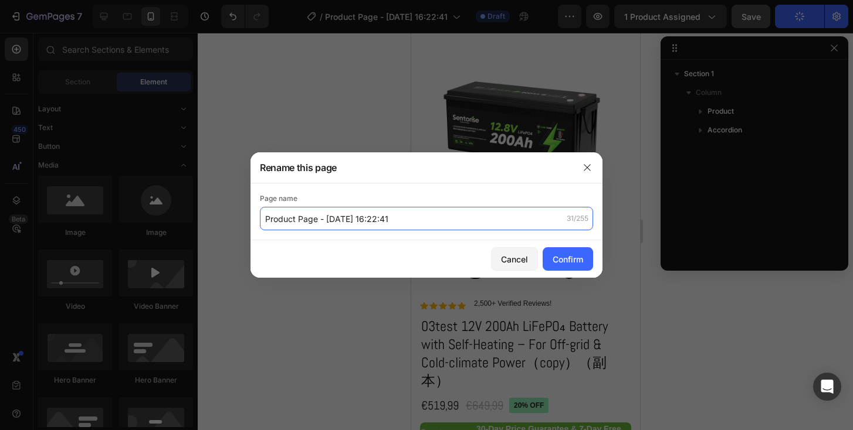
click at [460, 219] on input "Product Page - Aug 28, 16:22:41" at bounding box center [426, 218] width 333 height 23
type input "03test"
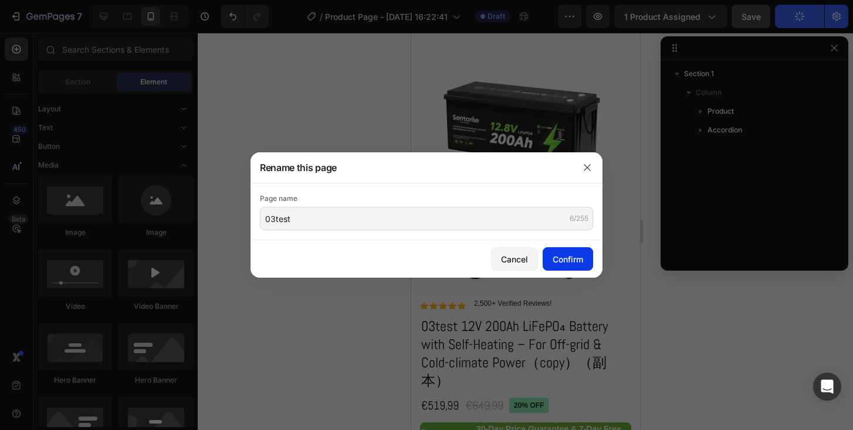
click at [561, 264] on div "Confirm" at bounding box center [567, 259] width 30 height 12
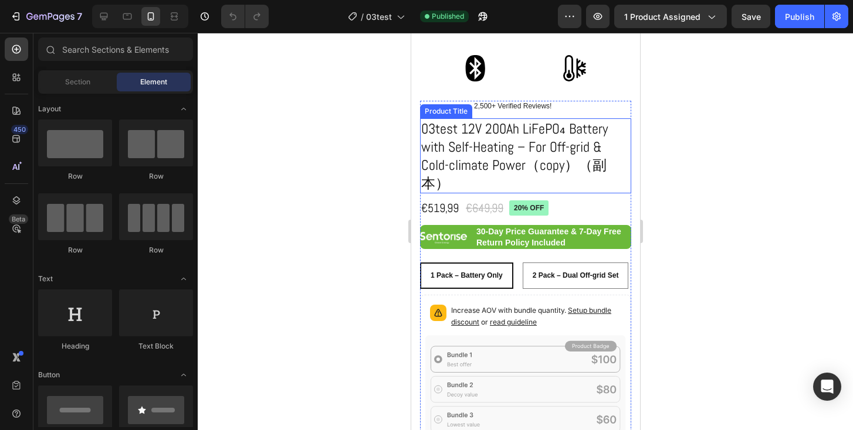
scroll to position [255, 0]
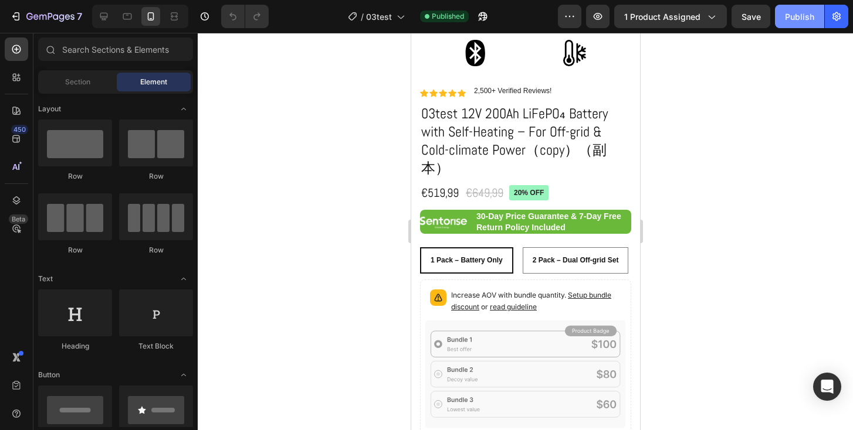
click at [791, 25] on button "Publish" at bounding box center [799, 16] width 49 height 23
click at [488, 15] on icon "button" at bounding box center [483, 17] width 12 height 12
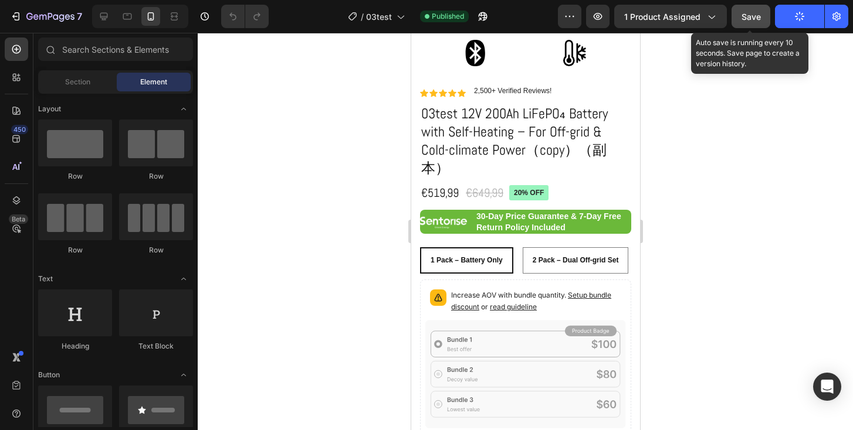
click at [742, 21] on span "Save" at bounding box center [750, 17] width 19 height 10
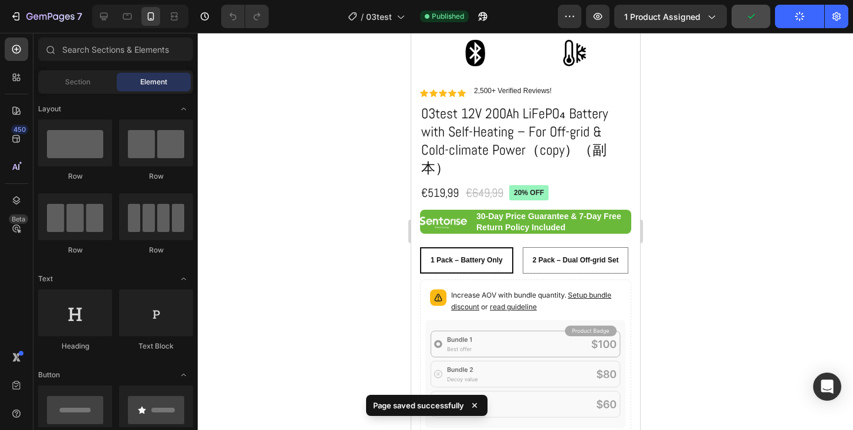
click at [798, 21] on icon "button" at bounding box center [799, 16] width 11 height 11
click at [798, 21] on icon "button" at bounding box center [799, 16] width 9 height 9
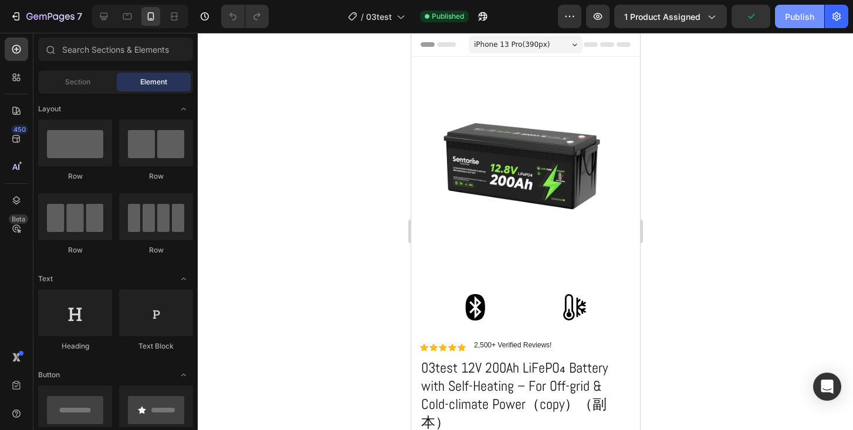
click at [801, 23] on button "Publish" at bounding box center [799, 16] width 49 height 23
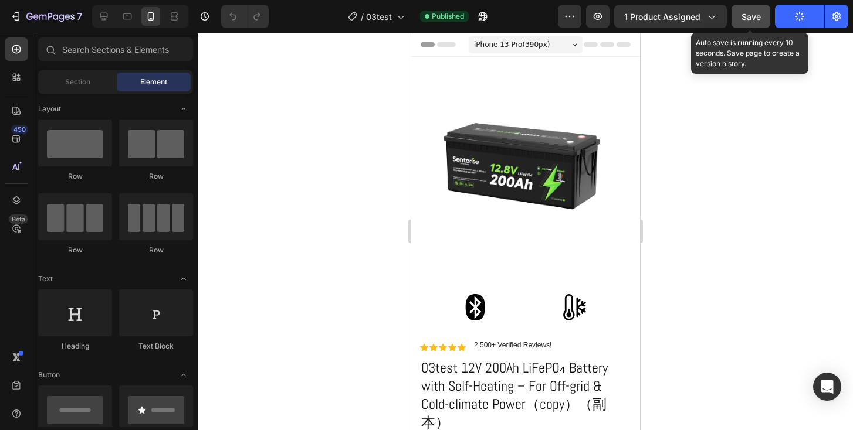
click at [740, 13] on button "Save" at bounding box center [750, 16] width 39 height 23
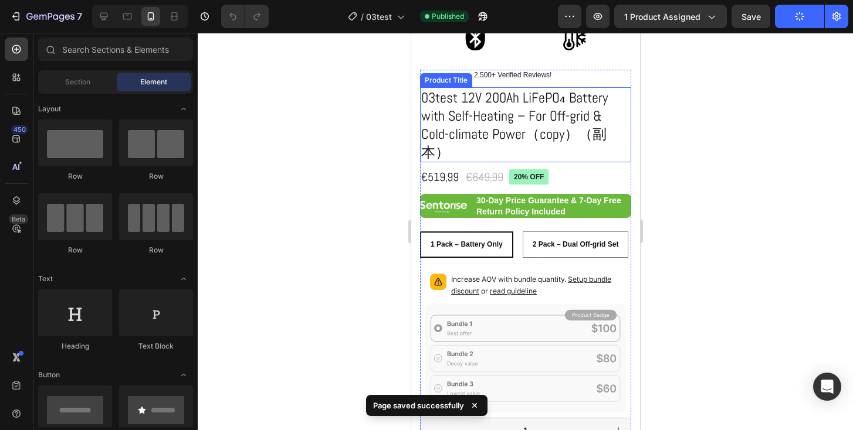
scroll to position [273, 0]
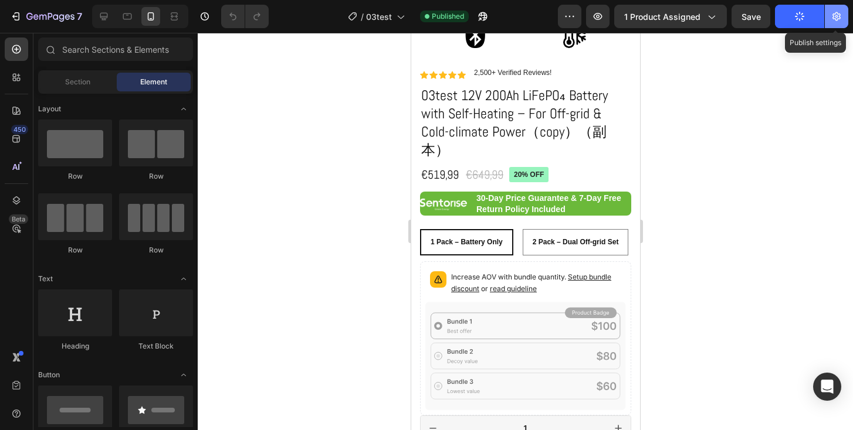
click at [835, 19] on icon "button" at bounding box center [836, 16] width 8 height 9
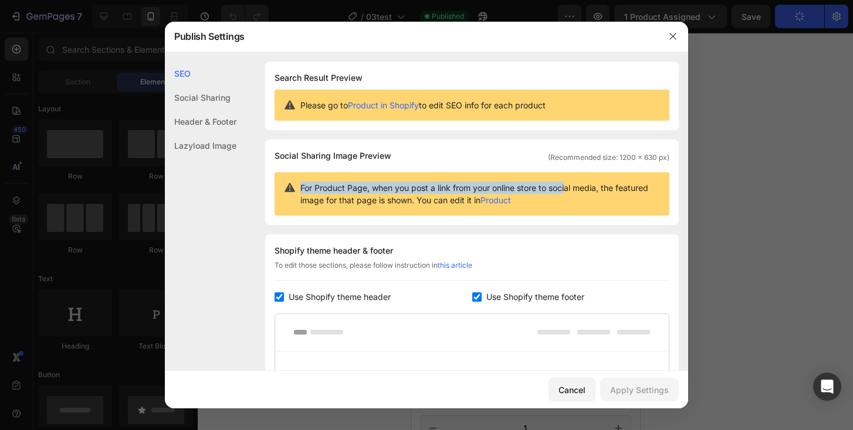
drag, startPoint x: 300, startPoint y: 188, endPoint x: 567, endPoint y: 189, distance: 267.4
click at [567, 189] on div "For Product Page, when you post a link from your online store to social media, …" at bounding box center [471, 193] width 395 height 43
click at [567, 189] on span "For Product Page, when you post a link from your online store to social media, …" at bounding box center [480, 194] width 360 height 25
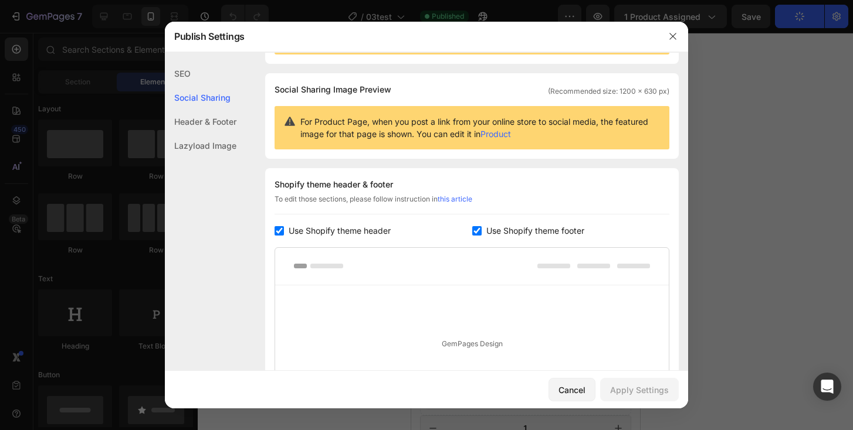
scroll to position [65, 0]
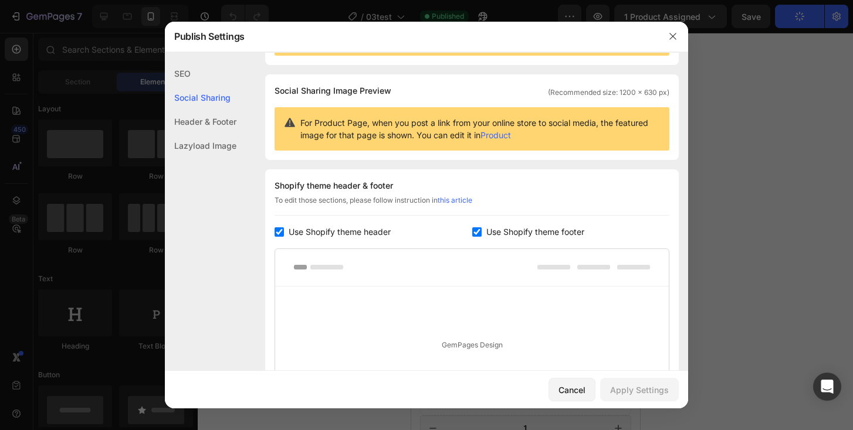
click at [212, 134] on div "Header & Footer" at bounding box center [201, 146] width 72 height 24
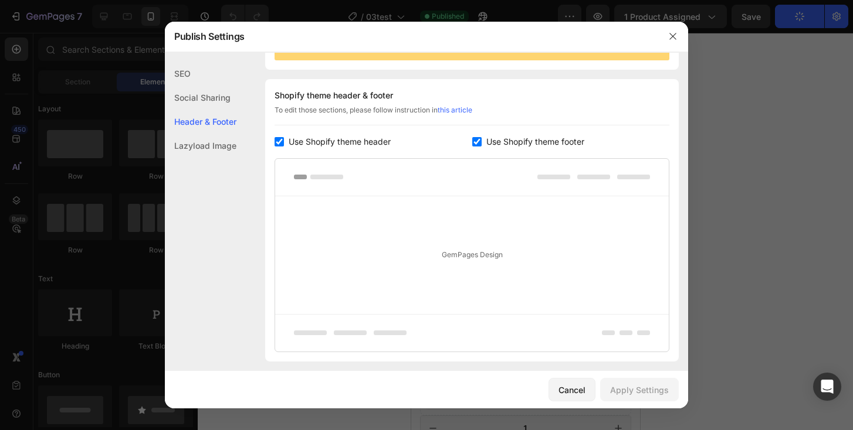
scroll to position [171, 0]
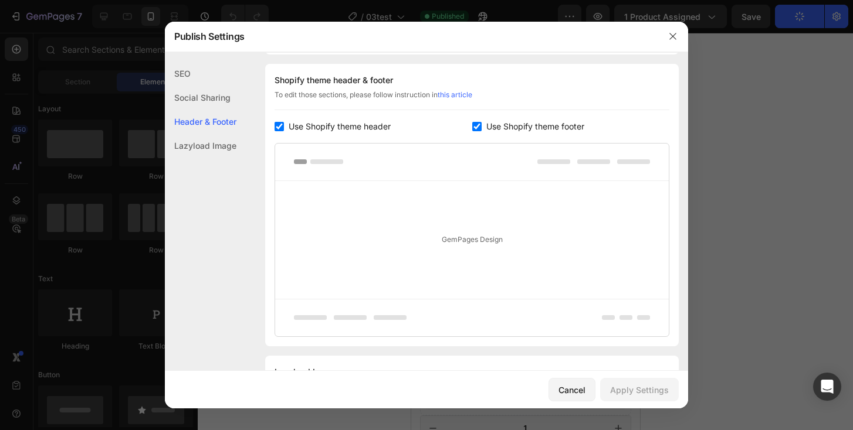
click at [192, 110] on div "Social Sharing" at bounding box center [201, 122] width 72 height 24
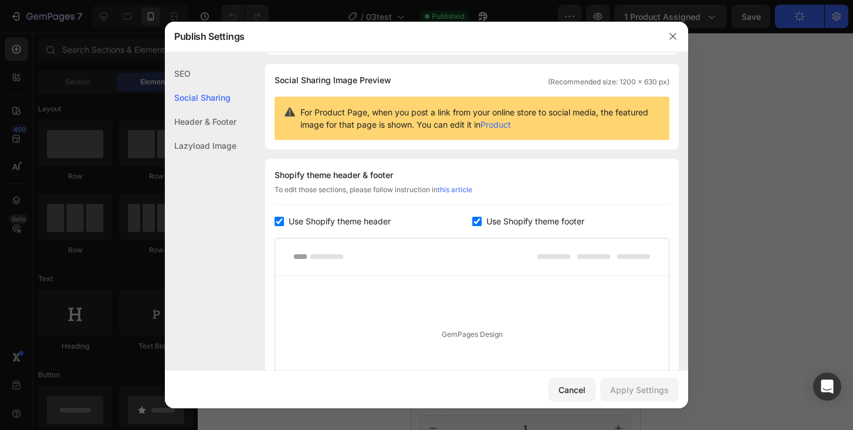
click at [181, 86] on div "SEO" at bounding box center [201, 98] width 72 height 24
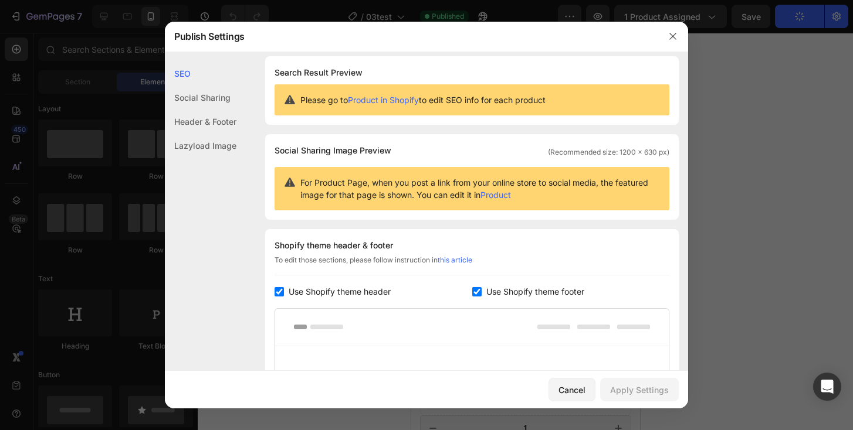
scroll to position [0, 0]
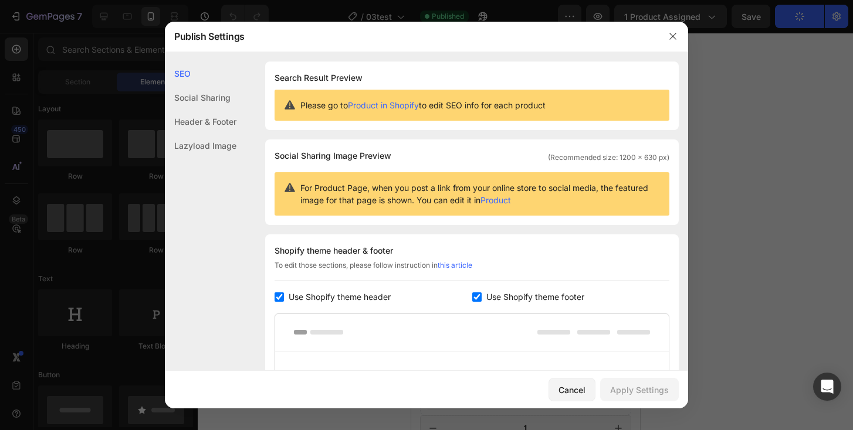
click at [184, 110] on div "Social Sharing" at bounding box center [201, 122] width 72 height 24
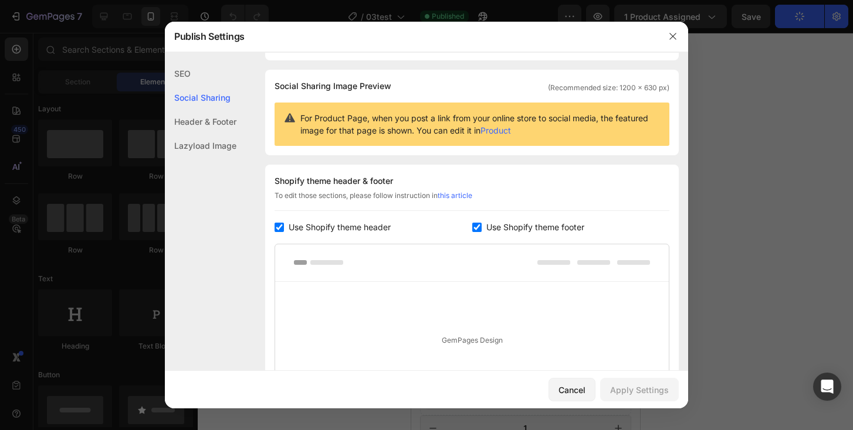
scroll to position [76, 0]
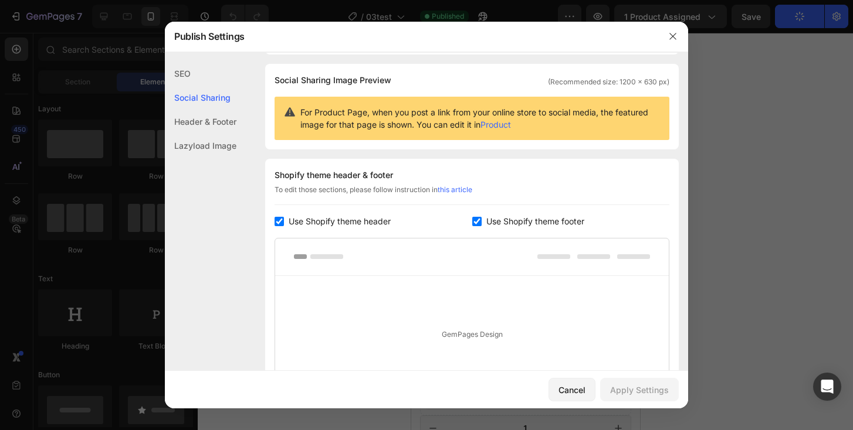
click at [506, 120] on link "Product" at bounding box center [495, 125] width 30 height 10
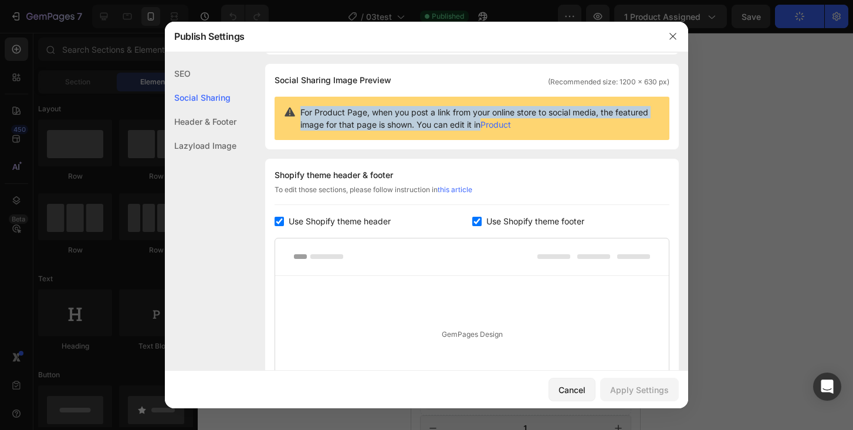
copy span "For Product Page, when you post a link from your online store to social media, …"
drag, startPoint x: 301, startPoint y: 109, endPoint x: 482, endPoint y: 128, distance: 181.6
click at [482, 128] on span "For Product Page, when you post a link from your online store to social media, …" at bounding box center [480, 118] width 360 height 25
click at [490, 224] on span "Use Shopify theme footer" at bounding box center [535, 222] width 98 height 14
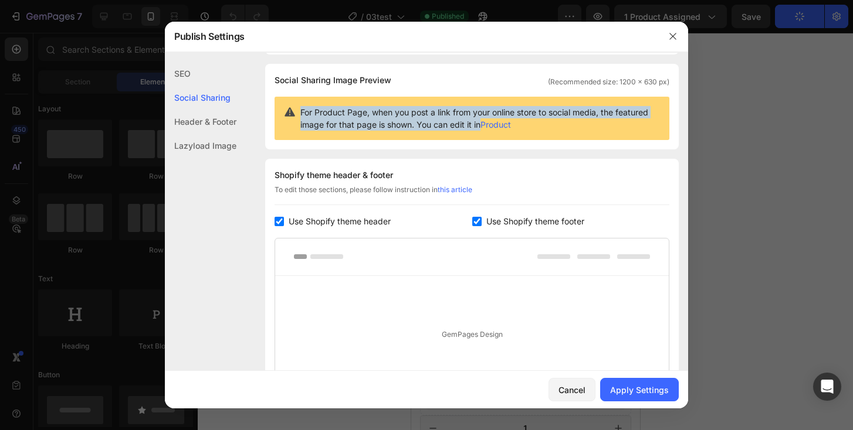
checkbox input "true"
click at [567, 384] on div "Cancel" at bounding box center [571, 390] width 27 height 12
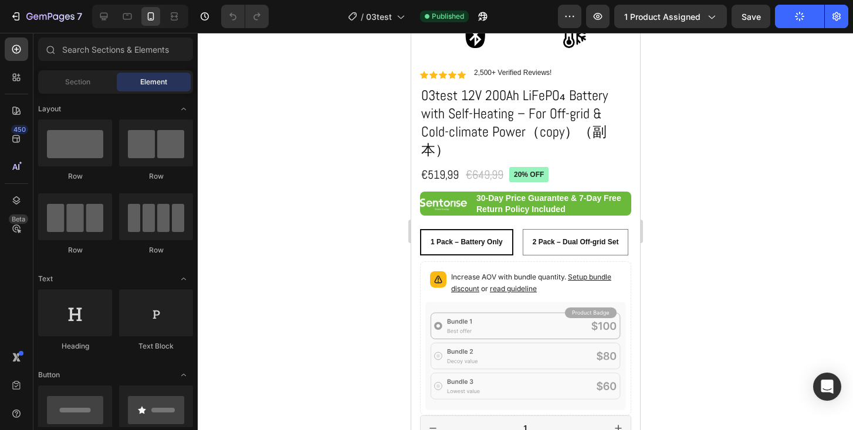
click at [792, 17] on button "Publish" at bounding box center [799, 16] width 49 height 23
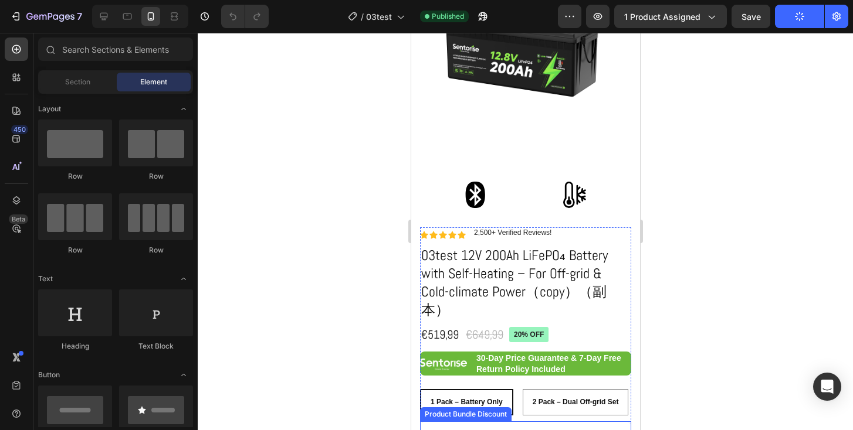
scroll to position [105, 0]
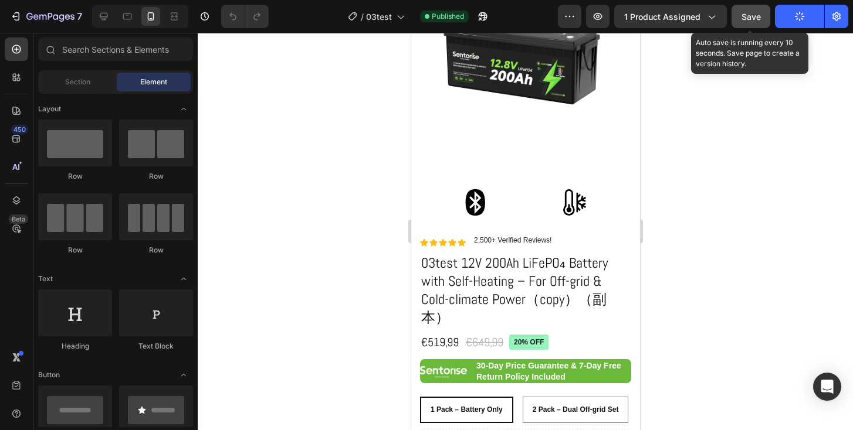
click at [754, 12] on span "Save" at bounding box center [750, 17] width 19 height 10
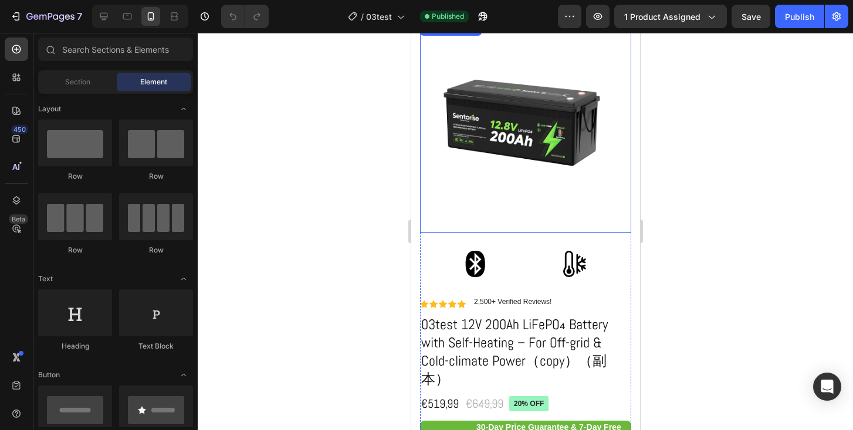
scroll to position [57, 0]
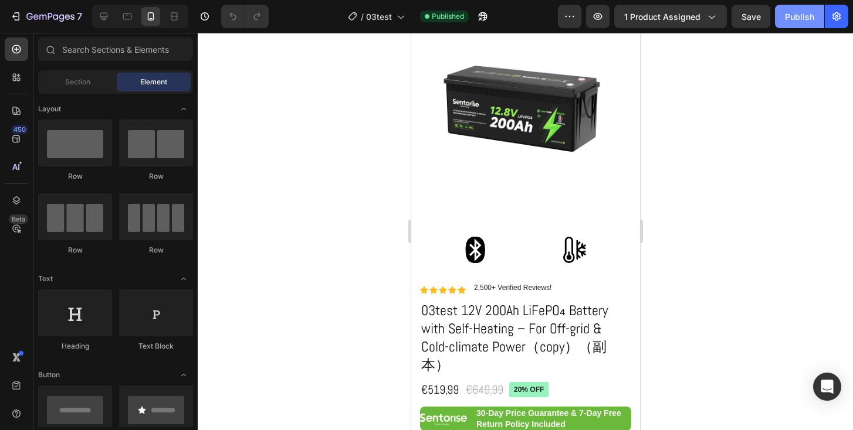
click at [801, 16] on div "Publish" at bounding box center [799, 17] width 29 height 12
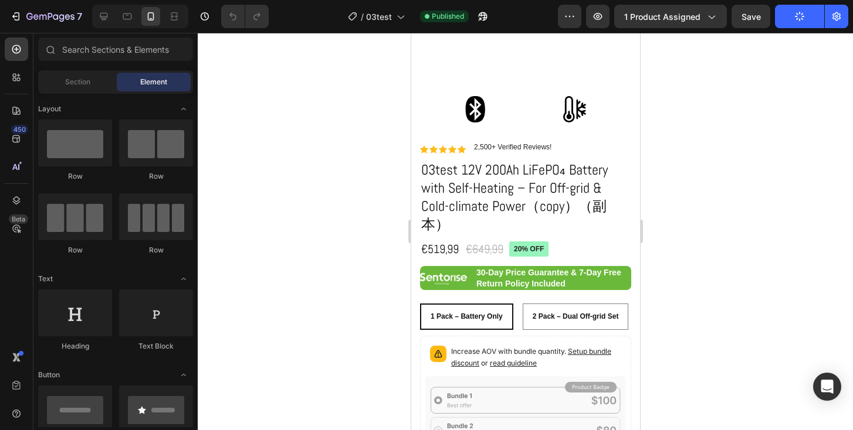
scroll to position [230, 0]
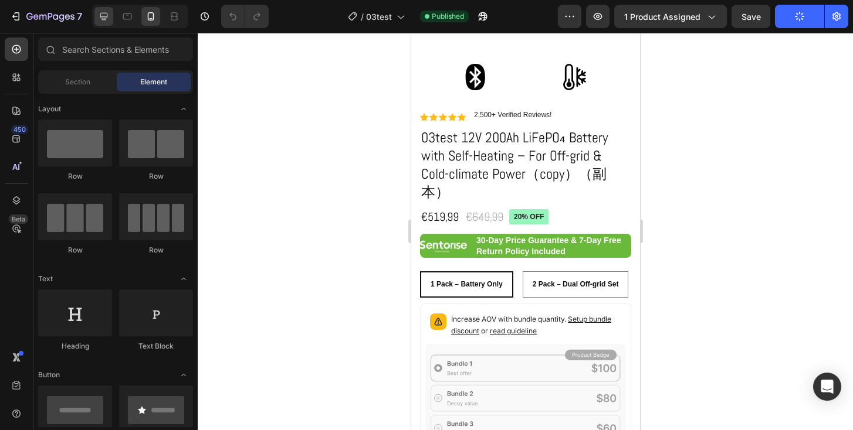
click at [105, 18] on icon at bounding box center [104, 17] width 8 height 8
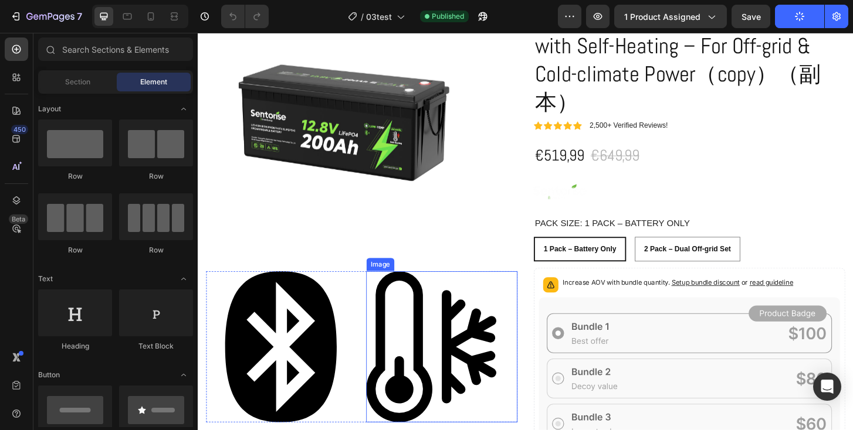
scroll to position [101, 0]
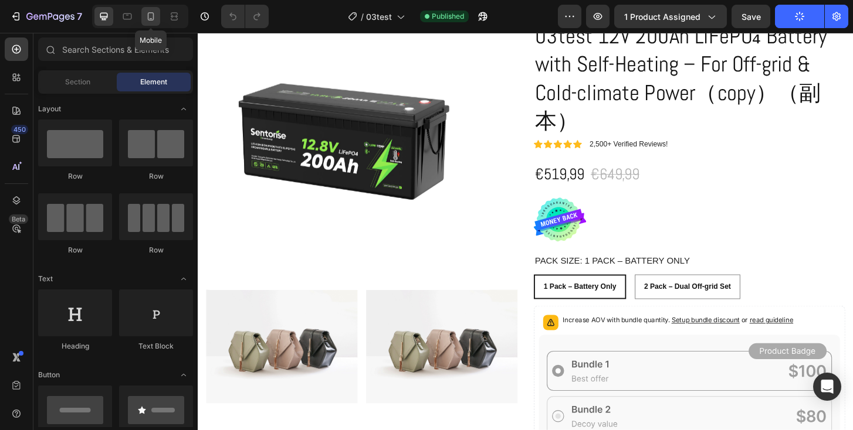
click at [152, 24] on div at bounding box center [150, 16] width 19 height 19
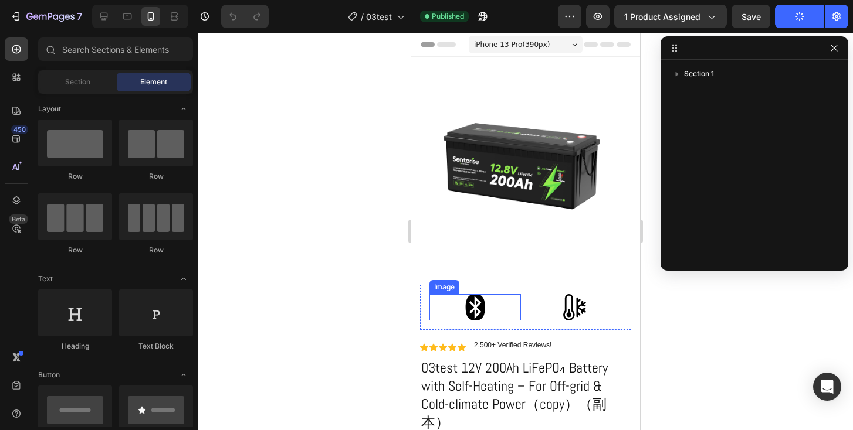
click at [472, 310] on img at bounding box center [474, 307] width 35 height 26
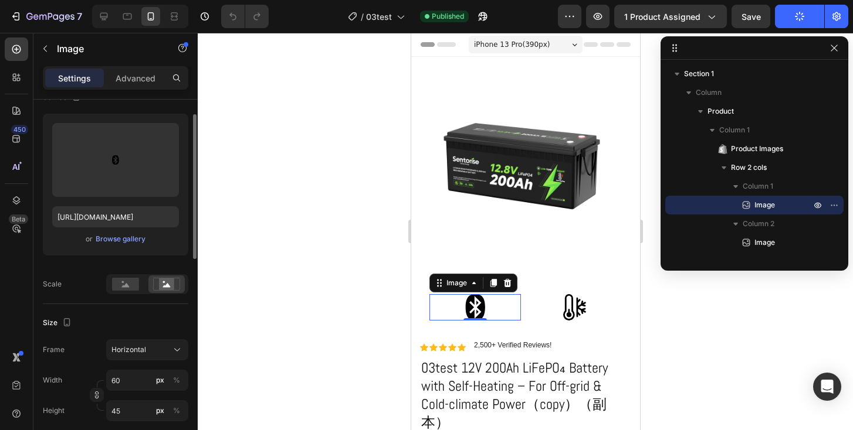
scroll to position [108, 0]
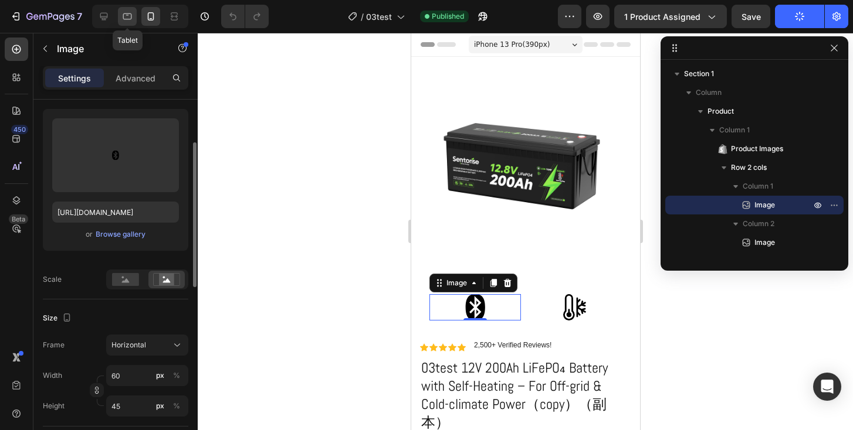
click at [128, 18] on icon at bounding box center [127, 17] width 12 height 12
type input "[URL][DOMAIN_NAME]"
type input "100"
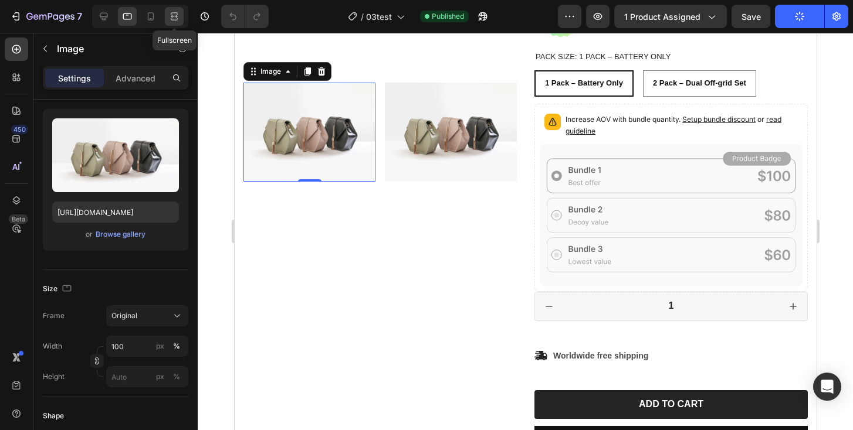
scroll to position [299, 0]
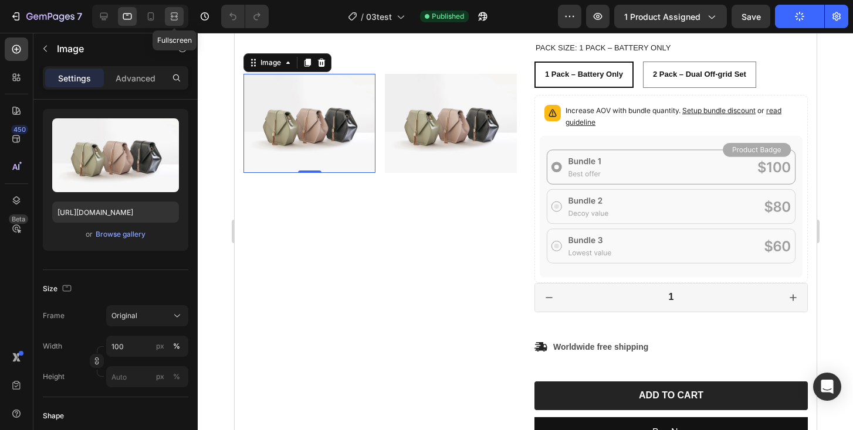
click at [170, 13] on icon at bounding box center [174, 17] width 12 height 12
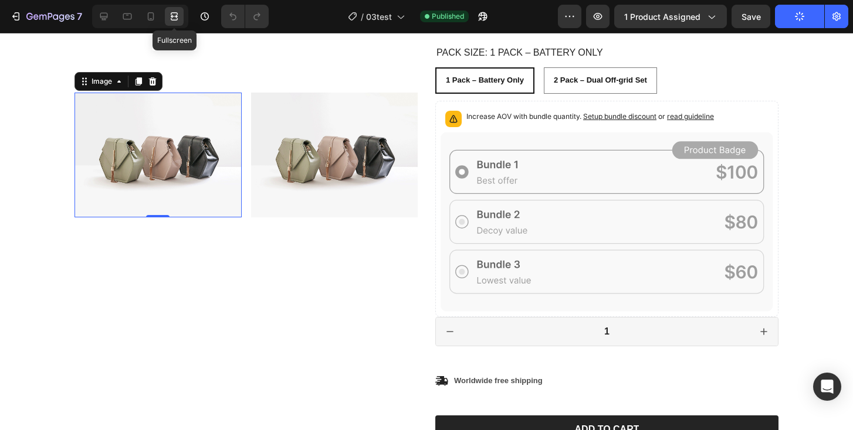
scroll to position [345, 0]
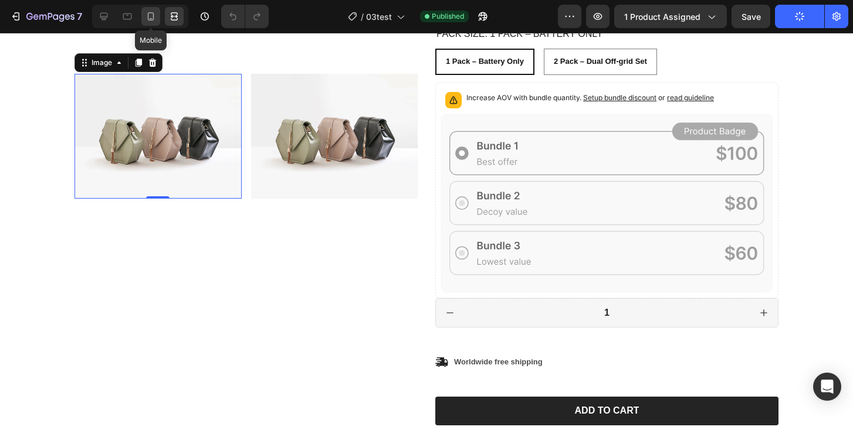
click at [147, 15] on icon at bounding box center [151, 17] width 12 height 12
type input "[URL][DOMAIN_NAME]"
type input "60"
type input "45"
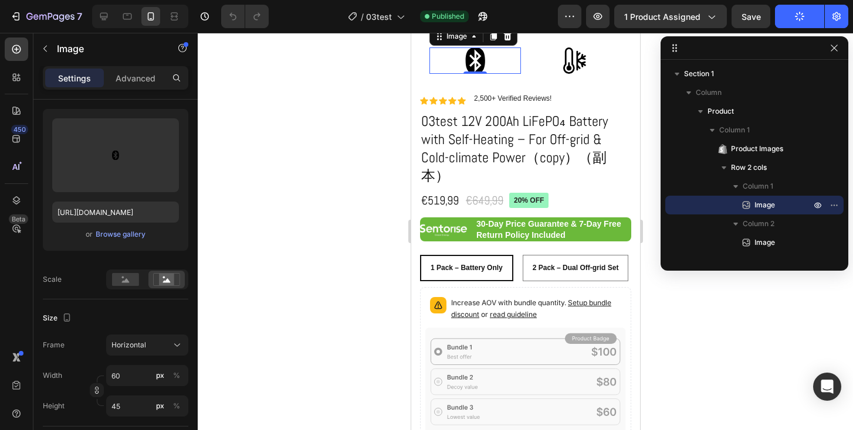
scroll to position [221, 0]
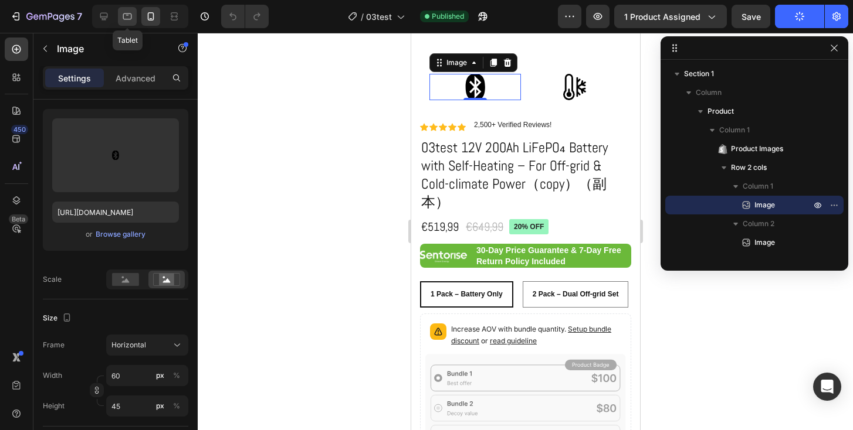
click at [128, 20] on icon at bounding box center [127, 17] width 12 height 12
type input "[URL][DOMAIN_NAME]"
type input "100"
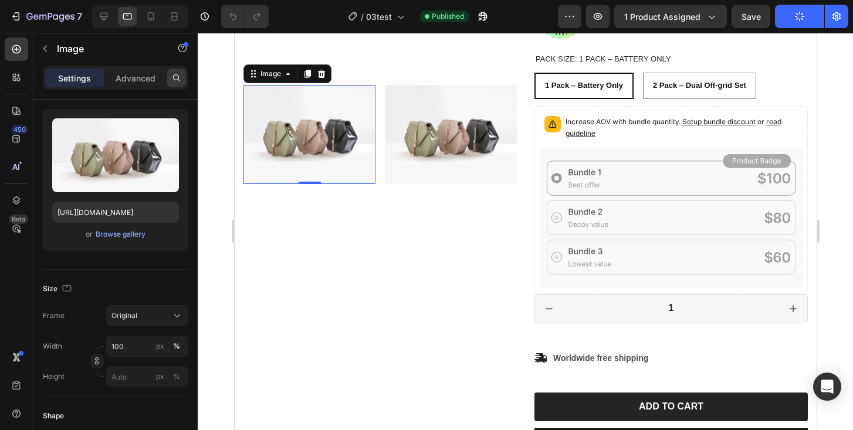
scroll to position [299, 0]
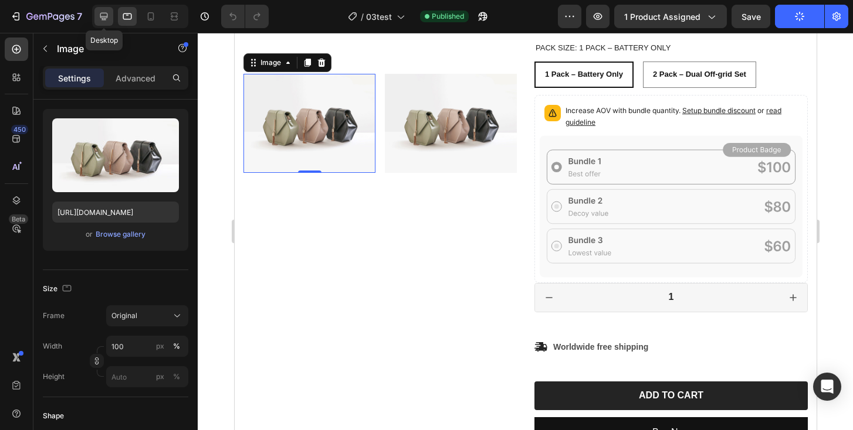
click at [111, 19] on div at bounding box center [103, 16] width 19 height 19
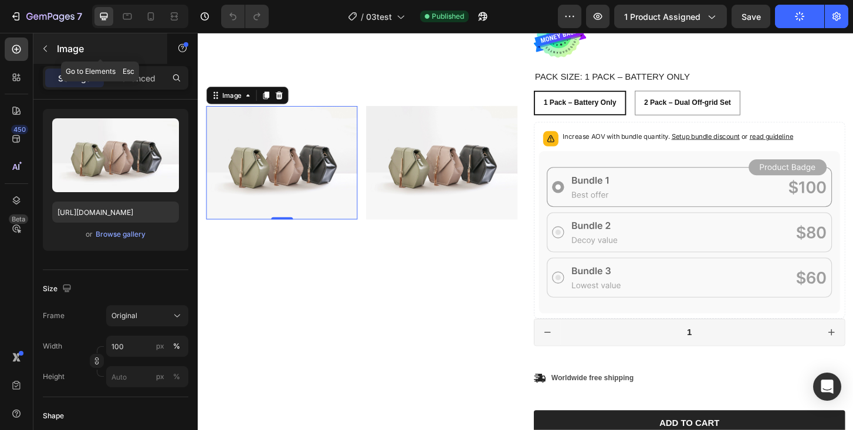
scroll to position [336, 0]
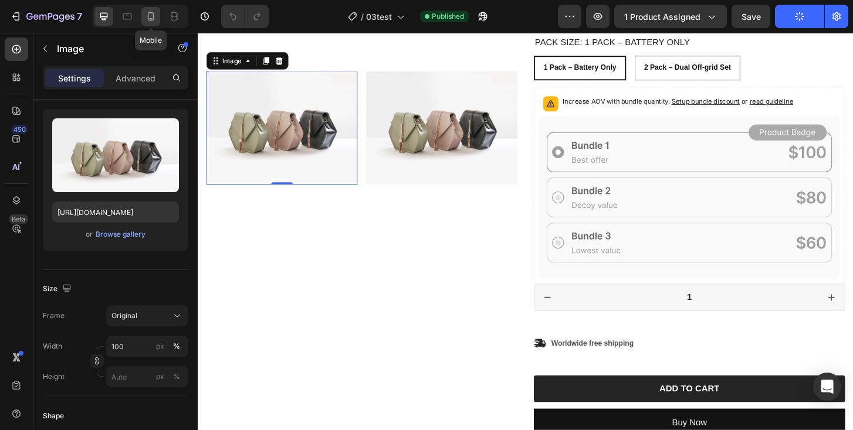
click at [154, 23] on div at bounding box center [150, 16] width 19 height 19
type input "[URL][DOMAIN_NAME]"
type input "60"
type input "45"
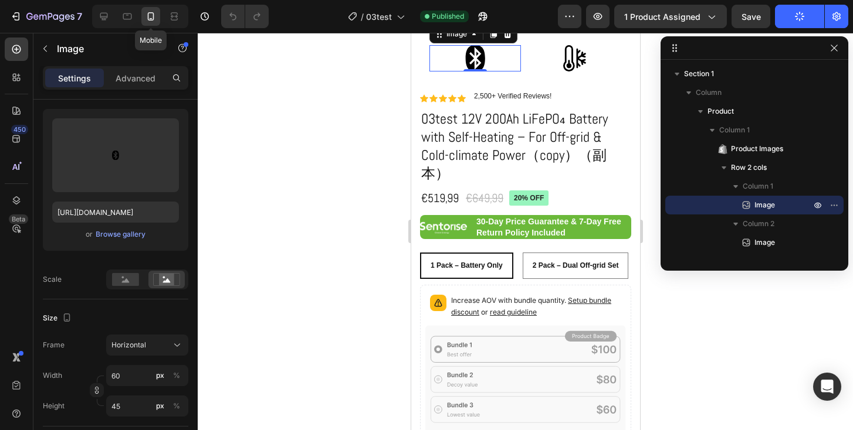
scroll to position [221, 0]
